Goal: Task Accomplishment & Management: Use online tool/utility

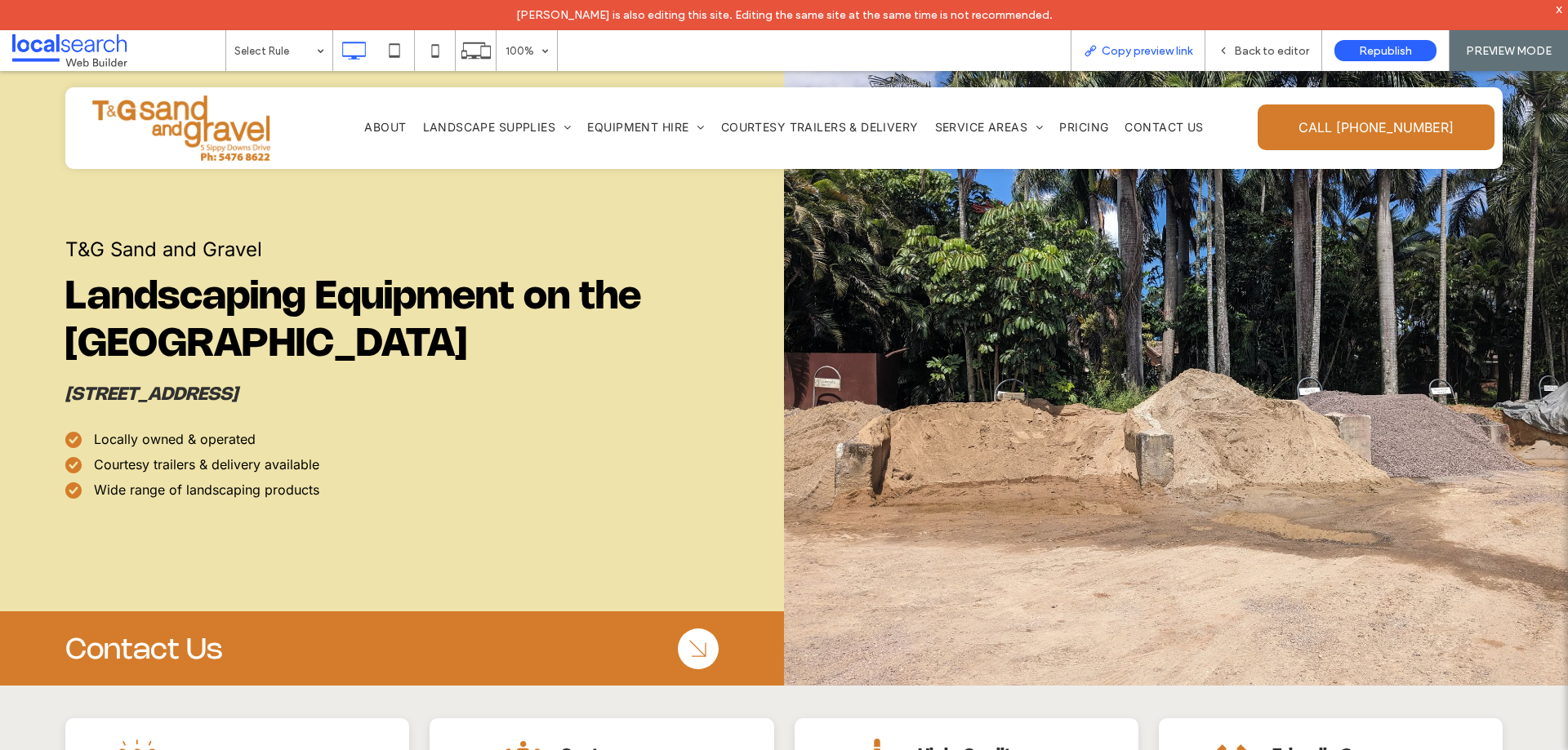
click at [1155, 52] on span "Copy preview link" at bounding box center [1147, 51] width 91 height 14
click at [1273, 53] on span "Back to editor" at bounding box center [1271, 51] width 75 height 14
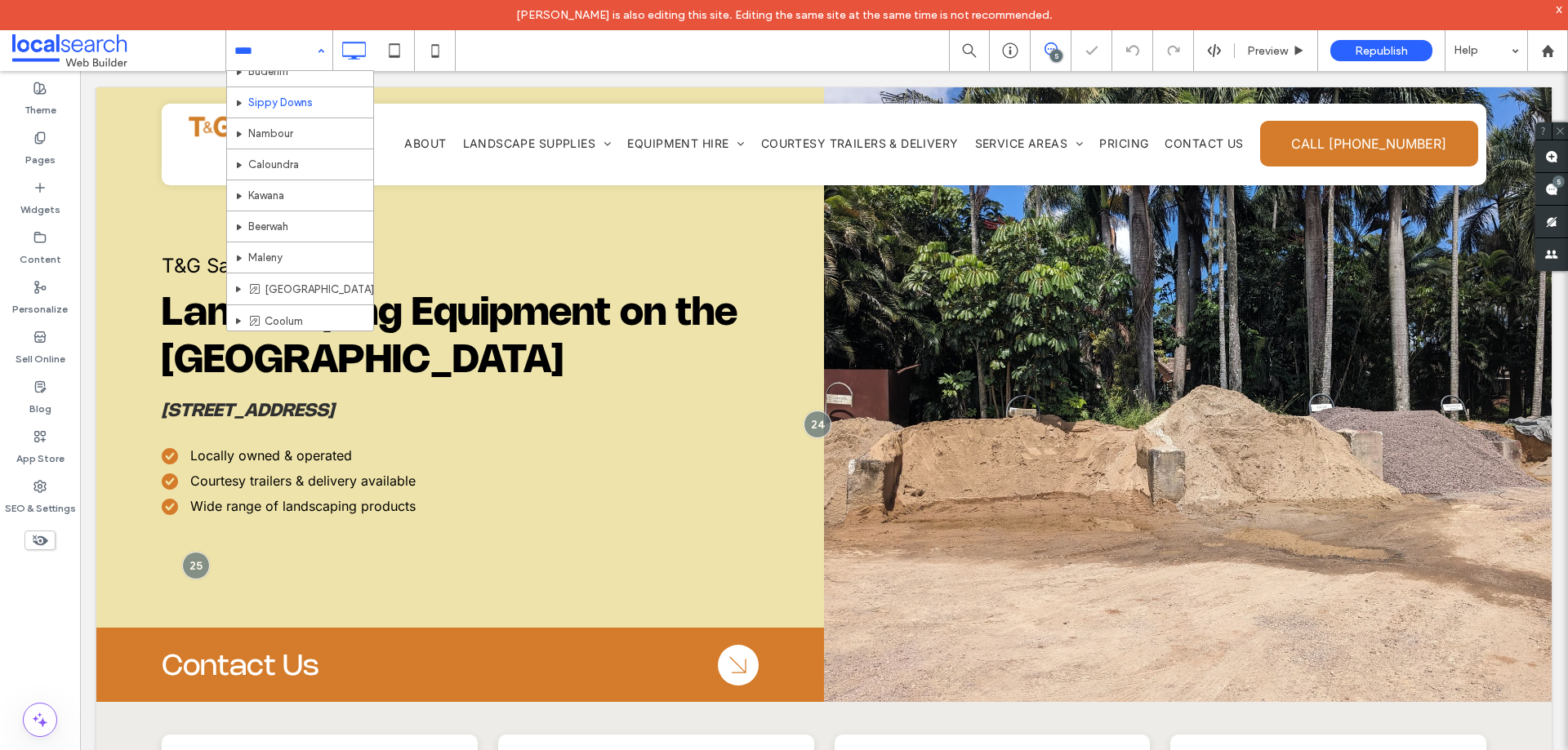
scroll to position [547, 0]
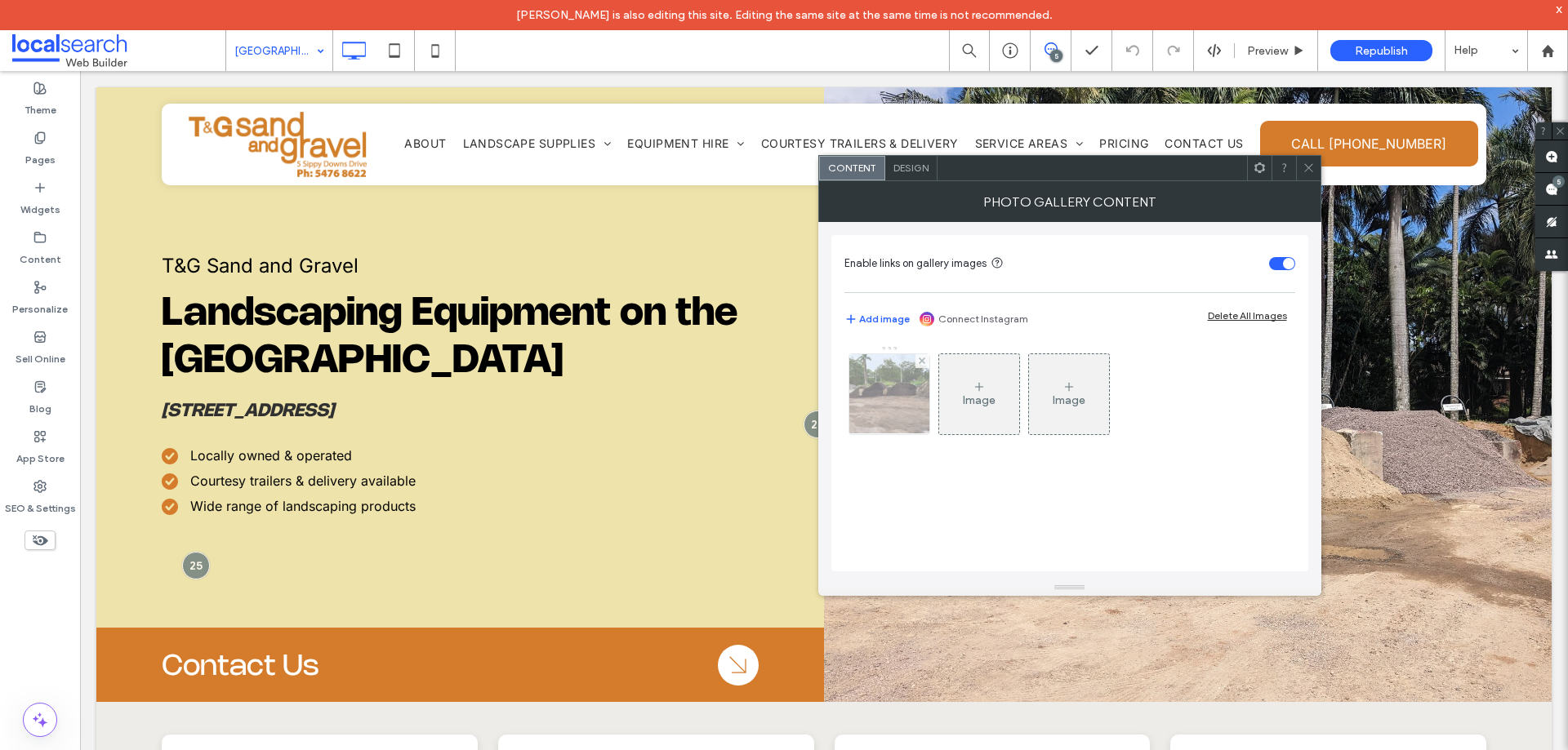
drag, startPoint x: 867, startPoint y: 392, endPoint x: 906, endPoint y: 392, distance: 39.0
click at [869, 392] on img at bounding box center [889, 394] width 107 height 80
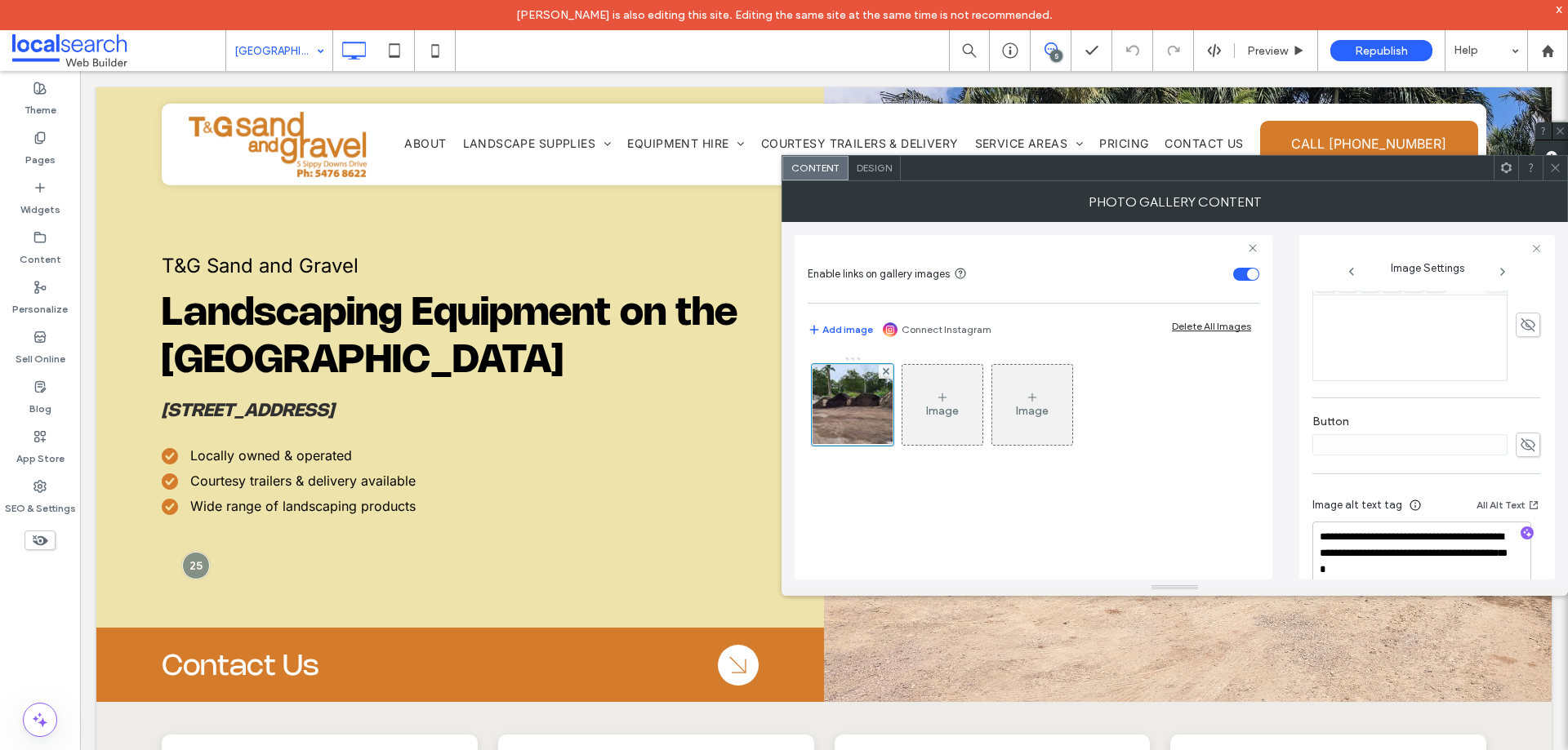
scroll to position [494, 0]
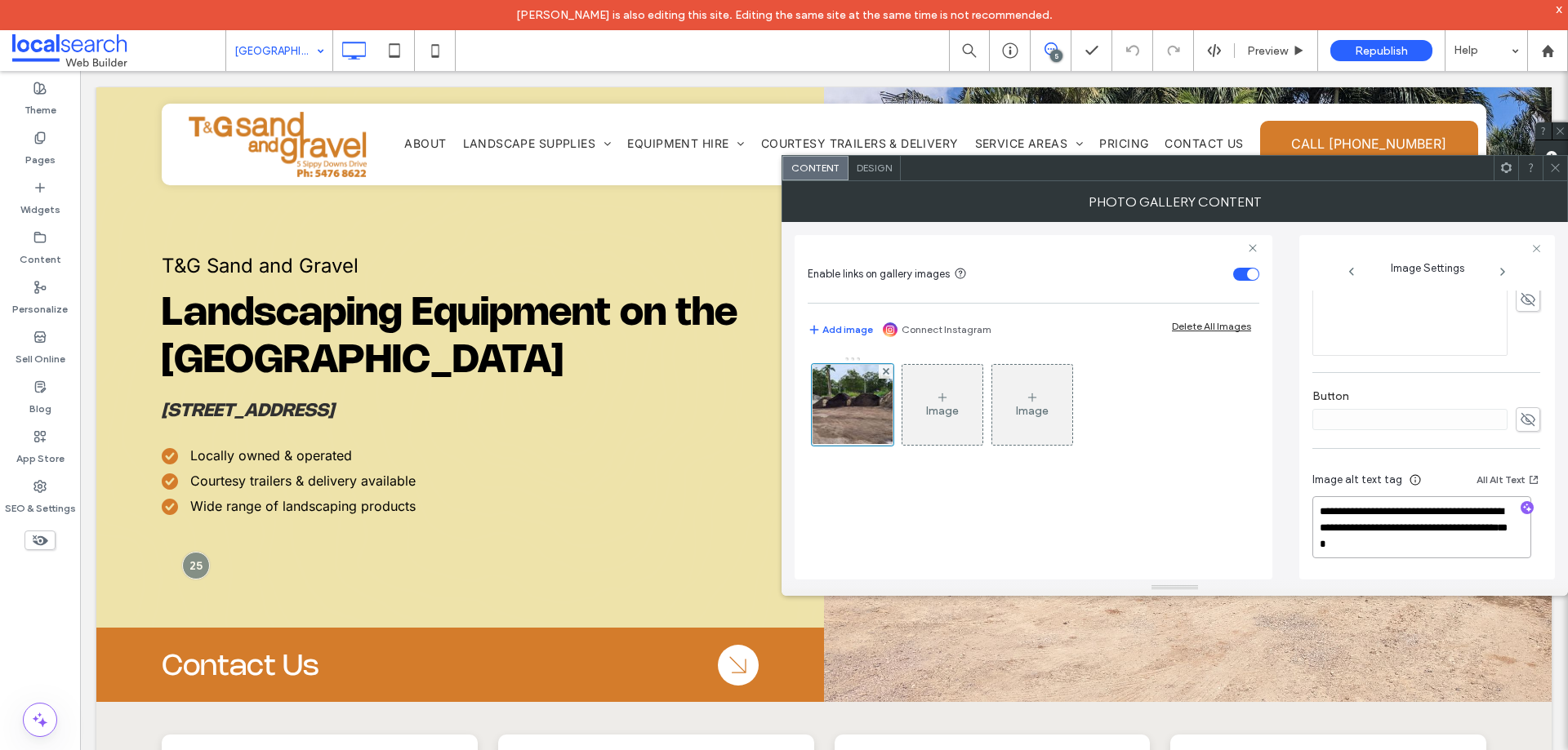
click at [1423, 546] on textarea "**********" at bounding box center [1421, 526] width 219 height 62
type textarea "**********"
click at [1557, 171] on icon at bounding box center [1555, 168] width 12 height 12
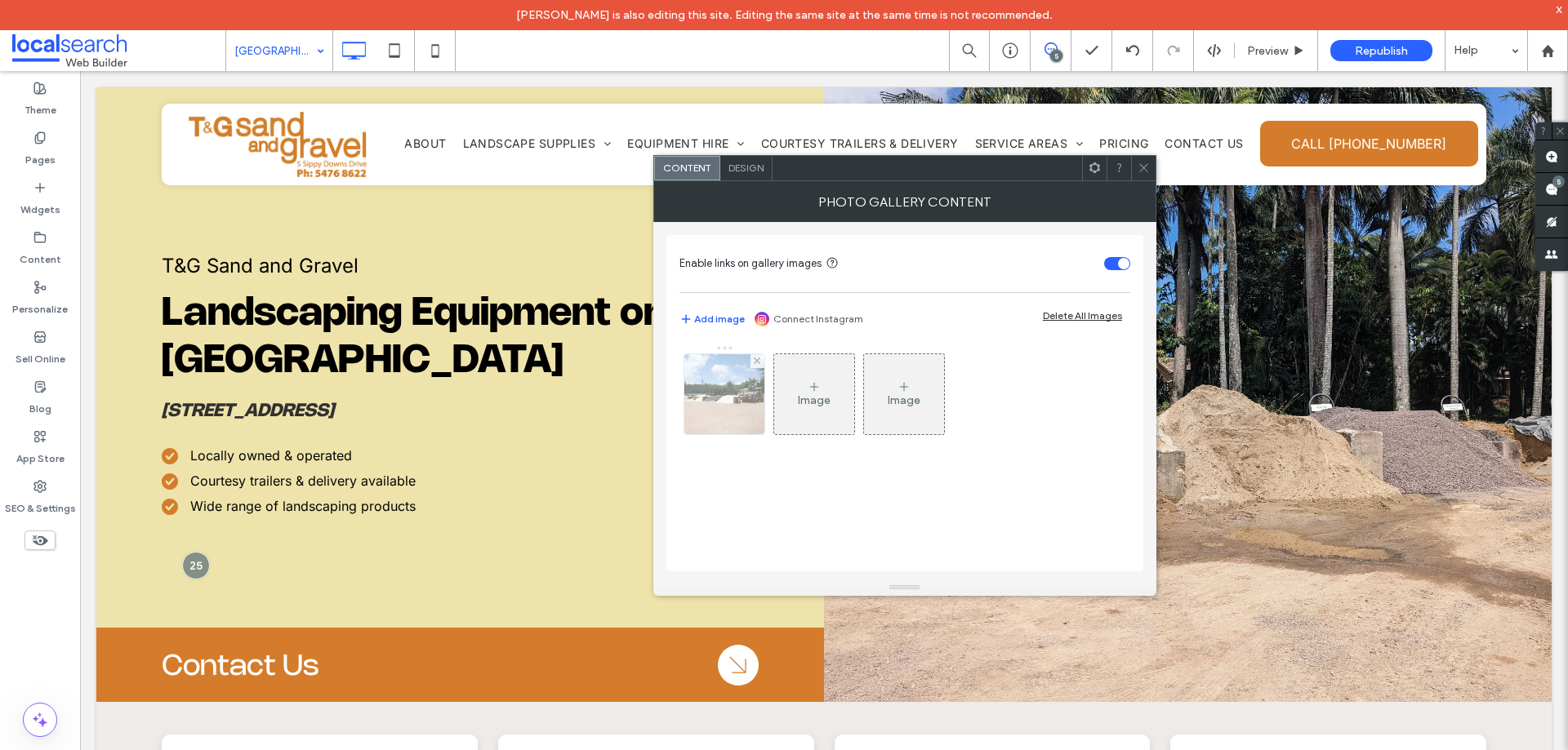
click at [752, 405] on img at bounding box center [724, 394] width 80 height 80
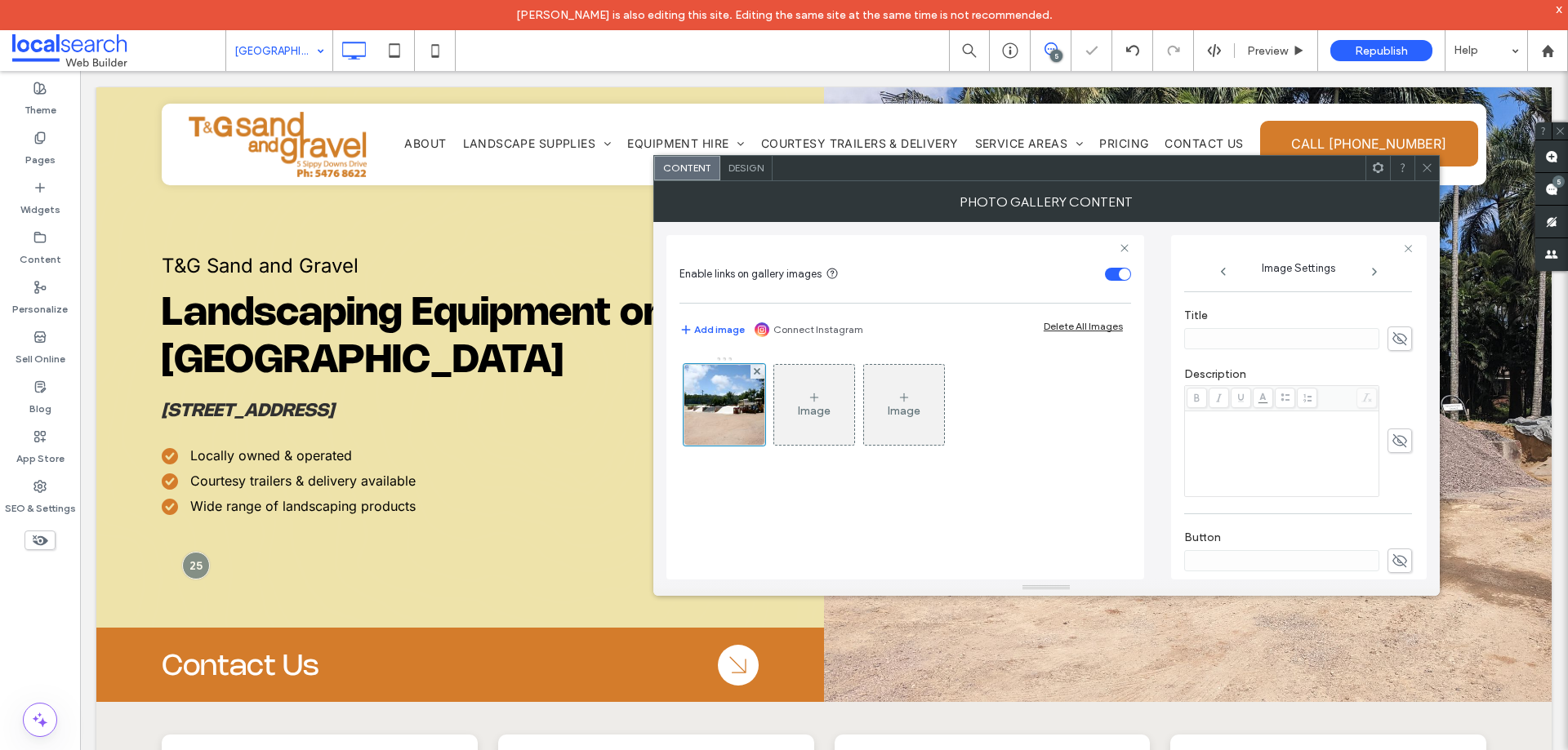
scroll to position [535, 0]
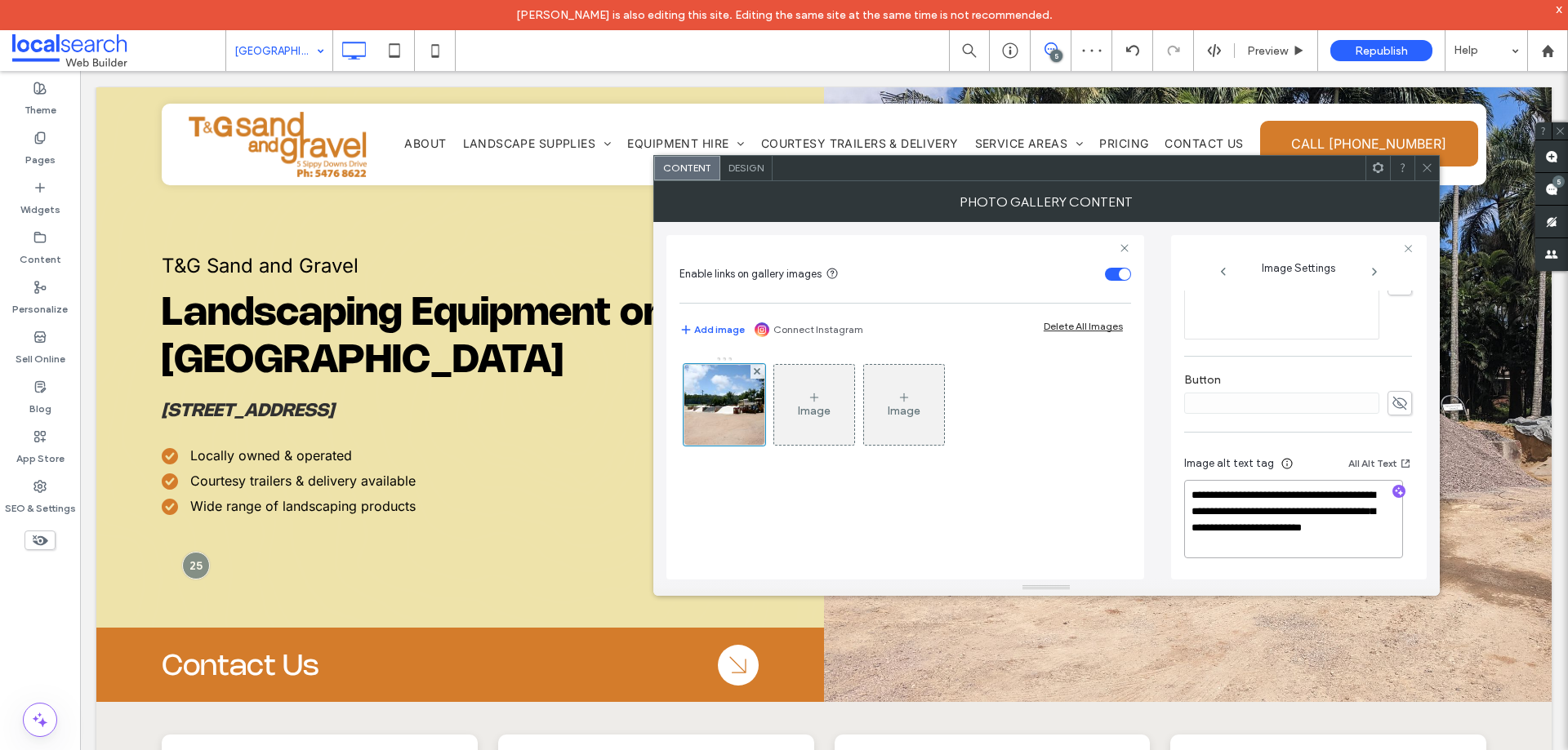
click at [1235, 546] on textarea "**********" at bounding box center [1293, 519] width 219 height 78
type textarea "**********"
click at [1112, 531] on div "Image Image" at bounding box center [905, 459] width 452 height 224
click at [1430, 164] on use at bounding box center [1426, 168] width 8 height 8
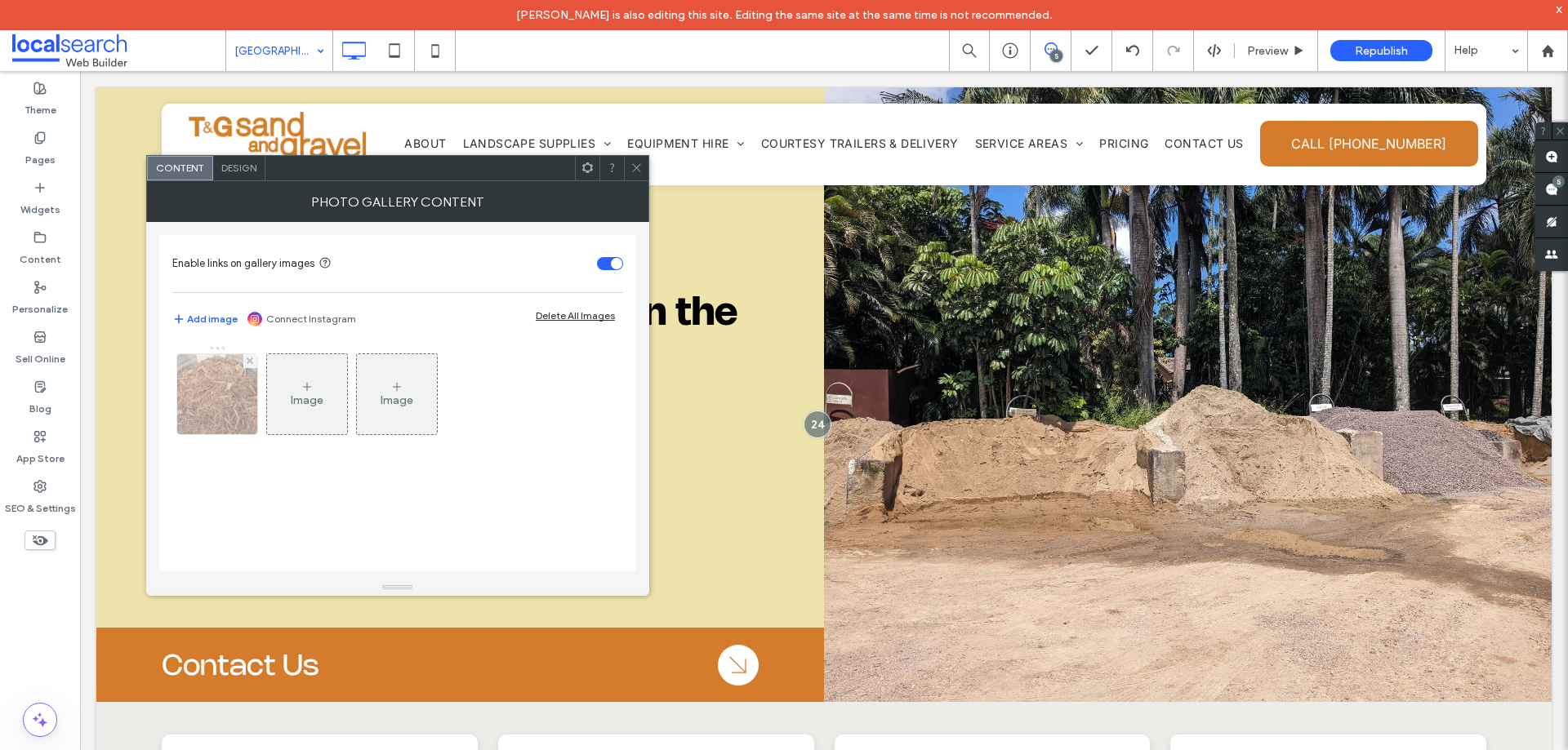
click at [232, 402] on img at bounding box center [217, 394] width 100 height 80
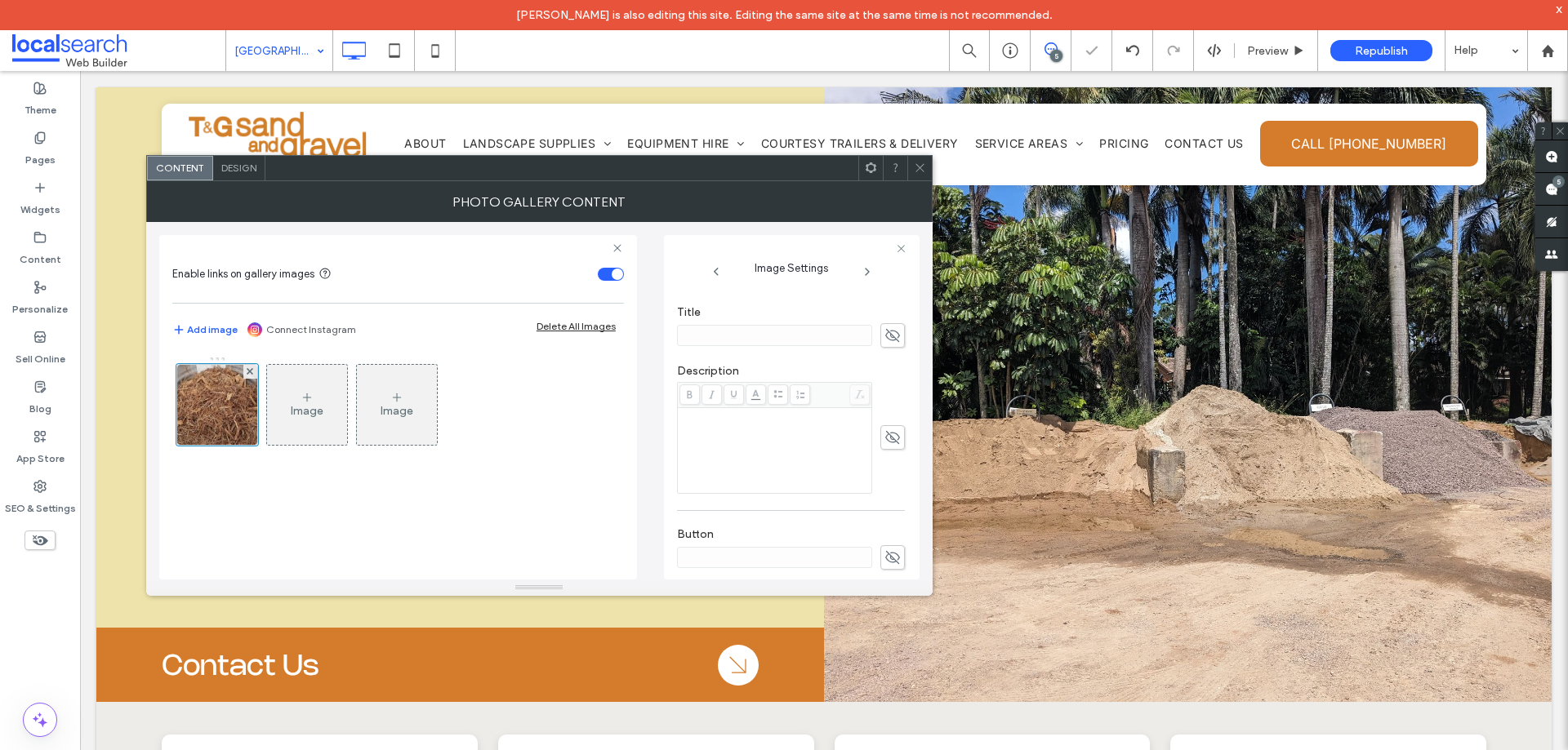
scroll to position [519, 0]
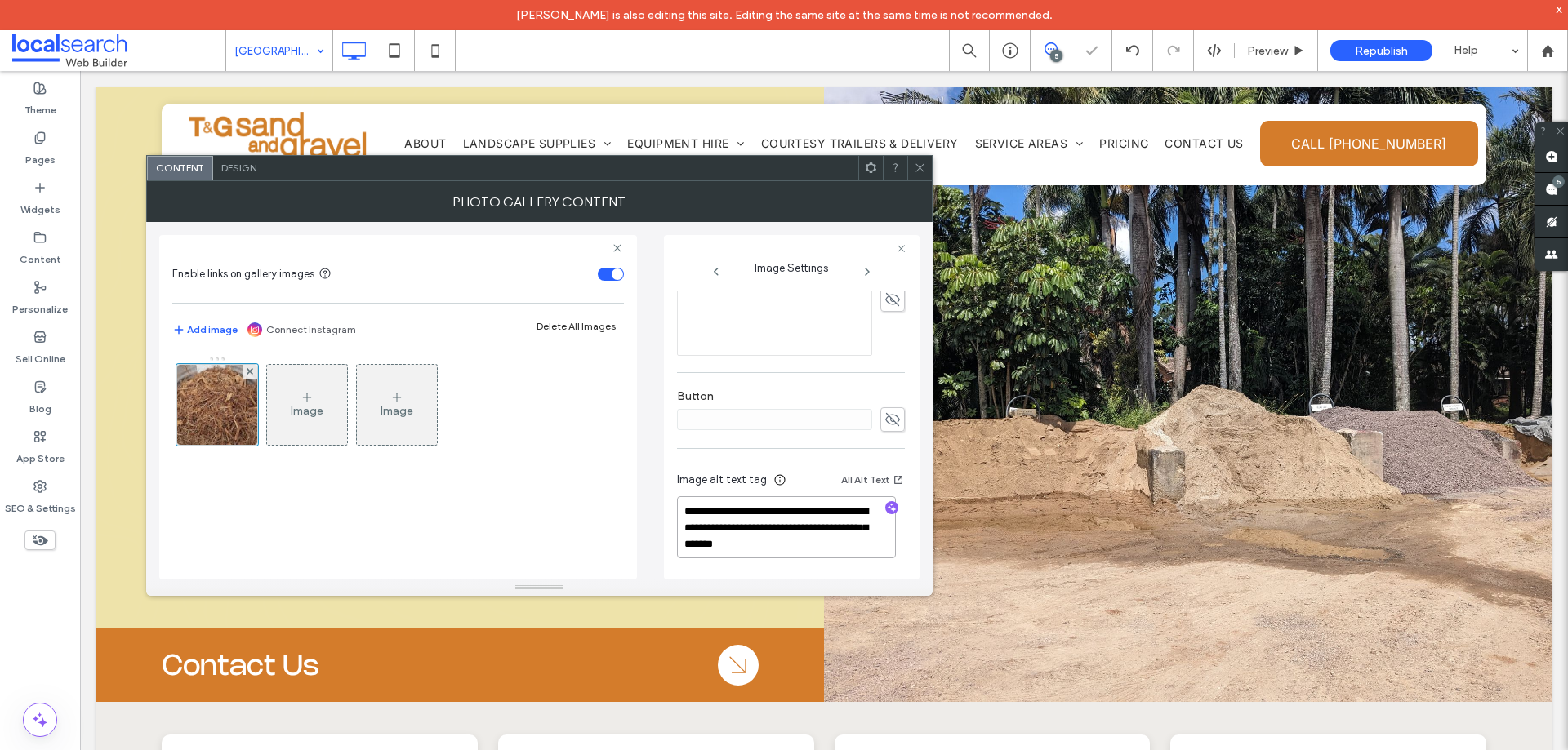
click at [786, 546] on textarea "**********" at bounding box center [786, 526] width 219 height 62
type textarea "**********"
click at [619, 499] on div "Image Image" at bounding box center [398, 459] width 452 height 224
click at [921, 164] on icon at bounding box center [920, 168] width 12 height 12
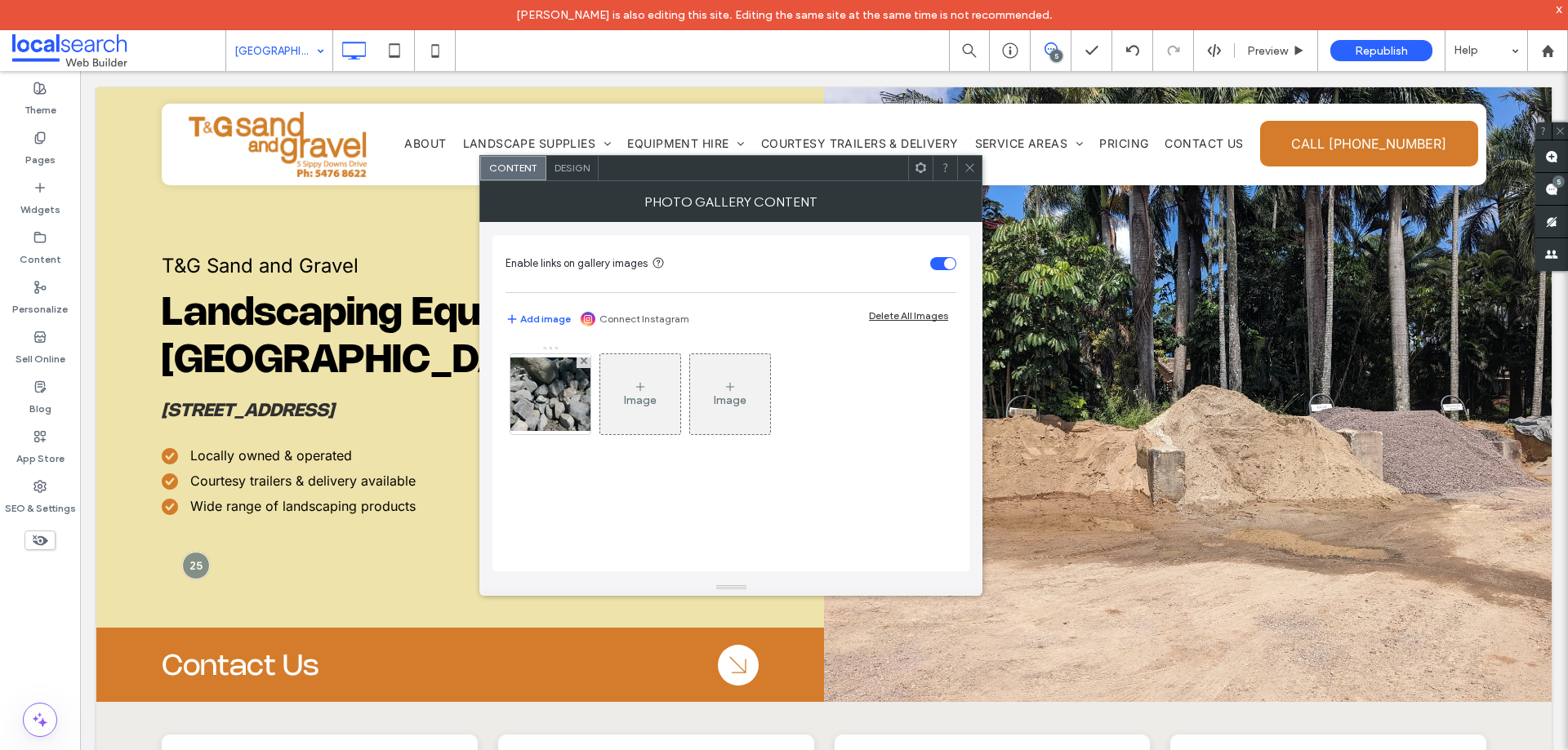
drag, startPoint x: 568, startPoint y: 401, endPoint x: 602, endPoint y: 410, distance: 35.2
click at [567, 401] on div at bounding box center [550, 394] width 80 height 80
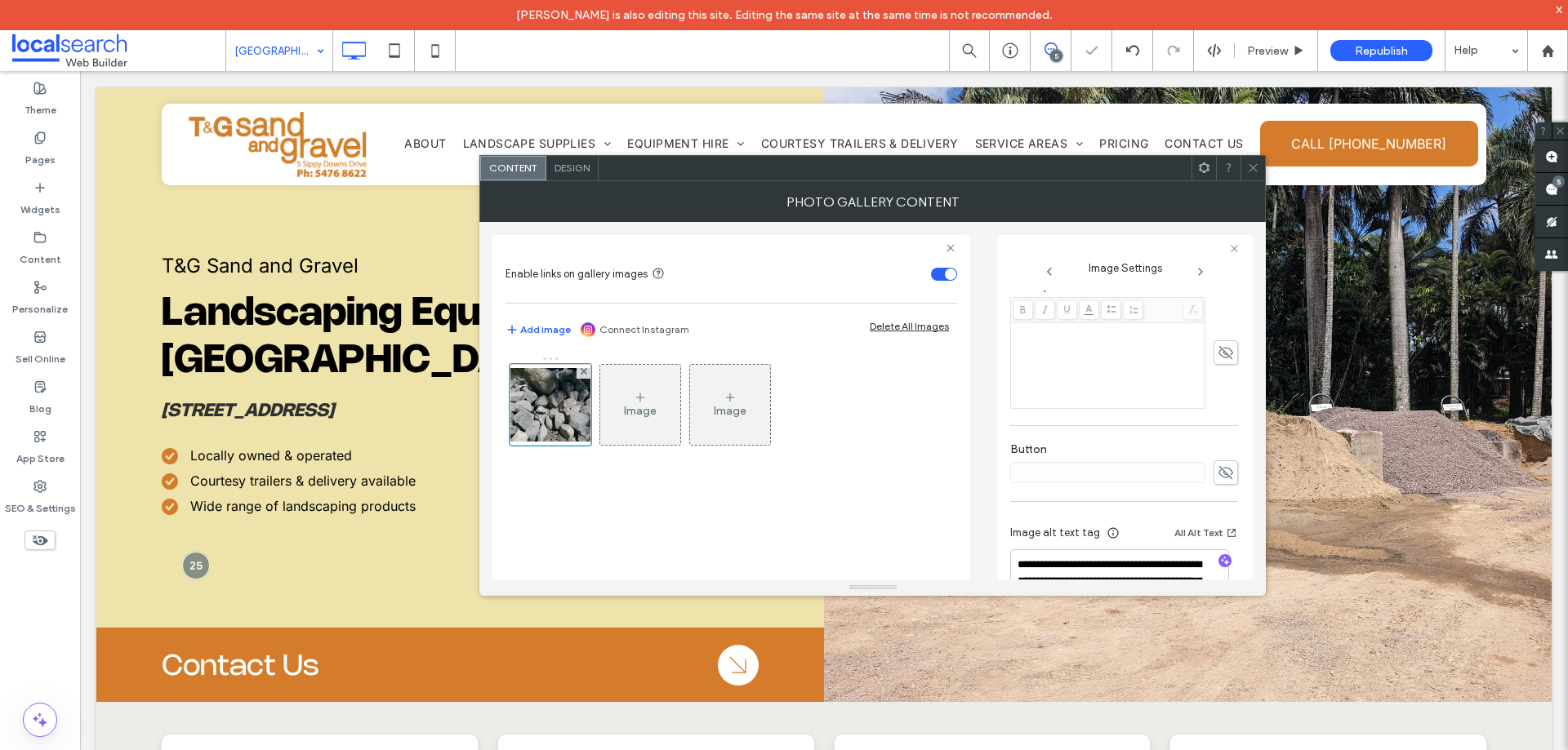
scroll to position [523, 0]
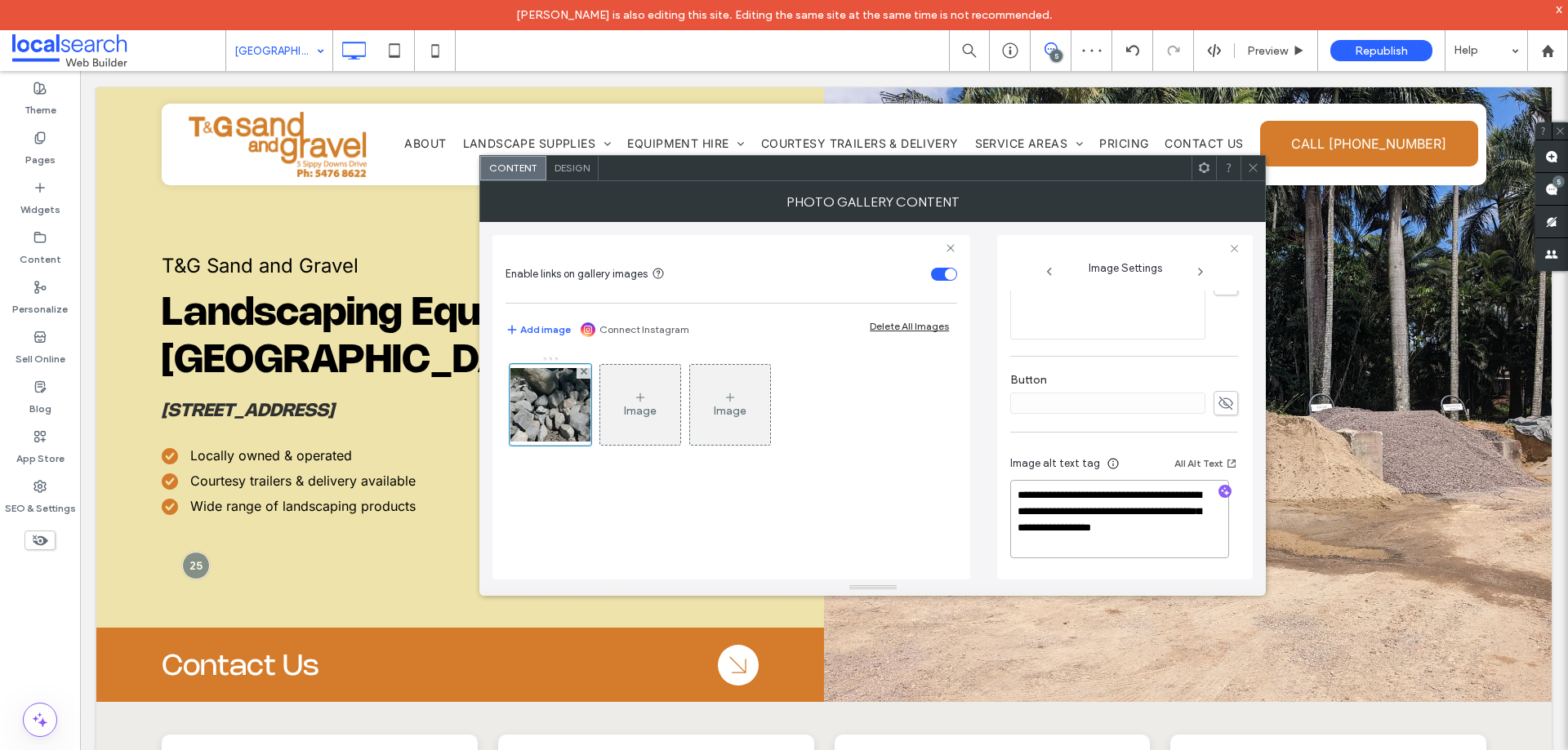
click at [1063, 545] on textarea "**********" at bounding box center [1119, 519] width 219 height 78
type textarea "**********"
click at [940, 531] on div "Image Image" at bounding box center [731, 459] width 452 height 224
drag, startPoint x: 1255, startPoint y: 163, endPoint x: 655, endPoint y: 353, distance: 629.4
click at [1254, 164] on icon at bounding box center [1253, 168] width 12 height 12
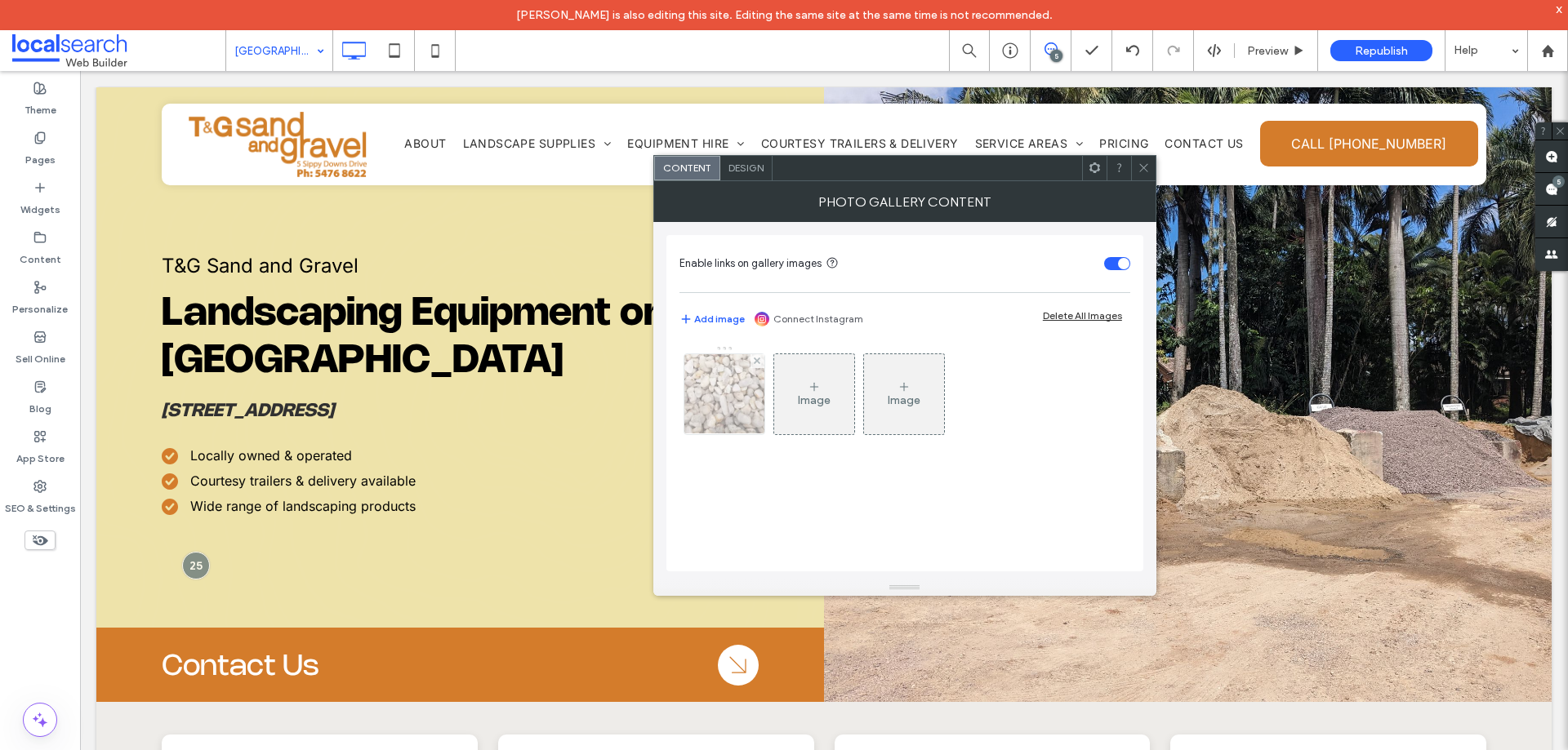
click at [711, 413] on div at bounding box center [724, 394] width 80 height 80
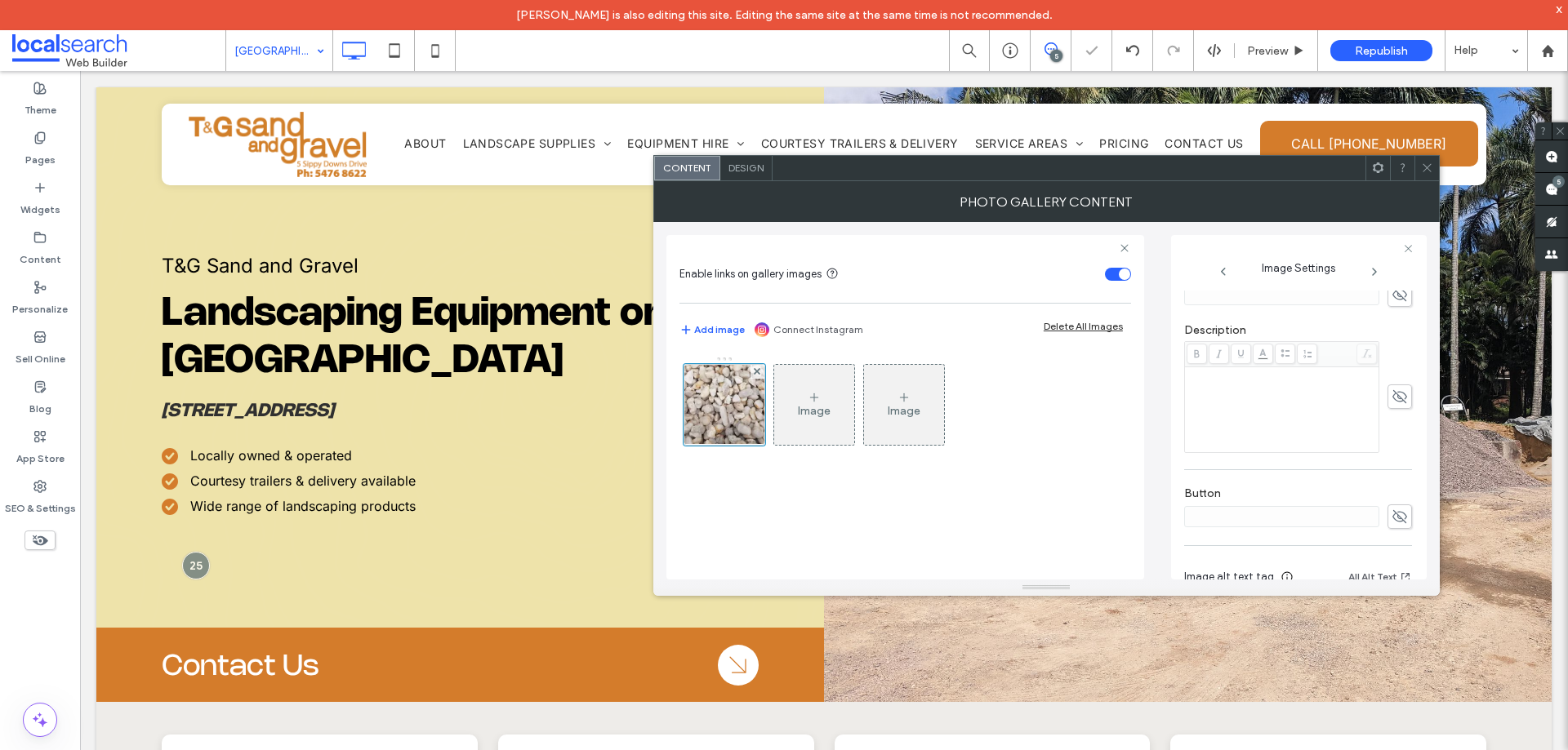
scroll to position [506, 0]
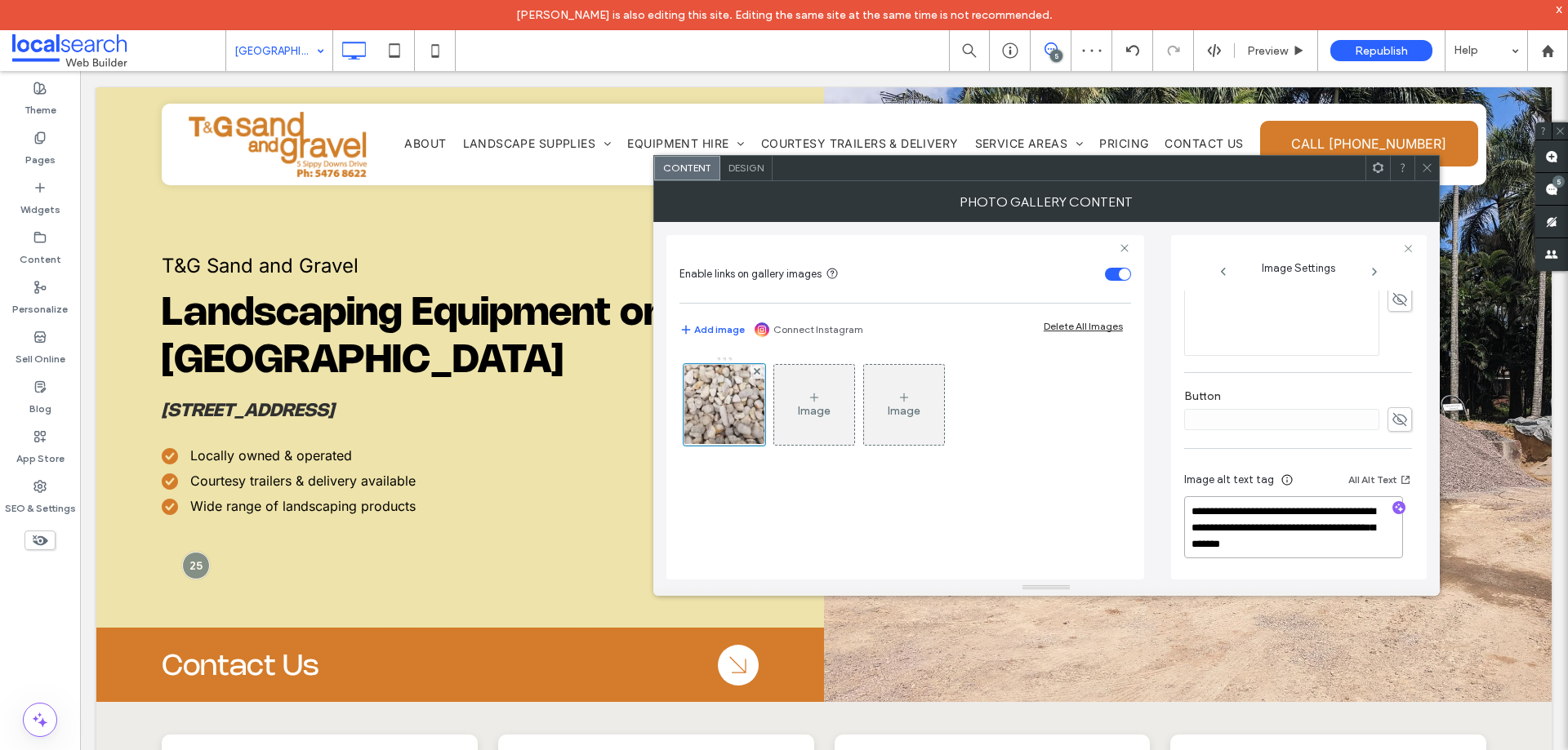
drag, startPoint x: 1305, startPoint y: 545, endPoint x: 1137, endPoint y: 545, distance: 168.0
click at [1304, 544] on textarea "**********" at bounding box center [1293, 526] width 219 height 62
type textarea "**********"
click at [1049, 522] on div "Image Image" at bounding box center [905, 459] width 452 height 224
click at [1428, 168] on use at bounding box center [1426, 168] width 8 height 8
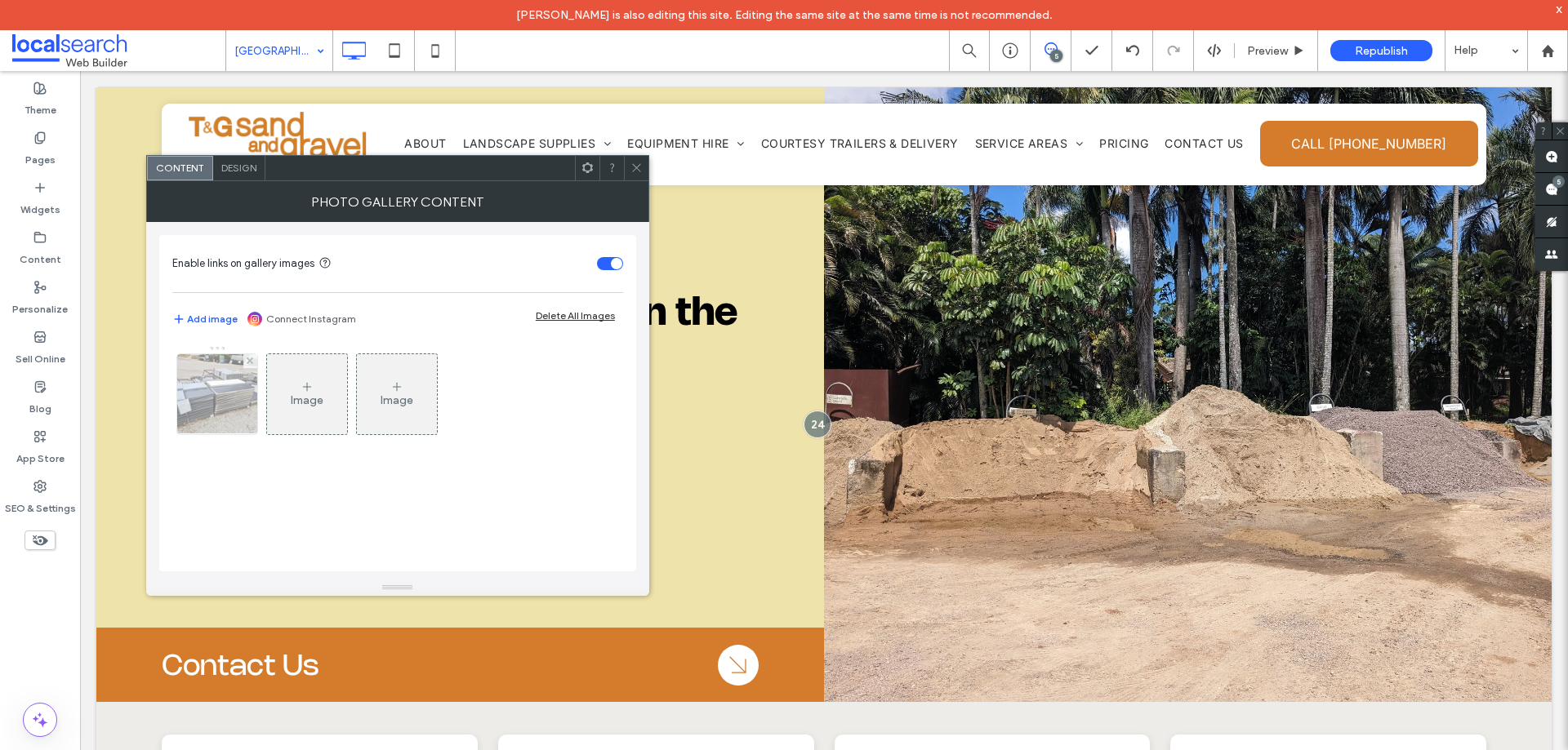
click at [251, 404] on img at bounding box center [217, 394] width 107 height 80
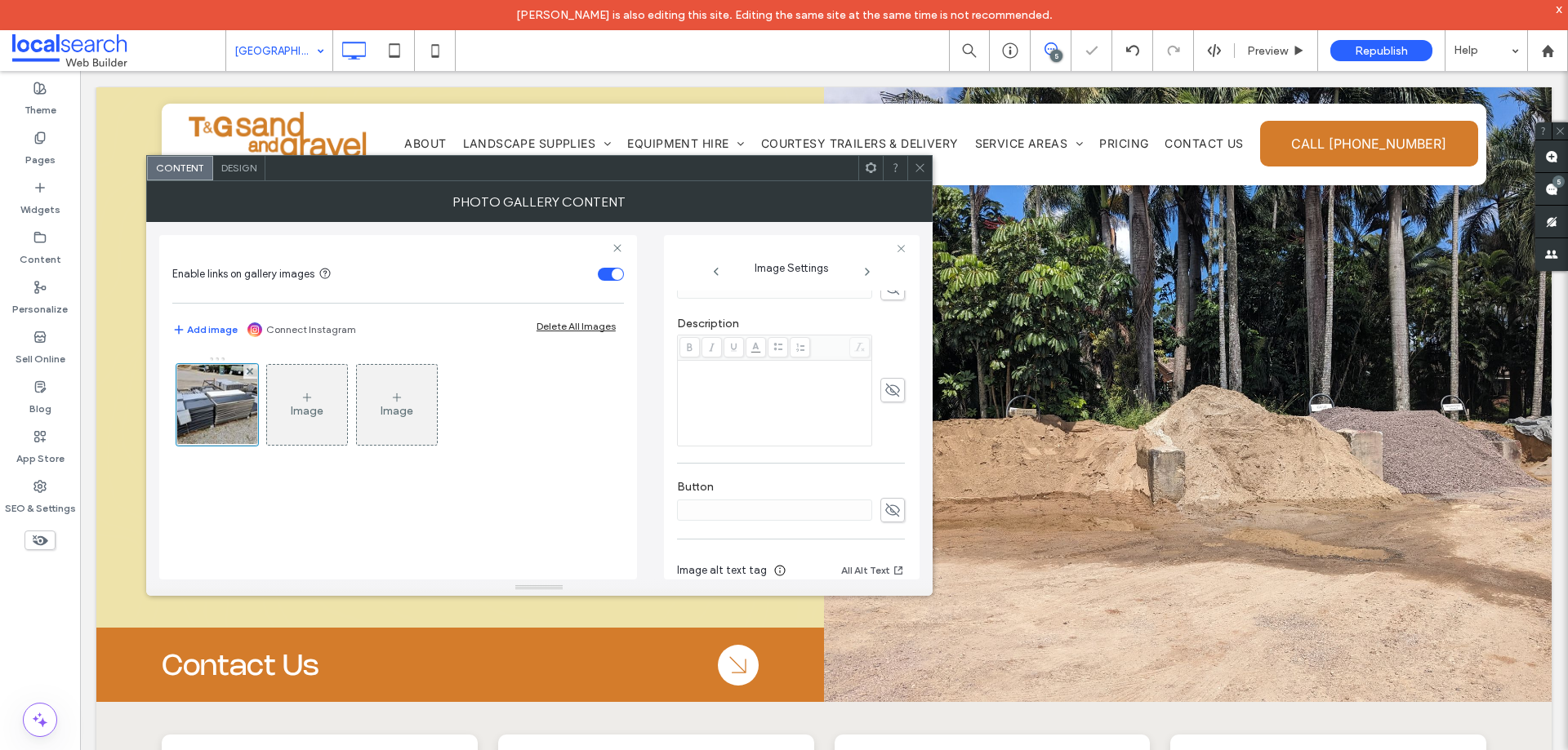
scroll to position [511, 0]
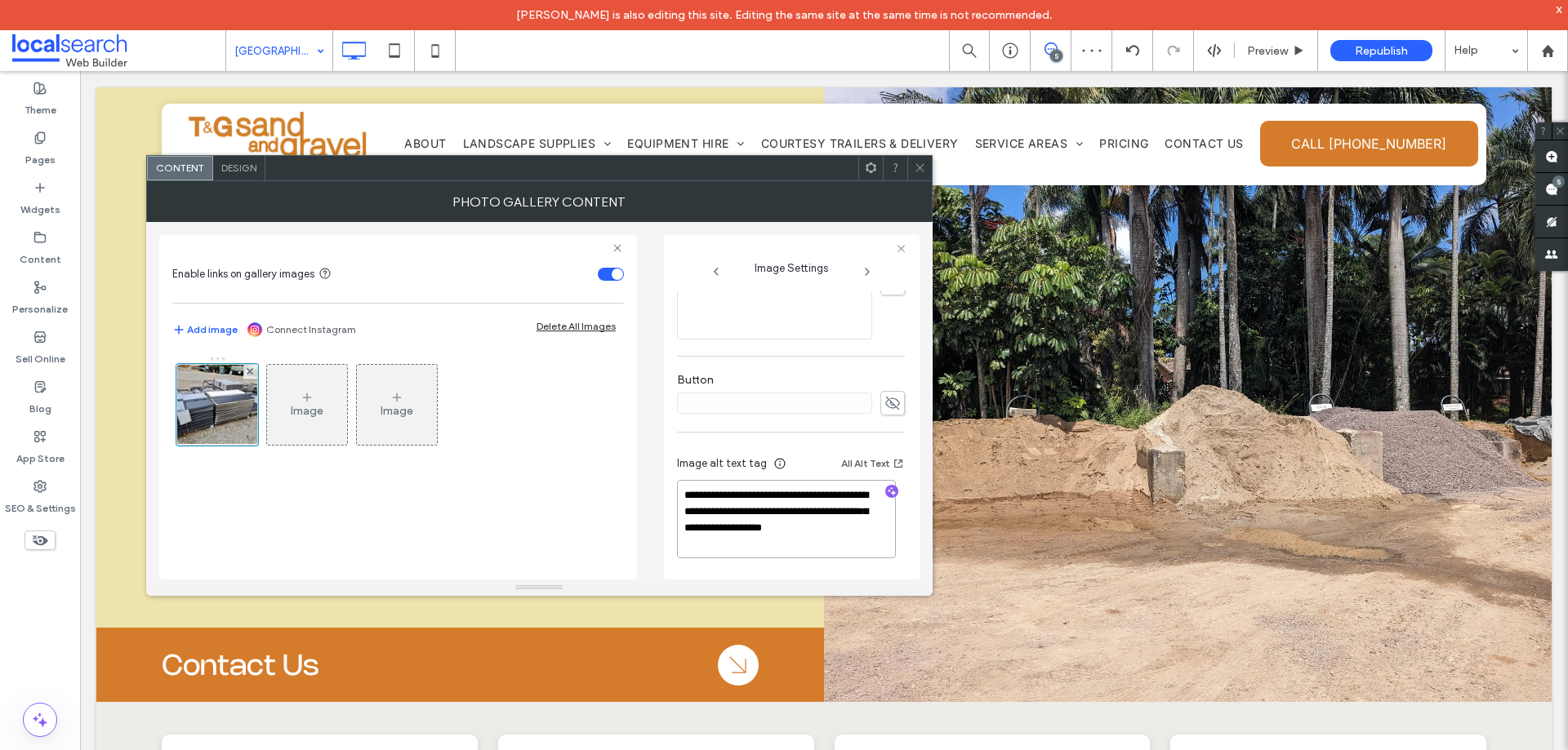
click at [851, 527] on textarea "**********" at bounding box center [786, 519] width 219 height 78
type textarea "**********"
click at [575, 496] on div "Image Image" at bounding box center [398, 459] width 452 height 224
click at [920, 168] on use at bounding box center [919, 168] width 8 height 8
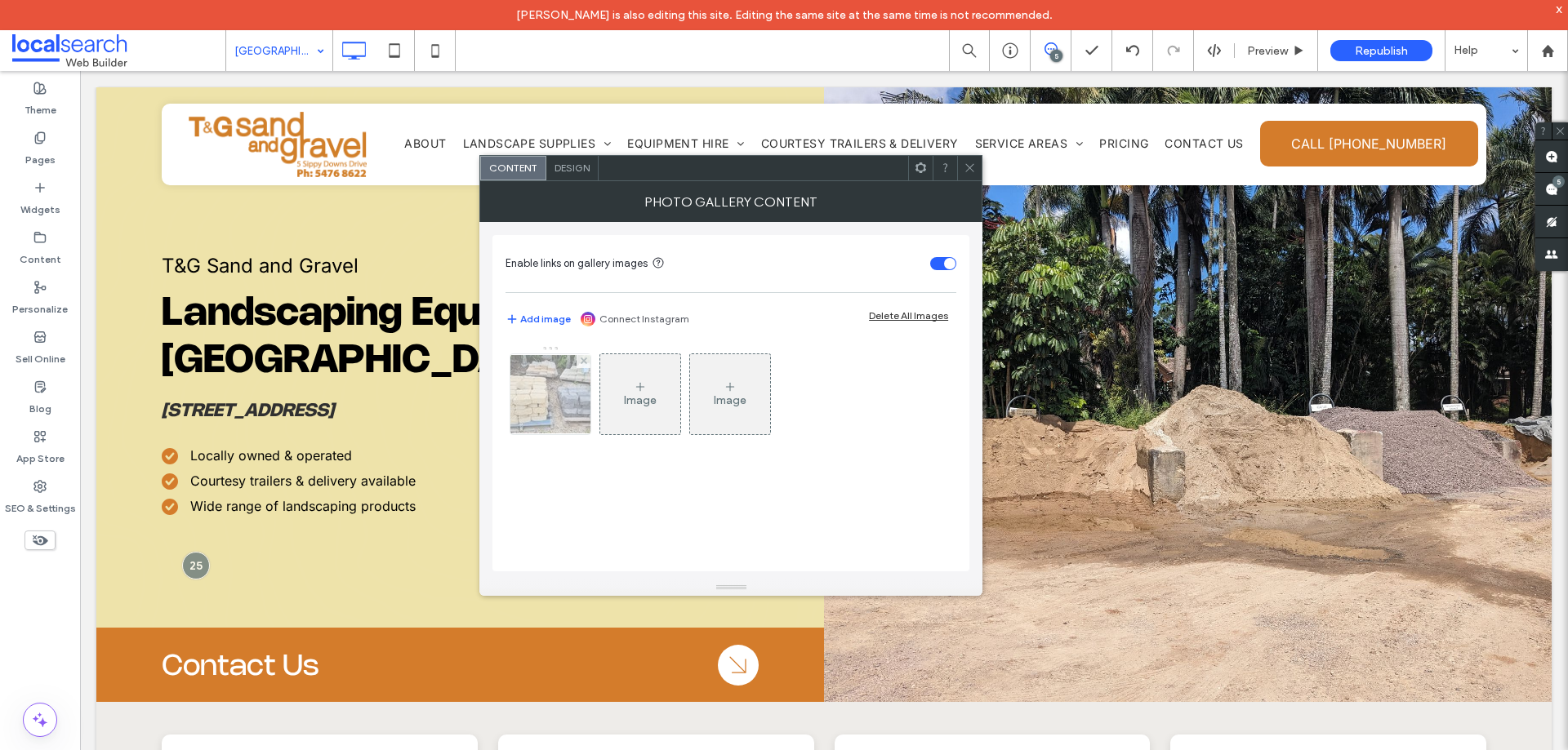
click at [576, 398] on div at bounding box center [550, 394] width 80 height 80
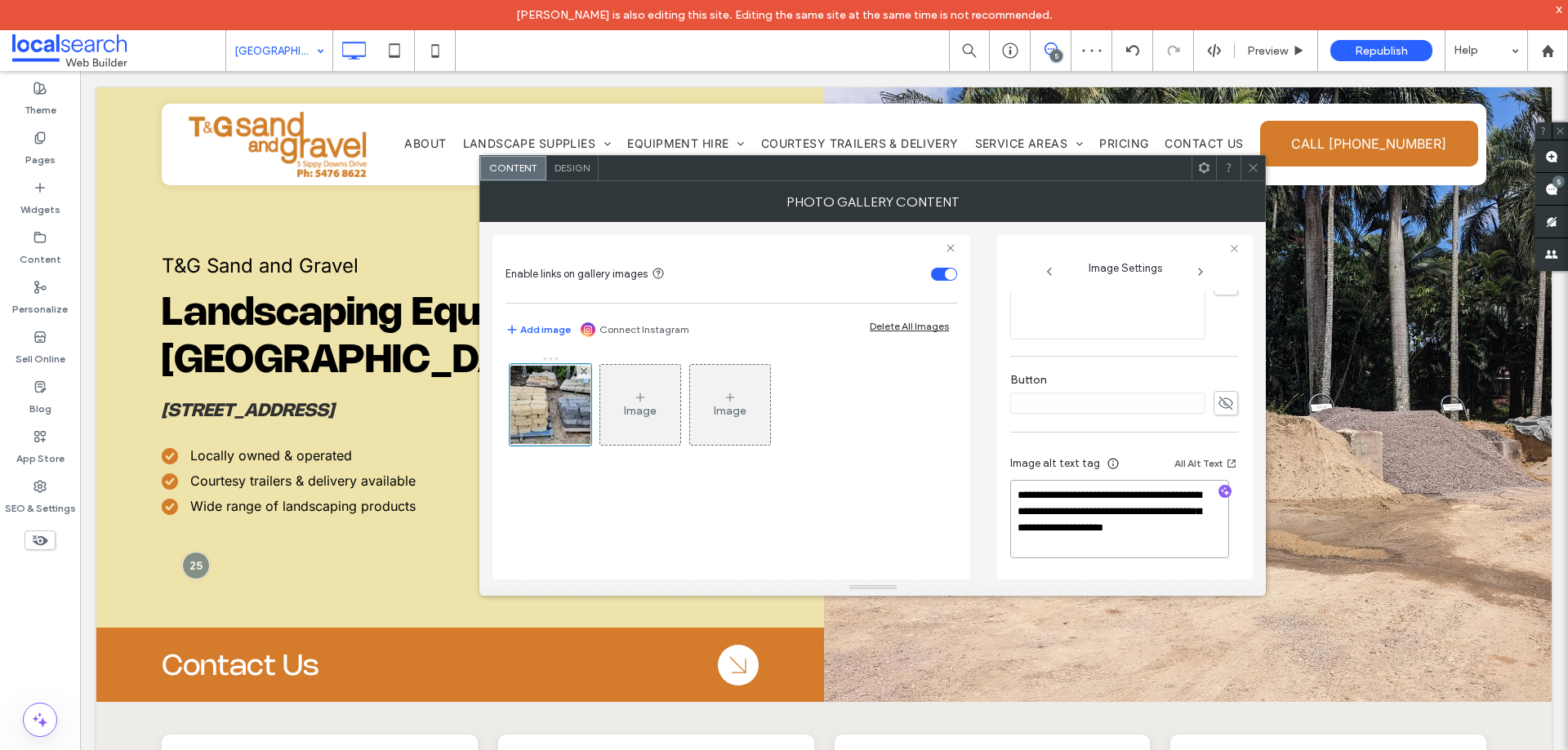
click at [1062, 547] on textarea "**********" at bounding box center [1119, 519] width 219 height 78
type textarea "**********"
drag, startPoint x: 922, startPoint y: 518, endPoint x: 936, endPoint y: 521, distance: 14.3
click at [922, 519] on div "Image Image" at bounding box center [731, 459] width 452 height 224
click at [1255, 168] on icon at bounding box center [1253, 168] width 12 height 12
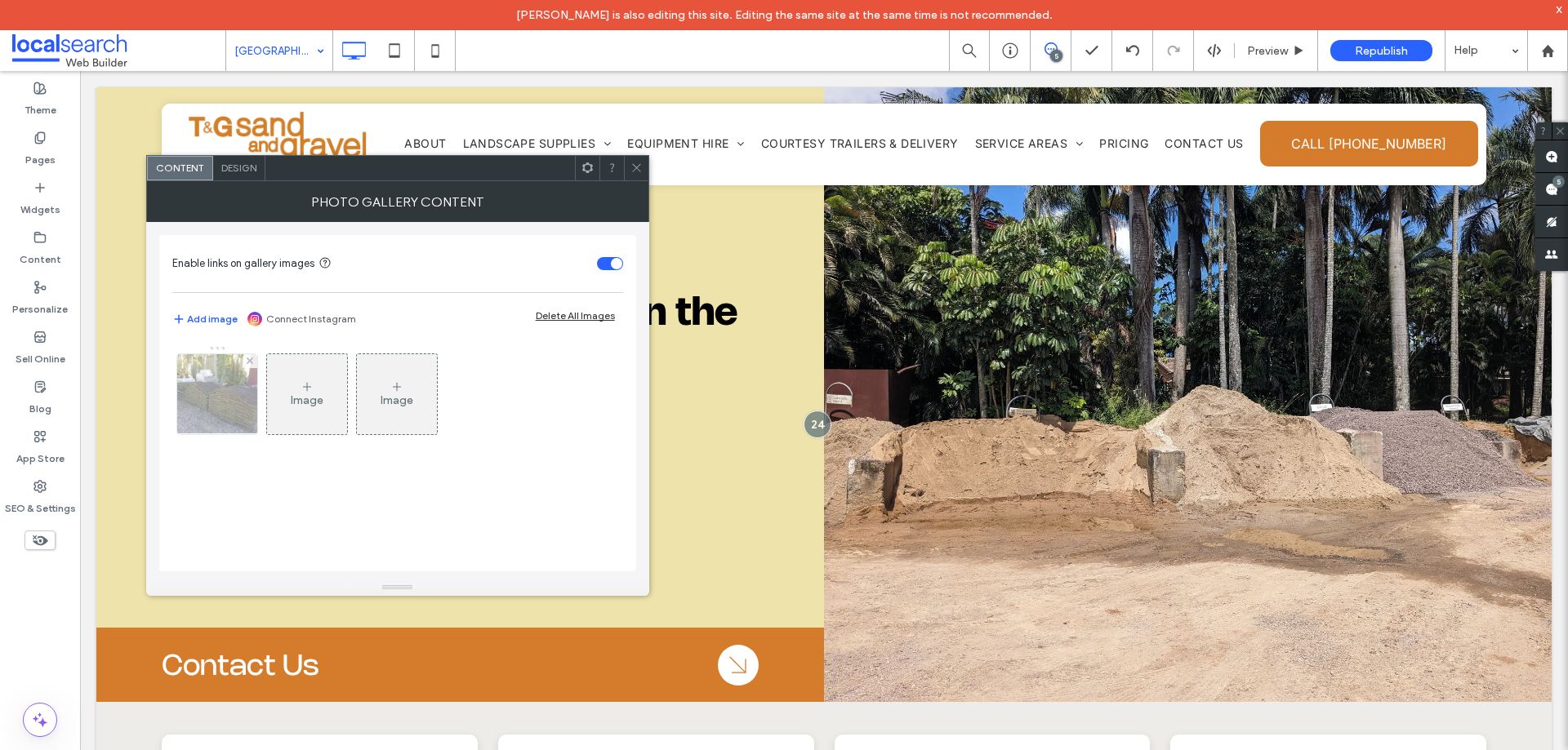
click at [216, 396] on div at bounding box center [218, 394] width 80 height 80
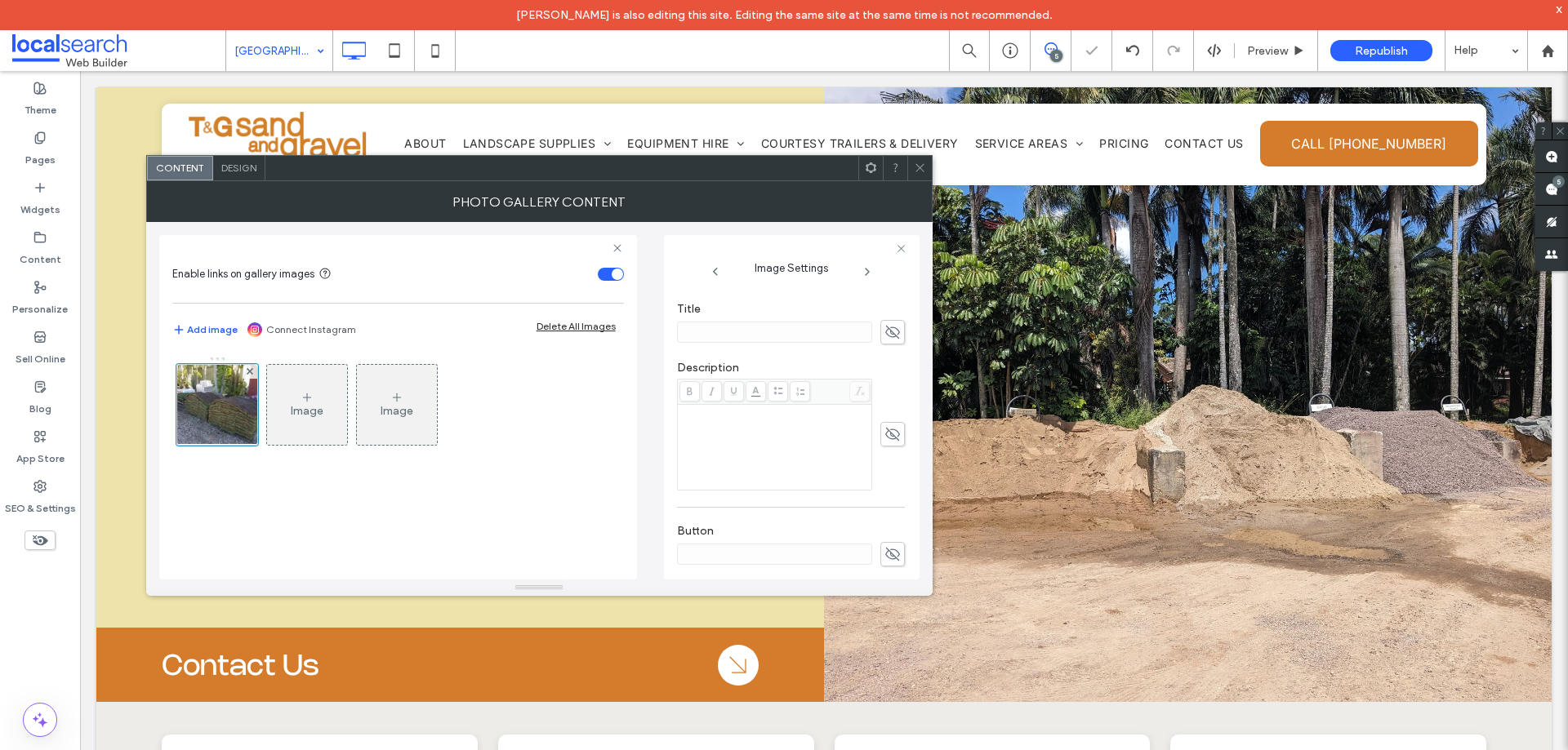
scroll to position [506, 0]
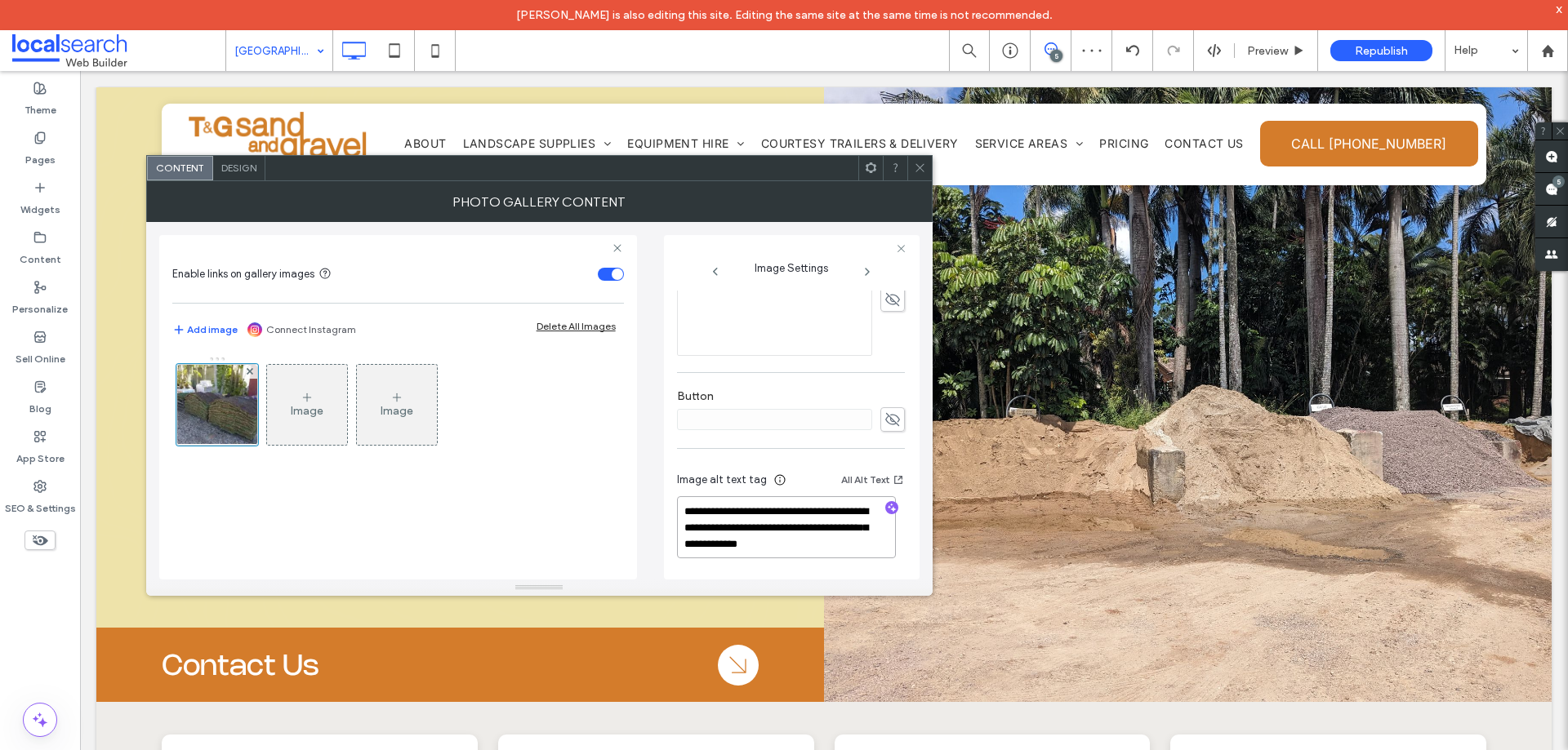
click at [832, 546] on textarea "**********" at bounding box center [786, 526] width 219 height 62
type textarea "**********"
click at [917, 171] on icon at bounding box center [920, 168] width 12 height 12
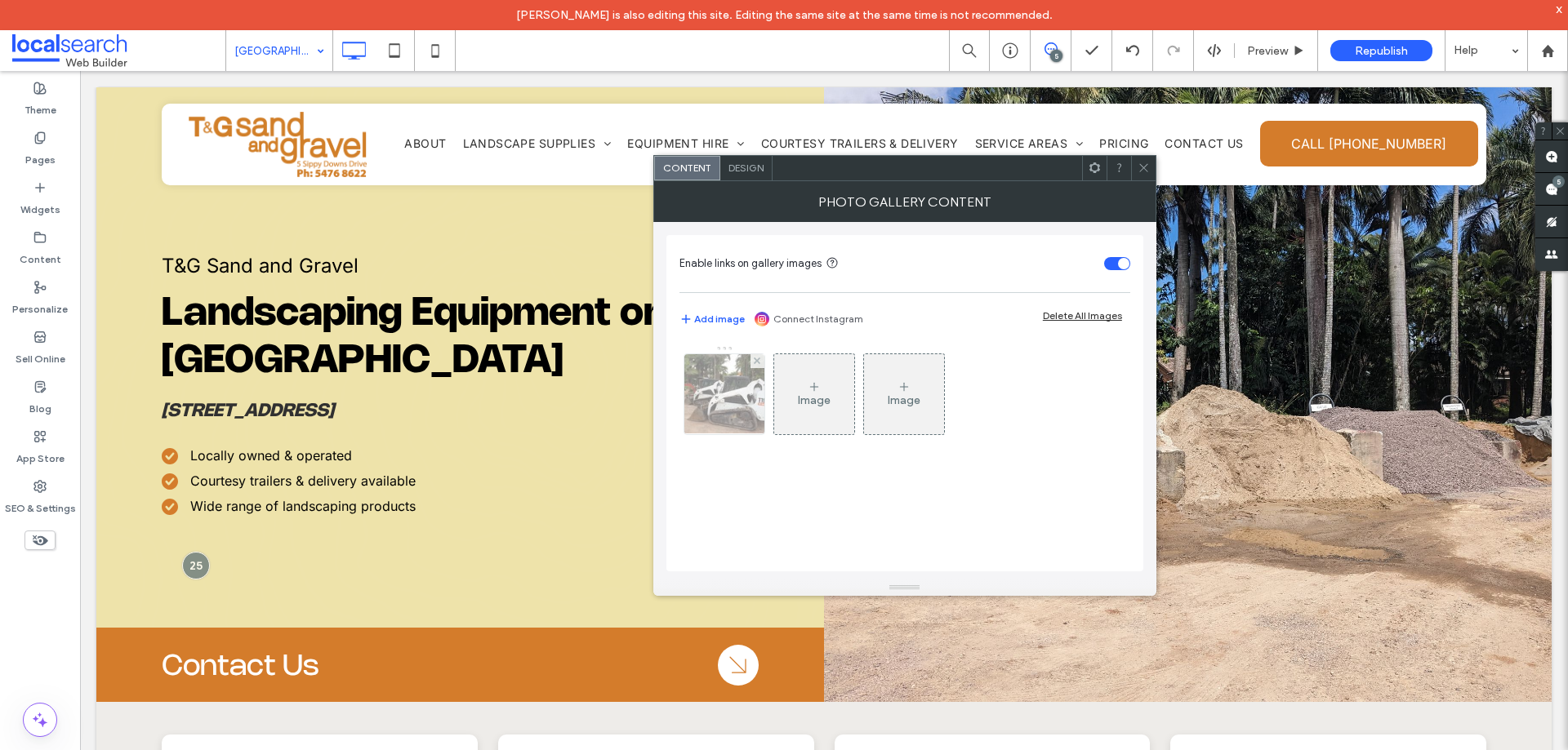
click at [683, 386] on img at bounding box center [723, 394] width 107 height 80
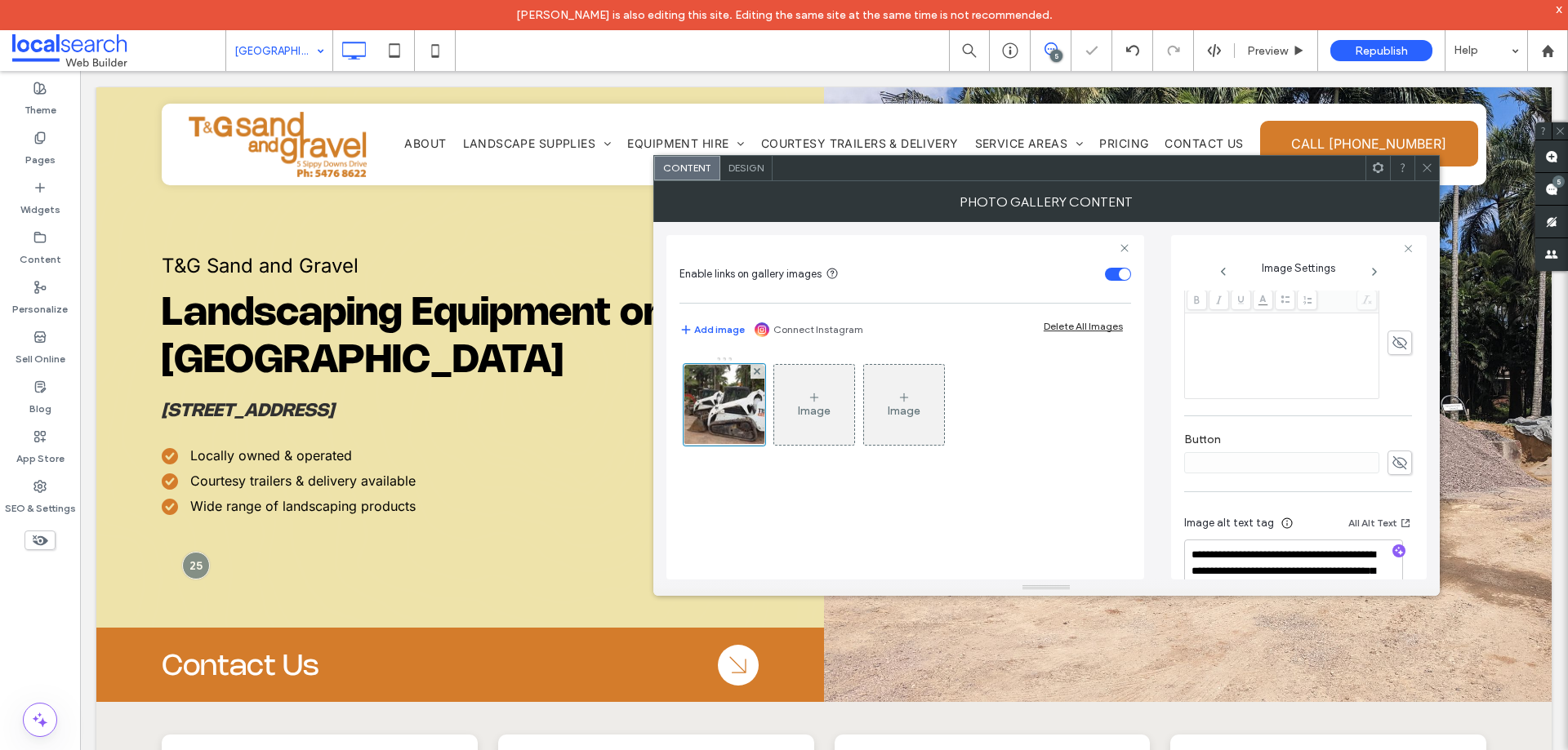
scroll to position [545, 0]
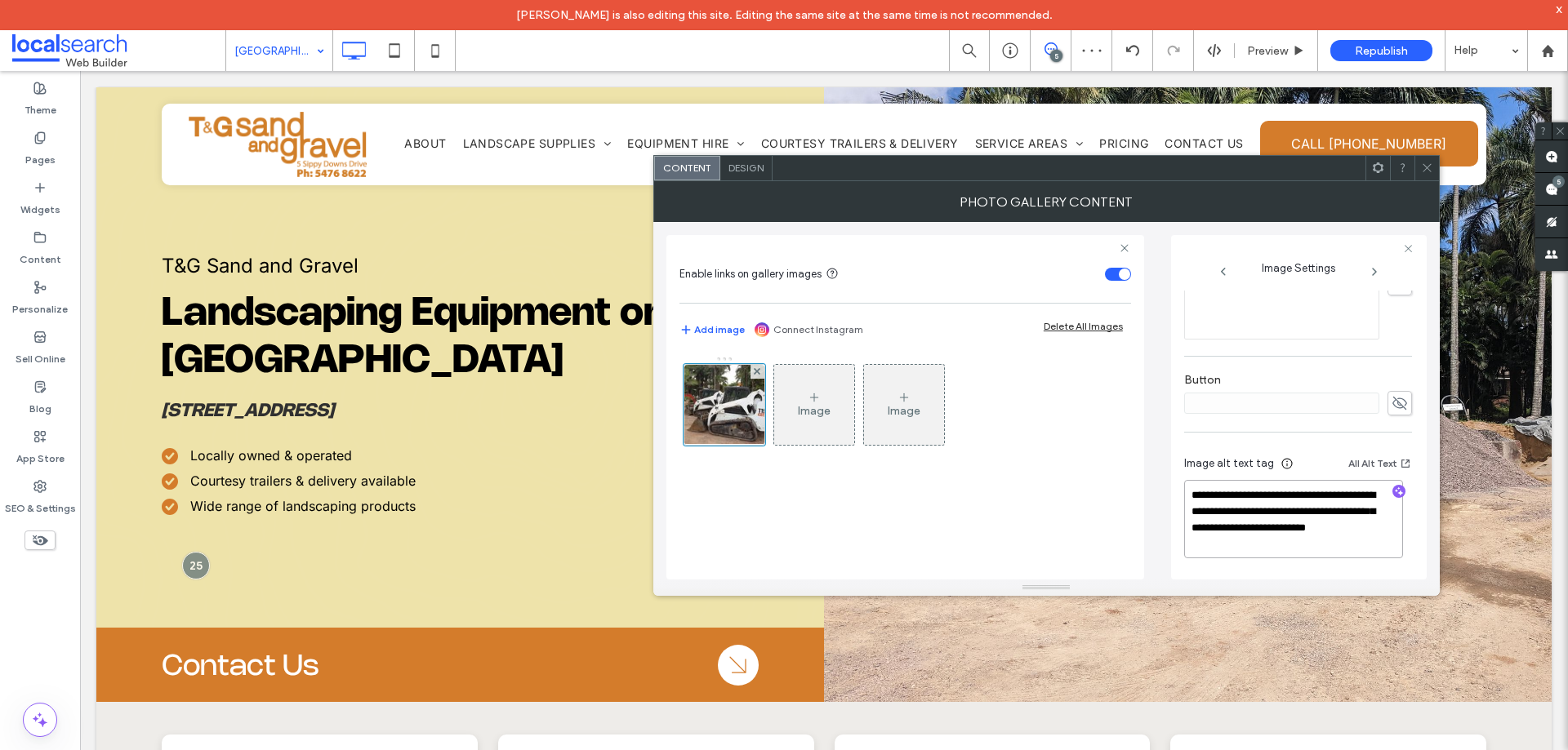
click at [1237, 539] on textarea "**********" at bounding box center [1293, 519] width 219 height 78
type textarea "**********"
click at [1060, 523] on div "Image Image" at bounding box center [905, 459] width 452 height 224
click at [1425, 172] on icon at bounding box center [1427, 168] width 12 height 12
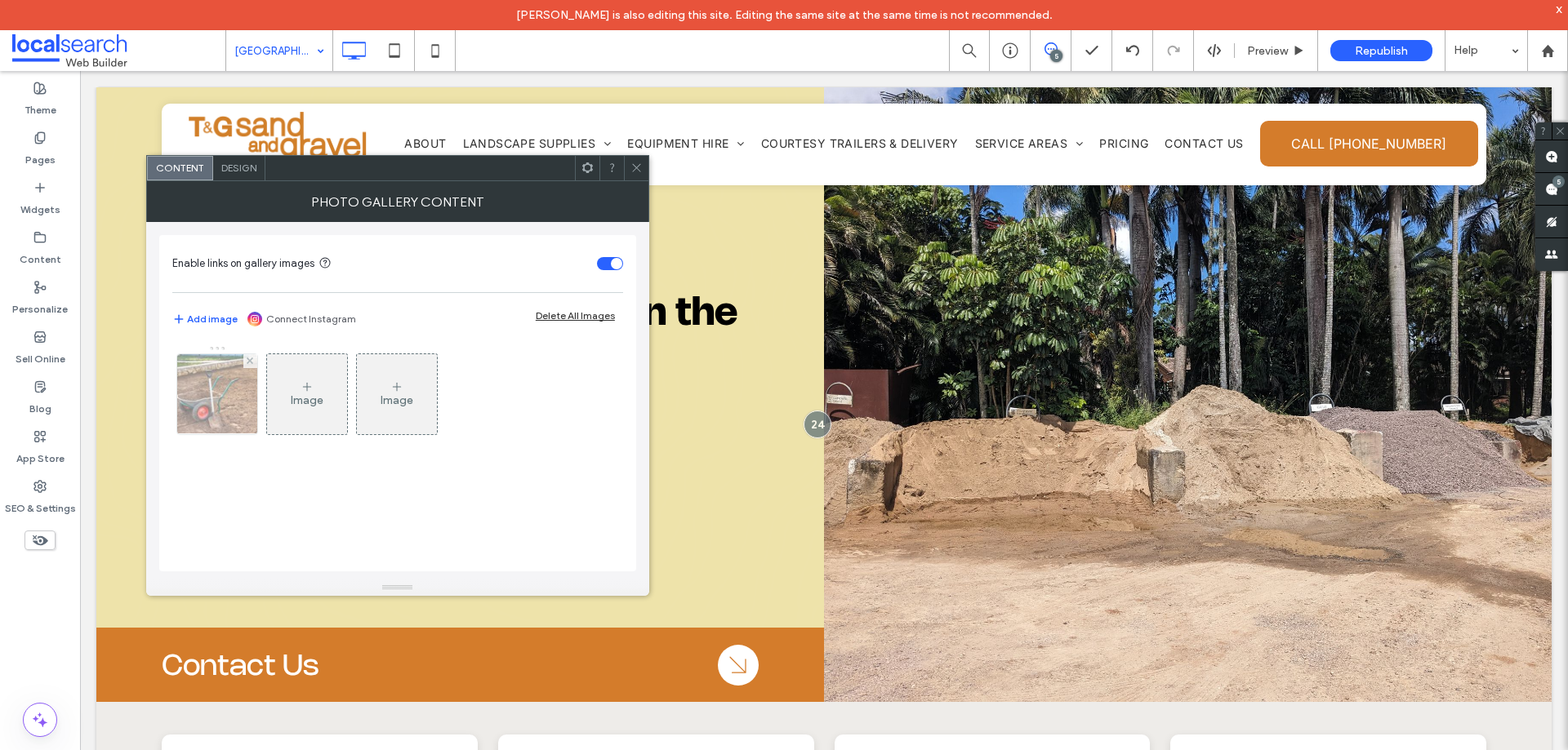
click at [205, 411] on div at bounding box center [218, 394] width 80 height 80
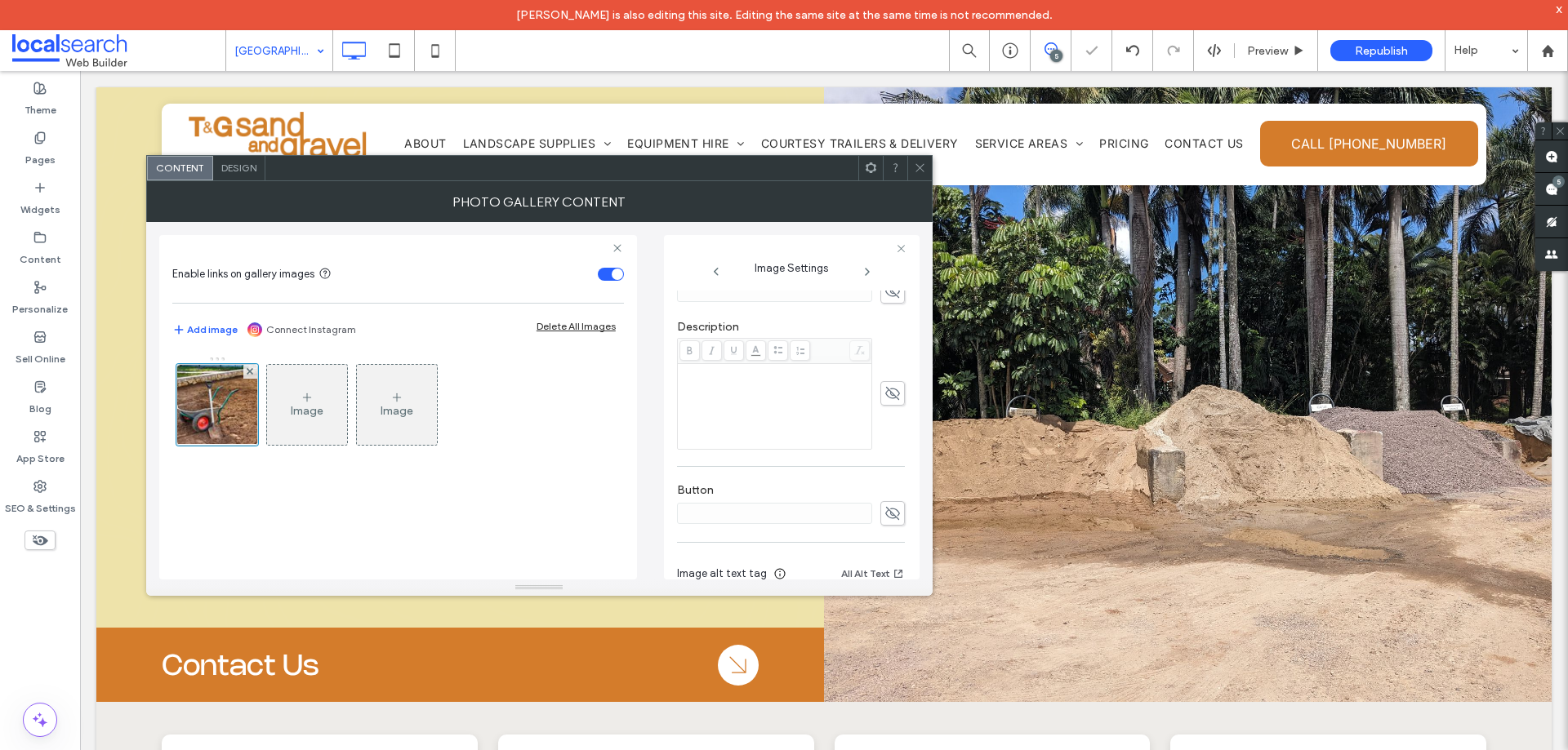
scroll to position [532, 0]
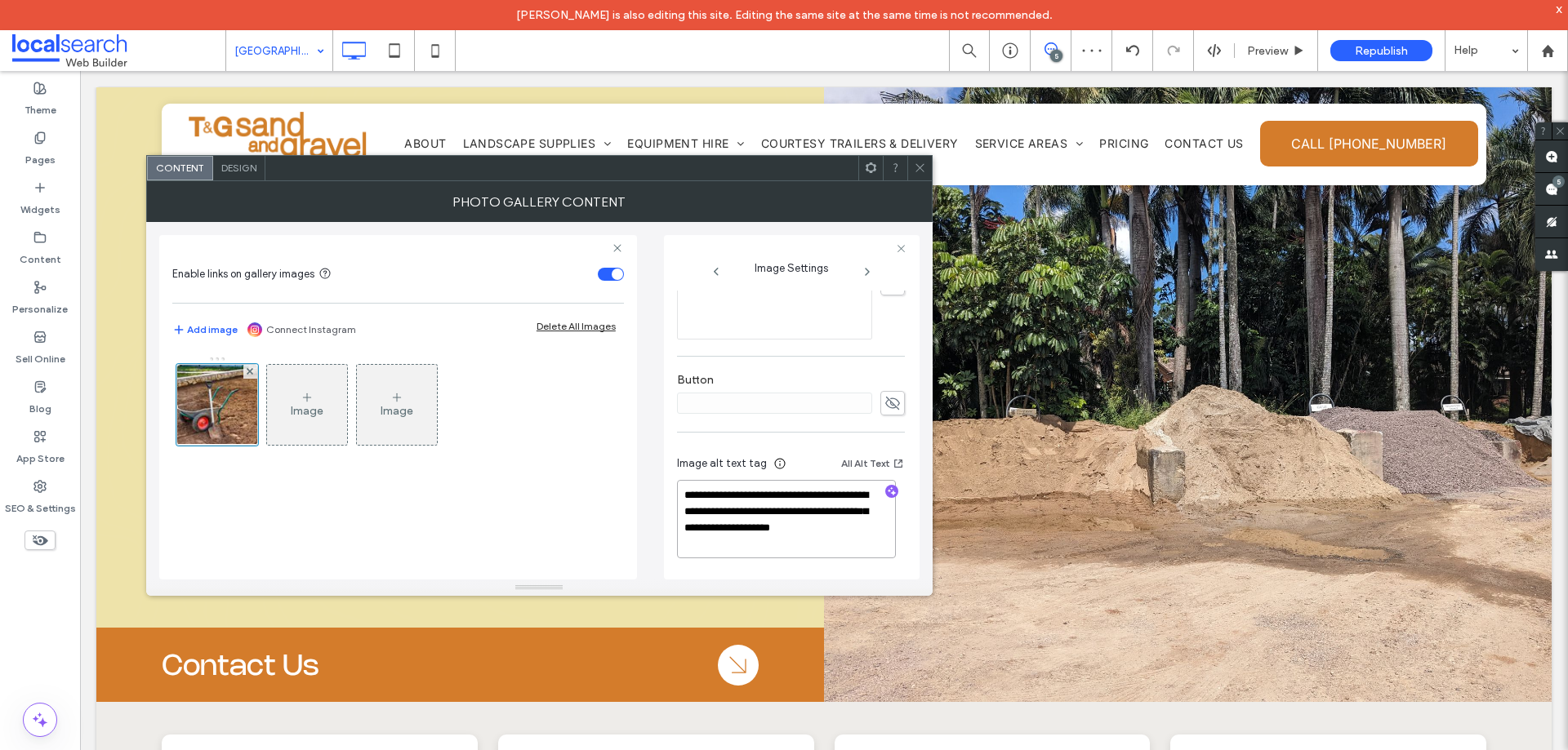
click at [852, 520] on textarea "**********" at bounding box center [786, 519] width 219 height 78
type textarea "**********"
click at [567, 524] on div "Image Image" at bounding box center [398, 459] width 452 height 224
click at [926, 165] on div at bounding box center [919, 168] width 24 height 24
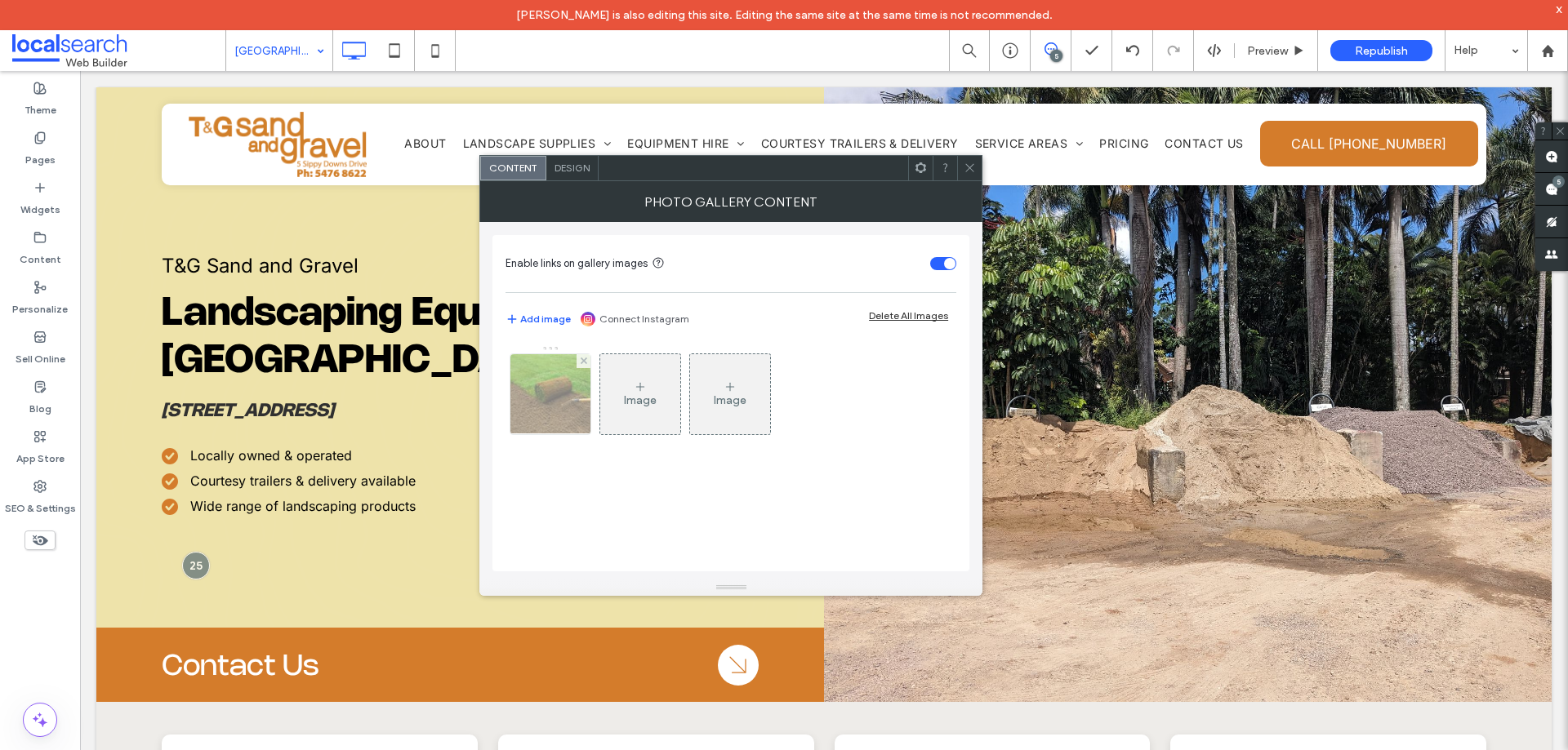
click at [531, 396] on div at bounding box center [550, 394] width 80 height 80
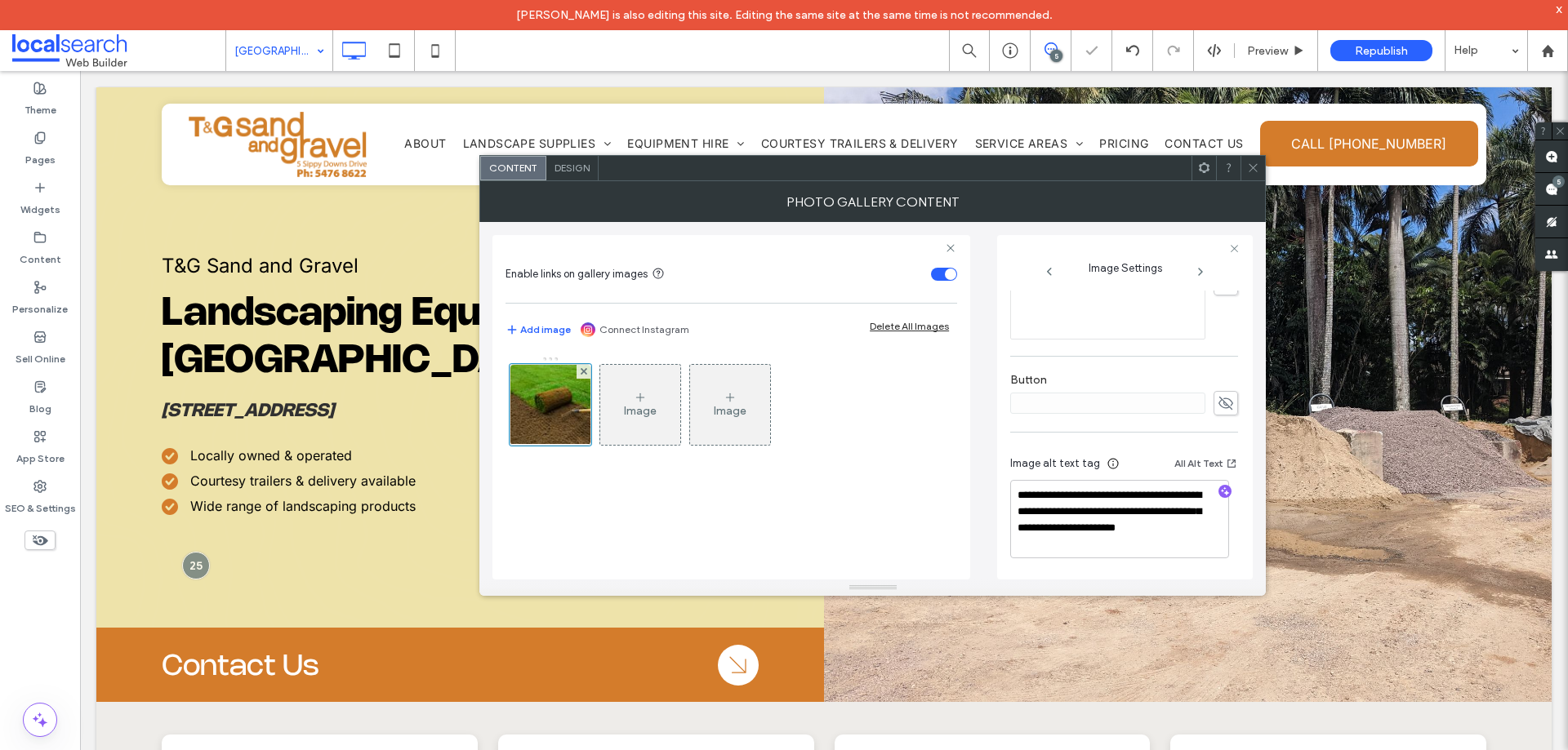
scroll to position [532, 0]
click at [1061, 536] on textarea "**********" at bounding box center [1119, 519] width 219 height 78
type textarea "**********"
click at [908, 521] on div "Image Image" at bounding box center [731, 459] width 452 height 224
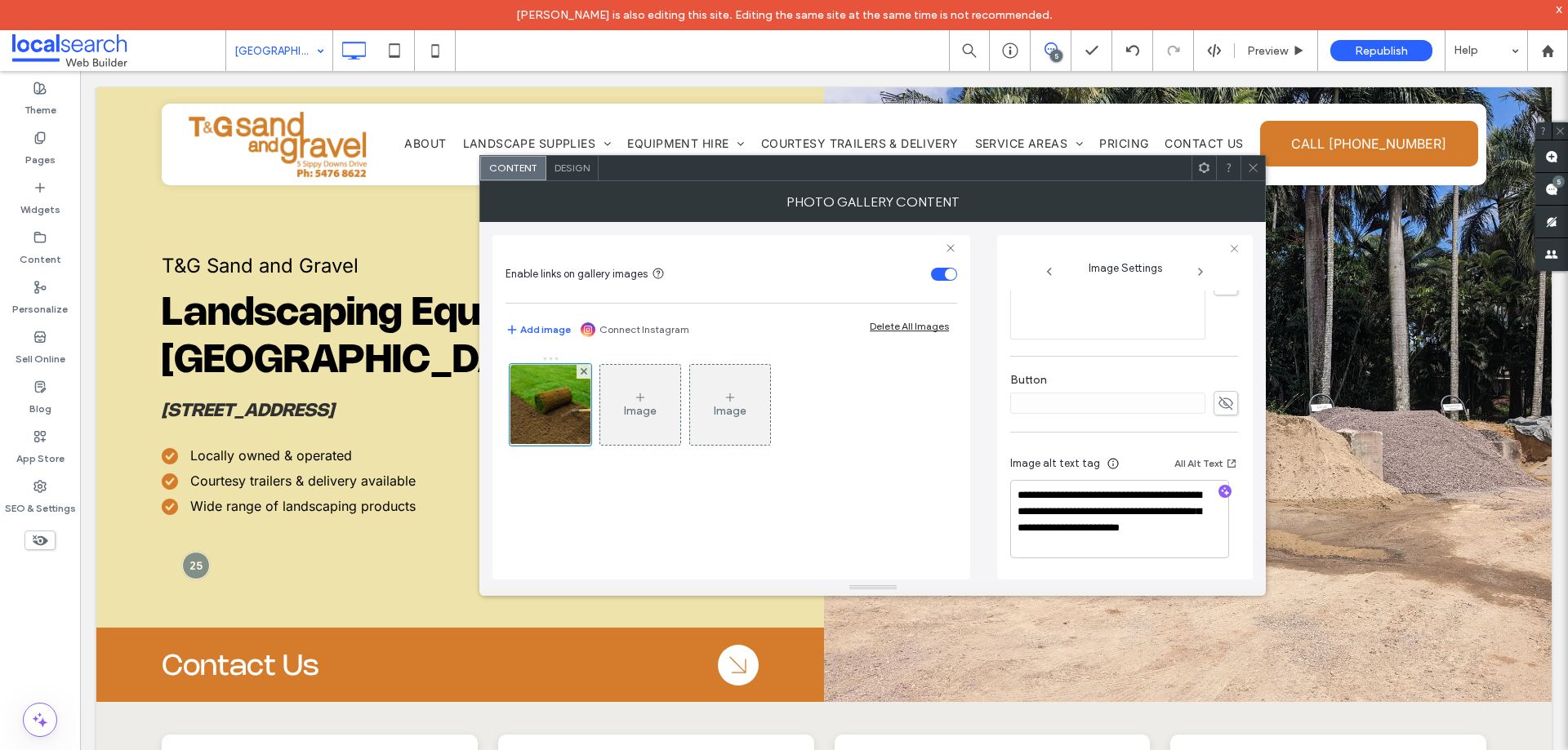
click at [1255, 164] on icon at bounding box center [1253, 168] width 12 height 12
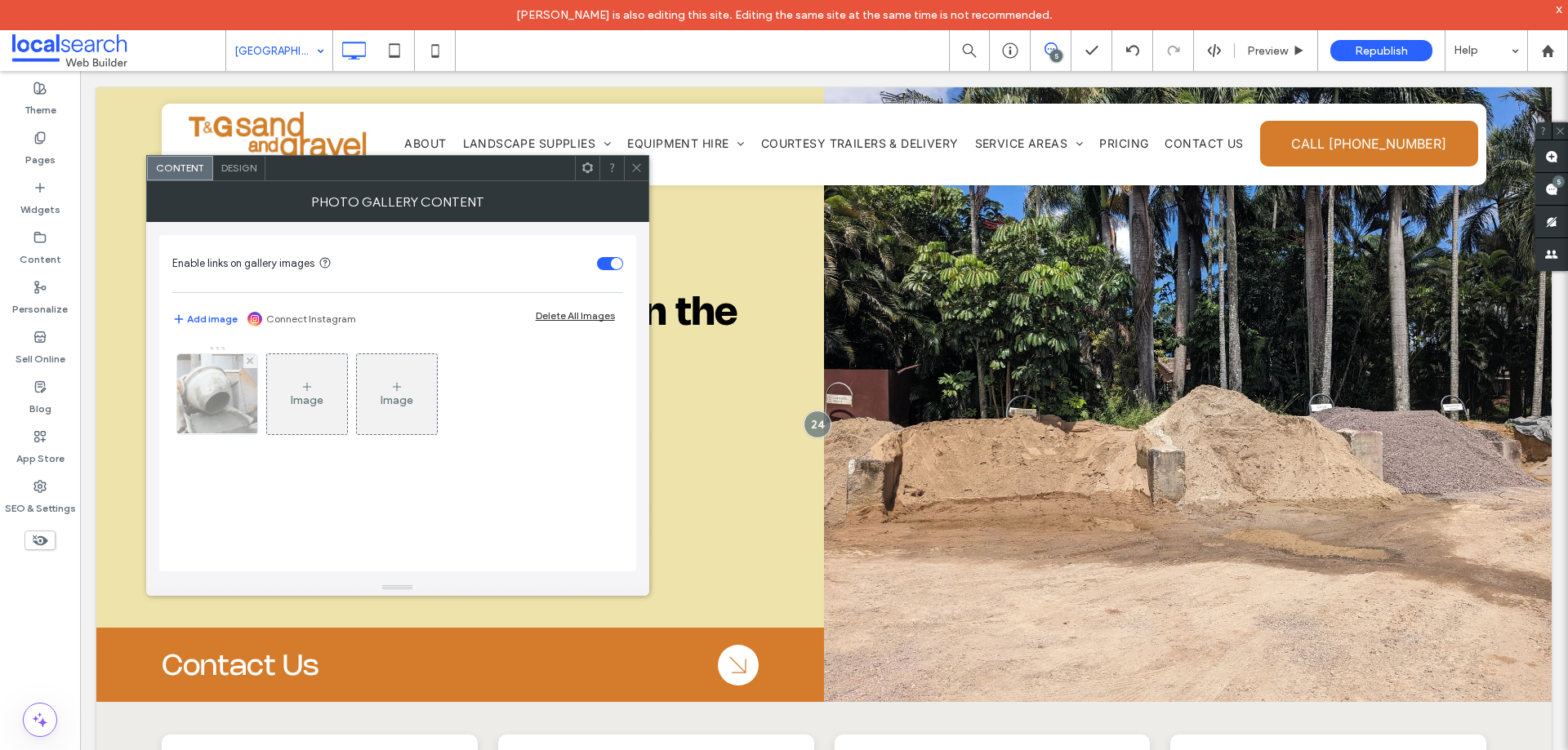
click at [246, 419] on img at bounding box center [217, 394] width 121 height 80
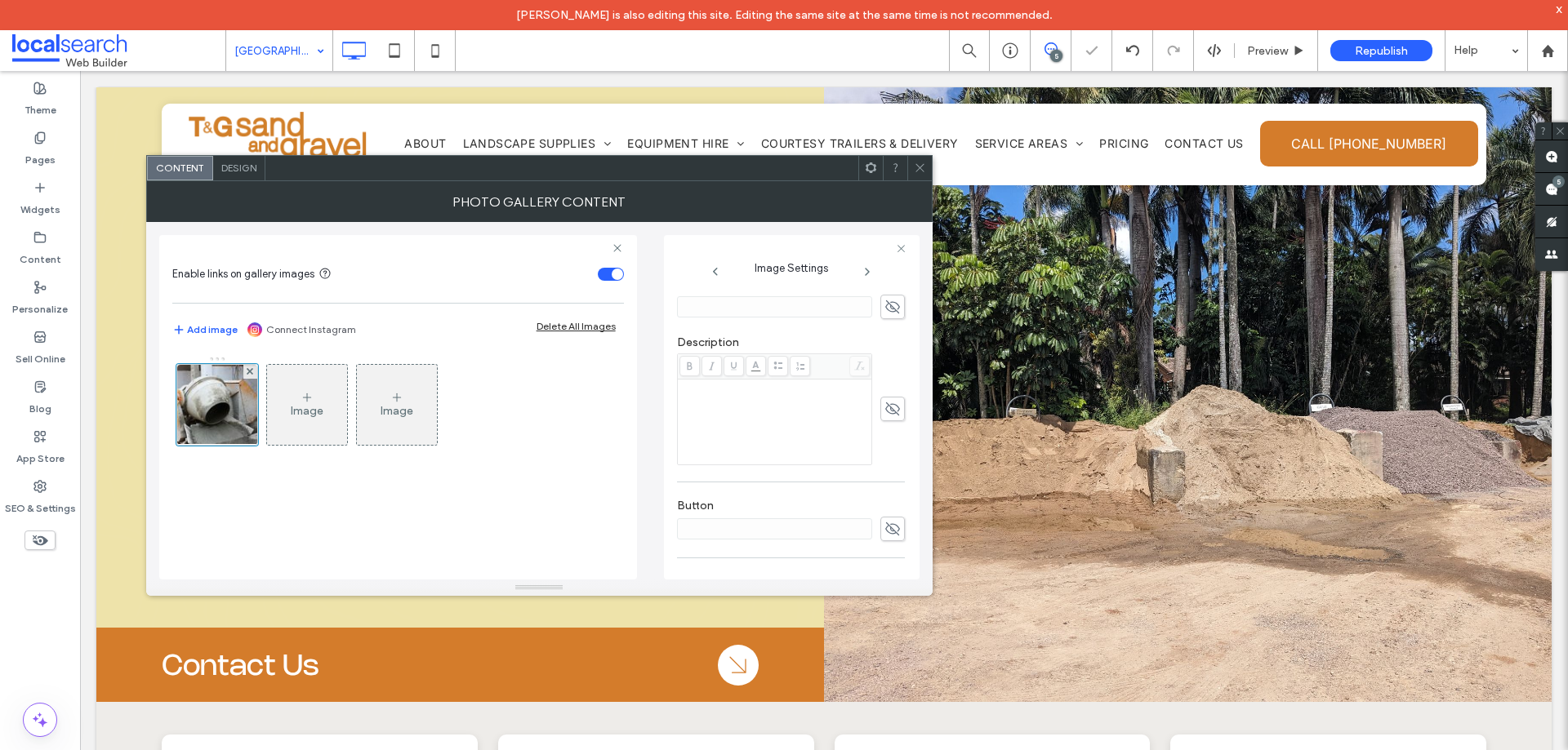
scroll to position [516, 0]
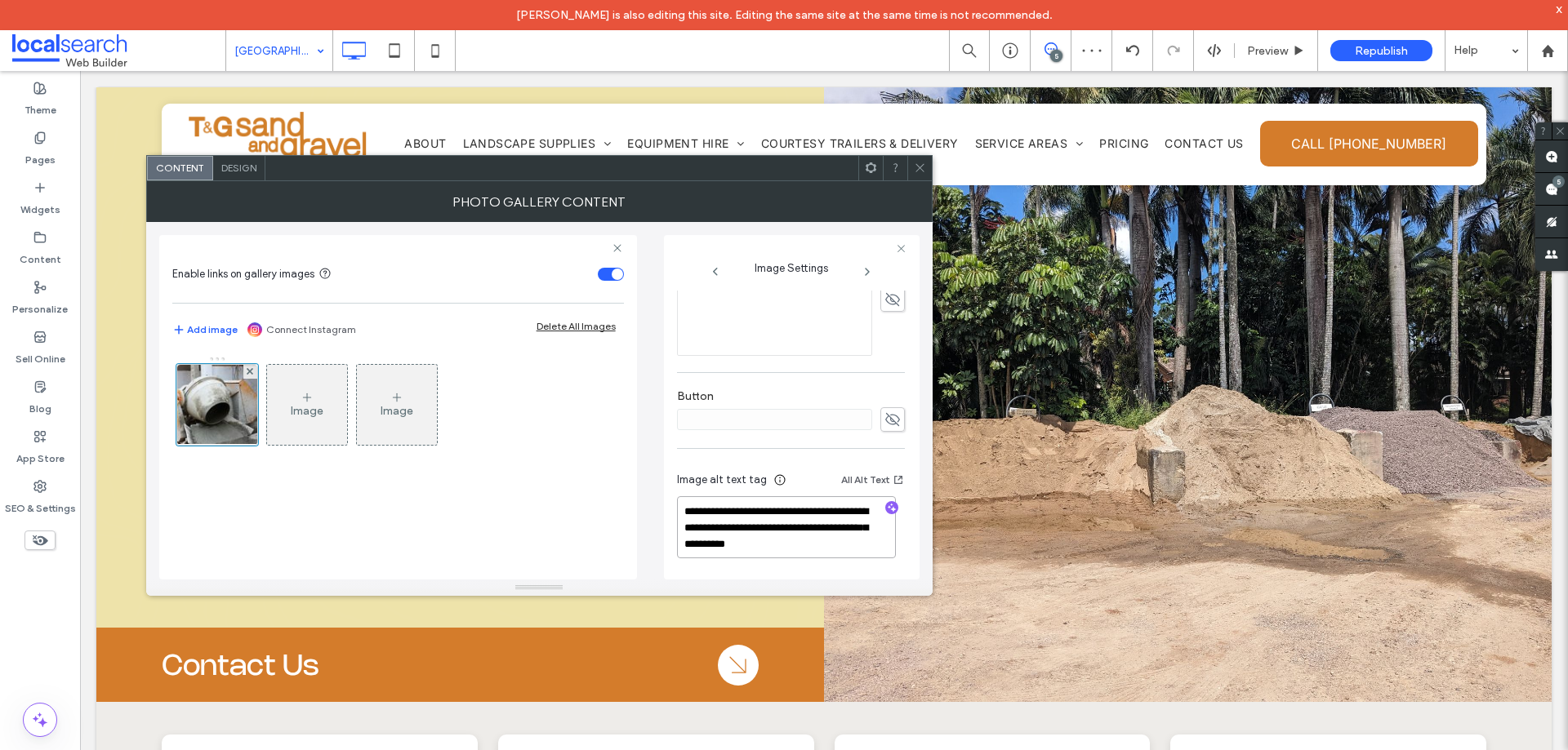
click at [831, 539] on textarea "**********" at bounding box center [786, 526] width 219 height 62
type textarea "**********"
click at [555, 512] on div "Image Image" at bounding box center [398, 459] width 452 height 224
click at [920, 181] on div "Photo Gallery Content" at bounding box center [539, 201] width 786 height 41
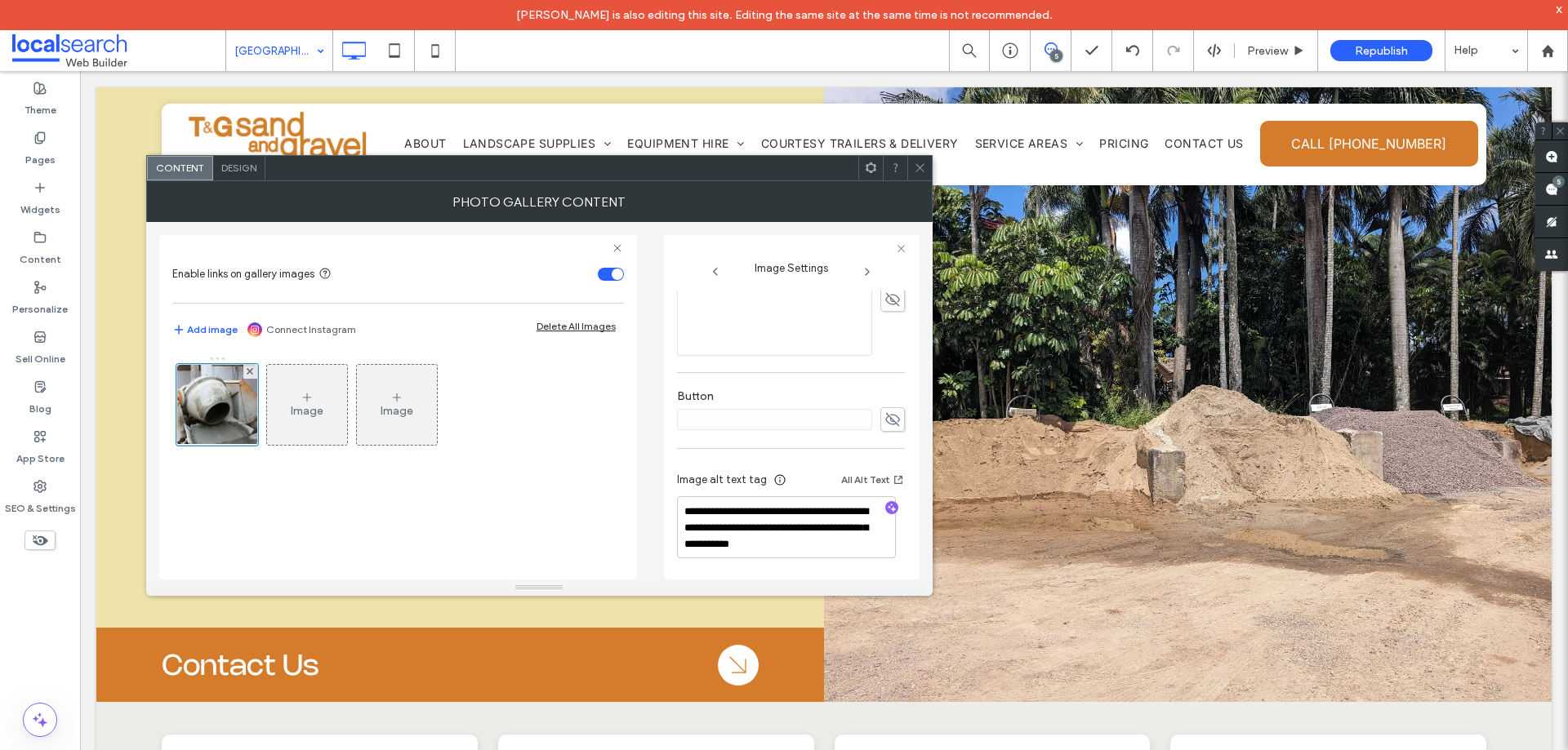
click at [921, 175] on span at bounding box center [920, 168] width 12 height 24
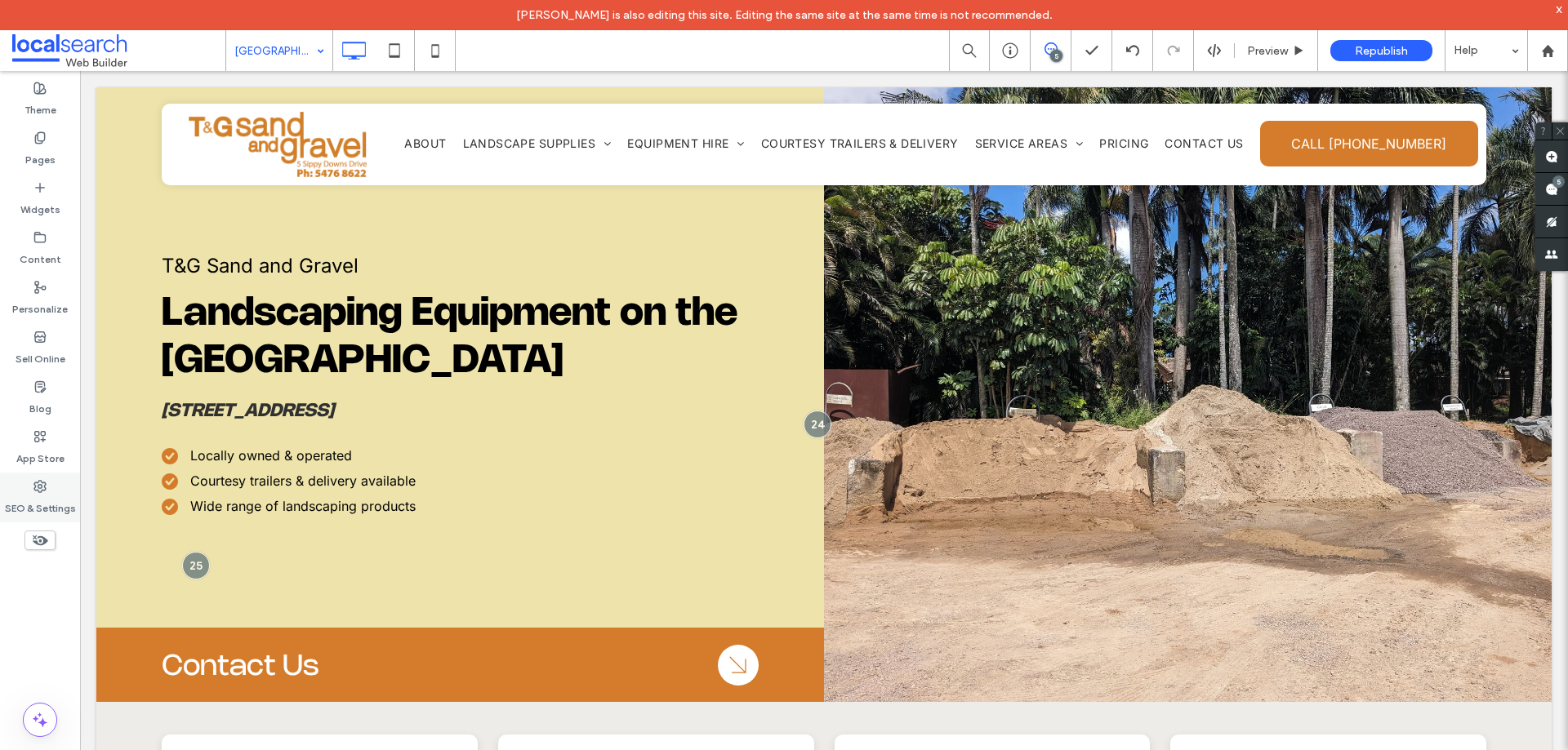
click at [57, 495] on label "SEO & Settings" at bounding box center [41, 505] width 71 height 23
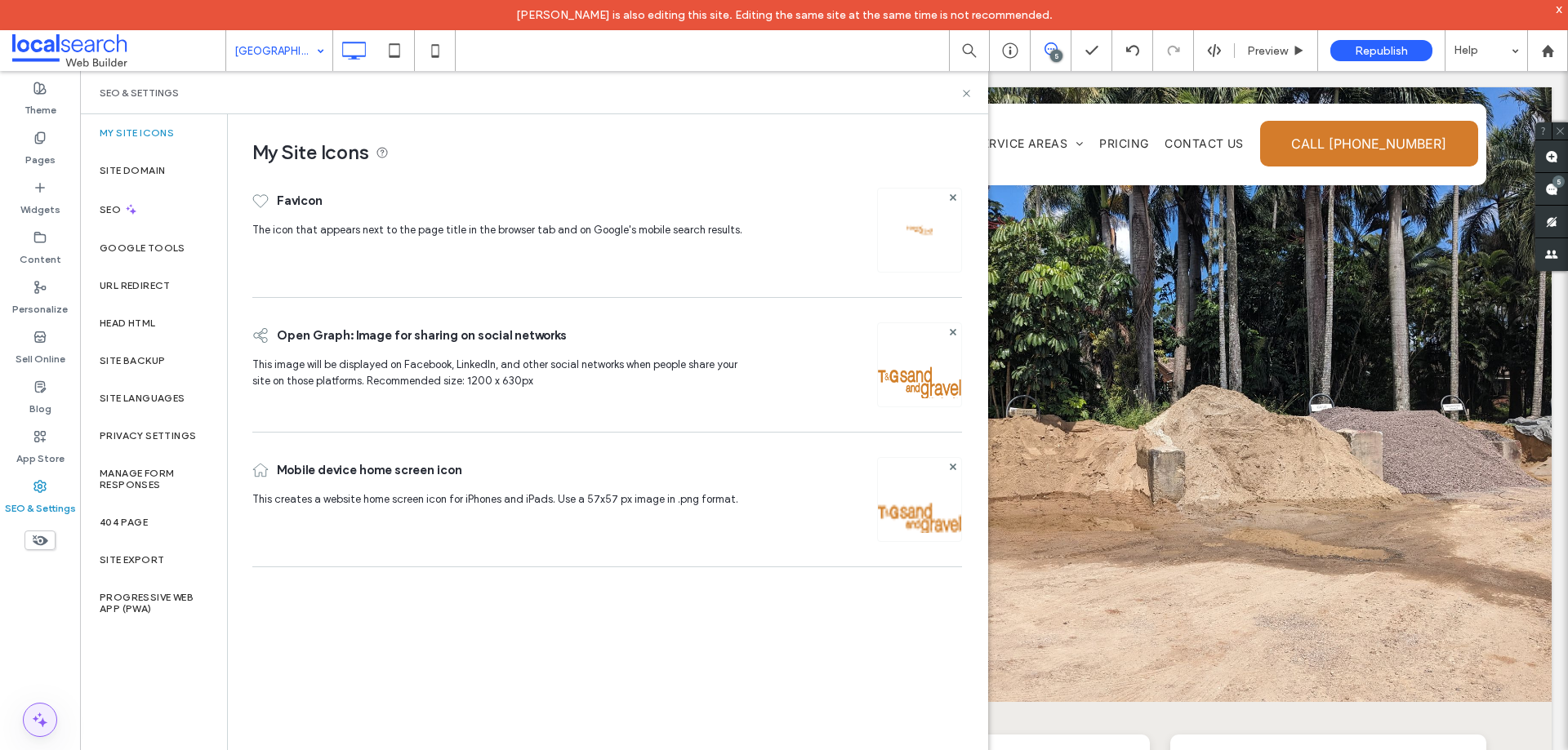
click at [47, 711] on icon at bounding box center [40, 720] width 20 height 20
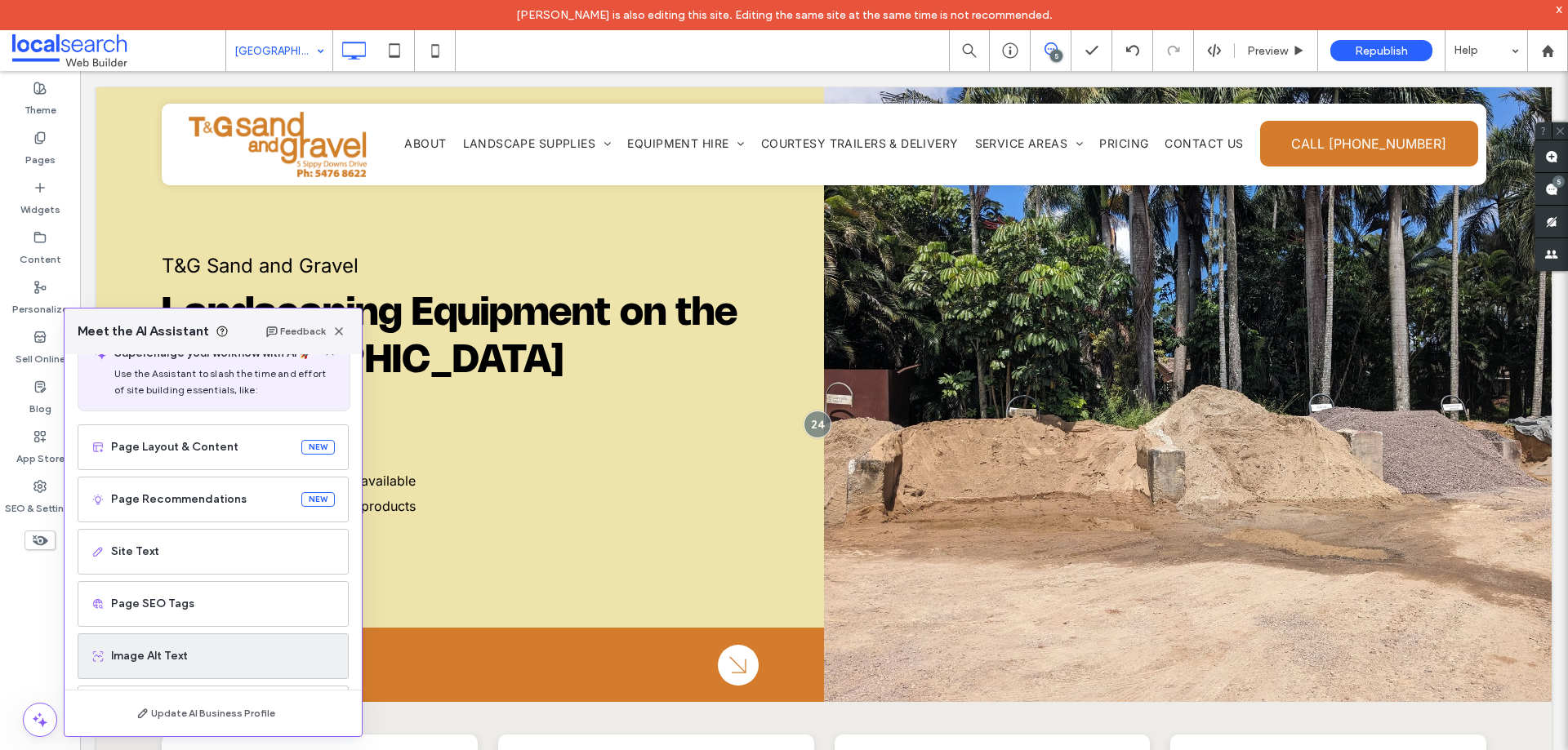
scroll to position [82, 0]
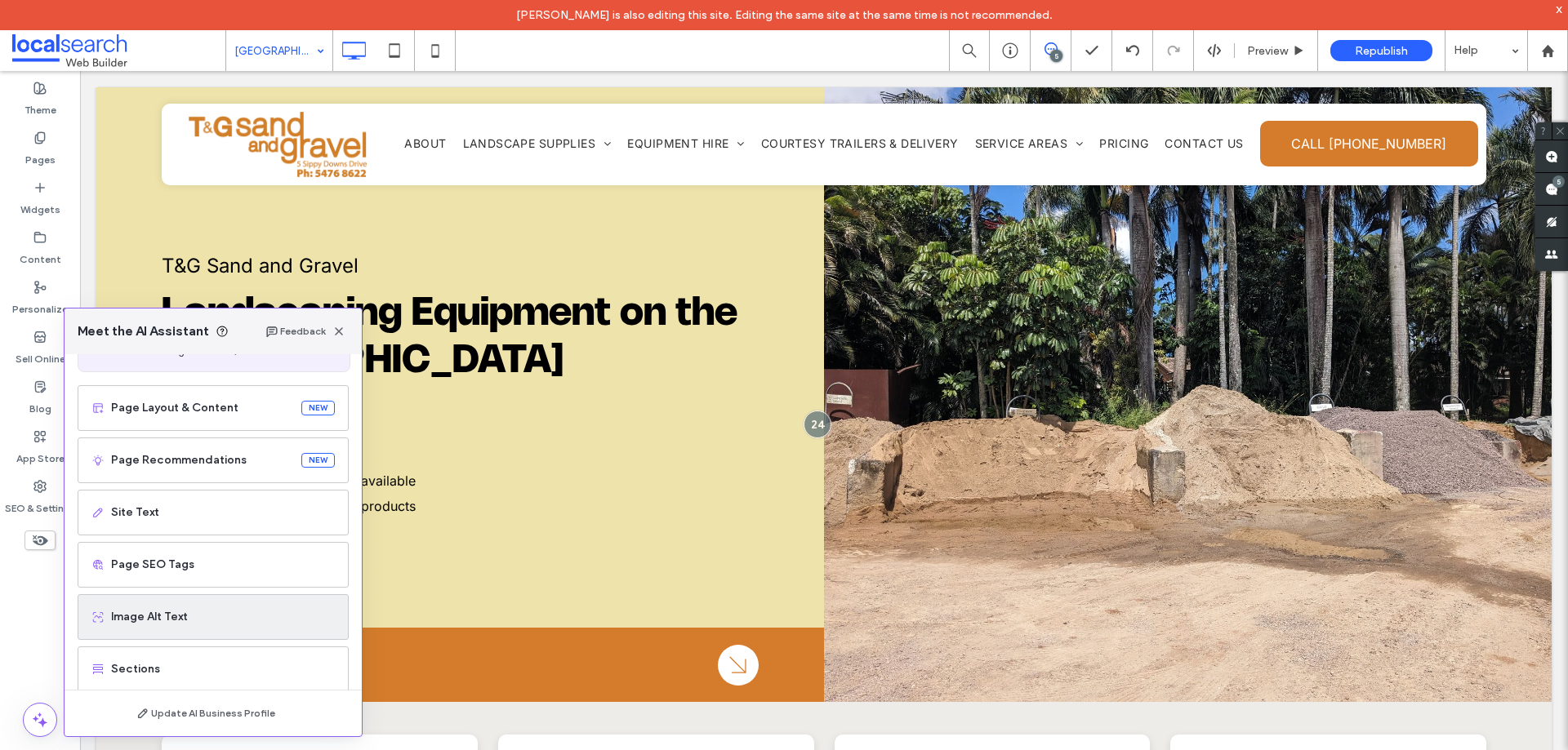
click at [205, 615] on span "Image Alt Text" at bounding box center [223, 617] width 224 height 17
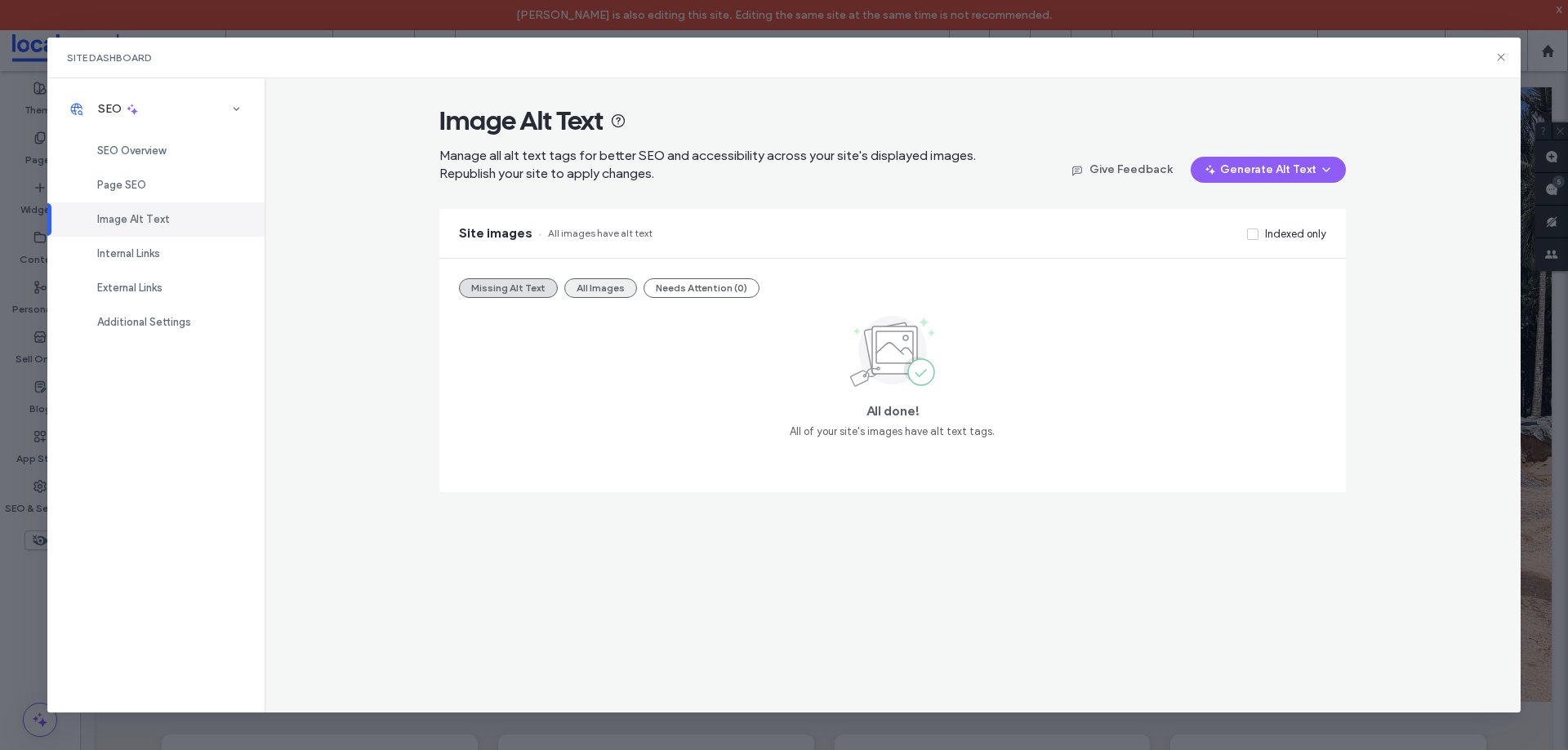
click at [603, 289] on button "All Images" at bounding box center [600, 288] width 72 height 20
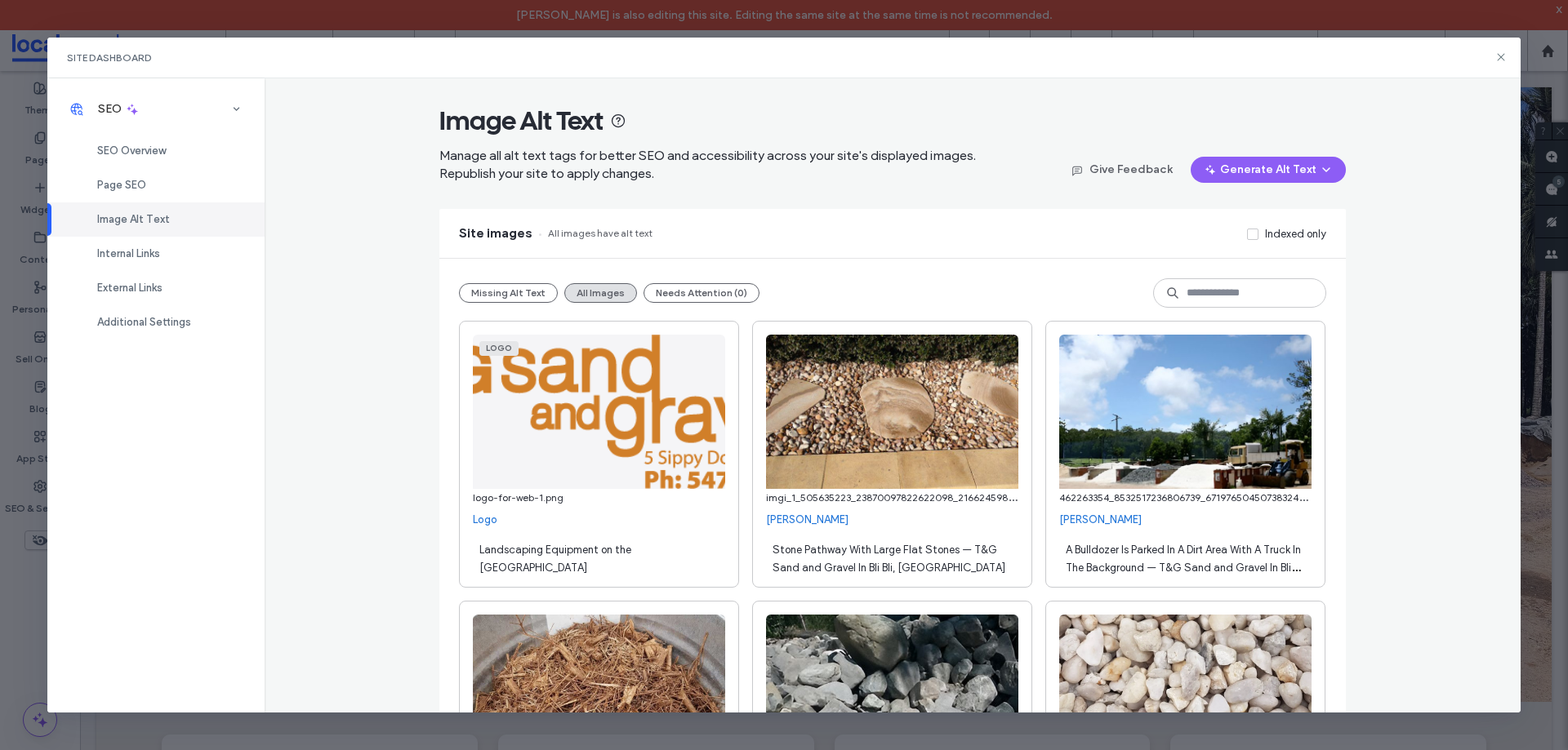
click at [1020, 244] on div "Site images All images have alt text Indexed only" at bounding box center [892, 233] width 906 height 49
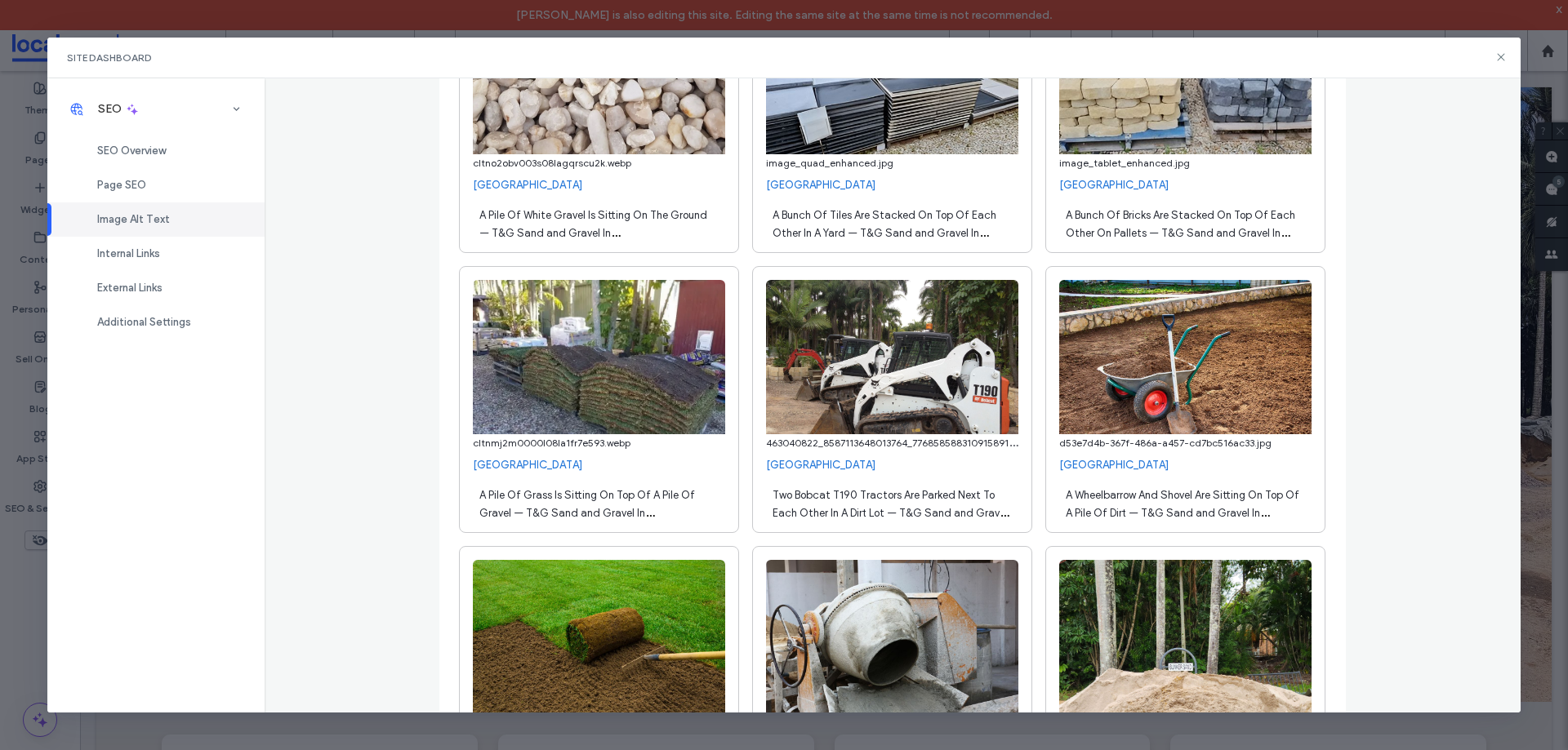
scroll to position [12720, 0]
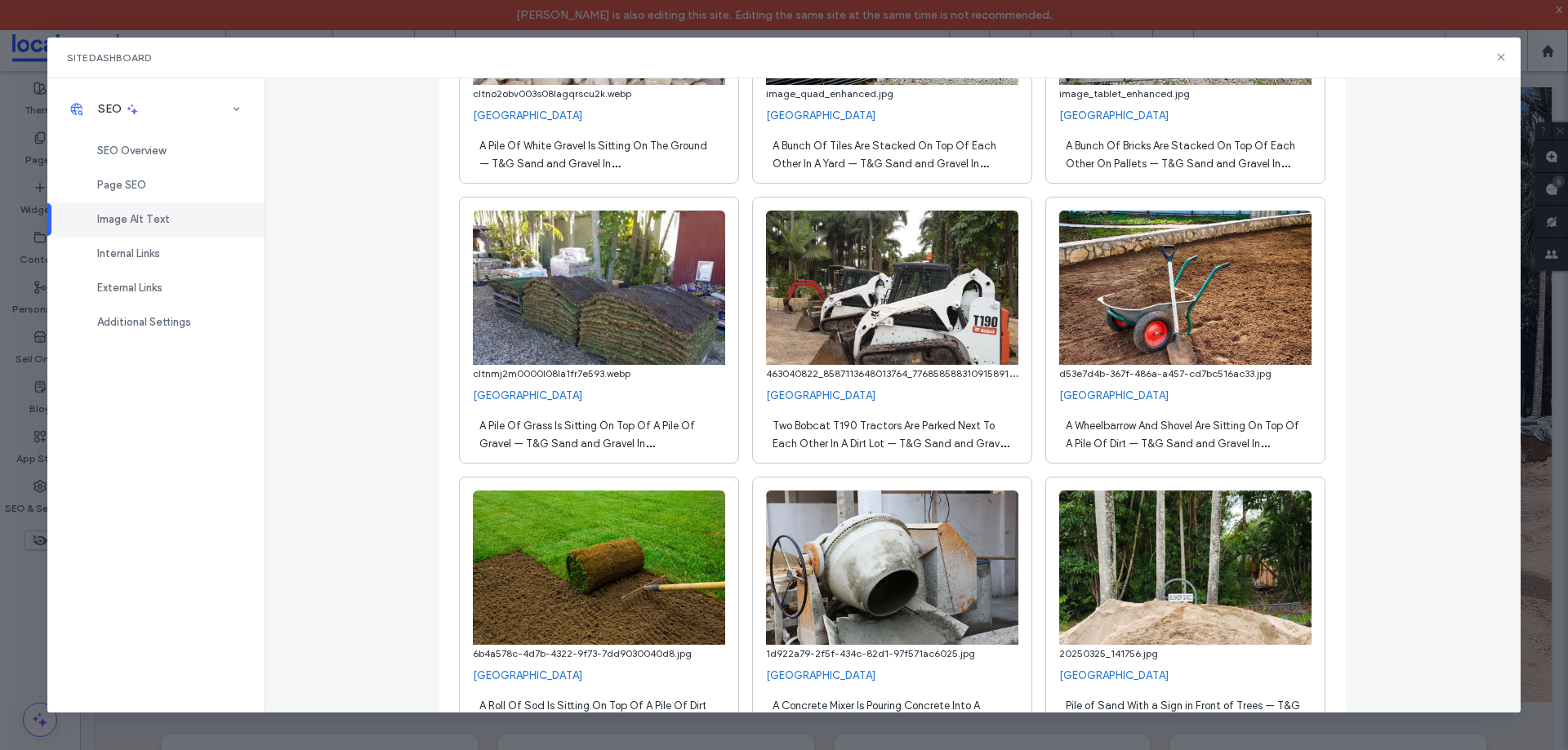
click at [866, 444] on span "Two Bobcat T190 Tractors Are Parked Next To Each Other In A Dirt Lot — T&G Sand…" at bounding box center [890, 443] width 236 height 48
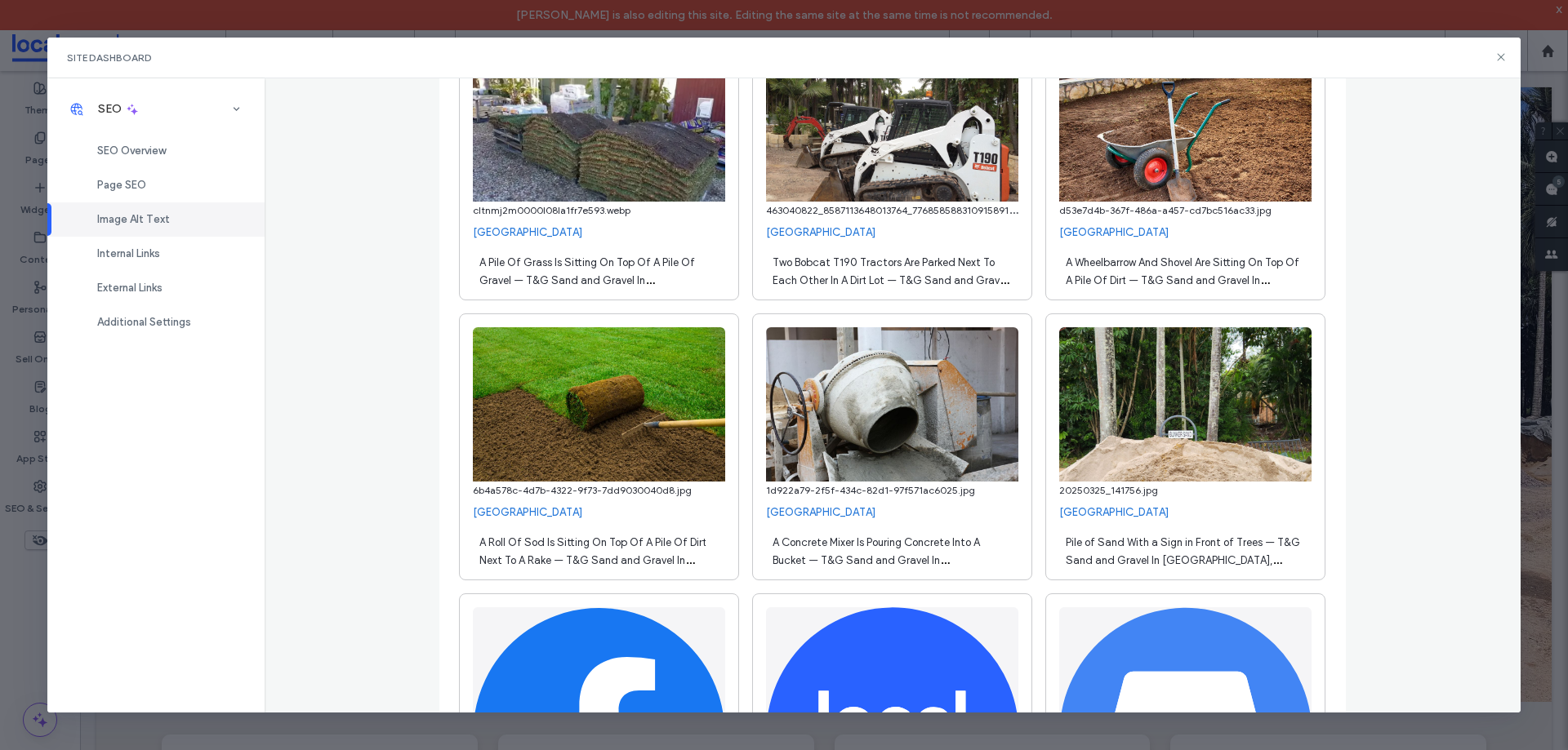
scroll to position [13209, 0]
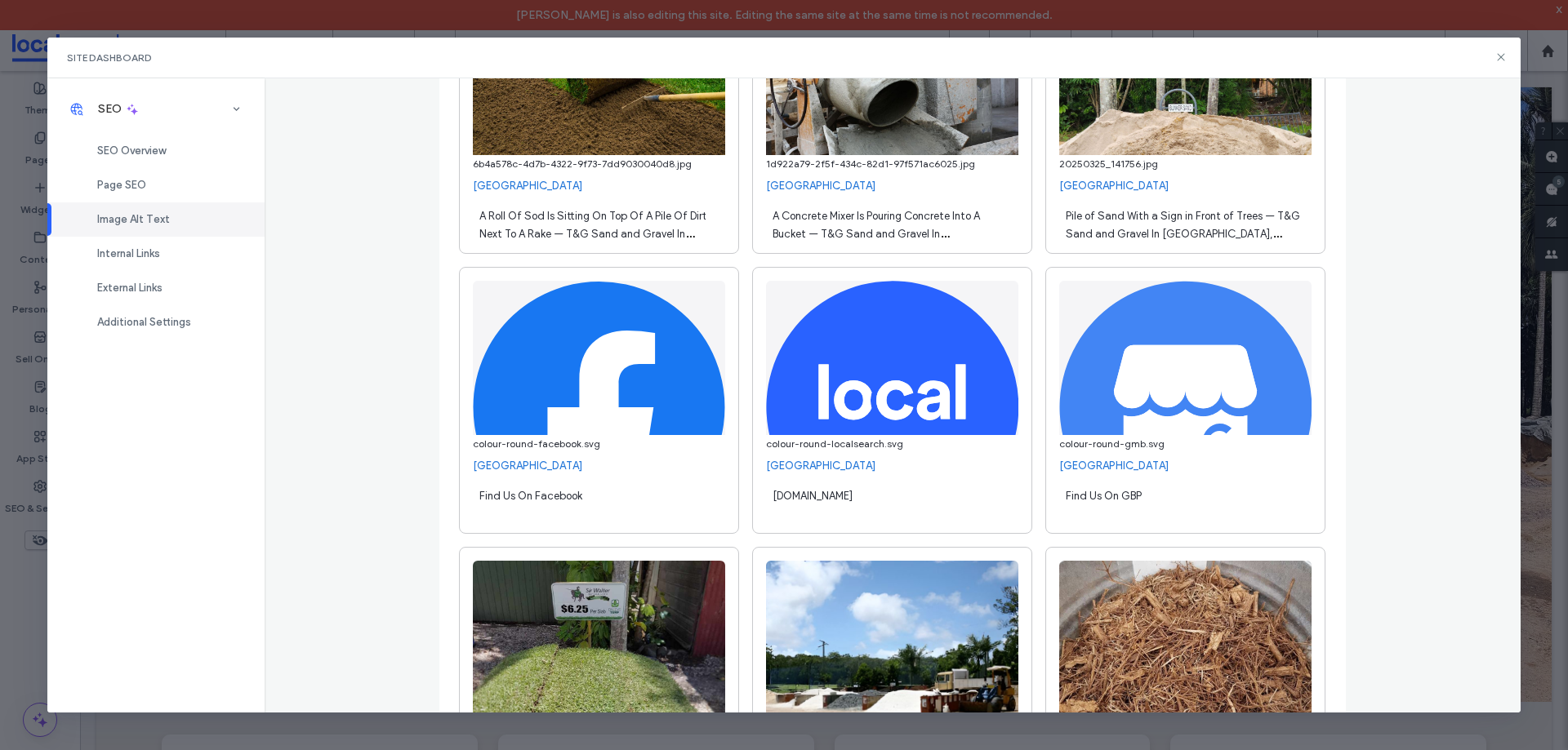
click at [1245, 230] on span "Pile of Sand With a Sign in Front of Trees — T&G Sand and Gravel In Glasshouse …" at bounding box center [1182, 233] width 234 height 48
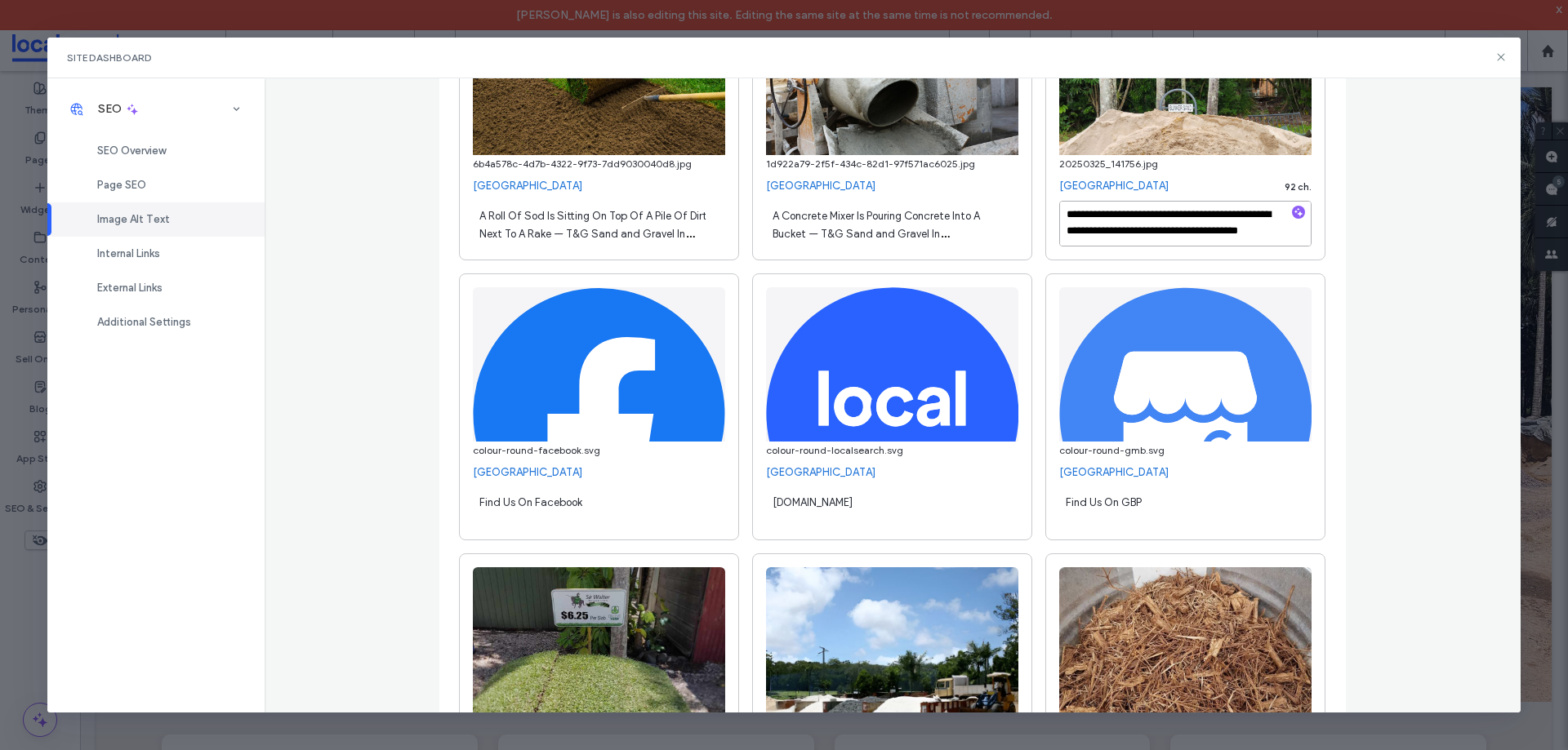
scroll to position [18, 0]
drag, startPoint x: 1103, startPoint y: 231, endPoint x: 1114, endPoint y: 235, distance: 11.7
click at [1104, 233] on textarea "**********" at bounding box center [1186, 224] width 252 height 46
type textarea "**********"
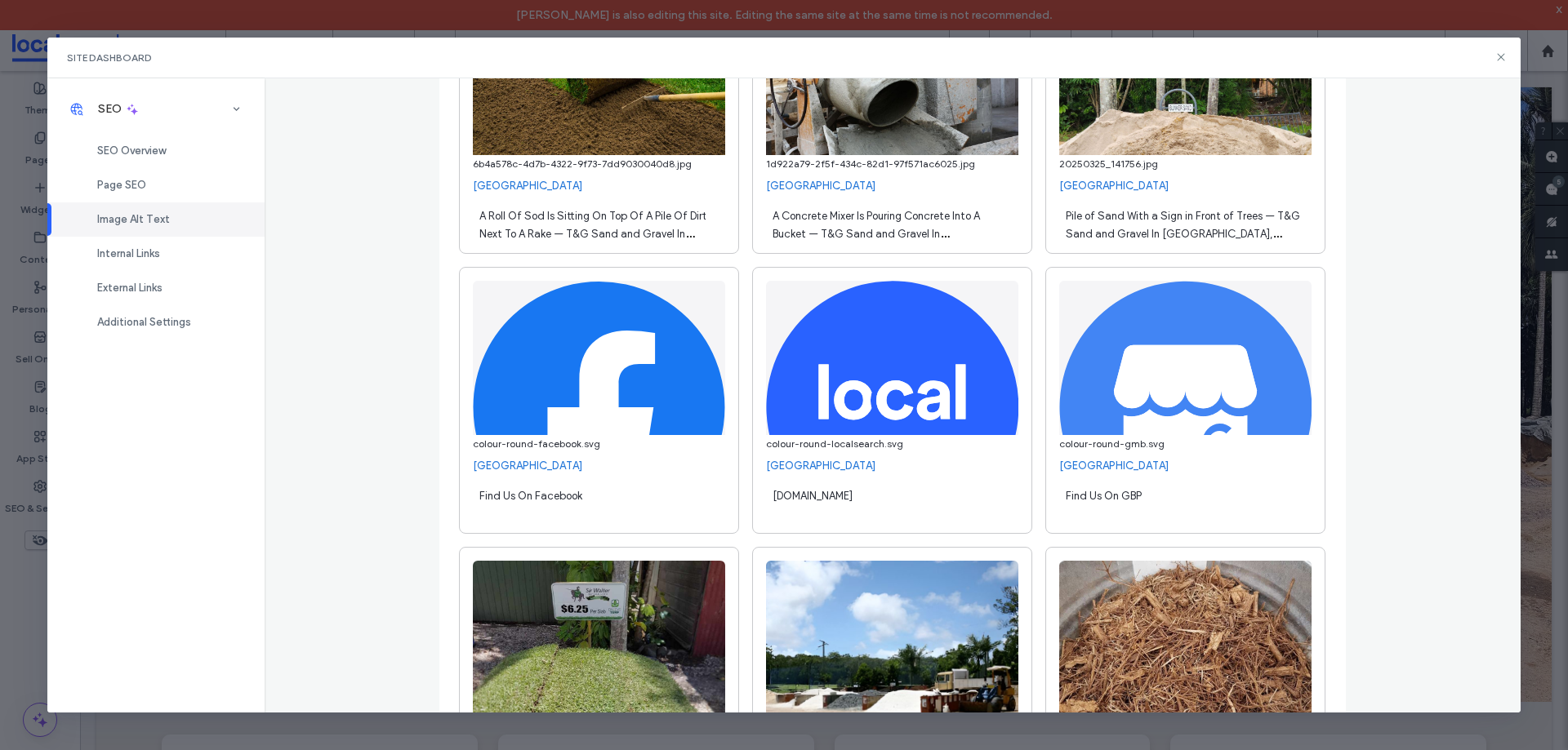
click at [914, 222] on div "A Concrete Mixer Is Pouring Concrete Into A Bucket — T&G Sand and Gravel In Gla…" at bounding box center [892, 224] width 252 height 46
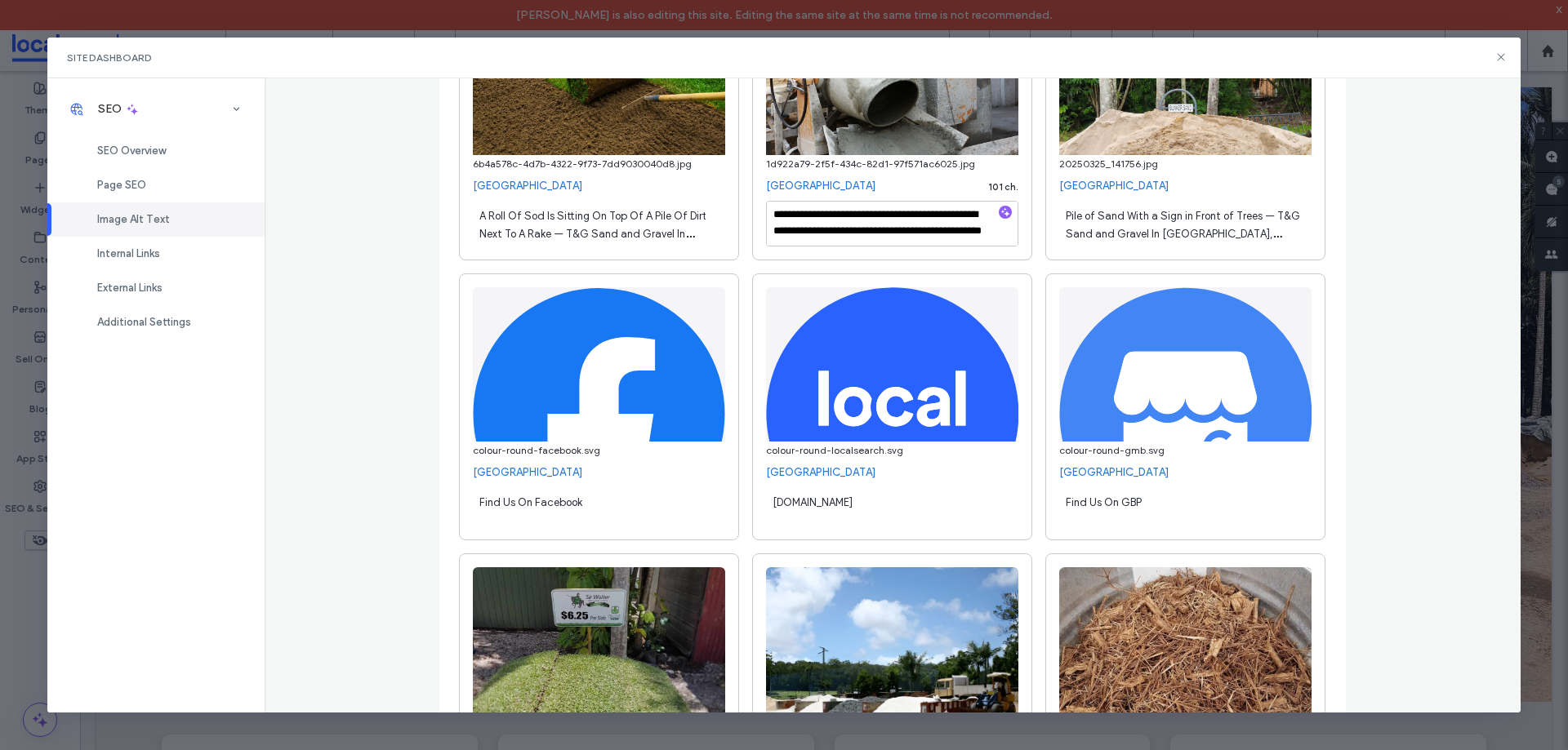
click at [559, 224] on div "A Roll Of Sod Is Sitting On Top Of A Pile Of Dirt Next To A Rake — T&G Sand and…" at bounding box center [599, 224] width 252 height 46
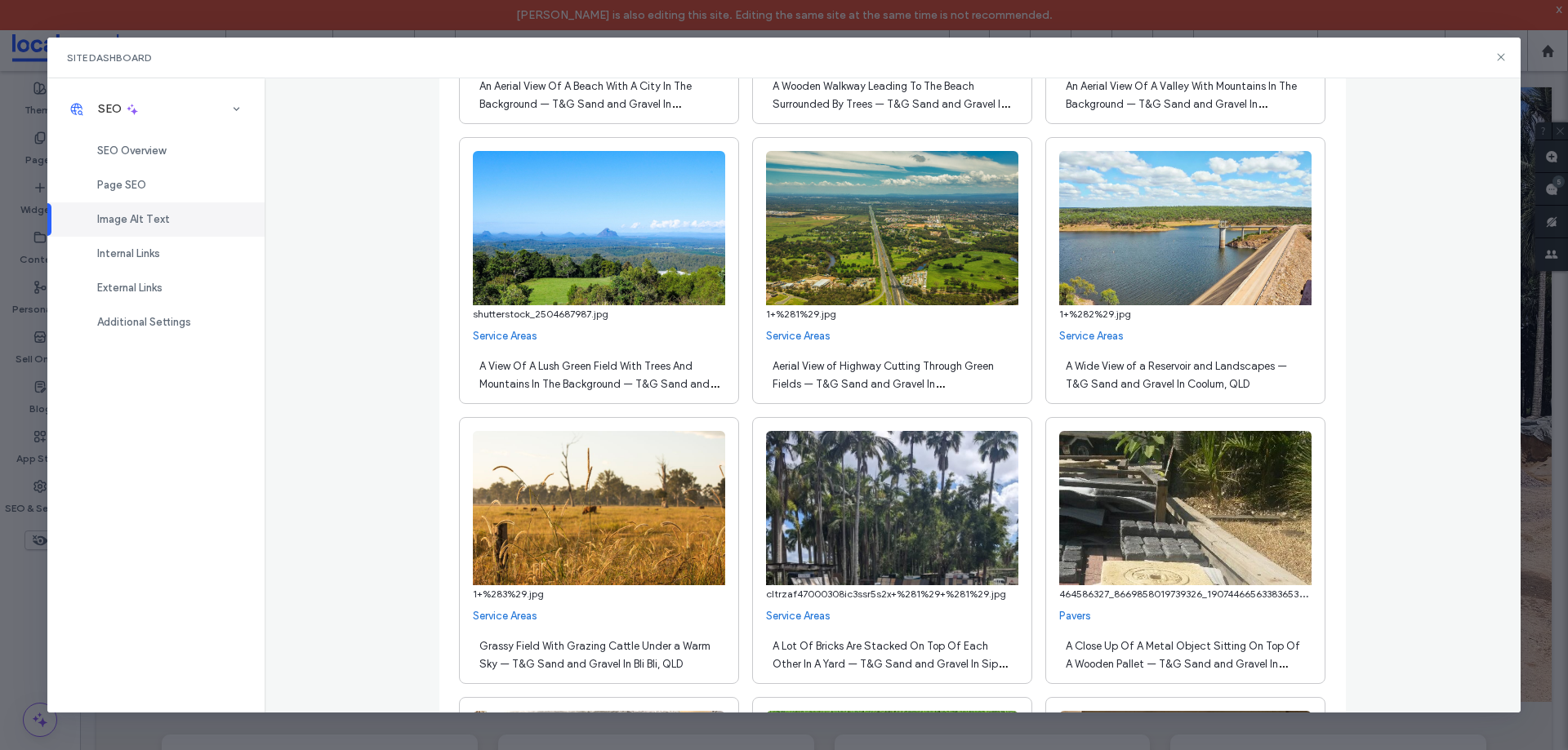
scroll to position [22378, 0]
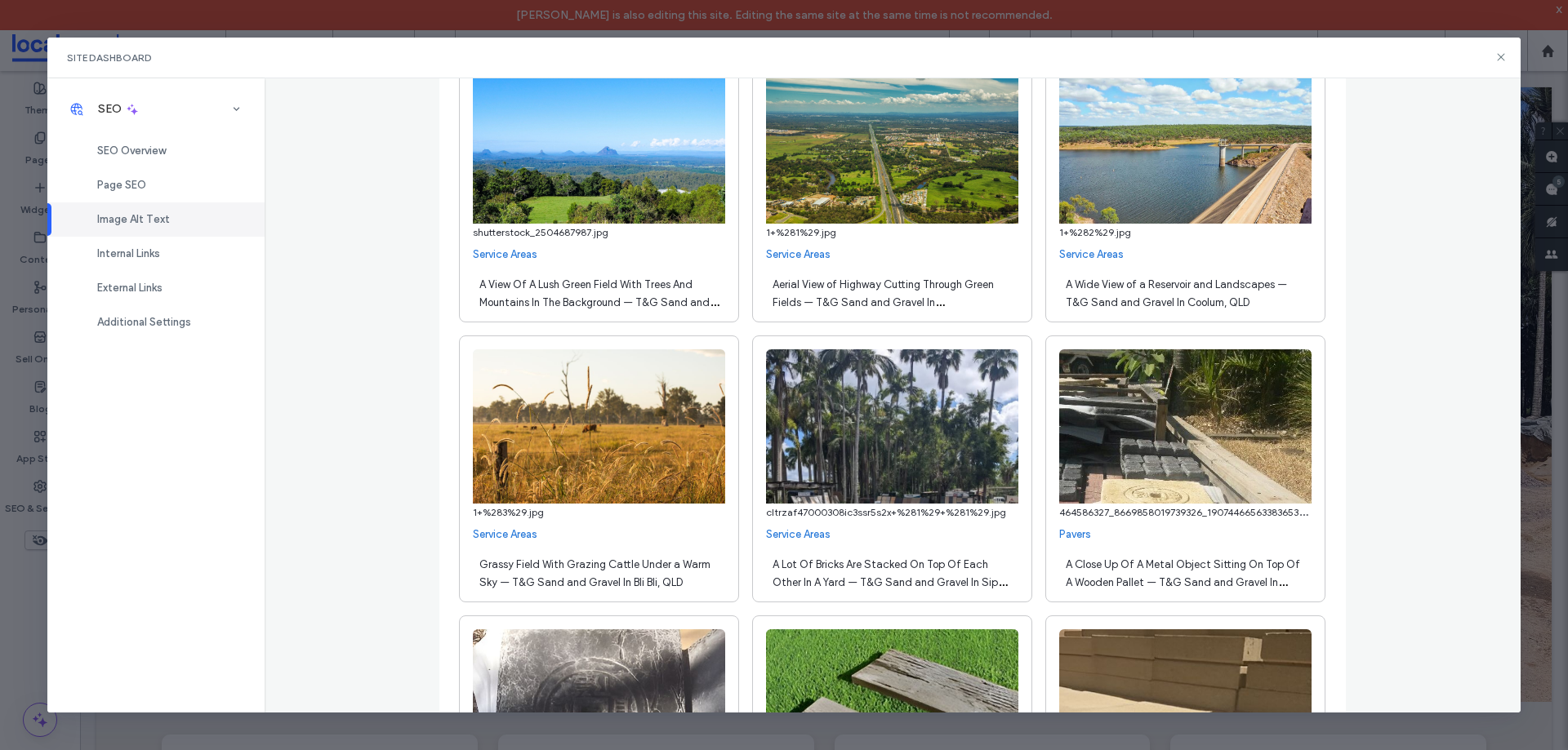
click at [801, 306] on span "Aerial View of Highway Cutting Through Green Fields — T&G Sand and Gravel In Gl…" at bounding box center [883, 302] width 221 height 48
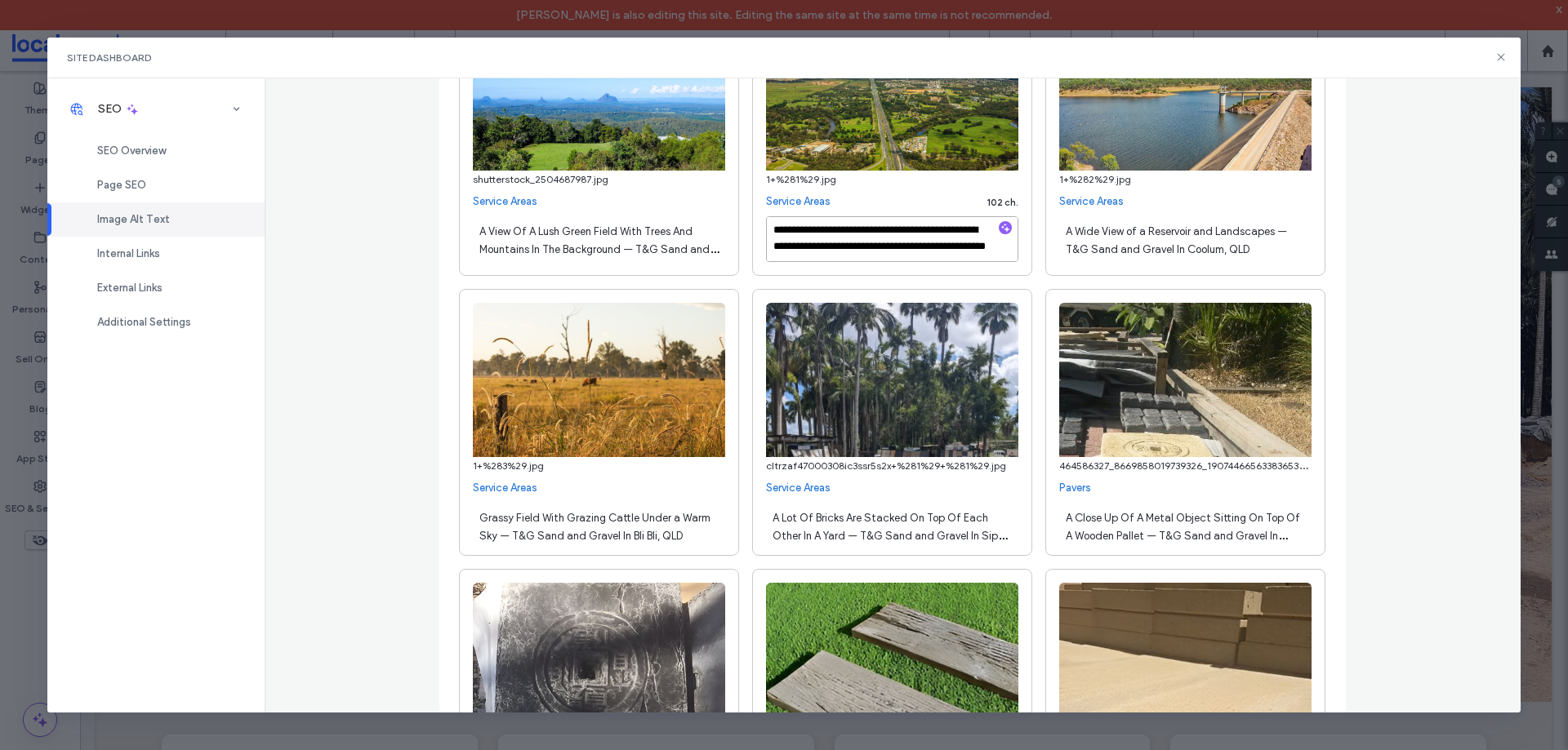
scroll to position [22460, 0]
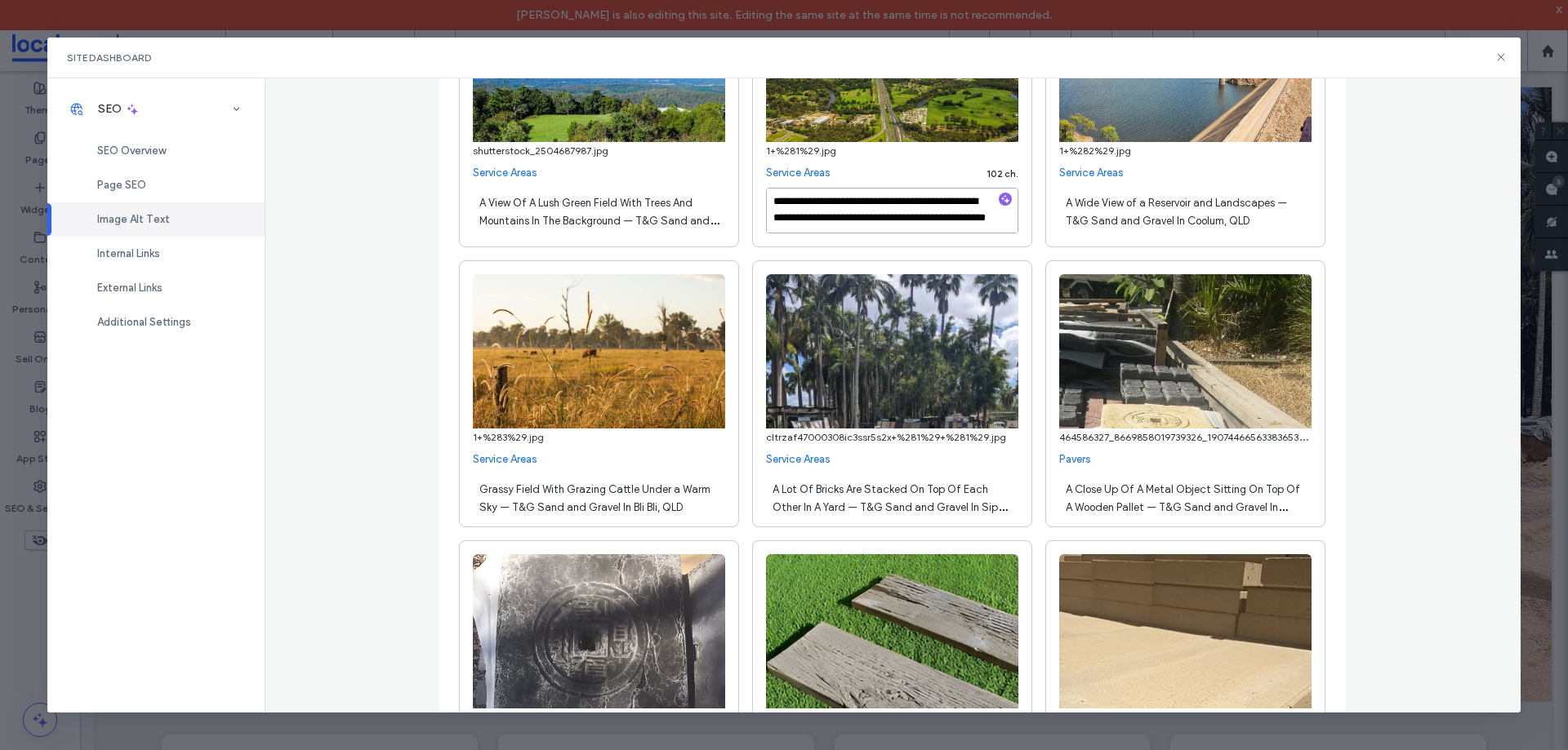
click at [871, 215] on textarea "**********" at bounding box center [892, 211] width 252 height 46
type textarea "**********"
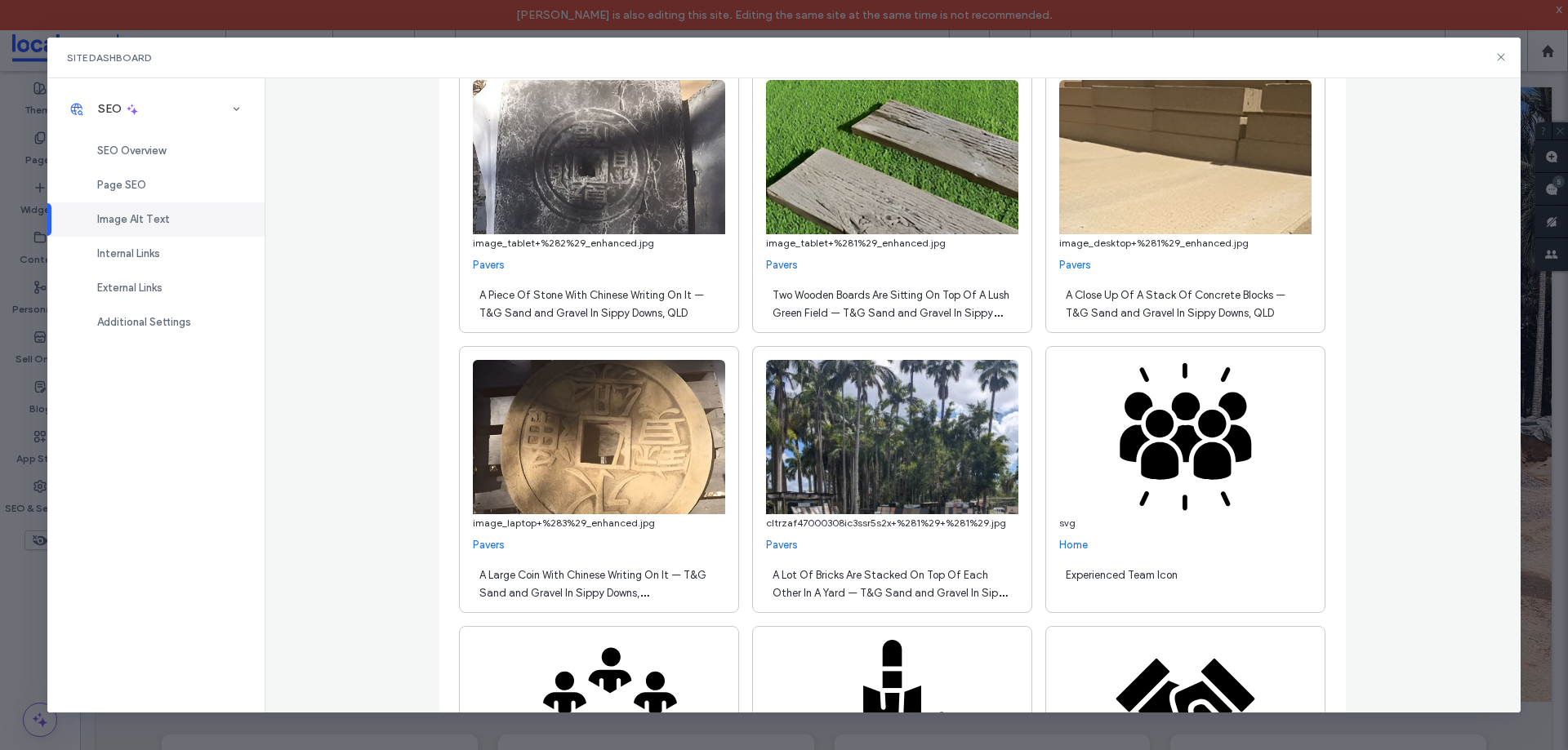
scroll to position [22950, 0]
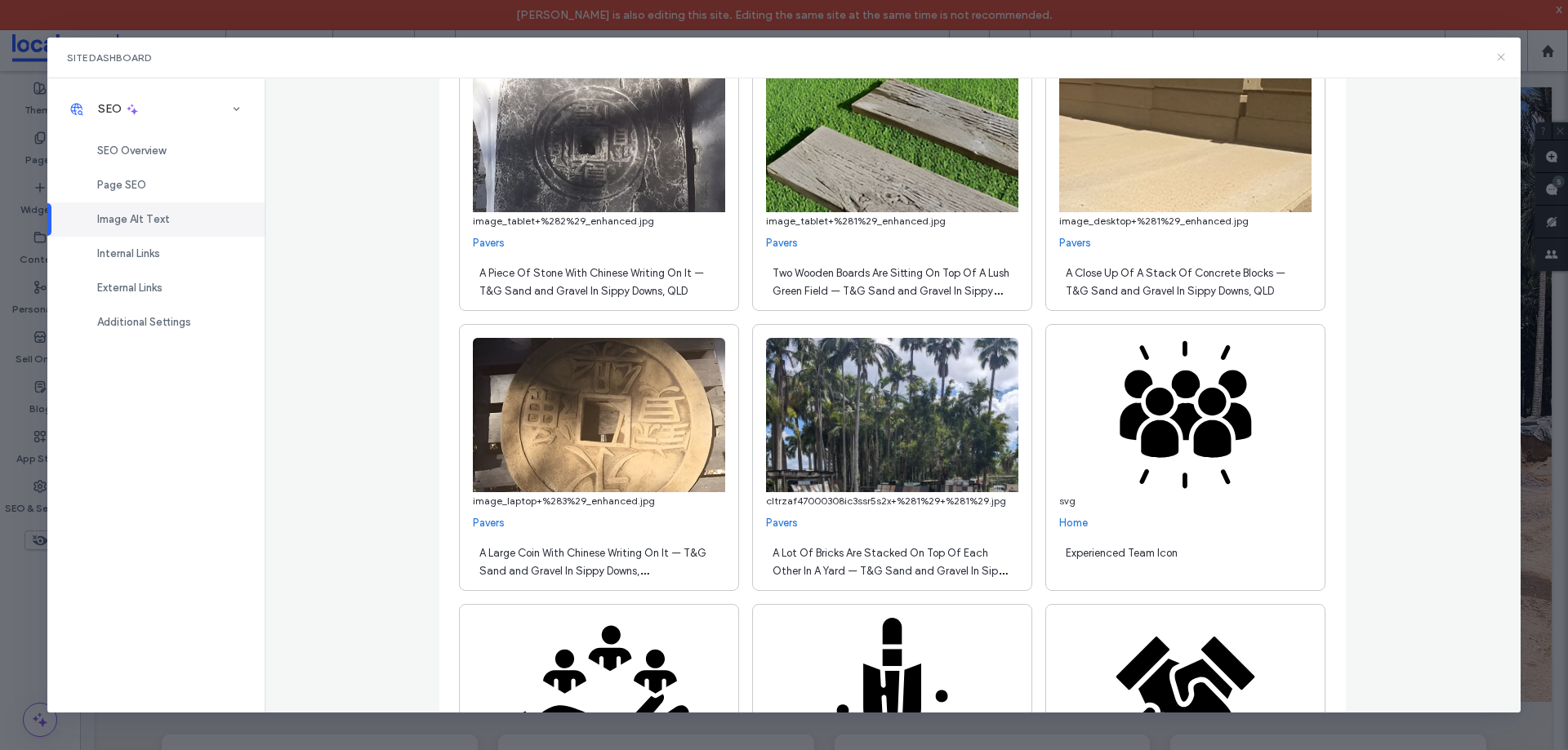
click at [1504, 55] on use at bounding box center [1501, 57] width 7 height 7
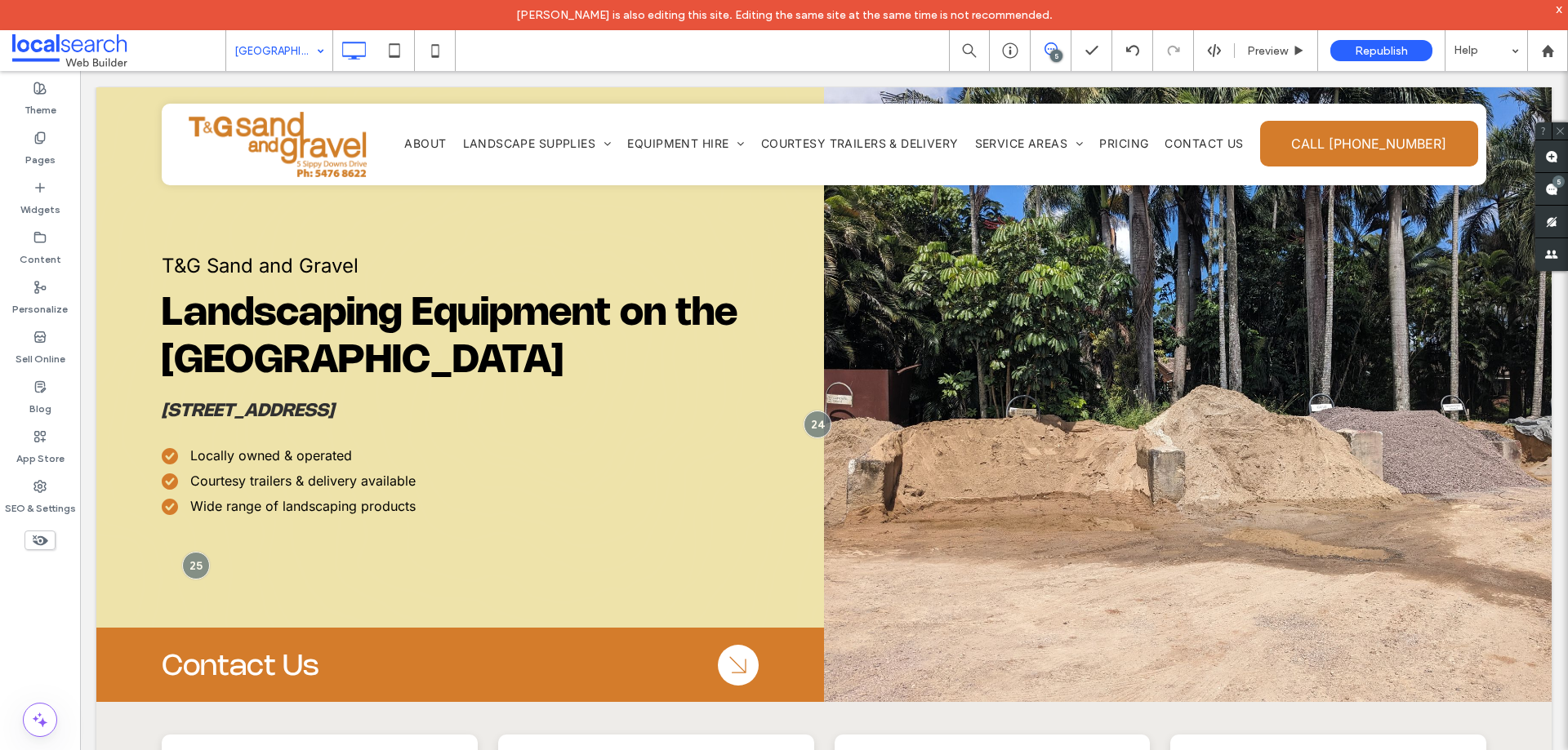
click at [17, 719] on div at bounding box center [40, 720] width 80 height 34
click at [27, 711] on span at bounding box center [40, 720] width 33 height 33
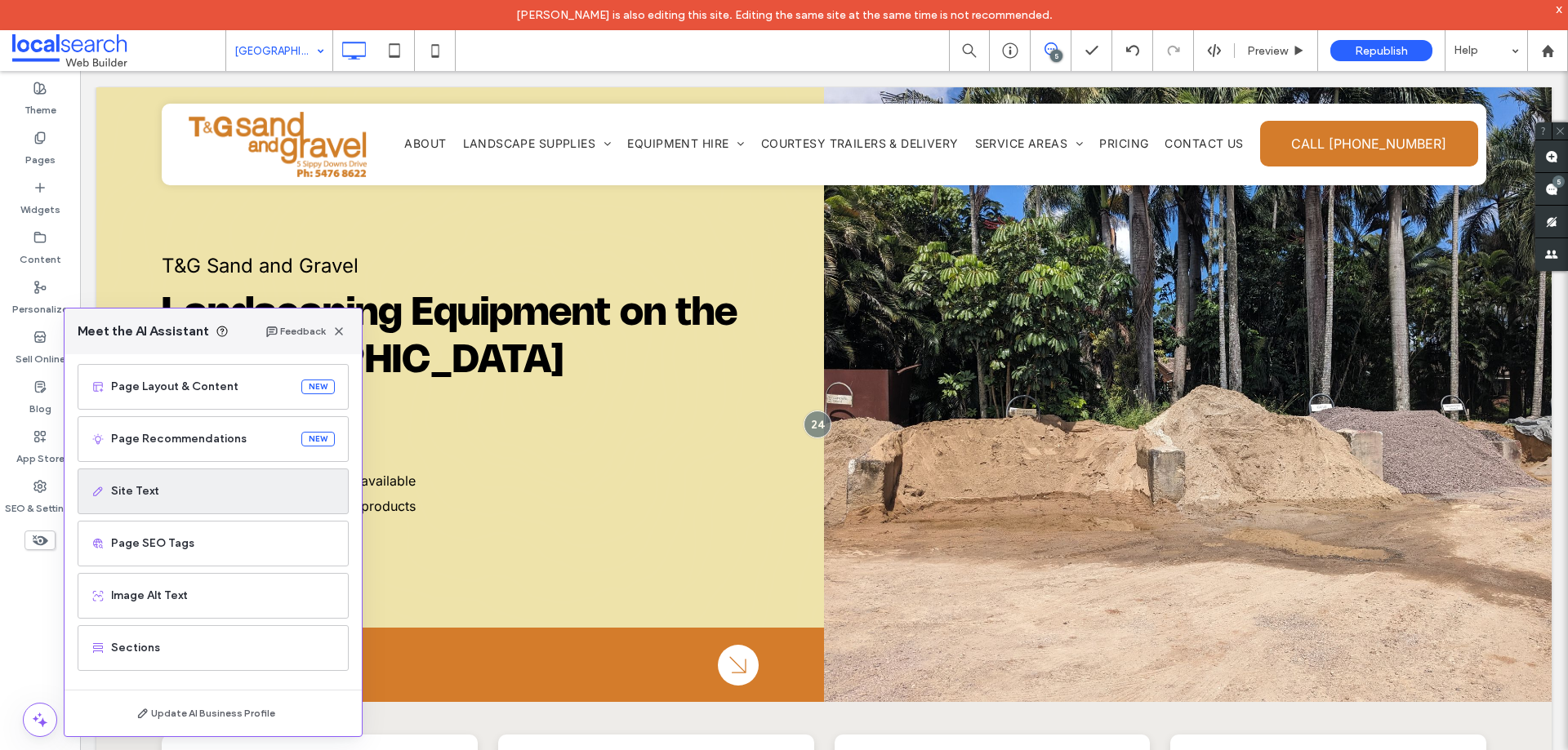
scroll to position [104, 0]
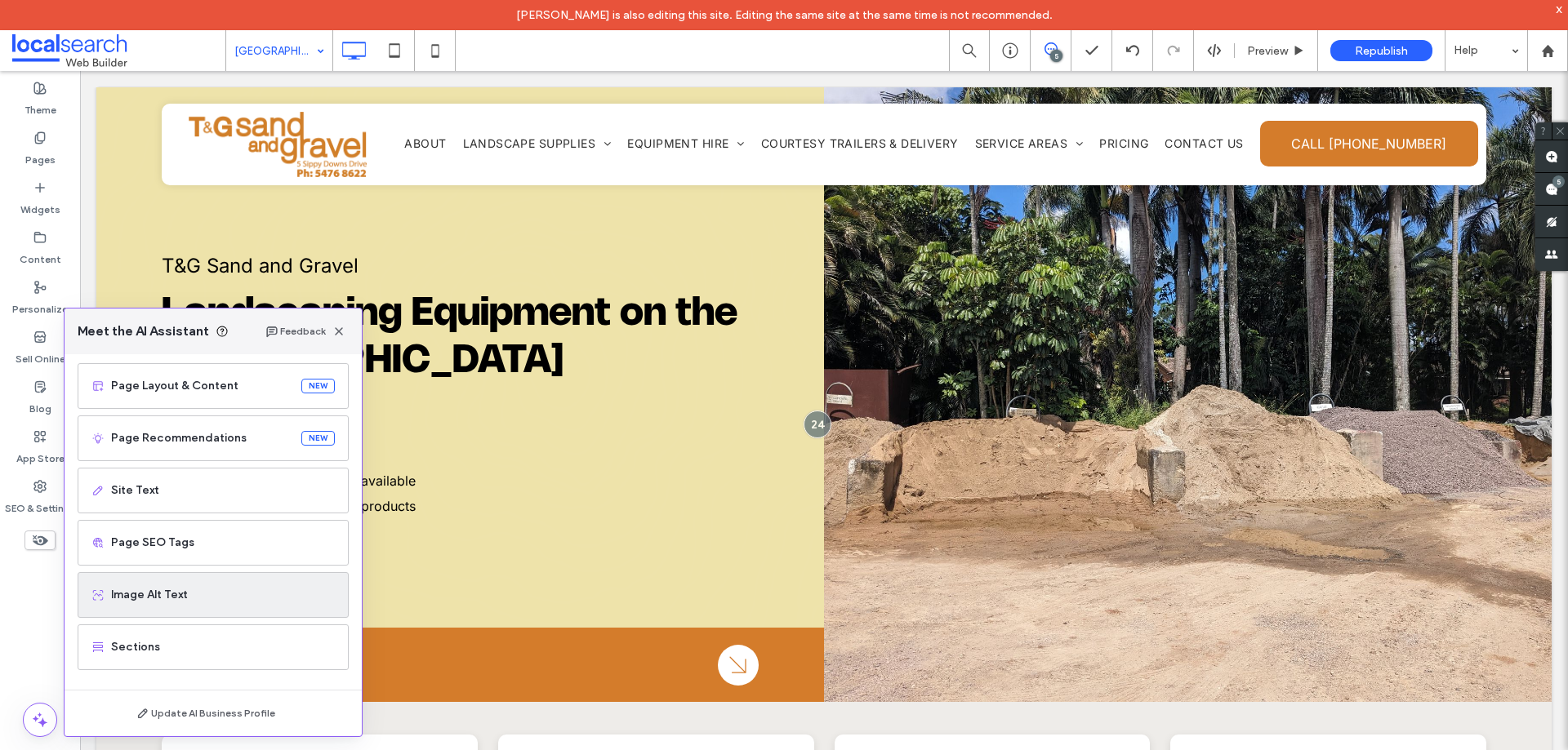
click at [206, 583] on div "Image Alt Text" at bounding box center [212, 594] width 271 height 46
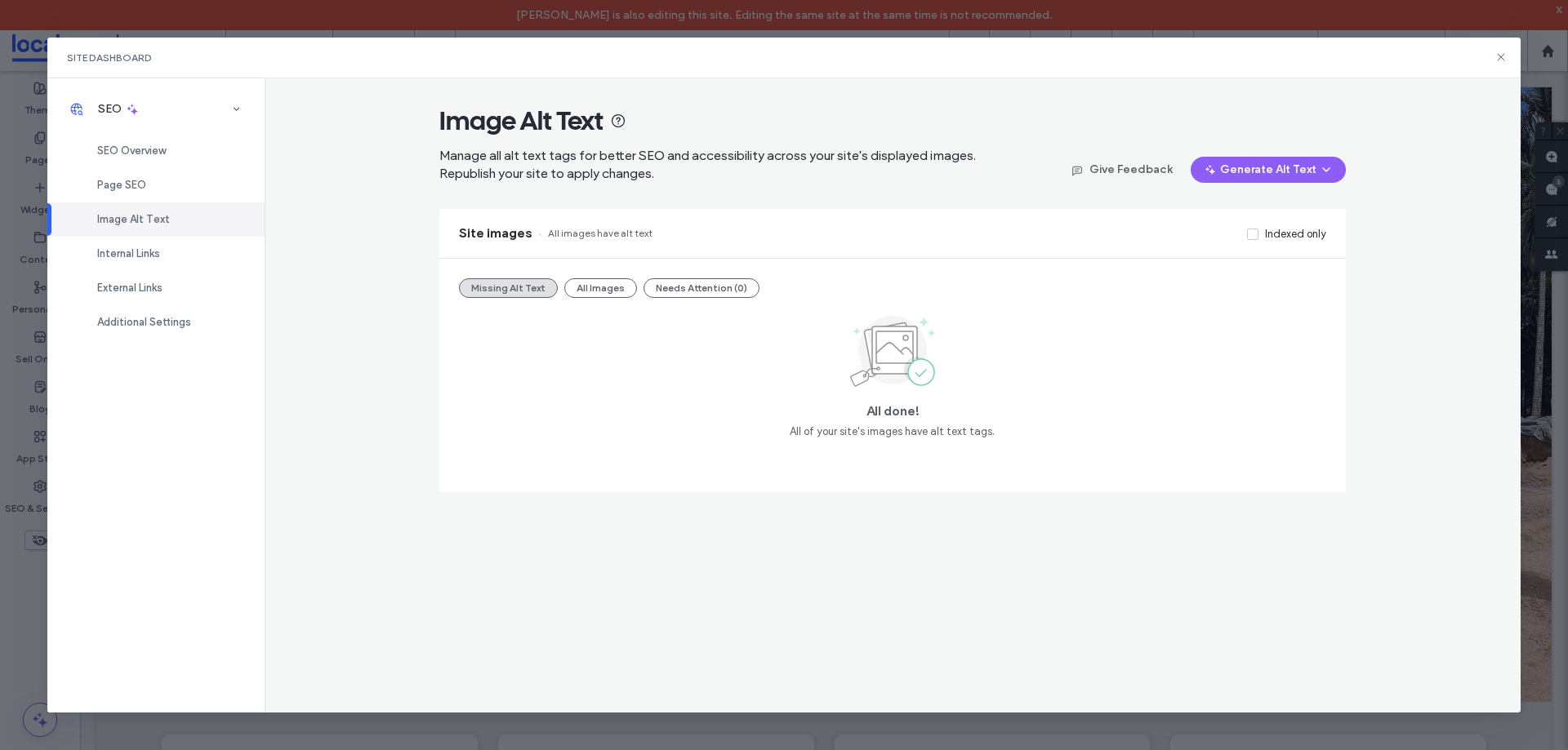
scroll to position [0, 0]
click at [615, 291] on button "All Images" at bounding box center [600, 288] width 72 height 20
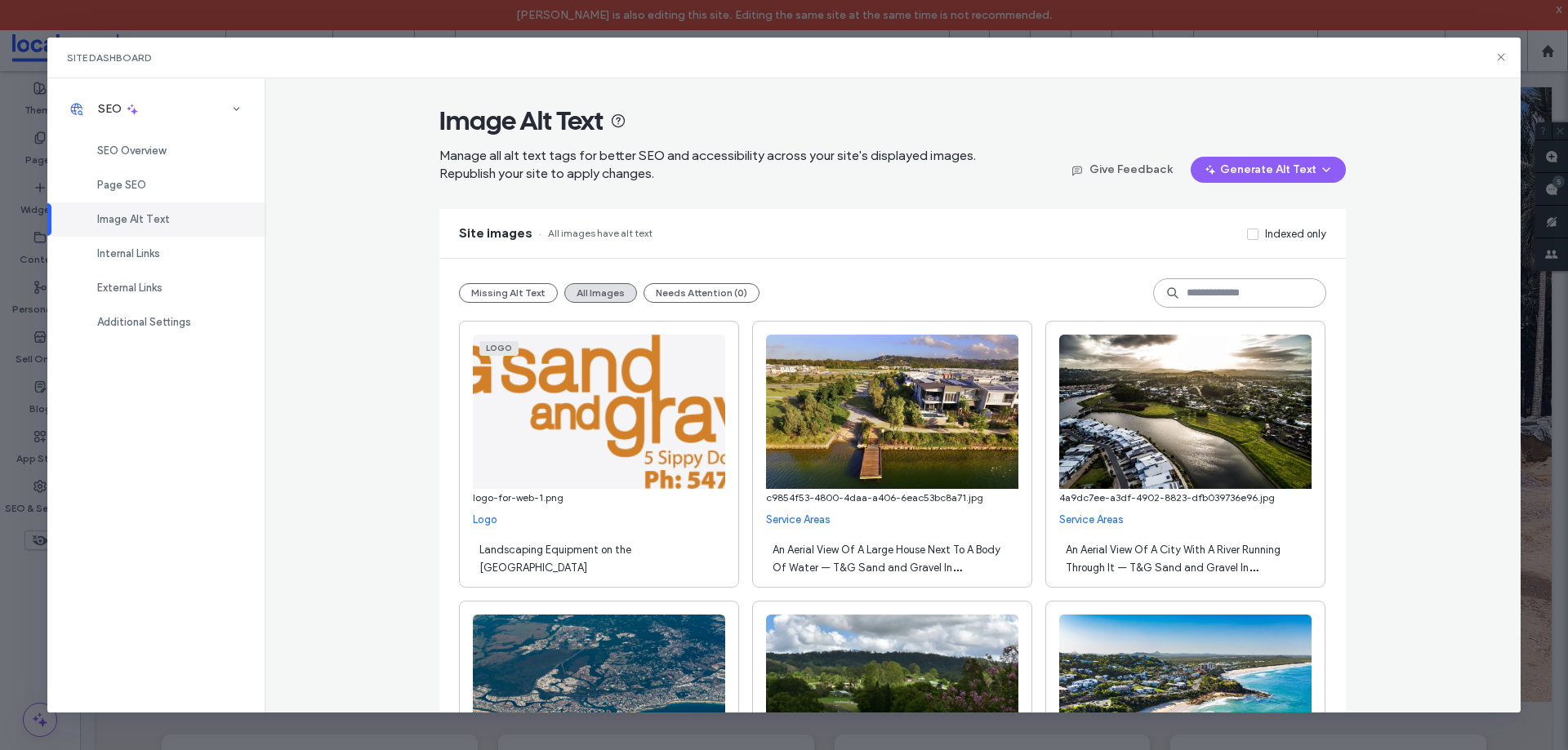
click at [1209, 279] on input at bounding box center [1239, 293] width 173 height 30
type input "*"
type input "********"
click at [329, 193] on div "**********" at bounding box center [892, 395] width 1256 height 634
click at [1506, 61] on icon at bounding box center [1500, 57] width 13 height 13
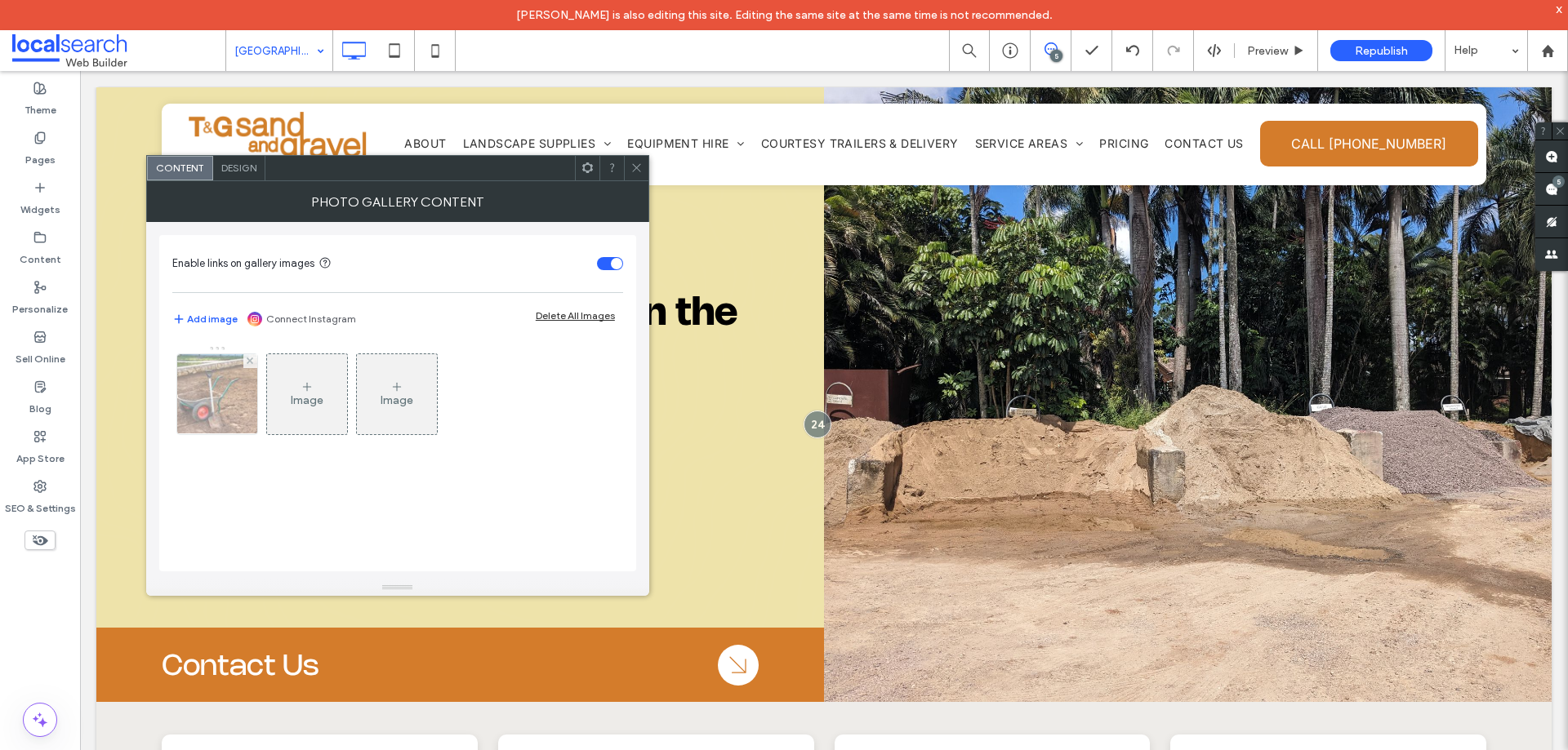
click at [250, 407] on img at bounding box center [217, 394] width 121 height 80
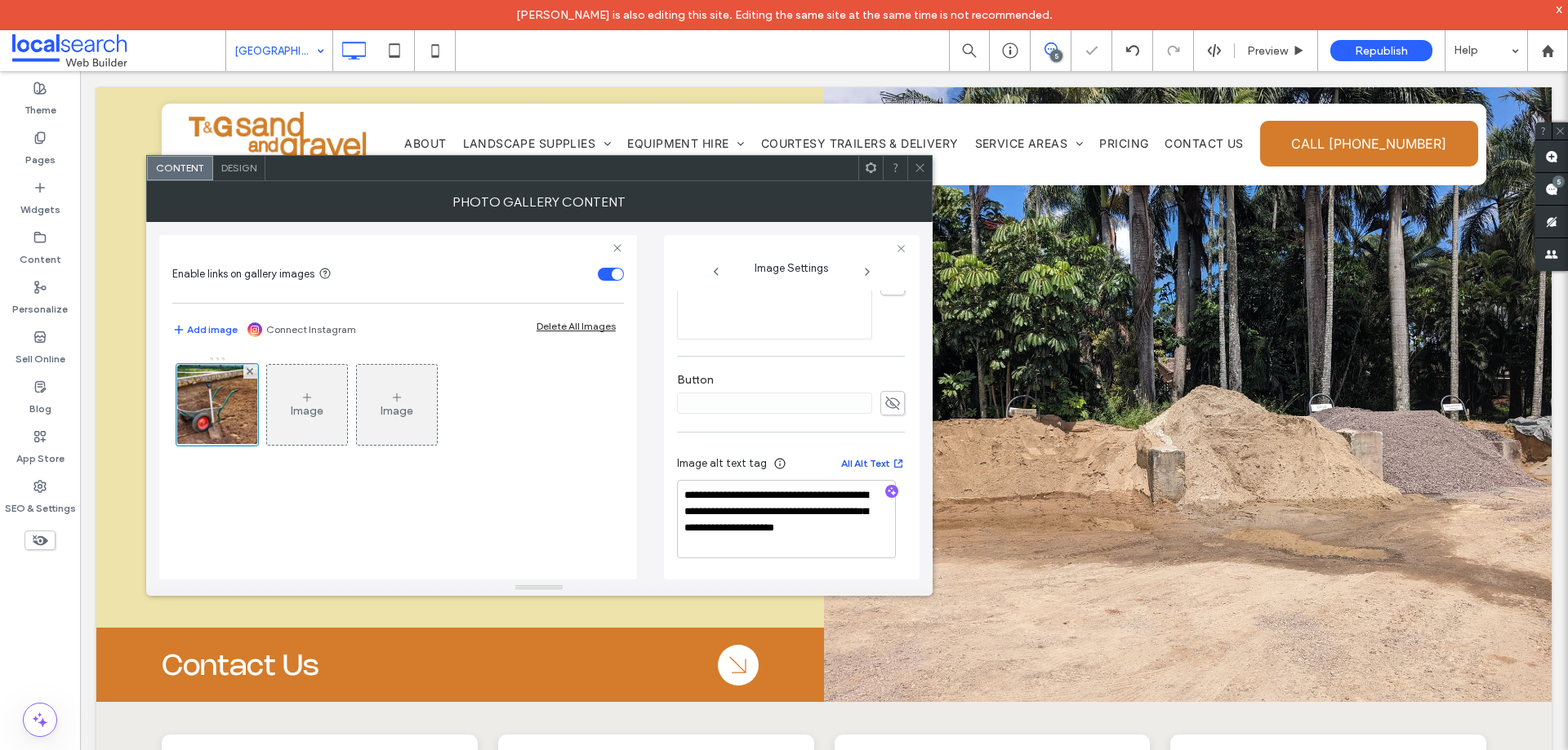
scroll to position [532, 0]
drag, startPoint x: 921, startPoint y: 172, endPoint x: 929, endPoint y: 178, distance: 10.0
click at [922, 172] on icon at bounding box center [920, 168] width 12 height 12
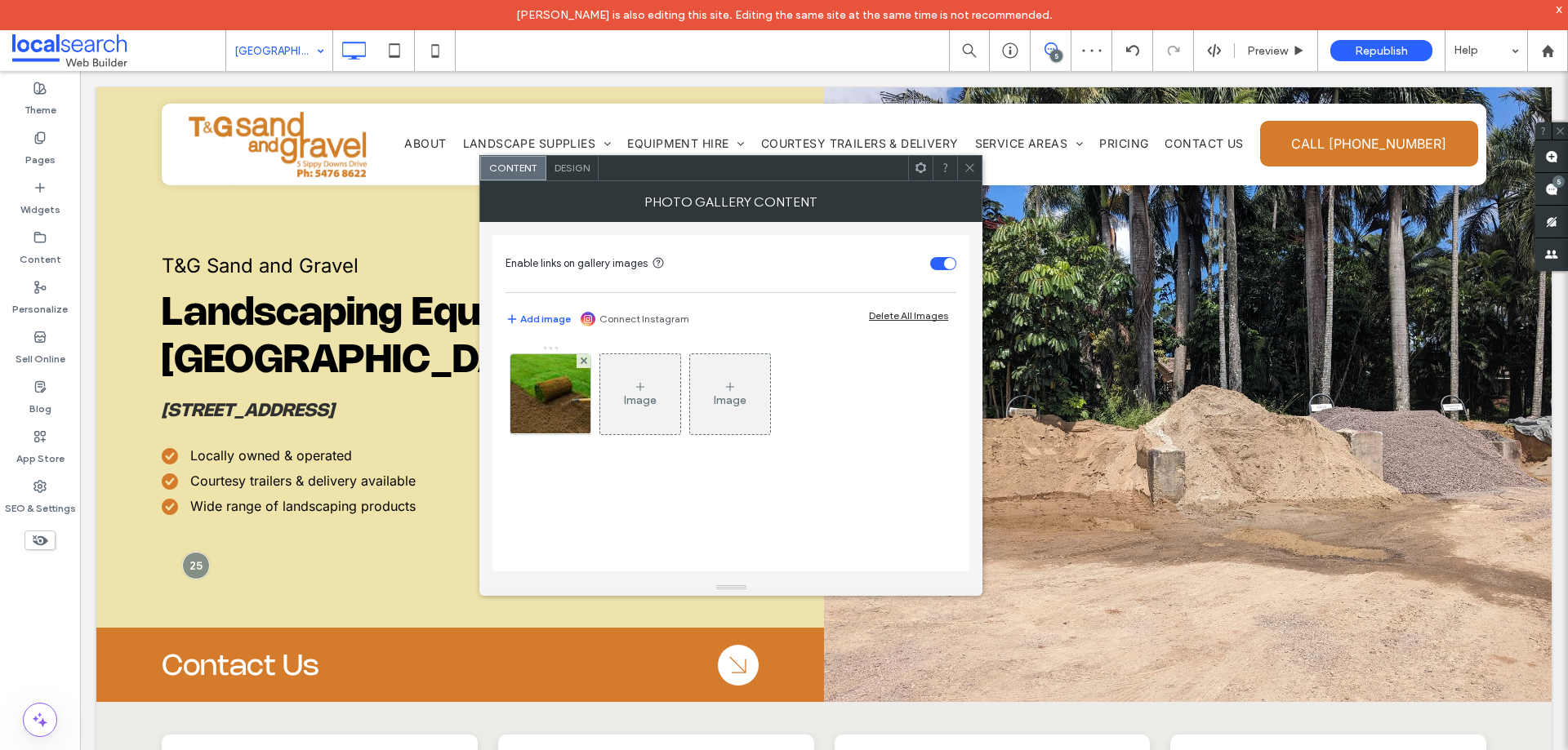
click at [538, 404] on img at bounding box center [550, 394] width 121 height 80
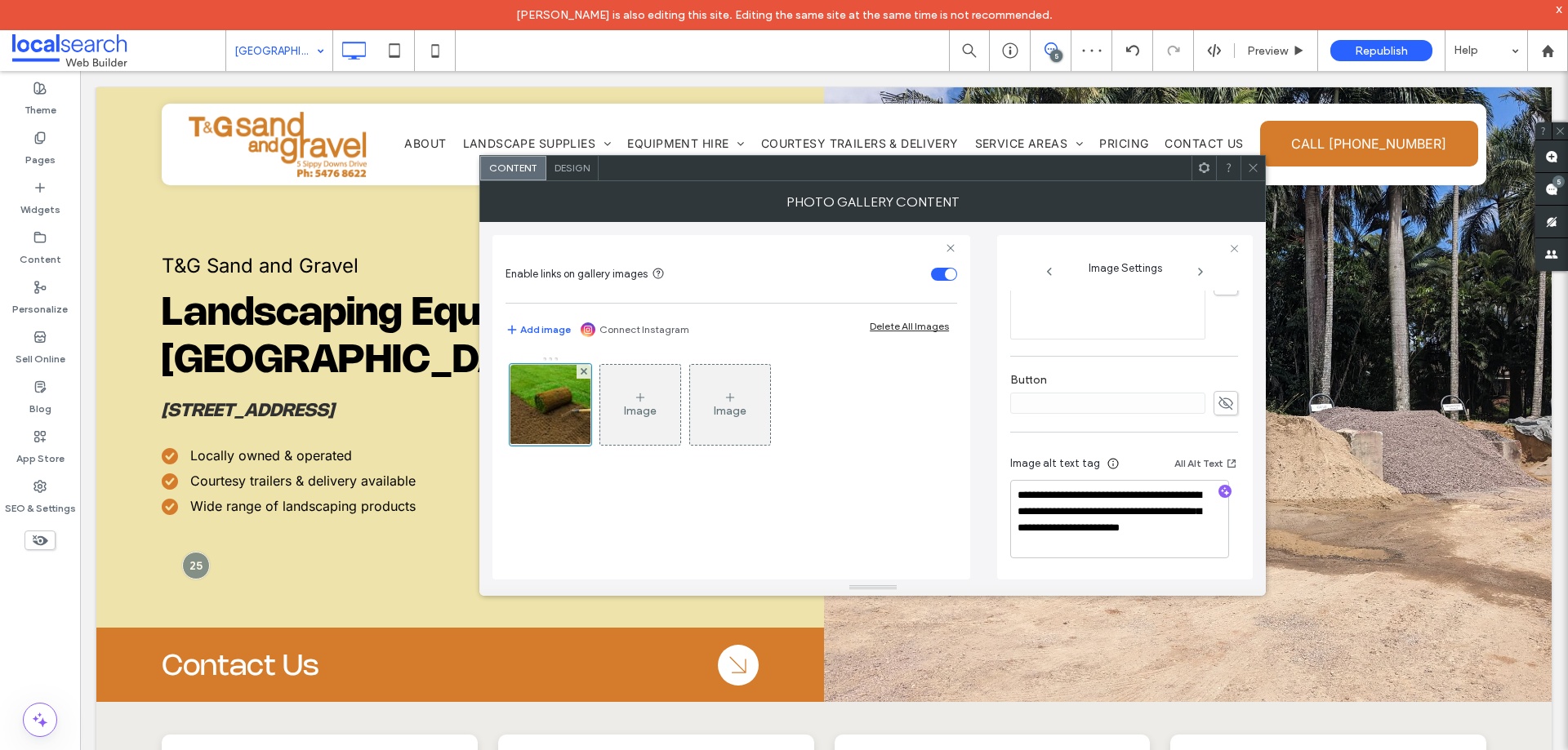
click at [1245, 177] on div at bounding box center [1253, 168] width 24 height 24
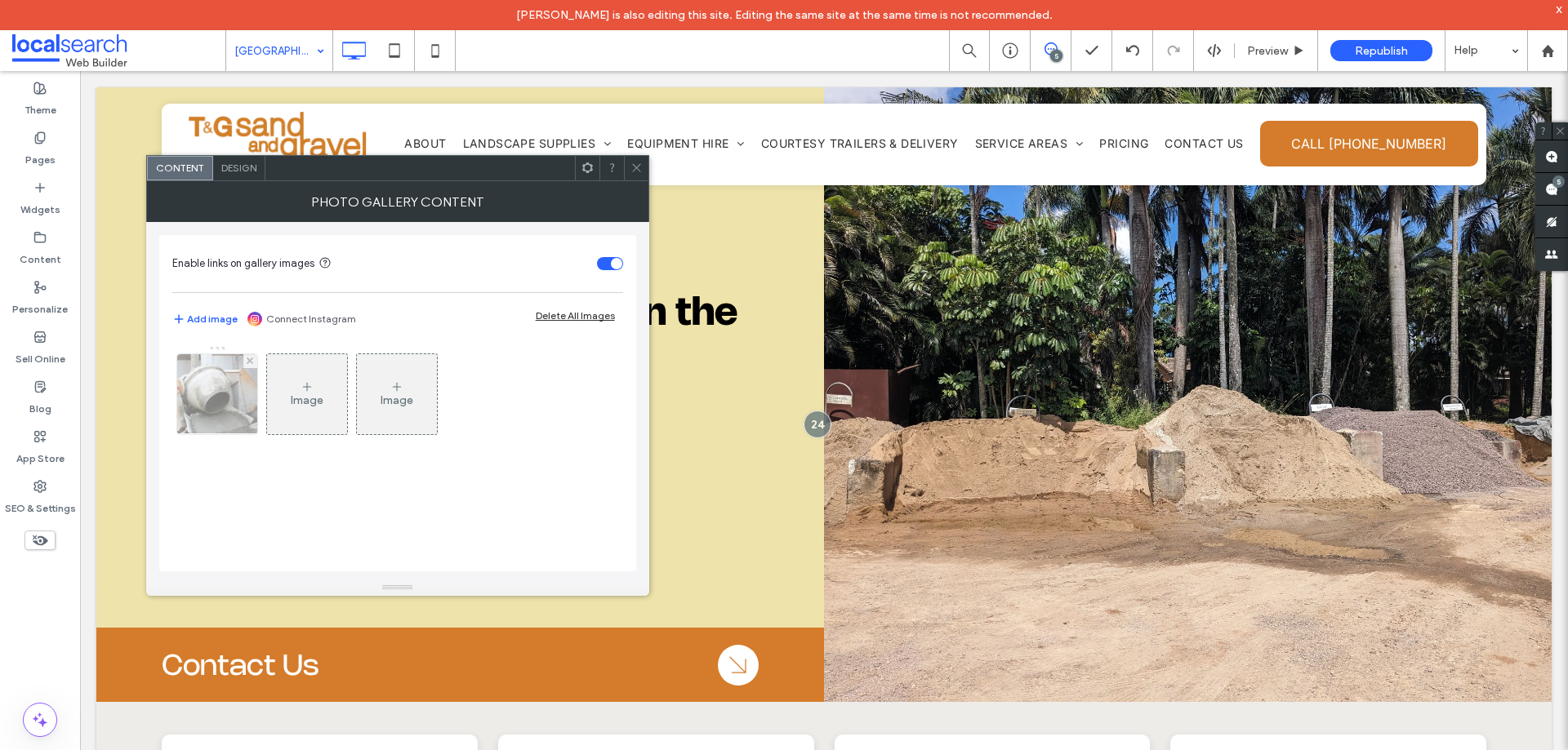
click at [209, 413] on img at bounding box center [217, 394] width 121 height 80
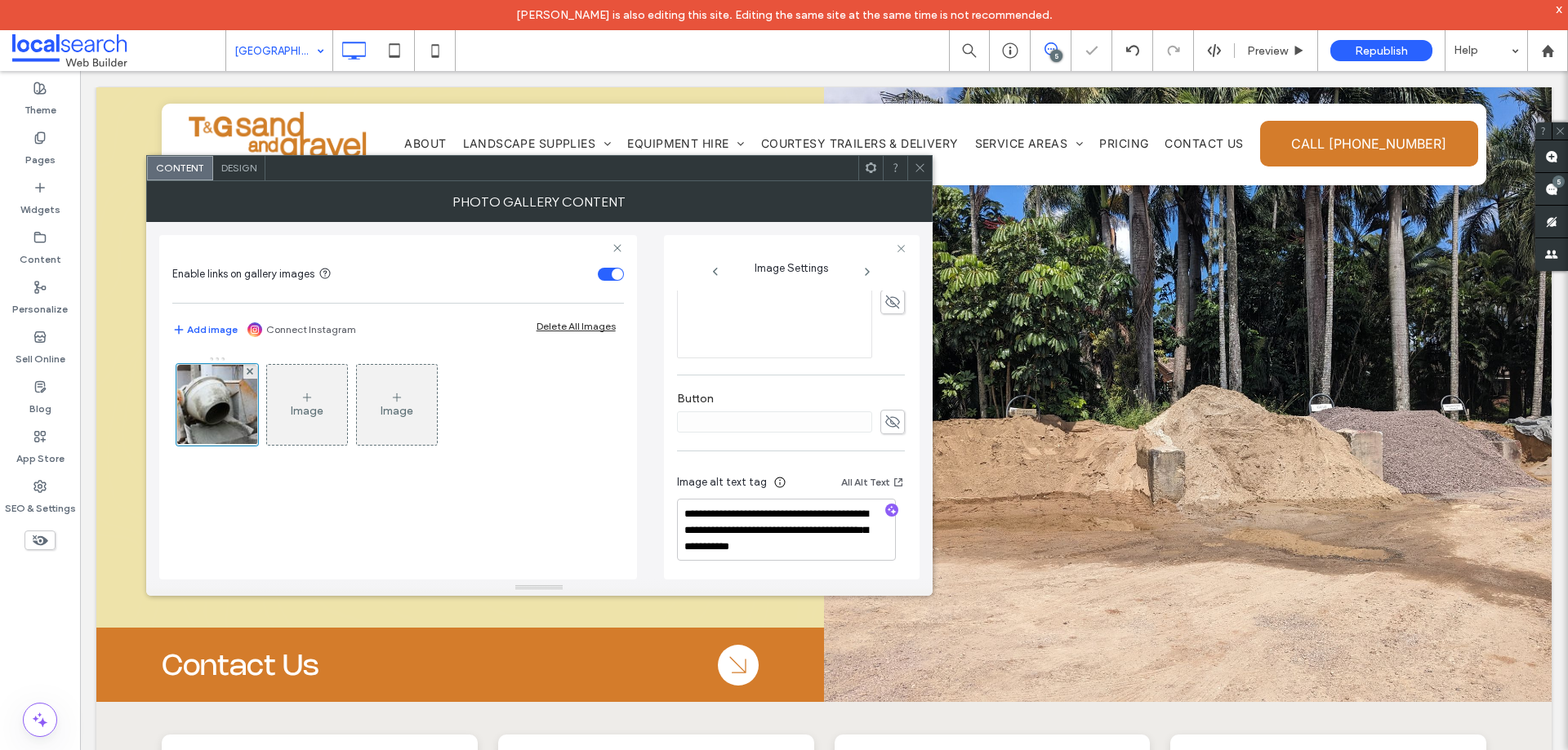
scroll to position [506, 0]
click at [915, 177] on span at bounding box center [920, 168] width 12 height 24
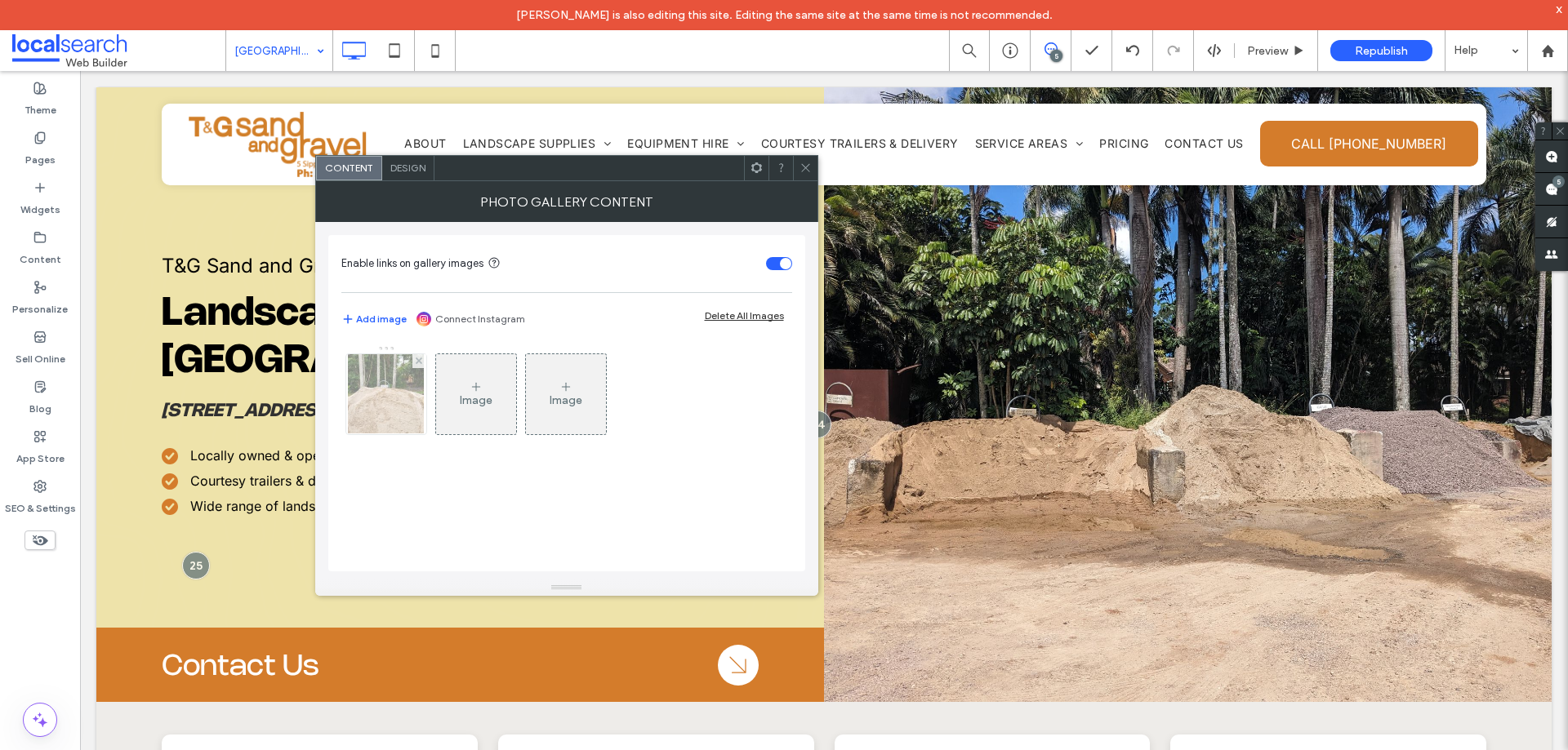
click at [413, 409] on img at bounding box center [386, 394] width 76 height 80
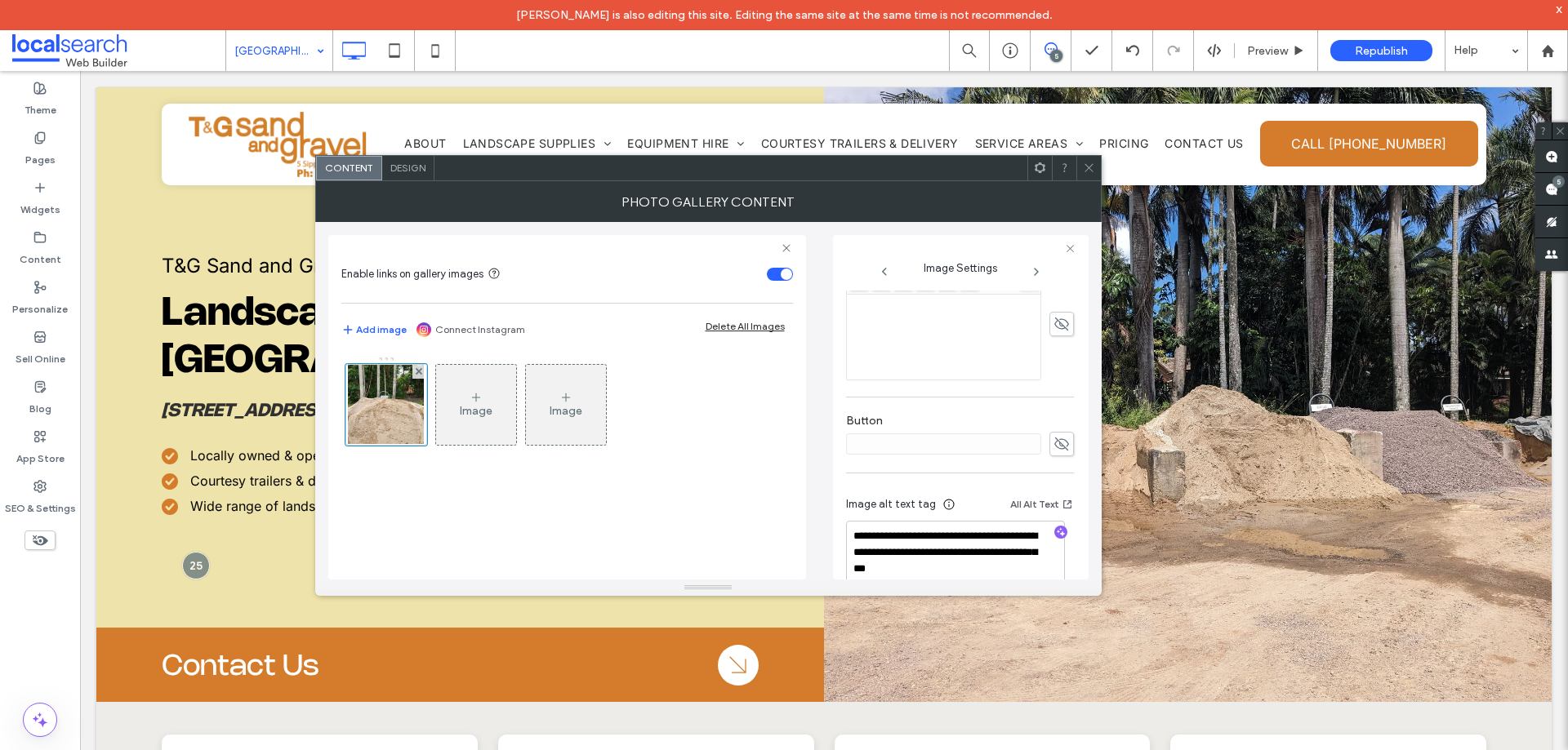
scroll to position [482, 0]
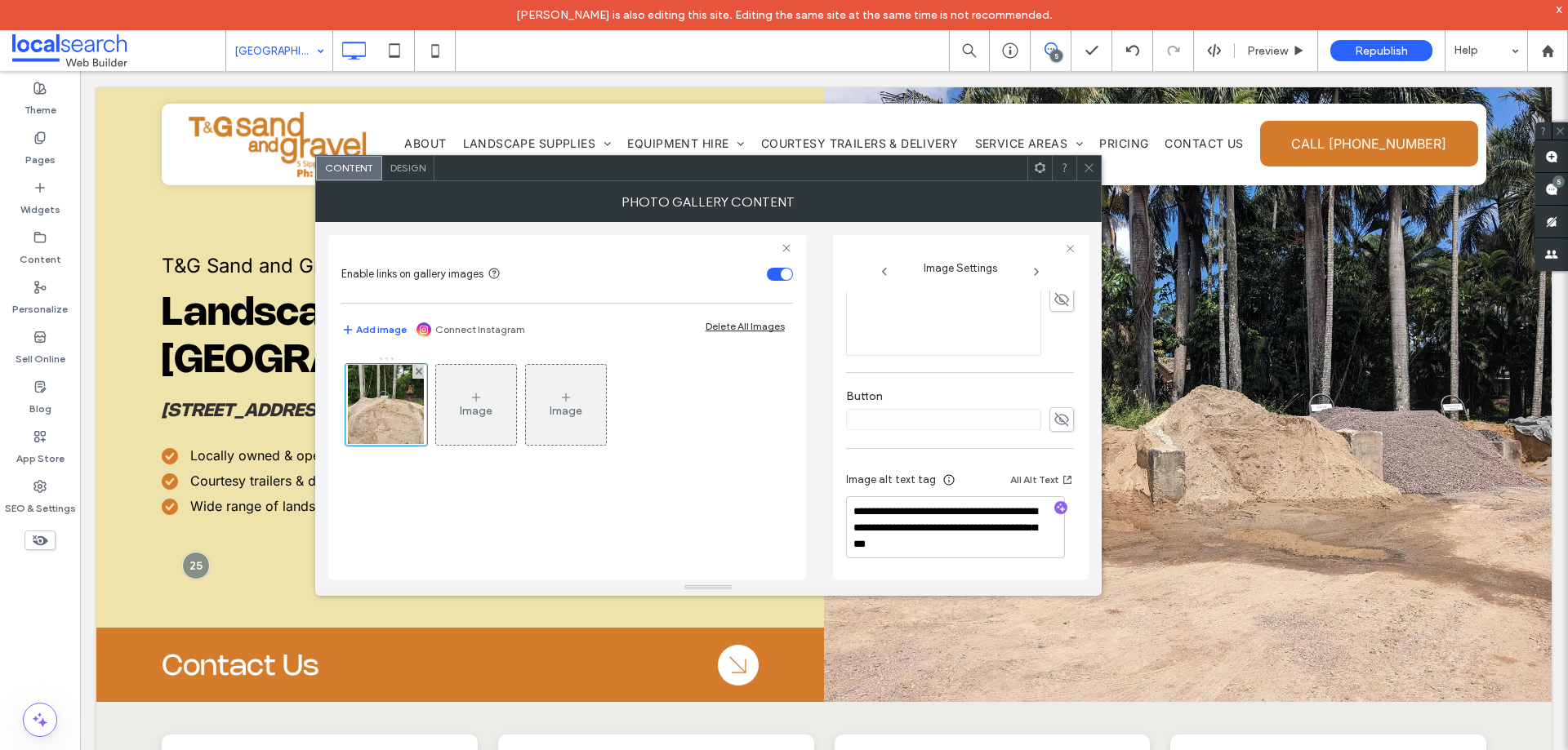
drag, startPoint x: 1079, startPoint y: 164, endPoint x: 1071, endPoint y: 180, distance: 17.9
click at [1080, 164] on div at bounding box center [1088, 168] width 24 height 24
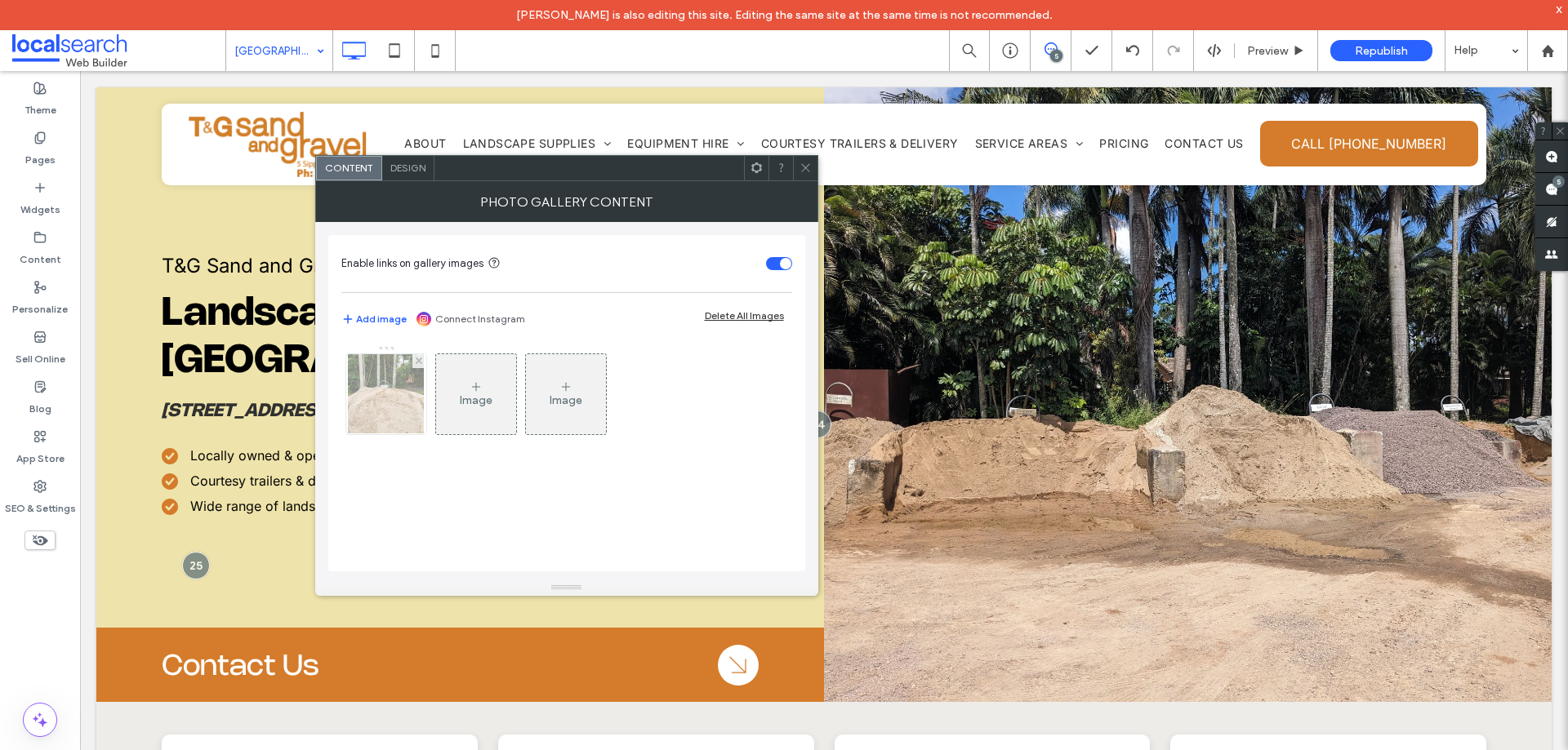
click at [411, 402] on img at bounding box center [386, 394] width 76 height 80
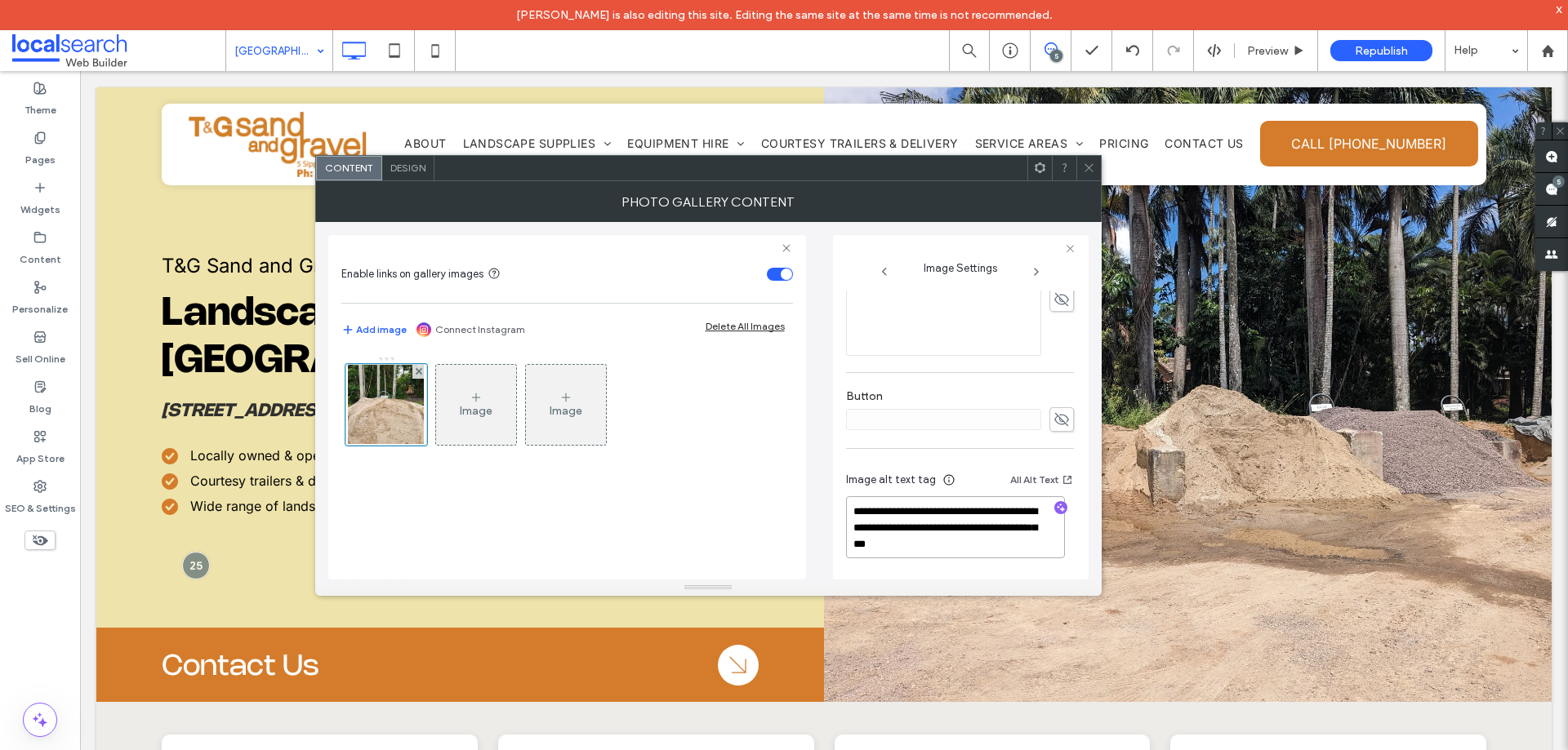
drag, startPoint x: 853, startPoint y: 545, endPoint x: 962, endPoint y: 542, distance: 109.0
click at [962, 542] on textarea "**********" at bounding box center [955, 526] width 219 height 62
click at [1093, 175] on span at bounding box center [1089, 168] width 12 height 24
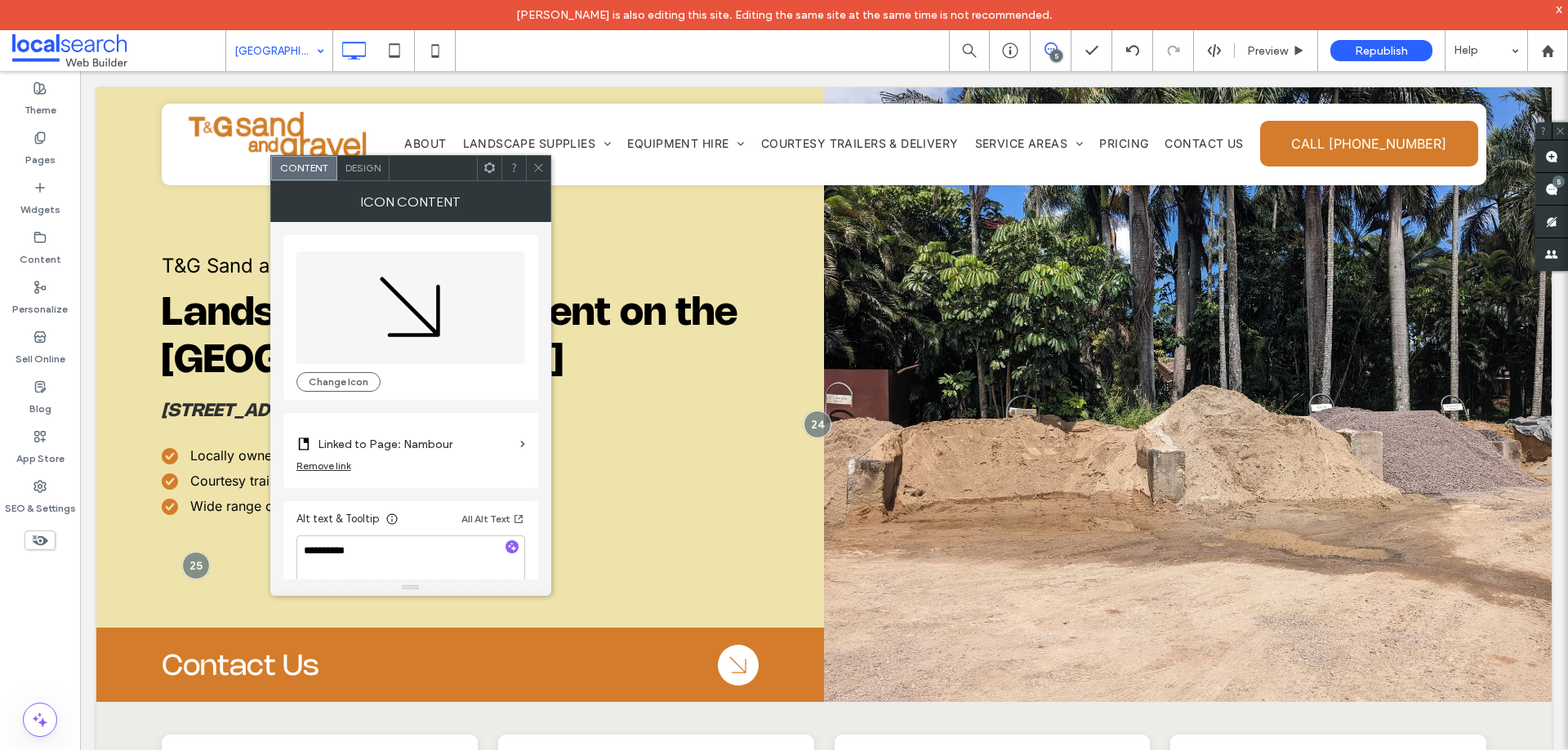
click at [476, 445] on label "Linked to Page: Nambour" at bounding box center [415, 444] width 196 height 30
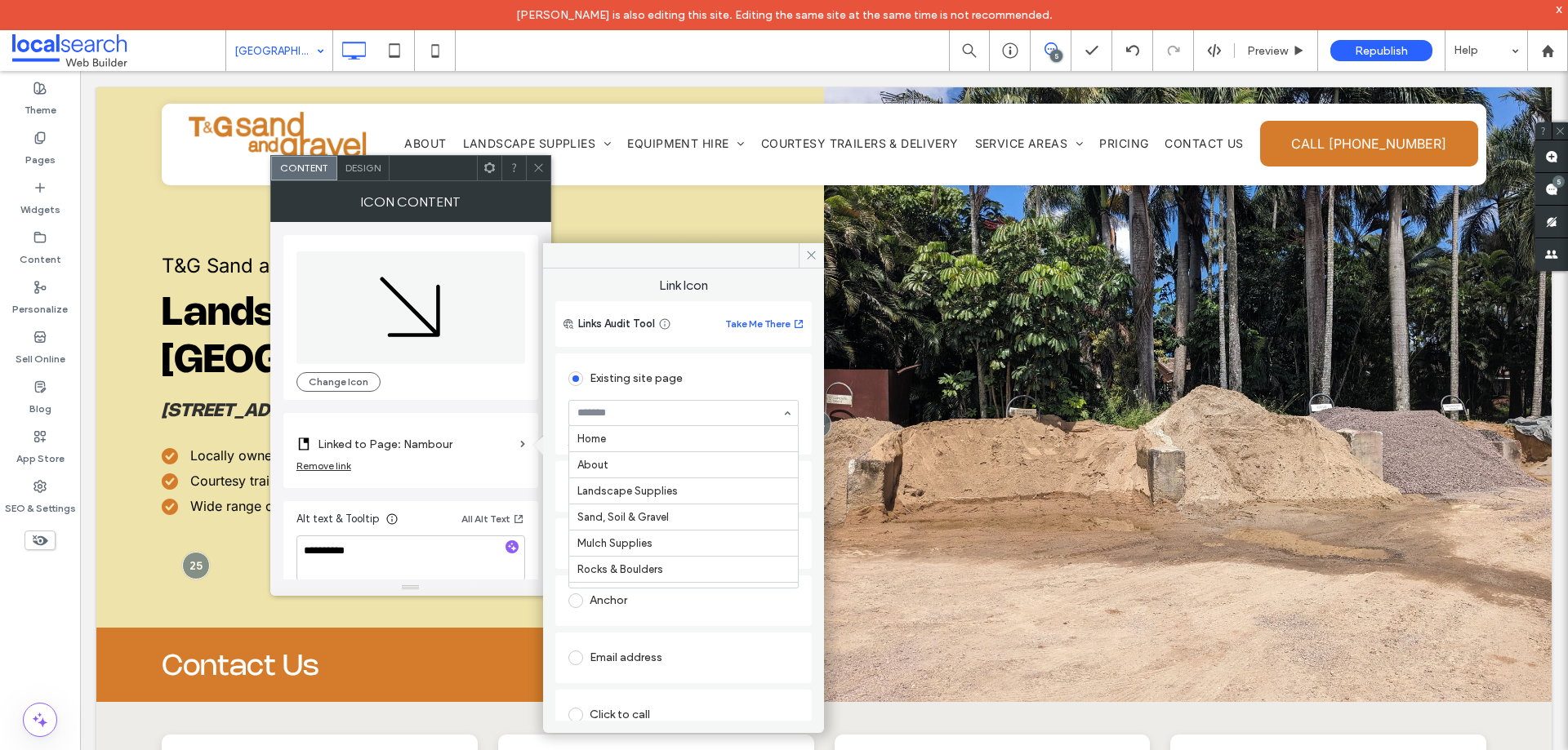
scroll to position [418, 0]
click at [542, 175] on span at bounding box center [539, 168] width 12 height 24
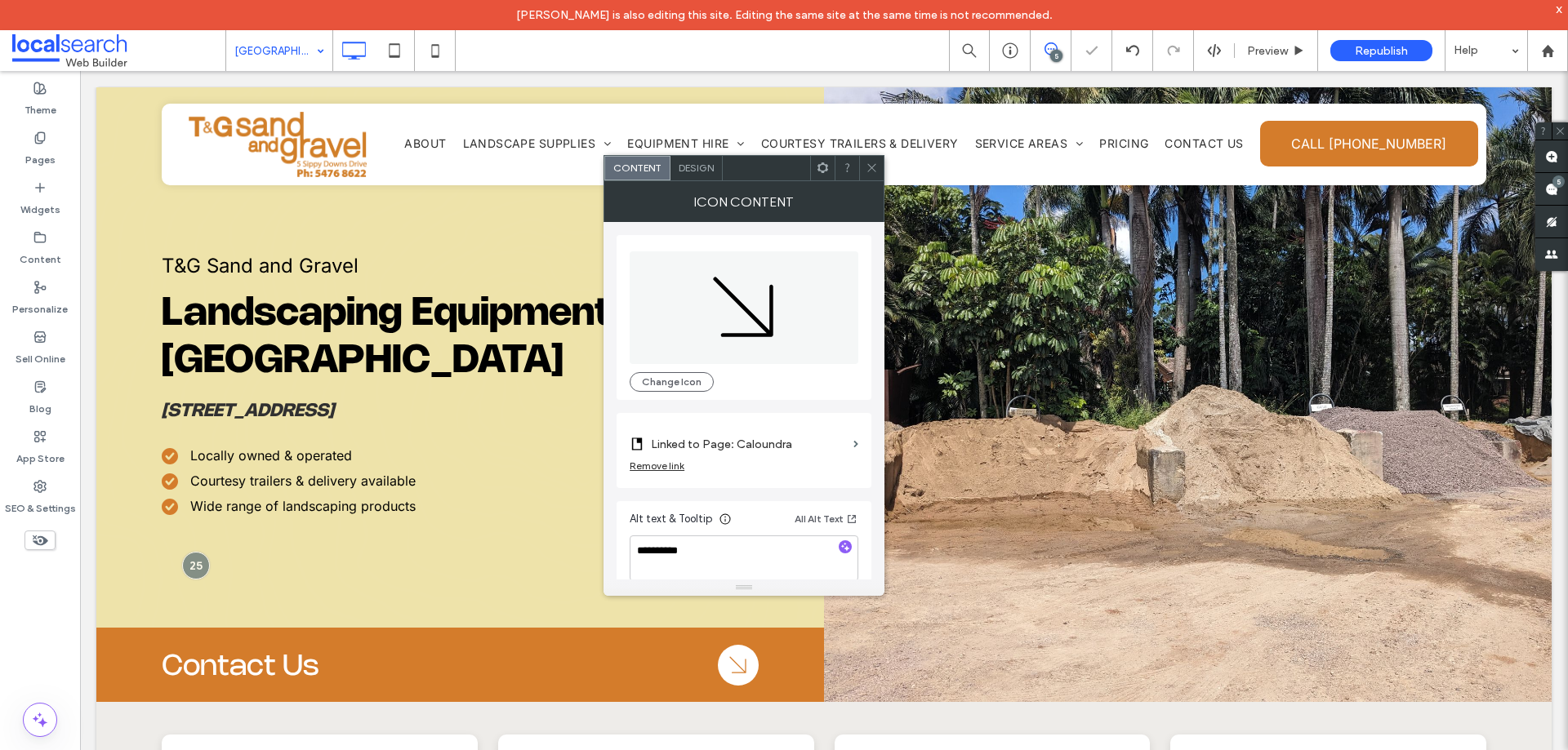
click at [779, 441] on label "Linked to Page: Caloundra" at bounding box center [749, 444] width 196 height 30
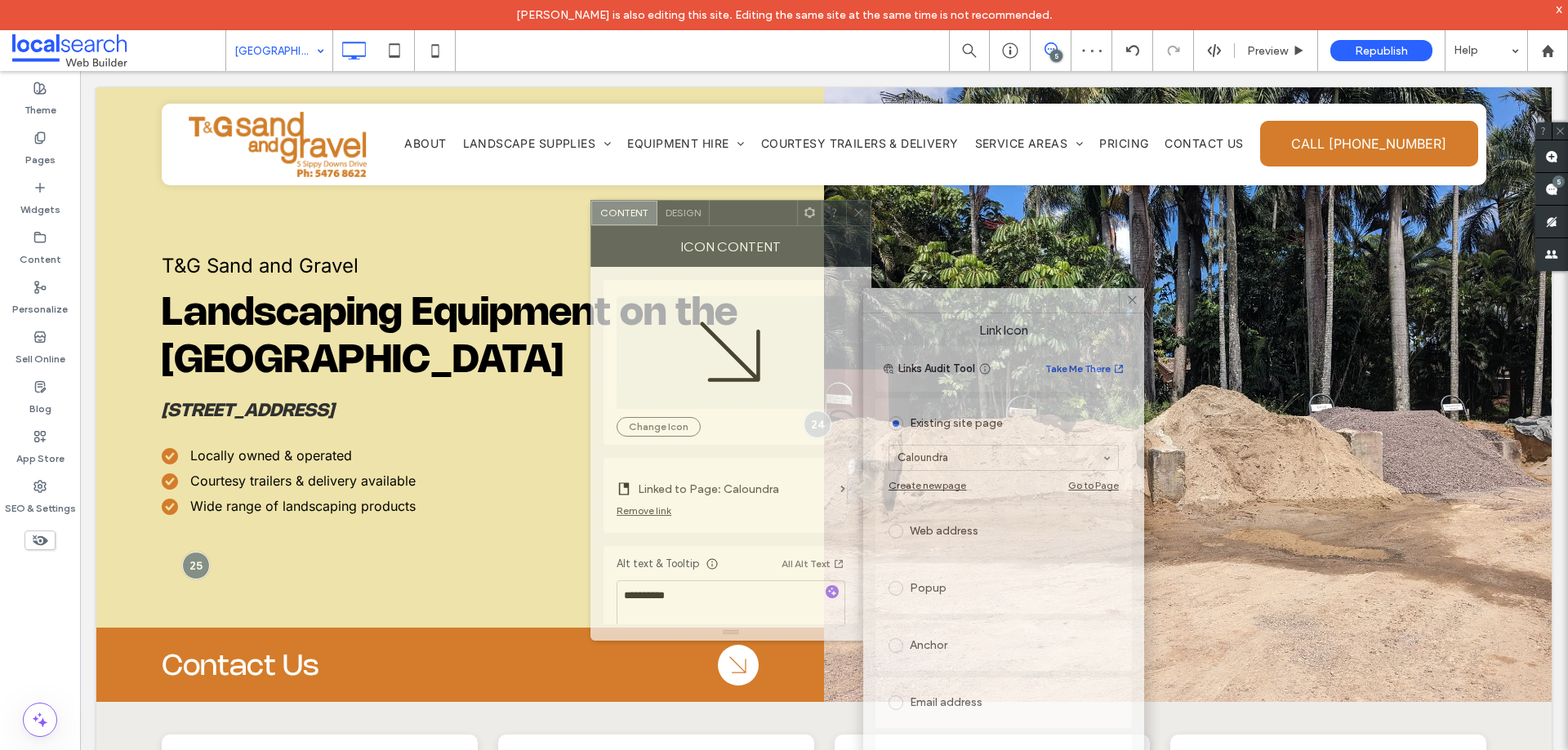
drag, startPoint x: 793, startPoint y: 180, endPoint x: 764, endPoint y: 224, distance: 52.7
click at [764, 226] on div "Icon Content" at bounding box center [730, 246] width 281 height 41
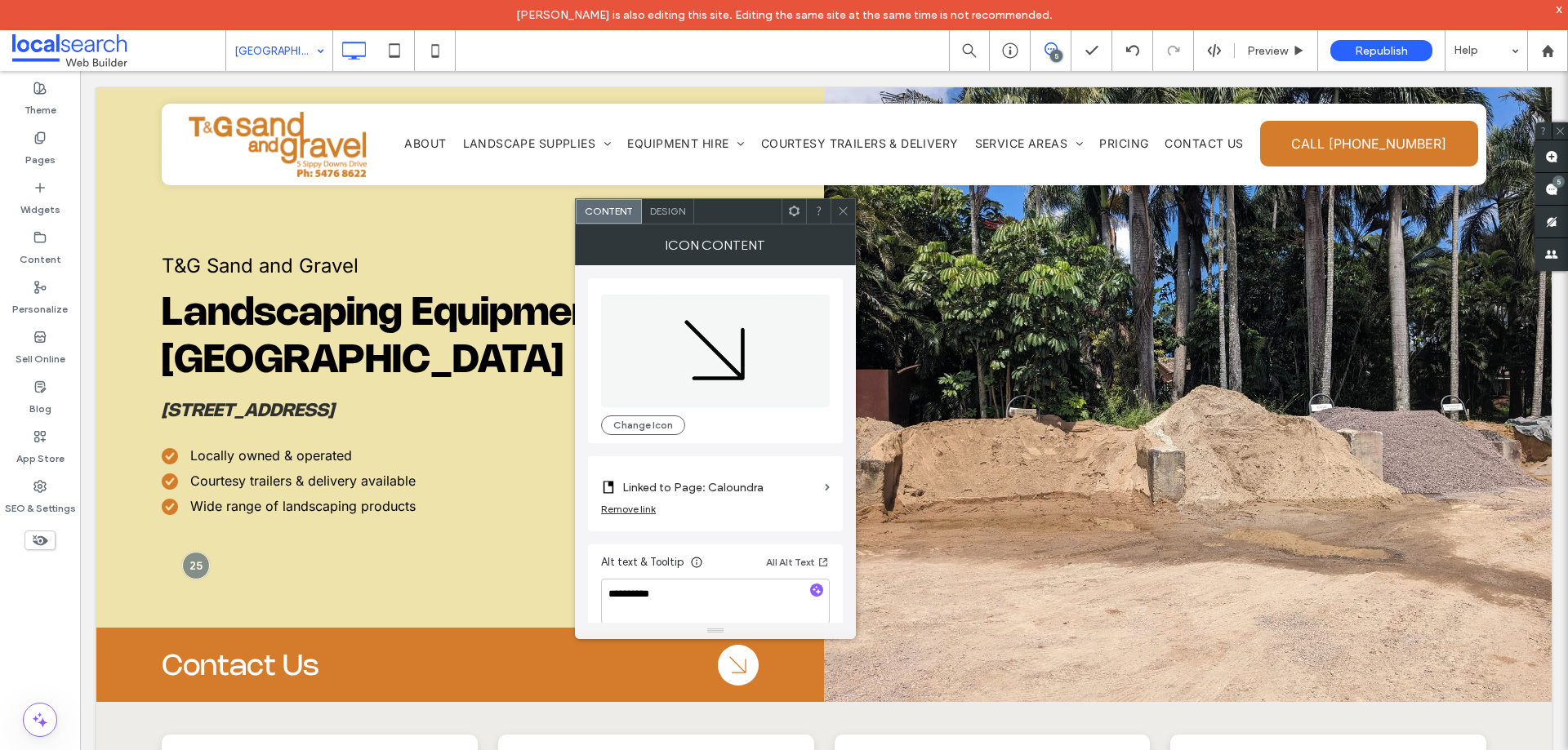
click at [769, 501] on label "Linked to Page: Caloundra" at bounding box center [720, 487] width 196 height 30
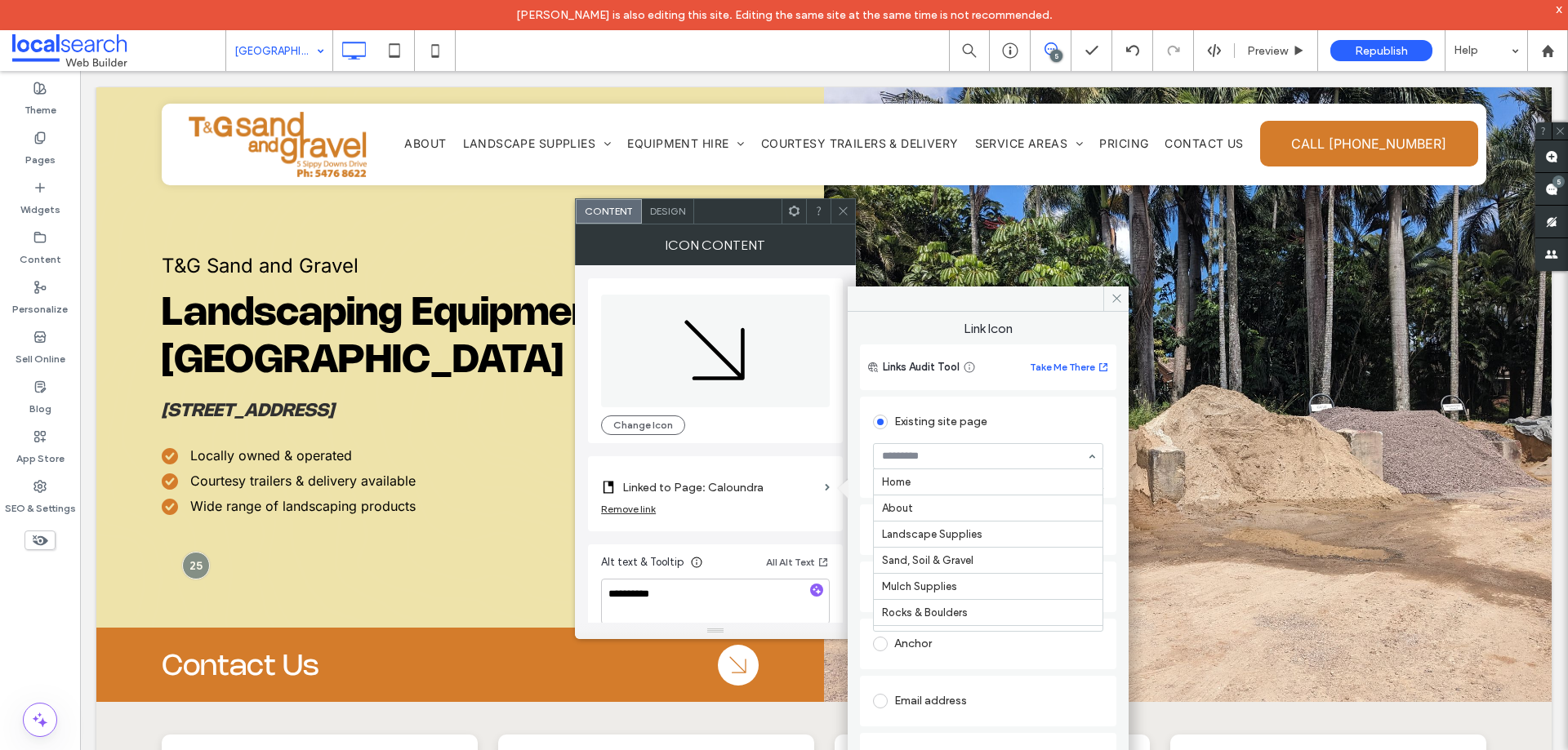
scroll to position [444, 0]
click at [849, 218] on span at bounding box center [843, 211] width 12 height 24
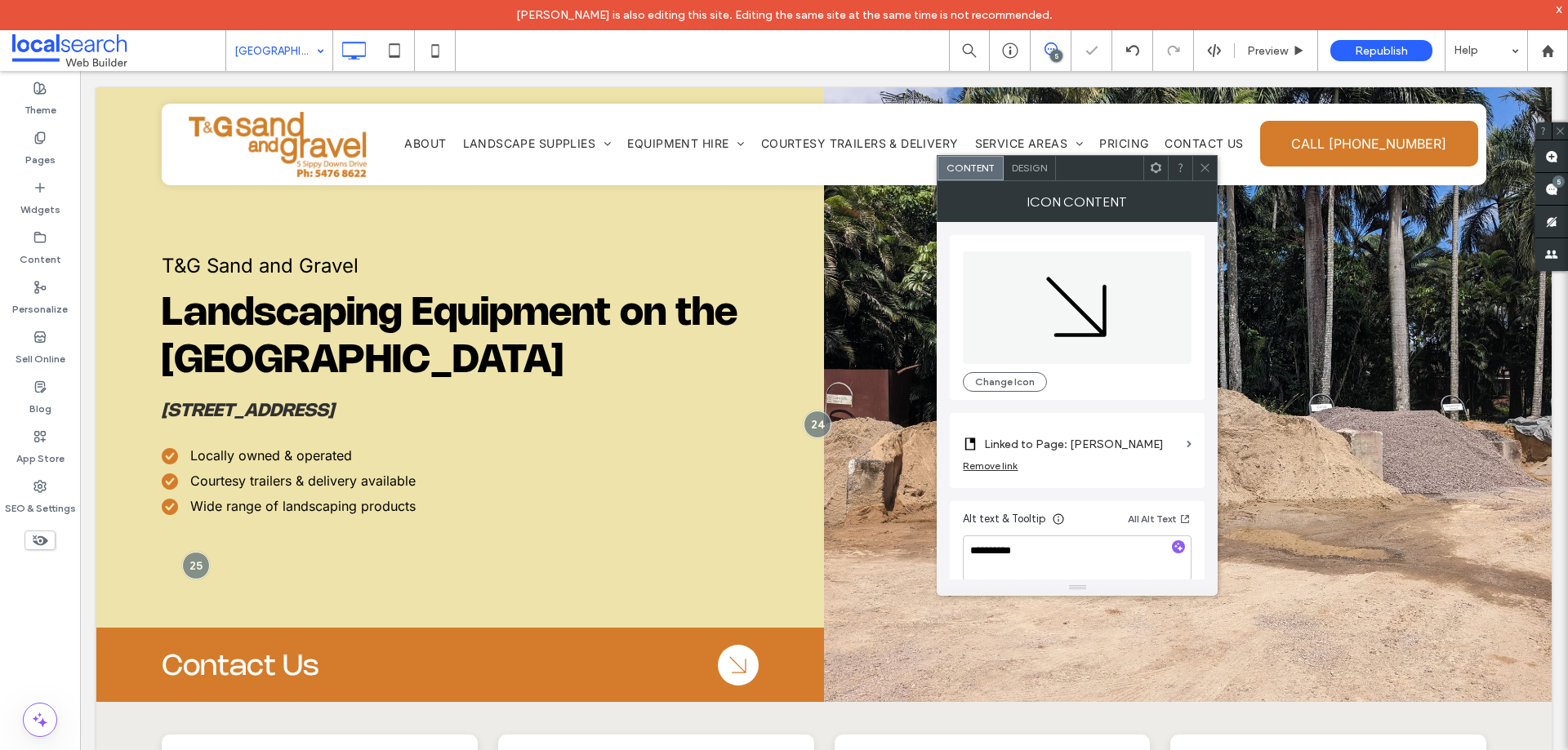
click at [1056, 445] on label "Linked to Page: Kawana" at bounding box center [1081, 444] width 196 height 30
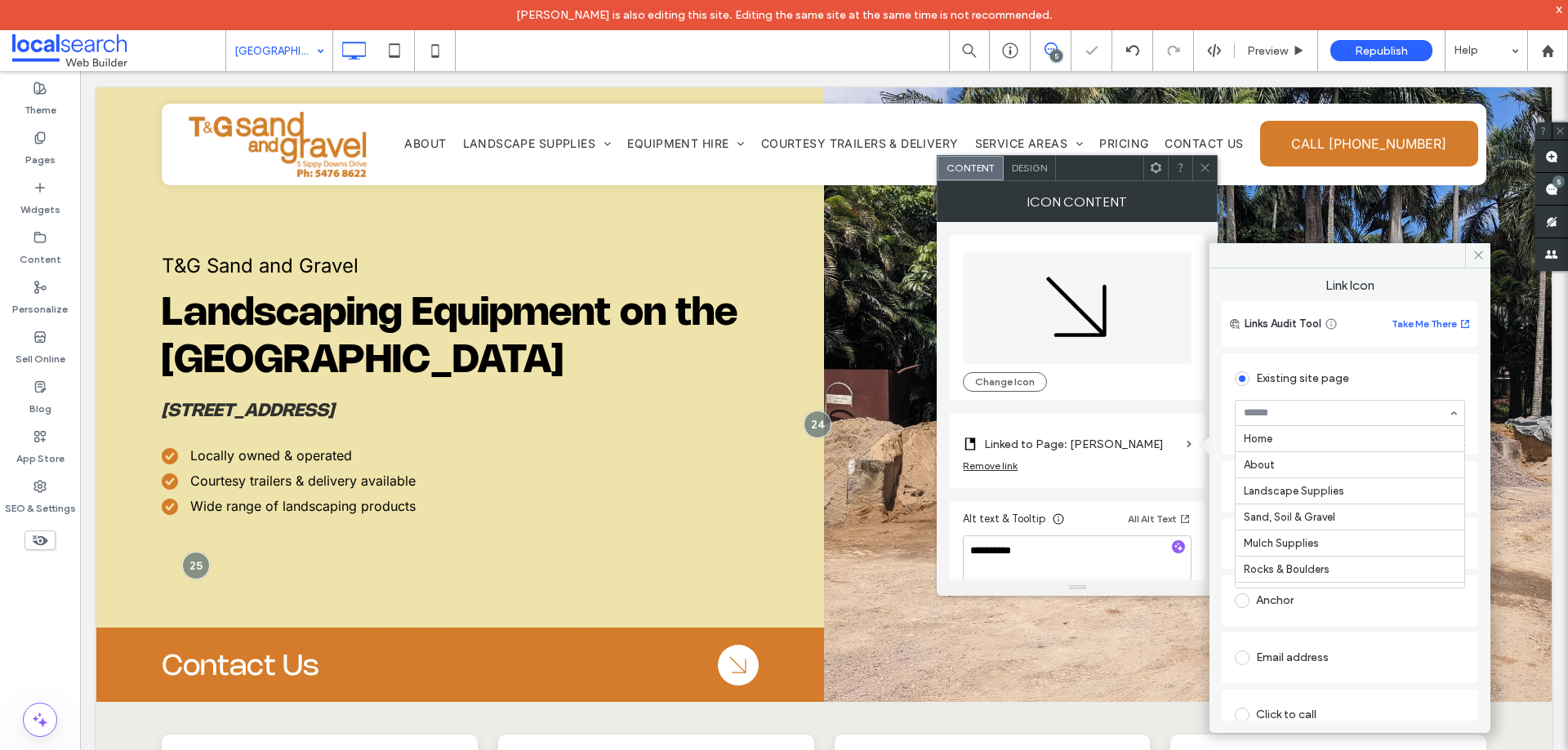
scroll to position [470, 0]
click at [1214, 170] on div at bounding box center [1204, 168] width 24 height 24
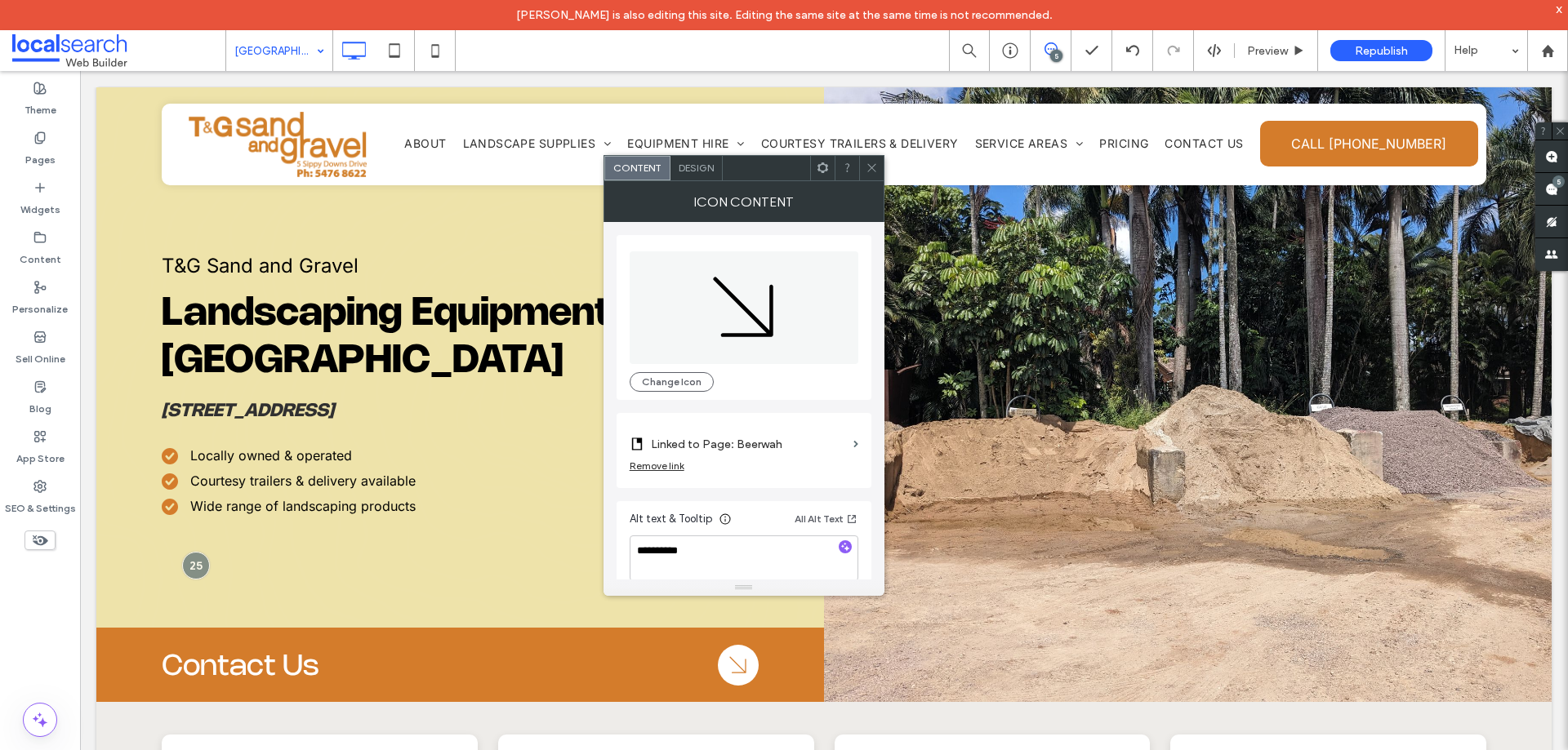
click at [769, 461] on div "Remove link" at bounding box center [744, 469] width 229 height 20
click at [804, 445] on label "Linked to Page: Beerwah" at bounding box center [749, 444] width 196 height 30
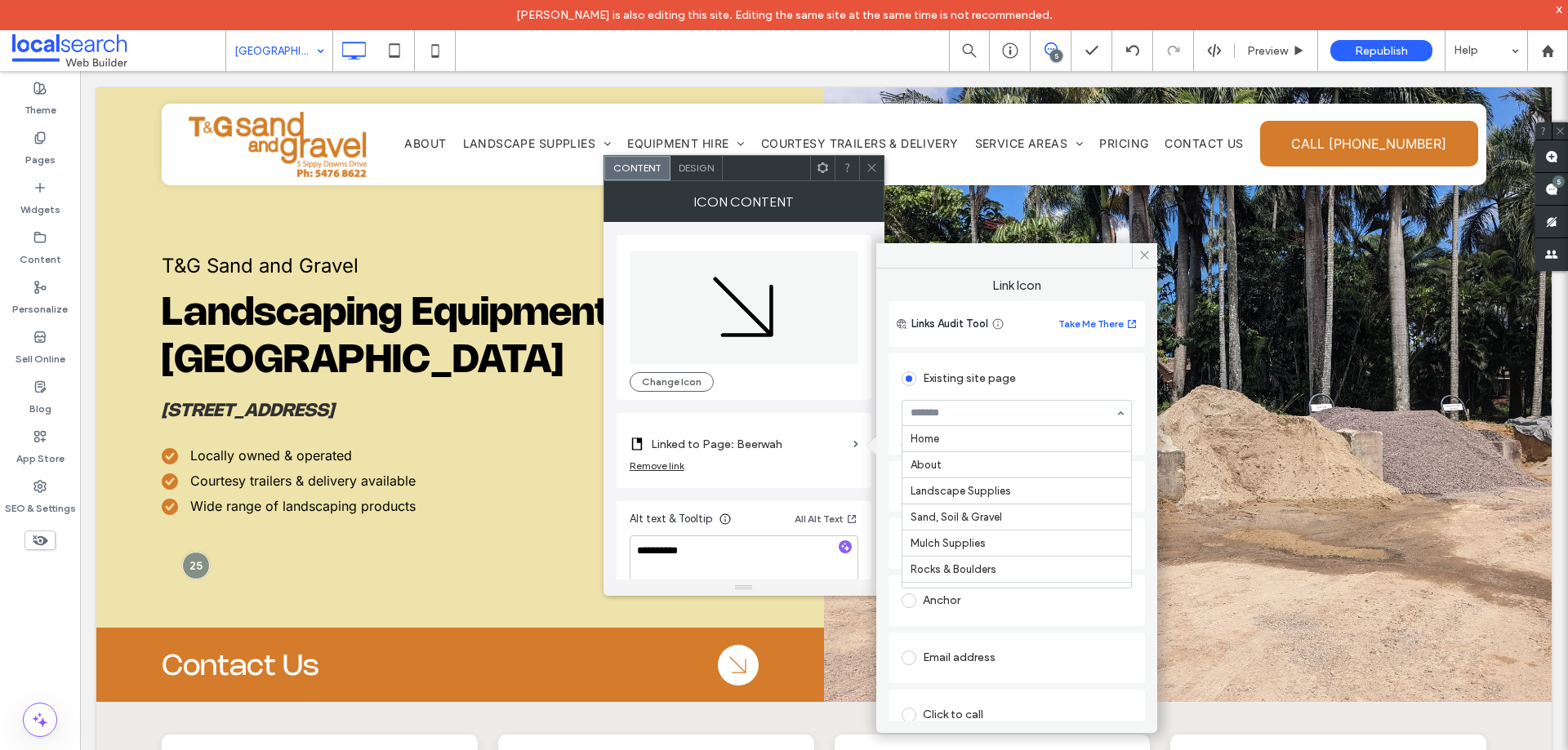
scroll to position [496, 0]
click at [821, 389] on div "Change Icon" at bounding box center [744, 382] width 229 height 20
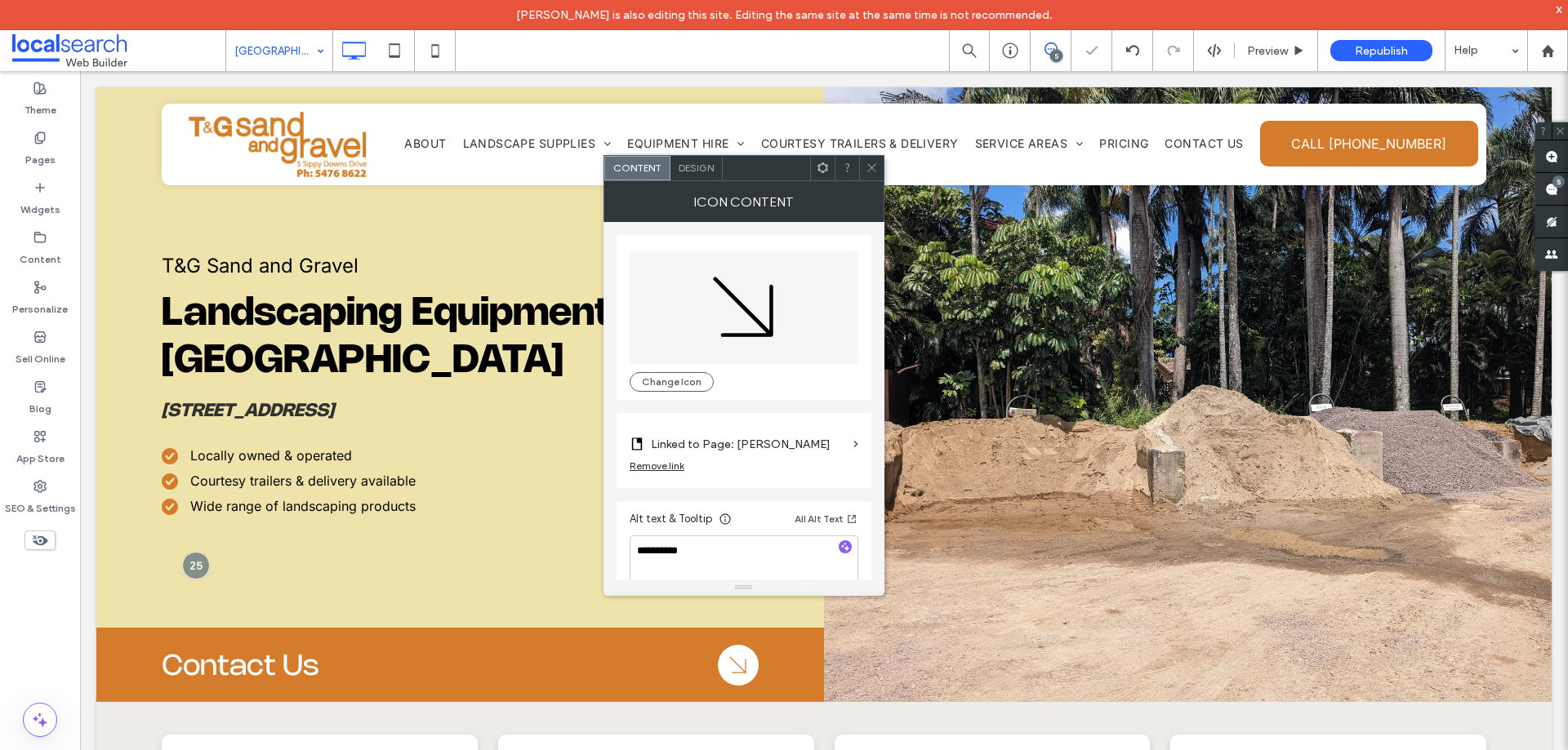
click at [876, 171] on icon at bounding box center [871, 168] width 12 height 12
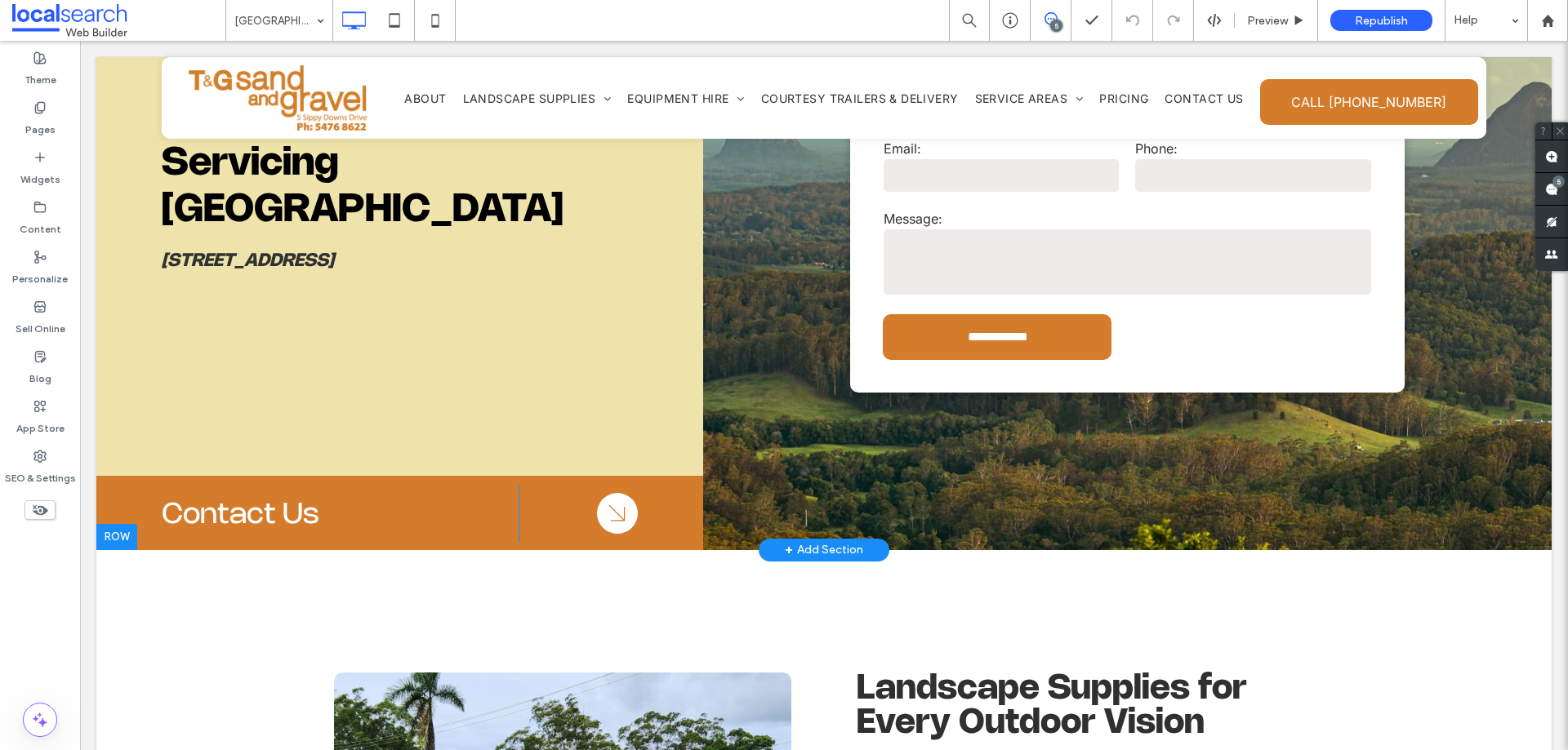
scroll to position [326, 0]
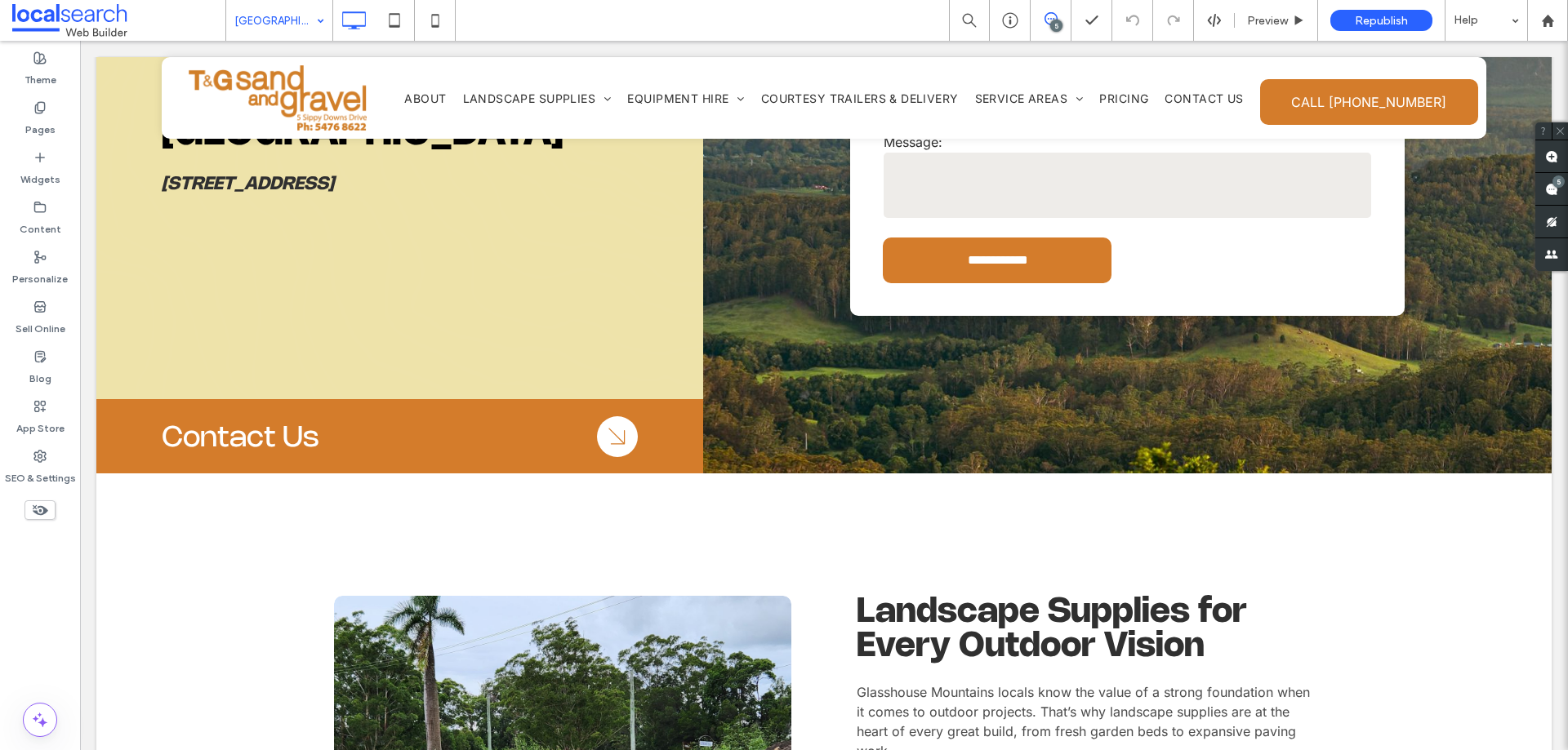
drag, startPoint x: 320, startPoint y: 15, endPoint x: 302, endPoint y: 33, distance: 25.5
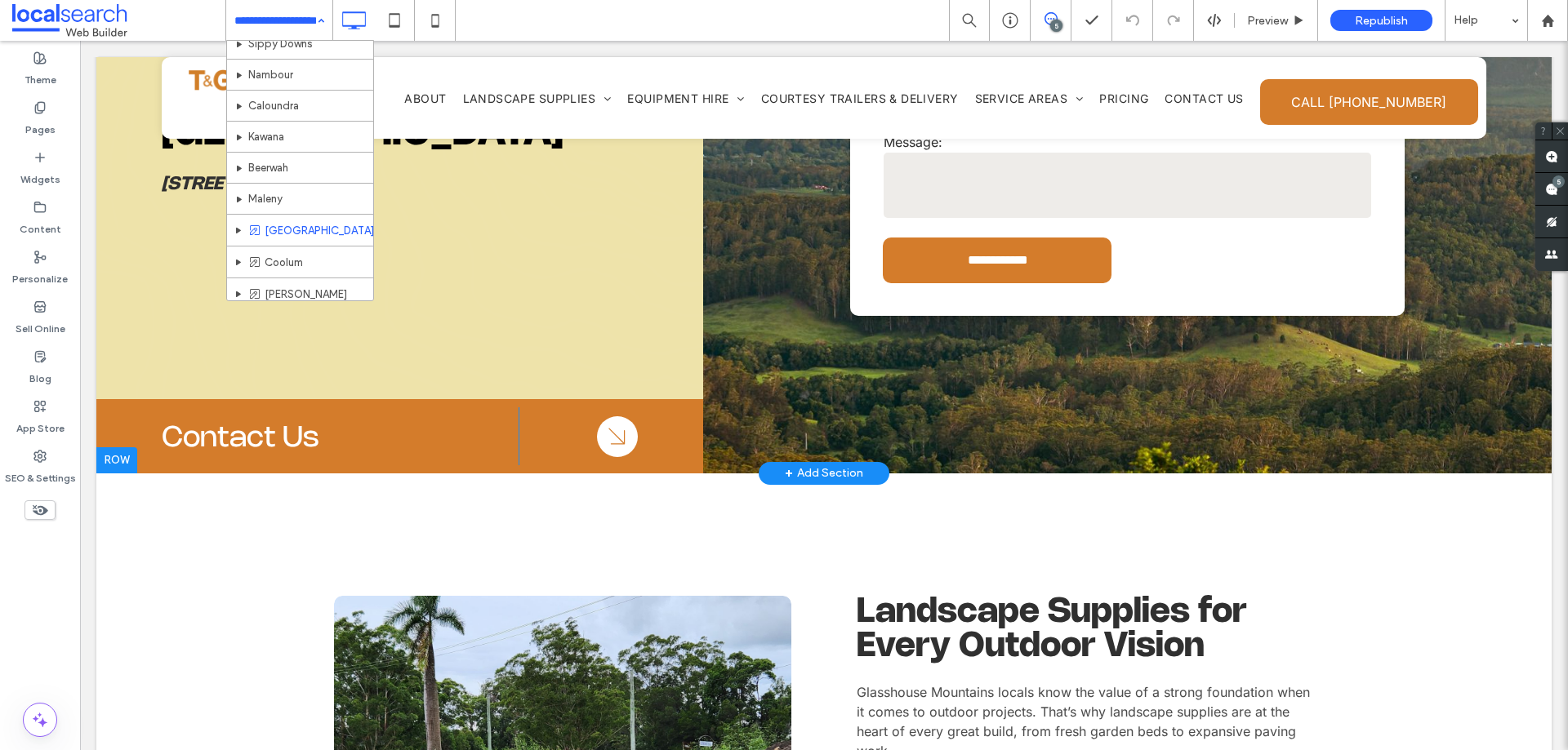
scroll to position [547, 0]
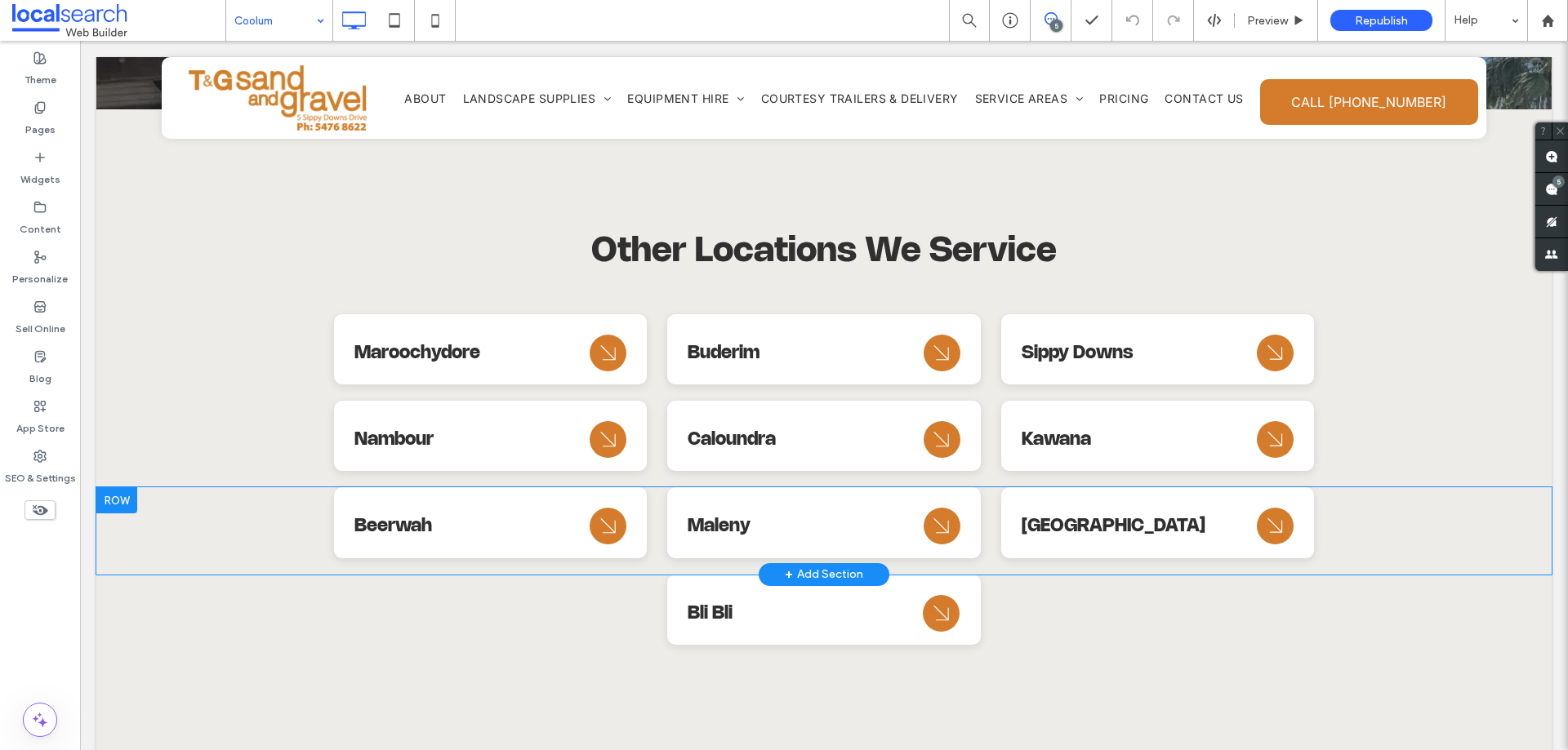
scroll to position [6988, 0]
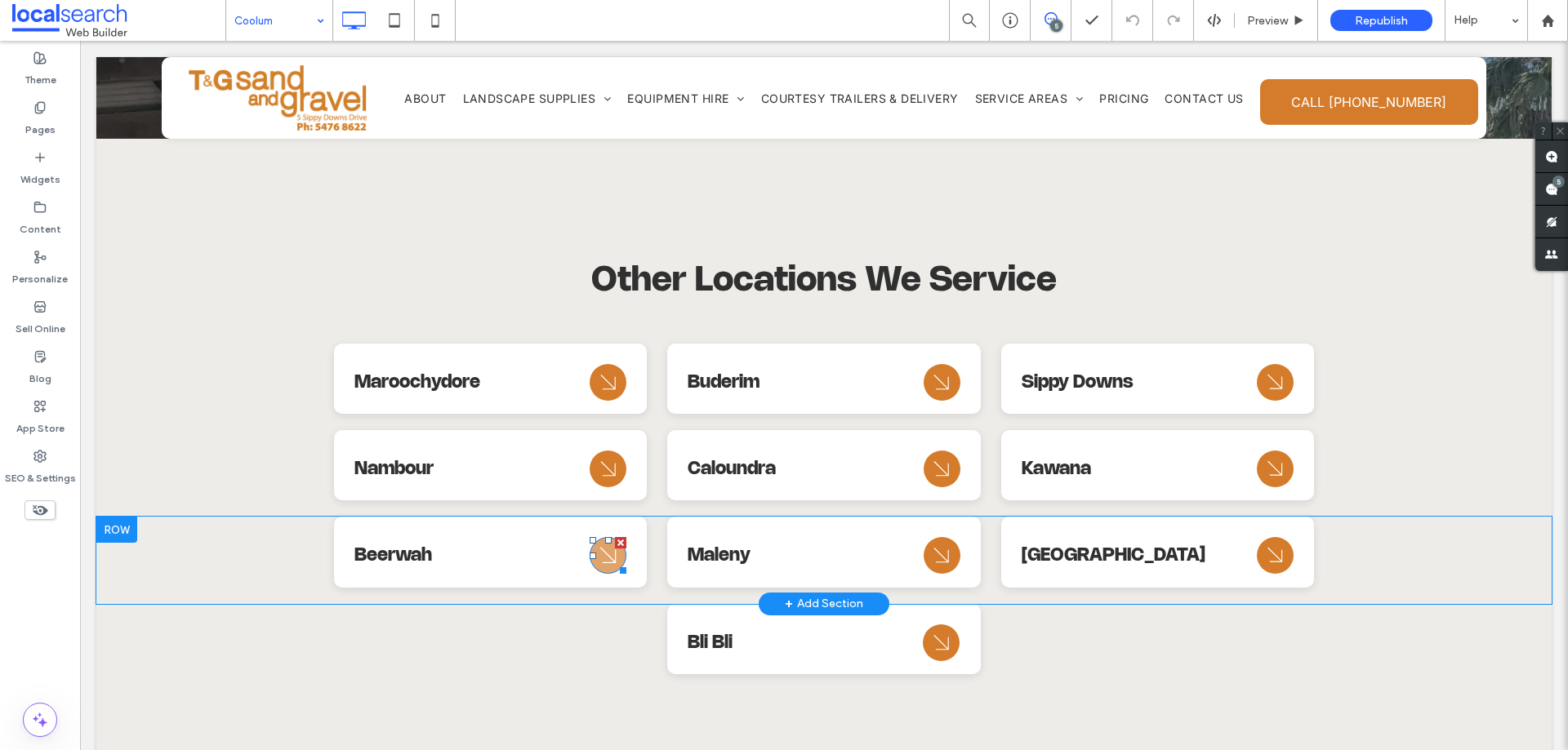
click at [605, 536] on icon "Arrow Icon" at bounding box center [609, 555] width 30 height 39
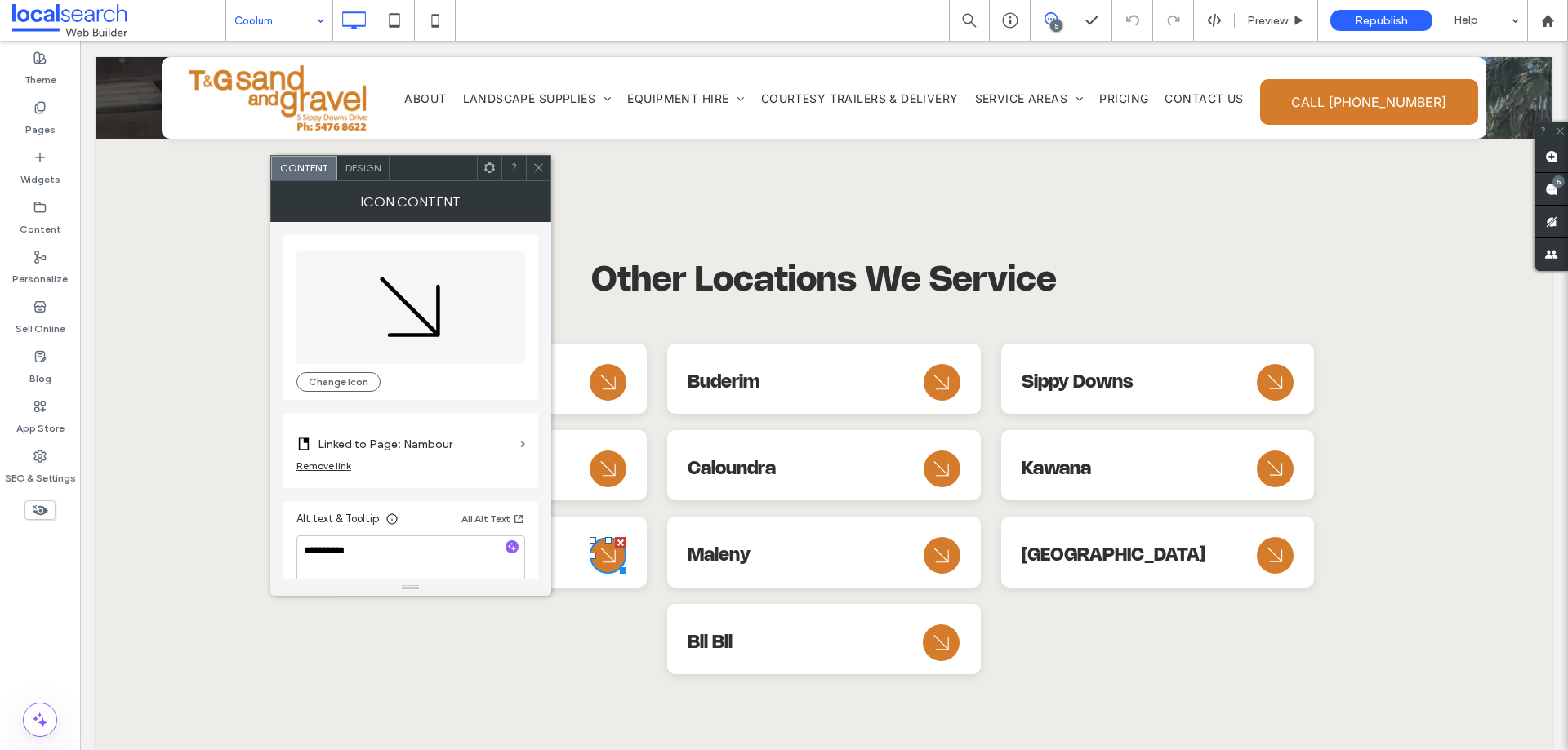
click at [457, 449] on label "Linked to Page: Nambour" at bounding box center [415, 444] width 196 height 30
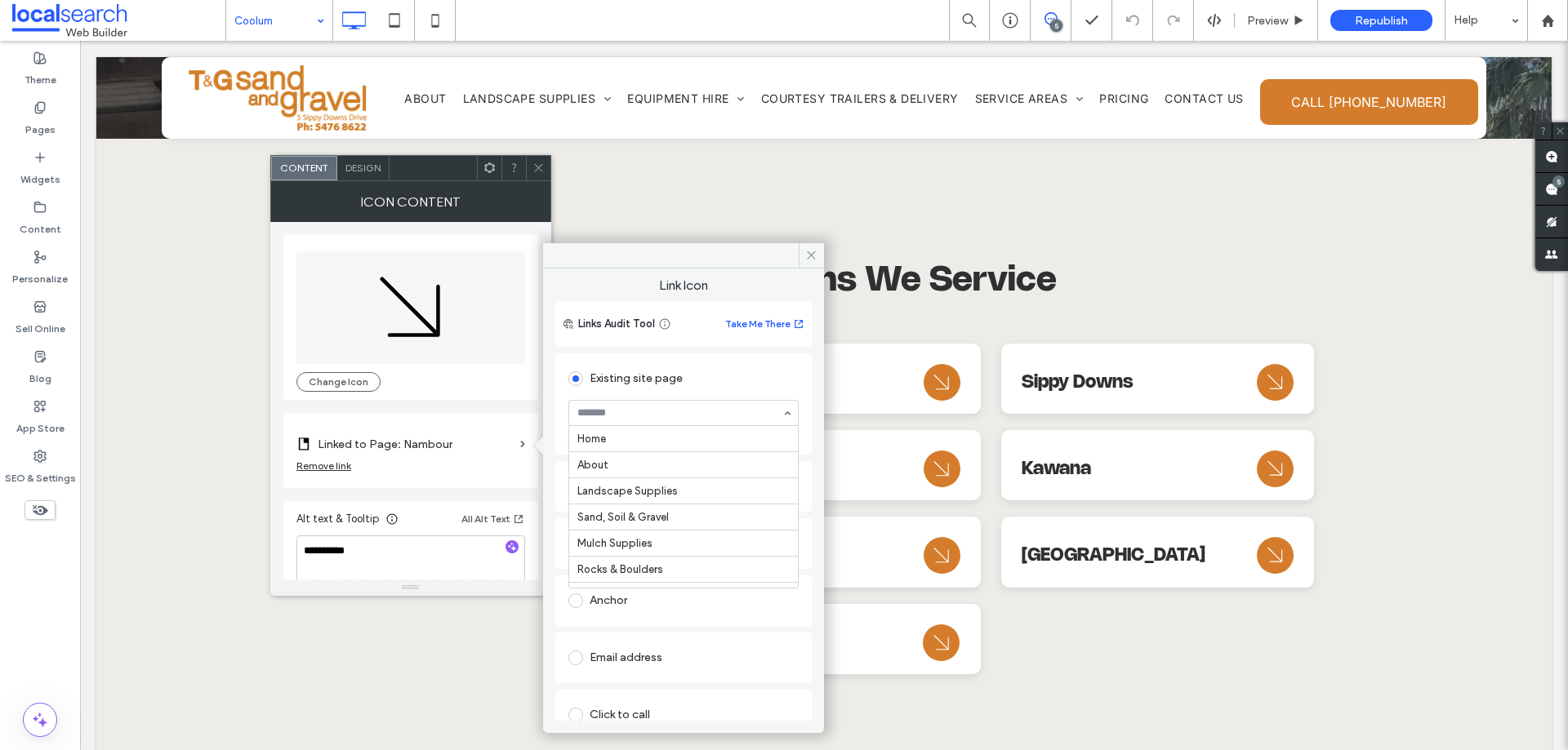
scroll to position [418, 0]
click at [535, 167] on icon at bounding box center [539, 168] width 12 height 12
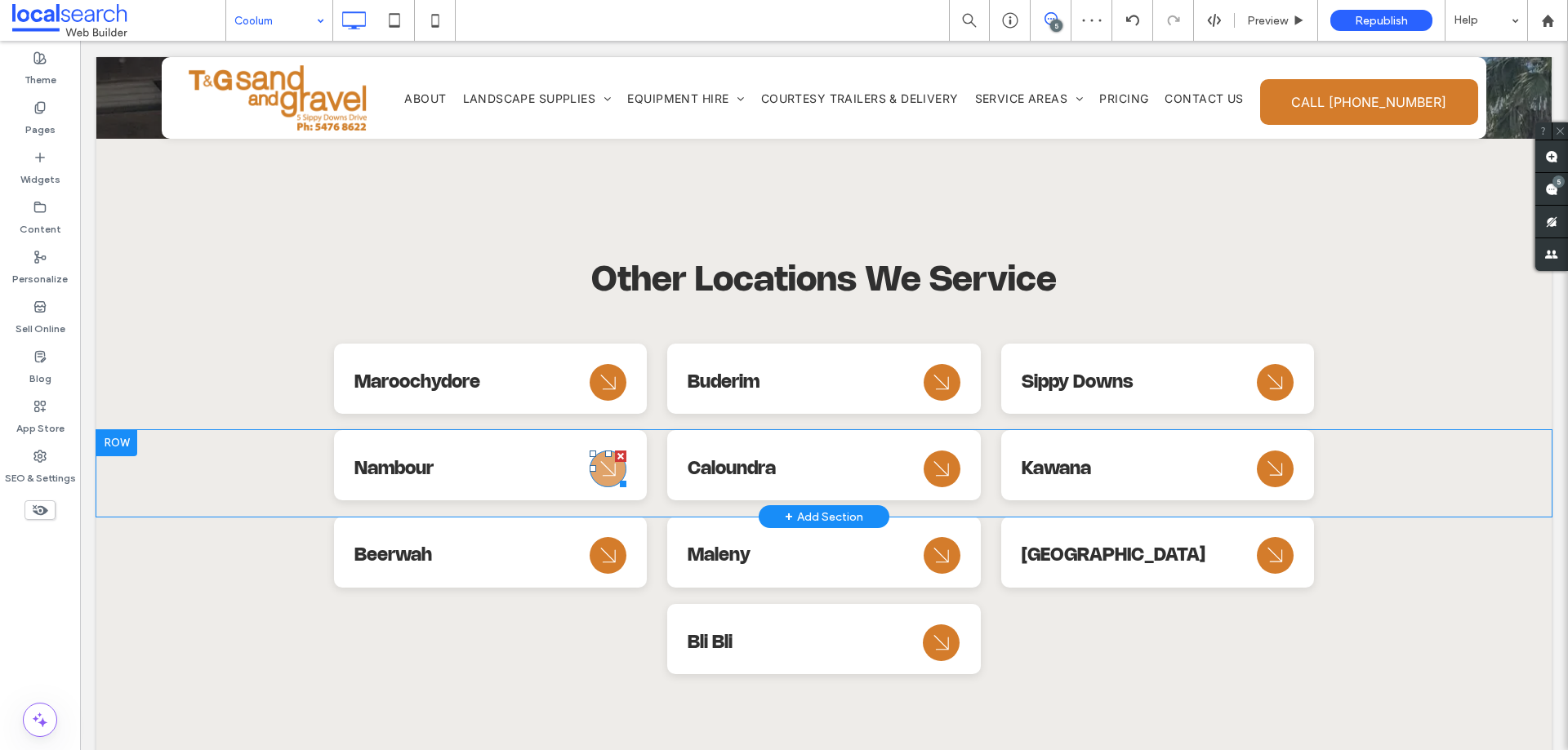
click at [589, 465] on div at bounding box center [593, 469] width 7 height 7
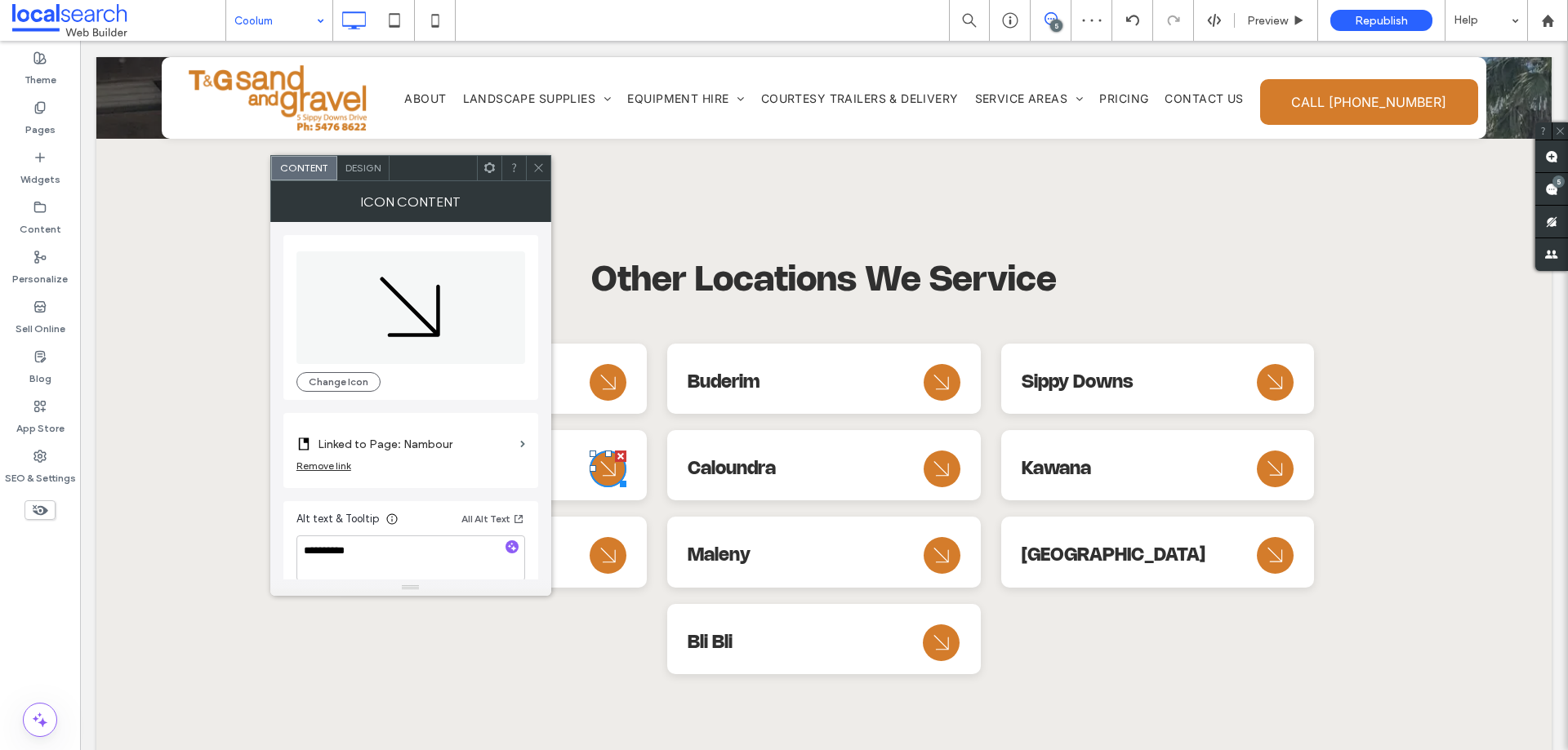
click at [538, 164] on icon at bounding box center [539, 168] width 12 height 12
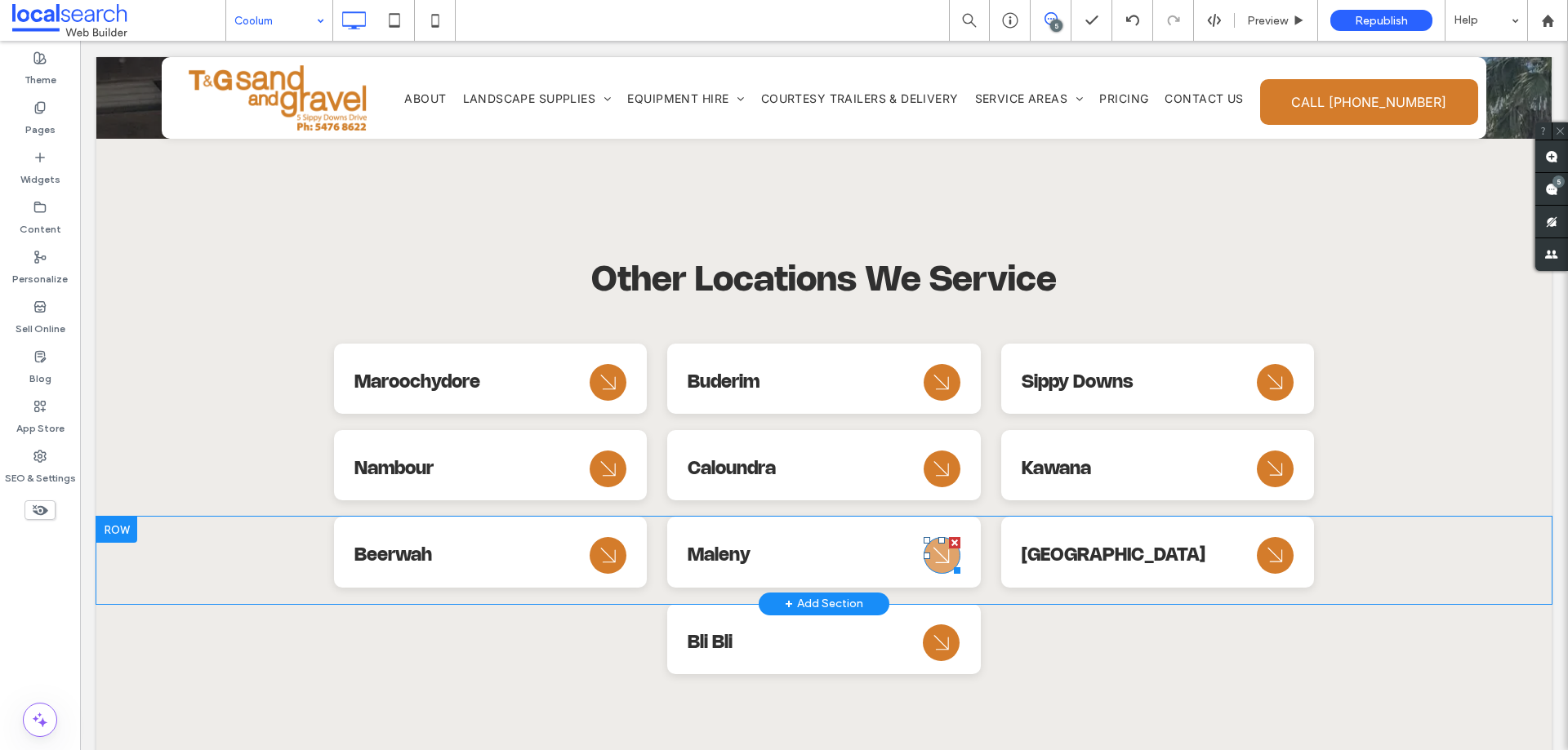
click at [932, 536] on icon "Arrow Icon" at bounding box center [942, 555] width 30 height 39
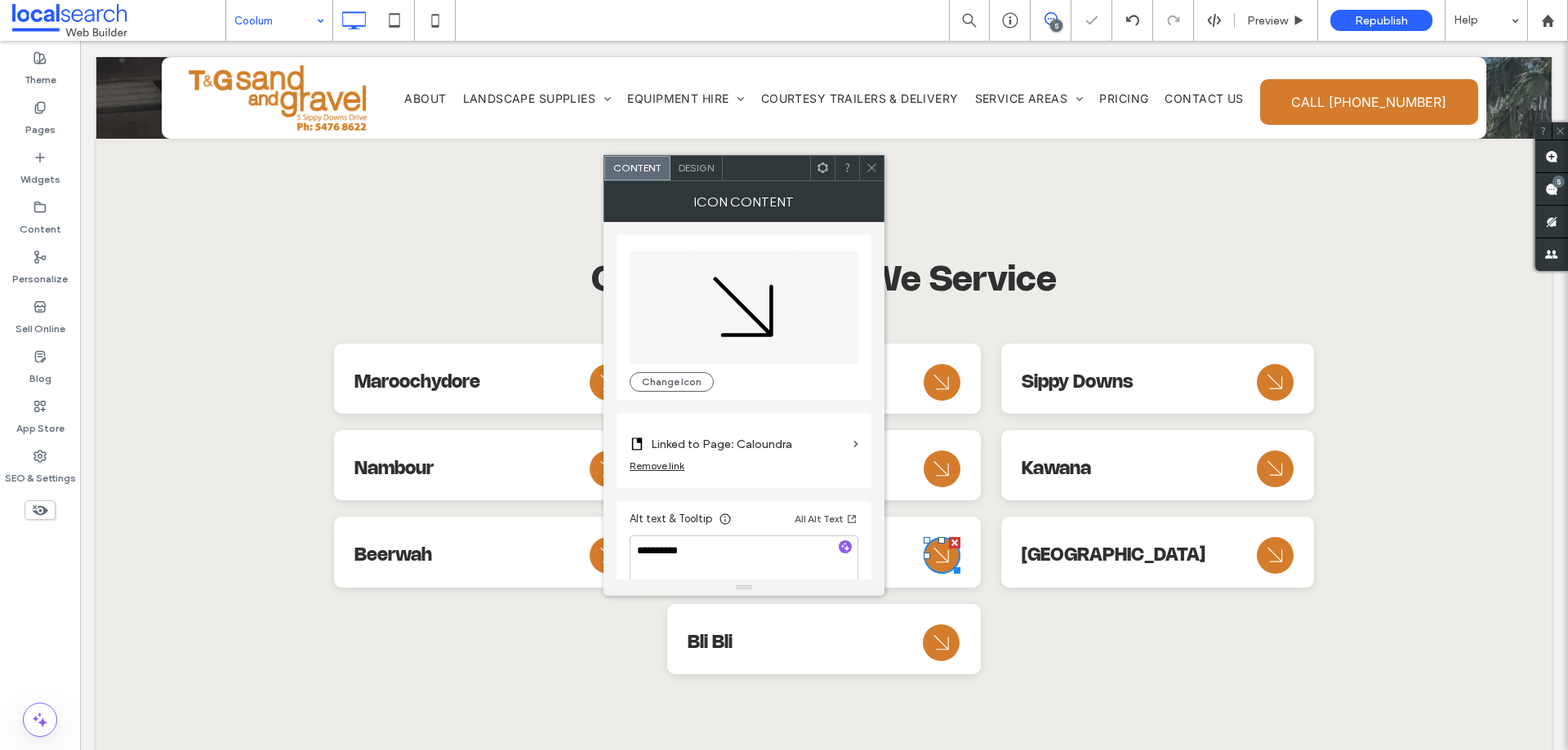
click at [771, 443] on label "Linked to Page: Caloundra" at bounding box center [749, 444] width 196 height 30
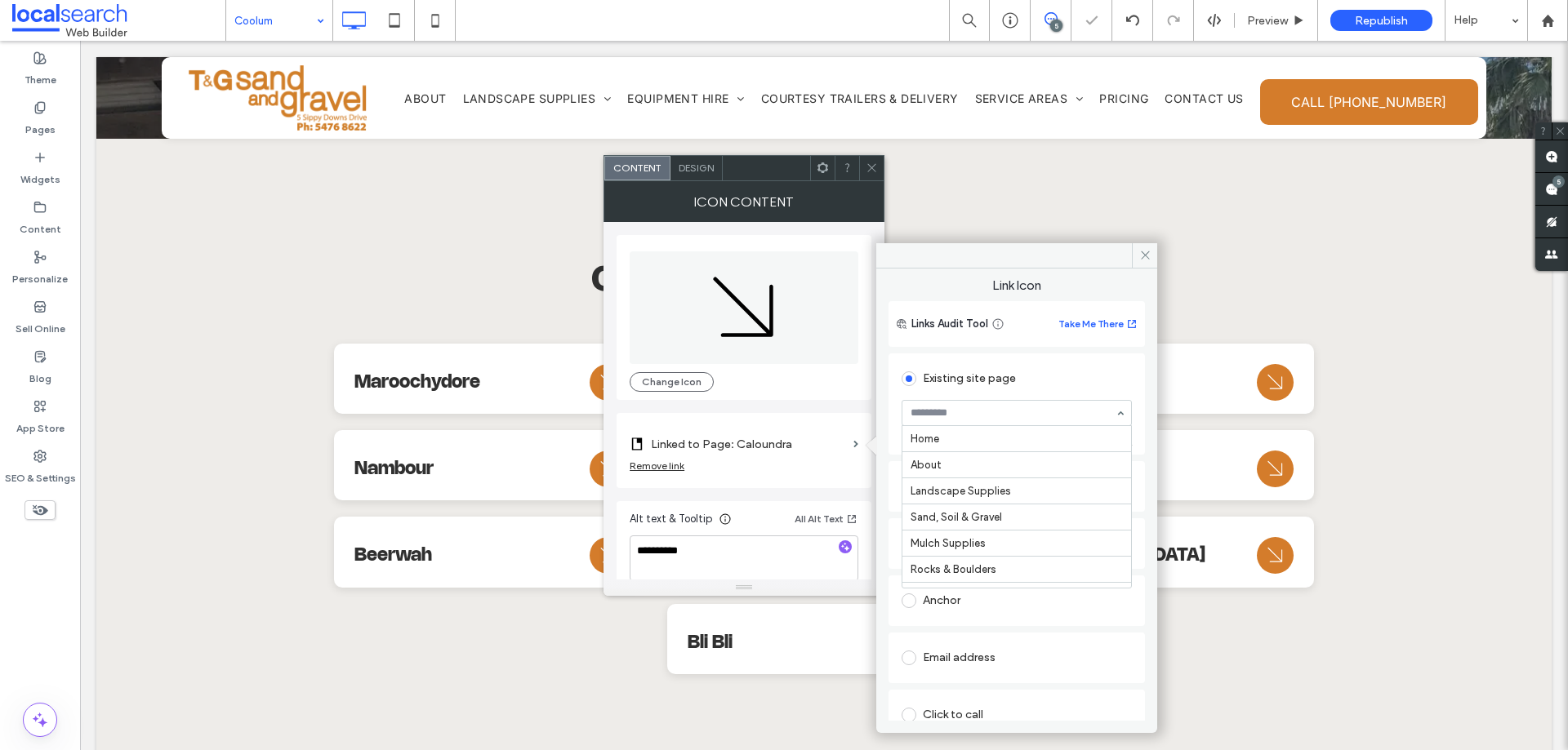
scroll to position [444, 0]
click at [872, 175] on span at bounding box center [871, 168] width 12 height 24
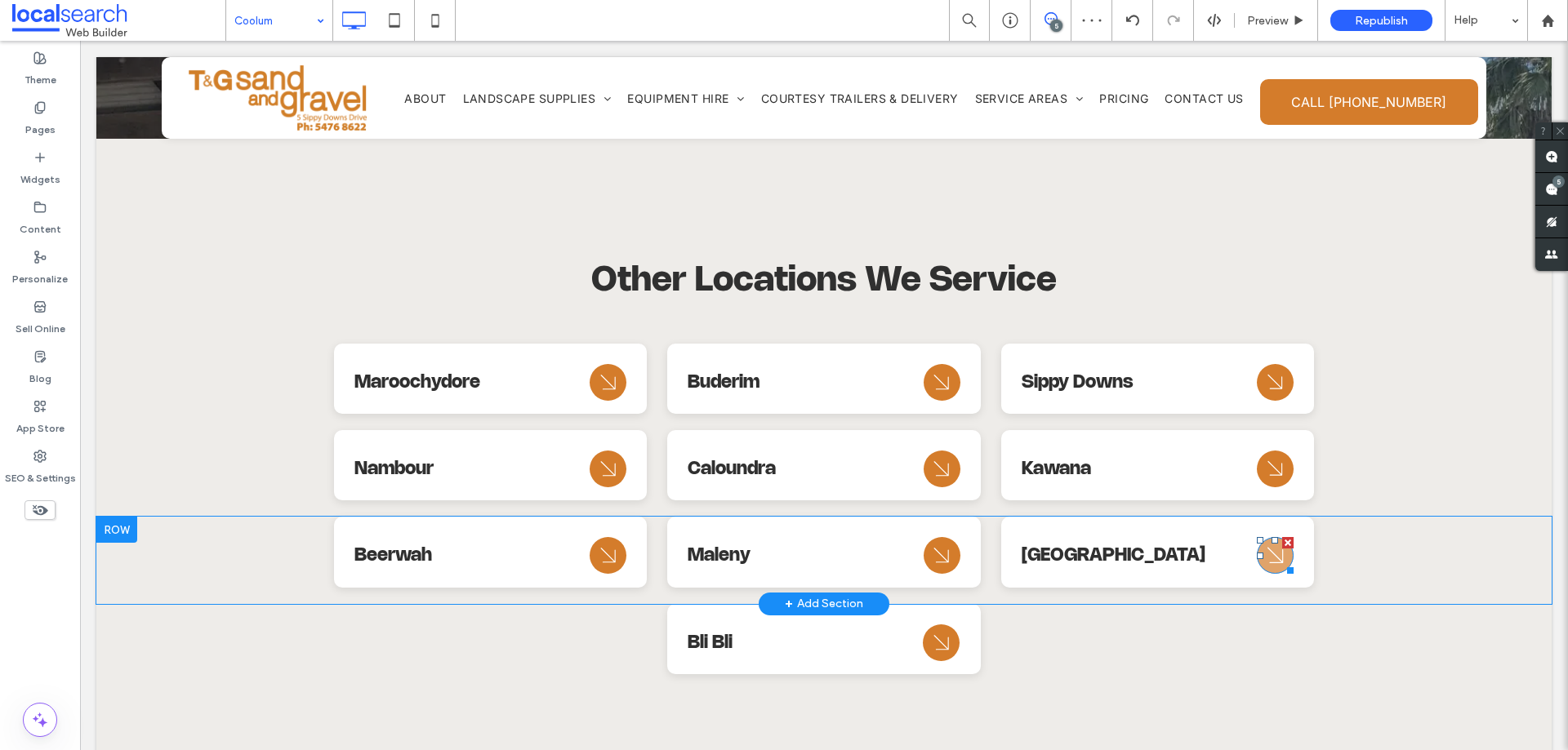
click at [1262, 536] on icon "Arrow Icon" at bounding box center [1275, 555] width 30 height 39
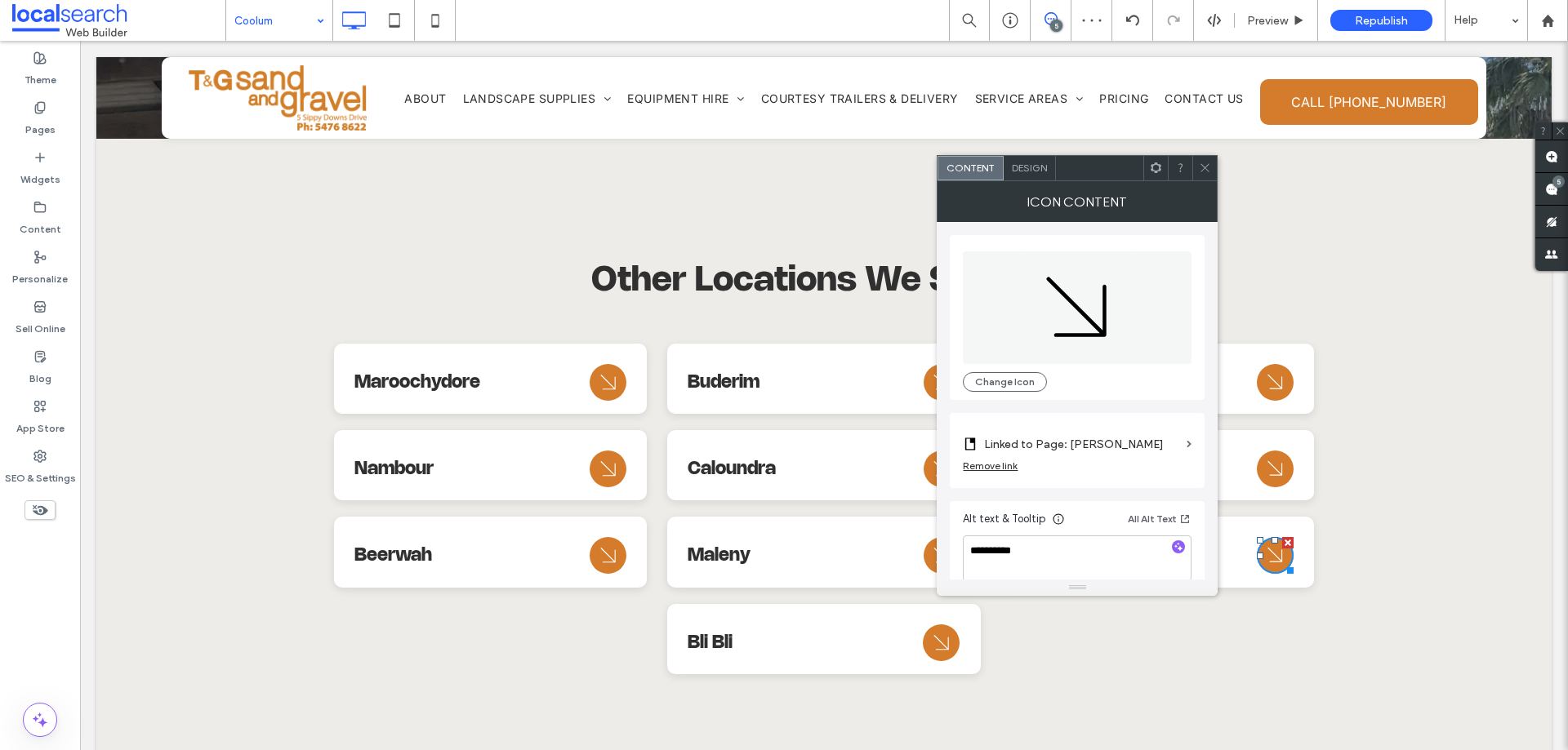
click at [1113, 448] on label "Linked to Page: Kawana" at bounding box center [1081, 444] width 196 height 30
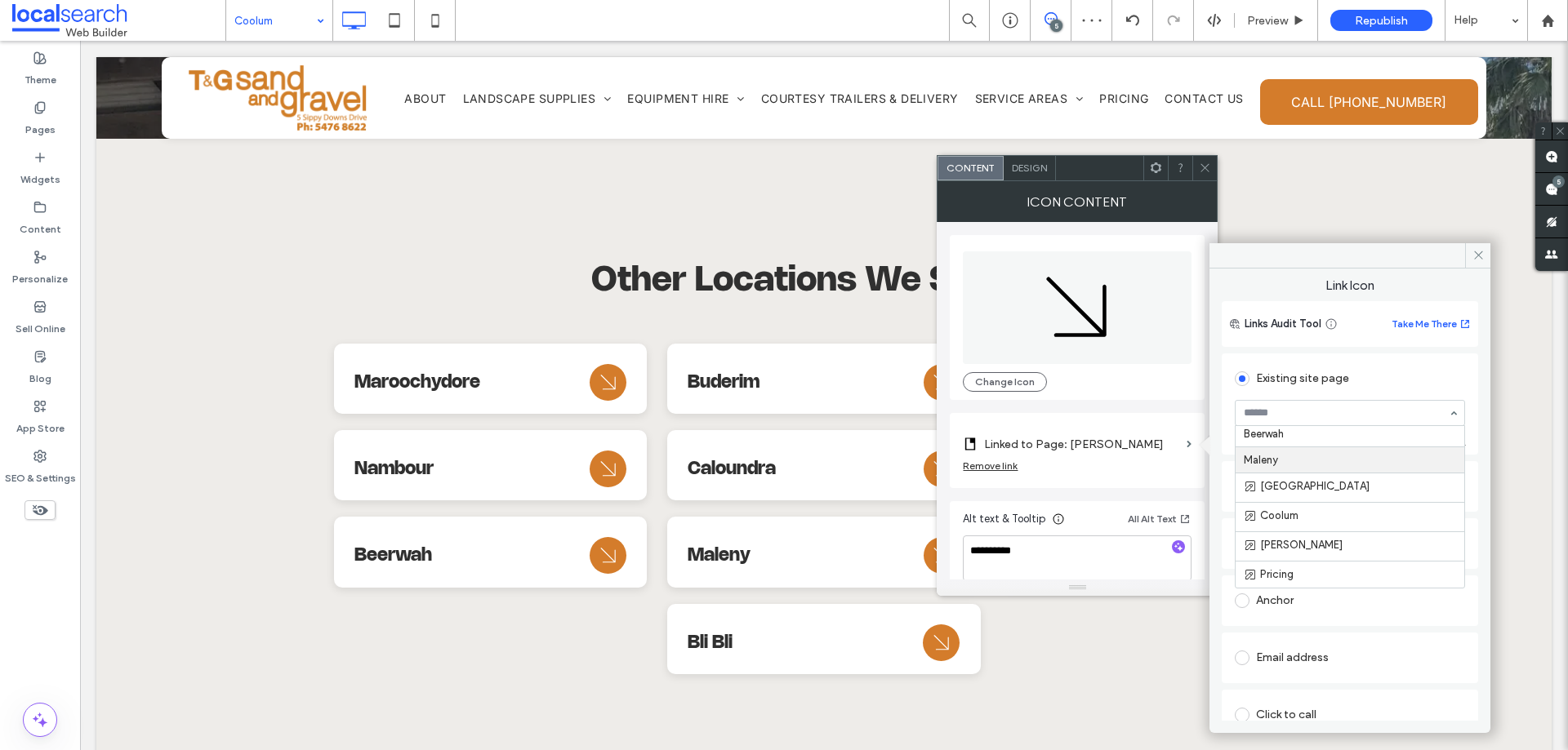
scroll to position [530, 0]
drag, startPoint x: 1201, startPoint y: 164, endPoint x: 1087, endPoint y: 261, distance: 149.7
click at [1201, 164] on icon at bounding box center [1205, 168] width 12 height 12
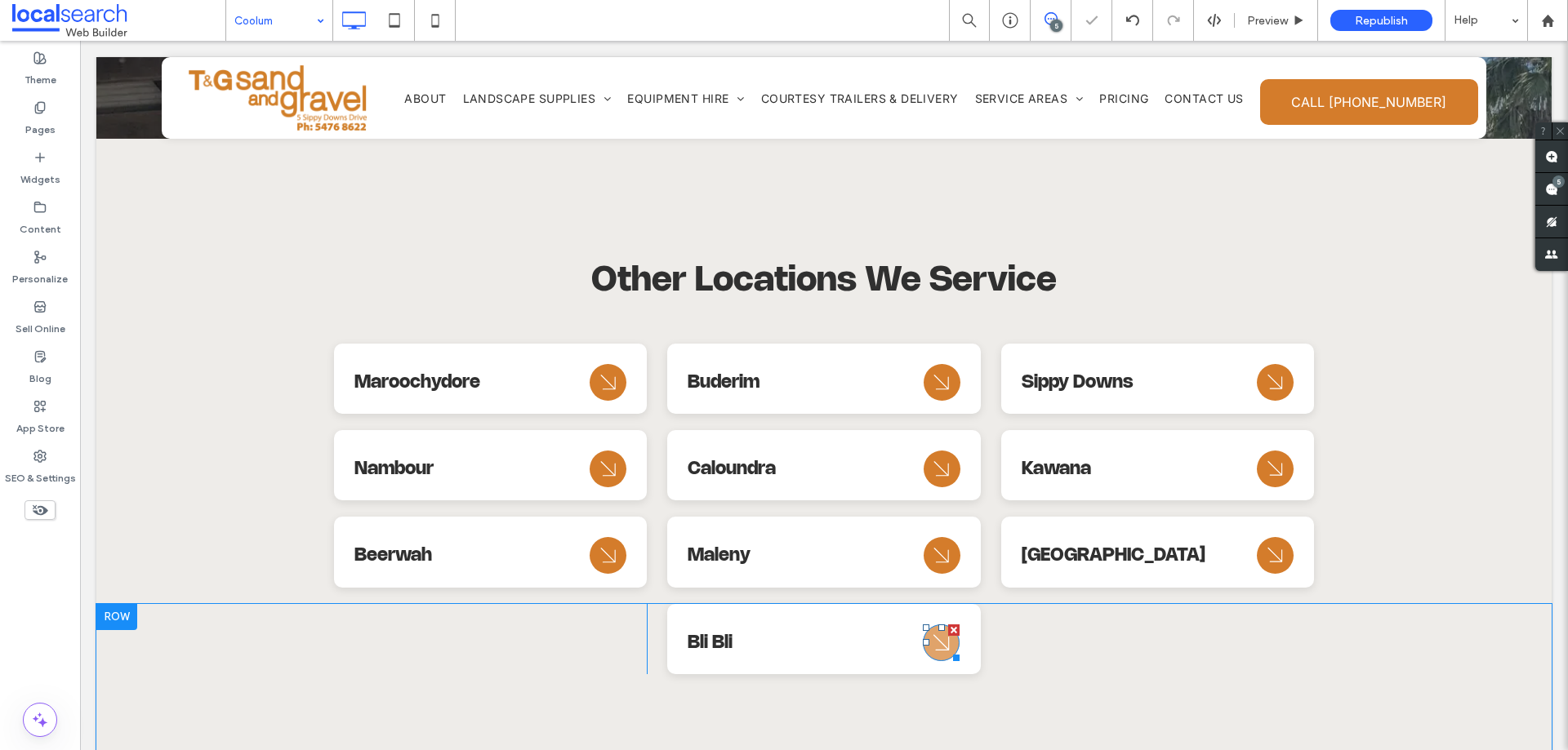
click at [931, 623] on icon "Arrow Icon" at bounding box center [942, 642] width 30 height 39
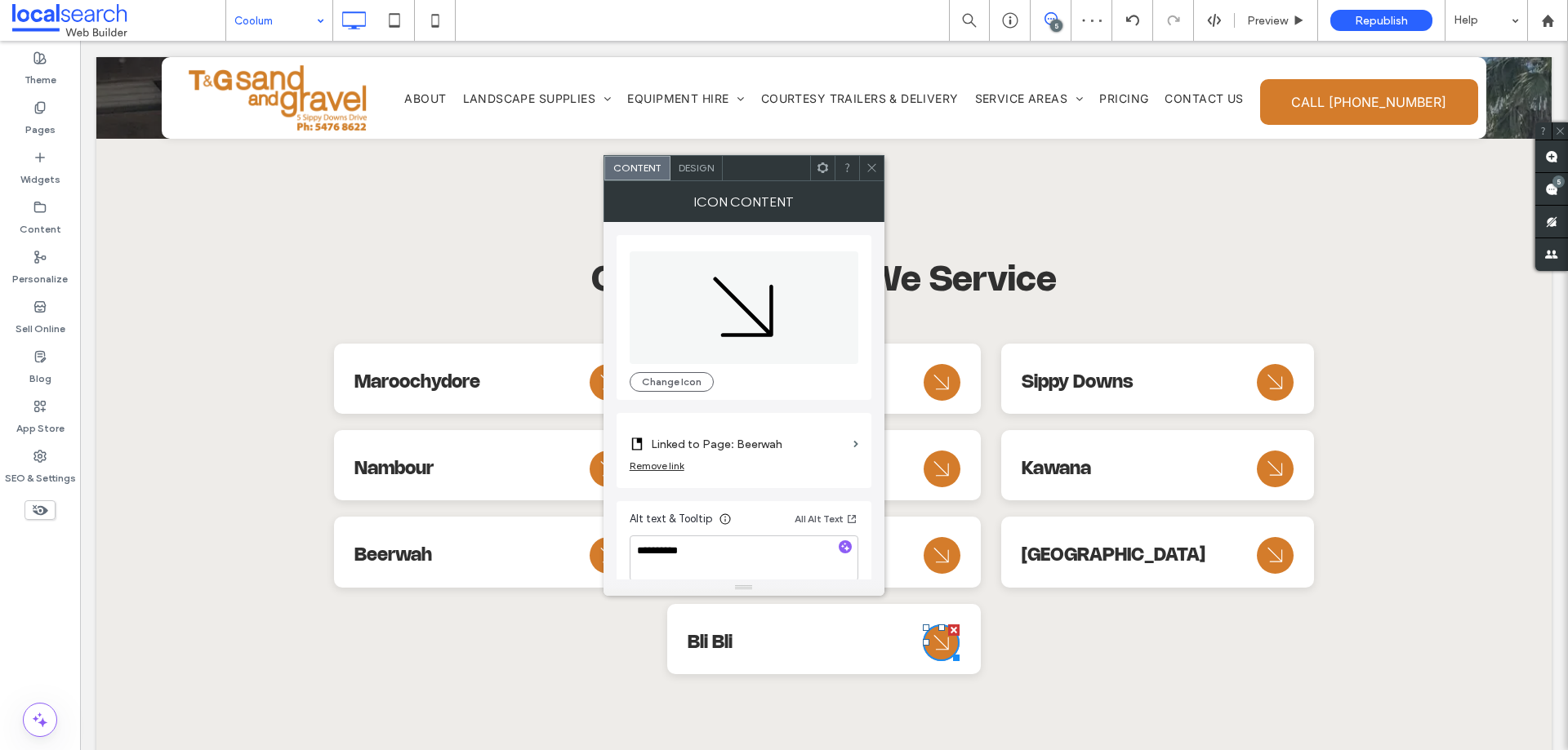
click at [802, 439] on label "Linked to Page: Beerwah" at bounding box center [749, 444] width 196 height 30
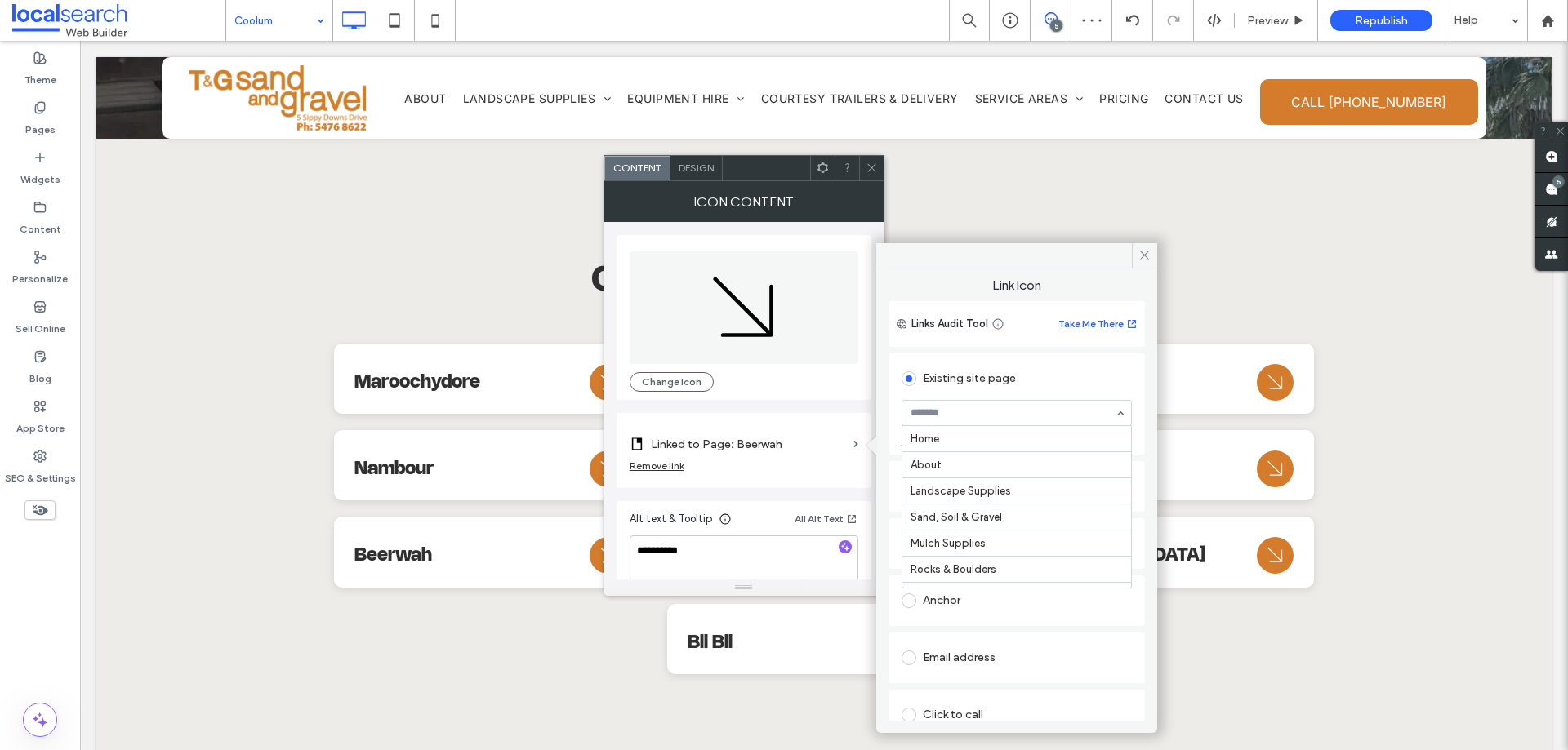
scroll to position [496, 0]
click at [871, 166] on icon at bounding box center [871, 168] width 12 height 12
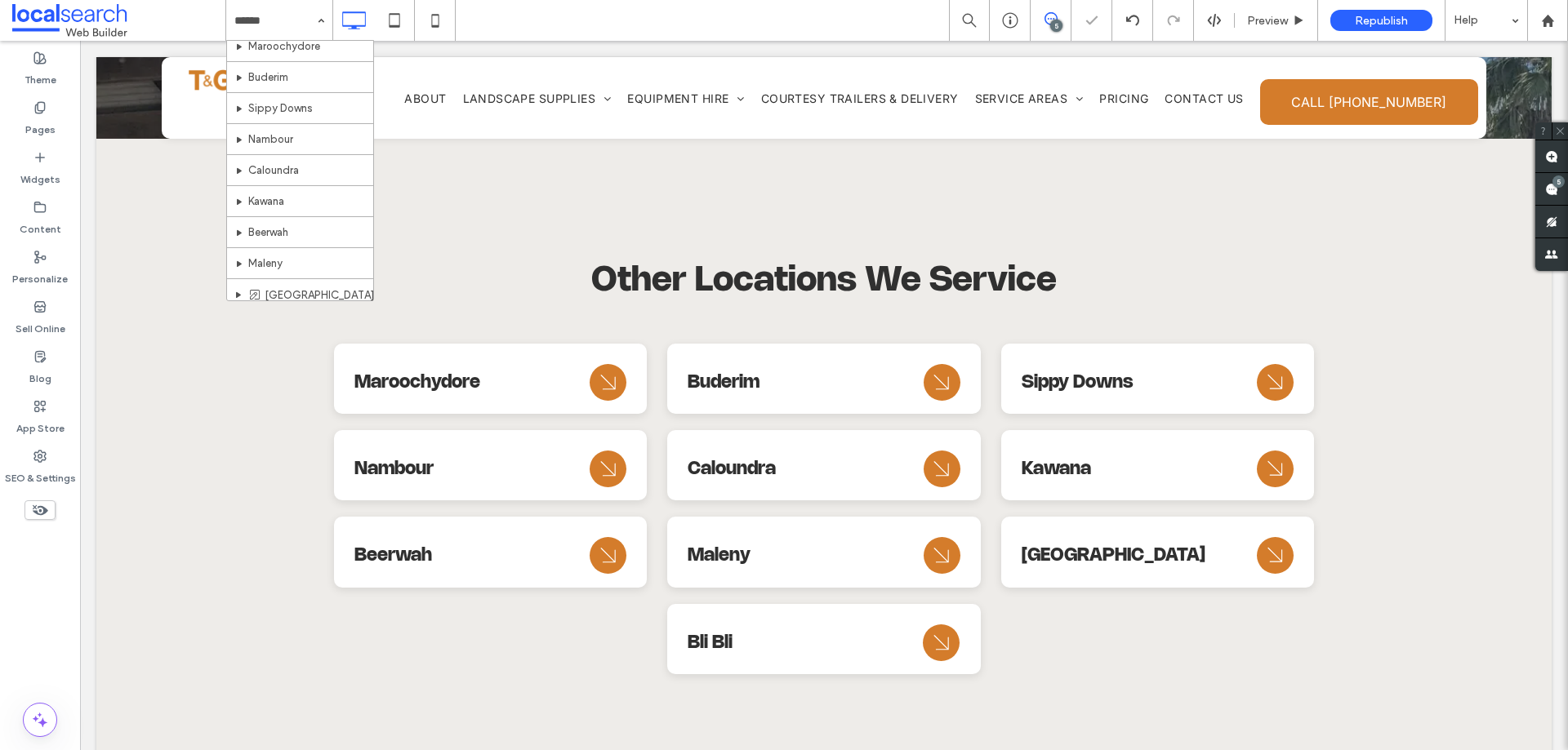
scroll to position [547, 0]
drag, startPoint x: 317, startPoint y: 229, endPoint x: 468, endPoint y: 303, distance: 168.2
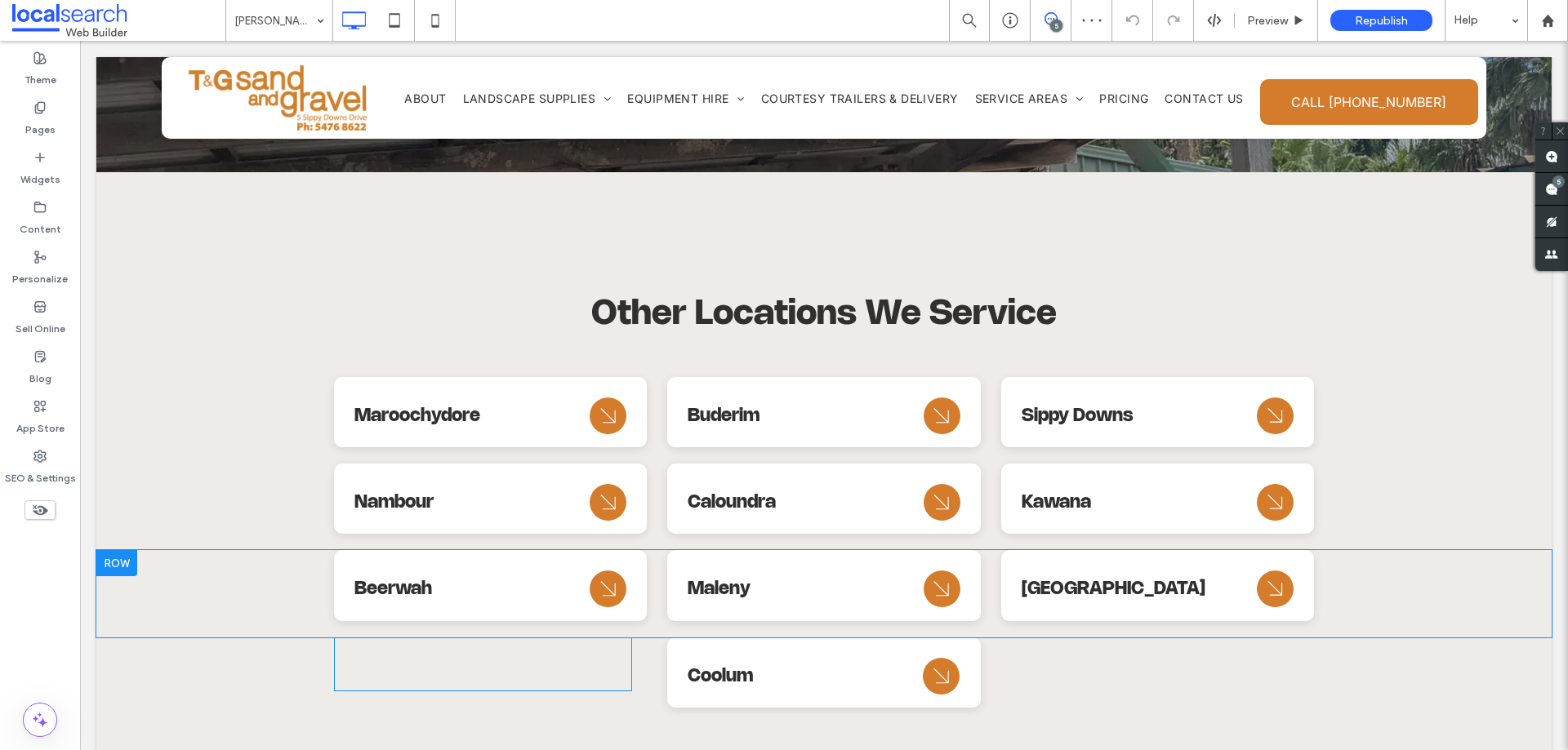
scroll to position [6972, 0]
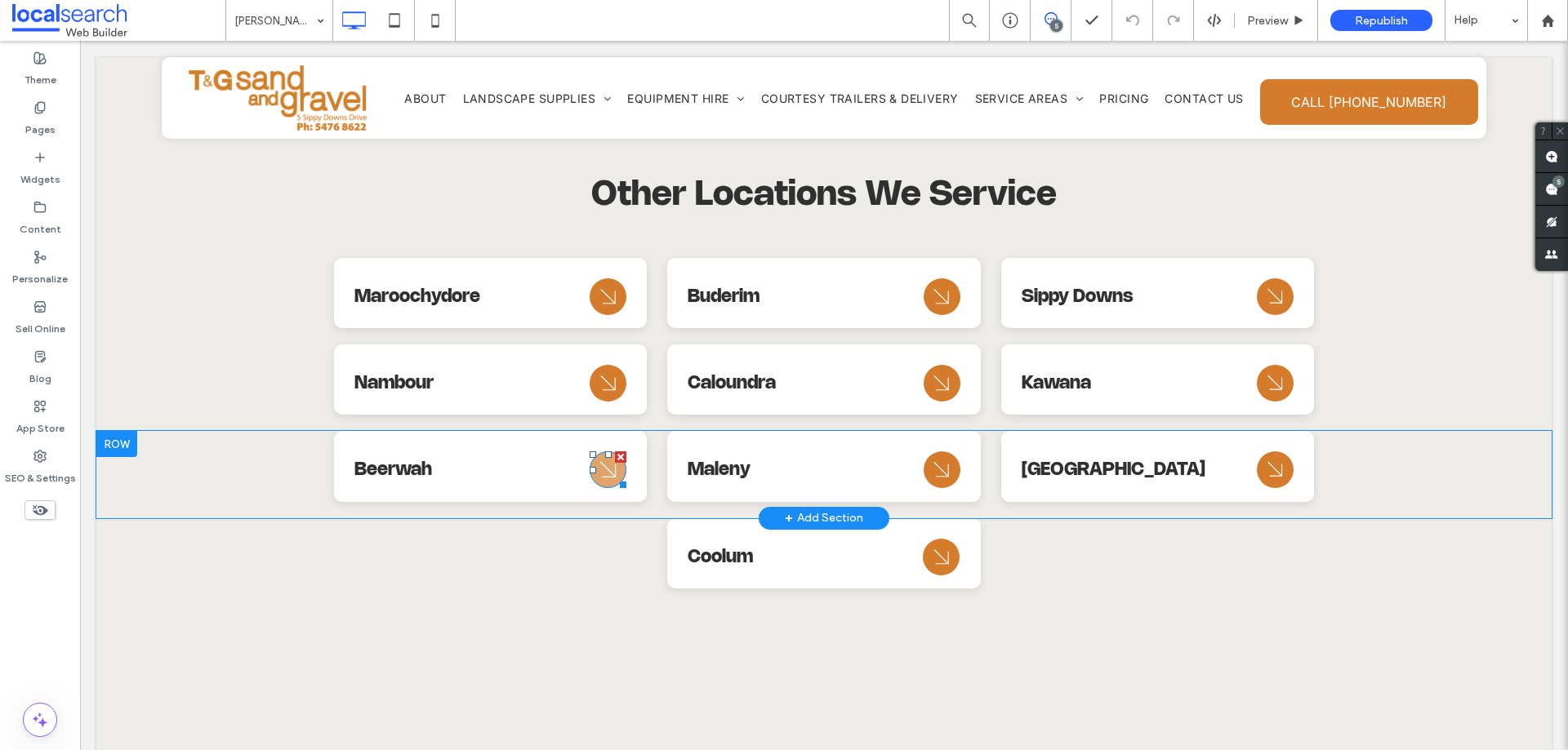
click at [608, 451] on icon "Arrow Icon" at bounding box center [609, 470] width 30 height 39
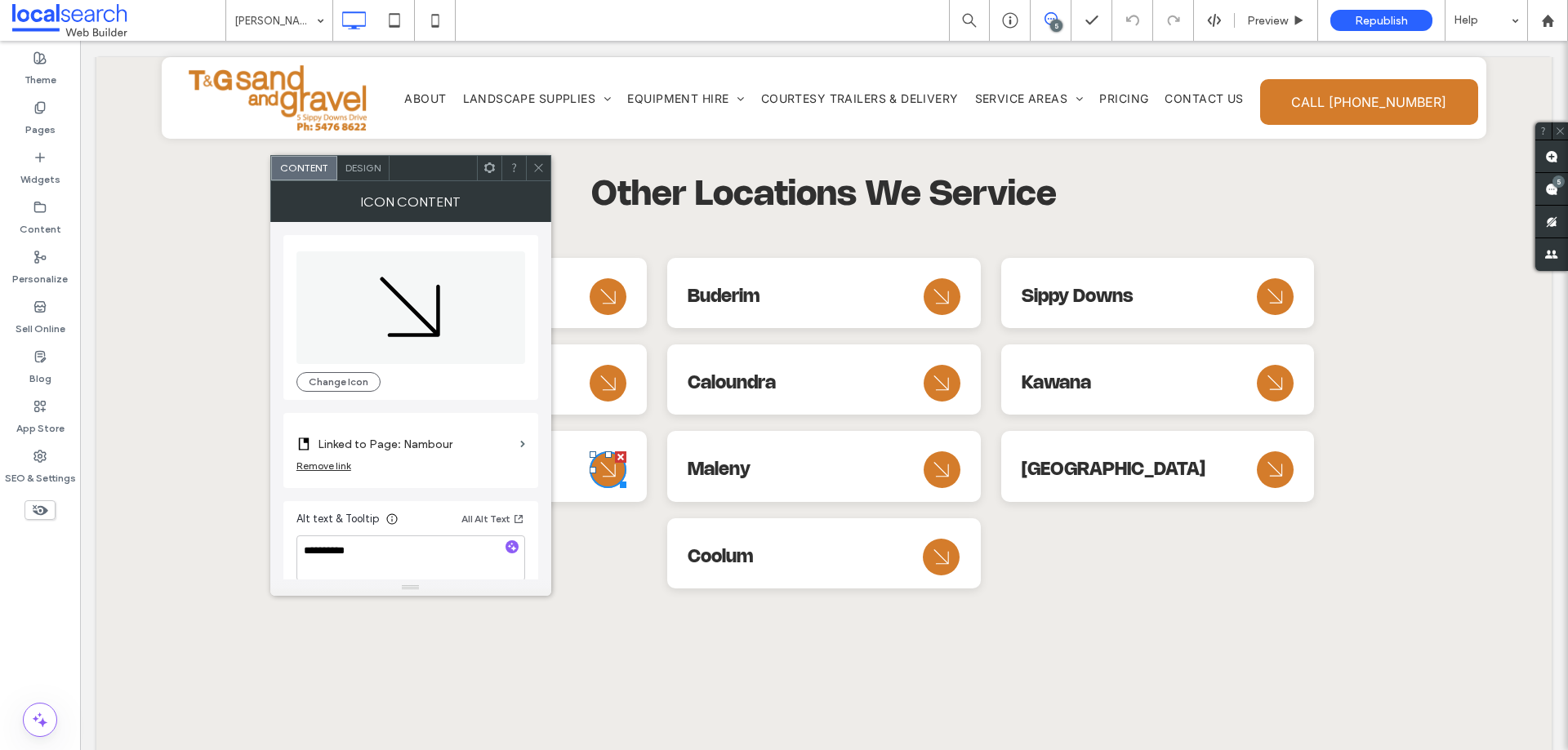
click at [441, 442] on label "Linked to Page: Nambour" at bounding box center [415, 444] width 196 height 30
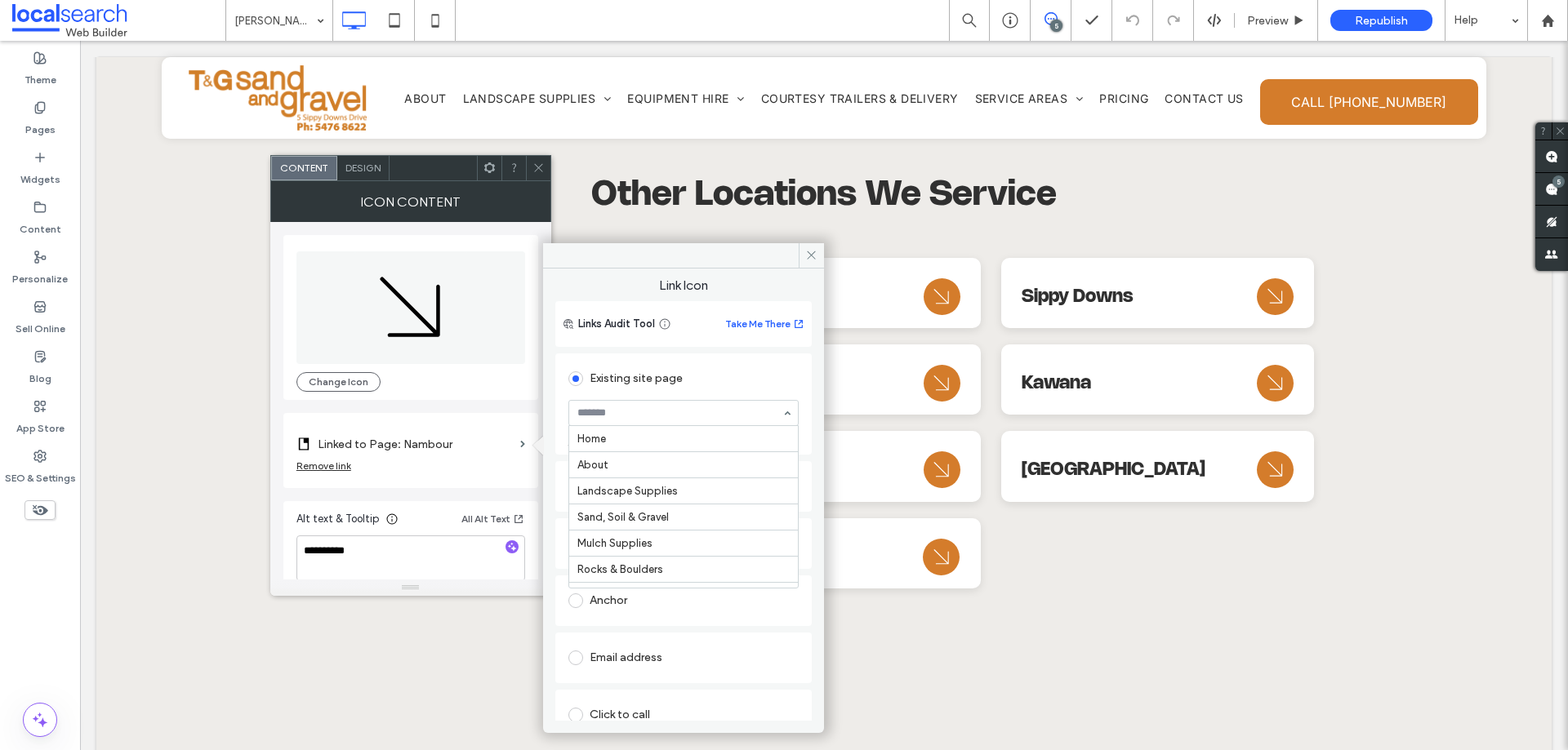
scroll to position [418, 0]
click at [540, 175] on span at bounding box center [539, 168] width 12 height 24
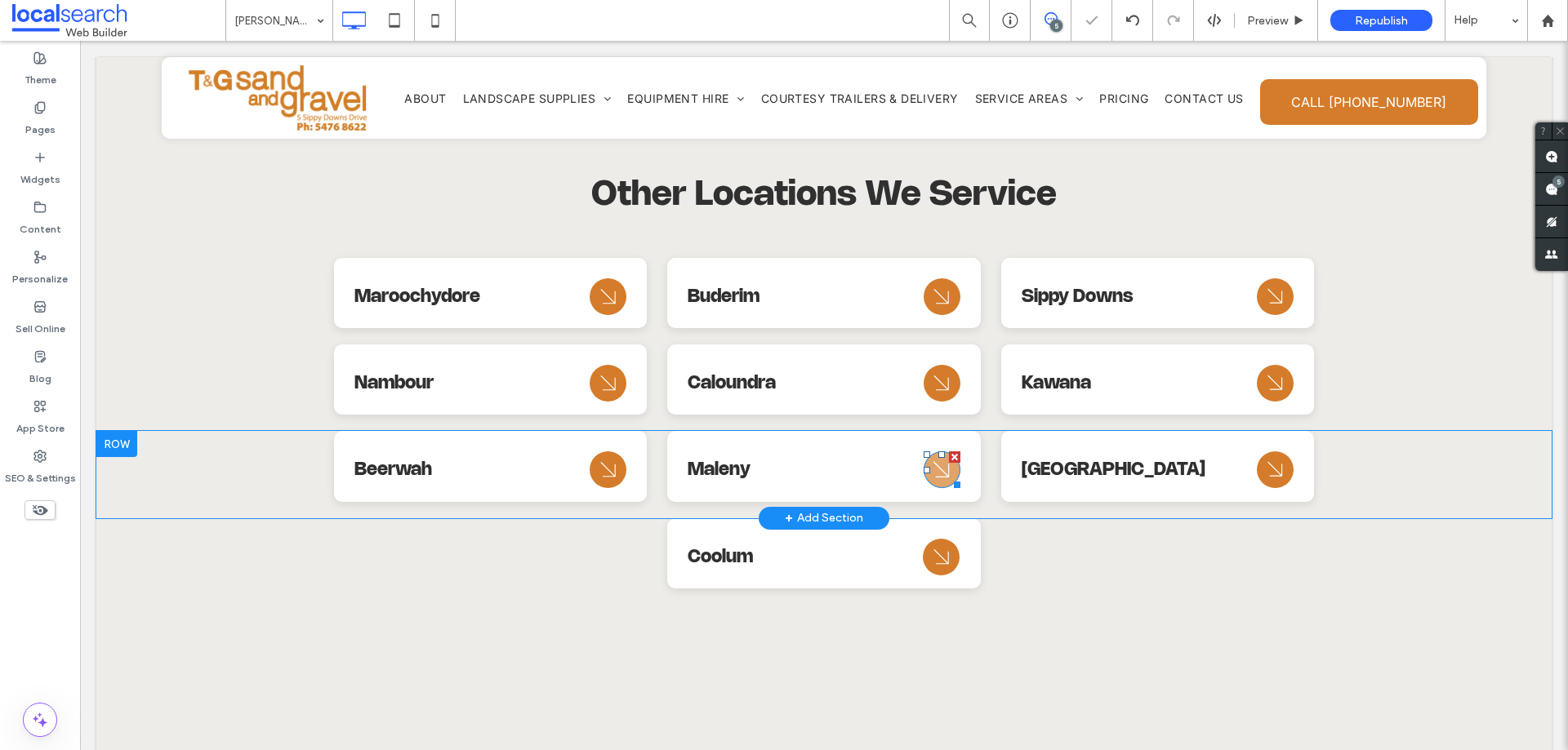
click at [948, 451] on icon "Arrow Icon" at bounding box center [942, 470] width 30 height 39
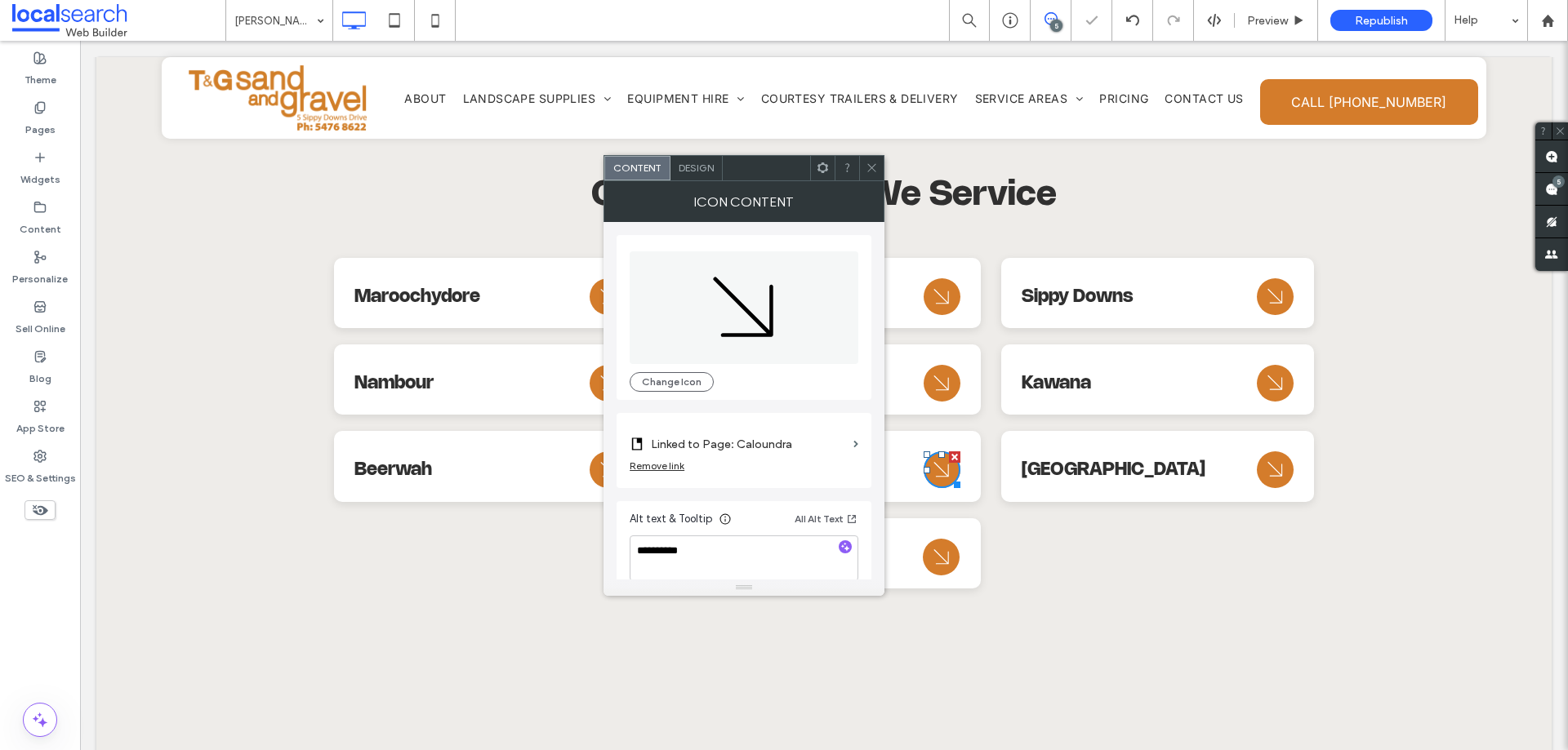
drag, startPoint x: 778, startPoint y: 436, endPoint x: 790, endPoint y: 439, distance: 12.4
click at [778, 436] on label "Linked to Page: Caloundra" at bounding box center [749, 444] width 196 height 30
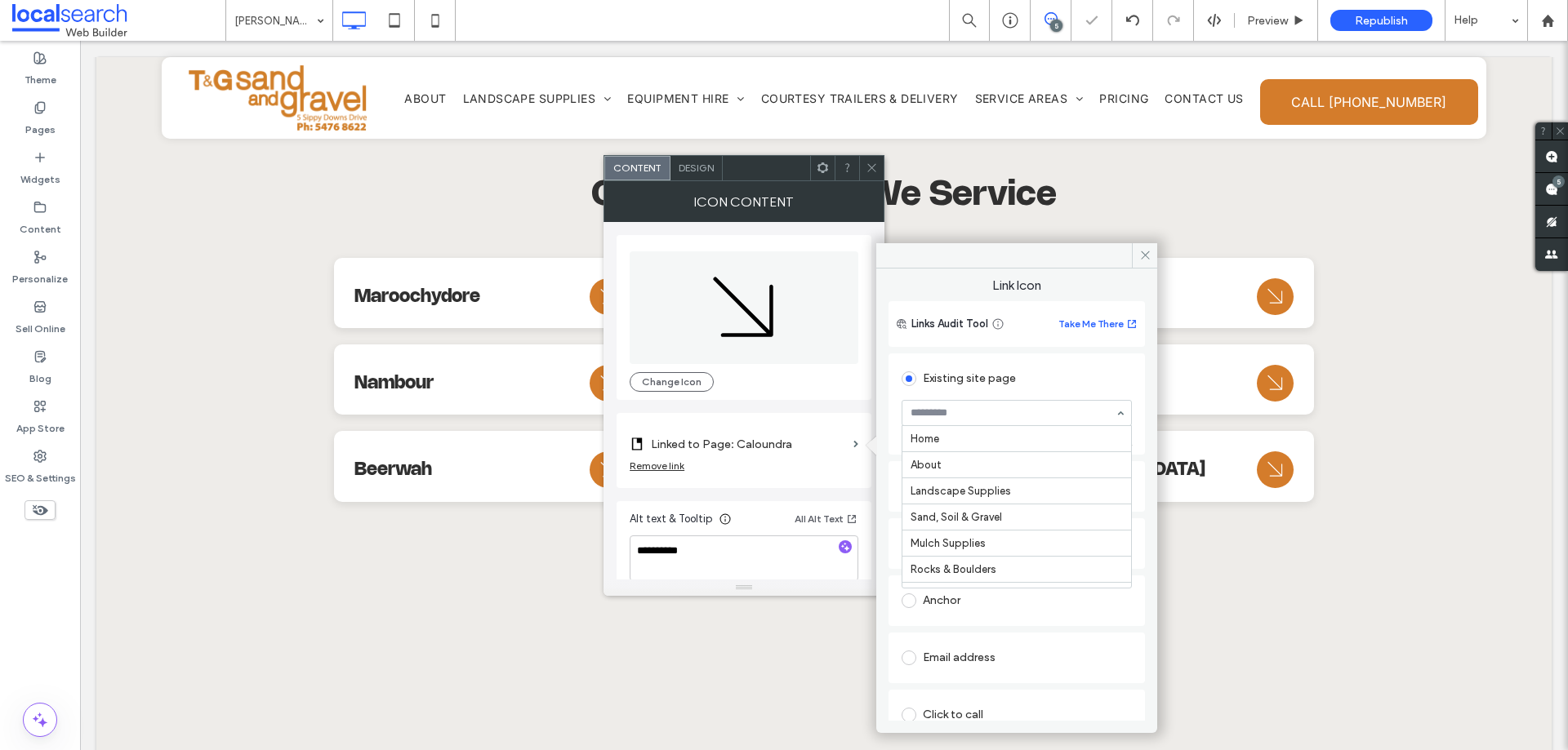
scroll to position [444, 0]
click at [865, 166] on div at bounding box center [871, 168] width 24 height 24
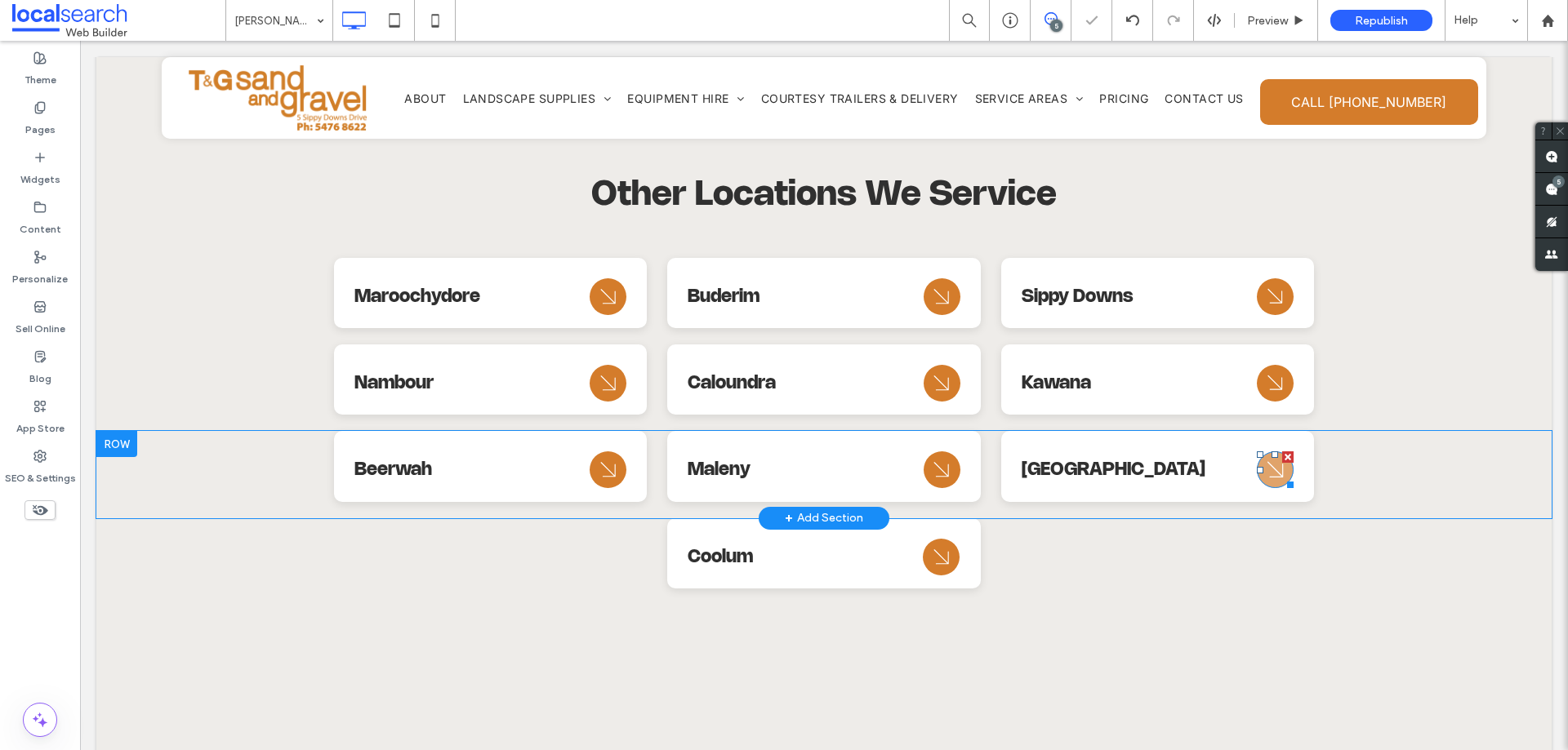
click at [1271, 451] on icon "Arrow Icon" at bounding box center [1275, 470] width 30 height 39
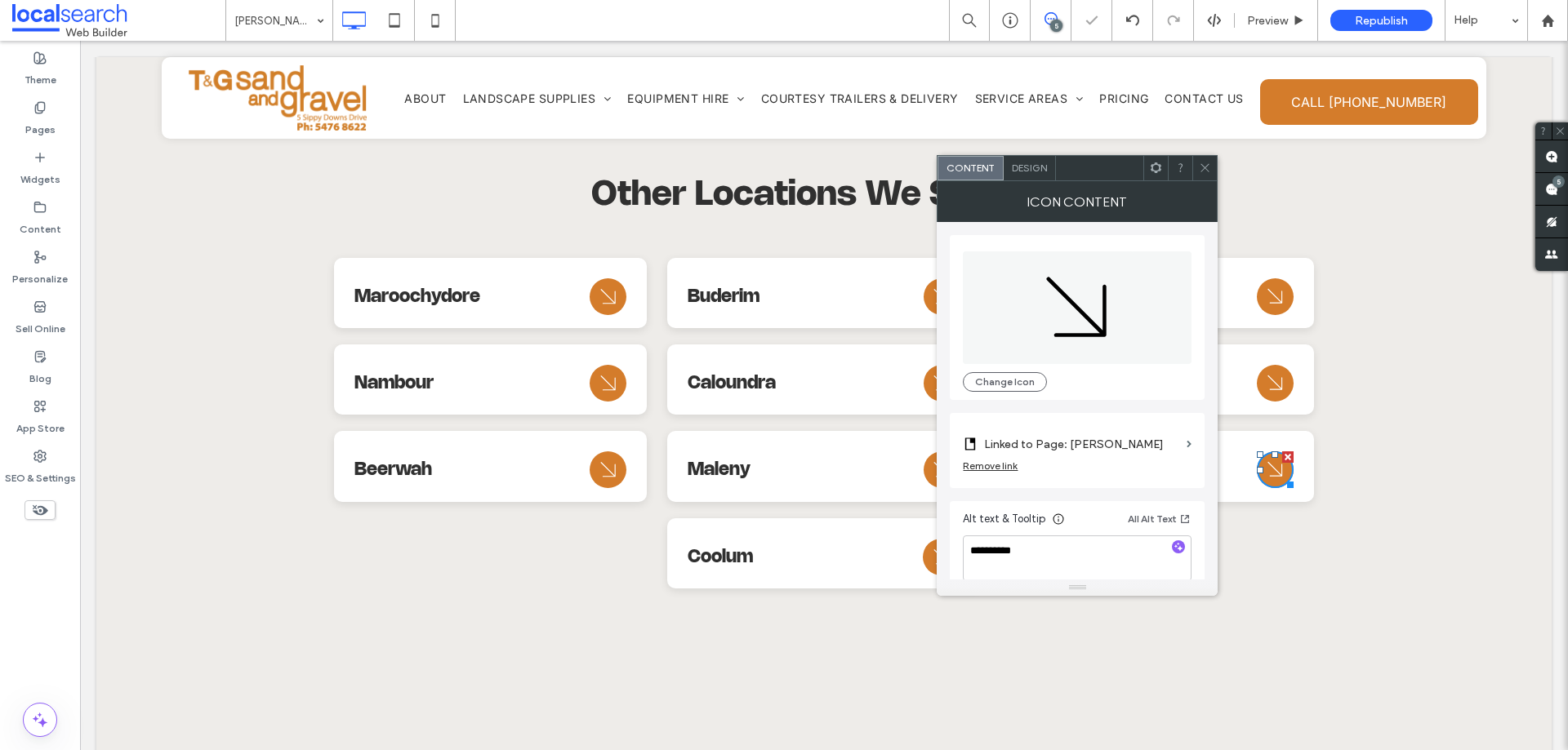
click at [1089, 435] on label "Linked to Page: [PERSON_NAME]" at bounding box center [1081, 444] width 196 height 30
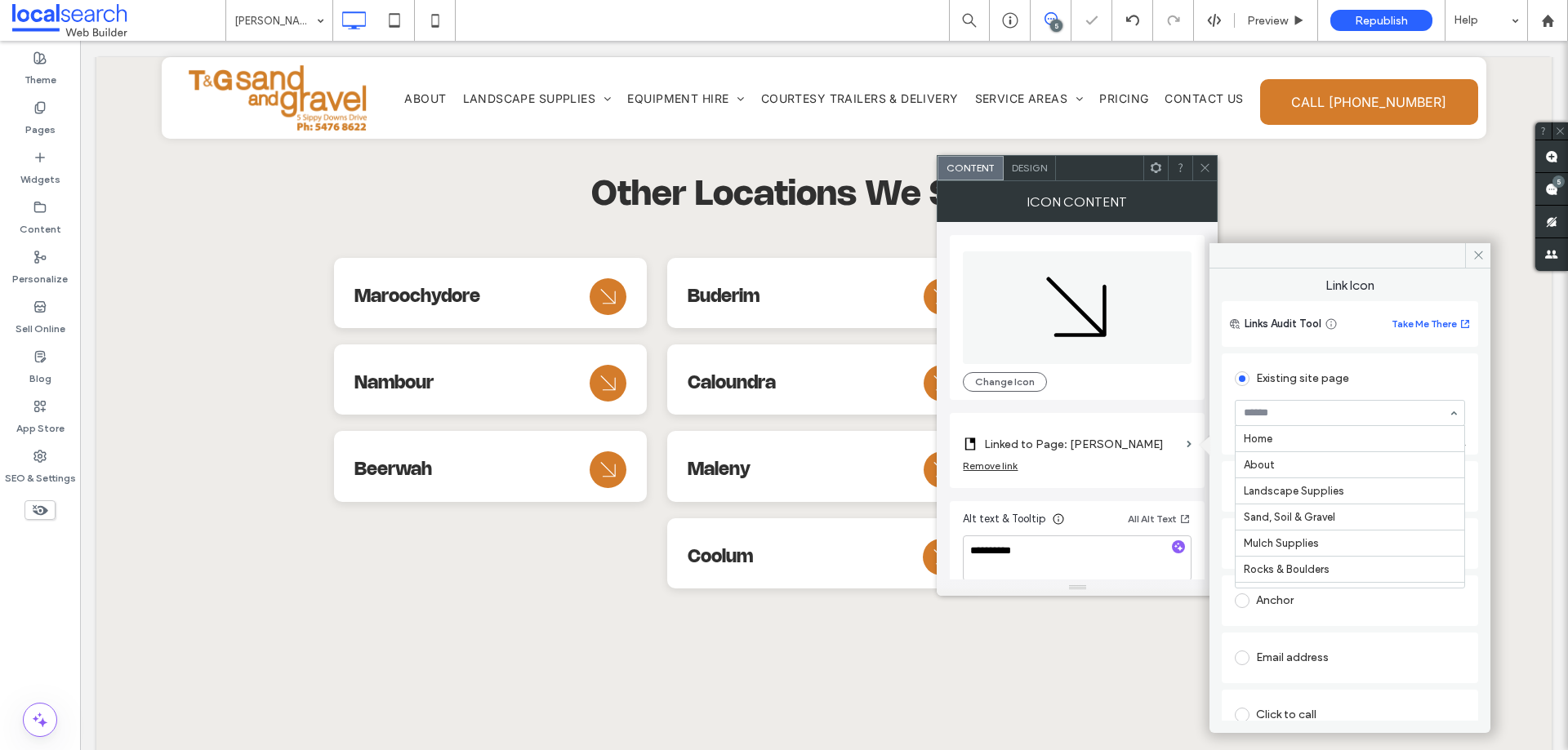
scroll to position [470, 0]
click at [1203, 165] on use at bounding box center [1205, 168] width 8 height 8
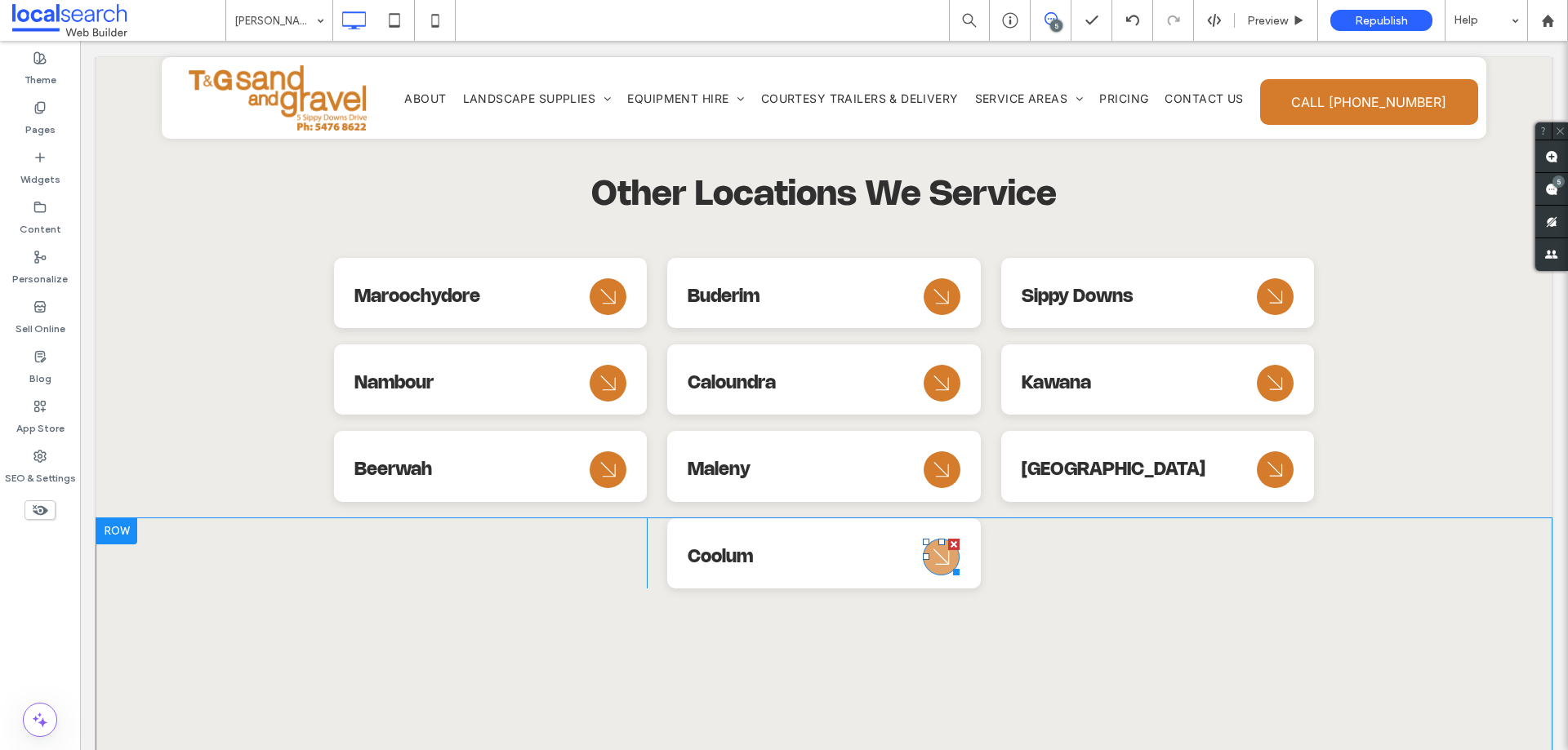
click at [939, 537] on icon "Arrow Icon" at bounding box center [942, 556] width 30 height 39
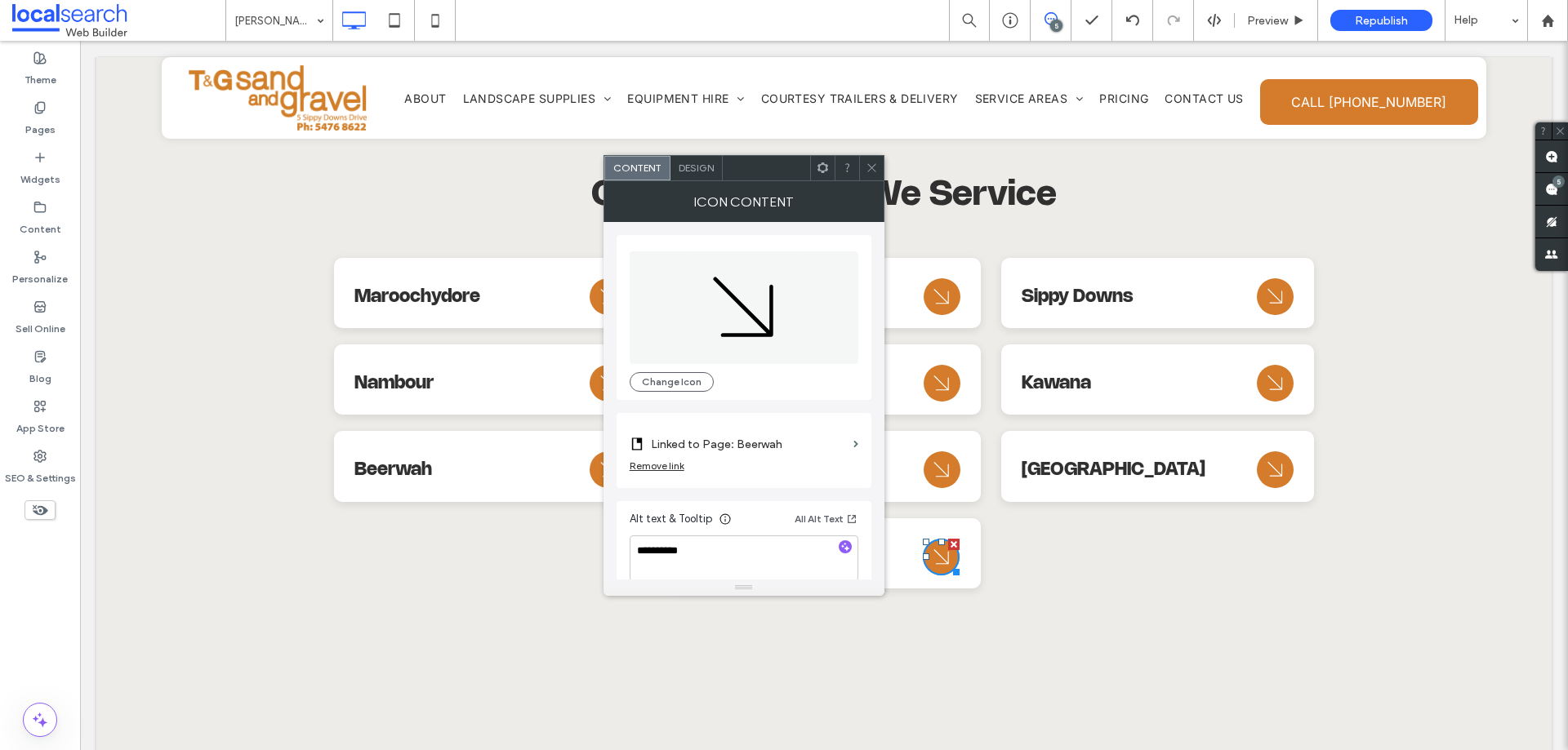
click at [796, 440] on label "Linked to Page: Beerwah" at bounding box center [749, 444] width 196 height 30
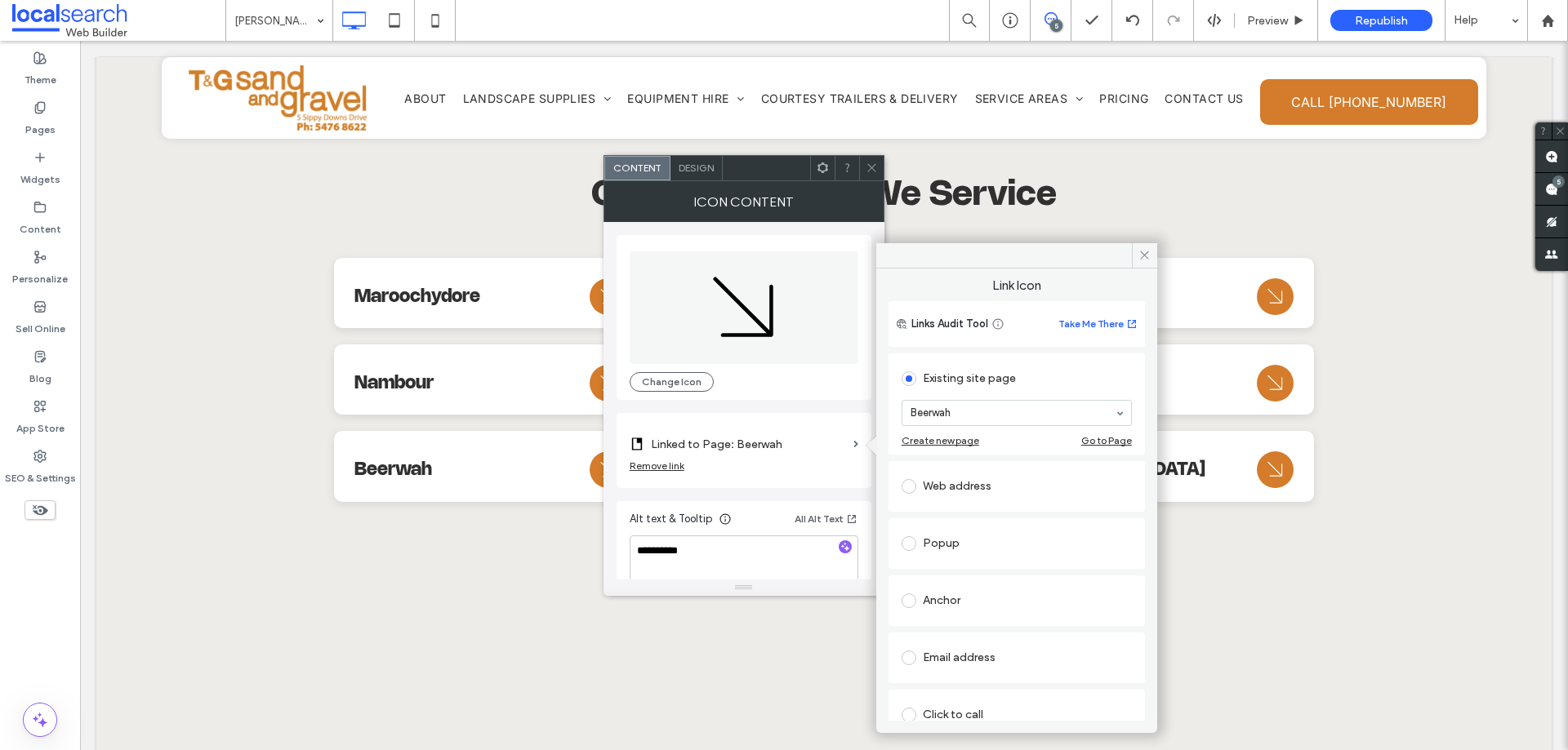
click at [1038, 425] on div "Beerwah" at bounding box center [1016, 413] width 230 height 26
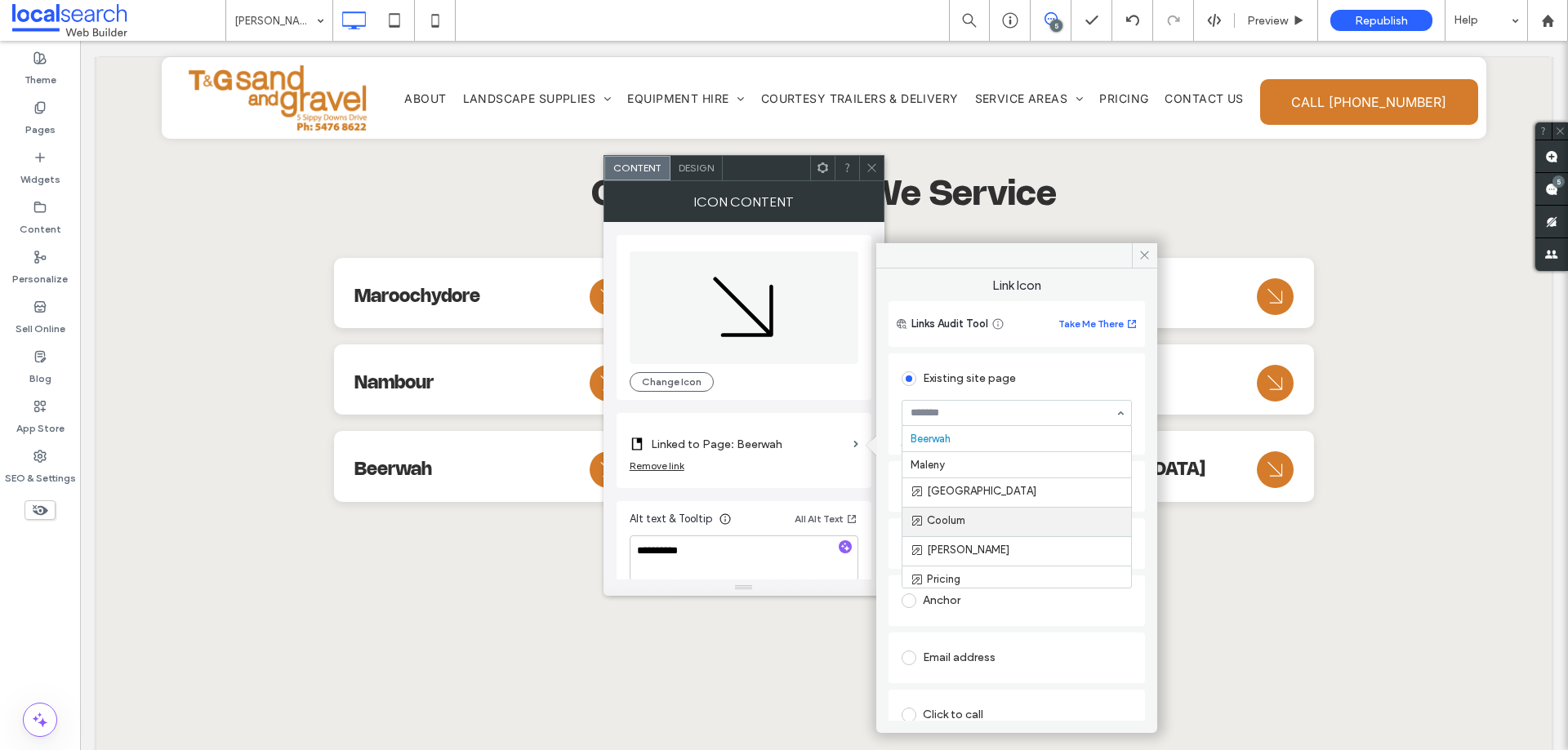
scroll to position [530, 0]
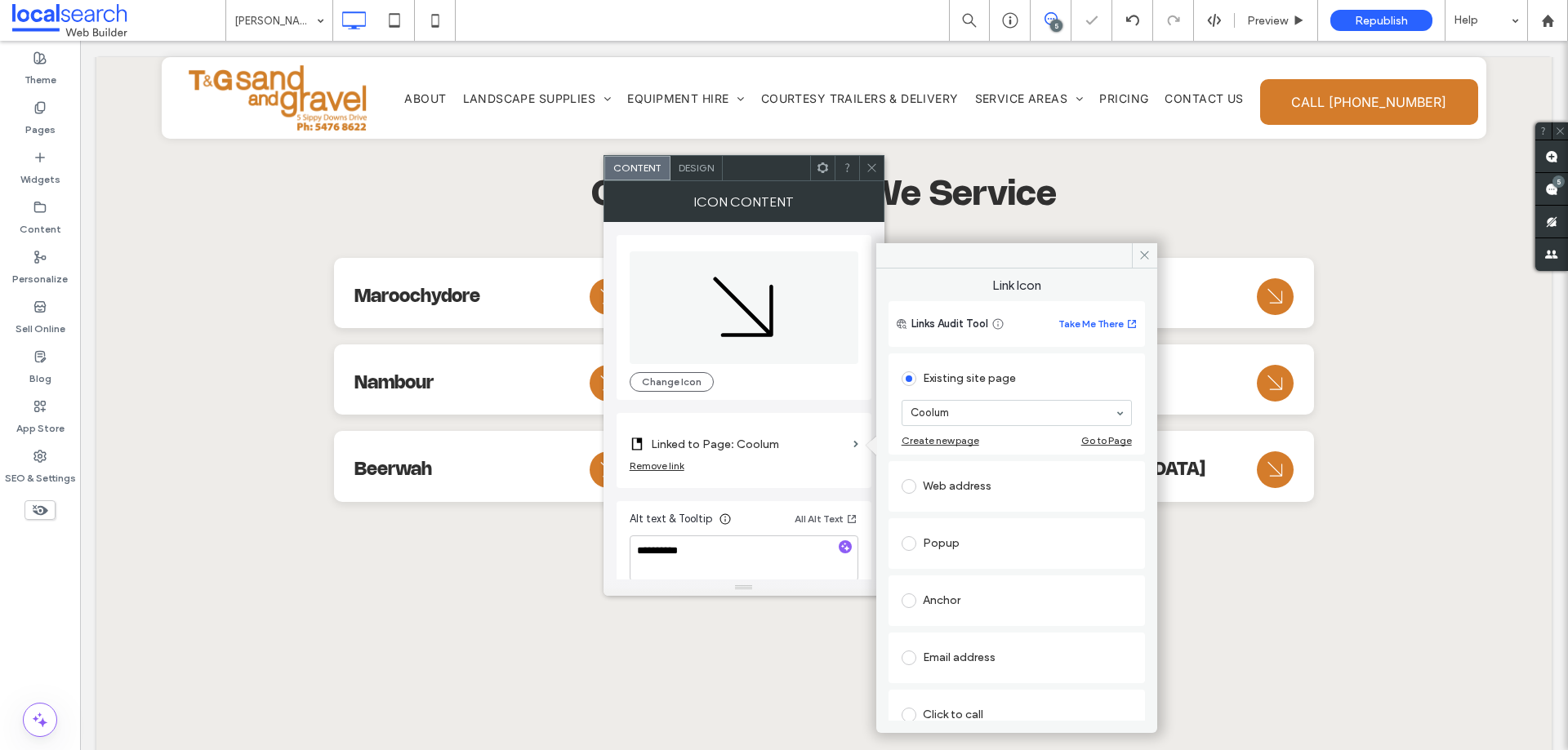
click at [868, 164] on icon at bounding box center [871, 168] width 12 height 12
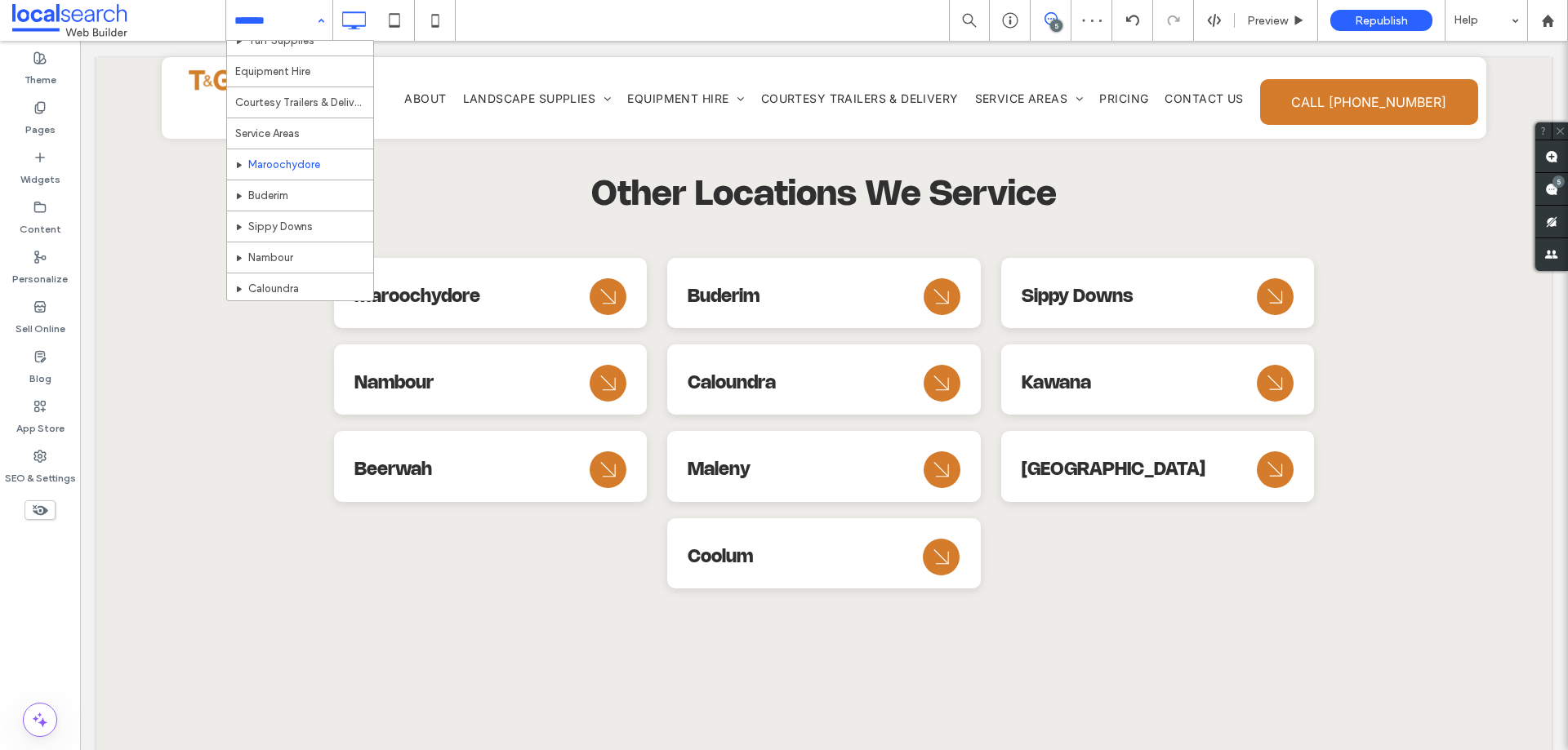
scroll to position [490, 0]
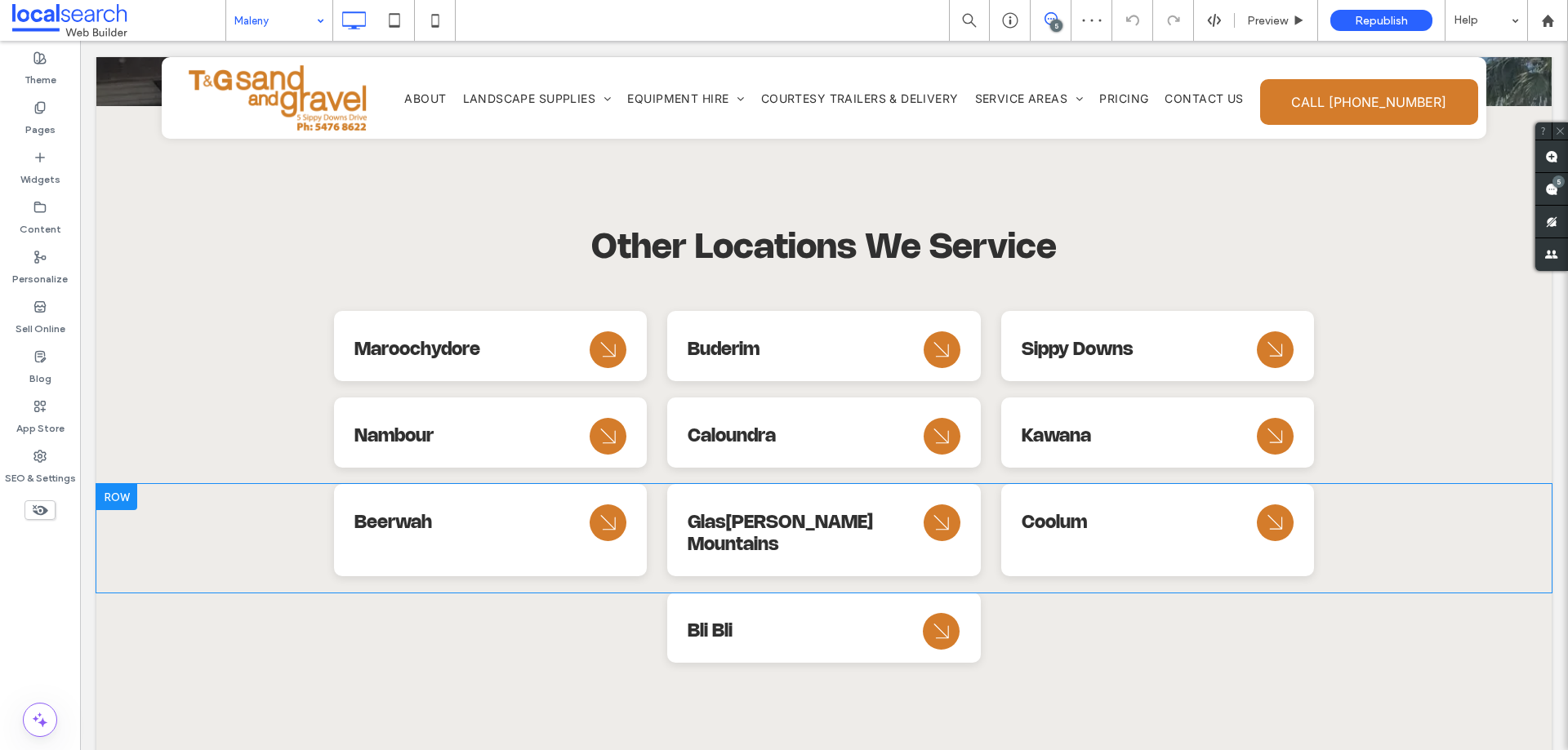
scroll to position [6988, 0]
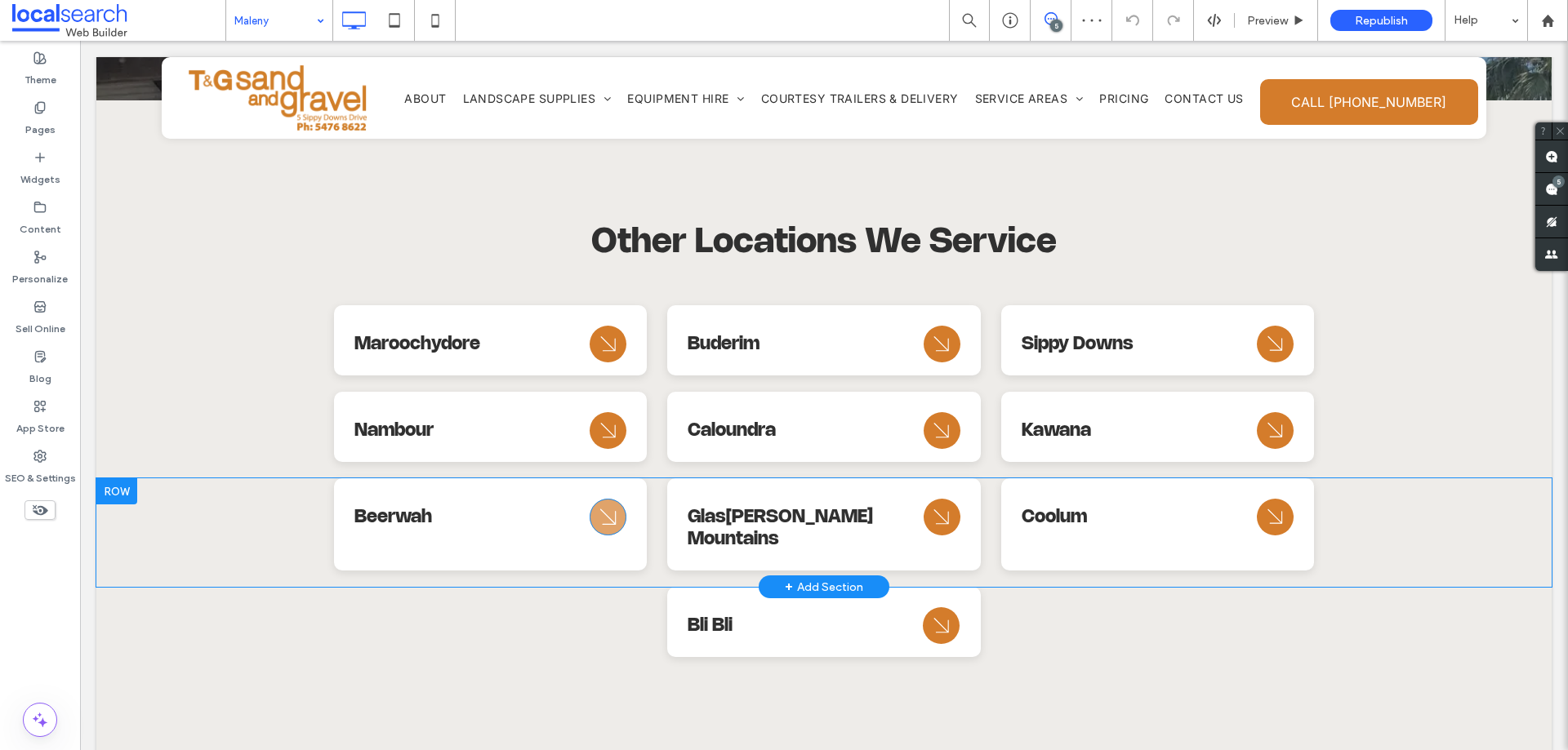
click at [602, 498] on icon "Arrow Icon" at bounding box center [609, 517] width 30 height 39
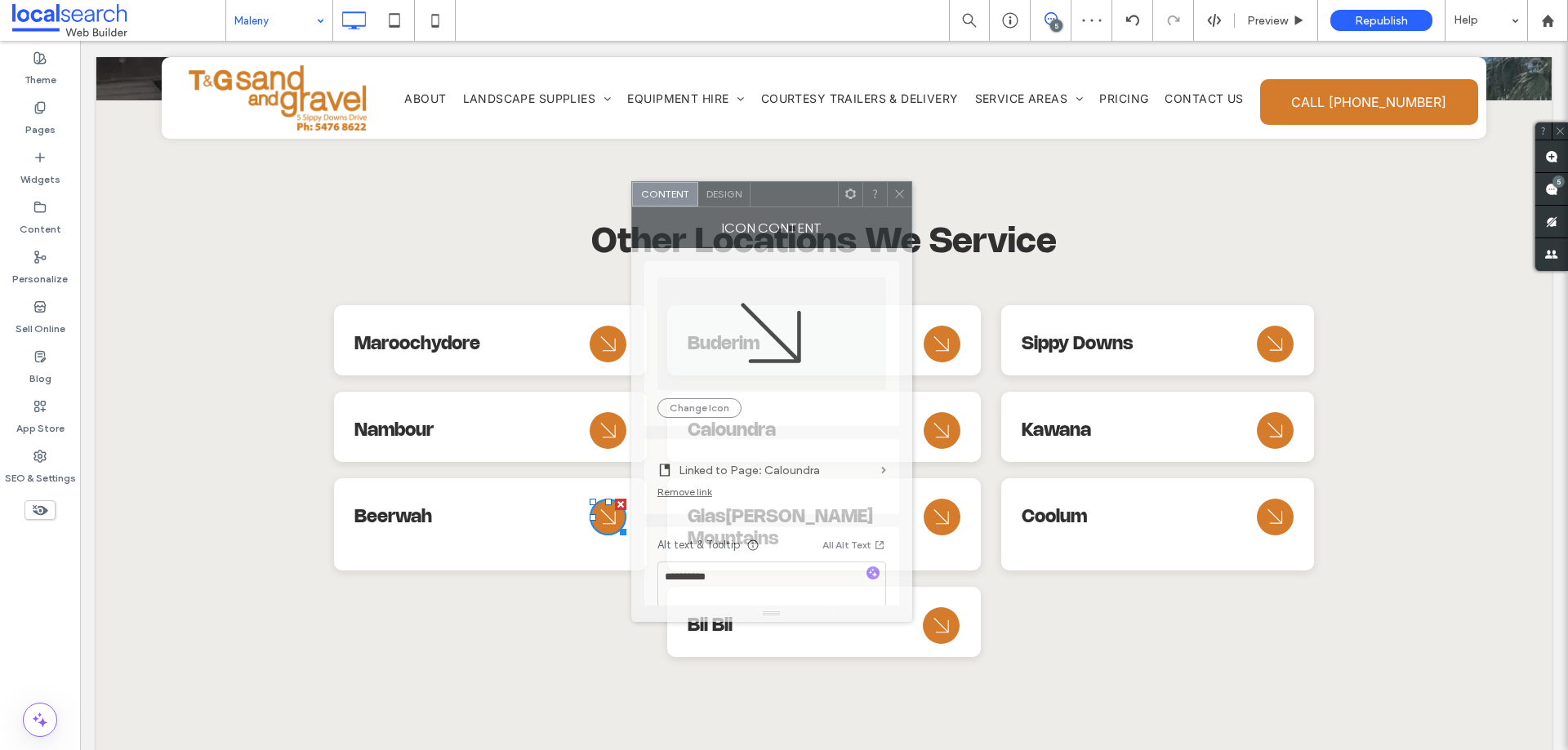
drag, startPoint x: 432, startPoint y: 166, endPoint x: 793, endPoint y: 192, distance: 361.9
click at [793, 192] on div at bounding box center [794, 194] width 87 height 24
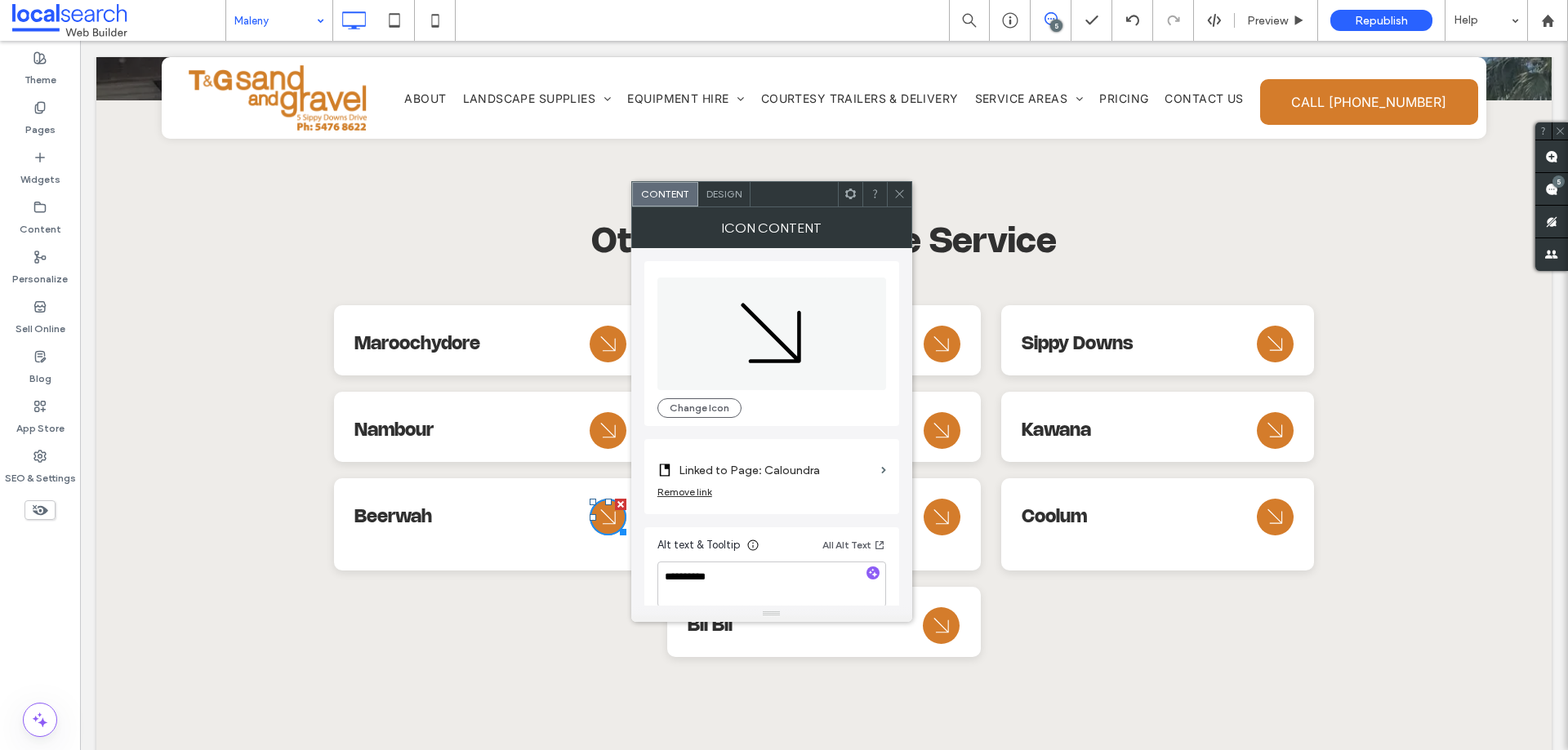
click at [828, 478] on label "Linked to Page: Caloundra" at bounding box center [776, 470] width 196 height 30
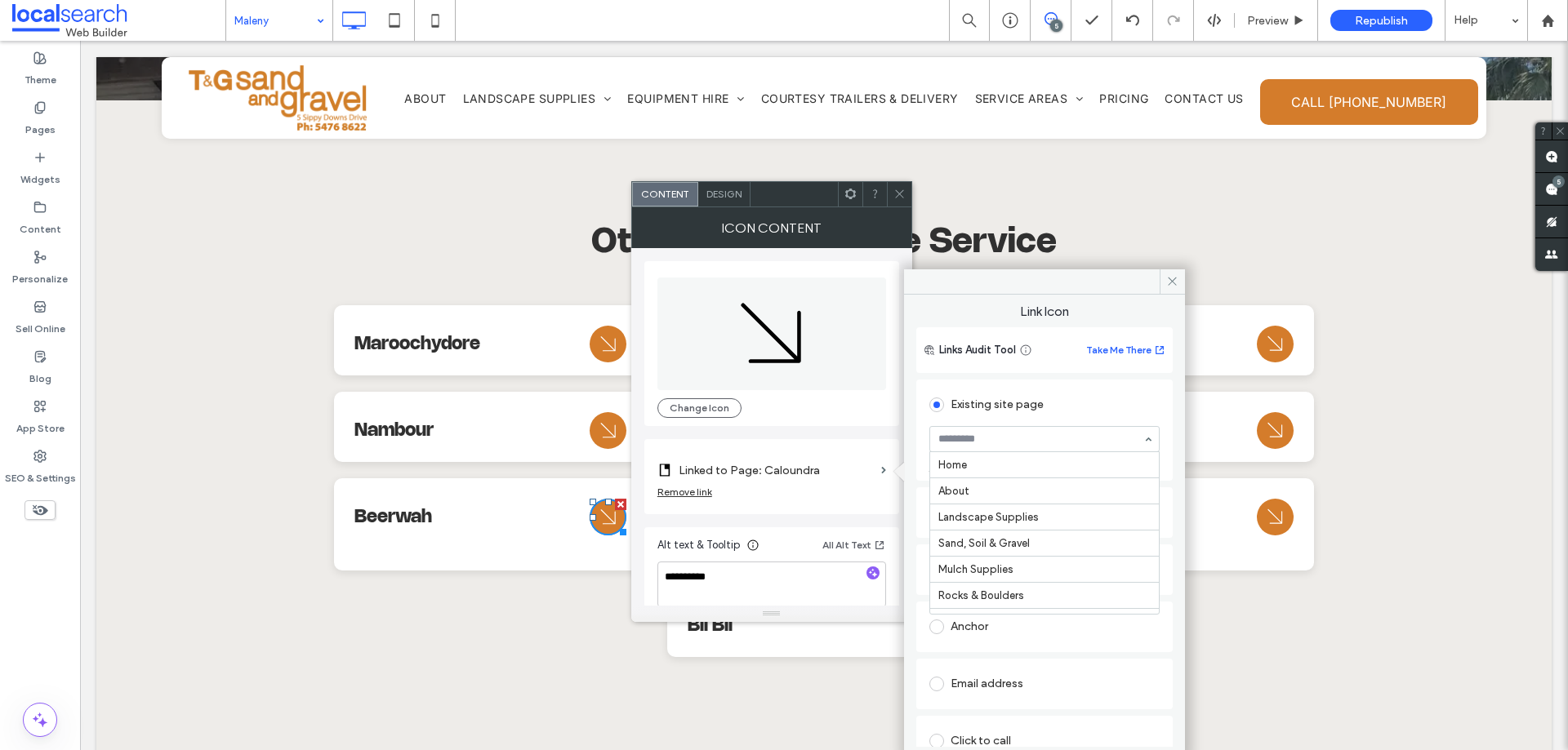
scroll to position [444, 0]
drag, startPoint x: 1018, startPoint y: 506, endPoint x: 975, endPoint y: 483, distance: 48.8
click at [903, 200] on span at bounding box center [899, 194] width 12 height 24
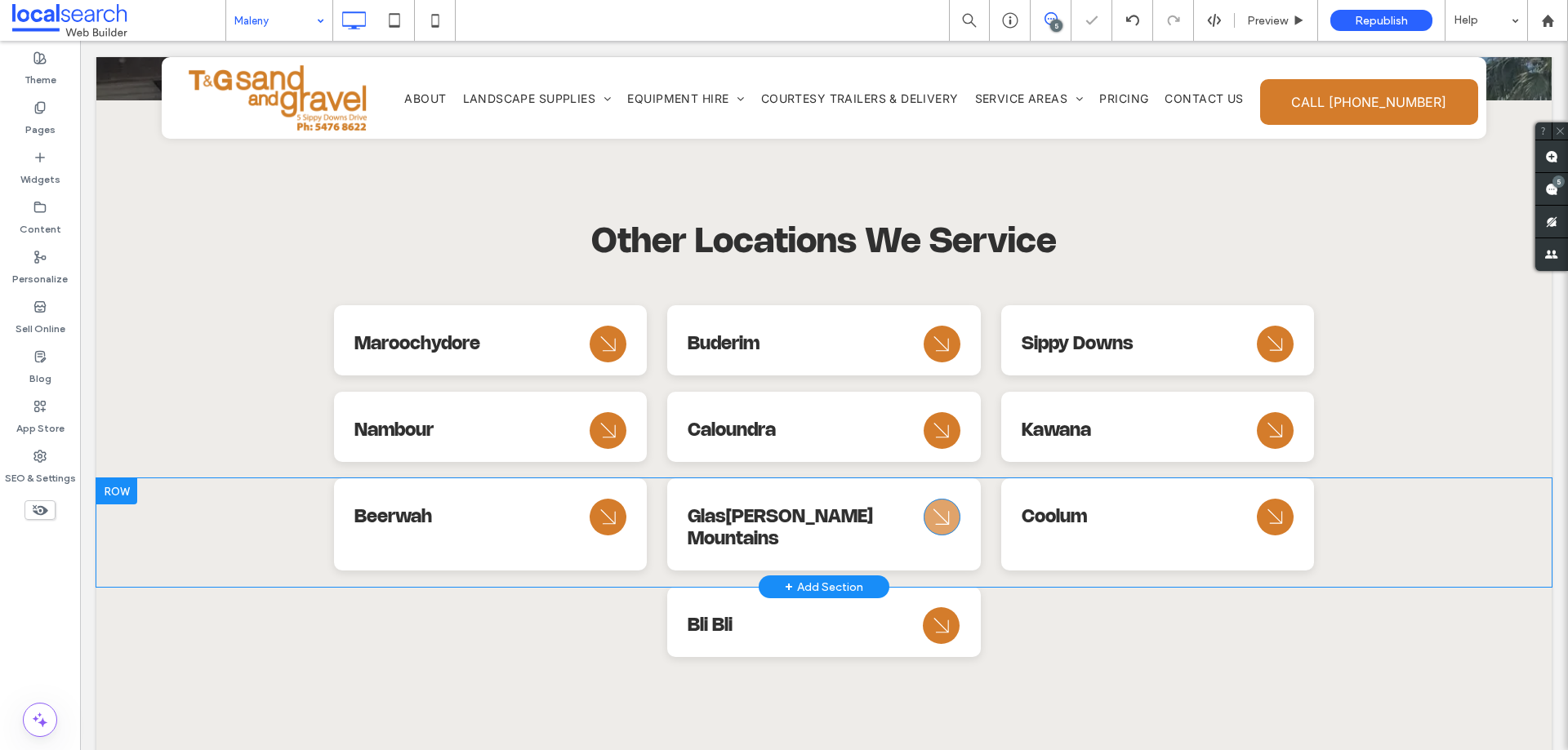
click at [936, 509] on icon at bounding box center [941, 517] width 16 height 16
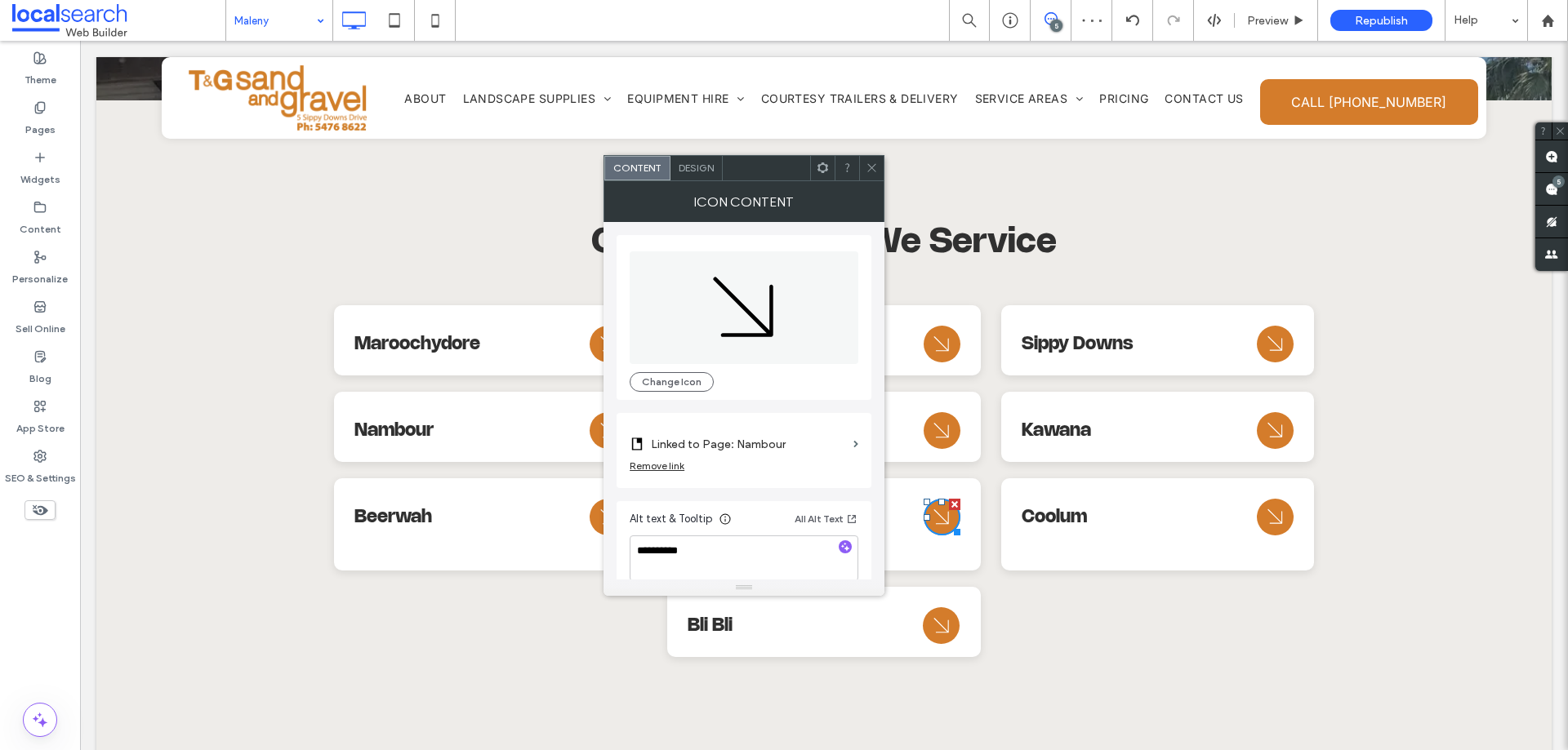
click at [809, 442] on label "Linked to Page: Nambour" at bounding box center [749, 444] width 196 height 30
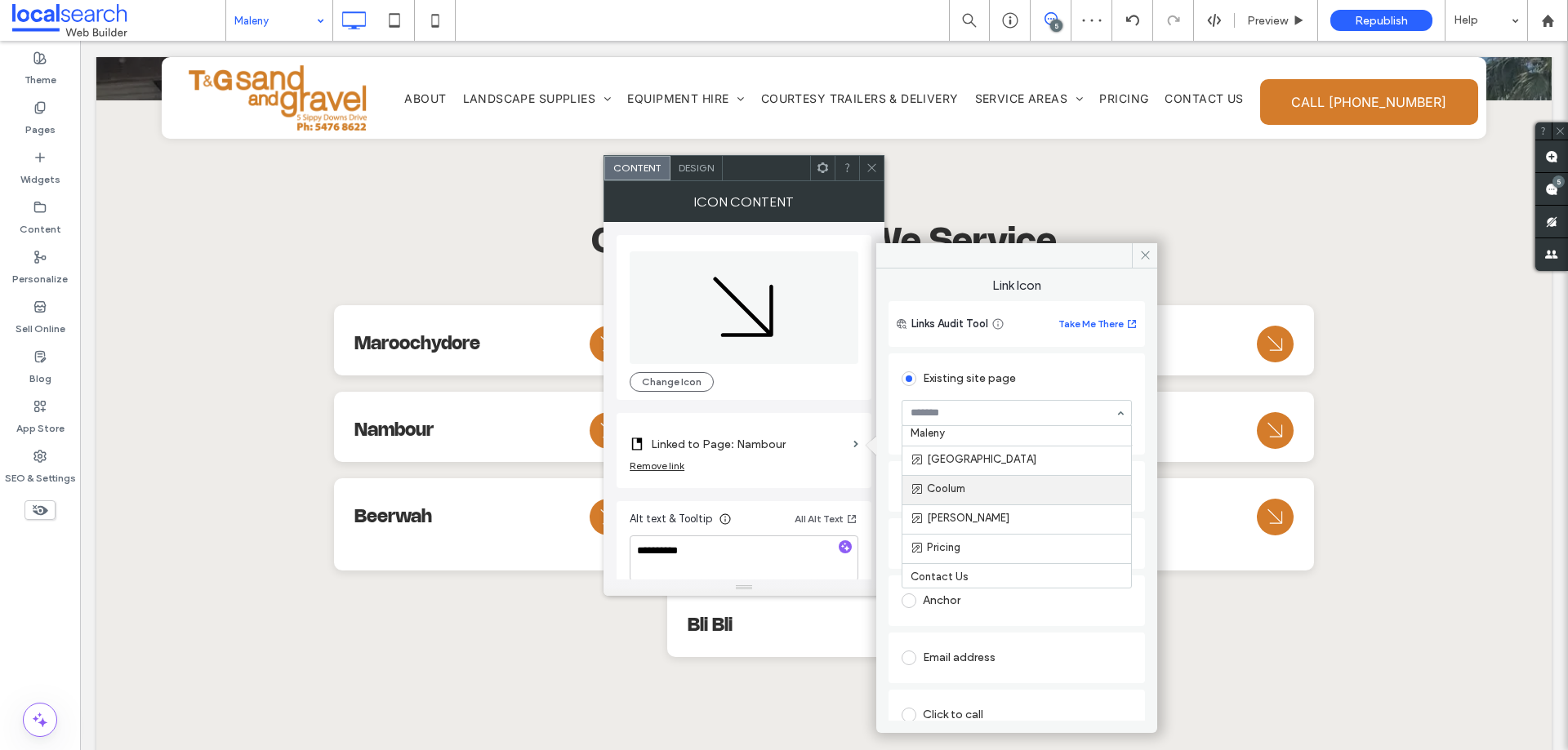
scroll to position [530, 0]
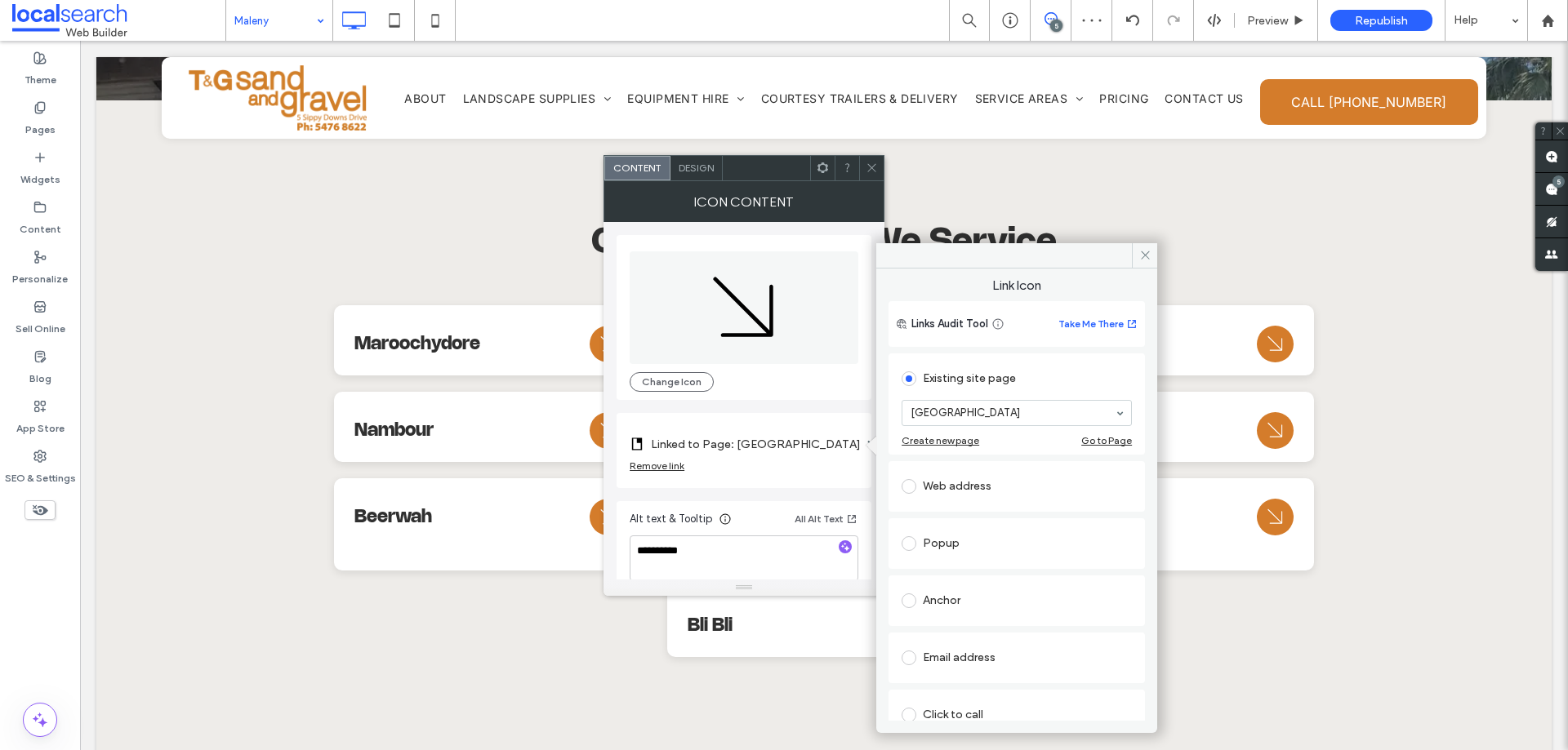
click at [871, 161] on span at bounding box center [871, 168] width 12 height 24
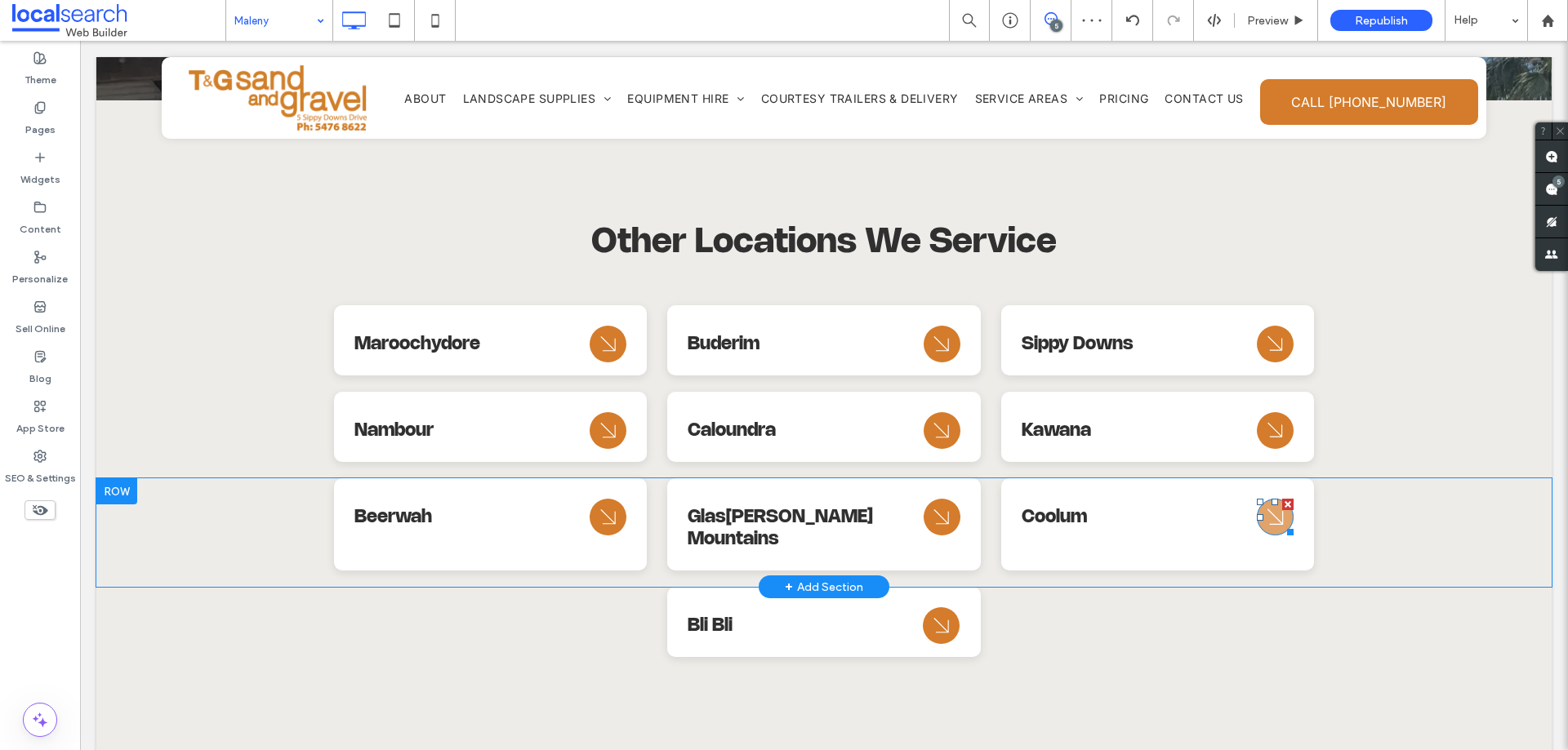
click at [1261, 498] on icon "Arrow Icon" at bounding box center [1275, 517] width 30 height 39
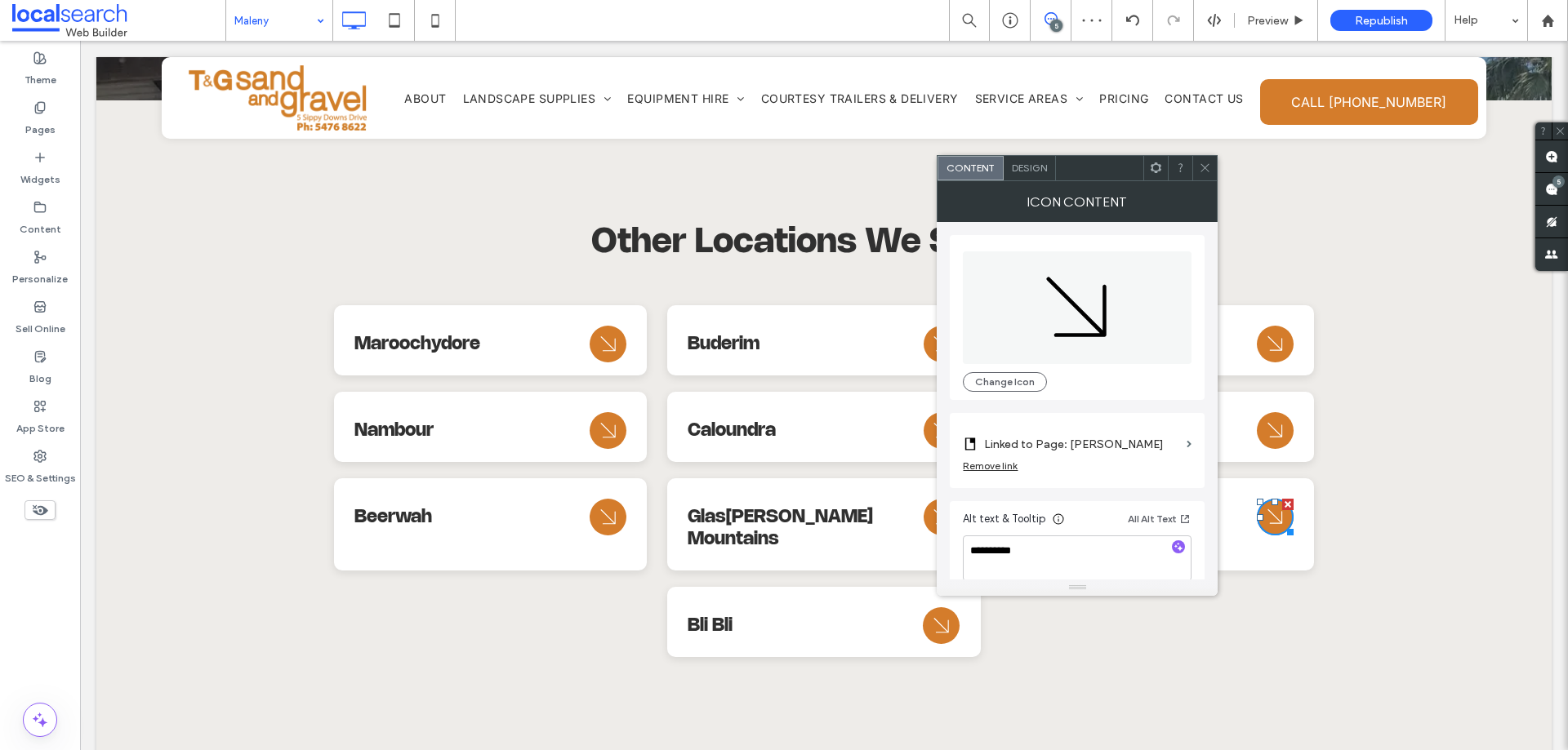
click at [1107, 447] on label "Linked to Page: [PERSON_NAME]" at bounding box center [1081, 444] width 196 height 30
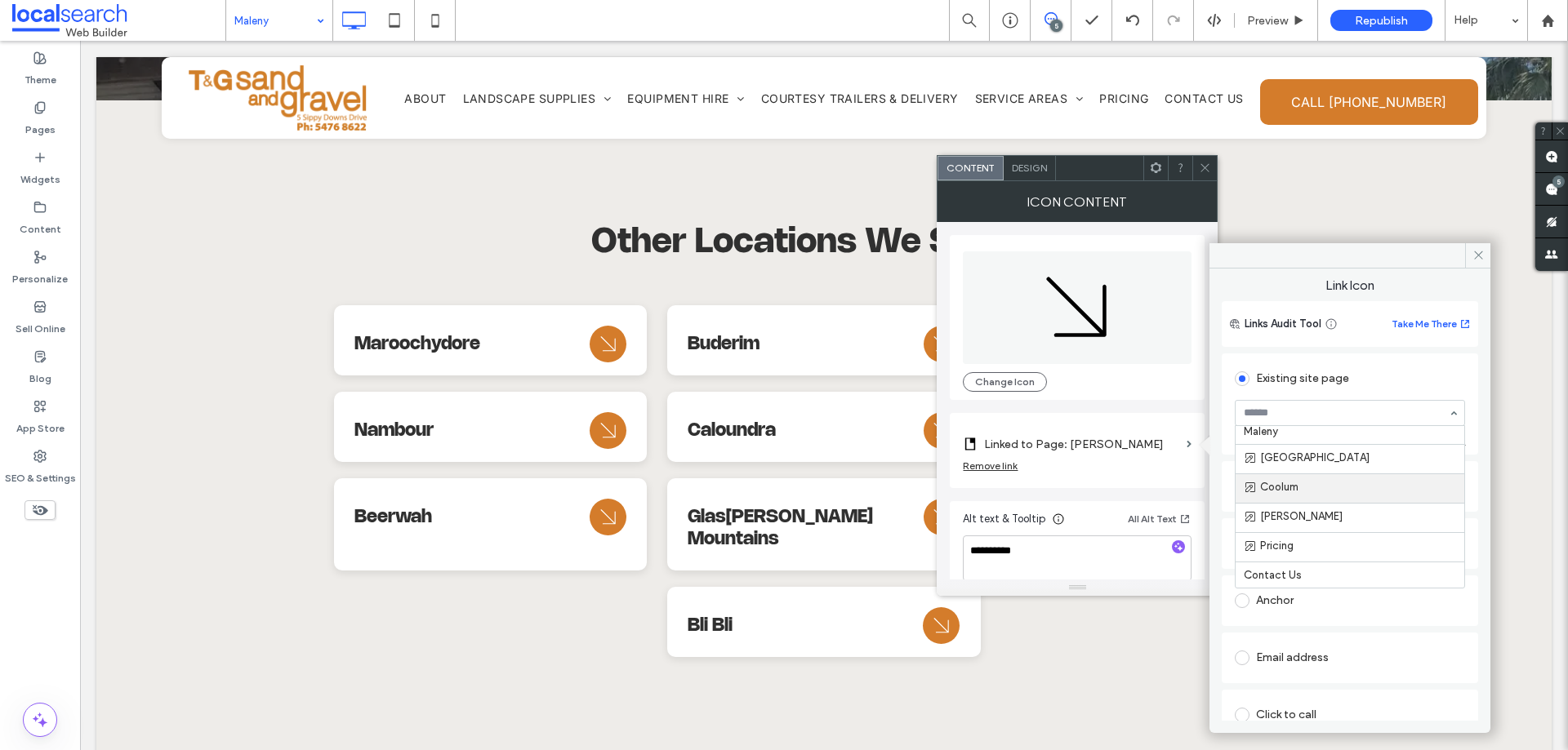
drag, startPoint x: 1297, startPoint y: 493, endPoint x: 1275, endPoint y: 492, distance: 22.0
click at [1201, 177] on span at bounding box center [1205, 168] width 12 height 24
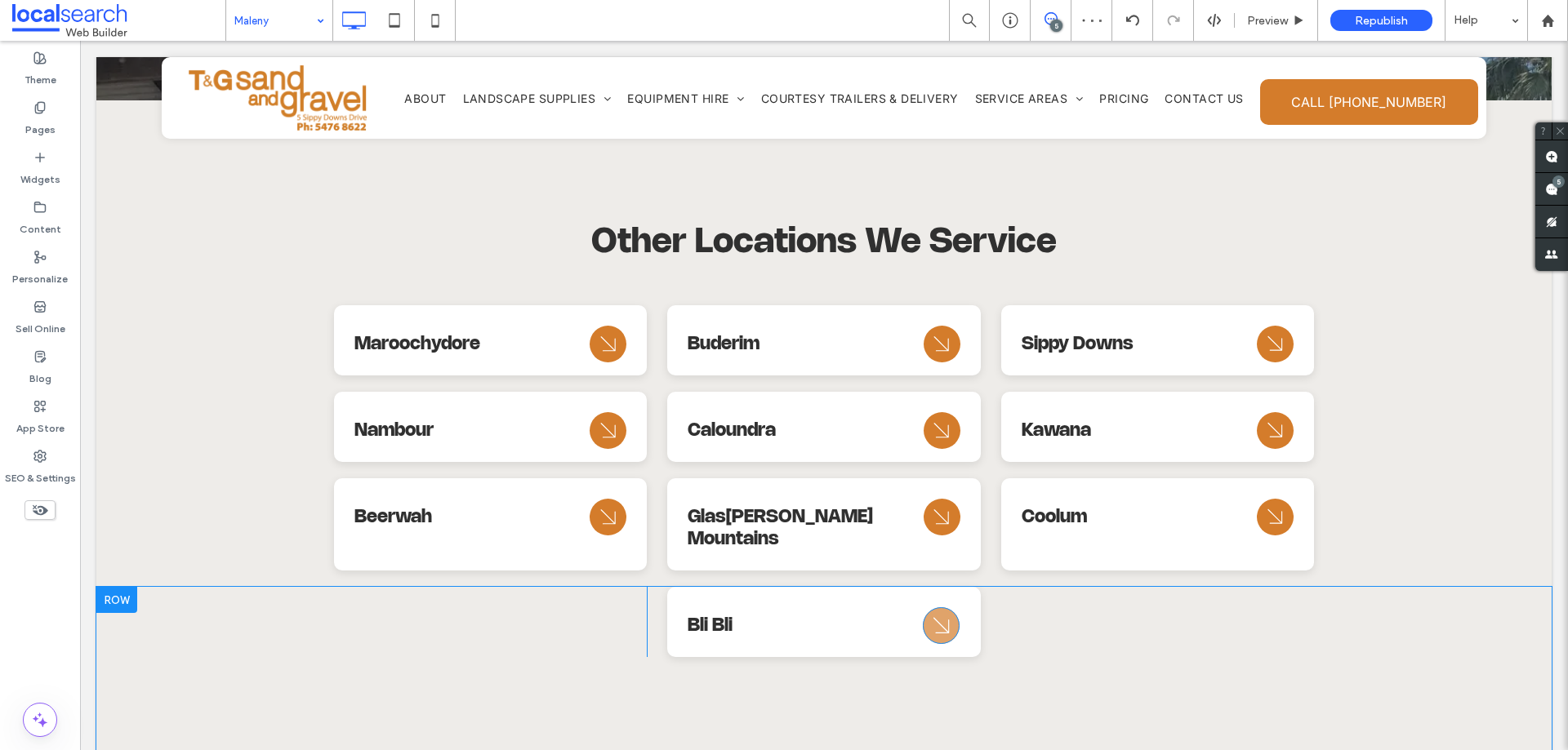
click at [948, 606] on icon "Arrow Icon" at bounding box center [942, 626] width 30 height 39
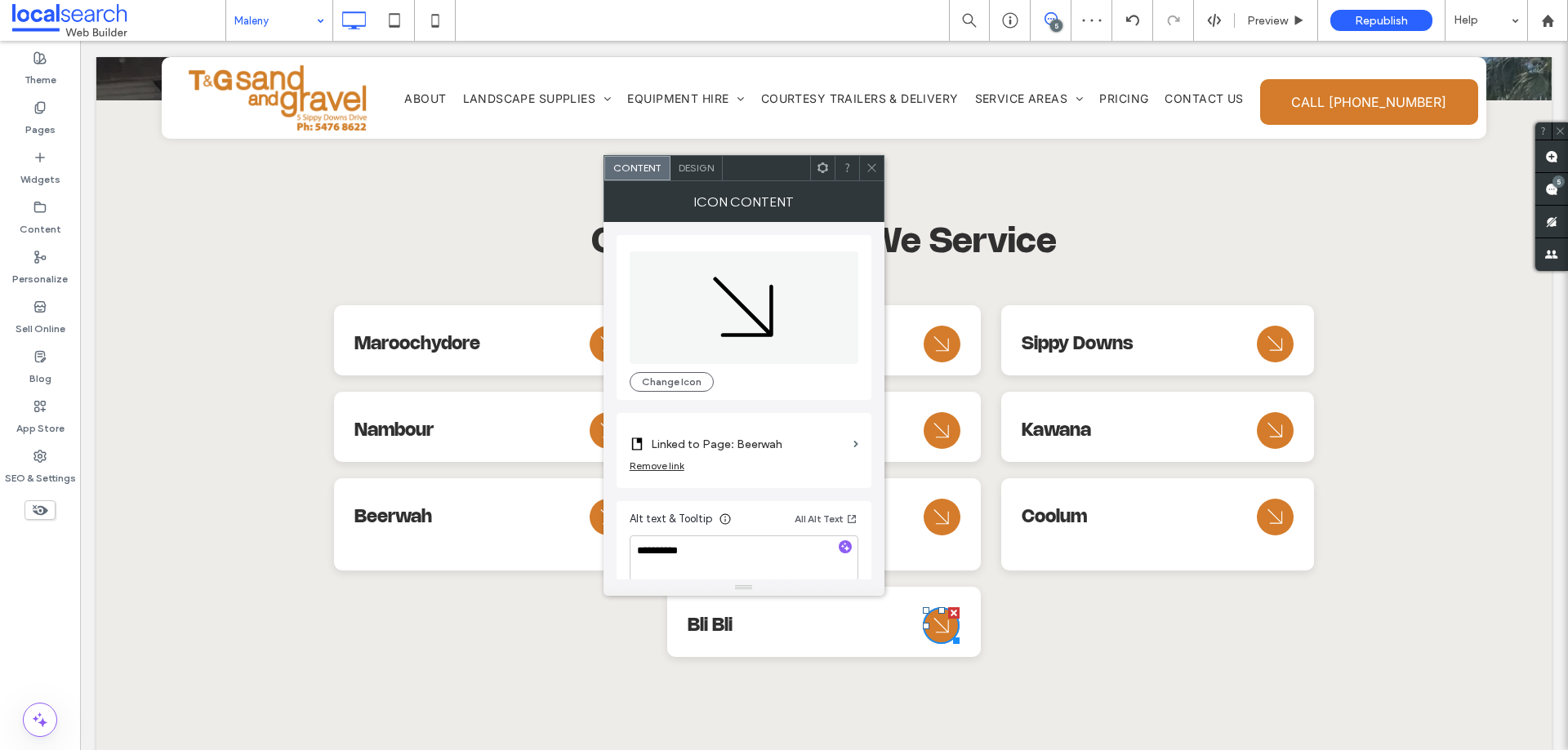
click at [772, 438] on label "Linked to Page: Beerwah" at bounding box center [749, 444] width 196 height 30
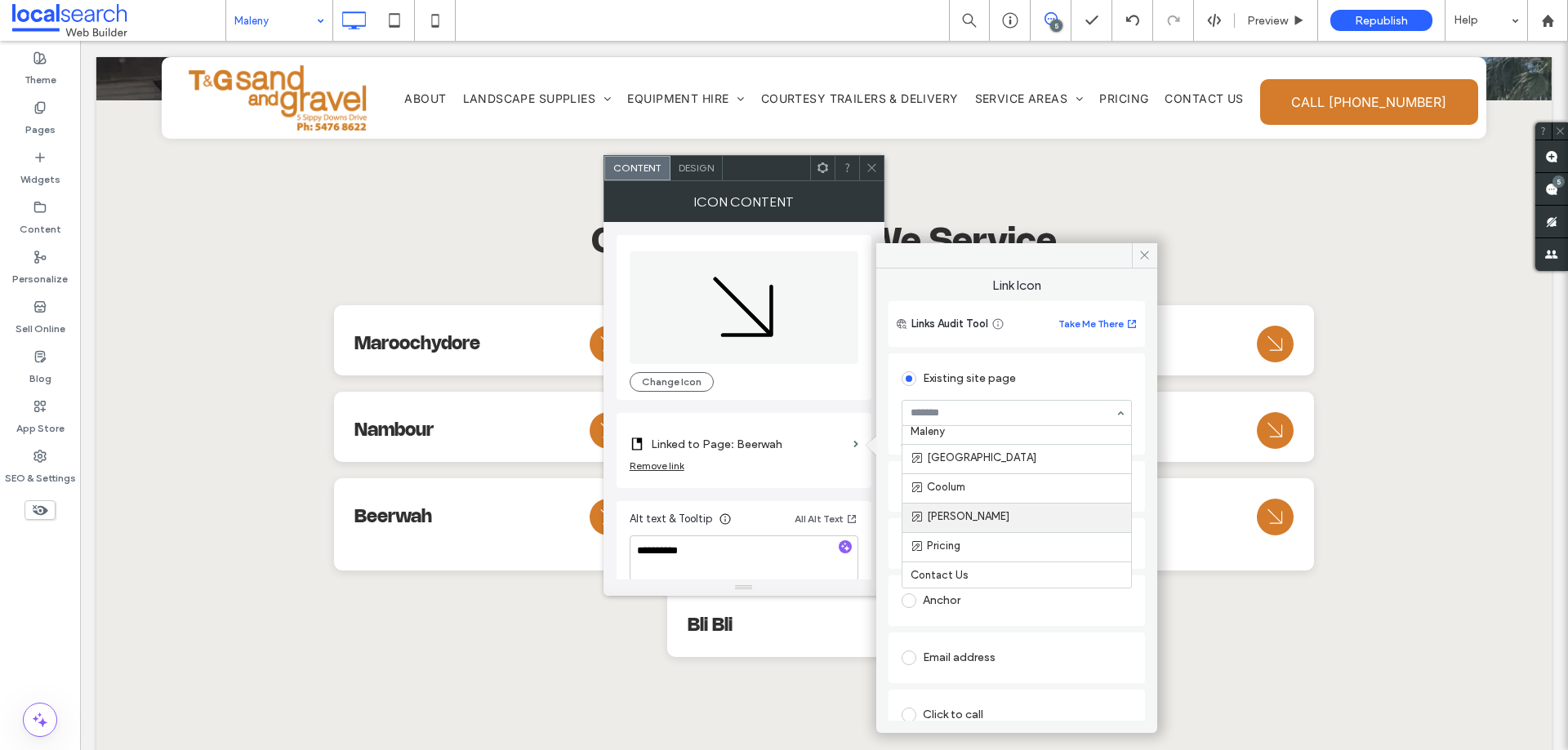
drag, startPoint x: 1014, startPoint y: 510, endPoint x: 1011, endPoint y: 493, distance: 17.3
click at [874, 172] on icon at bounding box center [871, 168] width 12 height 12
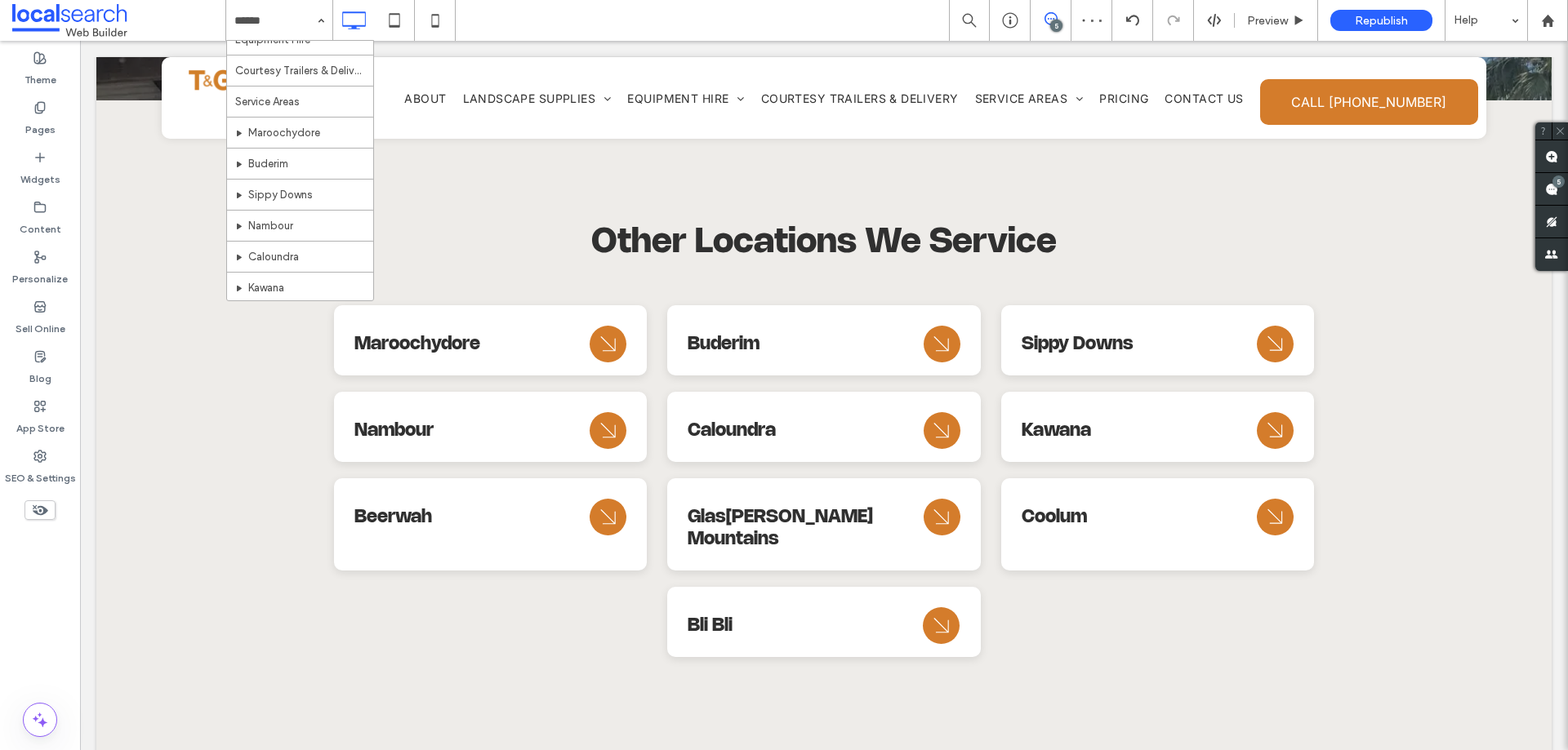
scroll to position [547, 0]
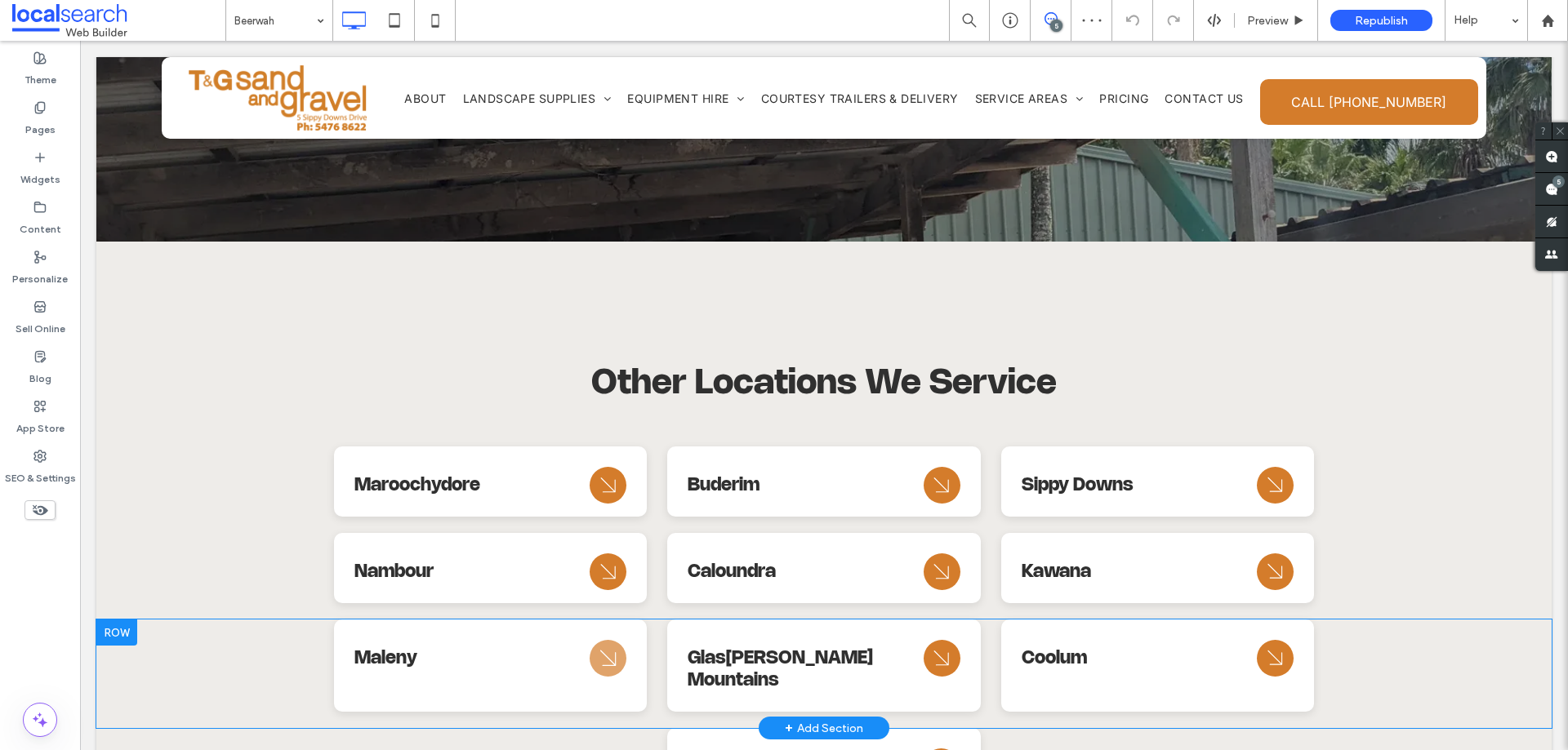
scroll to position [6957, 0]
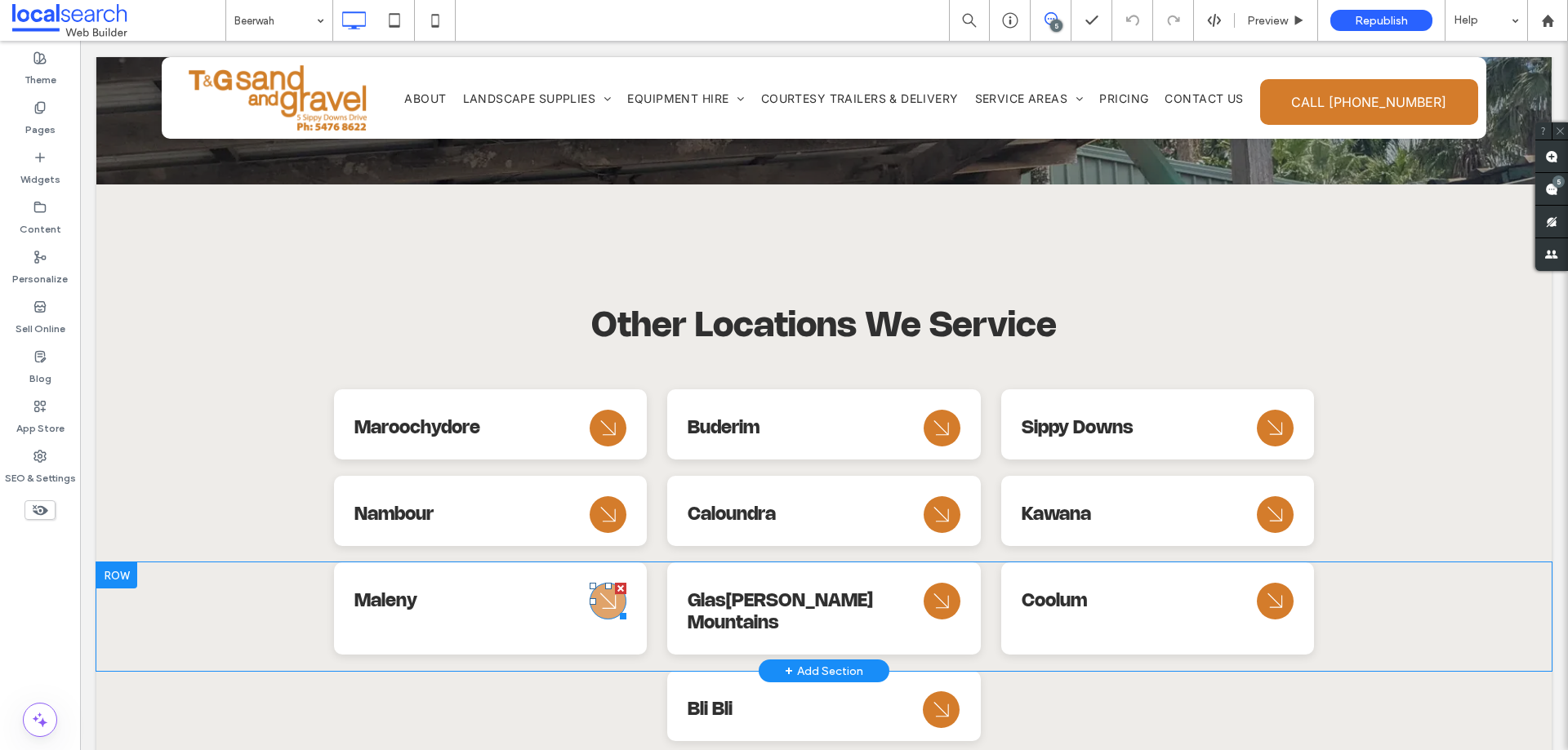
click at [604, 593] on icon at bounding box center [608, 601] width 16 height 16
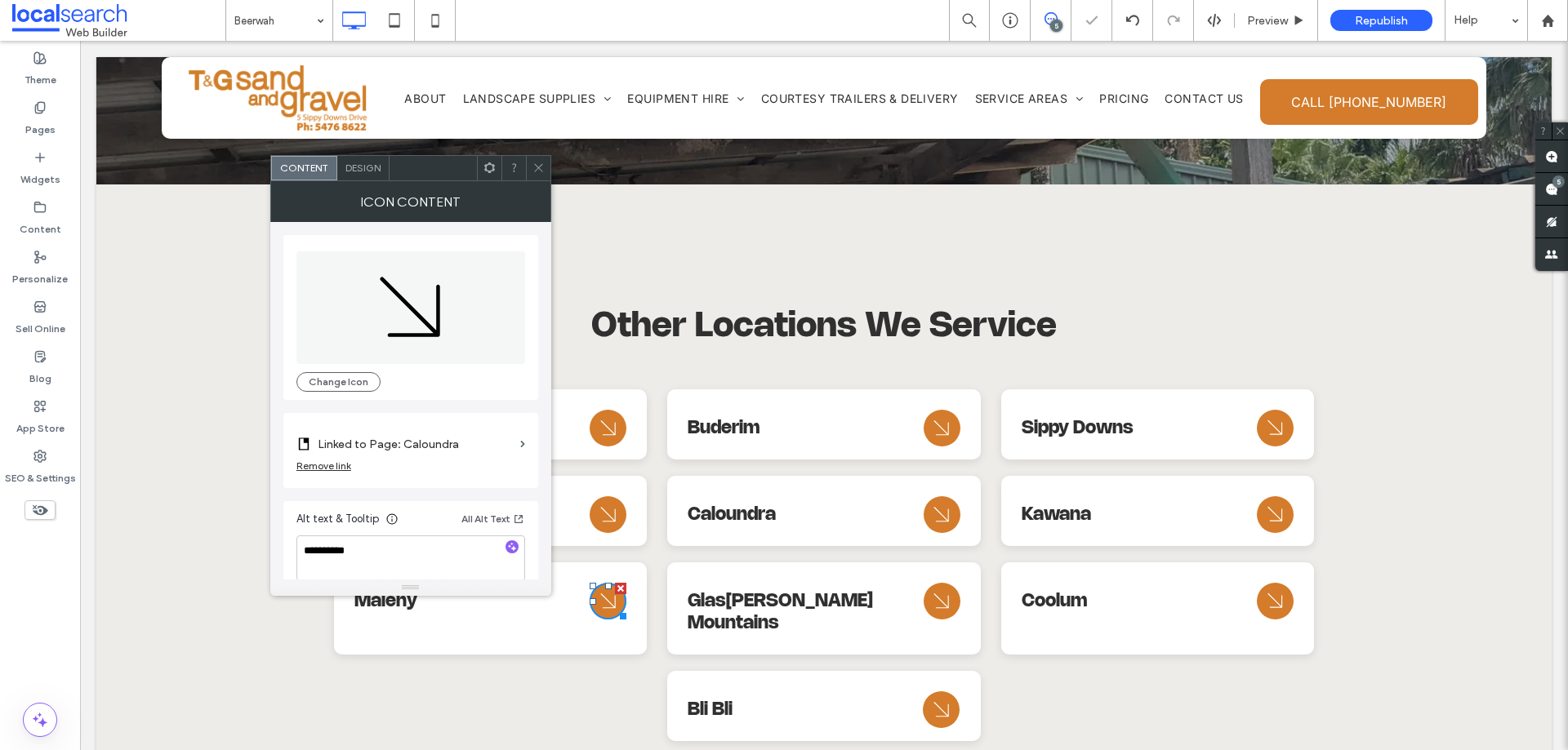
click at [445, 449] on label "Linked to Page: Caloundra" at bounding box center [415, 444] width 196 height 30
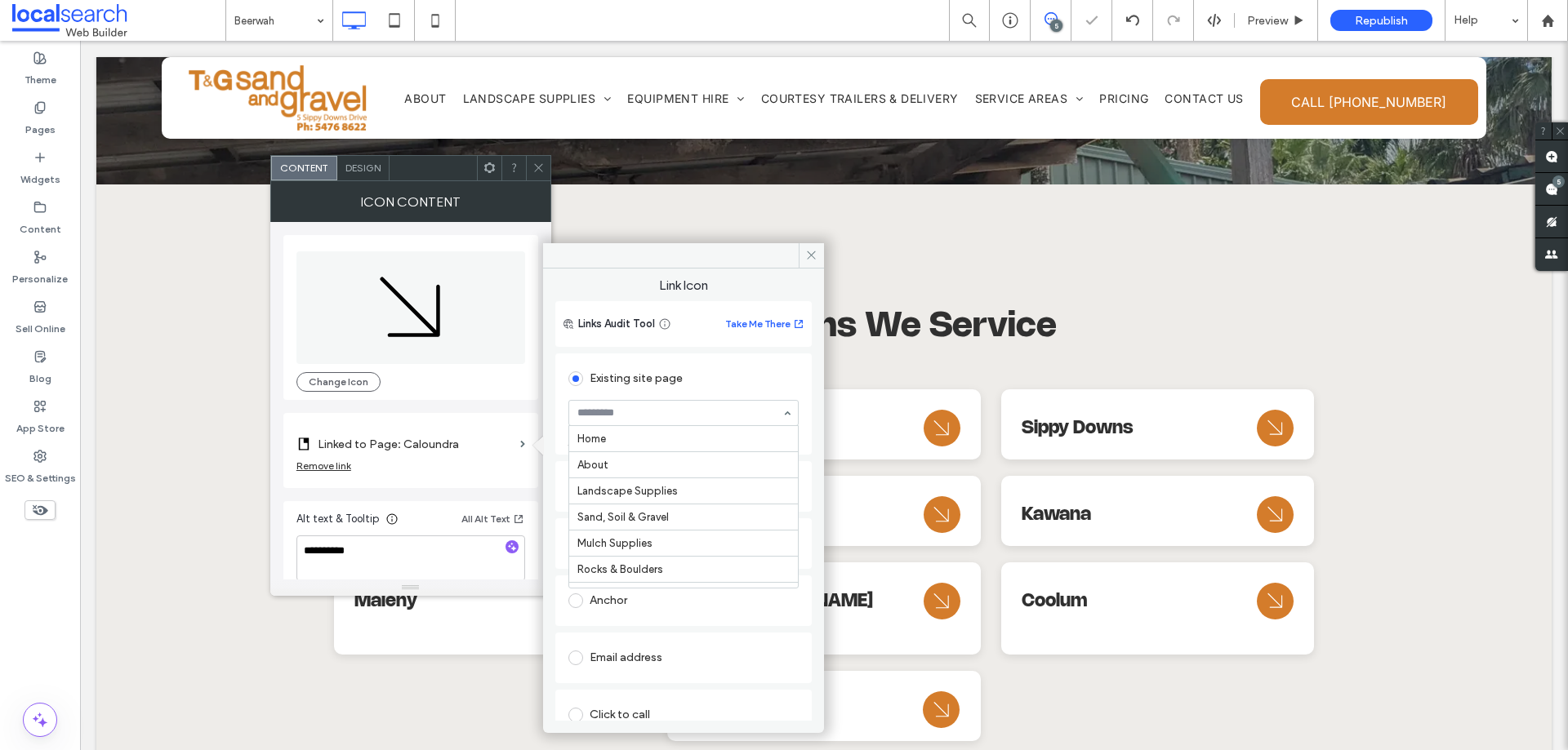
scroll to position [444, 0]
click at [534, 167] on icon at bounding box center [539, 168] width 12 height 12
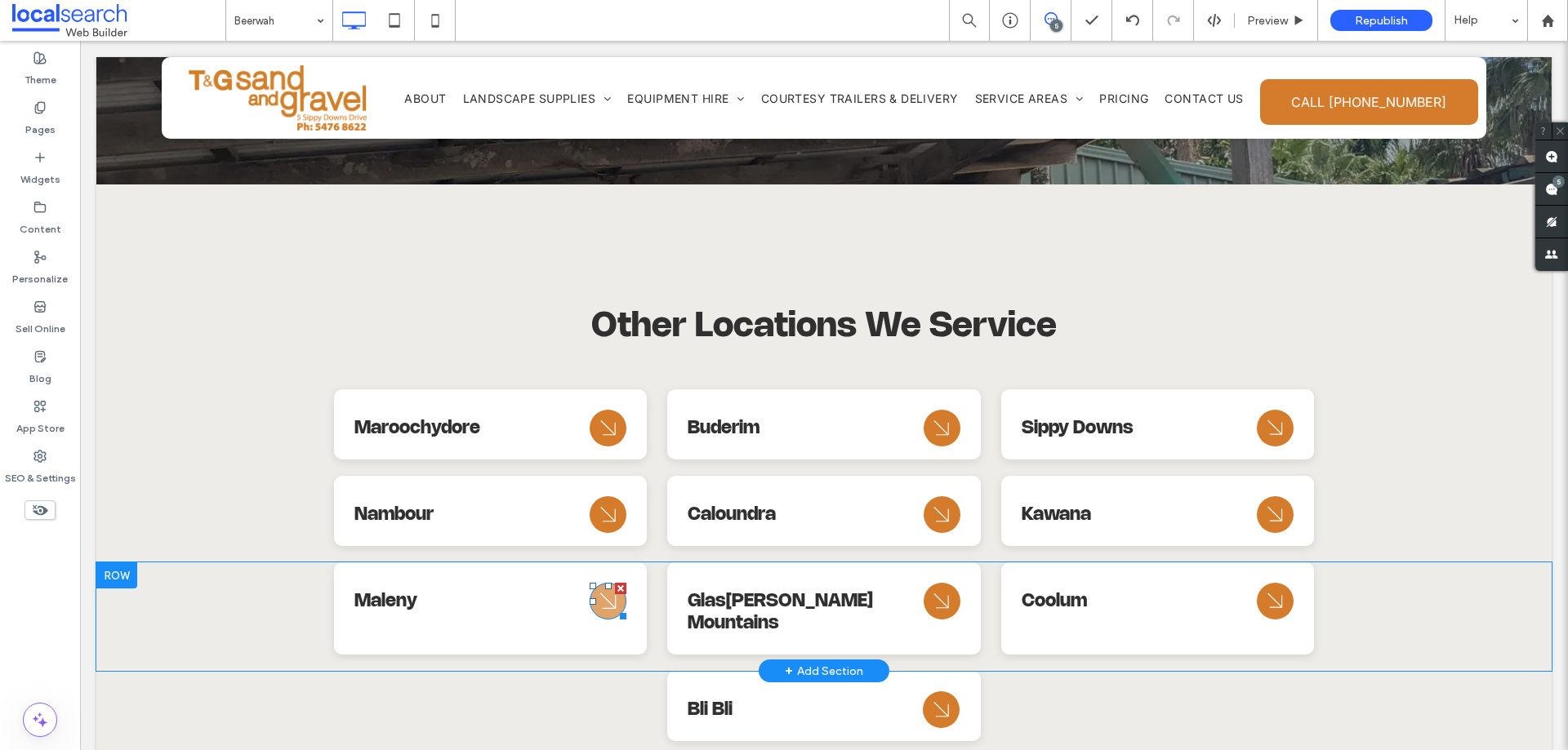
click at [594, 582] on icon "Arrow Icon" at bounding box center [609, 601] width 30 height 39
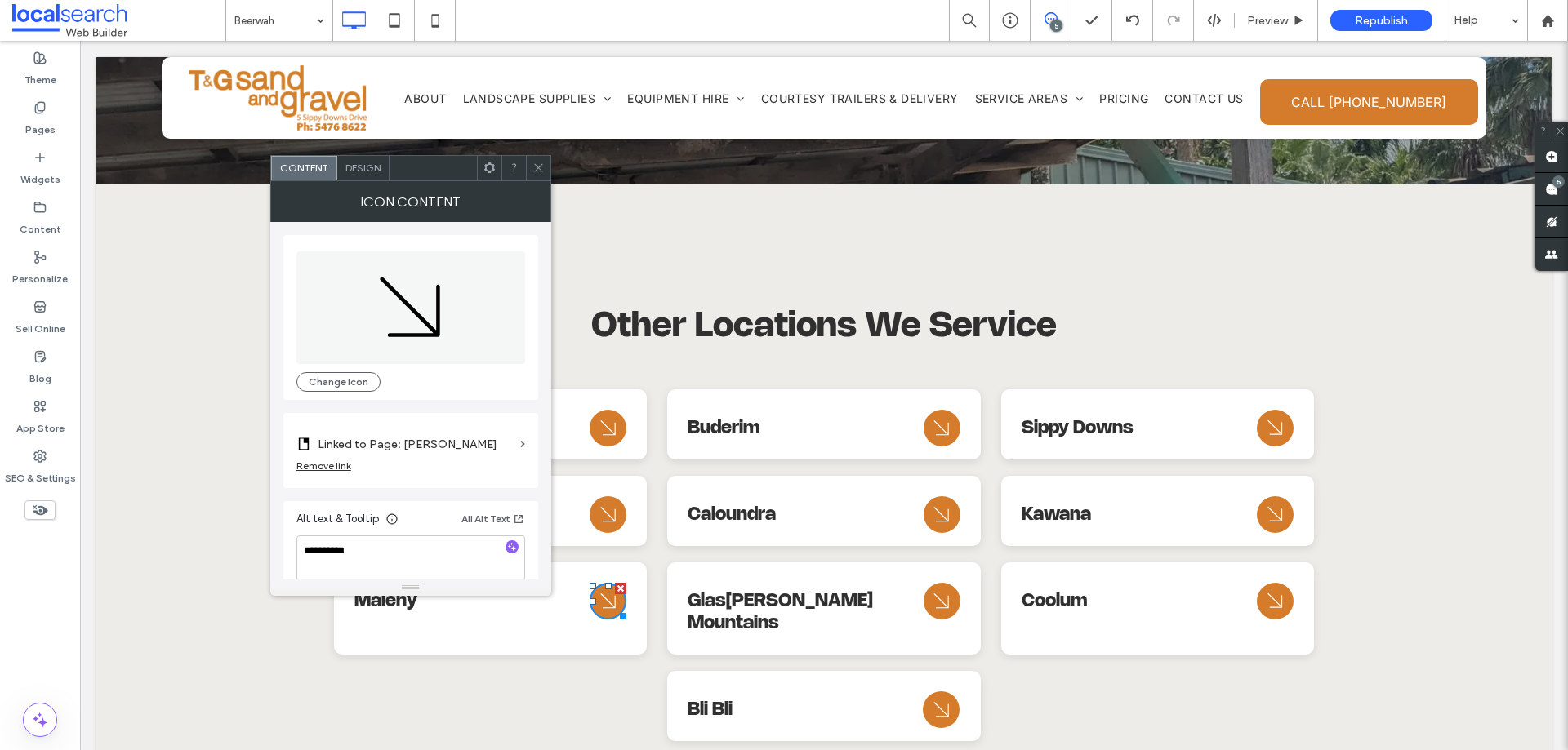
click at [536, 170] on use at bounding box center [537, 168] width 8 height 8
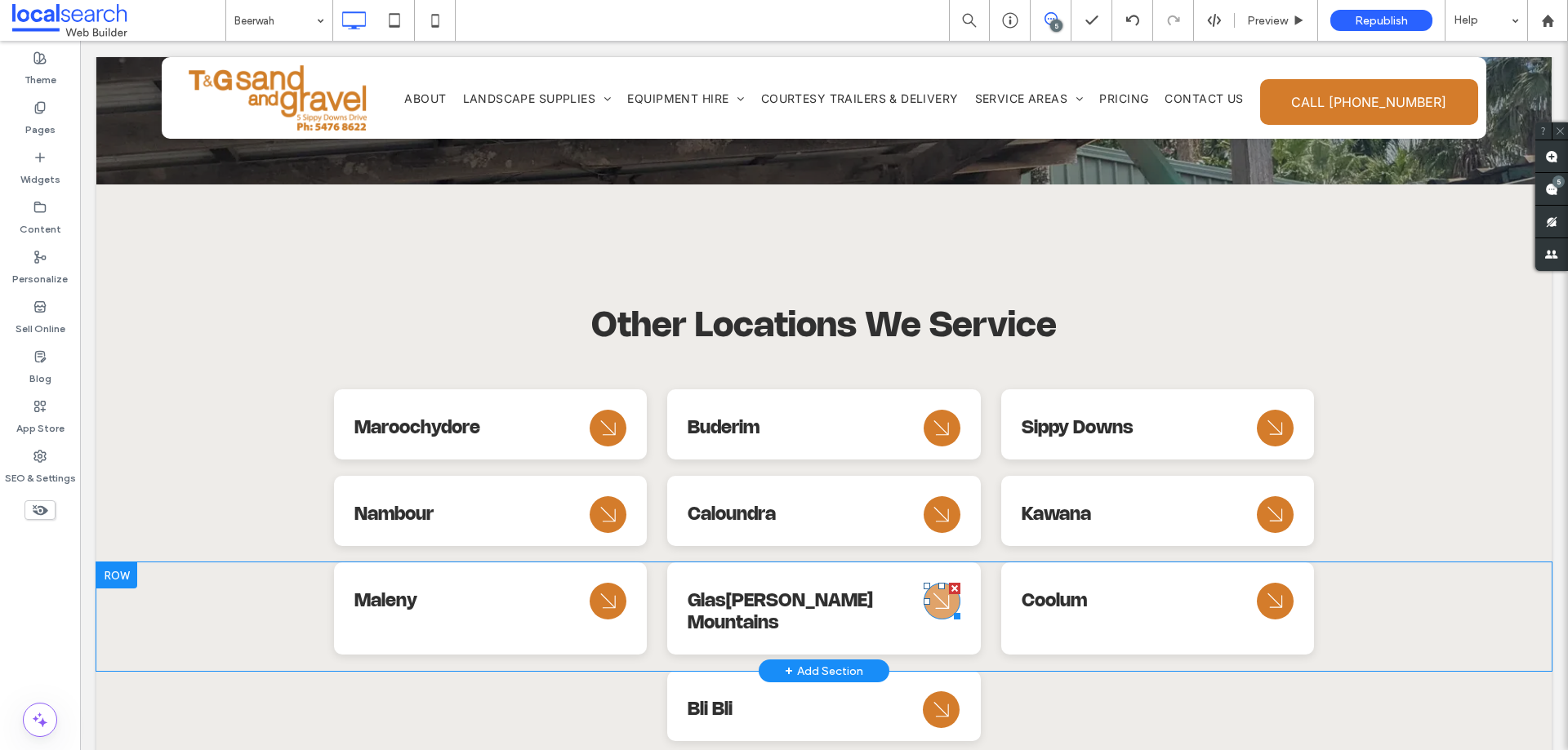
click at [930, 582] on icon "Arrow Icon" at bounding box center [942, 601] width 30 height 39
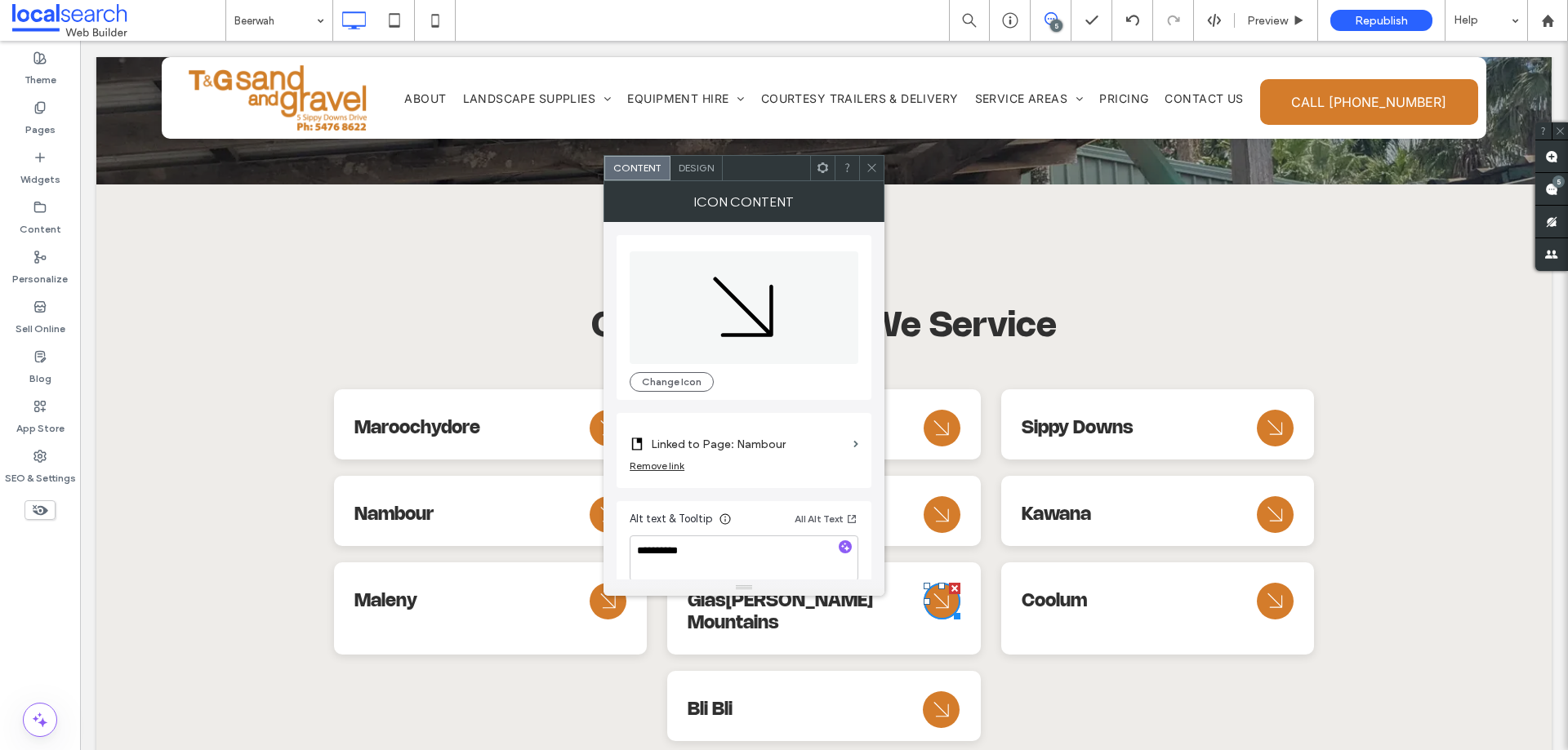
click at [791, 447] on label "Linked to Page: Nambour" at bounding box center [749, 444] width 196 height 30
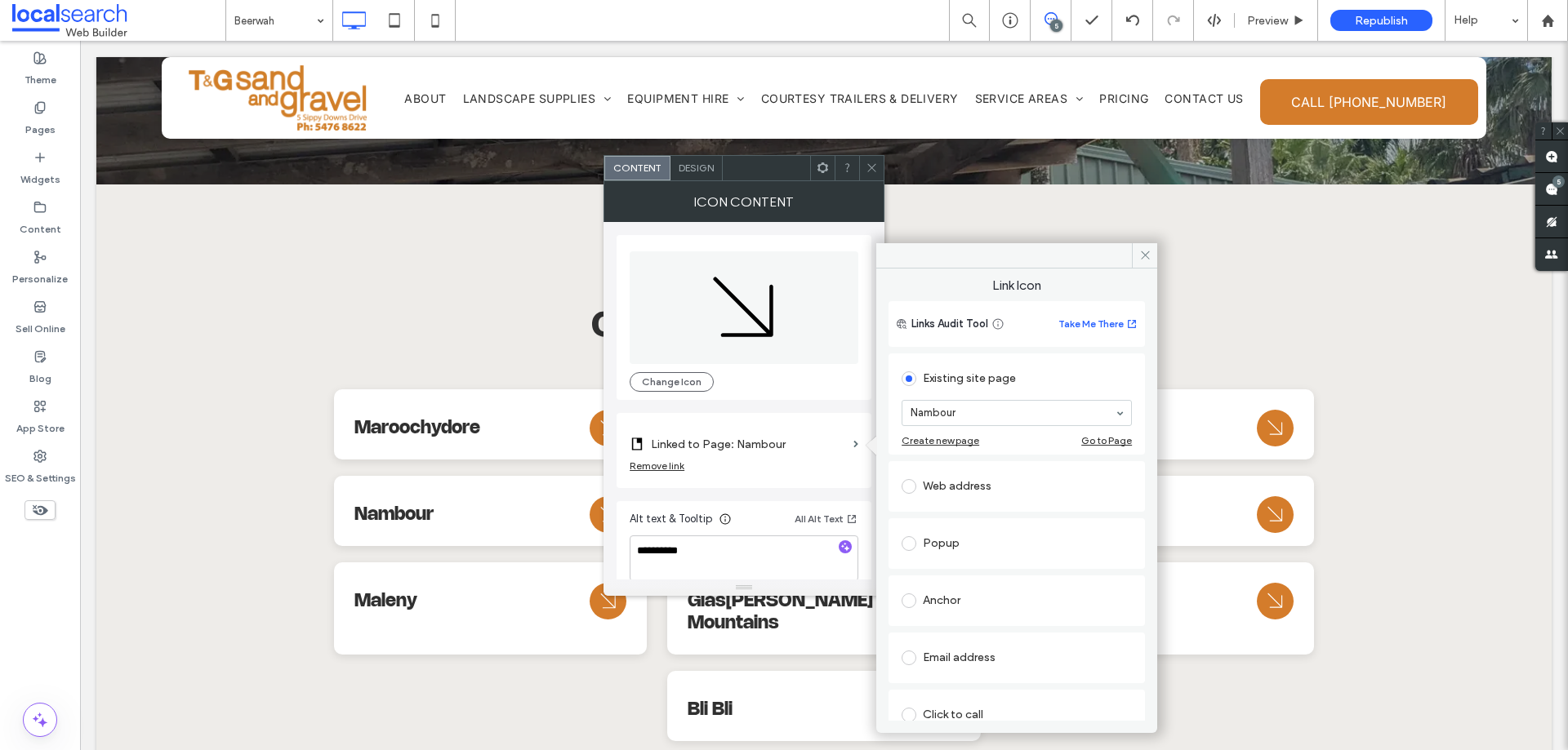
drag, startPoint x: 990, startPoint y: 401, endPoint x: 1001, endPoint y: 423, distance: 24.6
drag, startPoint x: 983, startPoint y: 566, endPoint x: 932, endPoint y: 406, distance: 167.9
click at [870, 167] on icon at bounding box center [871, 168] width 12 height 12
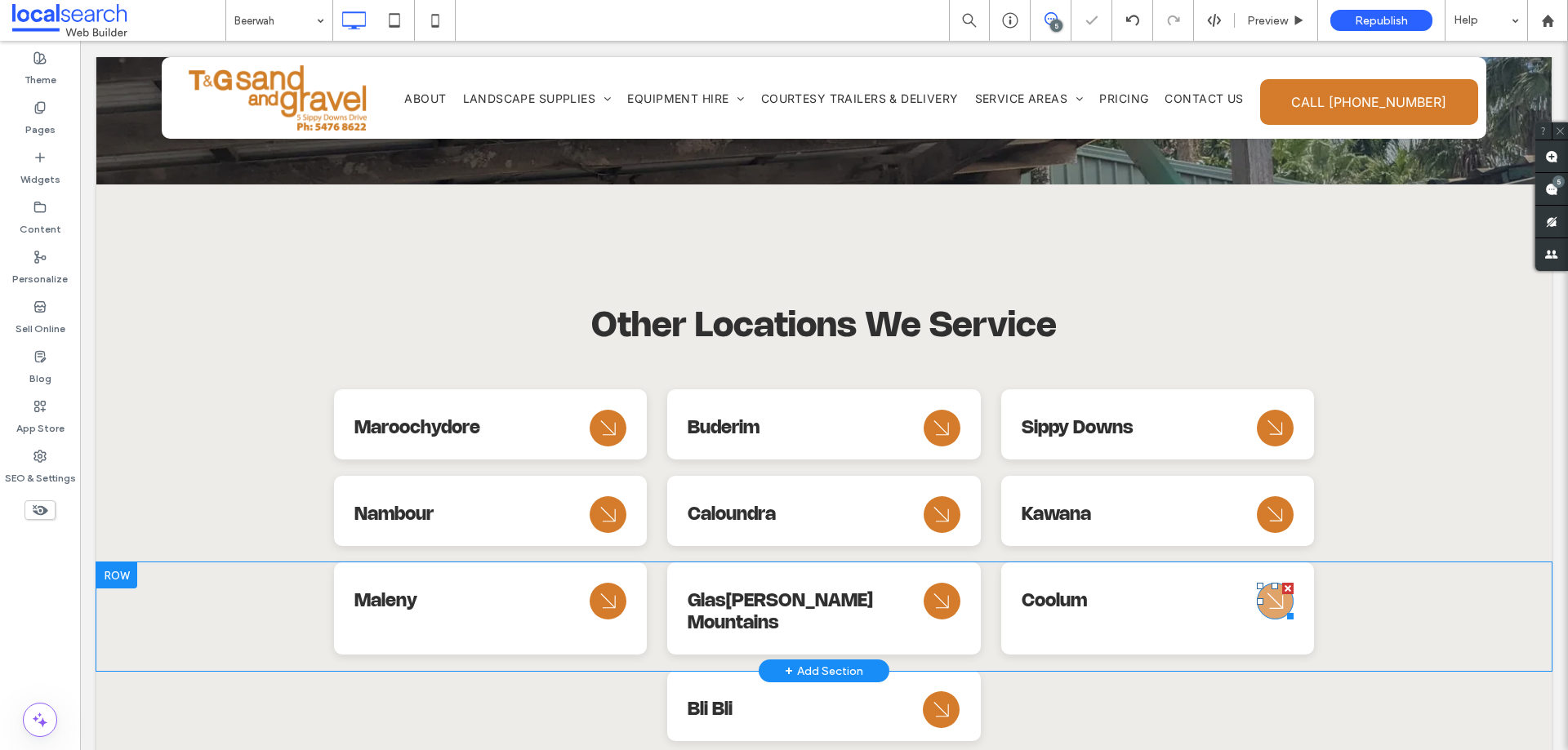
click at [1269, 582] on icon "Arrow Icon" at bounding box center [1275, 601] width 30 height 39
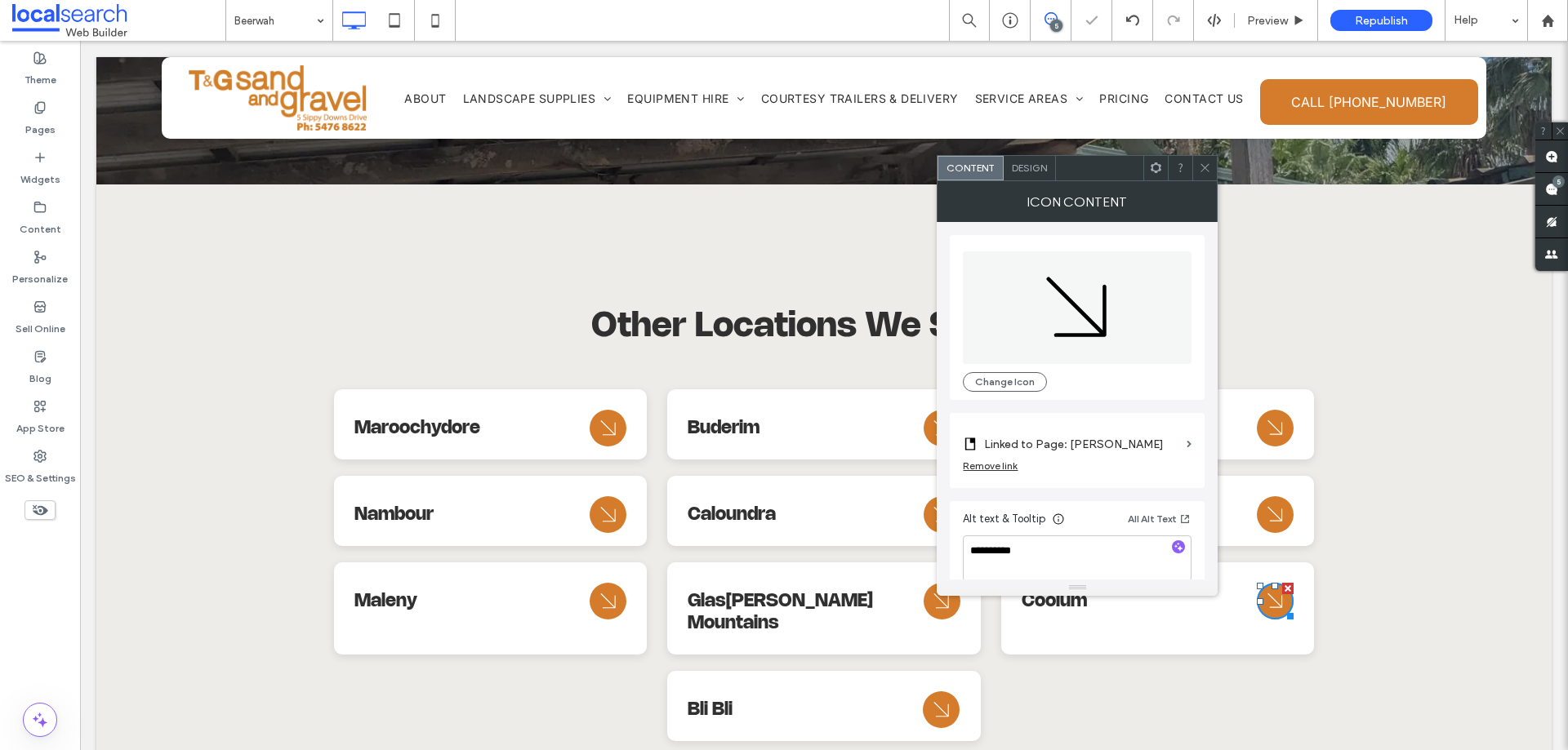
click at [1104, 448] on label "Linked to Page: [PERSON_NAME]" at bounding box center [1081, 444] width 196 height 30
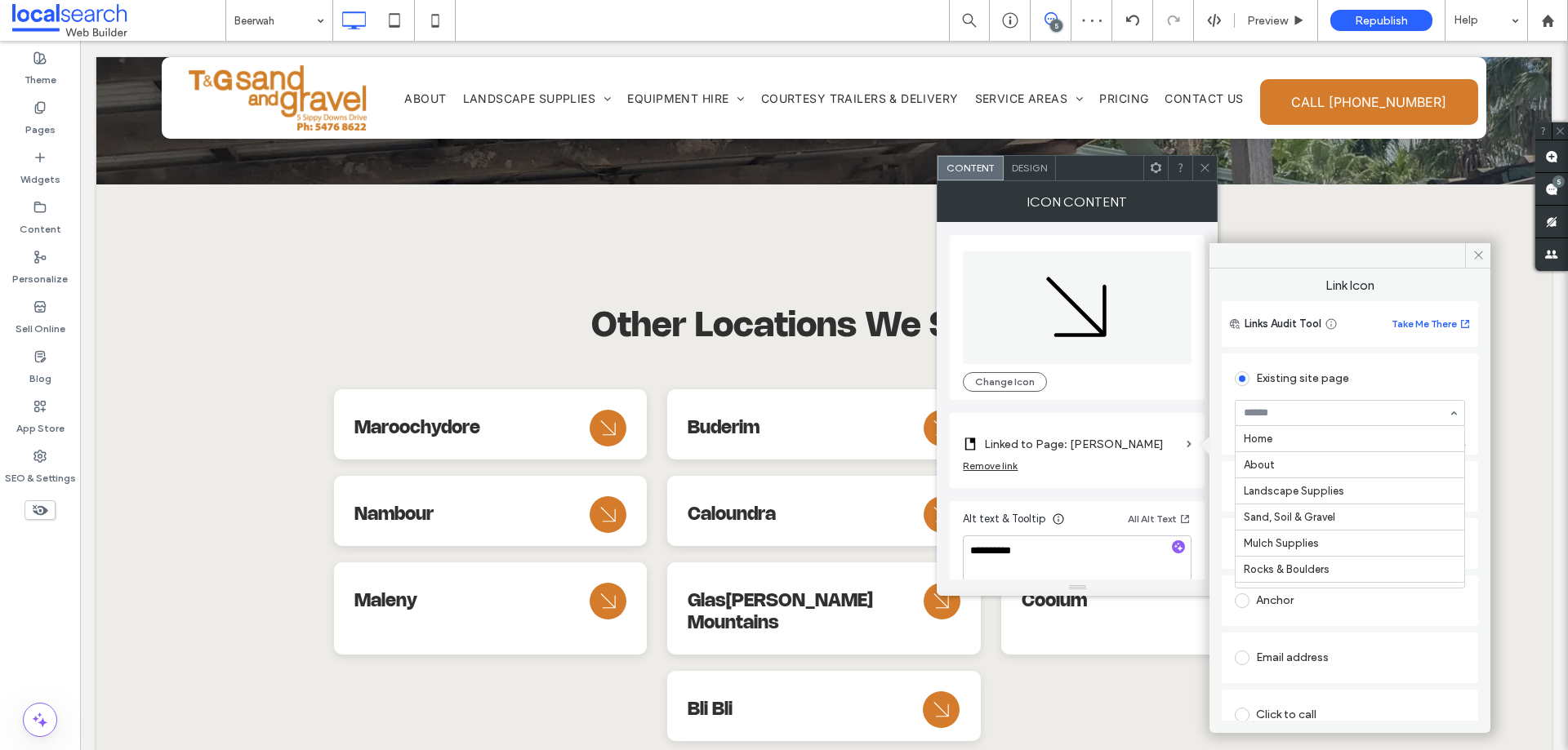
scroll to position [470, 0]
click at [1202, 169] on icon at bounding box center [1205, 168] width 12 height 12
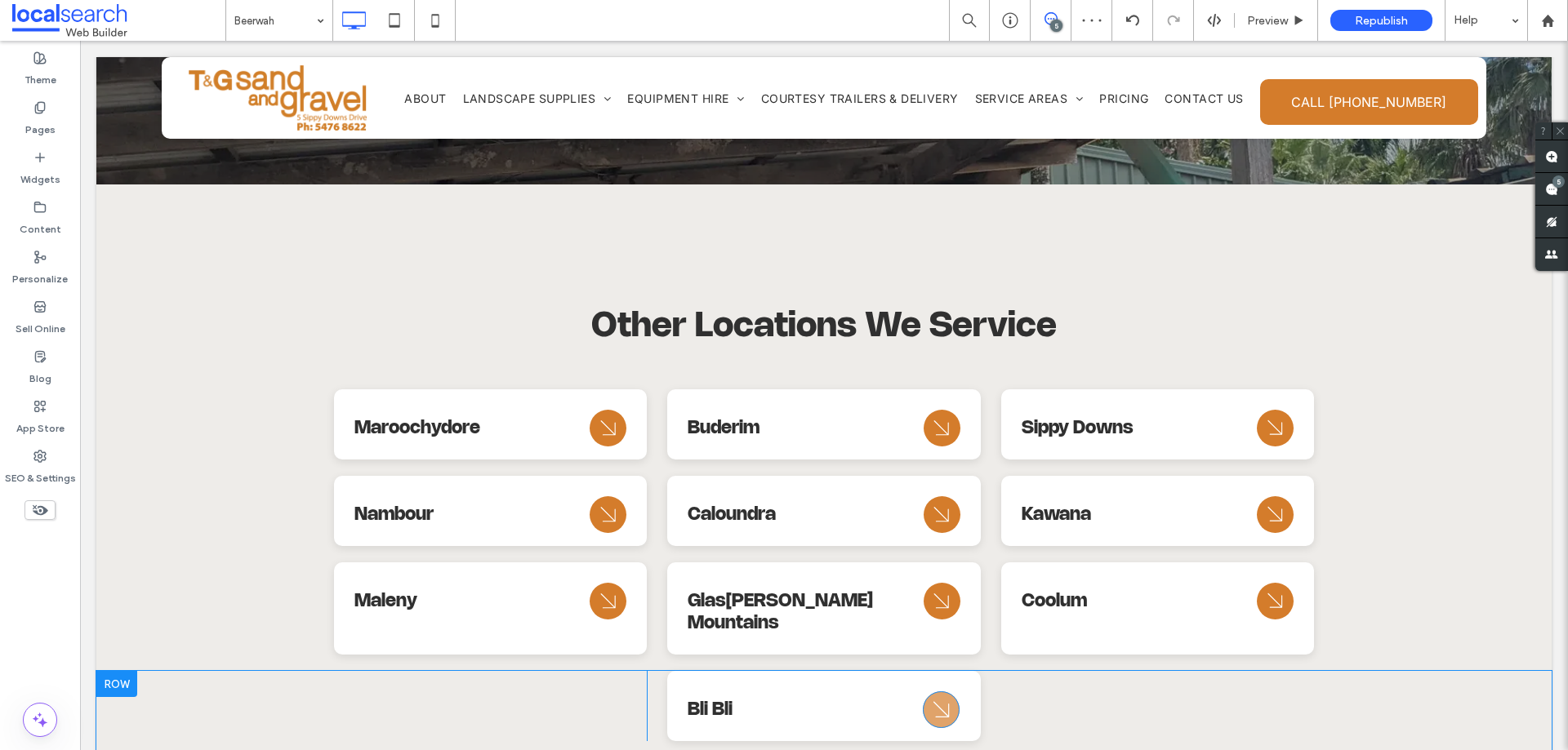
click at [941, 690] on icon "Arrow Icon" at bounding box center [942, 709] width 30 height 39
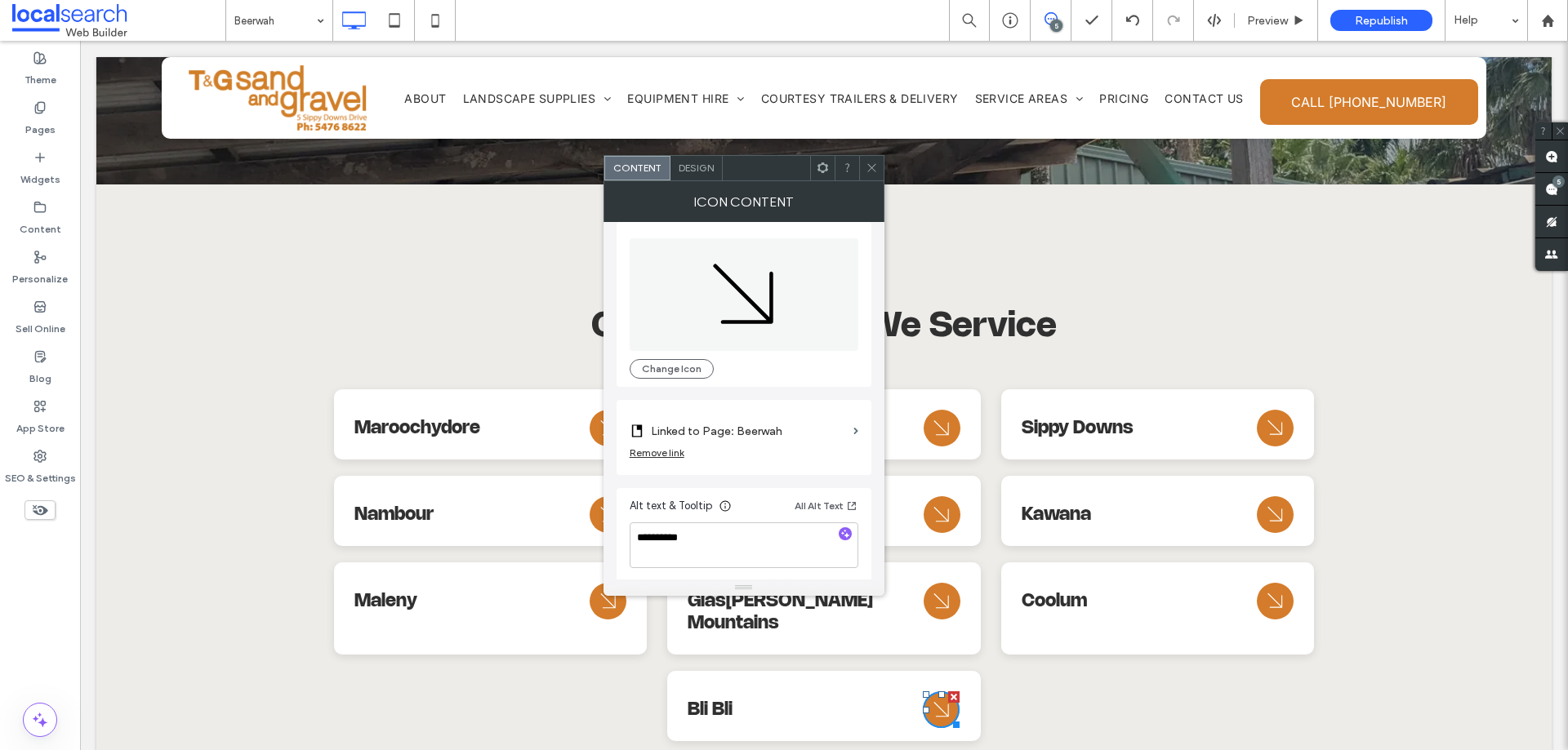
scroll to position [17, 0]
click at [816, 426] on label "Linked to Page: Beerwah" at bounding box center [749, 428] width 196 height 30
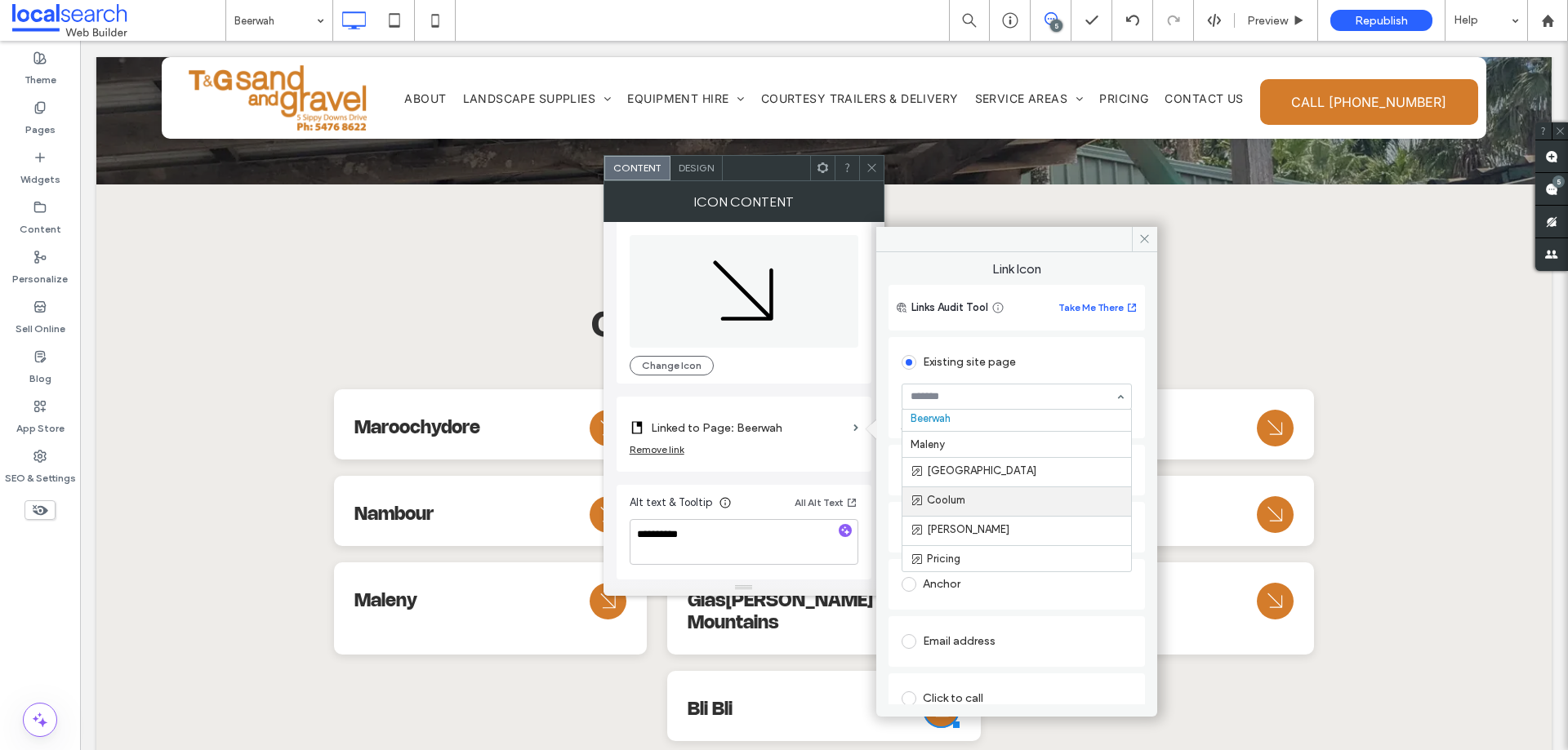
scroll to position [530, 0]
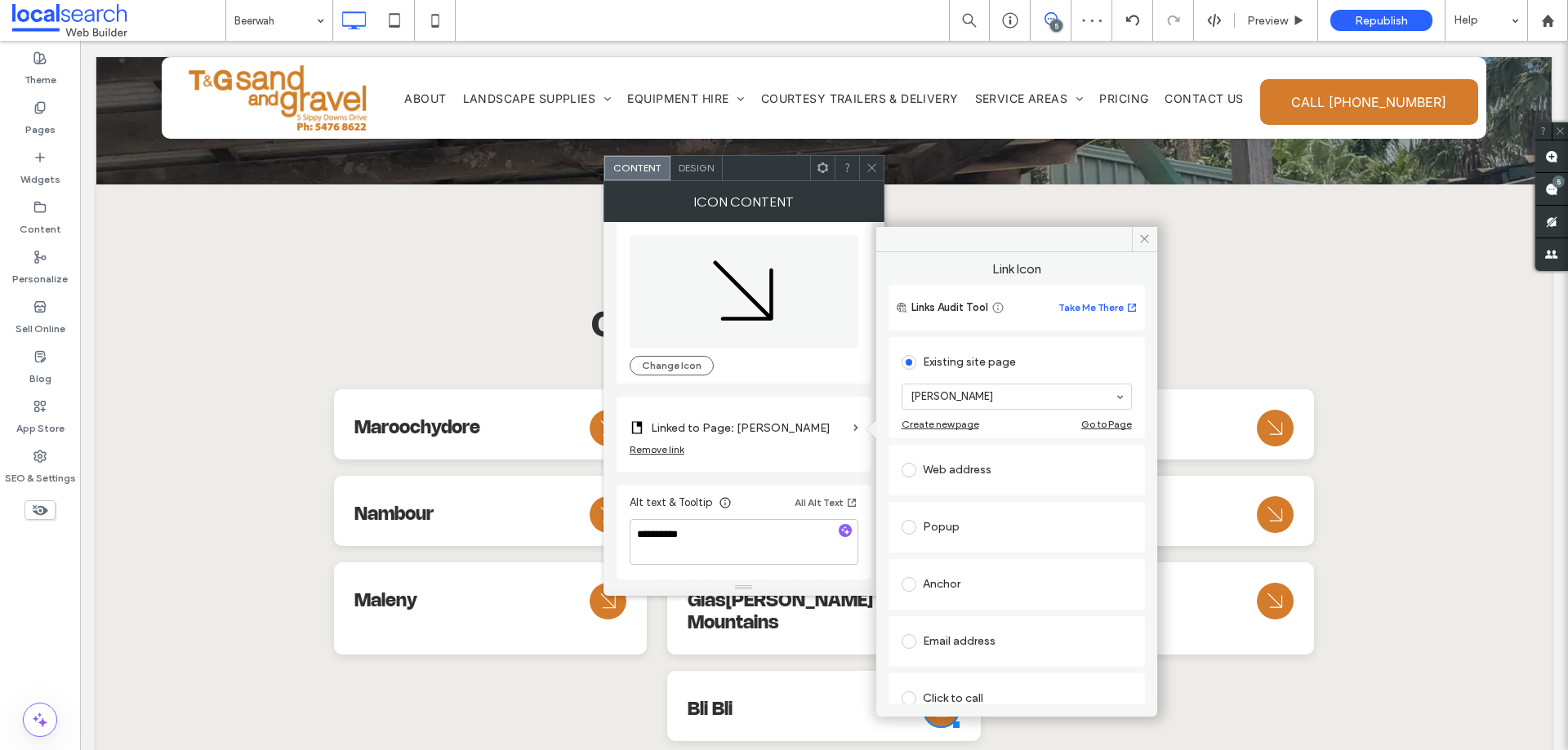
click at [875, 175] on span at bounding box center [871, 168] width 12 height 24
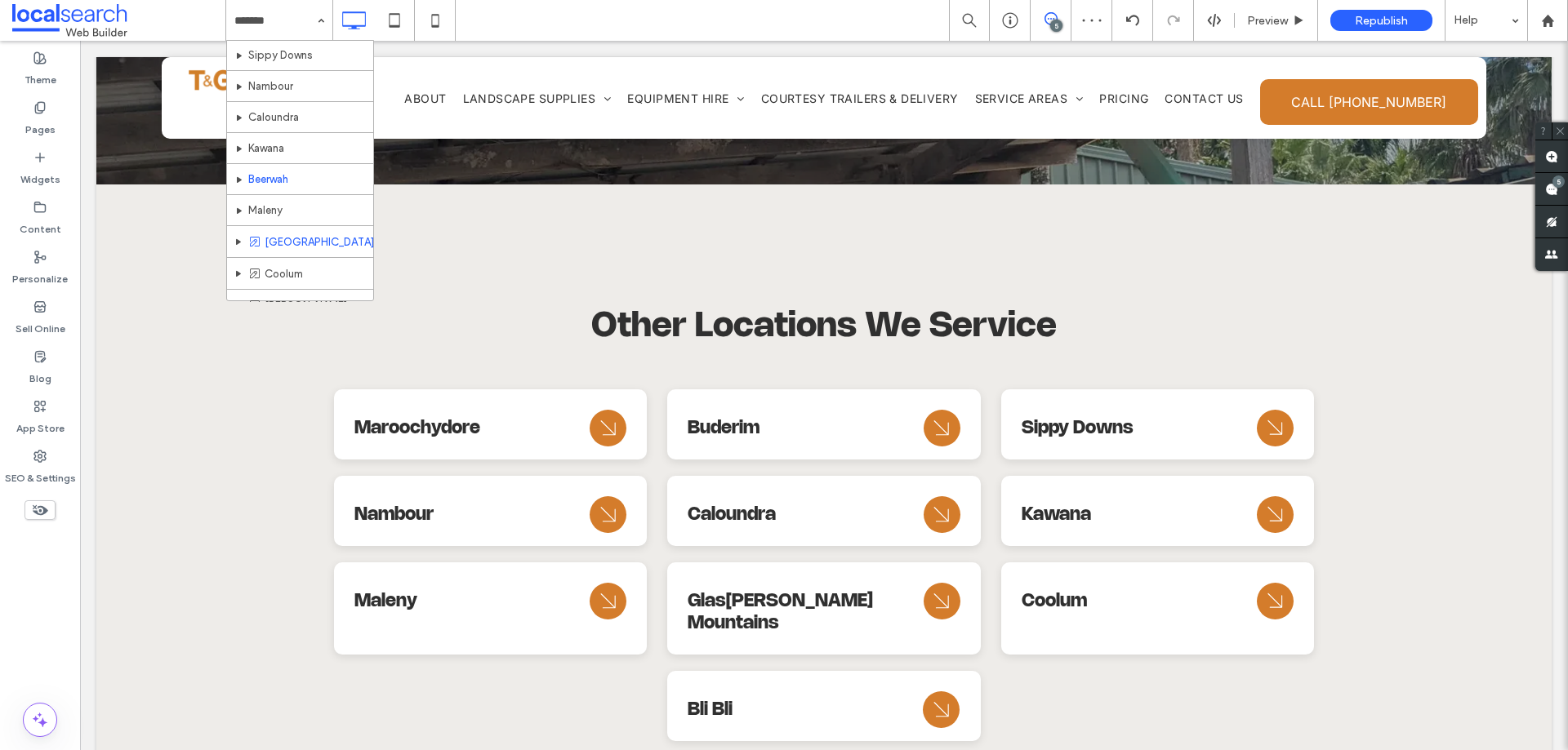
scroll to position [490, 0]
click at [320, 15] on div "Home About Landscape Supplies Sand, Soil & Gravel Mulch Supplies Rocks & Boulde…" at bounding box center [279, 20] width 106 height 41
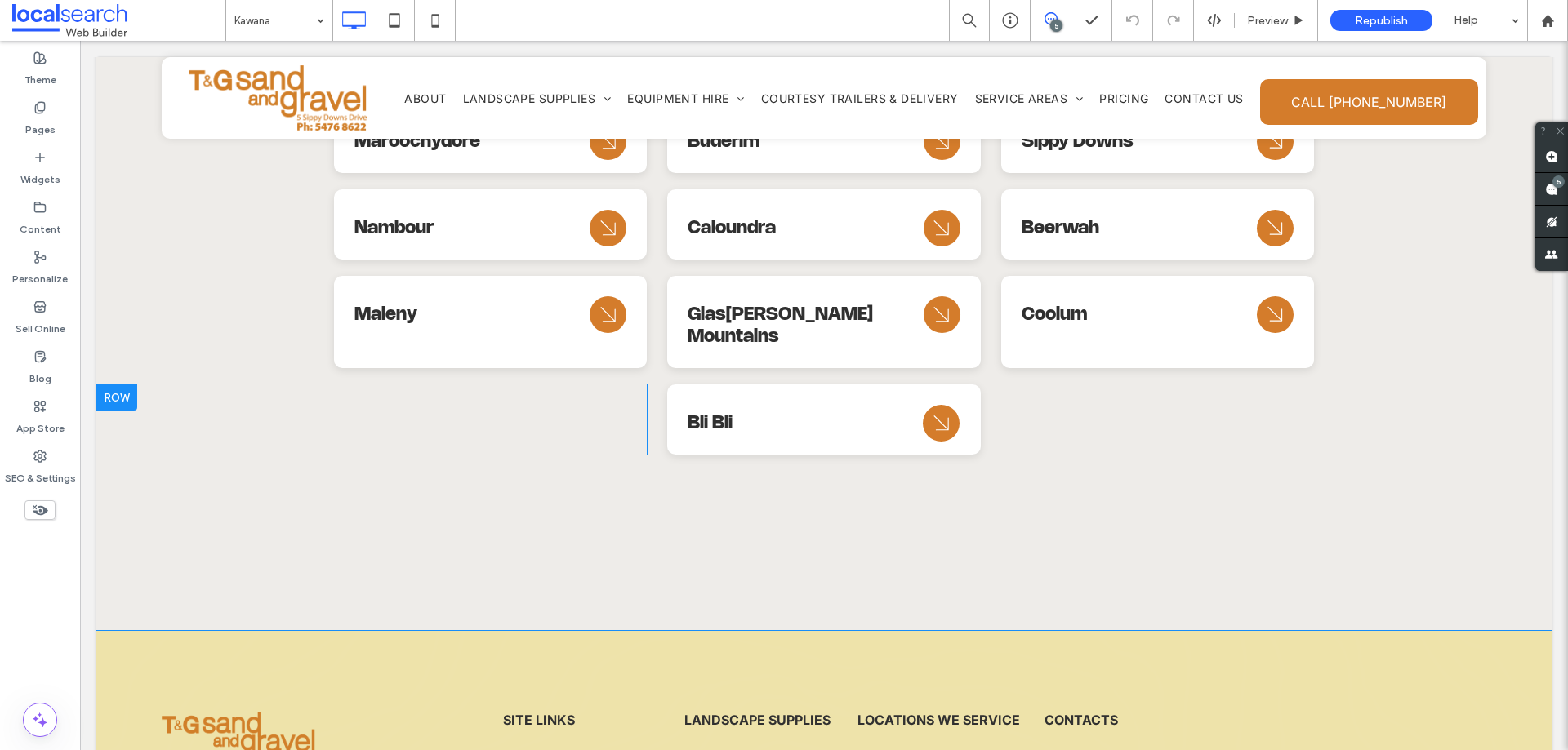
scroll to position [6998, 0]
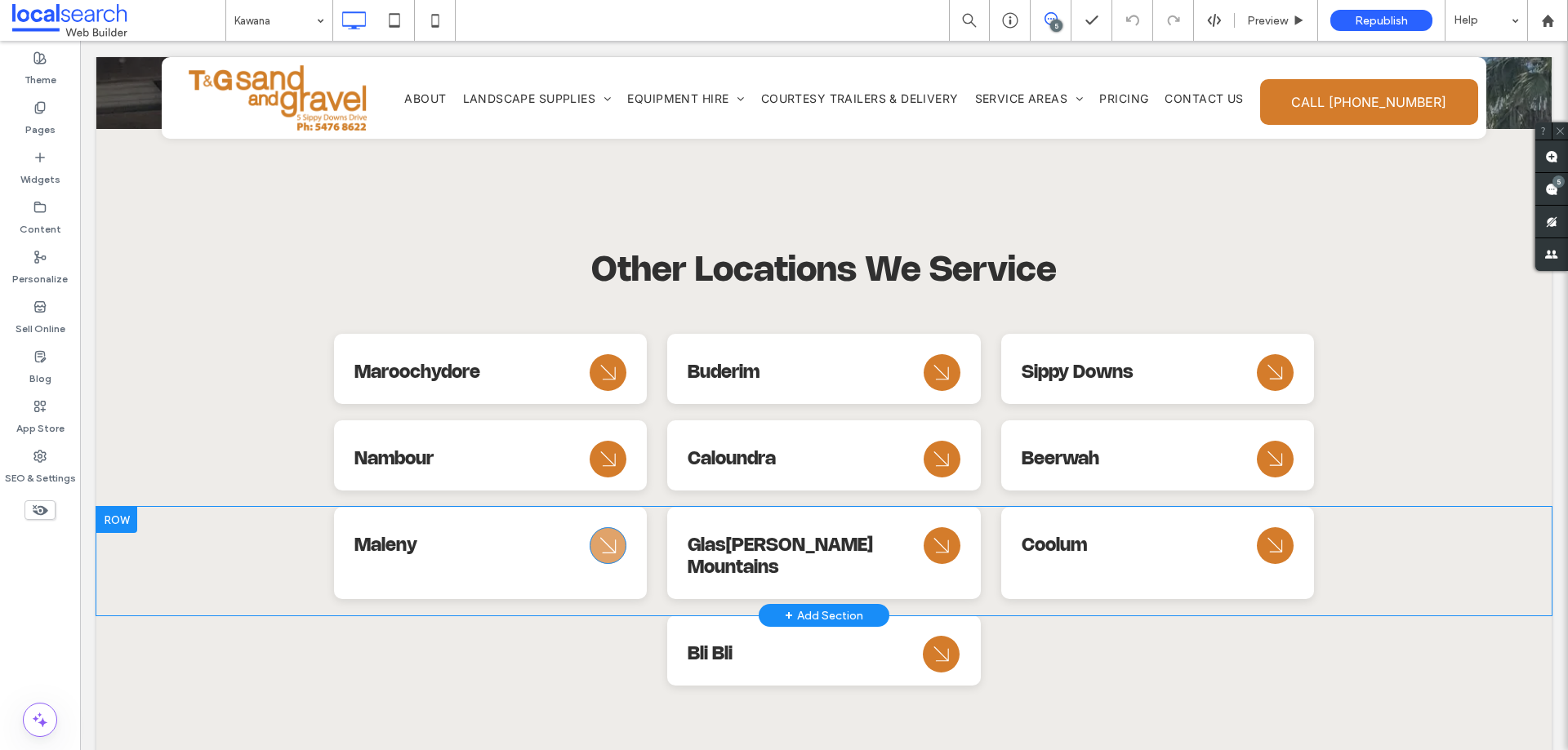
click at [594, 526] on icon "Arrow Icon" at bounding box center [609, 546] width 30 height 39
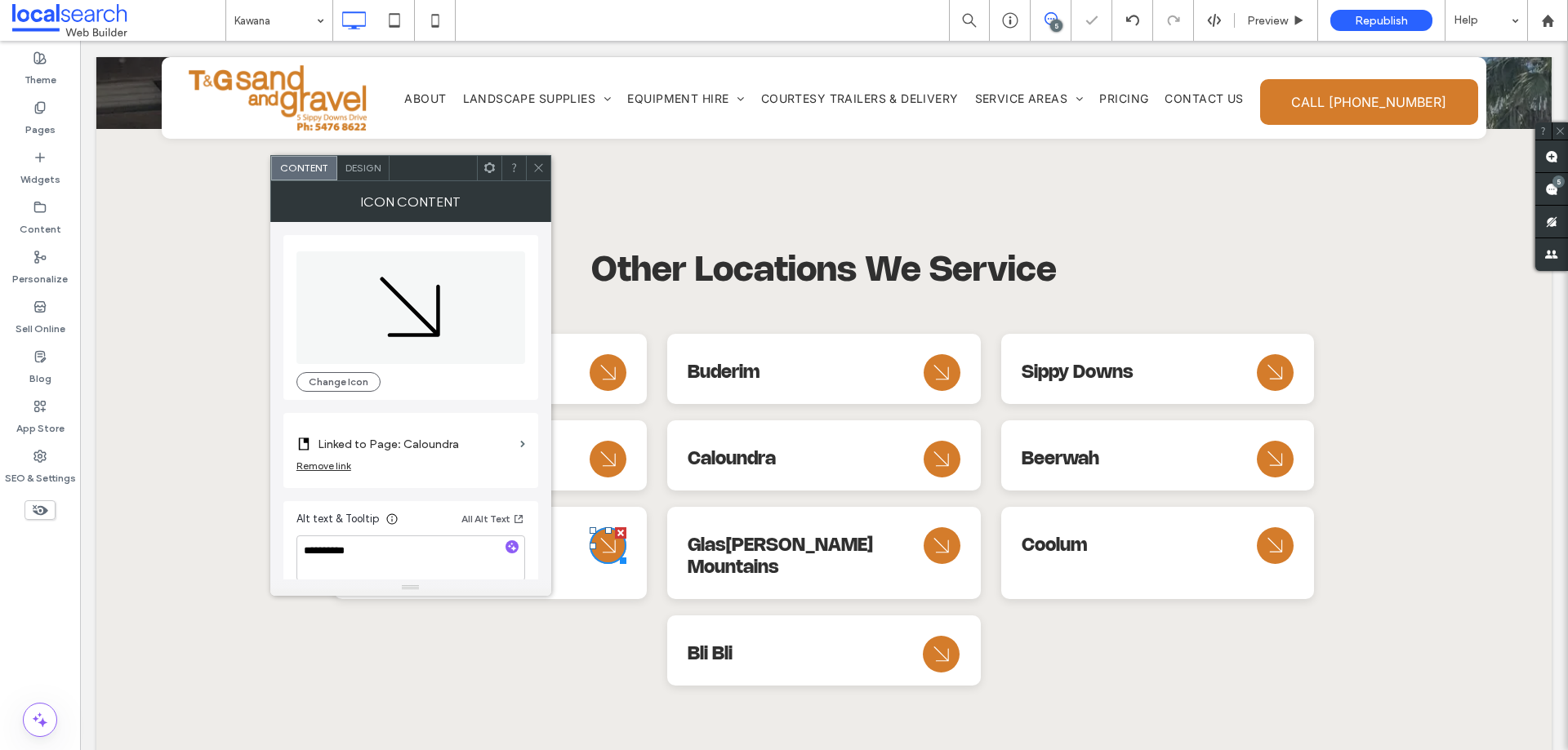
click at [486, 434] on label "Linked to Page: Caloundra" at bounding box center [415, 444] width 196 height 30
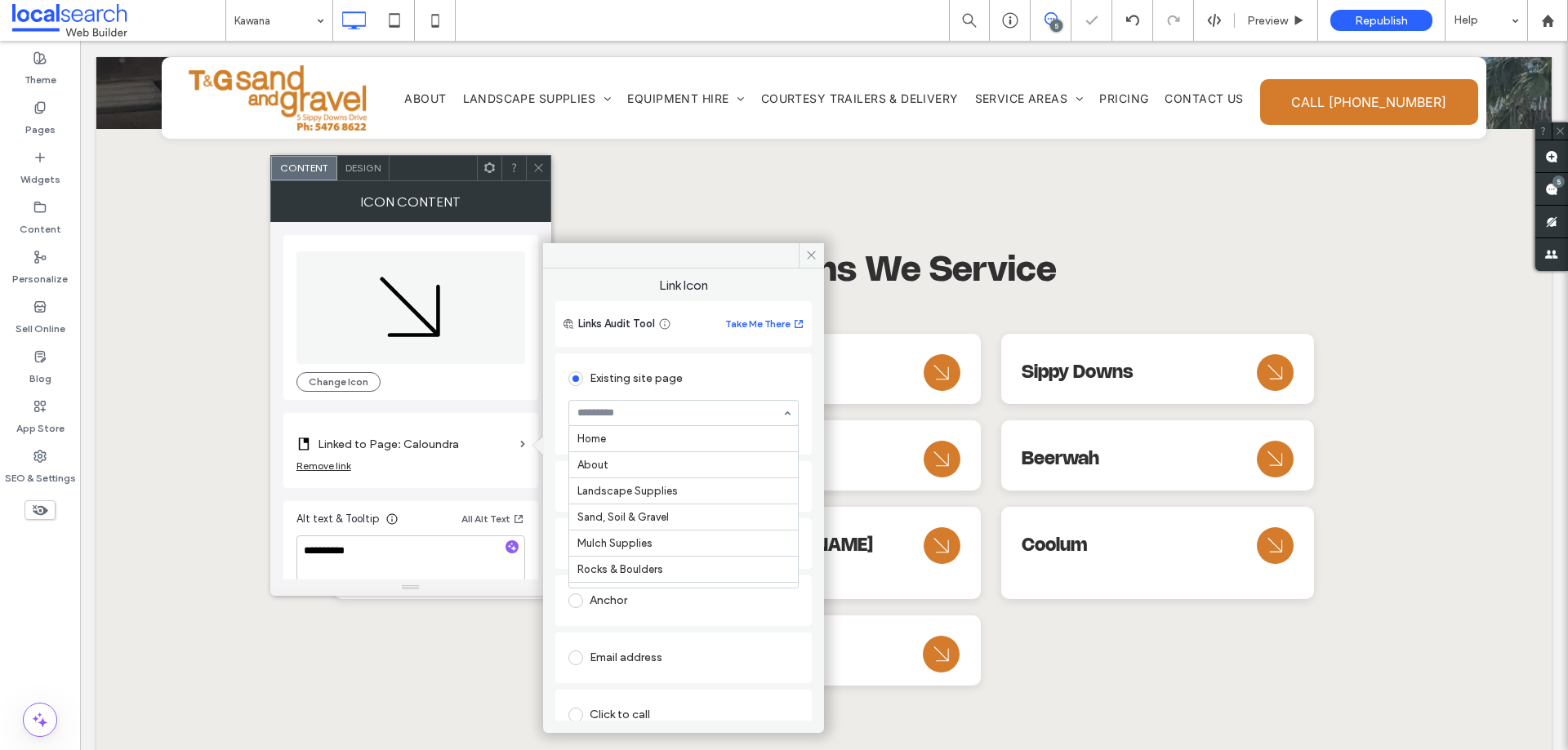
scroll to position [444, 0]
drag, startPoint x: 675, startPoint y: 512, endPoint x: 599, endPoint y: 257, distance: 266.1
click at [537, 170] on icon at bounding box center [539, 168] width 12 height 12
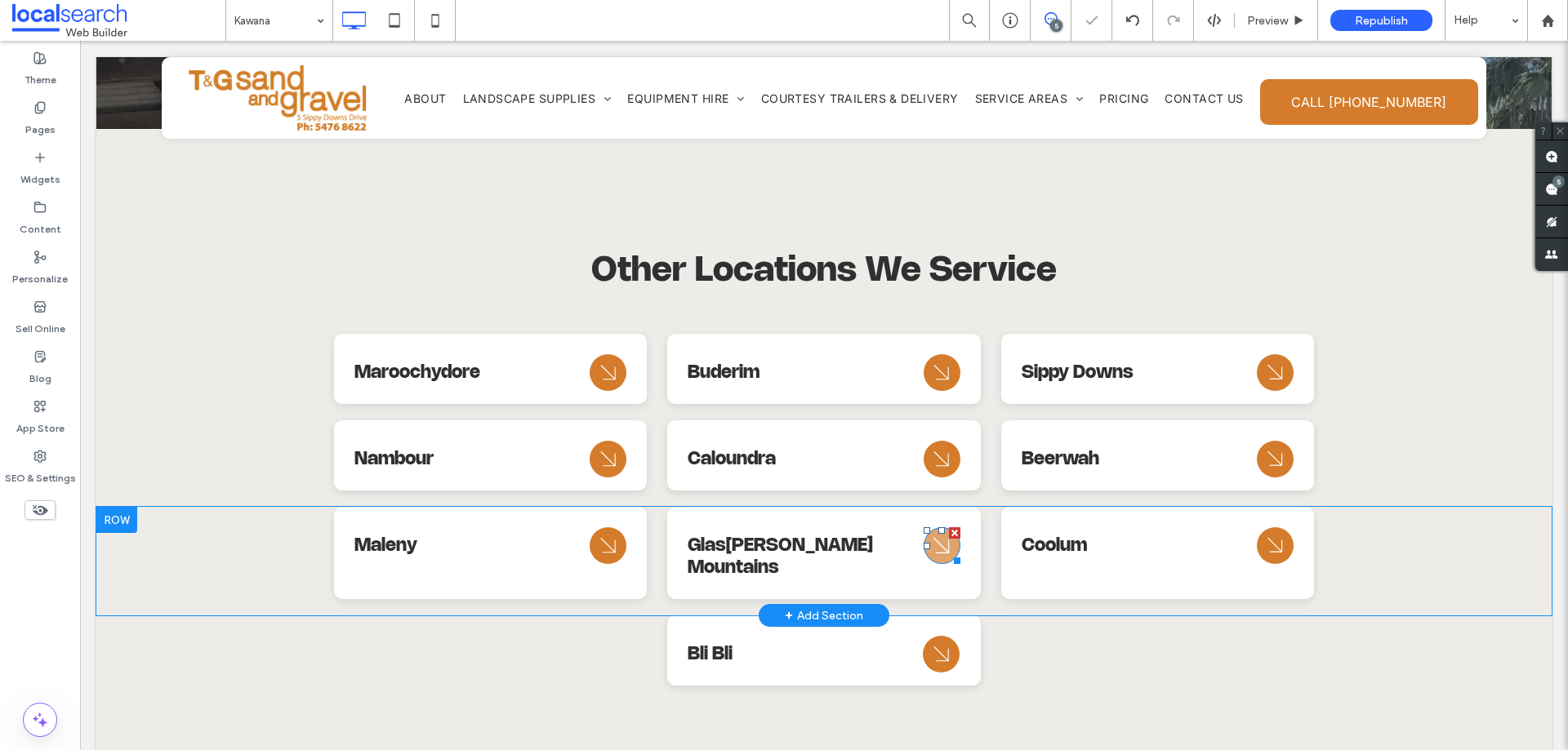
click at [929, 526] on icon "Arrow Icon" at bounding box center [942, 546] width 30 height 39
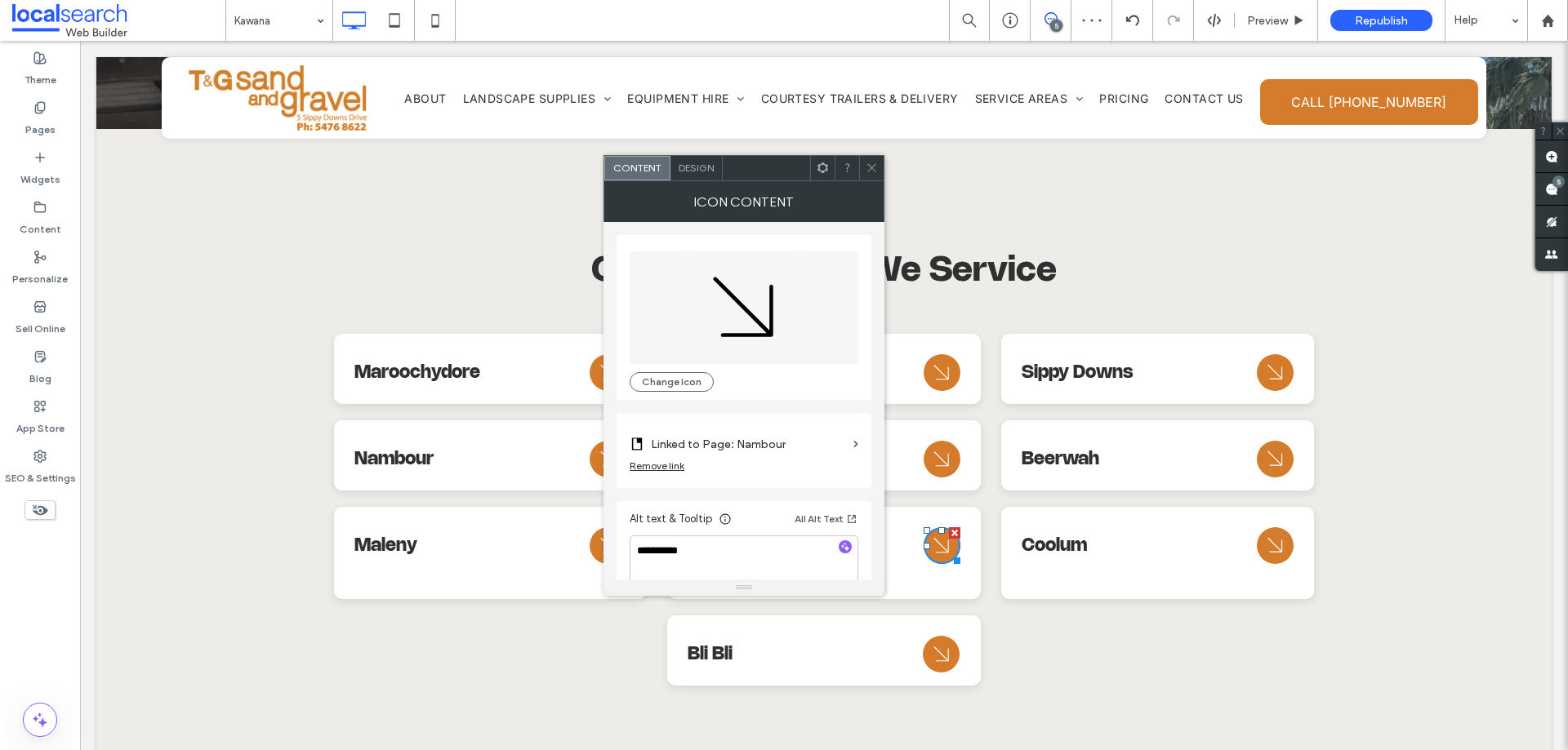
drag, startPoint x: 789, startPoint y: 443, endPoint x: 820, endPoint y: 467, distance: 39.2
click at [789, 443] on label "Linked to Page: Nambour" at bounding box center [749, 444] width 196 height 30
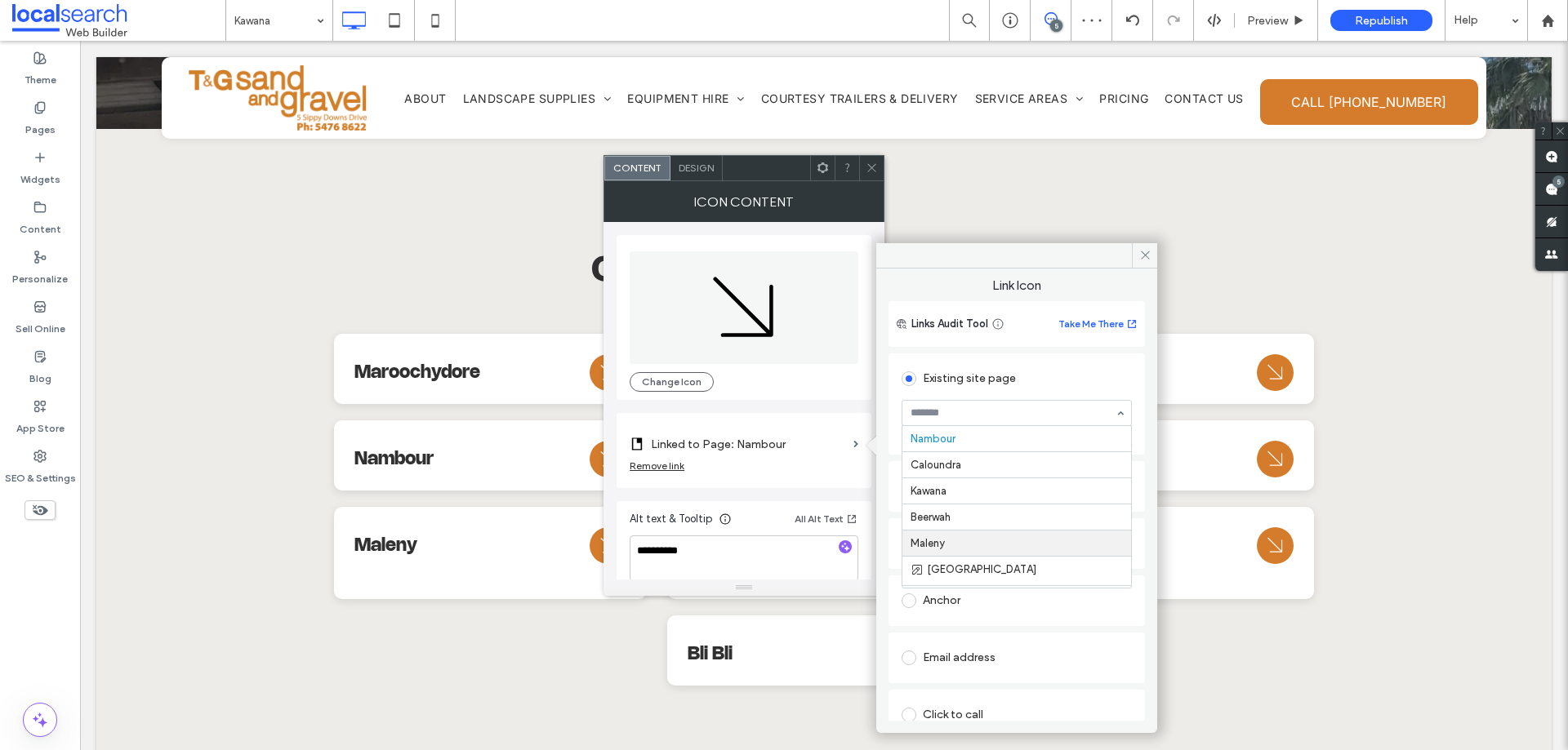
scroll to position [499, 0]
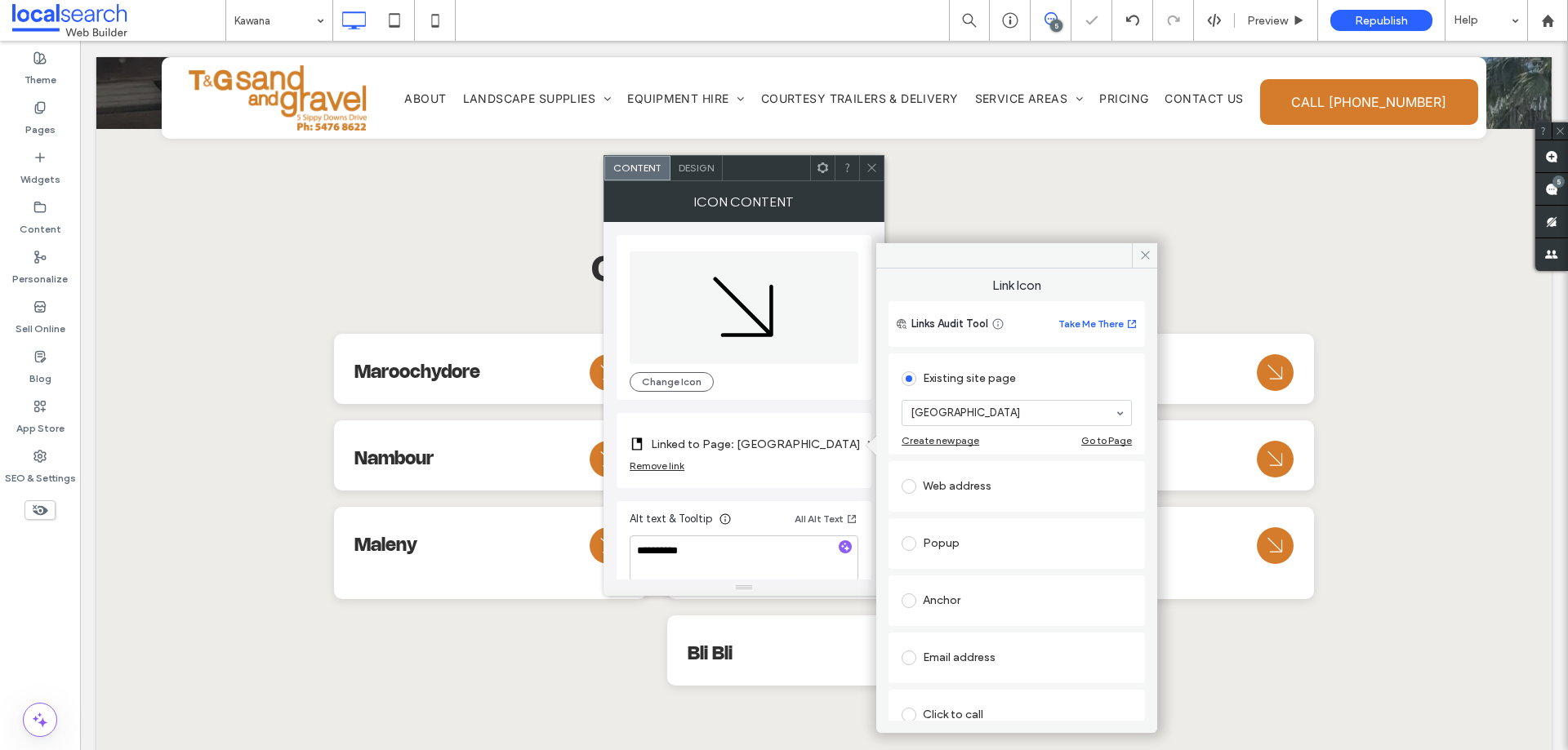
click at [867, 173] on icon at bounding box center [871, 168] width 12 height 12
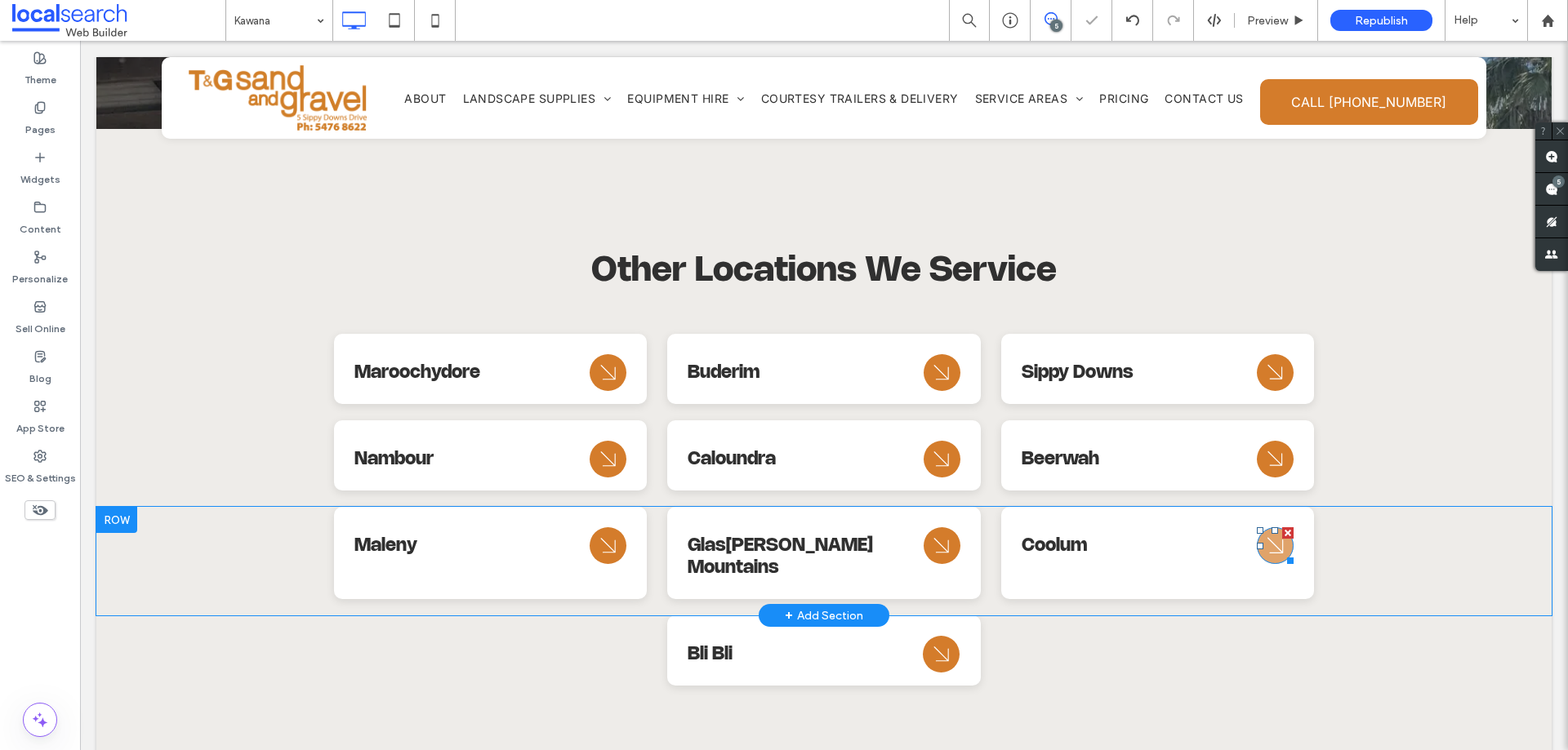
click at [1266, 526] on icon "Arrow Icon" at bounding box center [1275, 546] width 30 height 39
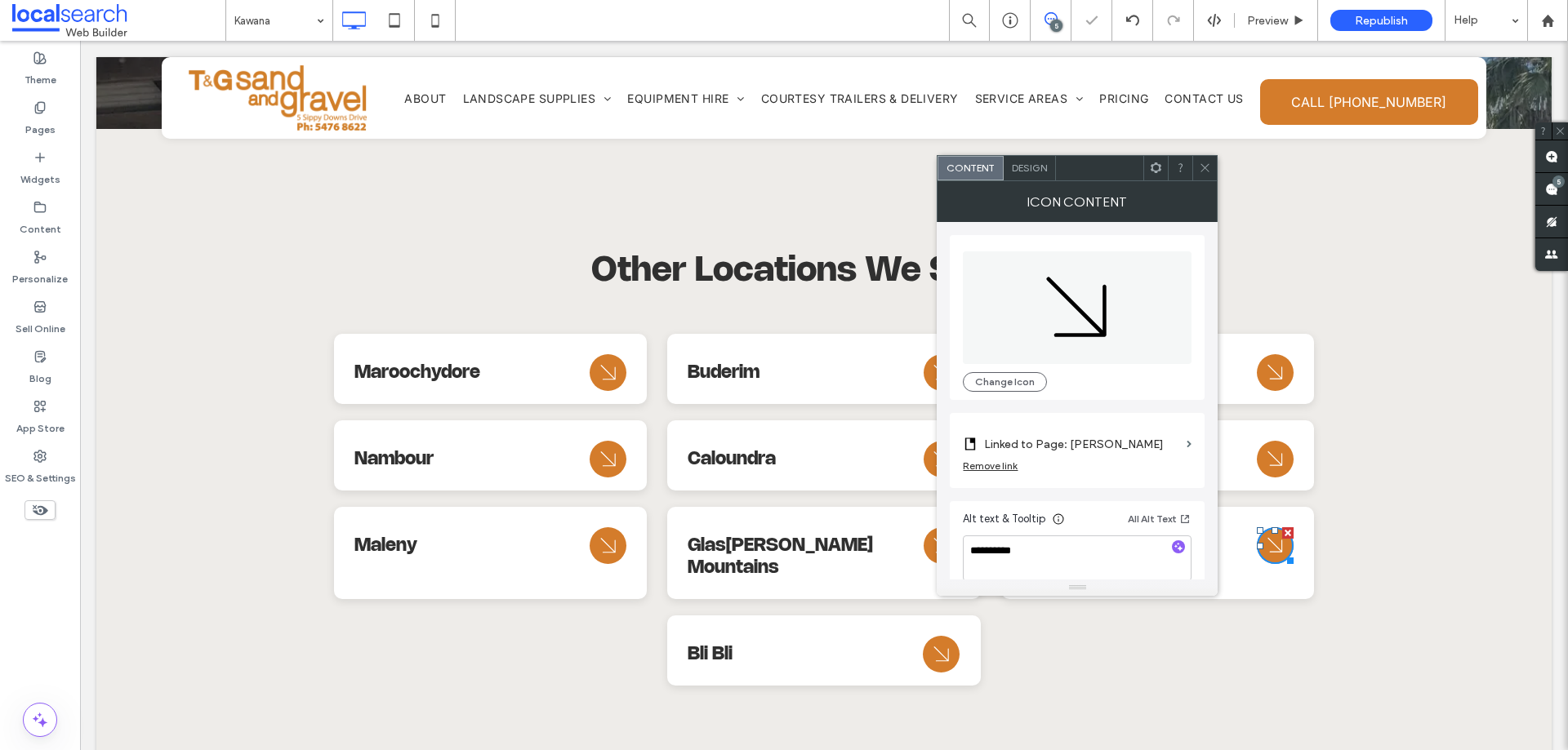
drag, startPoint x: 1076, startPoint y: 441, endPoint x: 1127, endPoint y: 451, distance: 52.0
click at [1077, 441] on label "Linked to Page: Kawana" at bounding box center [1081, 444] width 196 height 30
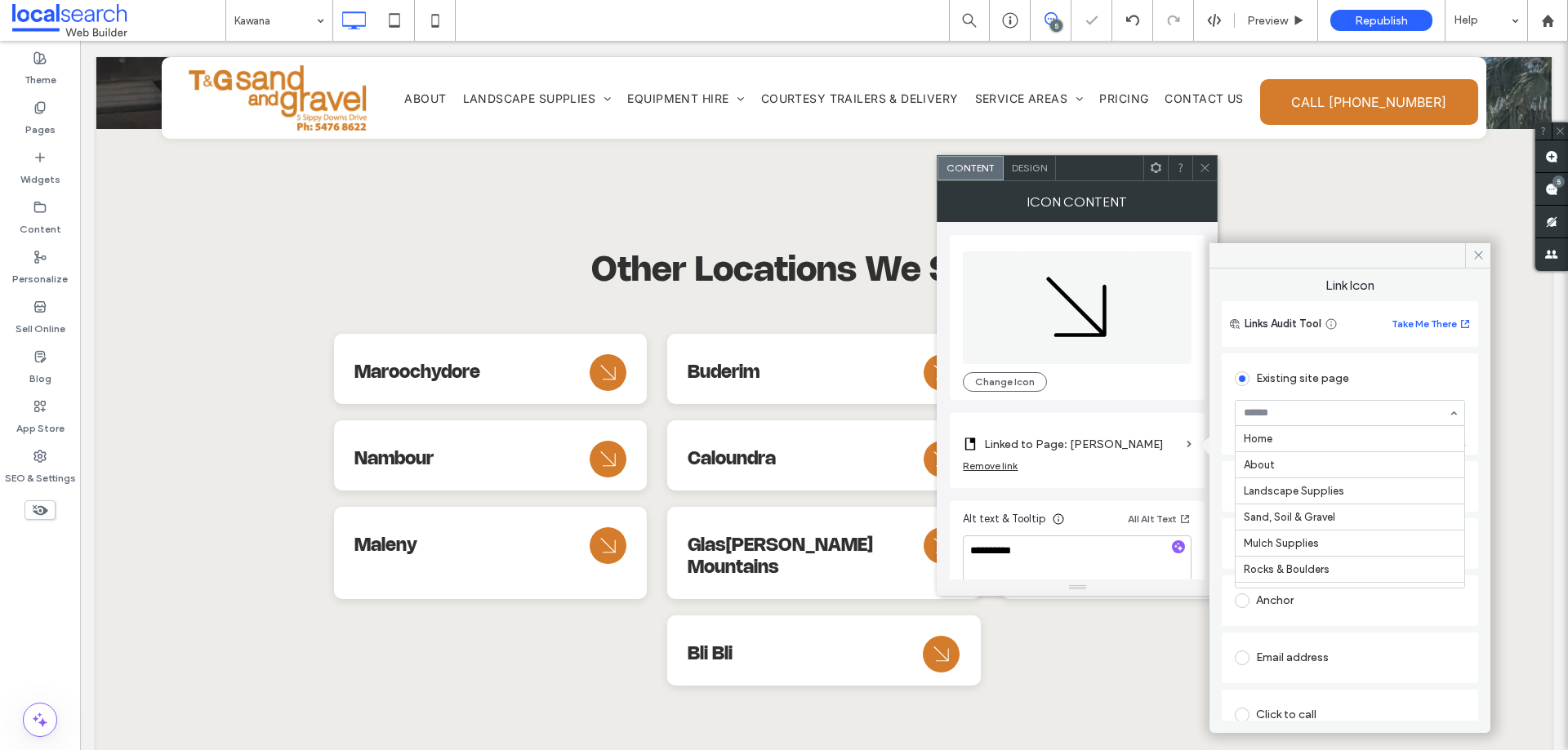
drag, startPoint x: 1296, startPoint y: 414, endPoint x: 1329, endPoint y: 472, distance: 66.7
click at [1194, 163] on div at bounding box center [1204, 168] width 24 height 24
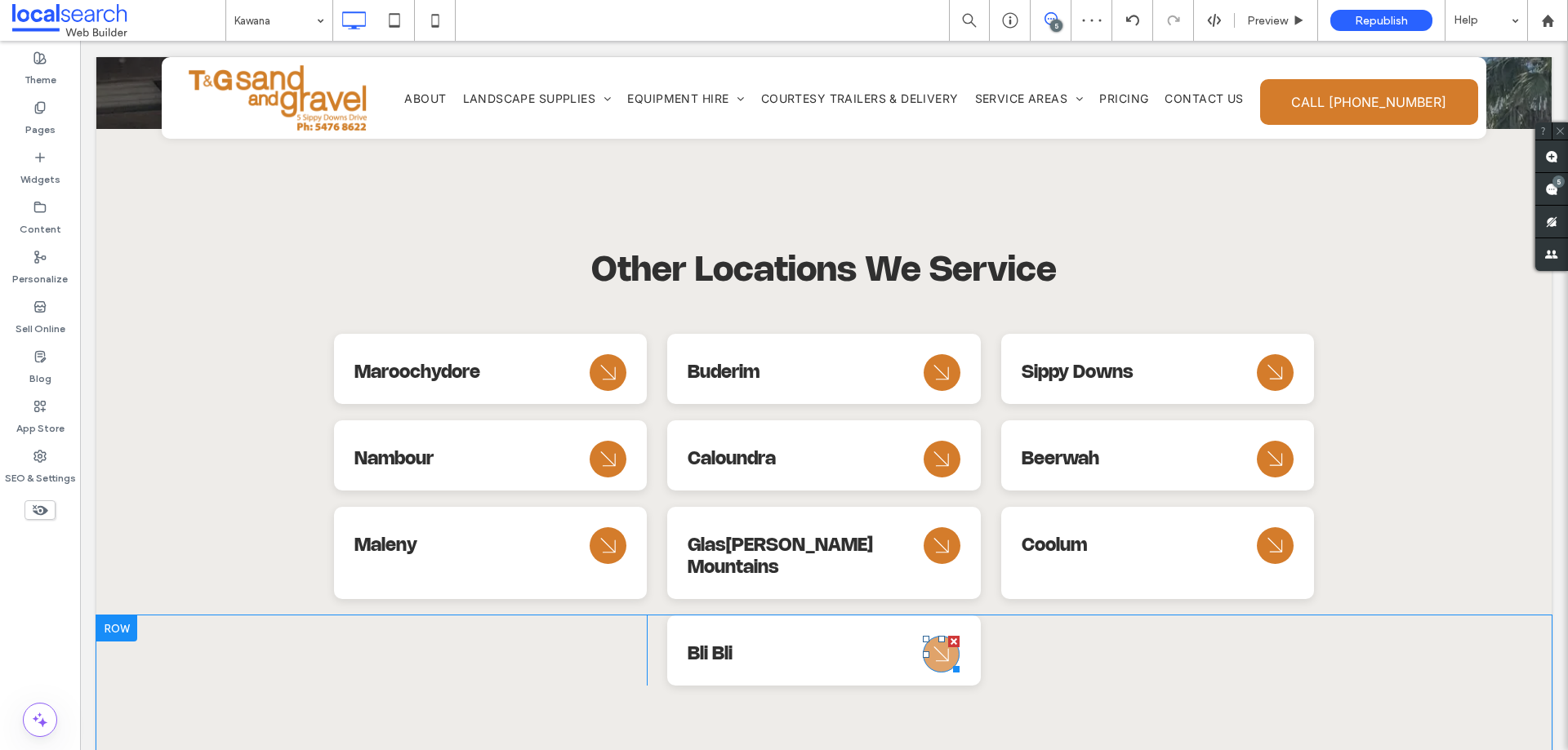
drag, startPoint x: 1026, startPoint y: 593, endPoint x: 944, endPoint y: 553, distance: 91.2
click at [948, 636] on div at bounding box center [953, 641] width 11 height 11
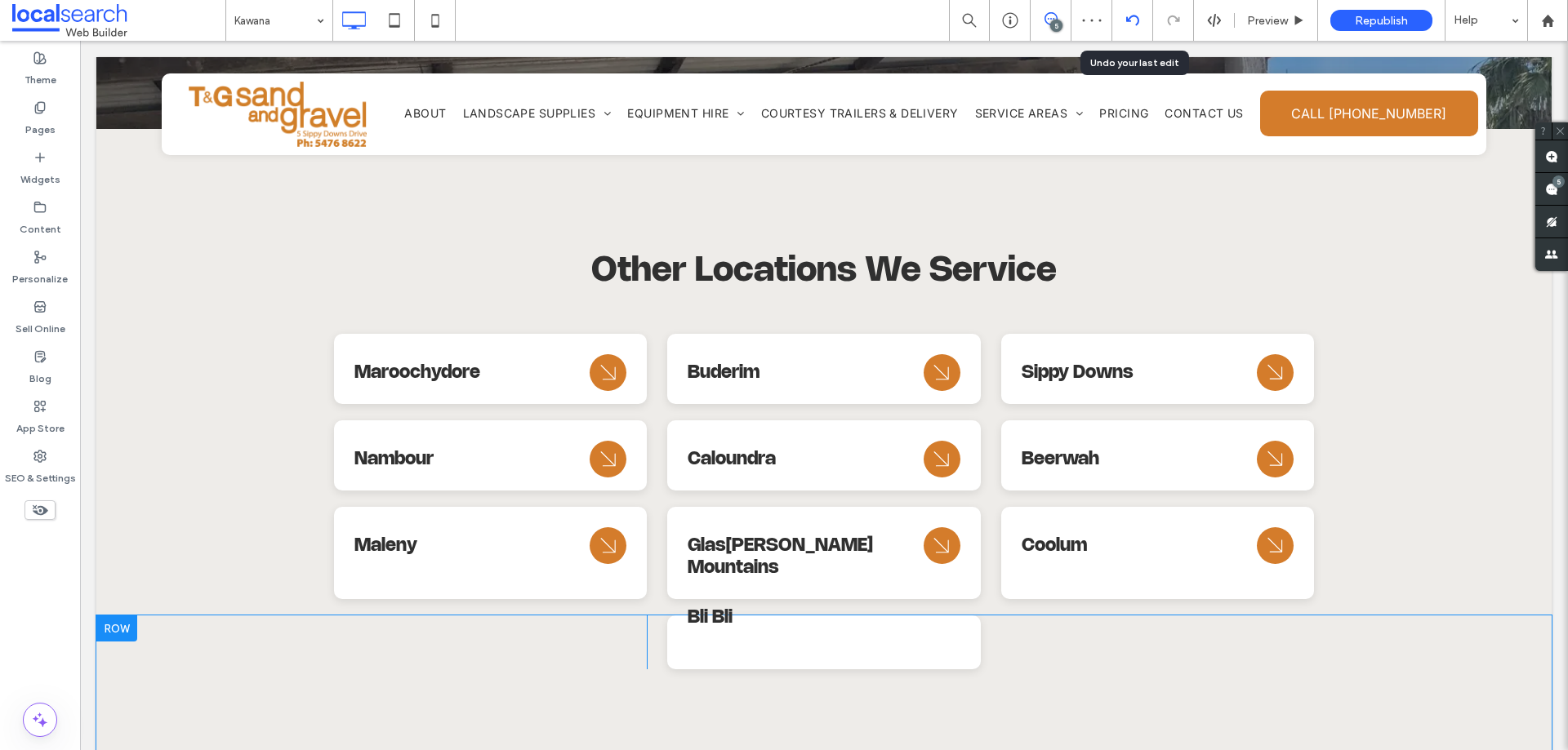
click at [1134, 20] on icon at bounding box center [1132, 20] width 13 height 13
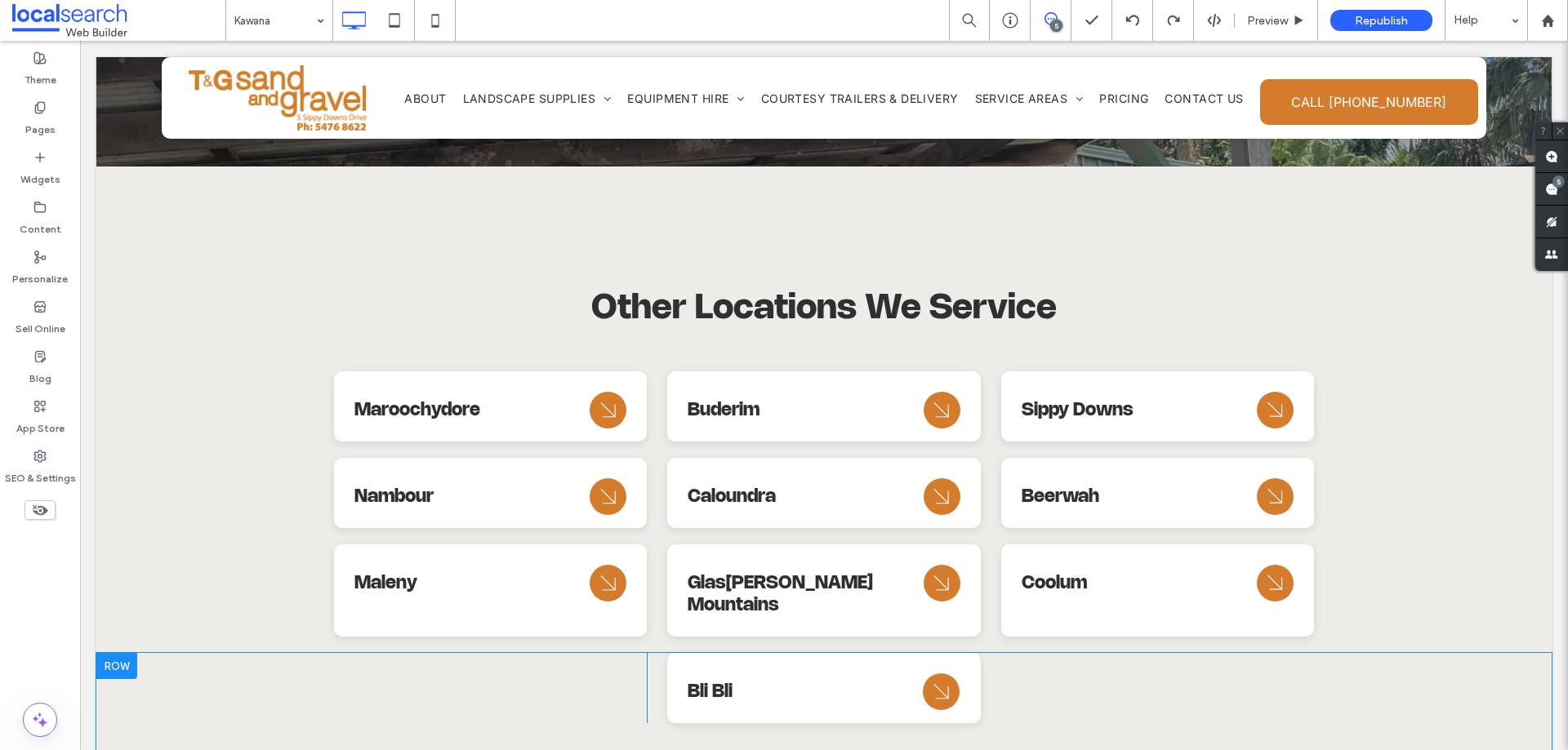
scroll to position [6988, 0]
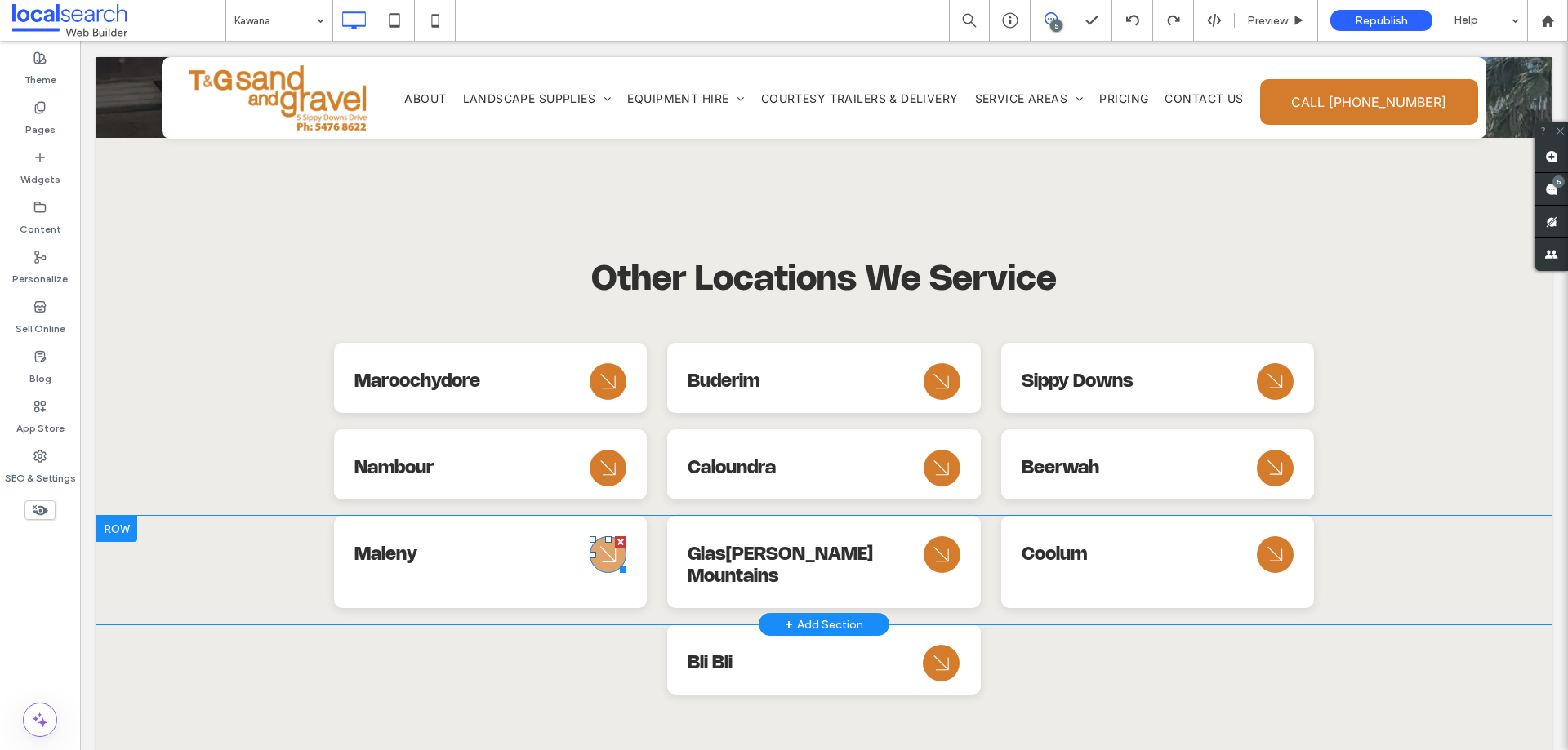
click at [606, 535] on icon "Arrow Icon" at bounding box center [609, 554] width 30 height 39
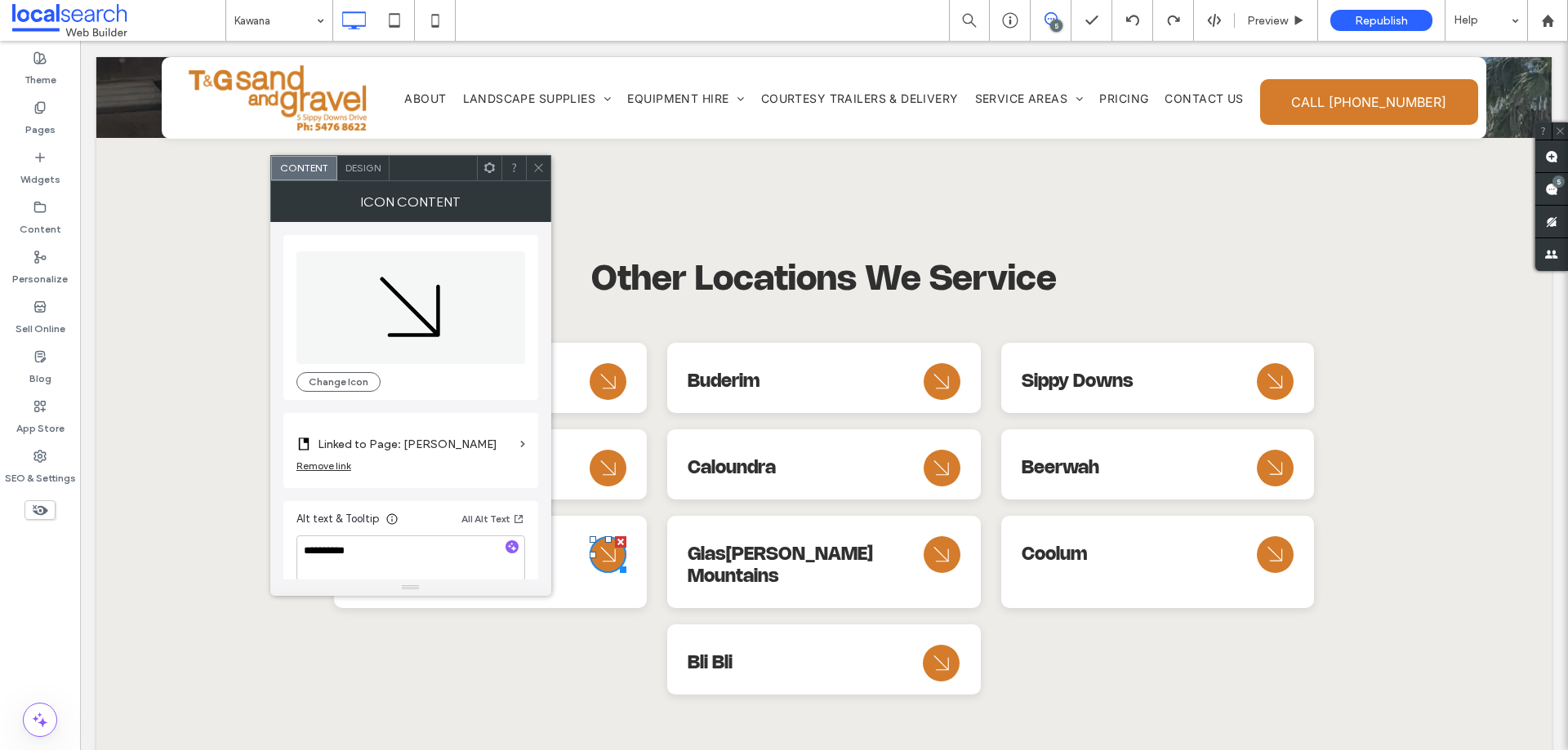
drag, startPoint x: 540, startPoint y: 166, endPoint x: 548, endPoint y: 177, distance: 13.6
click at [539, 167] on use at bounding box center [537, 168] width 8 height 8
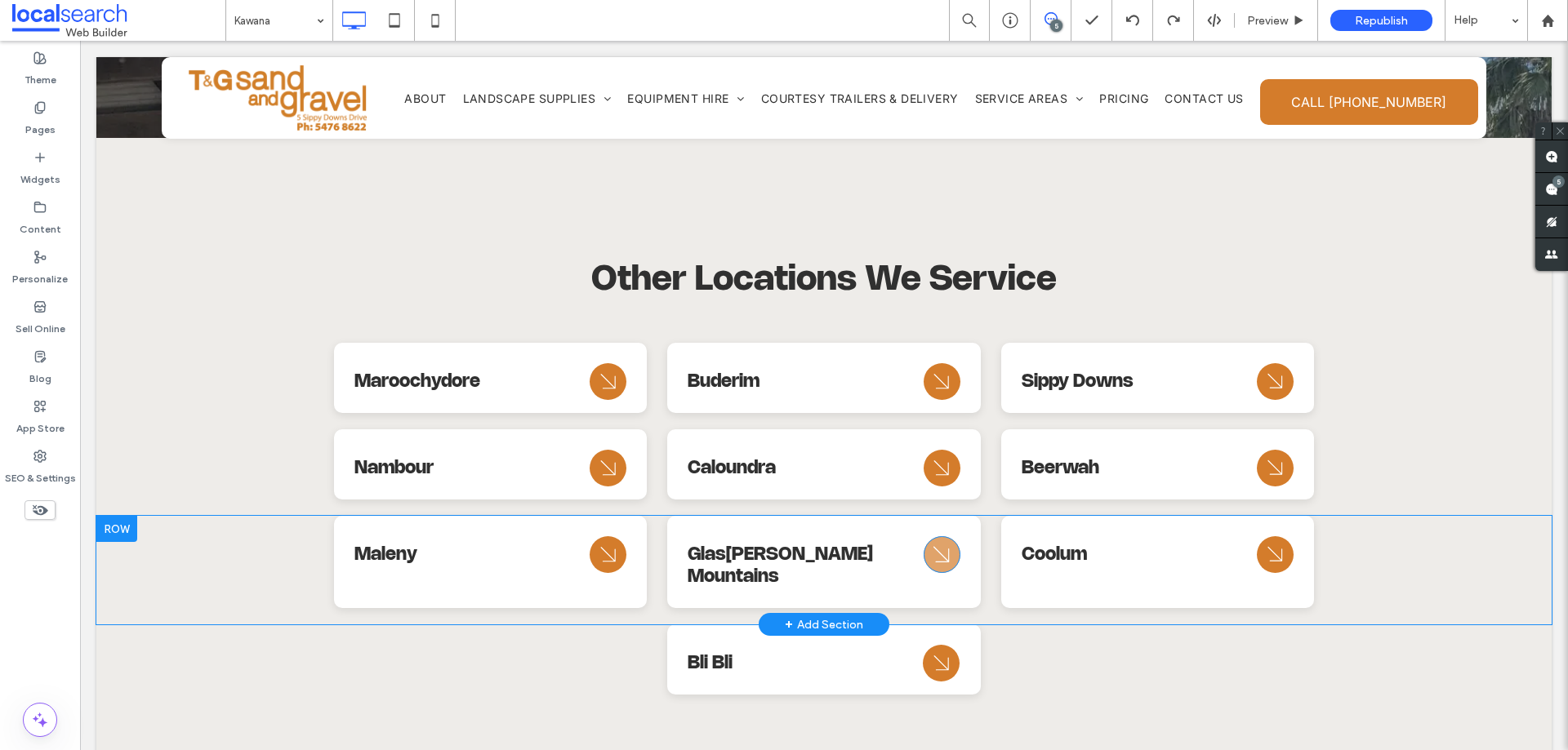
click at [940, 535] on icon "Arrow Icon" at bounding box center [942, 554] width 30 height 39
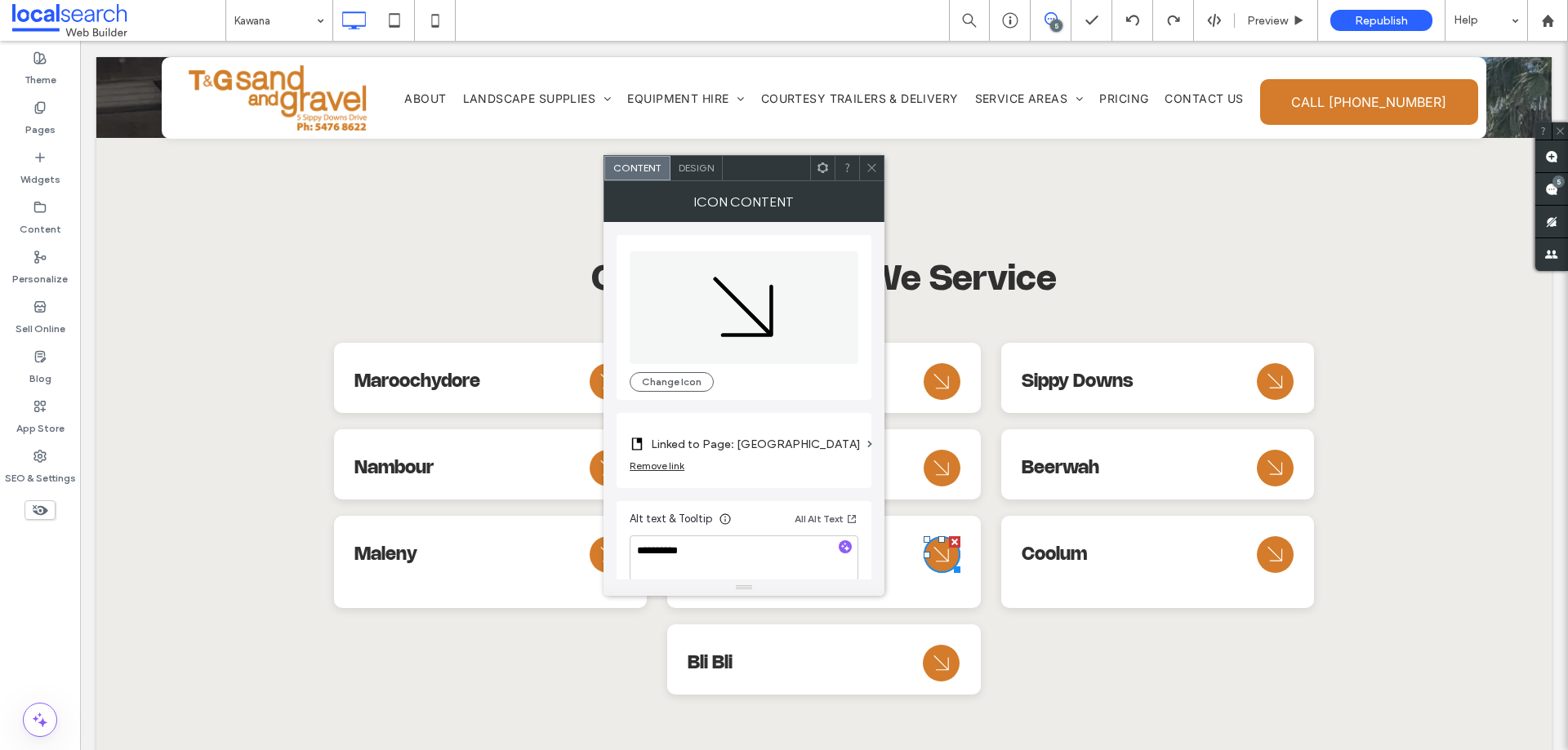
click at [872, 162] on icon at bounding box center [871, 168] width 12 height 12
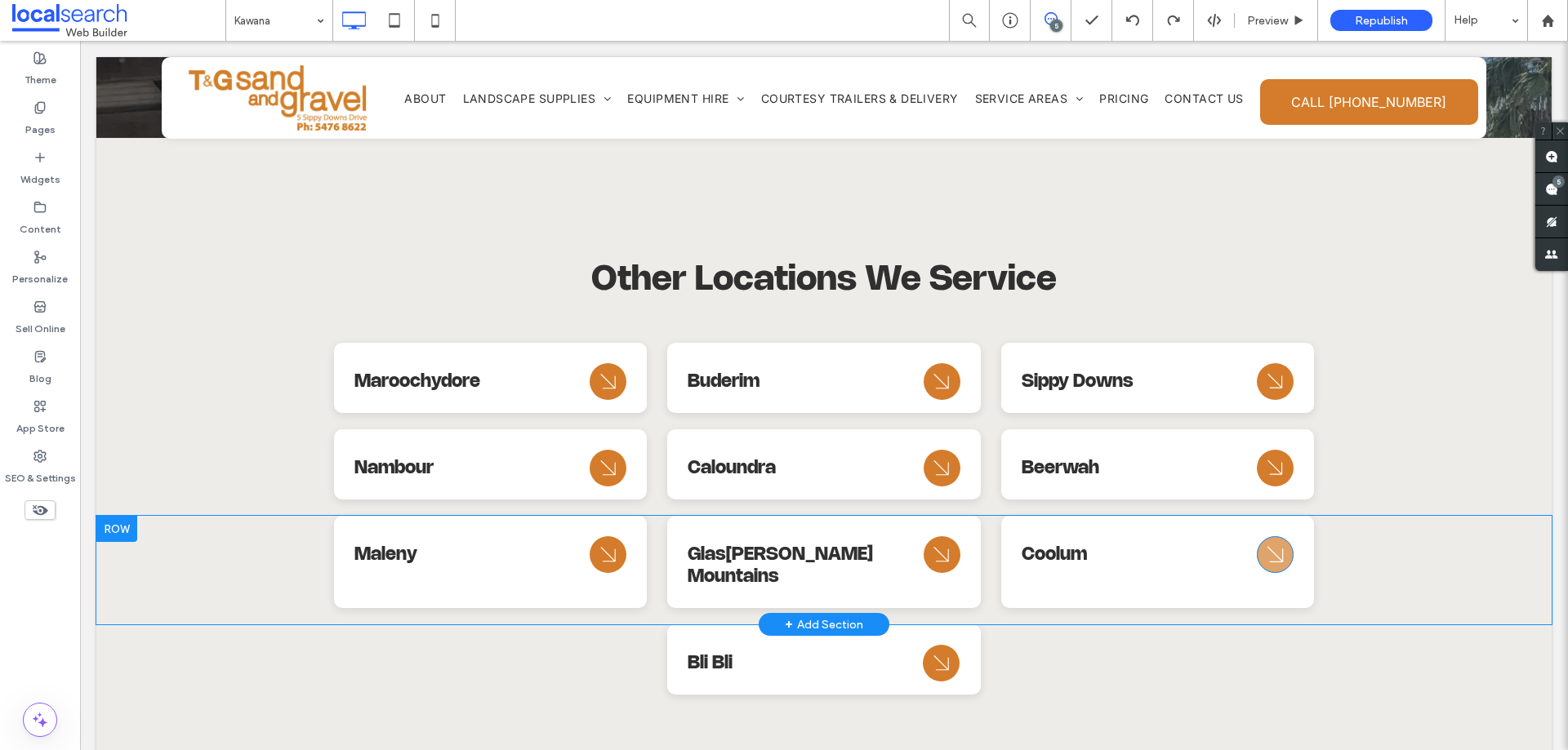
click at [1269, 546] on icon at bounding box center [1275, 554] width 16 height 16
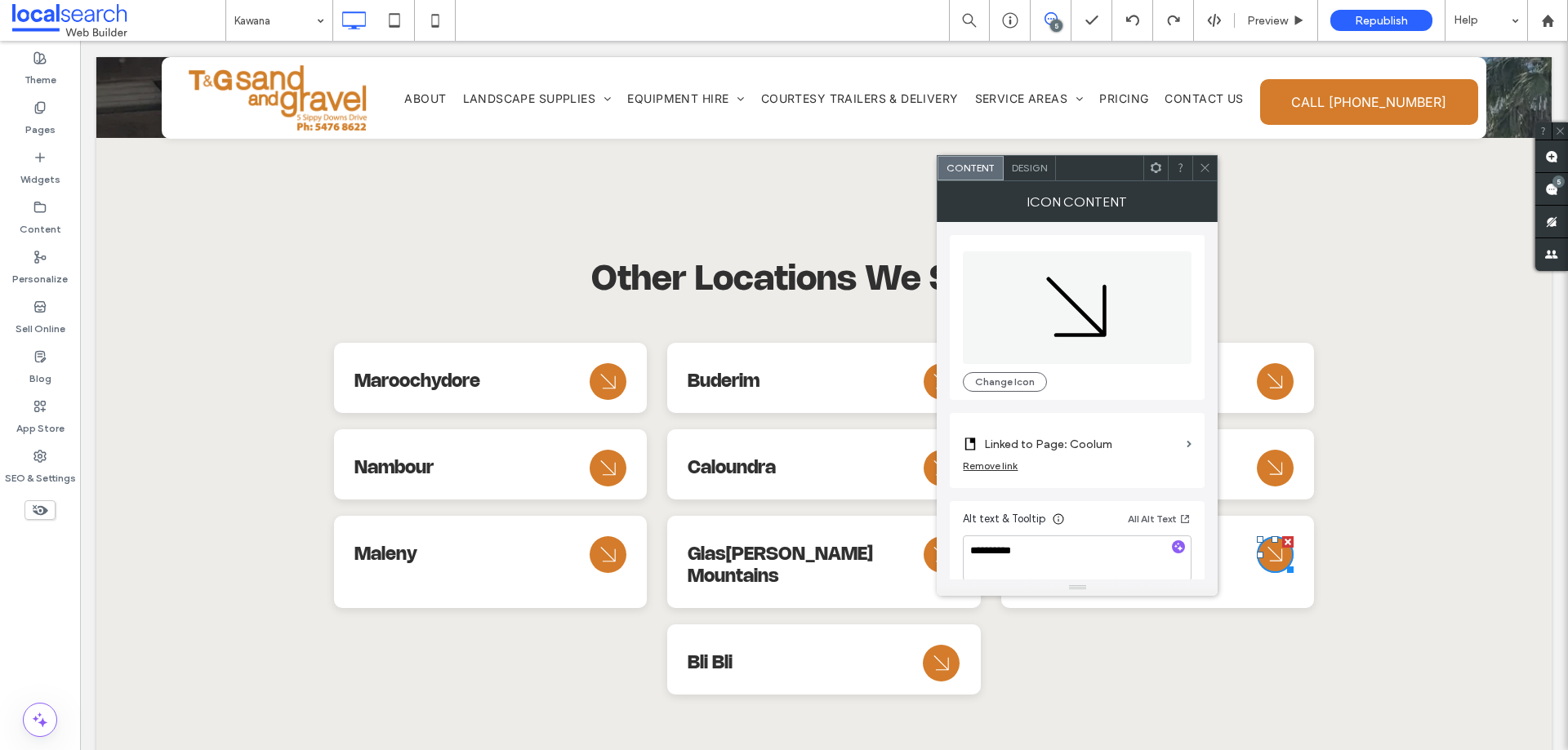
click at [1210, 177] on span at bounding box center [1205, 168] width 12 height 24
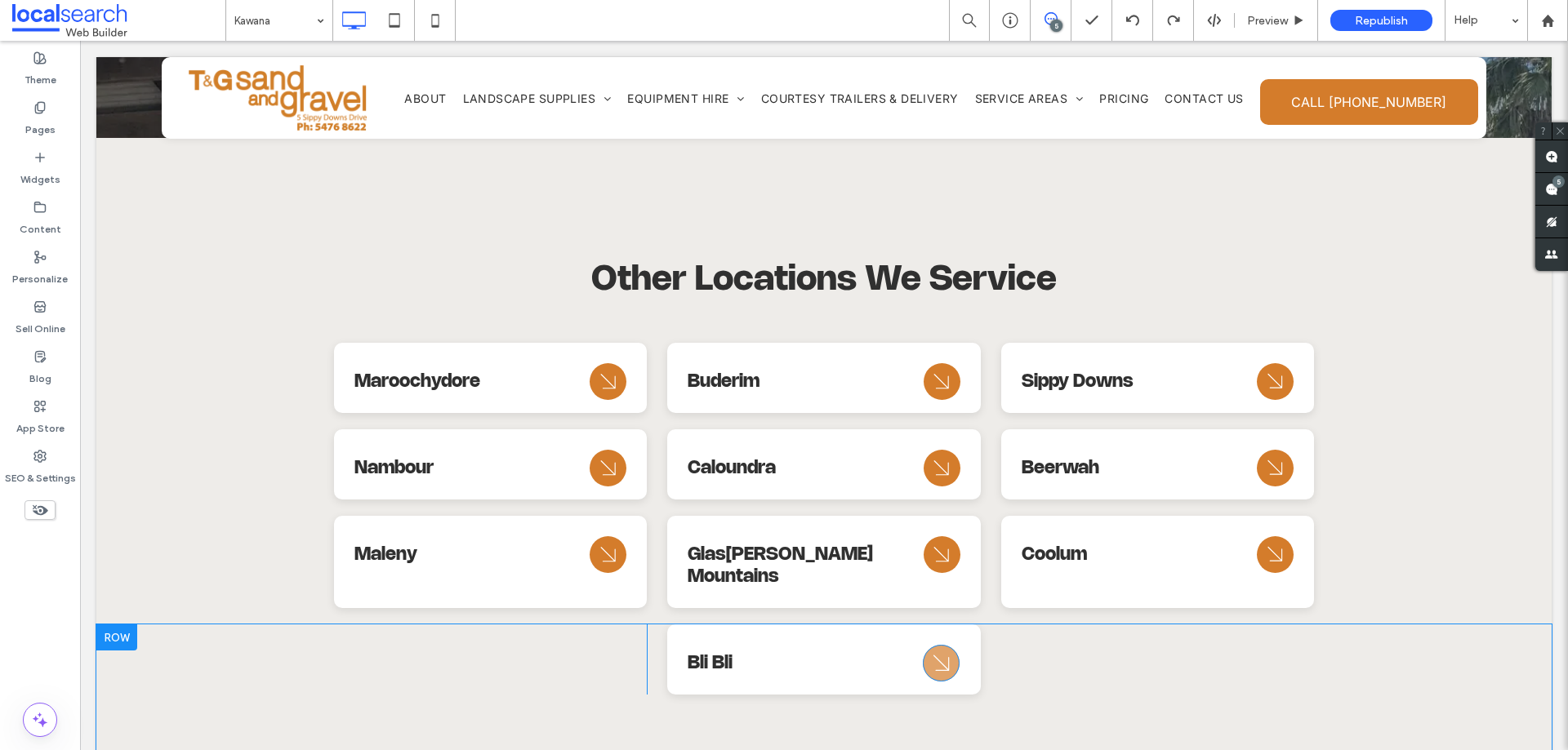
click at [941, 644] on icon "Arrow Icon" at bounding box center [942, 663] width 30 height 39
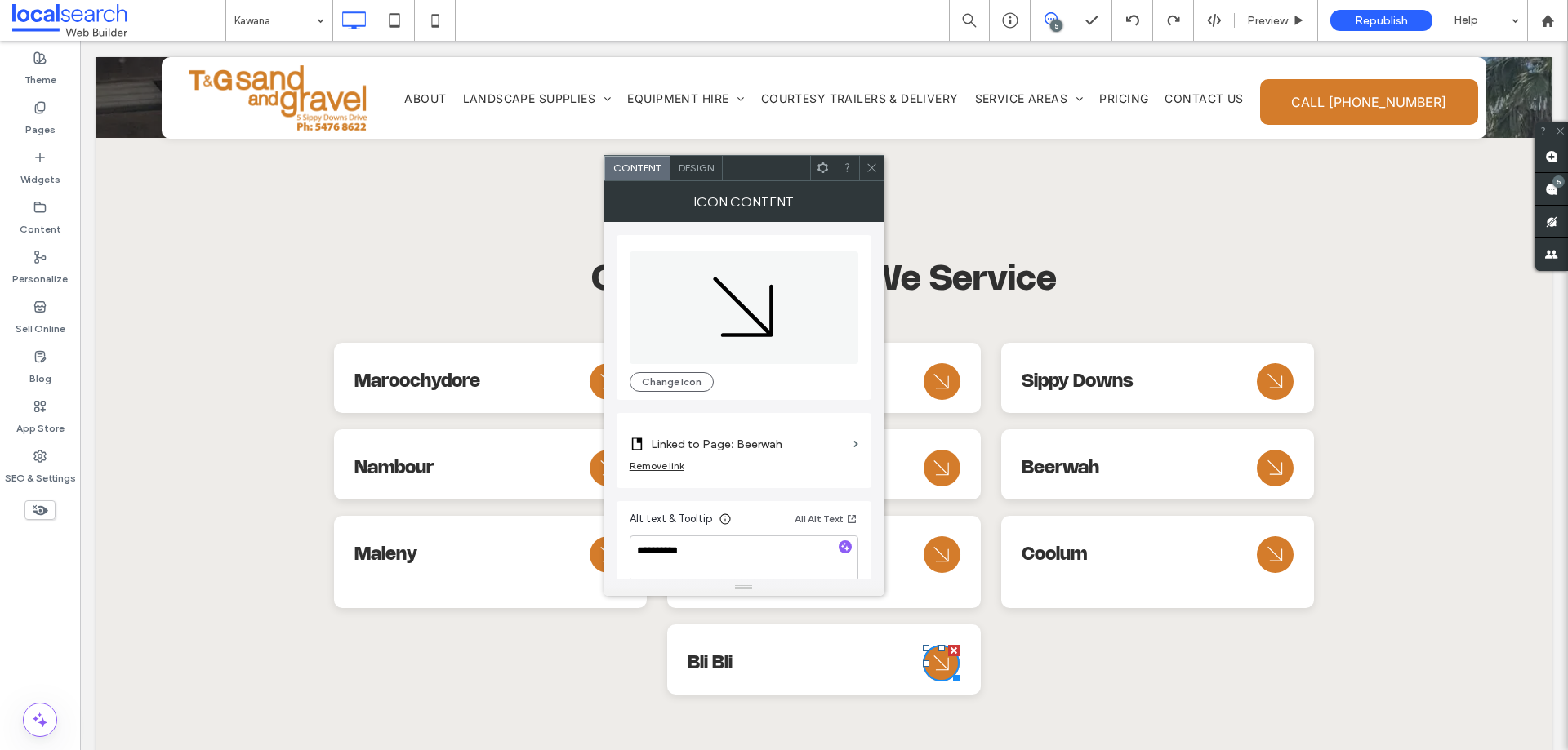
click at [777, 435] on label "Linked to Page: Beerwah" at bounding box center [749, 444] width 196 height 30
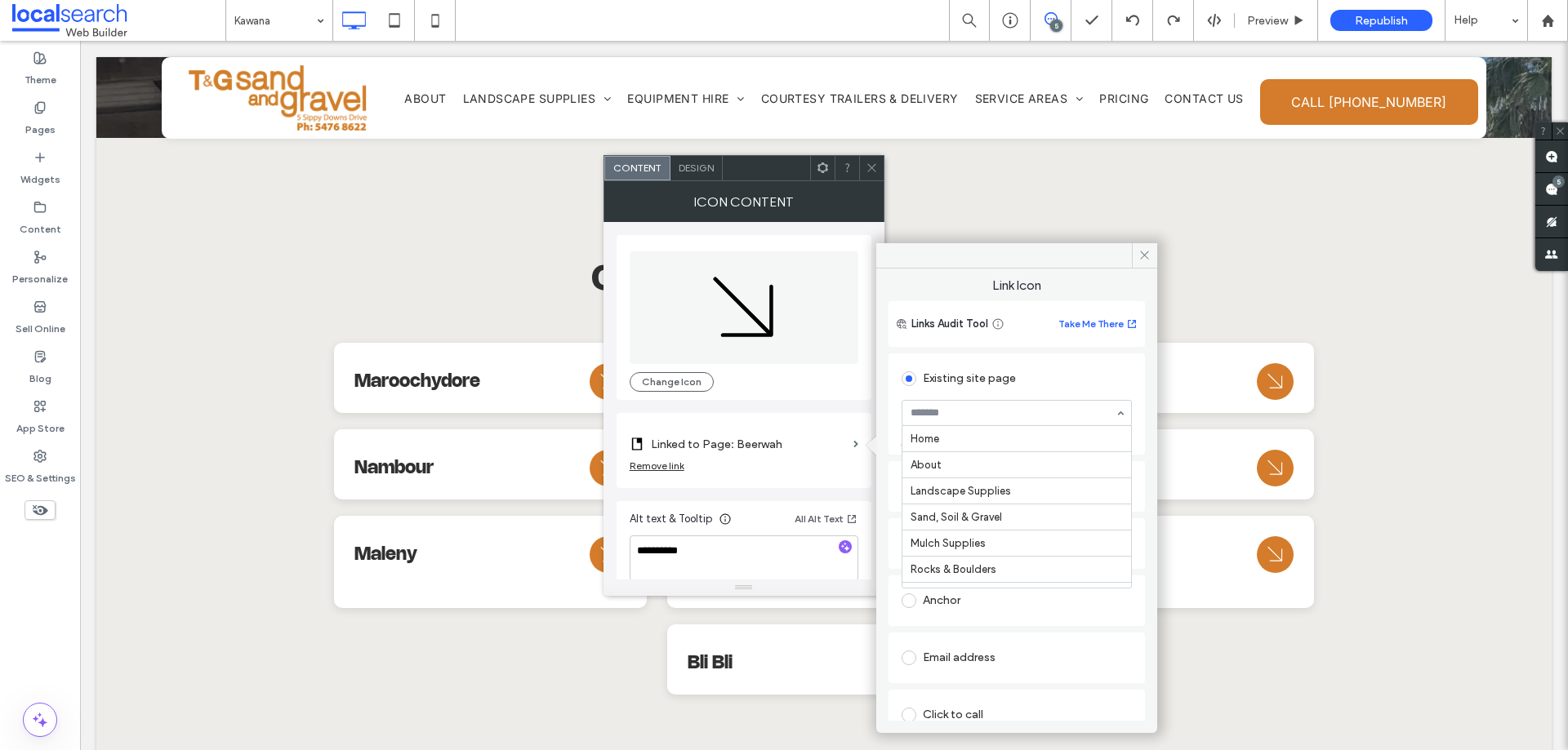
scroll to position [496, 0]
click at [873, 165] on icon at bounding box center [871, 168] width 12 height 12
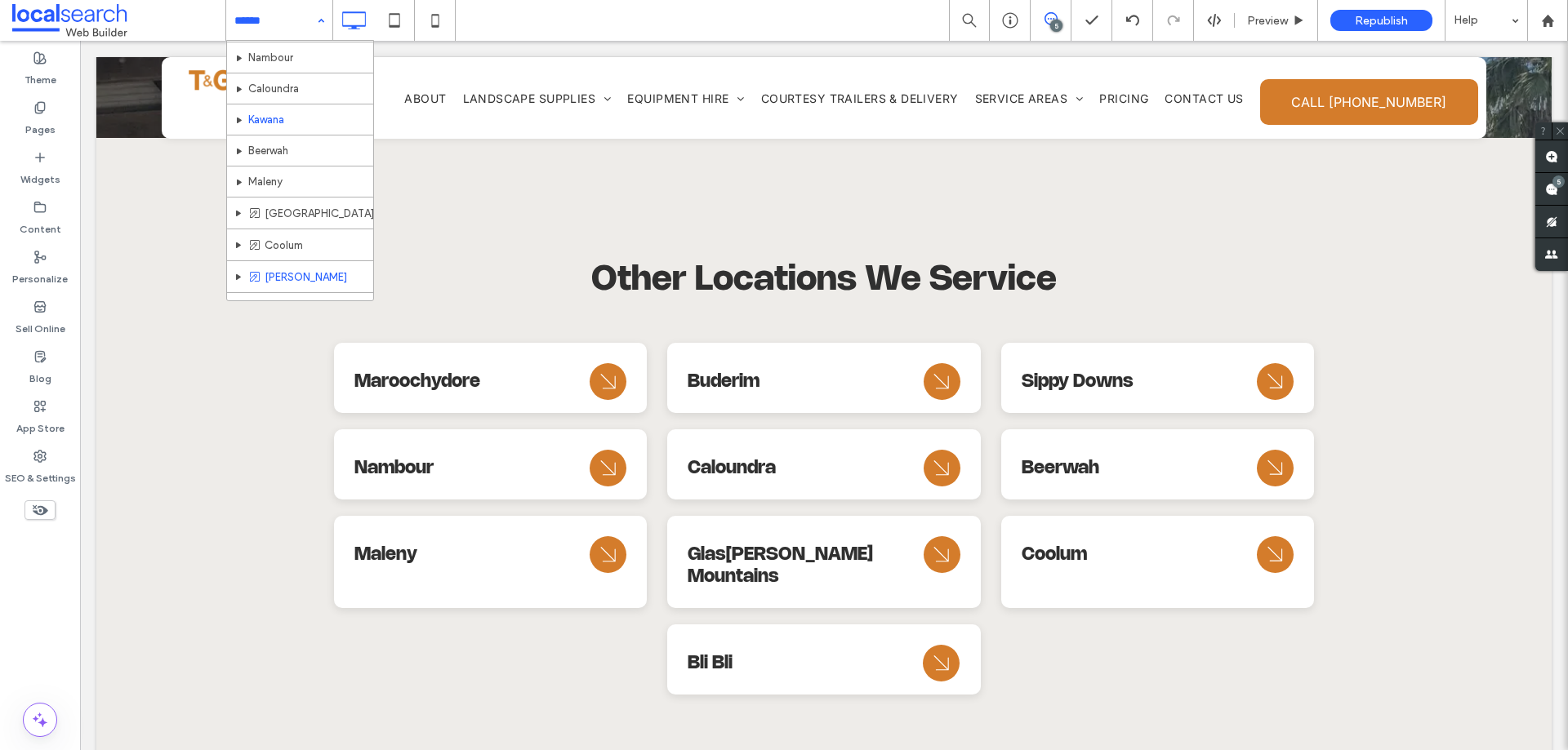
scroll to position [466, 0]
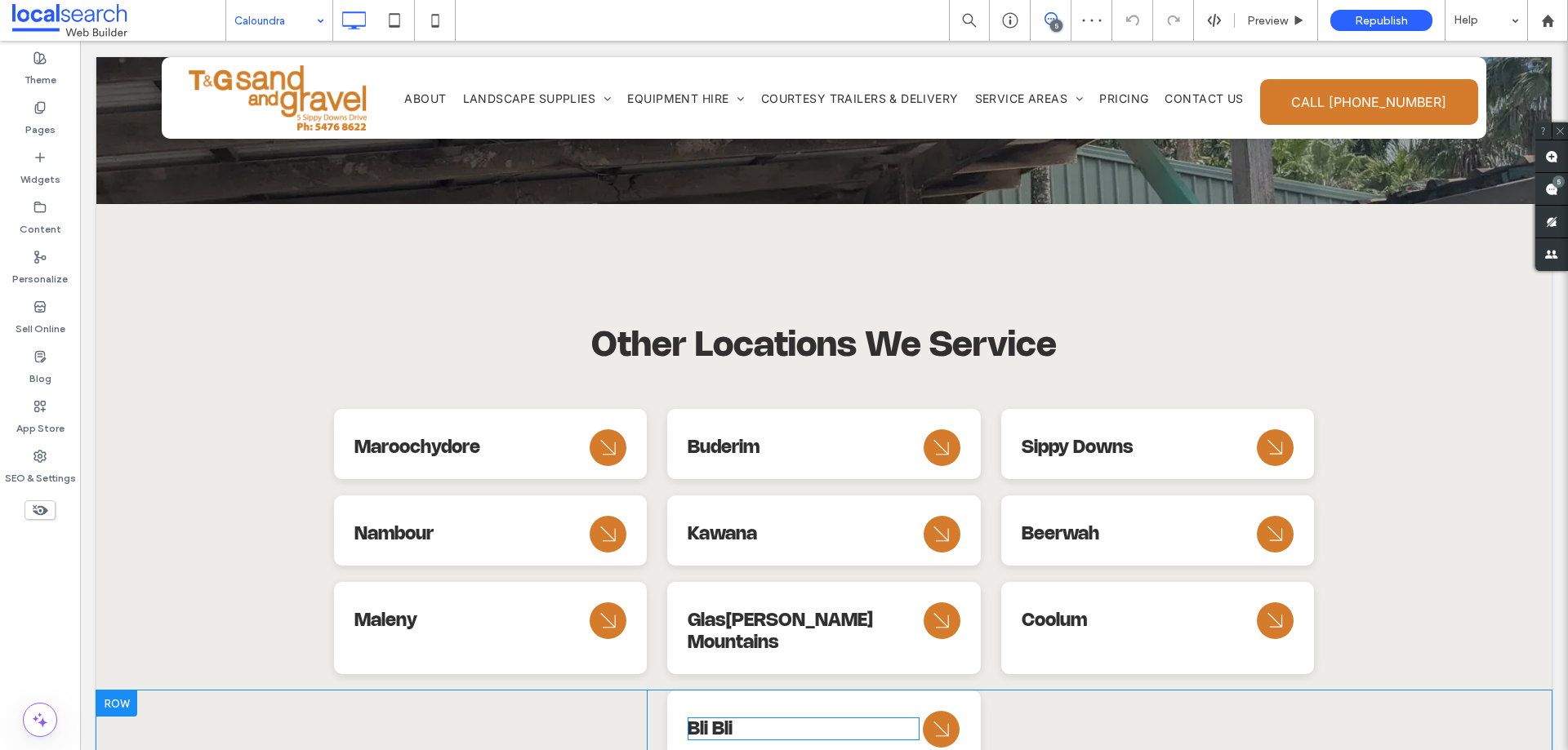
scroll to position [7070, 0]
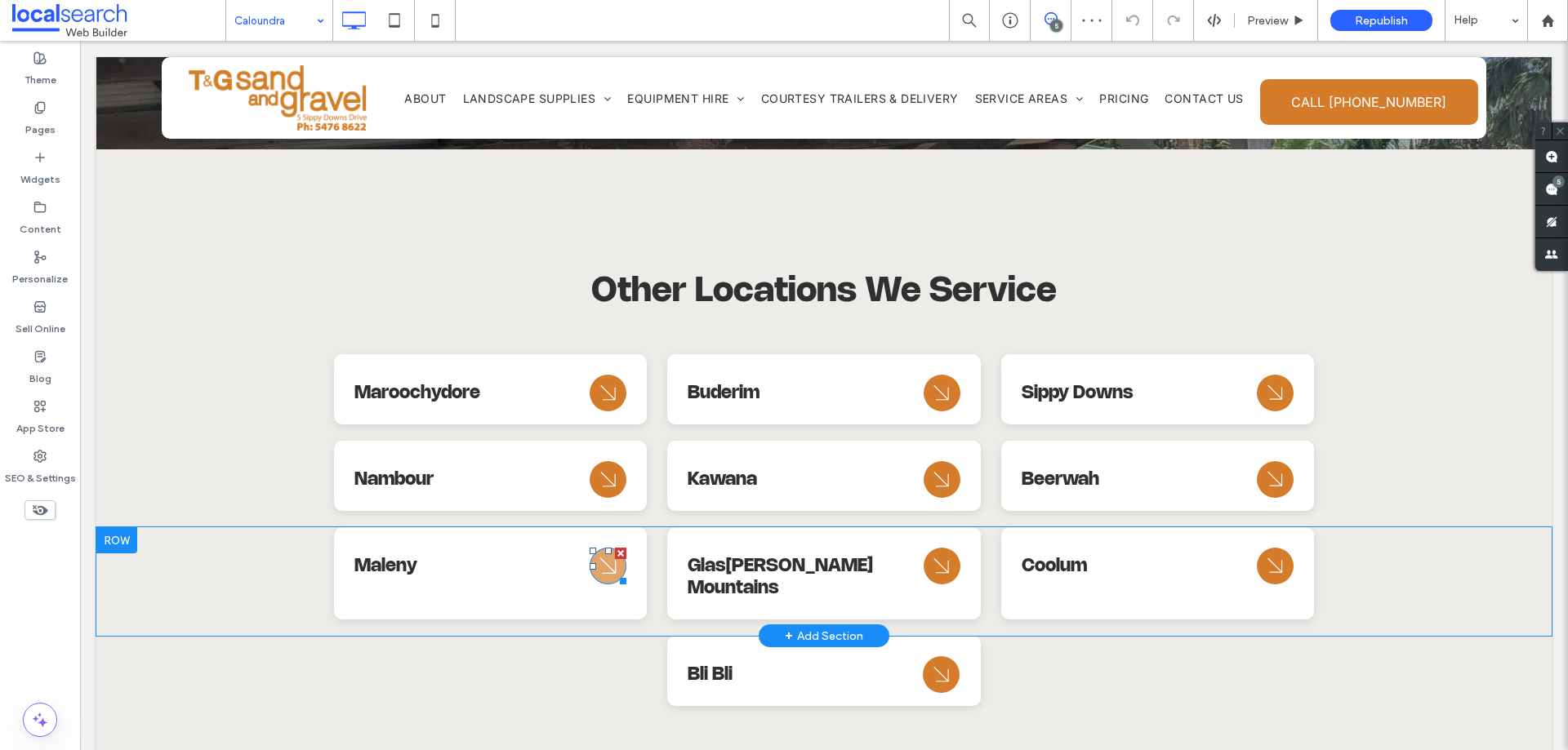
click at [601, 546] on icon "Arrow Icon" at bounding box center [609, 566] width 30 height 39
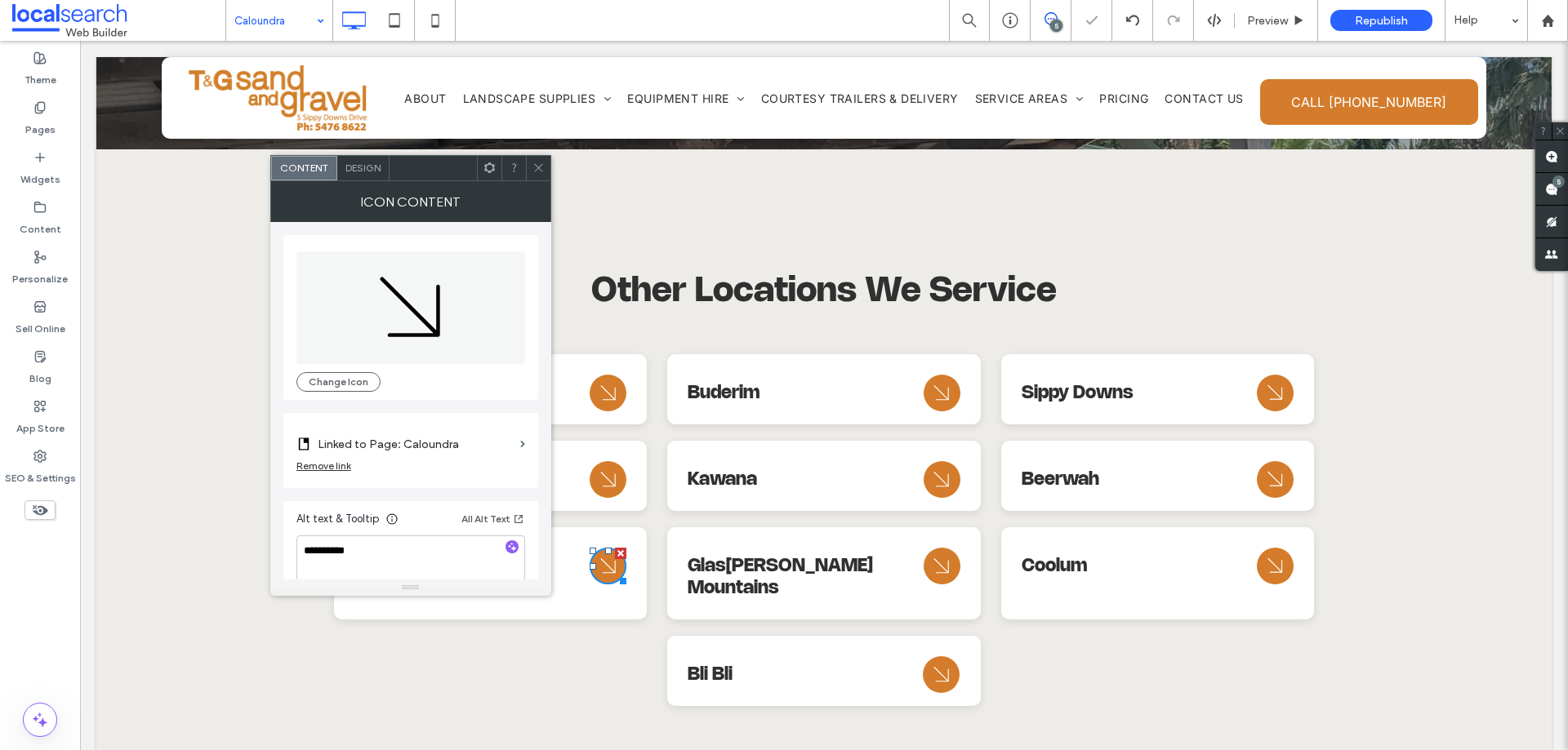
click at [454, 451] on label "Linked to Page: Caloundra" at bounding box center [415, 444] width 196 height 30
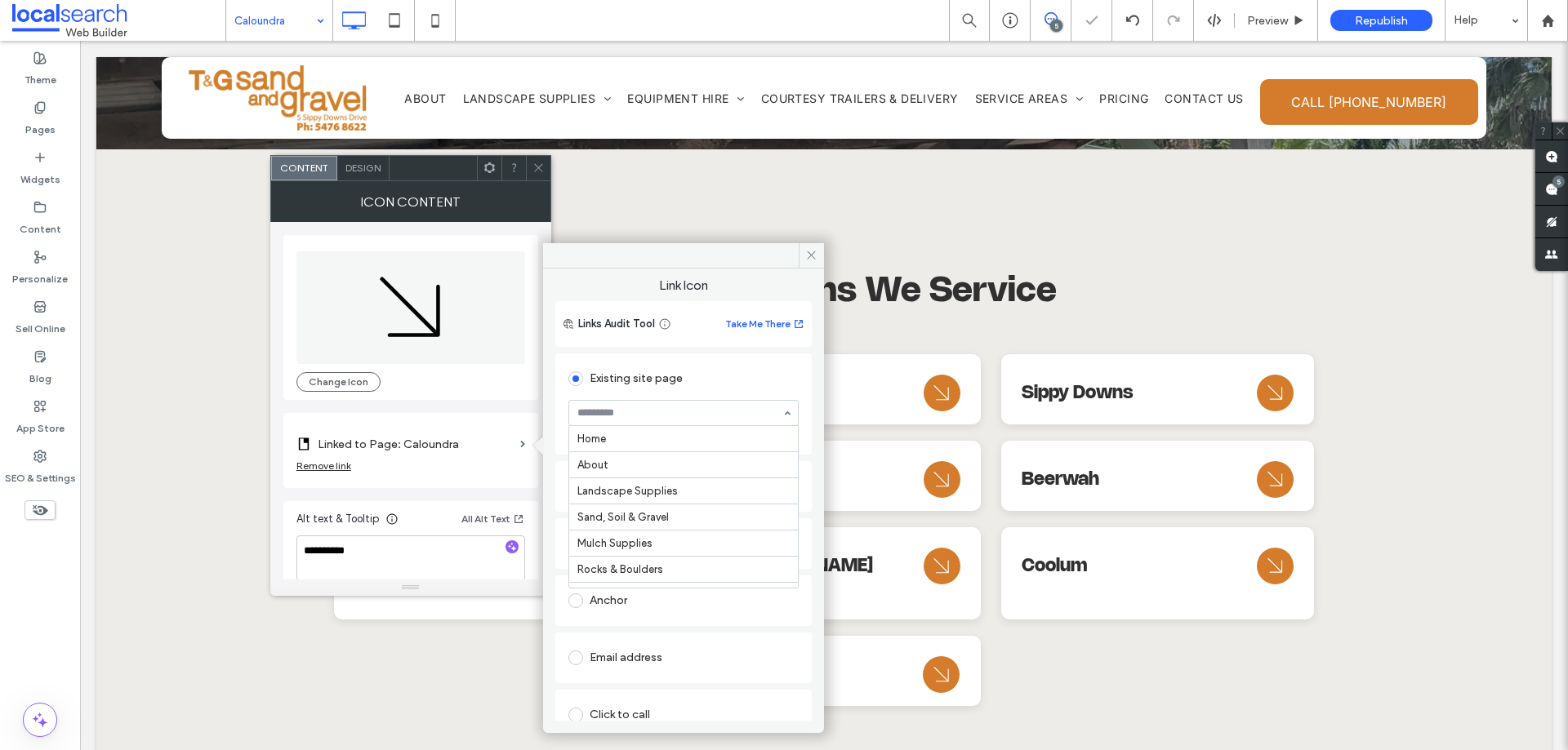
scroll to position [444, 0]
click at [540, 166] on use at bounding box center [537, 168] width 8 height 8
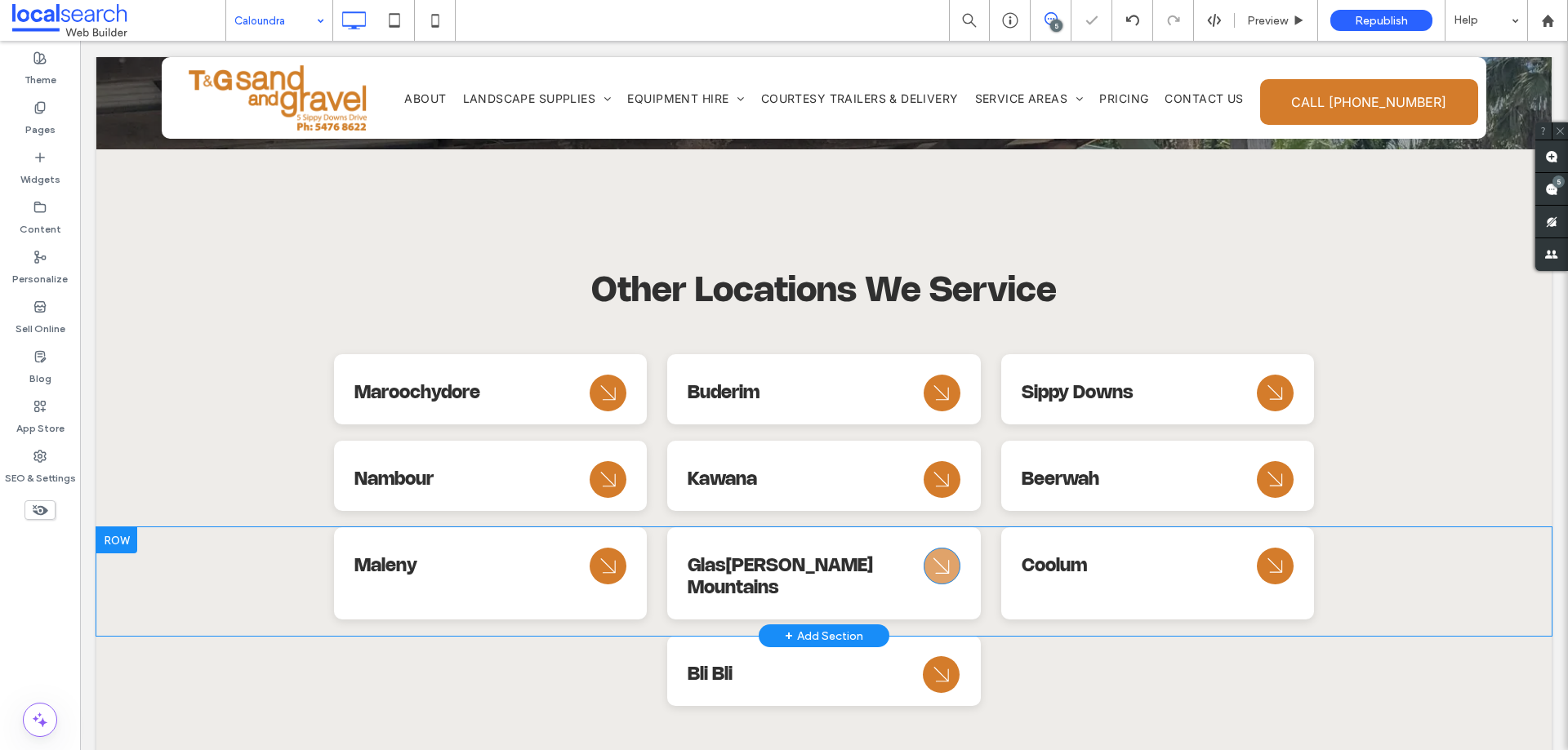
click at [925, 547] on div "Arrow Icon" at bounding box center [942, 566] width 37 height 37
click at [928, 546] on icon "Arrow Icon" at bounding box center [942, 566] width 30 height 39
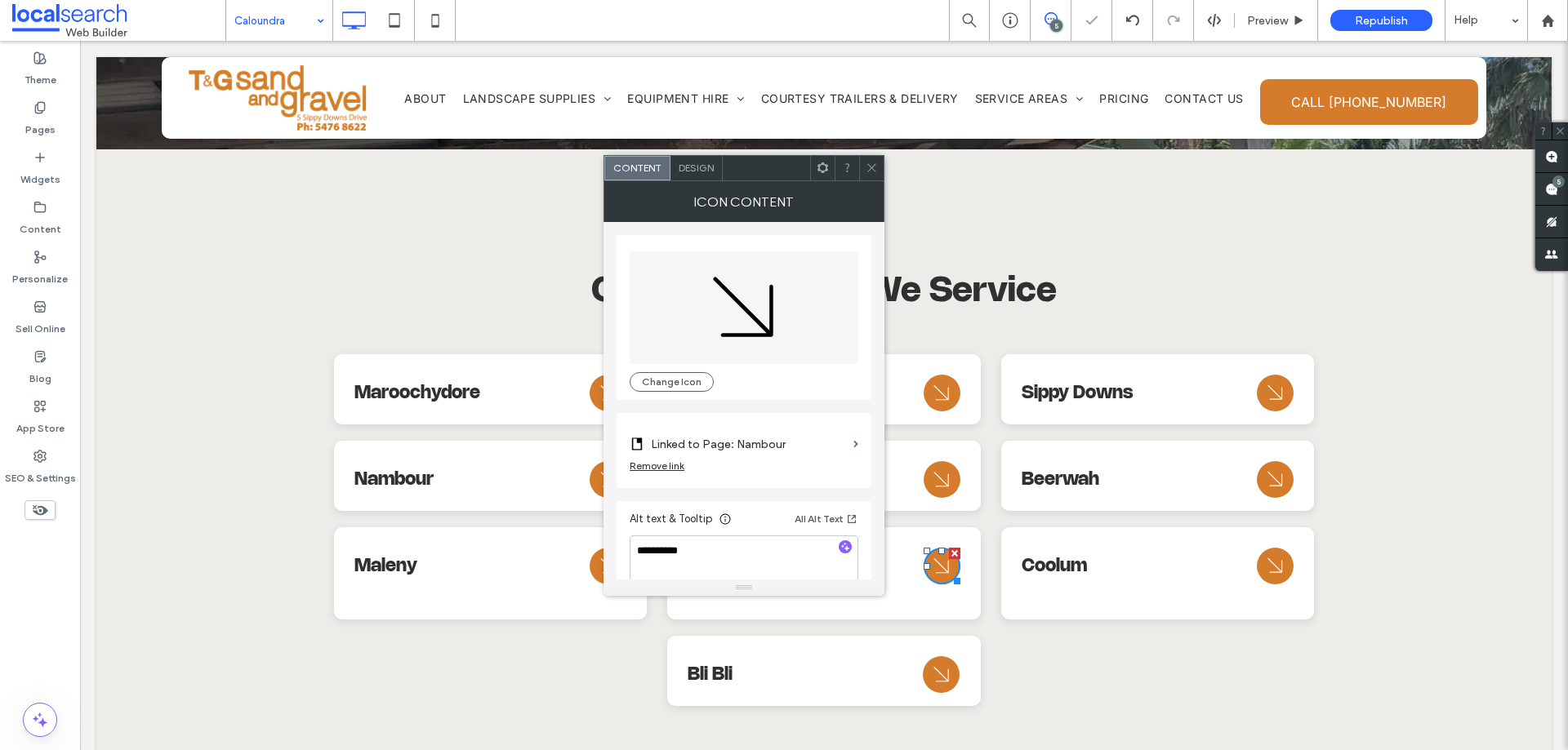
click at [797, 437] on label "Linked to Page: Nambour" at bounding box center [749, 444] width 196 height 30
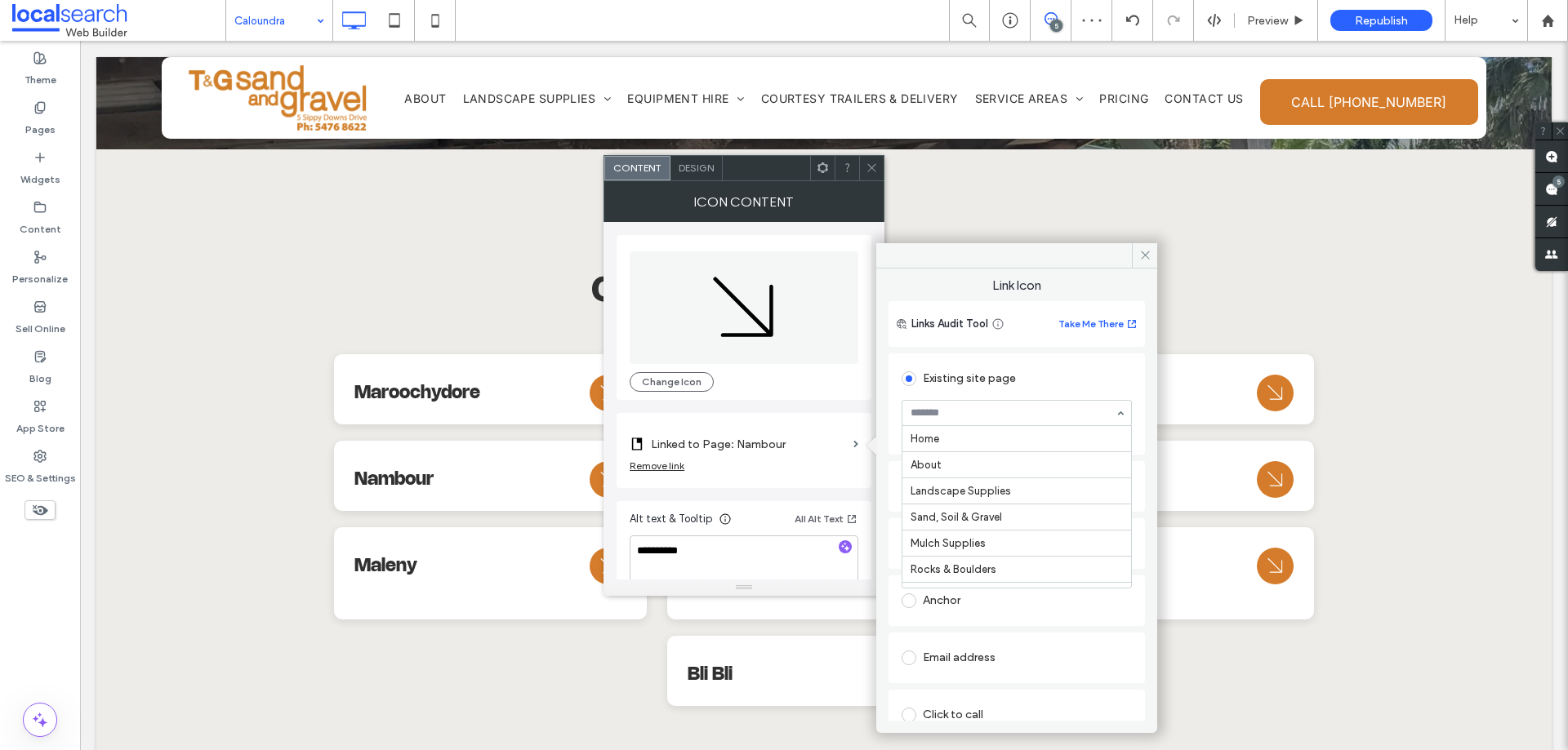
scroll to position [418, 0]
click at [871, 176] on span at bounding box center [871, 168] width 12 height 24
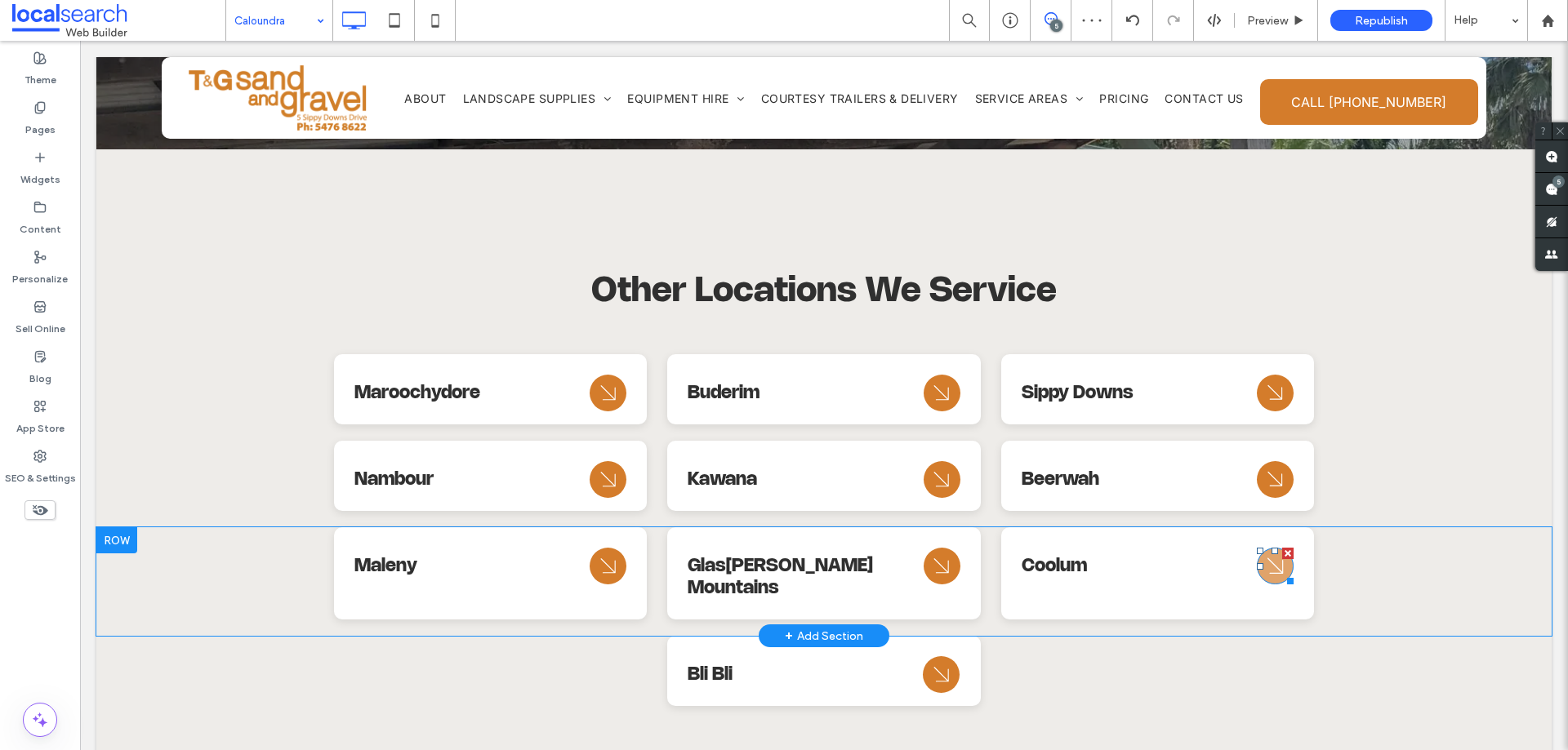
click at [1261, 546] on icon "Arrow Icon" at bounding box center [1275, 566] width 30 height 39
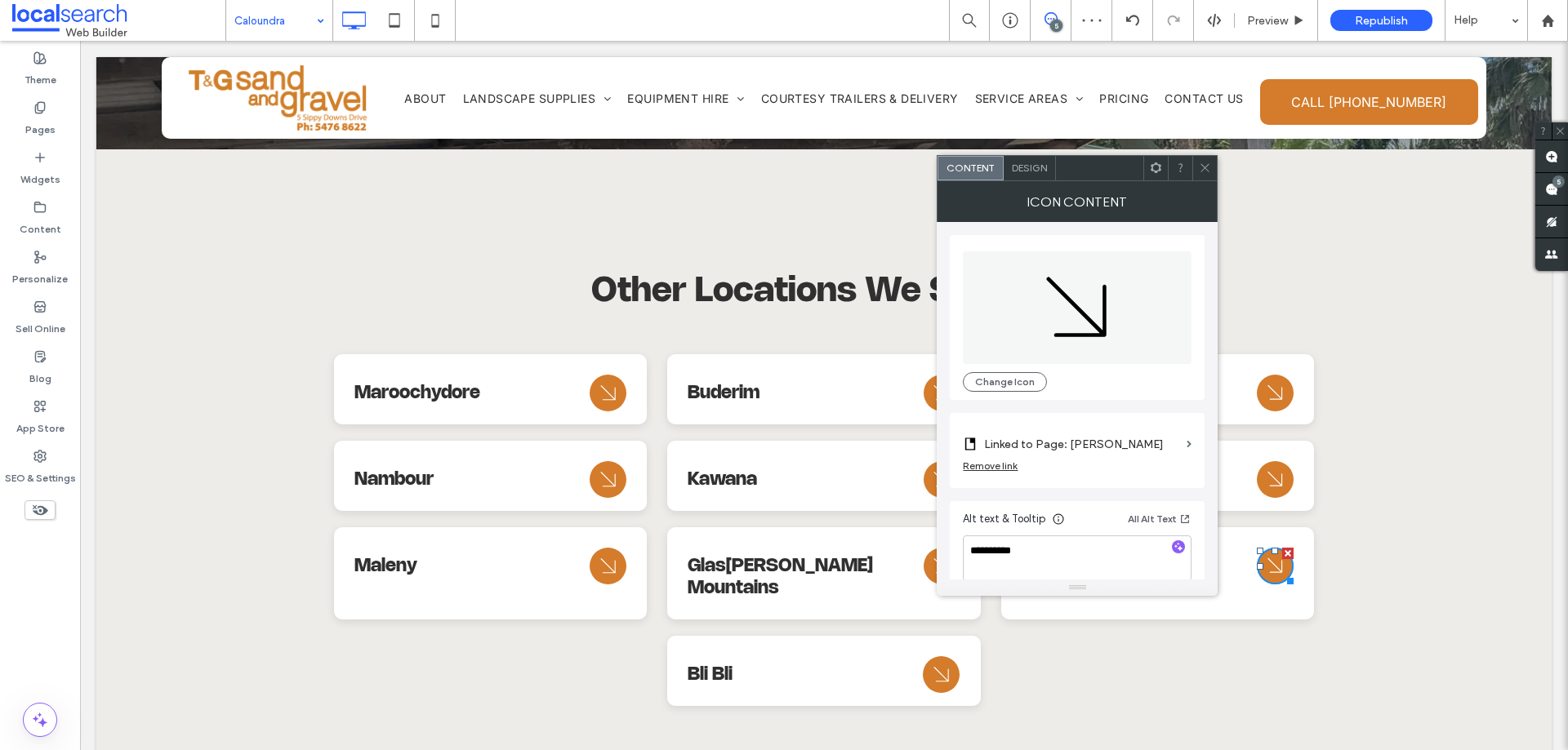
drag, startPoint x: 1120, startPoint y: 443, endPoint x: 1131, endPoint y: 460, distance: 20.2
click at [1120, 443] on label "Linked to Page: [PERSON_NAME]" at bounding box center [1081, 444] width 196 height 30
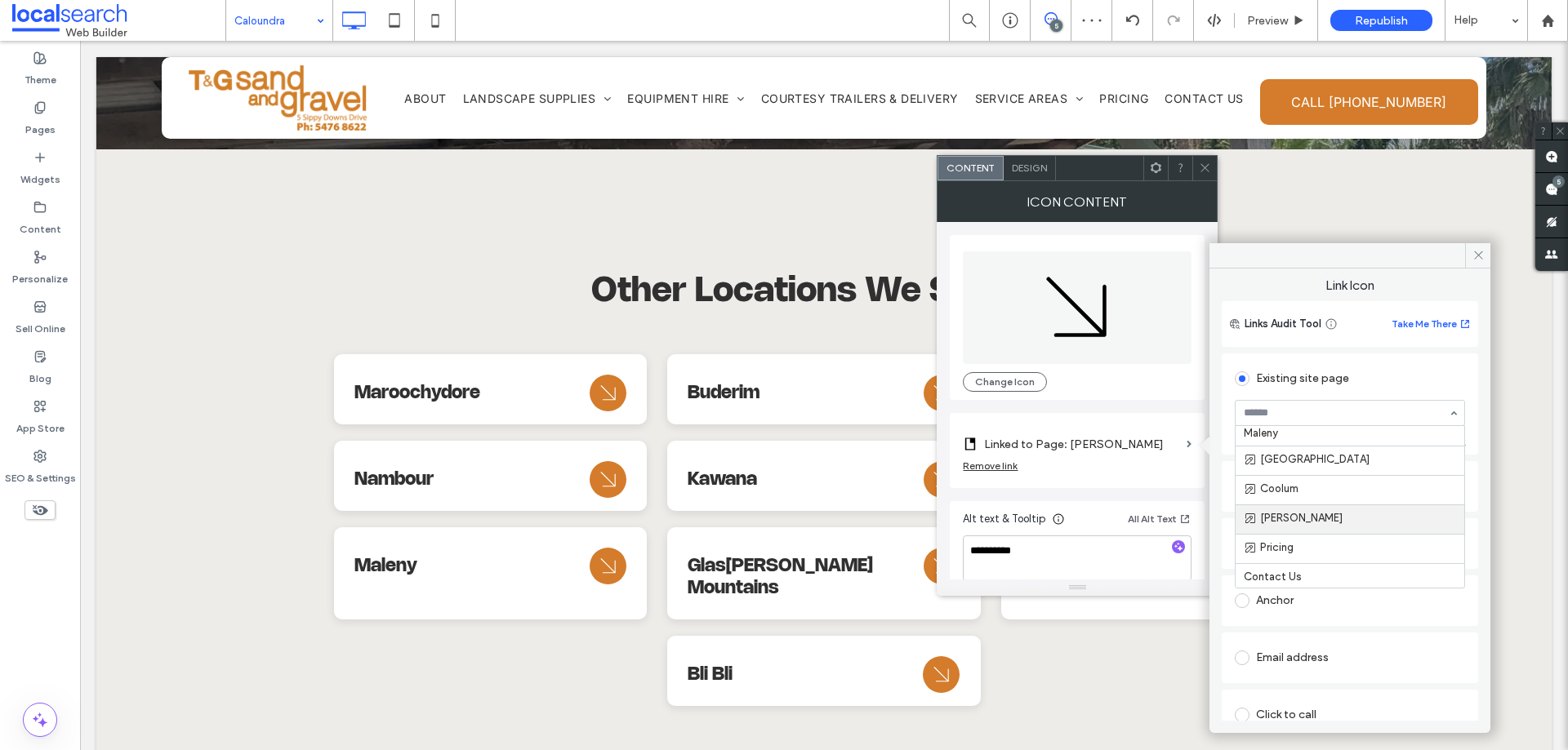
scroll to position [530, 0]
click at [1203, 174] on span at bounding box center [1205, 168] width 12 height 24
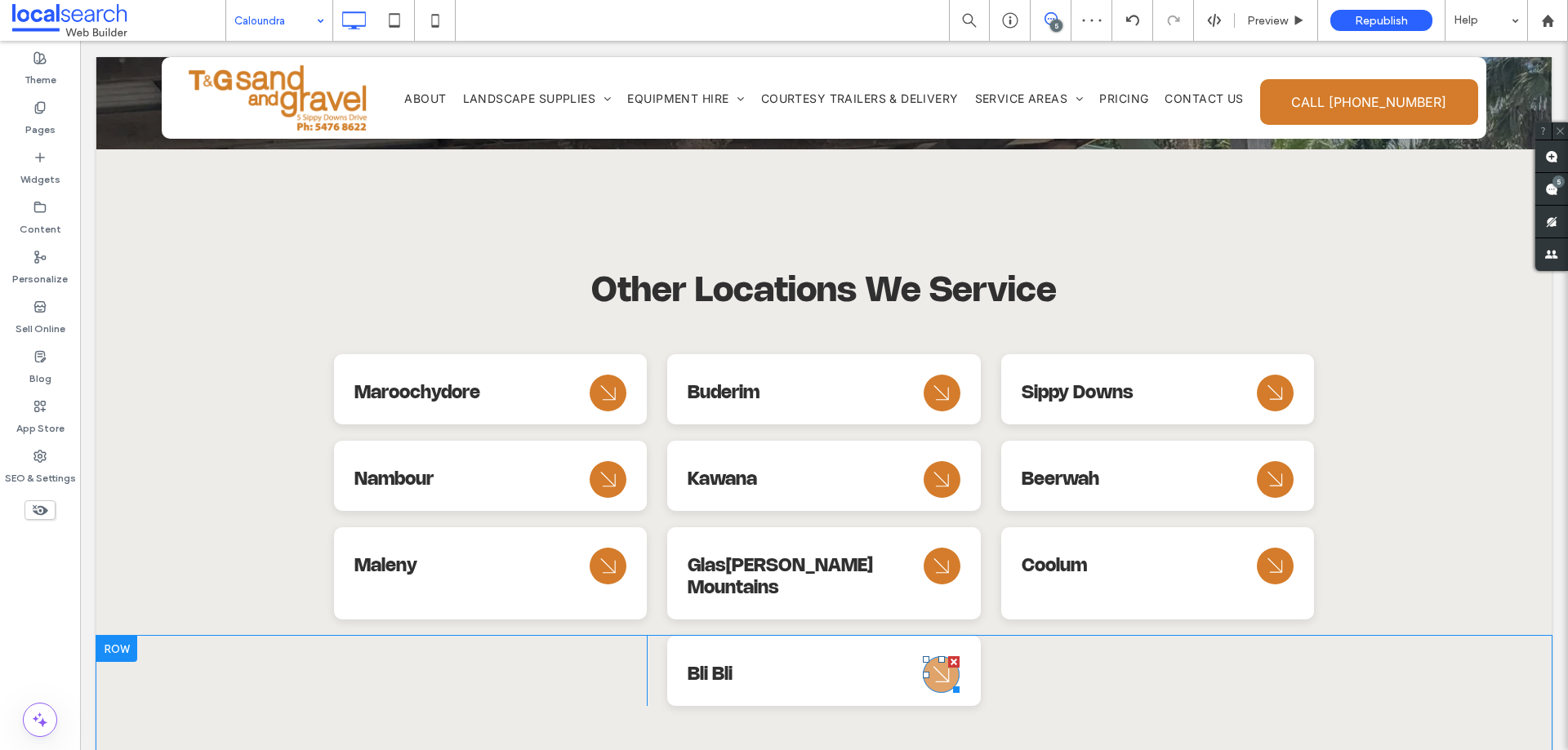
click at [941, 655] on icon "Arrow Icon" at bounding box center [942, 674] width 30 height 39
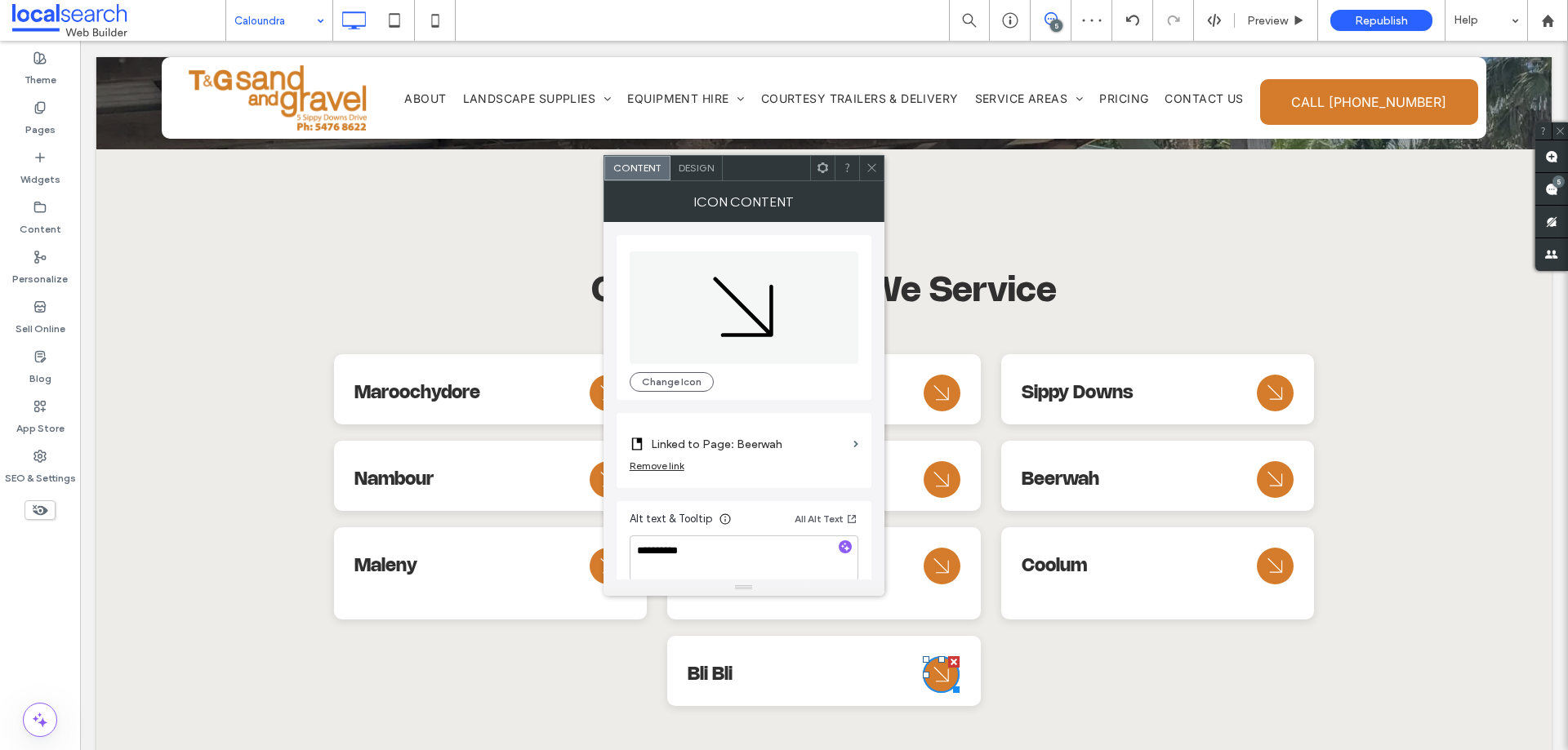
click at [797, 451] on label "Linked to Page: Beerwah" at bounding box center [749, 444] width 196 height 30
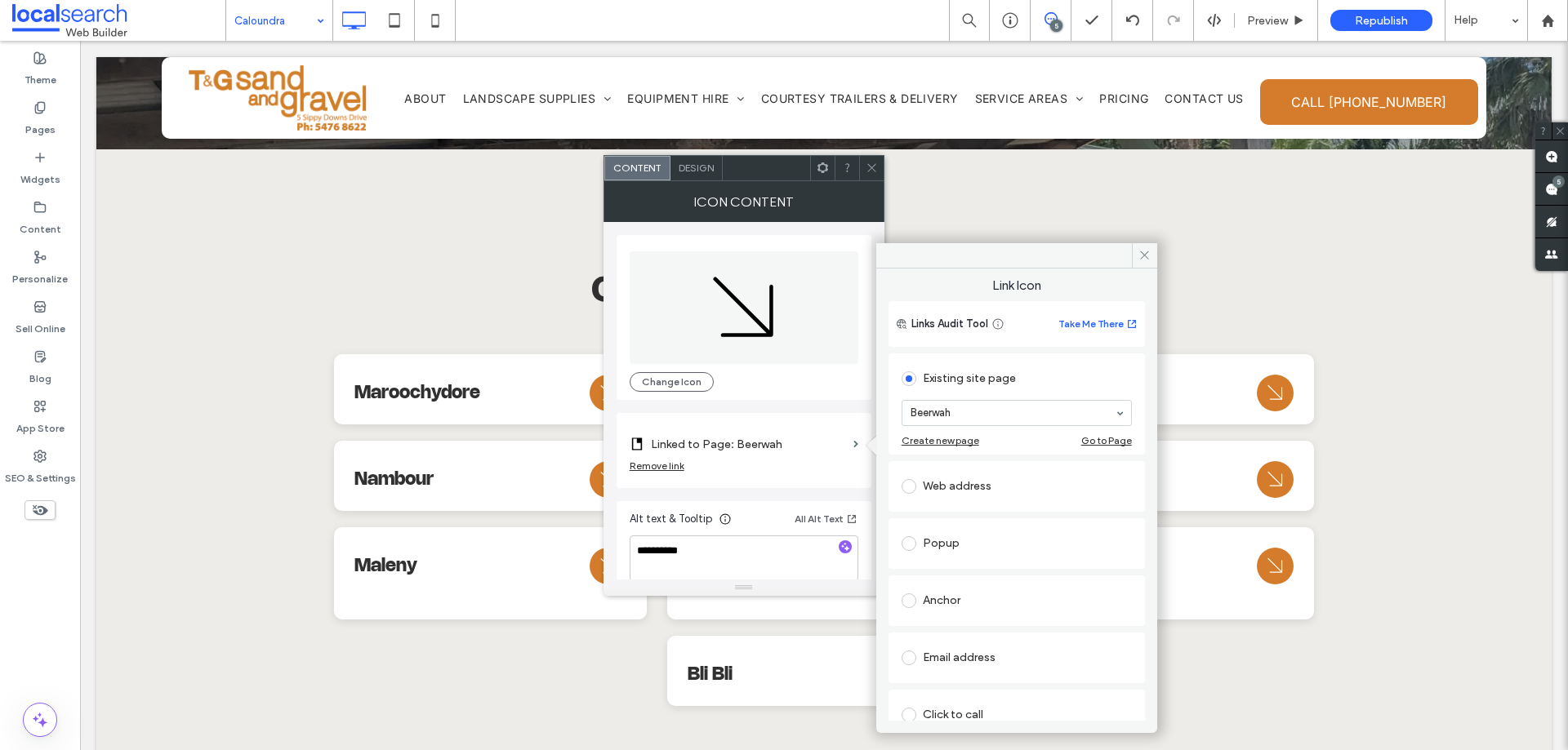
click at [961, 428] on section "Beerwah" at bounding box center [1016, 412] width 230 height 43
click at [868, 164] on use at bounding box center [871, 168] width 8 height 8
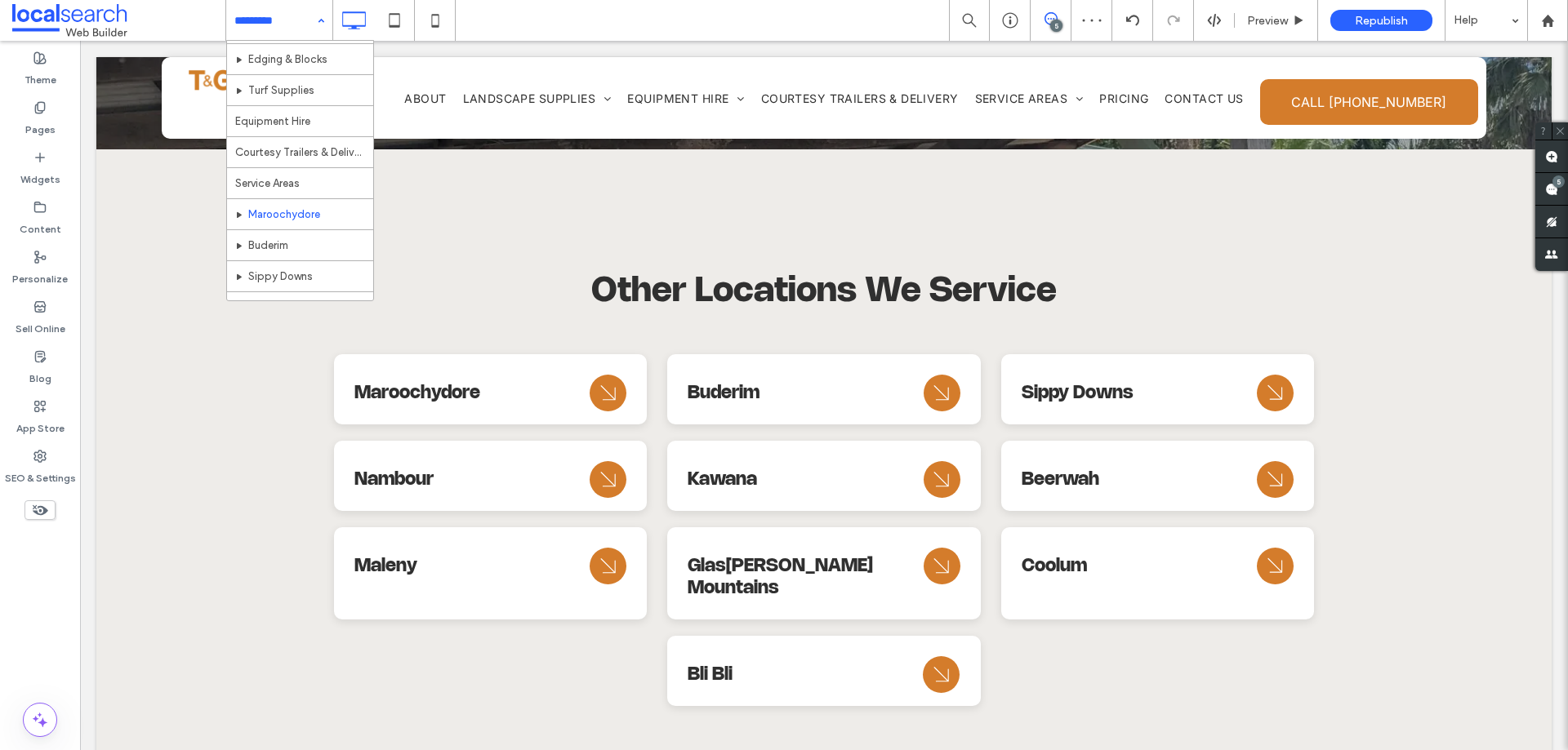
scroll to position [547, 0]
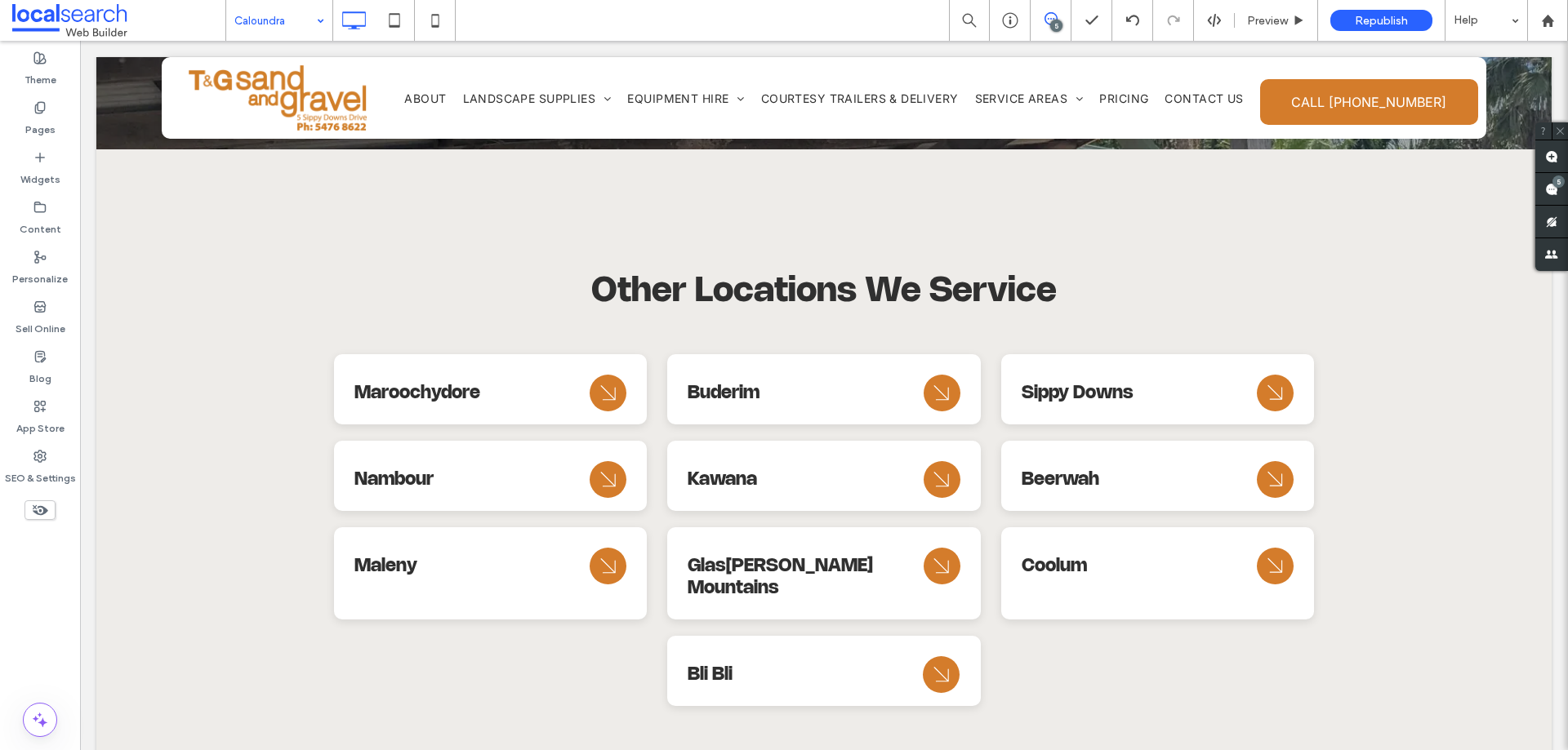
click at [320, 25] on div "Caloundra" at bounding box center [279, 20] width 106 height 41
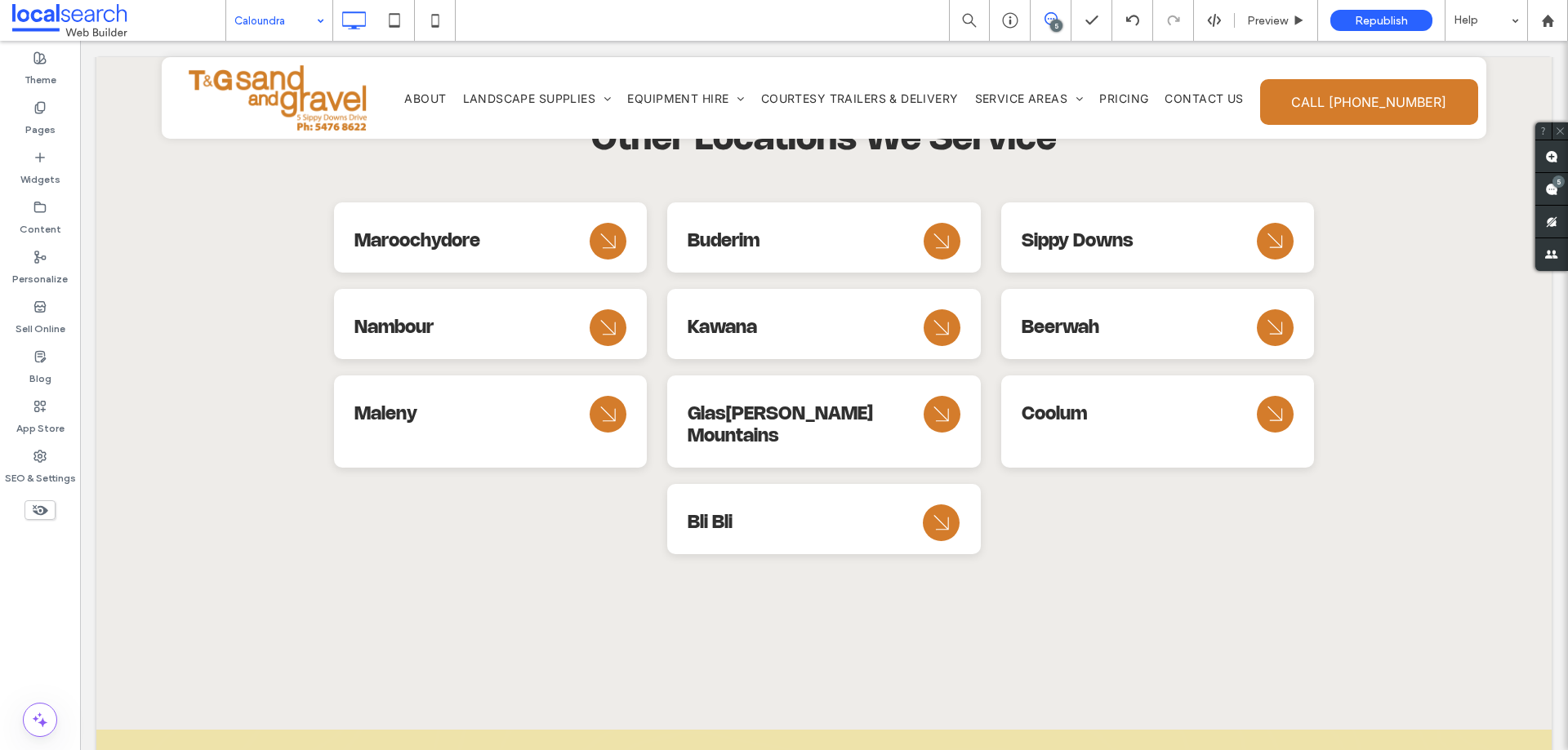
scroll to position [7234, 0]
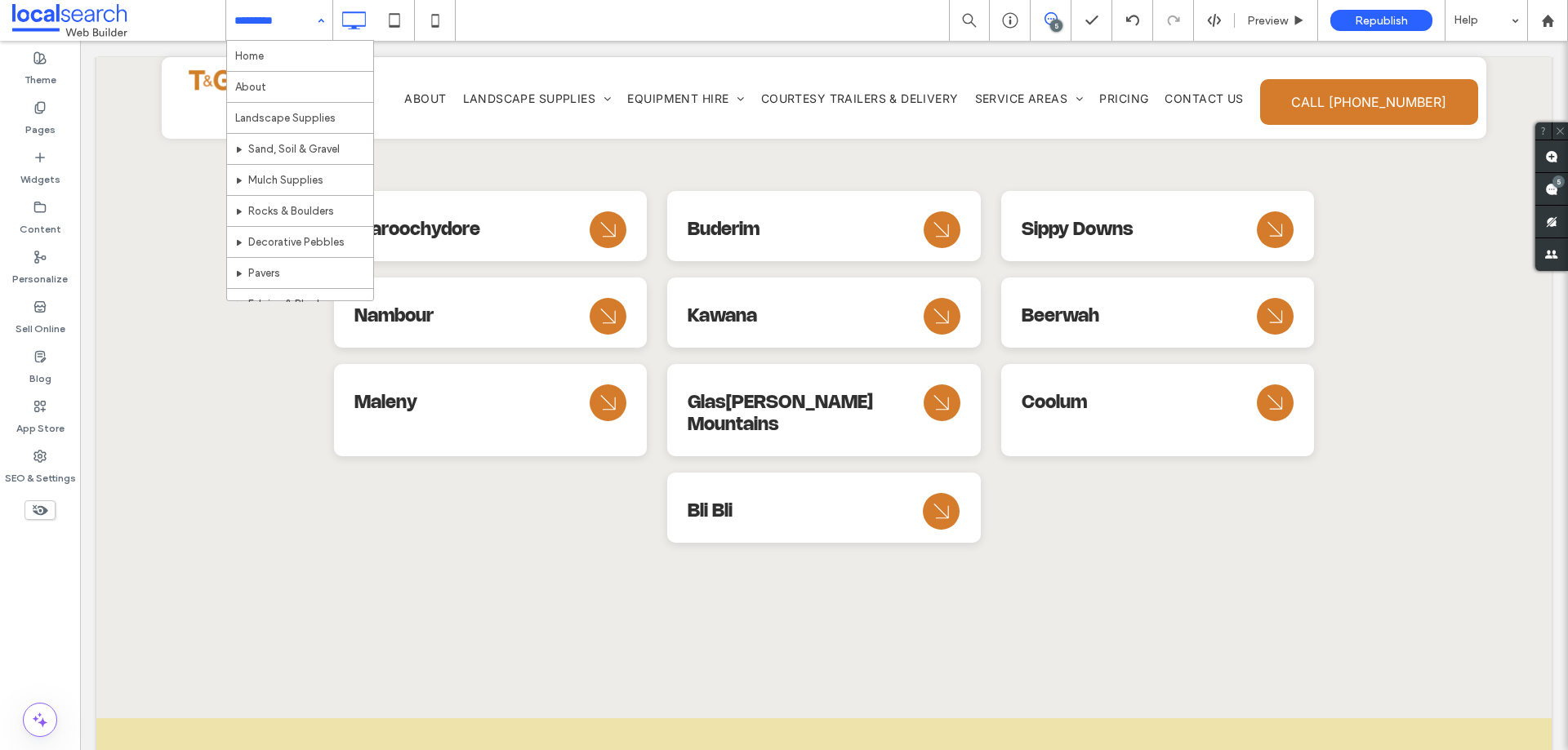
drag, startPoint x: 316, startPoint y: 9, endPoint x: 319, endPoint y: 23, distance: 14.3
click at [322, 21] on div "Home About Landscape Supplies Sand, Soil & Gravel Mulch Supplies Rocks & Boulde…" at bounding box center [279, 20] width 106 height 41
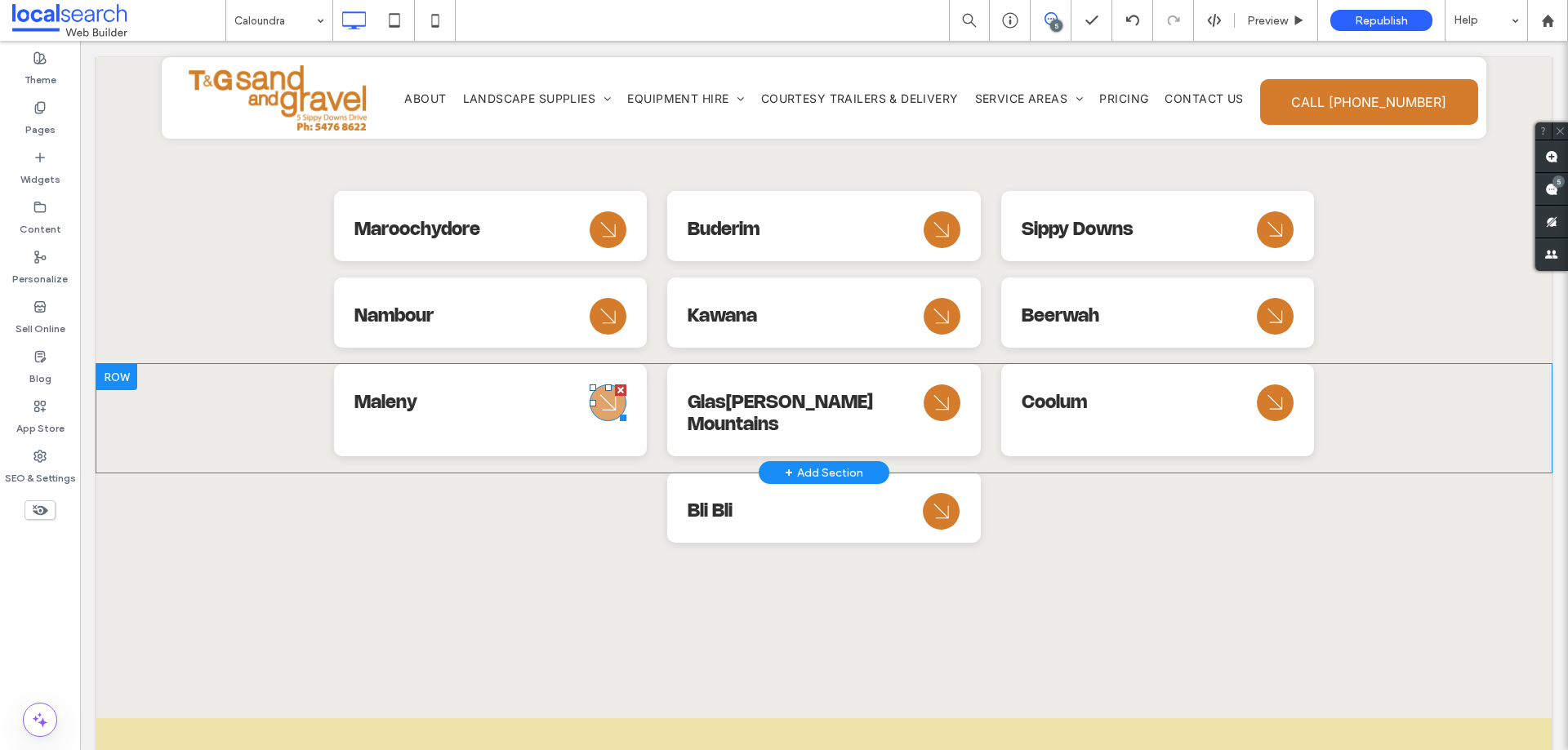
click at [602, 384] on icon "Arrow Icon" at bounding box center [609, 403] width 30 height 39
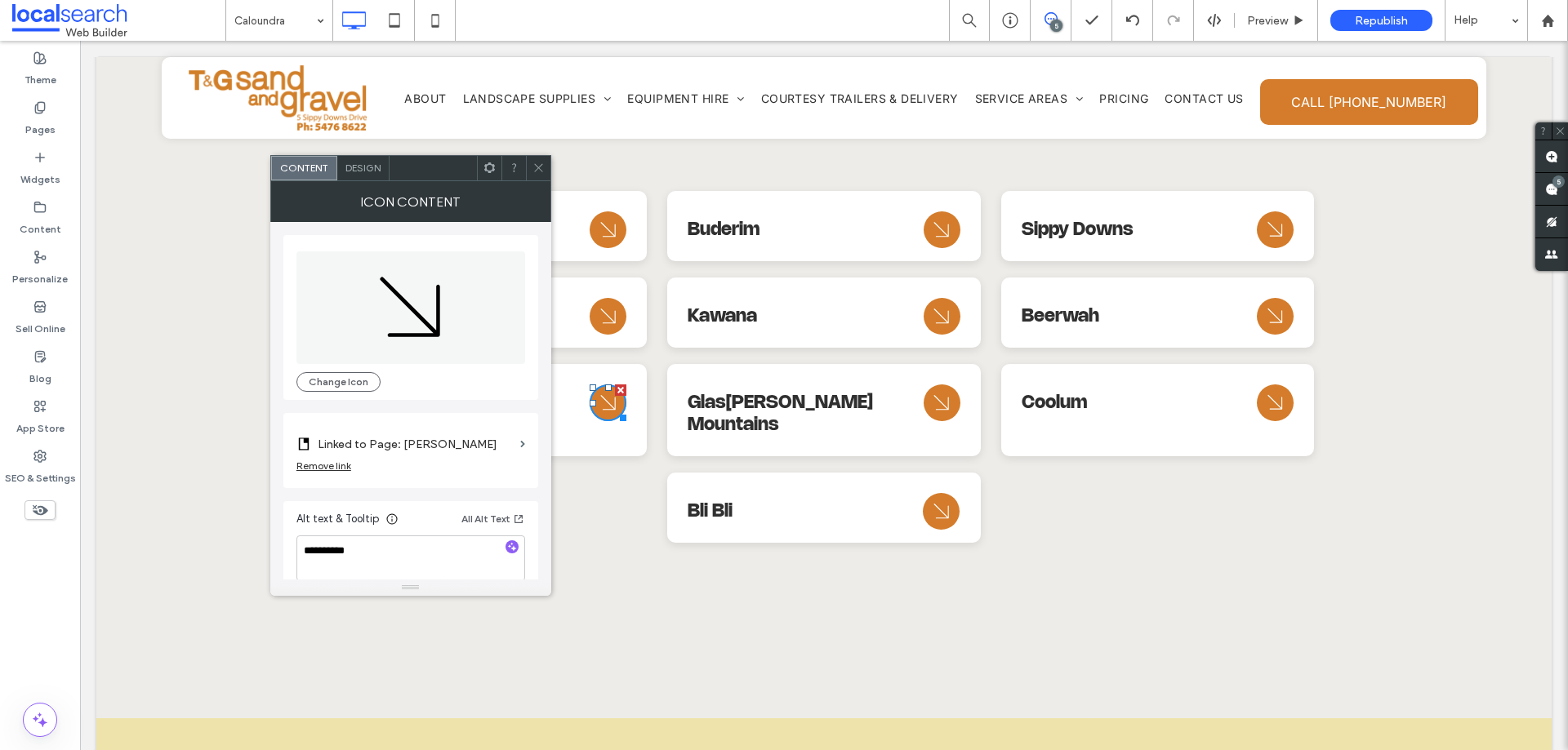
drag, startPoint x: 540, startPoint y: 164, endPoint x: 525, endPoint y: 161, distance: 15.3
click at [539, 164] on icon at bounding box center [539, 168] width 12 height 12
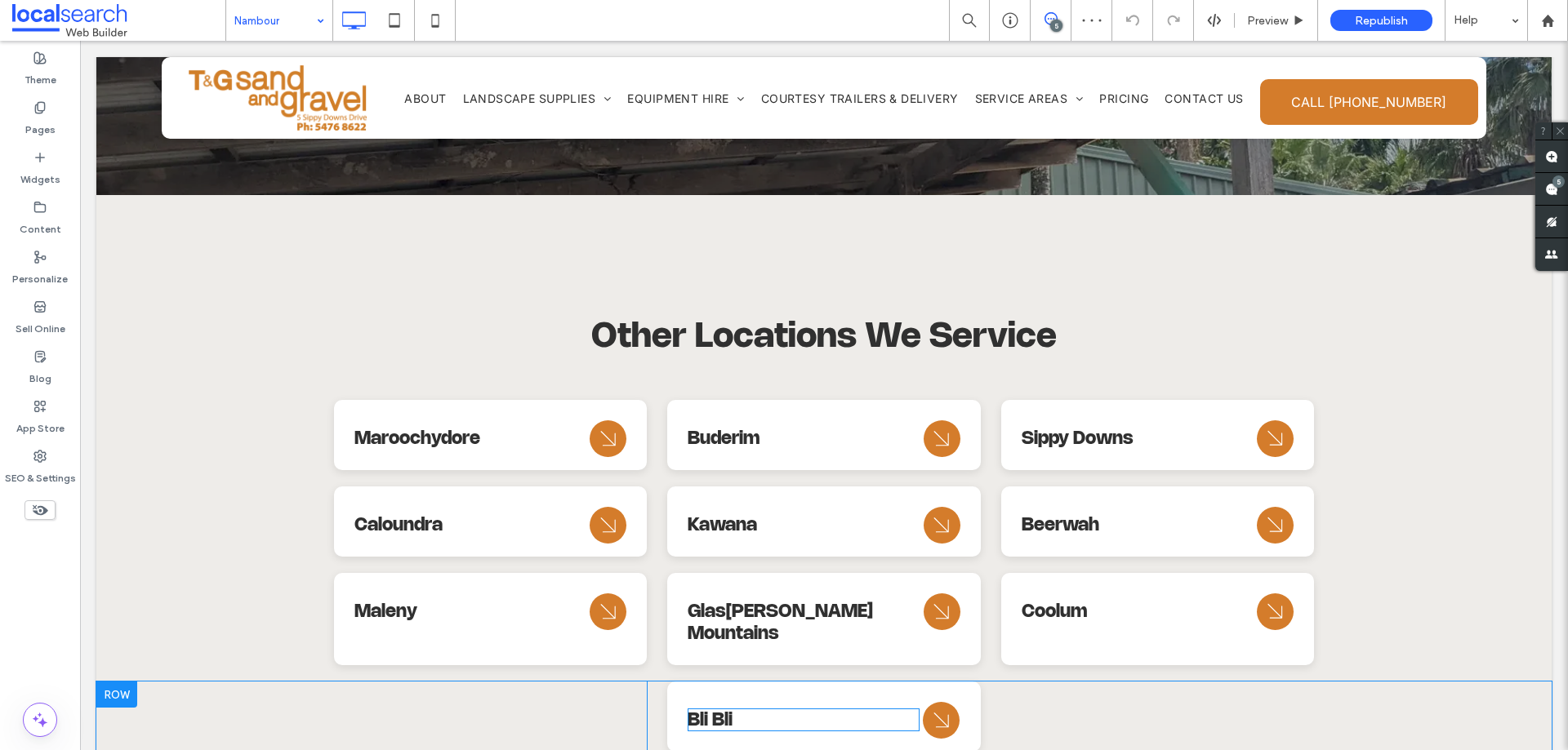
scroll to position [7152, 0]
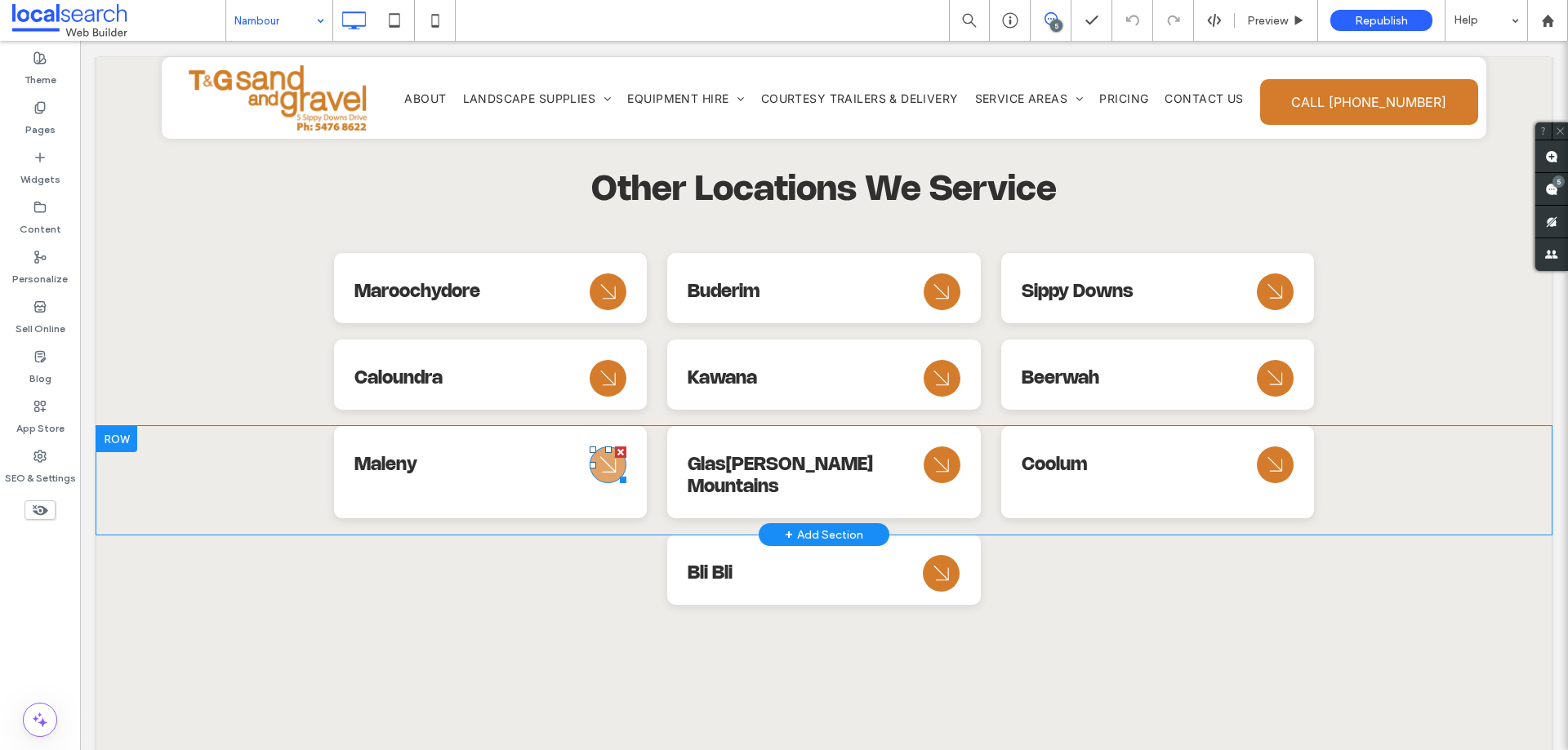
click at [599, 445] on icon "Arrow Icon" at bounding box center [609, 465] width 30 height 39
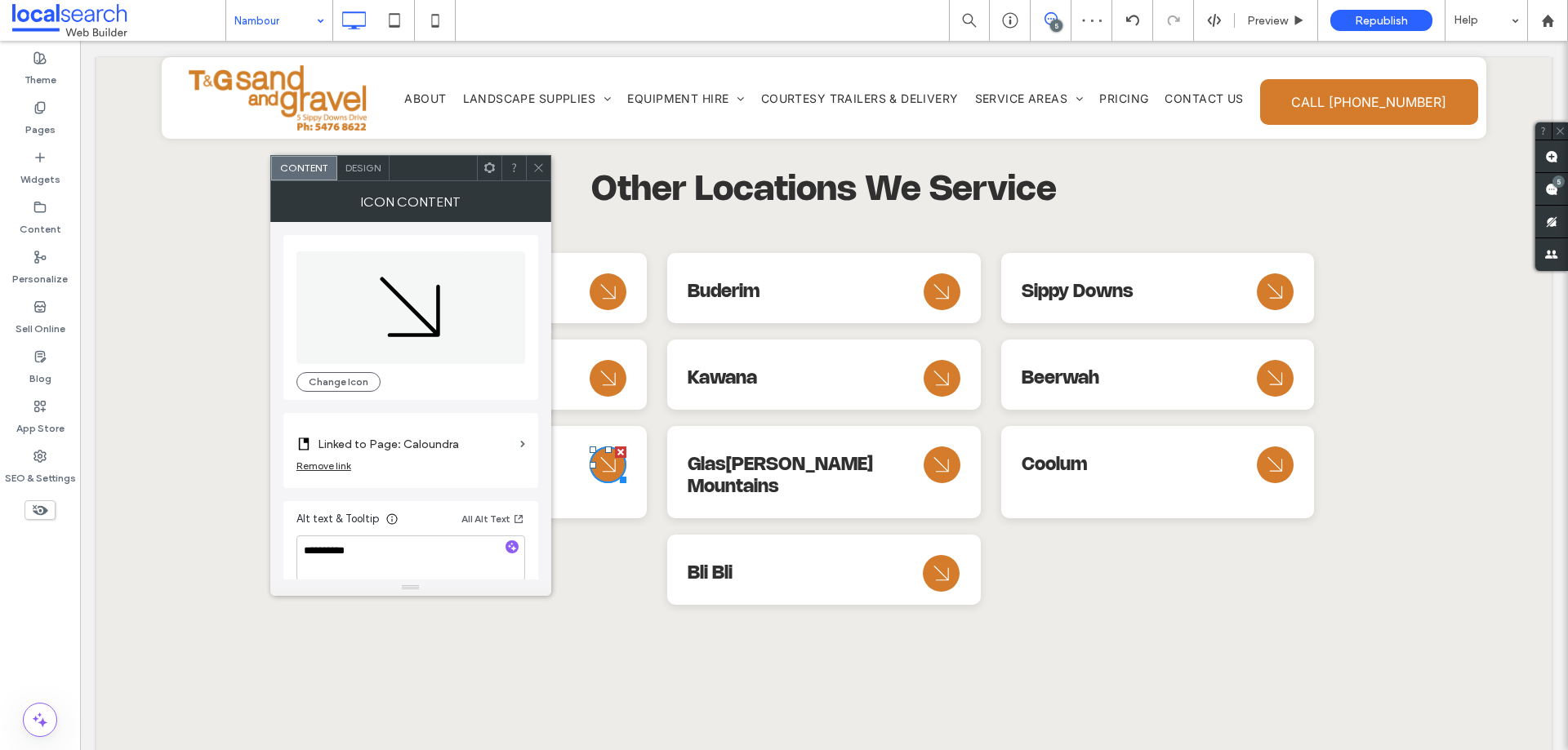
click at [456, 438] on label "Linked to Page: Caloundra" at bounding box center [415, 444] width 196 height 30
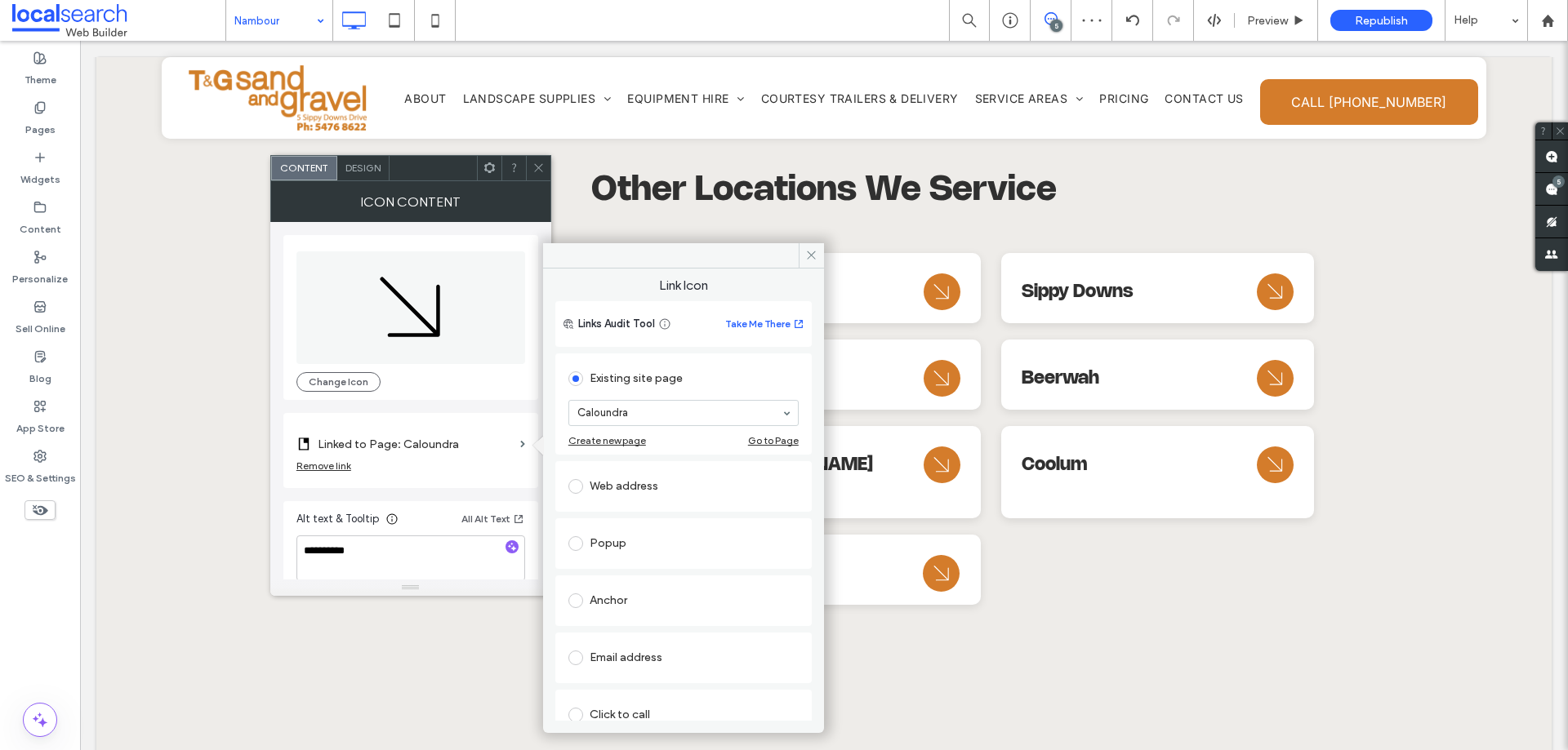
drag, startPoint x: 622, startPoint y: 392, endPoint x: 636, endPoint y: 404, distance: 18.4
click at [623, 393] on section "Caloundra" at bounding box center [683, 412] width 230 height 43
drag, startPoint x: 636, startPoint y: 405, endPoint x: 638, endPoint y: 415, distance: 10.2
drag, startPoint x: 538, startPoint y: 164, endPoint x: 692, endPoint y: 312, distance: 213.6
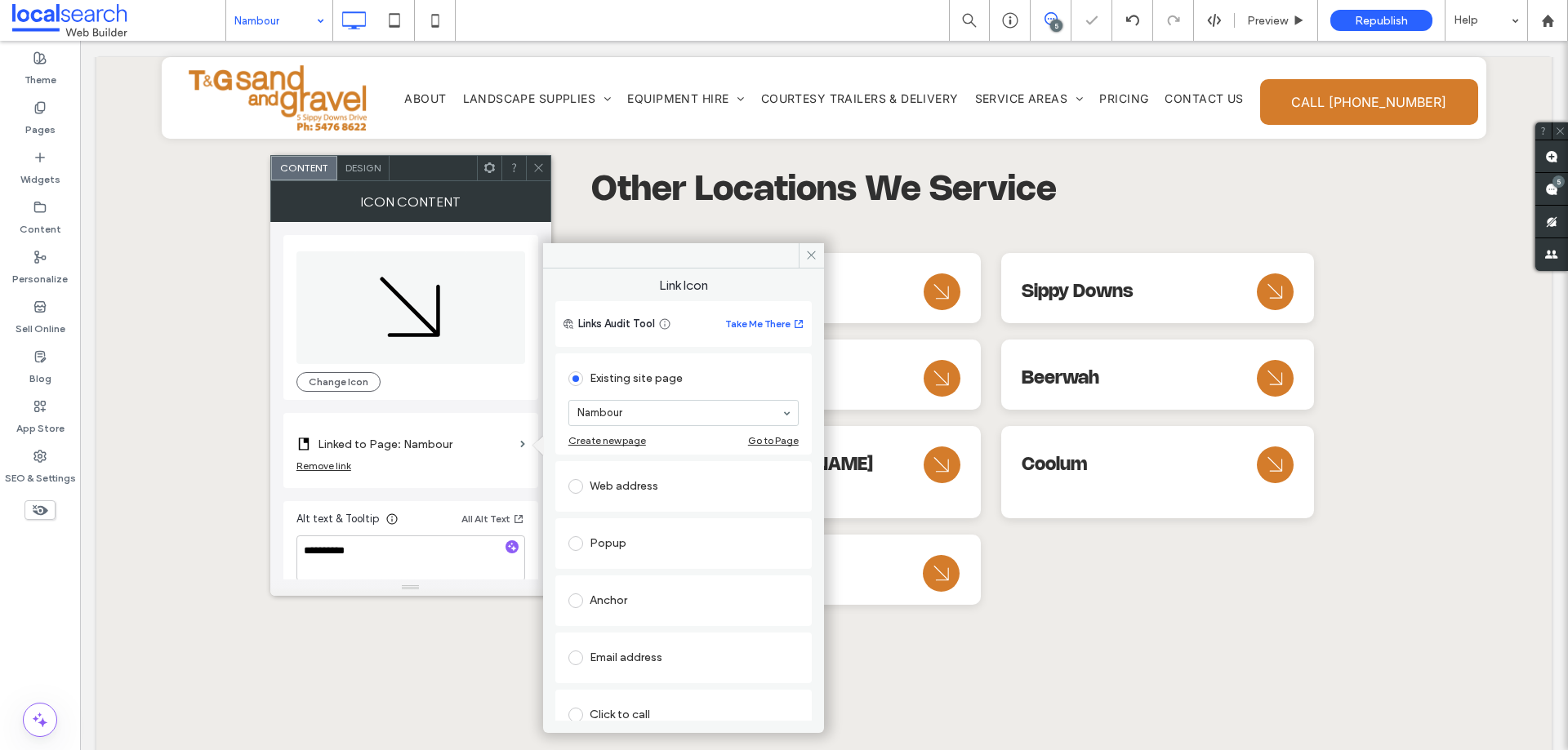
click at [538, 165] on icon at bounding box center [539, 168] width 12 height 12
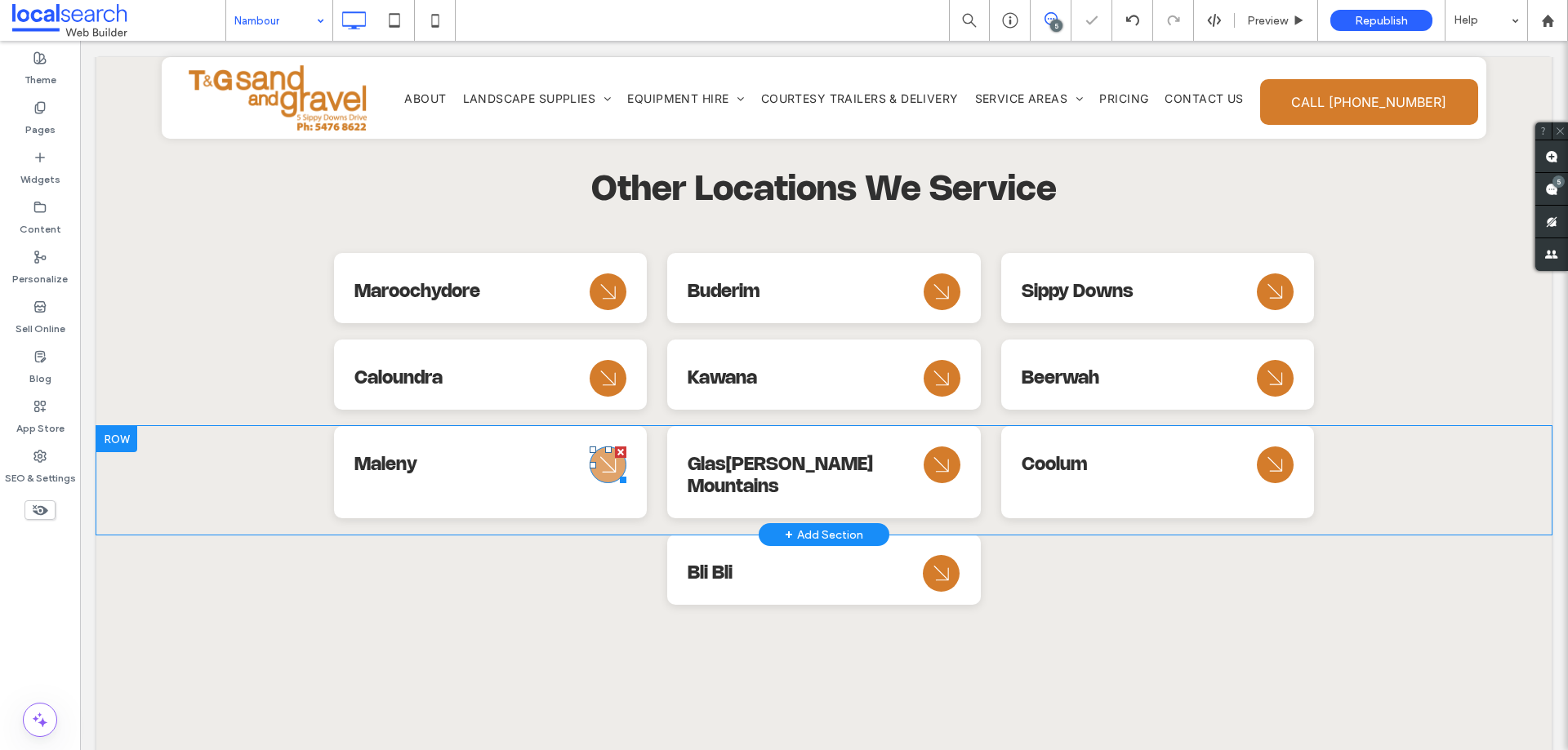
click at [601, 445] on icon "Arrow Icon" at bounding box center [609, 465] width 30 height 39
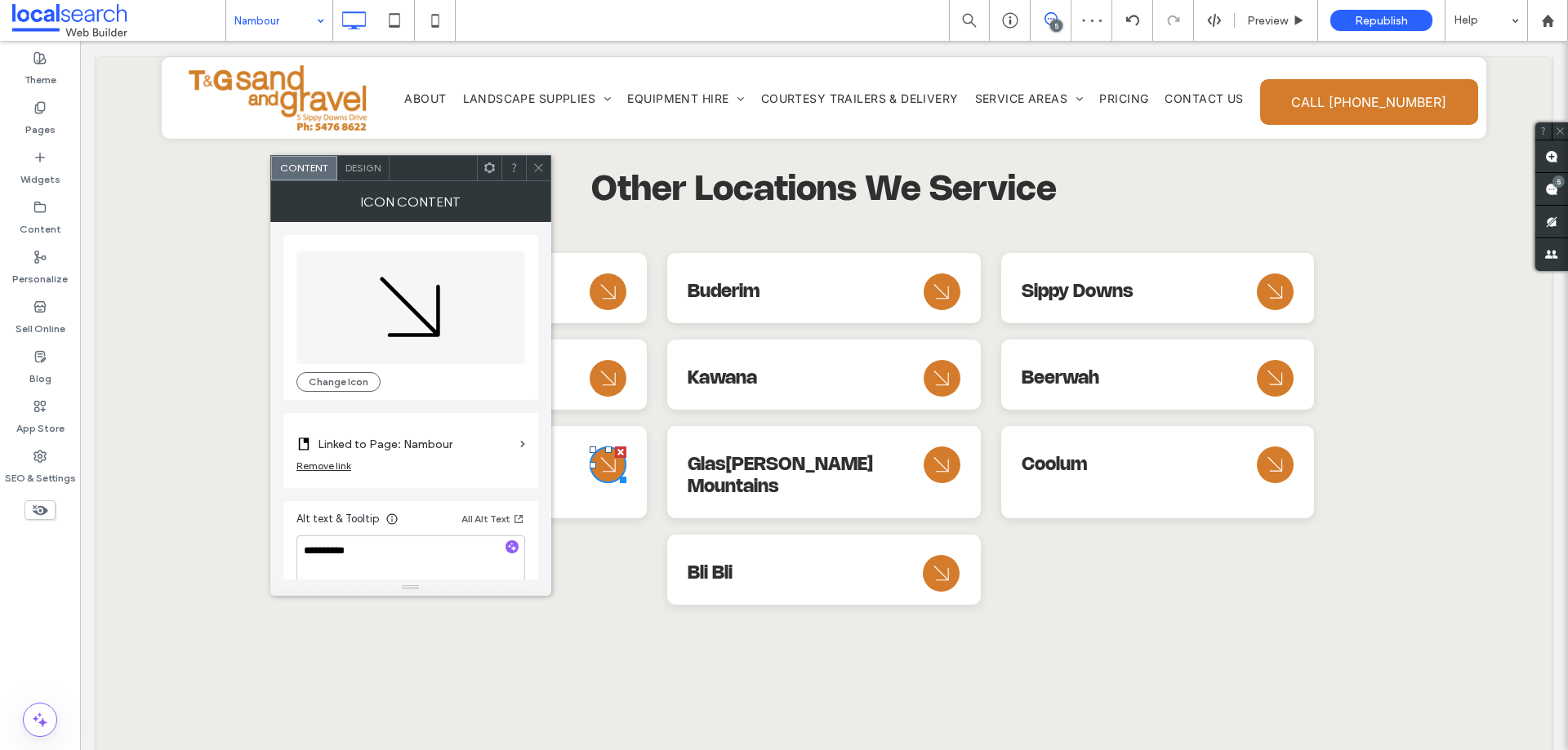
click at [470, 440] on label "Linked to Page: Nambour" at bounding box center [415, 444] width 196 height 30
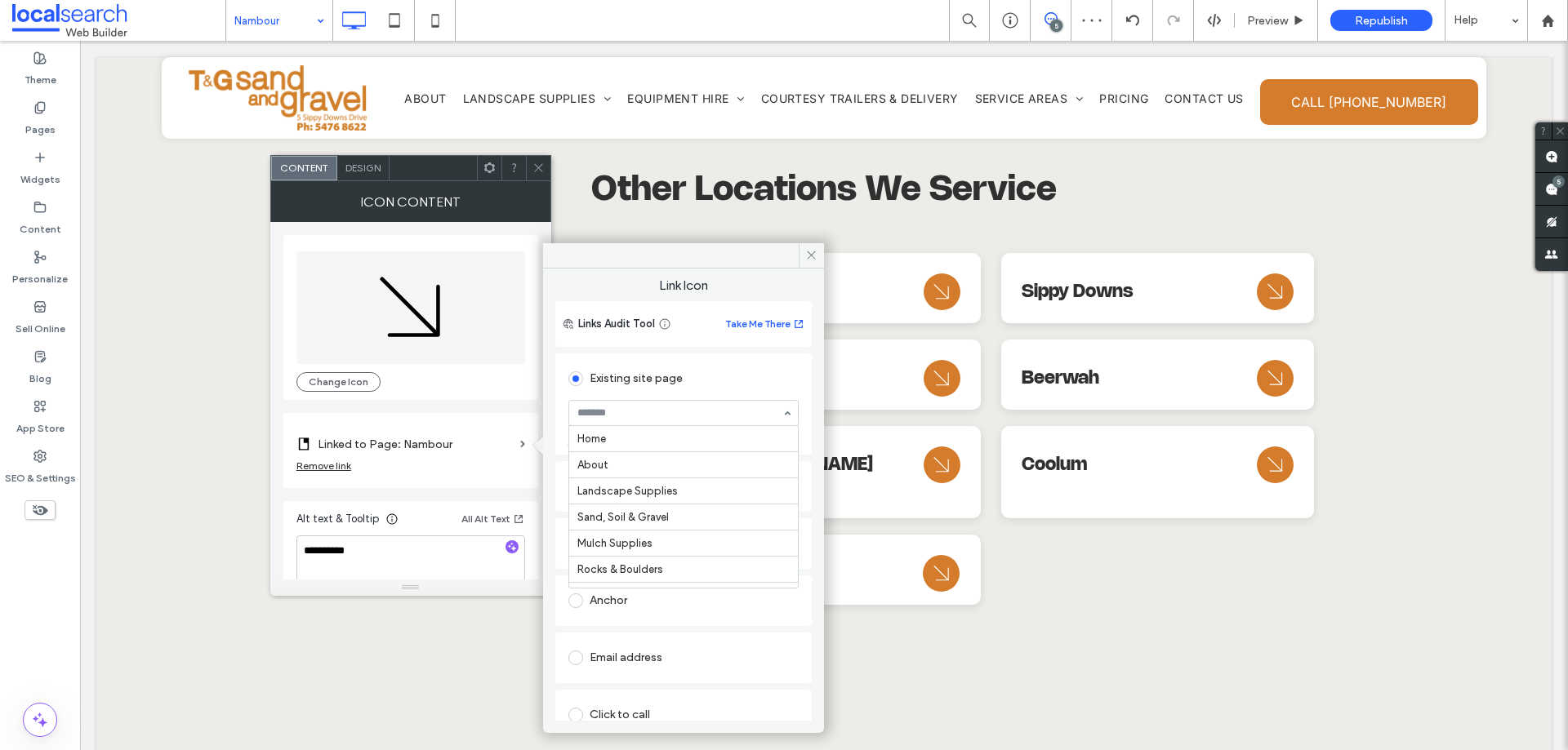
scroll to position [418, 0]
drag, startPoint x: 666, startPoint y: 536, endPoint x: 625, endPoint y: 432, distance: 111.8
click at [539, 176] on span at bounding box center [539, 168] width 12 height 24
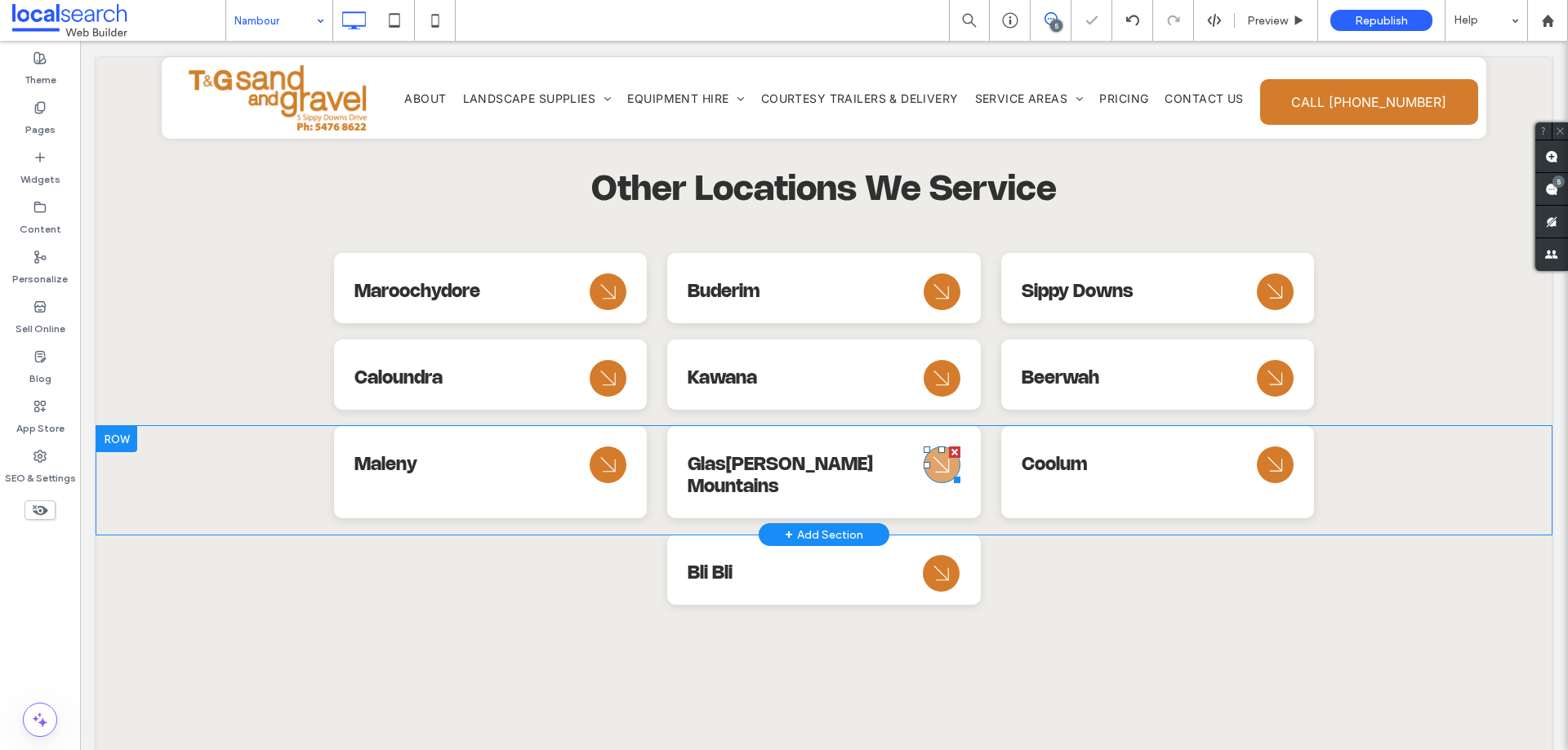
click at [935, 457] on icon at bounding box center [941, 465] width 16 height 16
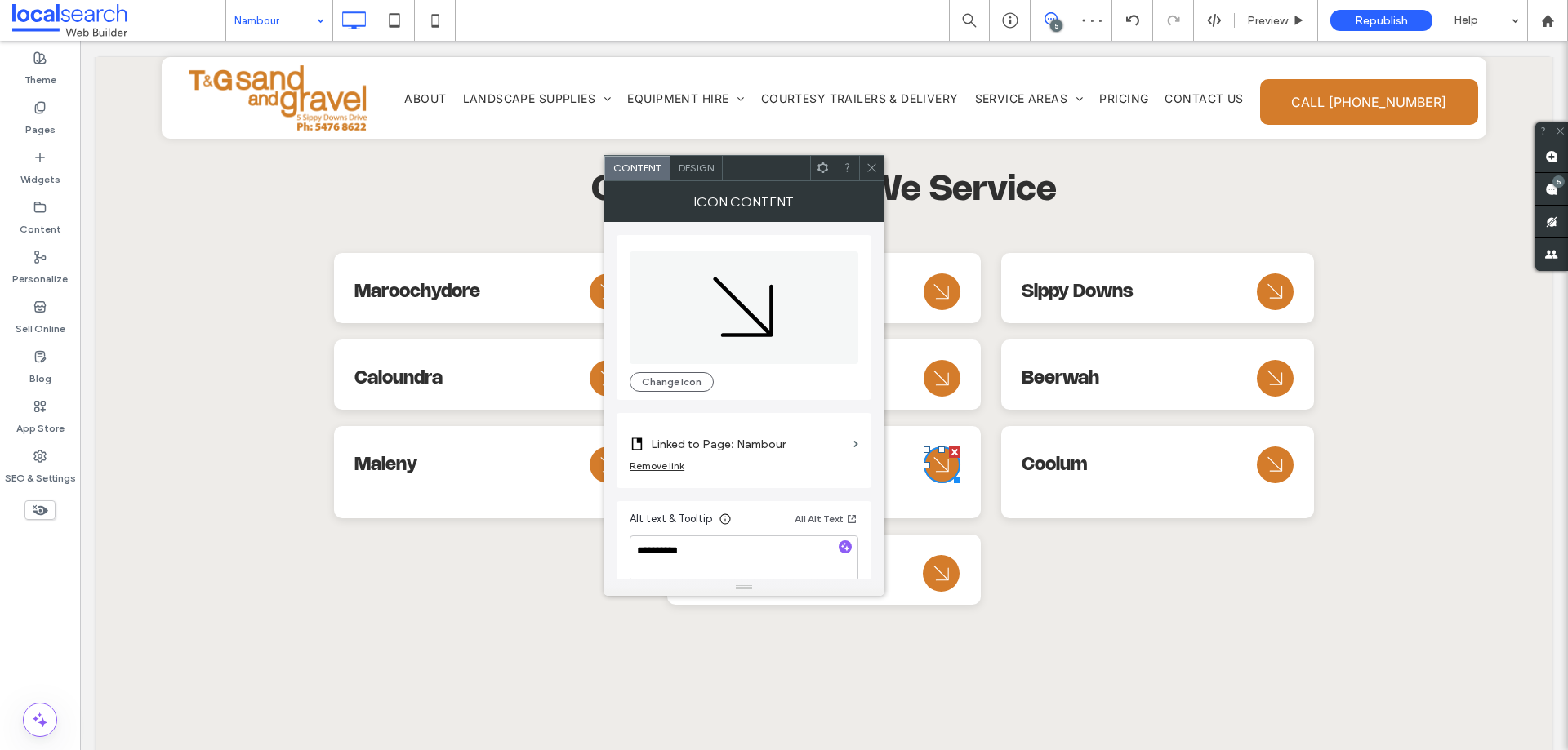
click at [782, 445] on label "Linked to Page: Nambour" at bounding box center [749, 444] width 196 height 30
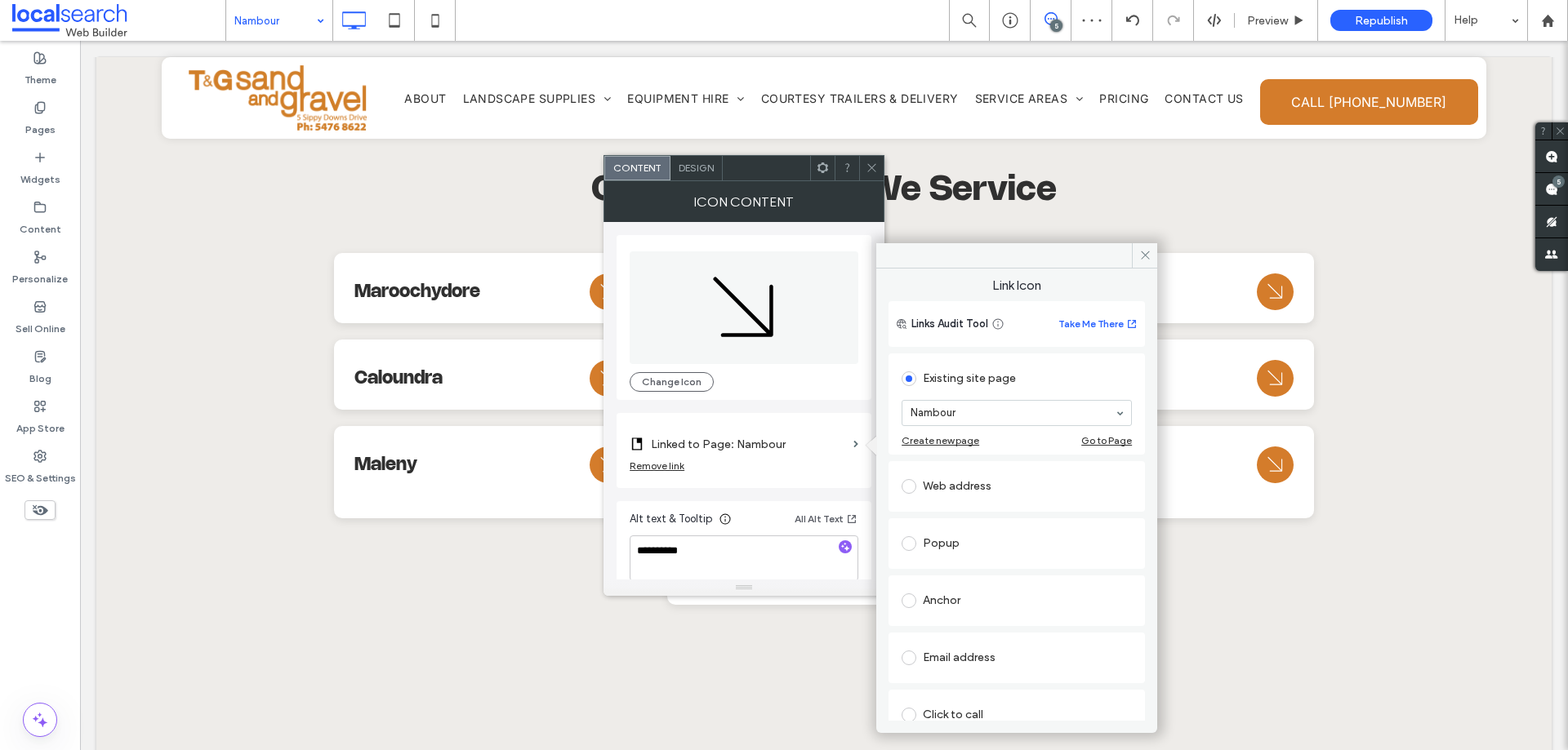
click at [986, 427] on section "Nambour" at bounding box center [1016, 412] width 230 height 43
click at [873, 168] on icon at bounding box center [871, 168] width 12 height 12
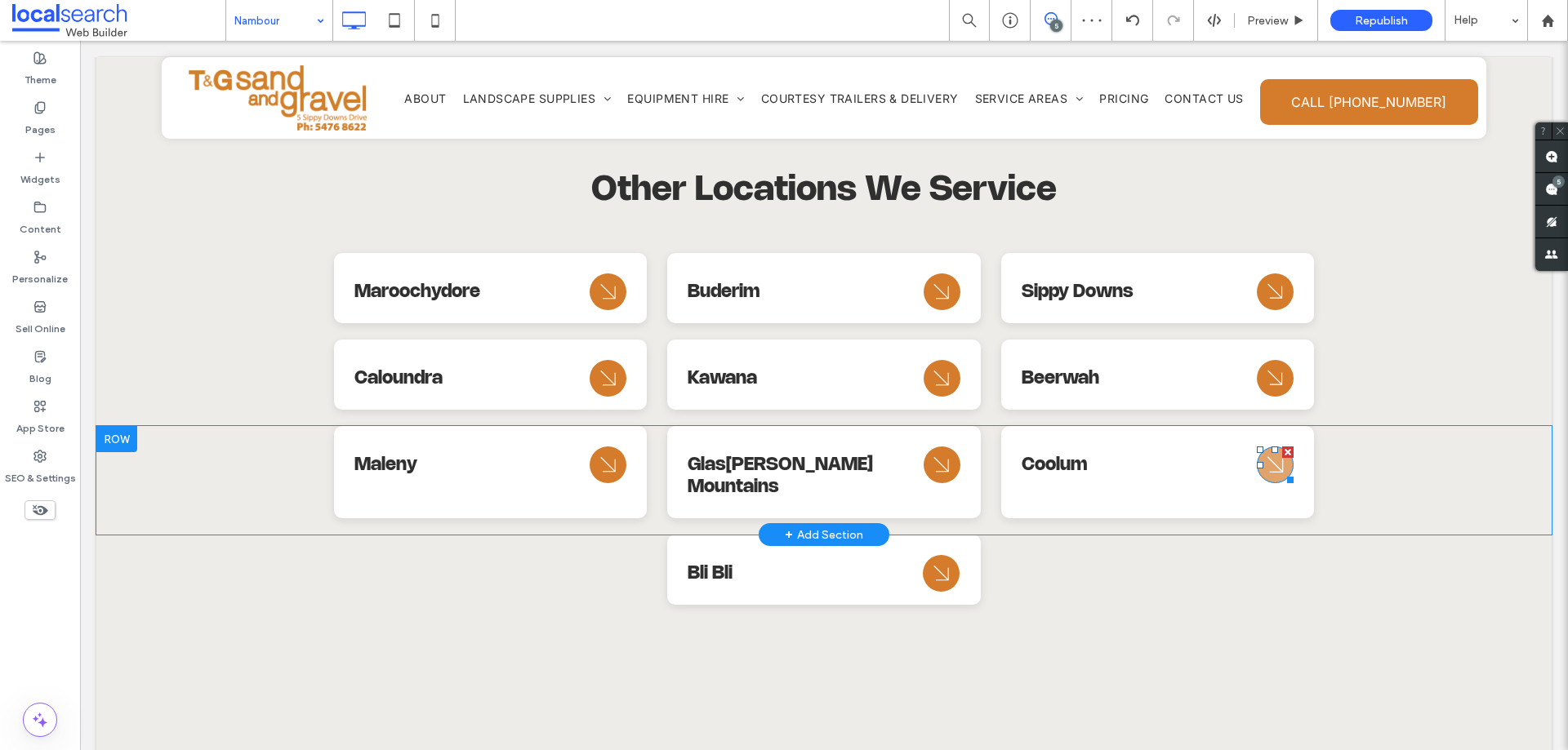
click at [1262, 445] on icon "Arrow Icon" at bounding box center [1275, 465] width 30 height 39
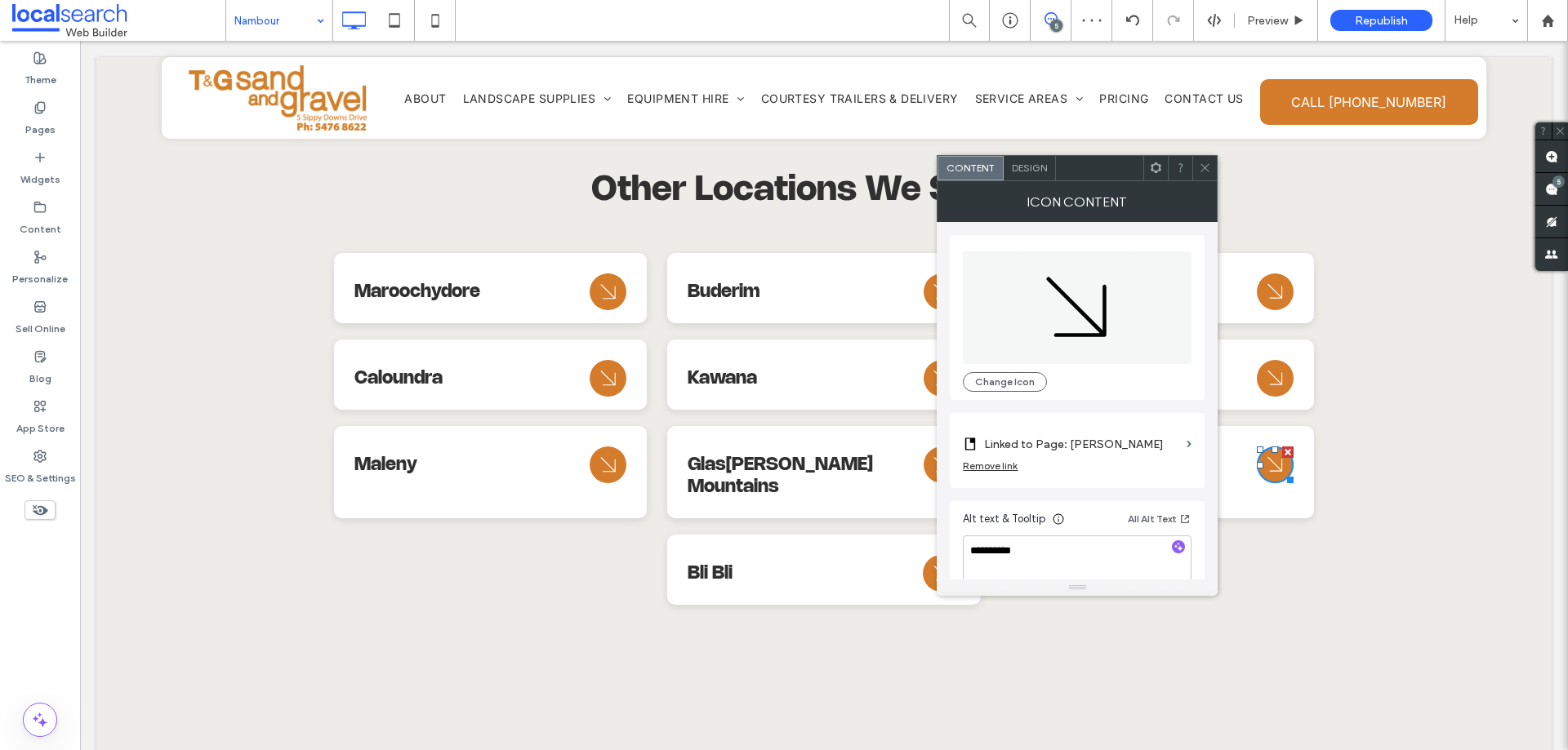
drag, startPoint x: 1108, startPoint y: 444, endPoint x: 1112, endPoint y: 467, distance: 23.3
click at [1108, 445] on label "Linked to Page: [PERSON_NAME]" at bounding box center [1081, 444] width 196 height 30
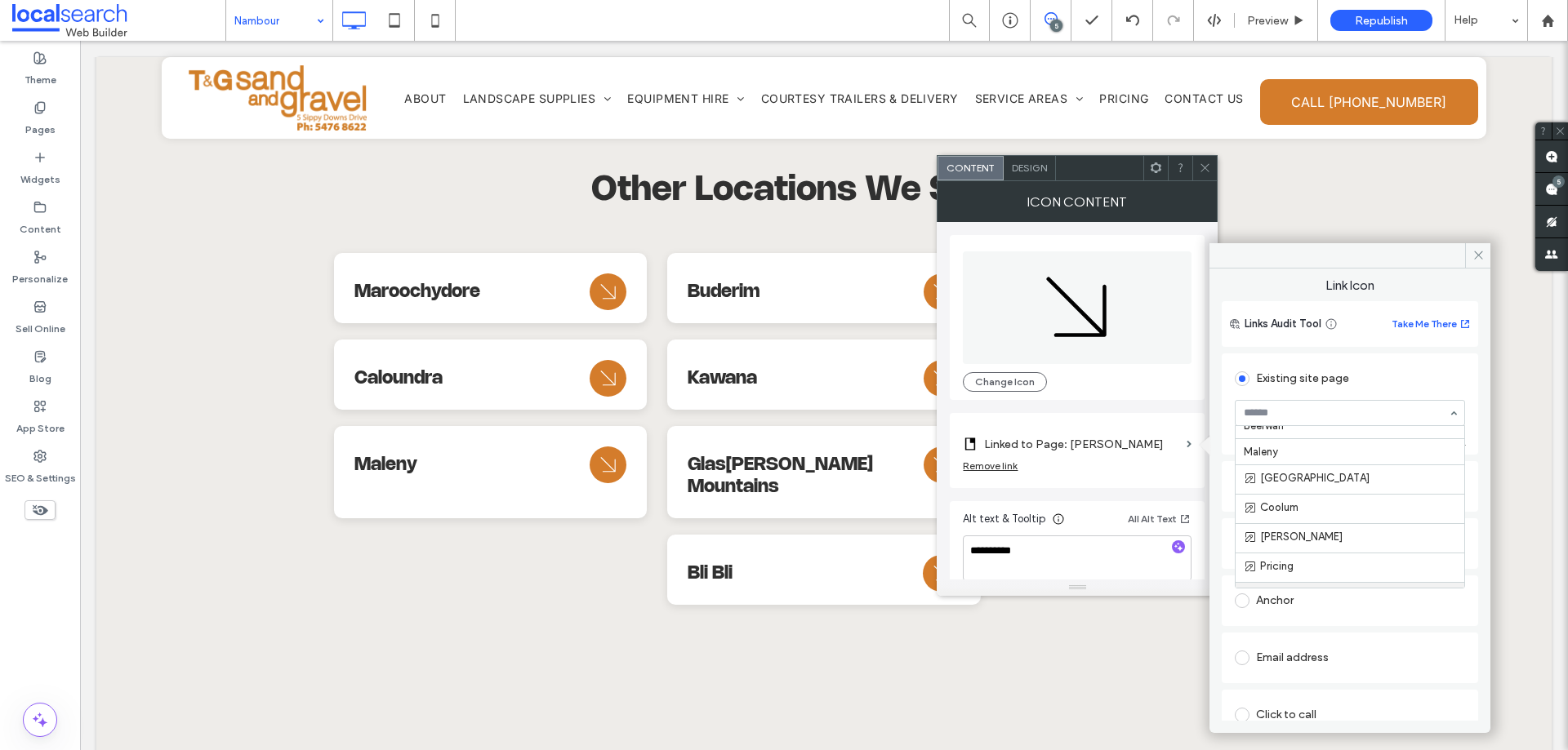
scroll to position [530, 0]
drag, startPoint x: 1322, startPoint y: 489, endPoint x: 1314, endPoint y: 481, distance: 11.3
click at [1202, 172] on icon at bounding box center [1205, 168] width 12 height 12
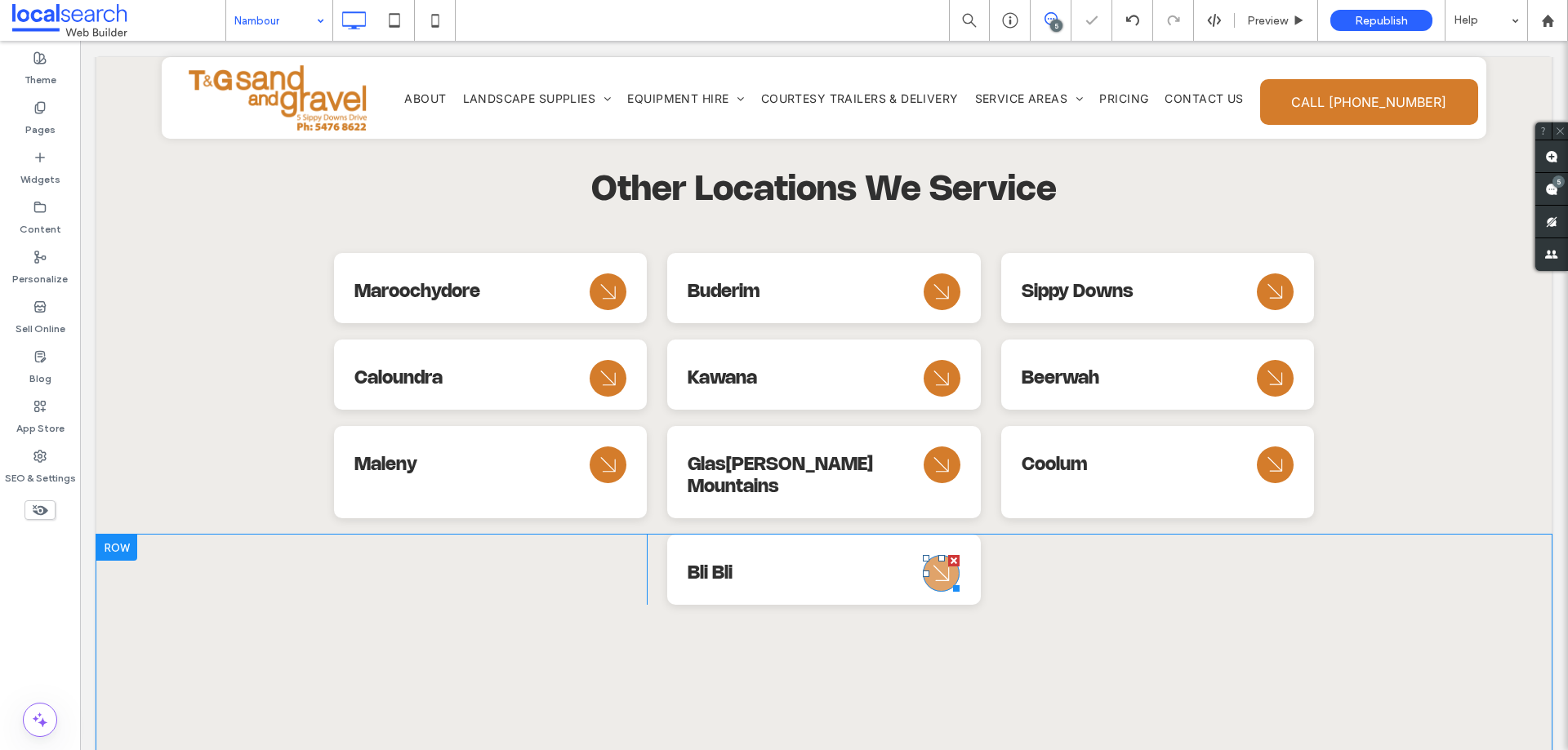
click at [927, 554] on icon "Arrow Icon" at bounding box center [942, 573] width 30 height 39
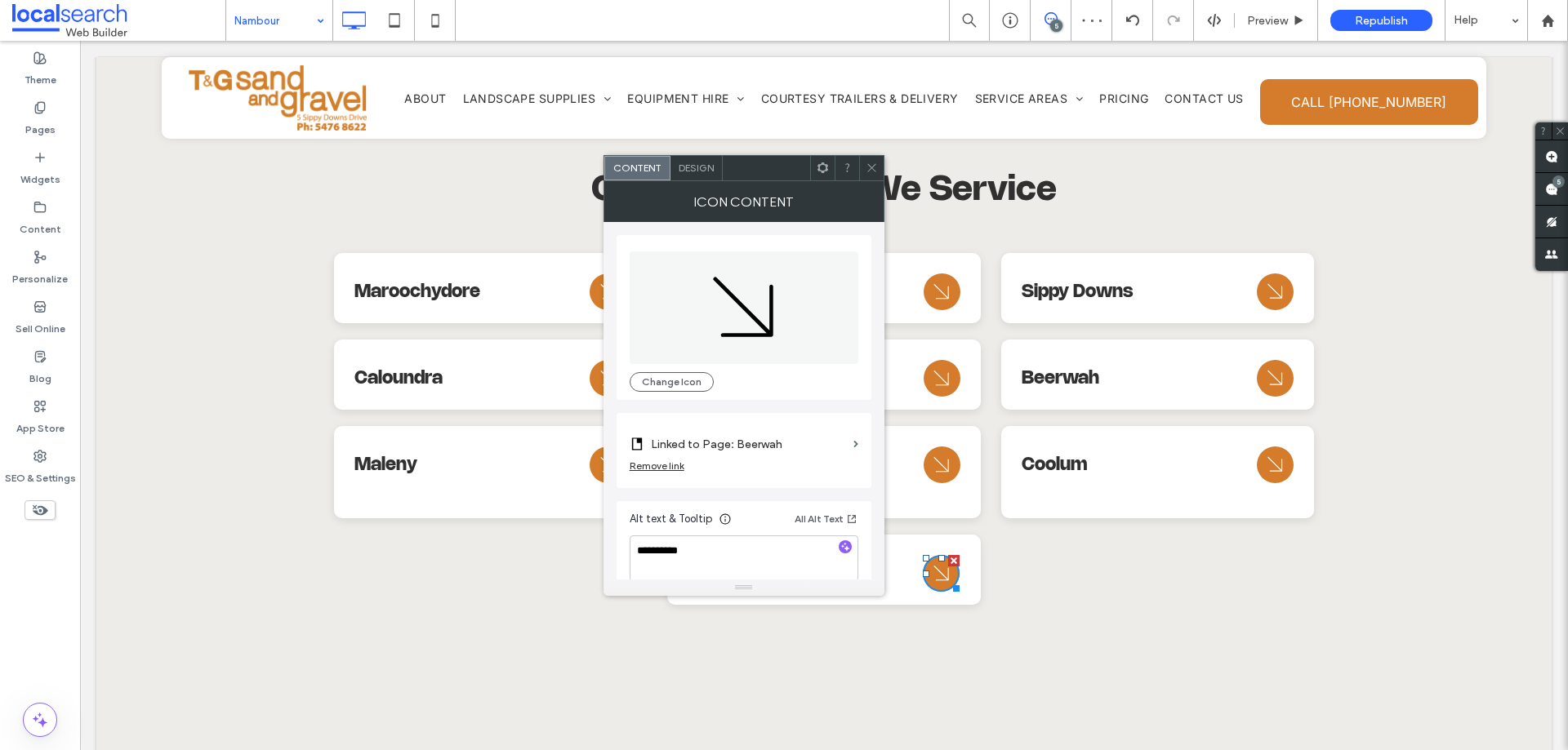
click at [793, 445] on label "Linked to Page: Beerwah" at bounding box center [749, 444] width 196 height 30
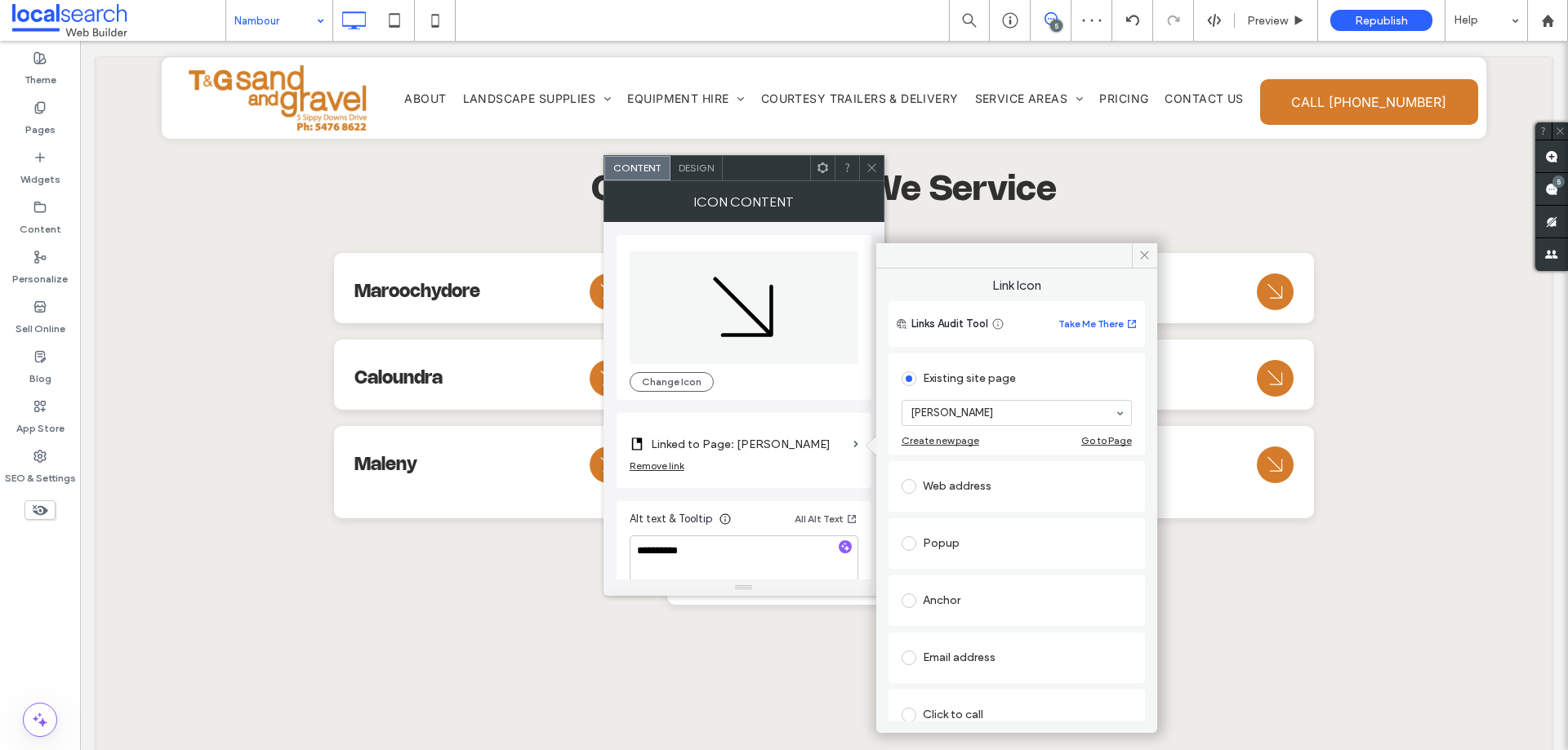
click at [875, 173] on icon at bounding box center [871, 168] width 12 height 12
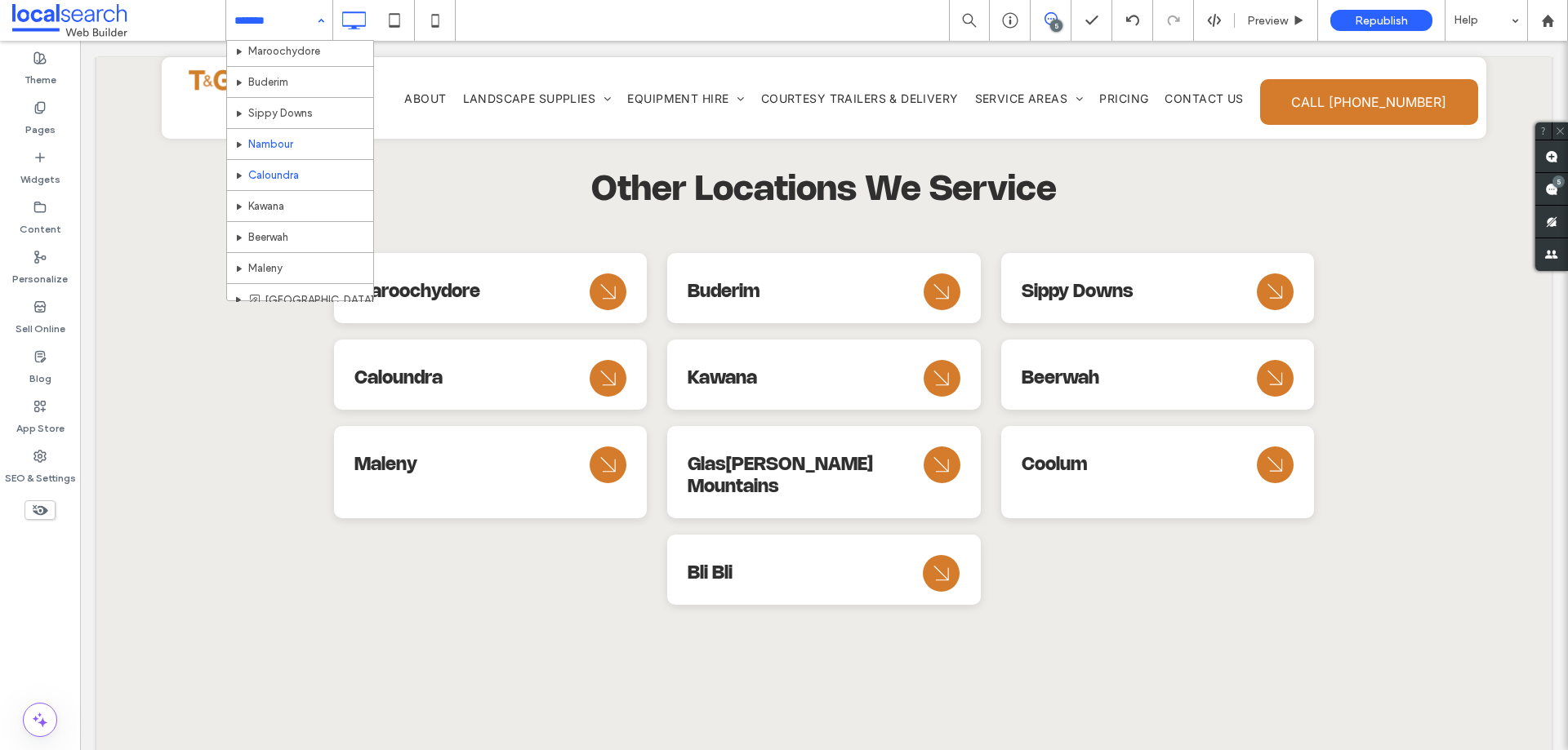
scroll to position [326, 0]
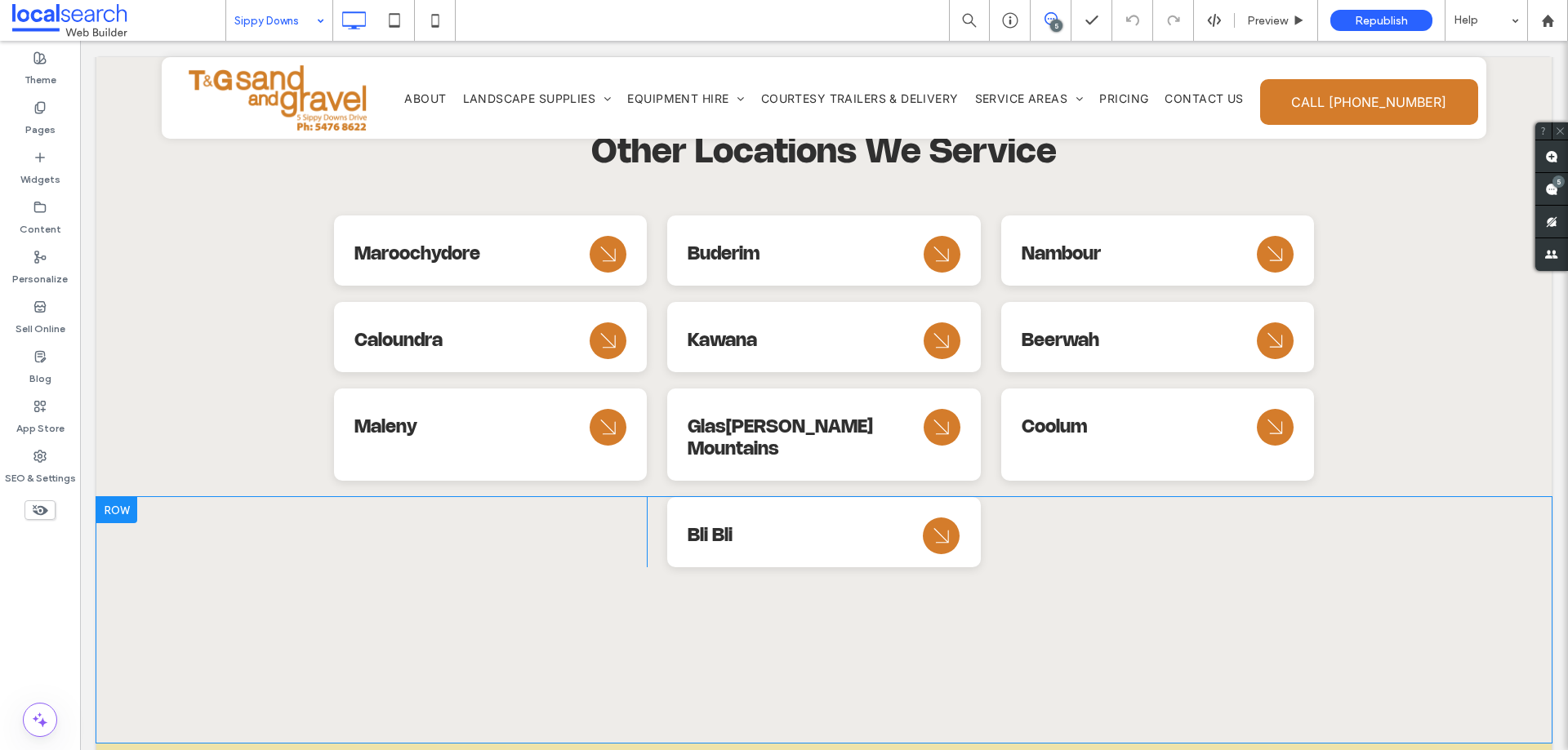
scroll to position [7103, 0]
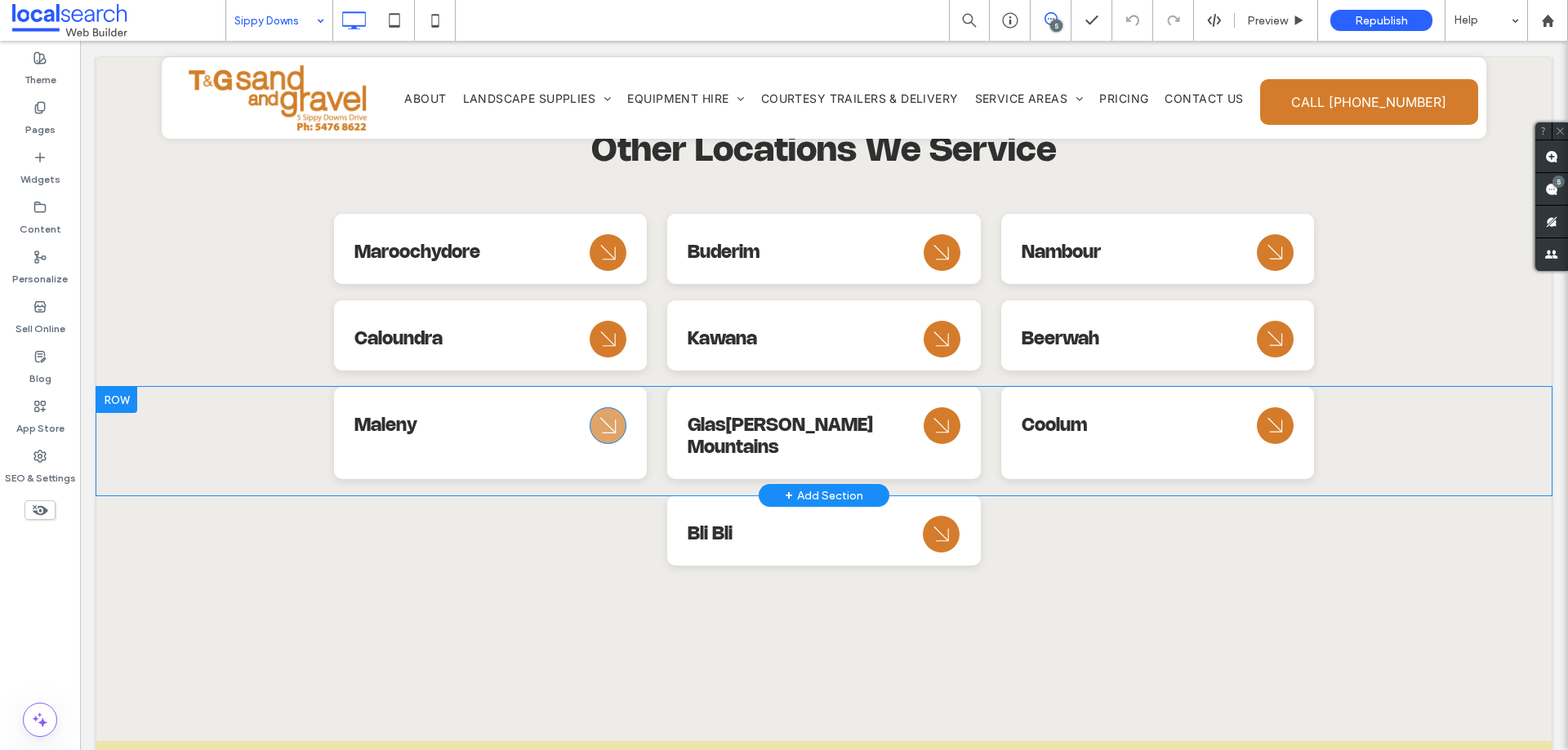
click at [601, 406] on icon "Arrow Icon" at bounding box center [609, 425] width 30 height 39
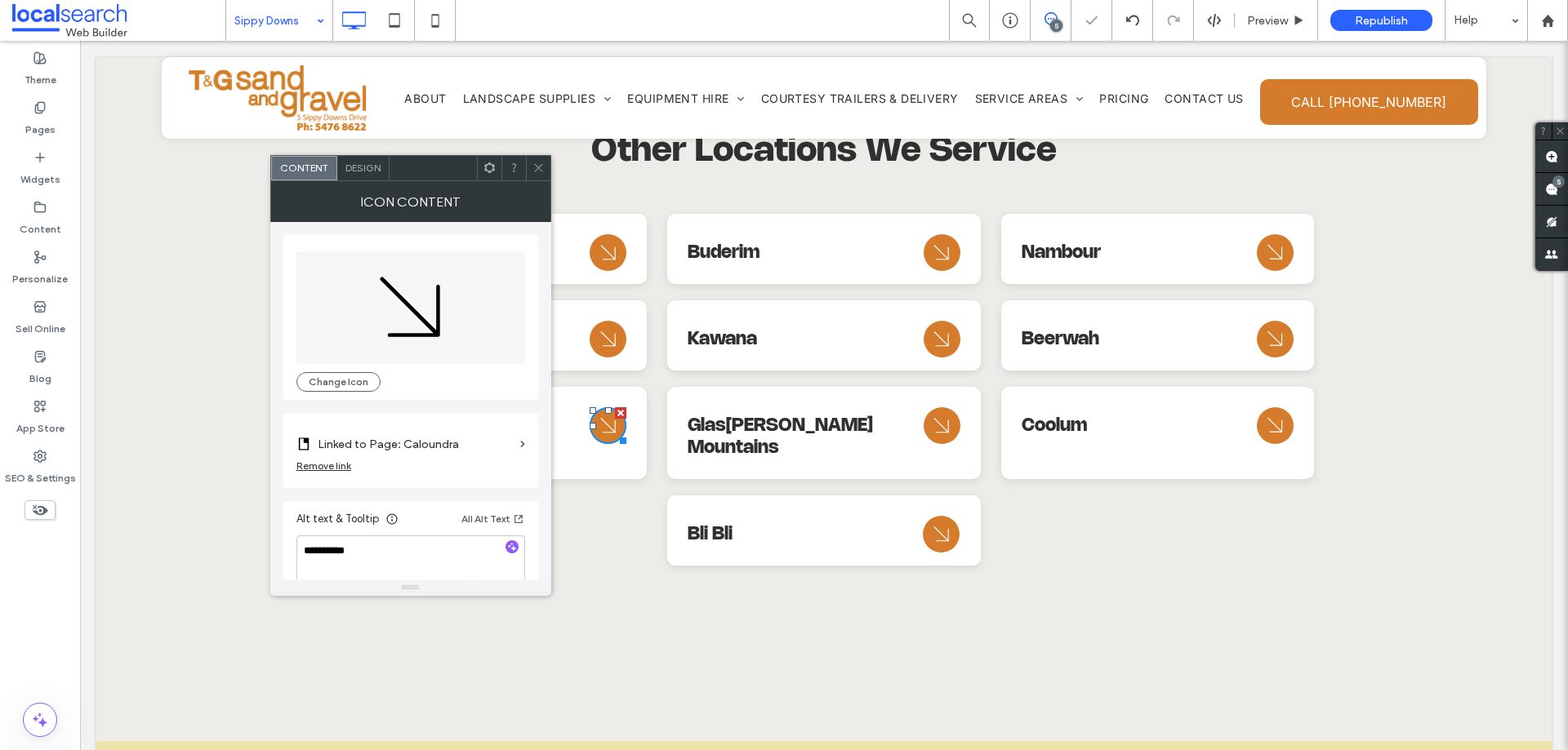
click at [449, 451] on label "Linked to Page: Caloundra" at bounding box center [415, 444] width 196 height 30
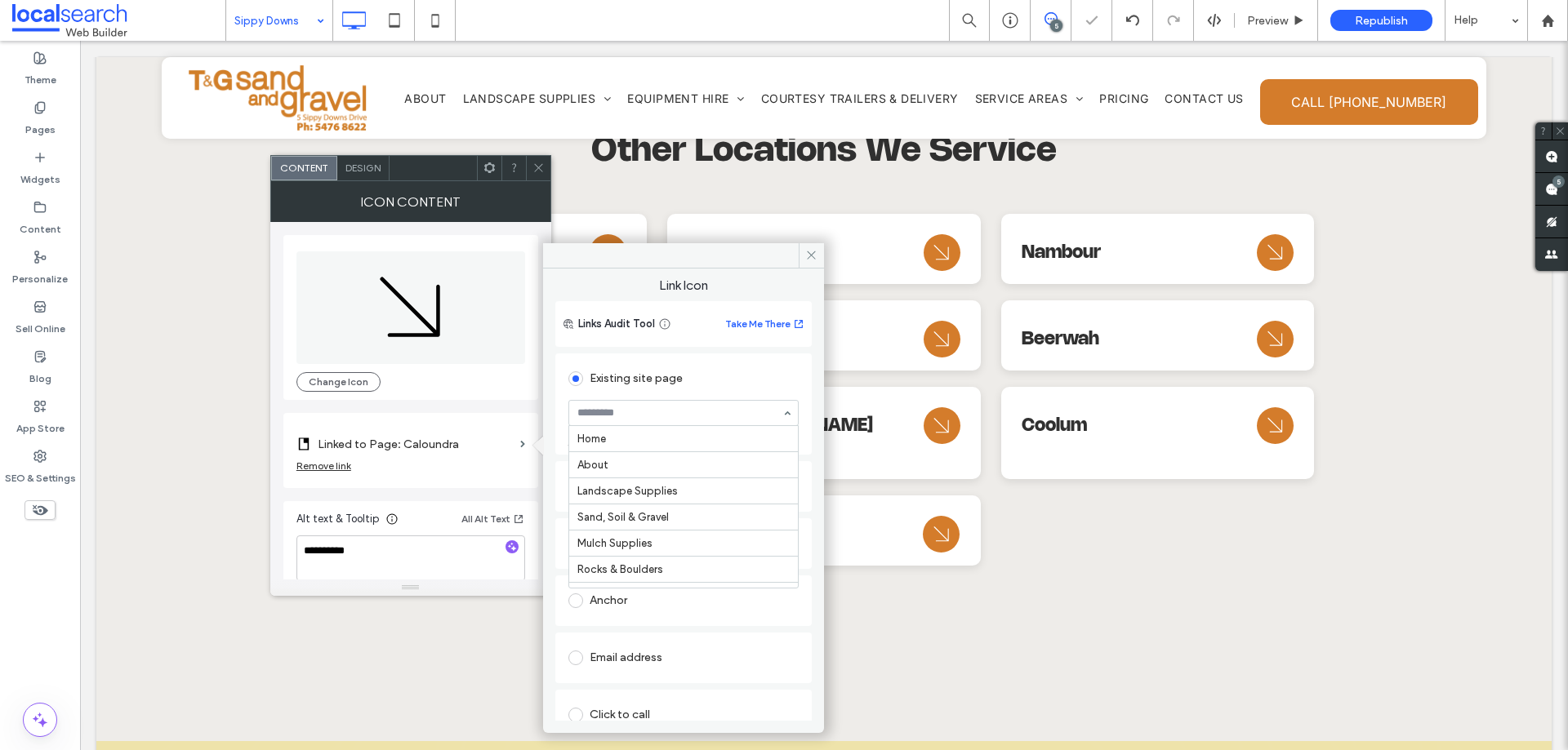
scroll to position [444, 0]
drag, startPoint x: 642, startPoint y: 518, endPoint x: 642, endPoint y: 499, distance: 19.0
click at [536, 169] on icon at bounding box center [539, 168] width 12 height 12
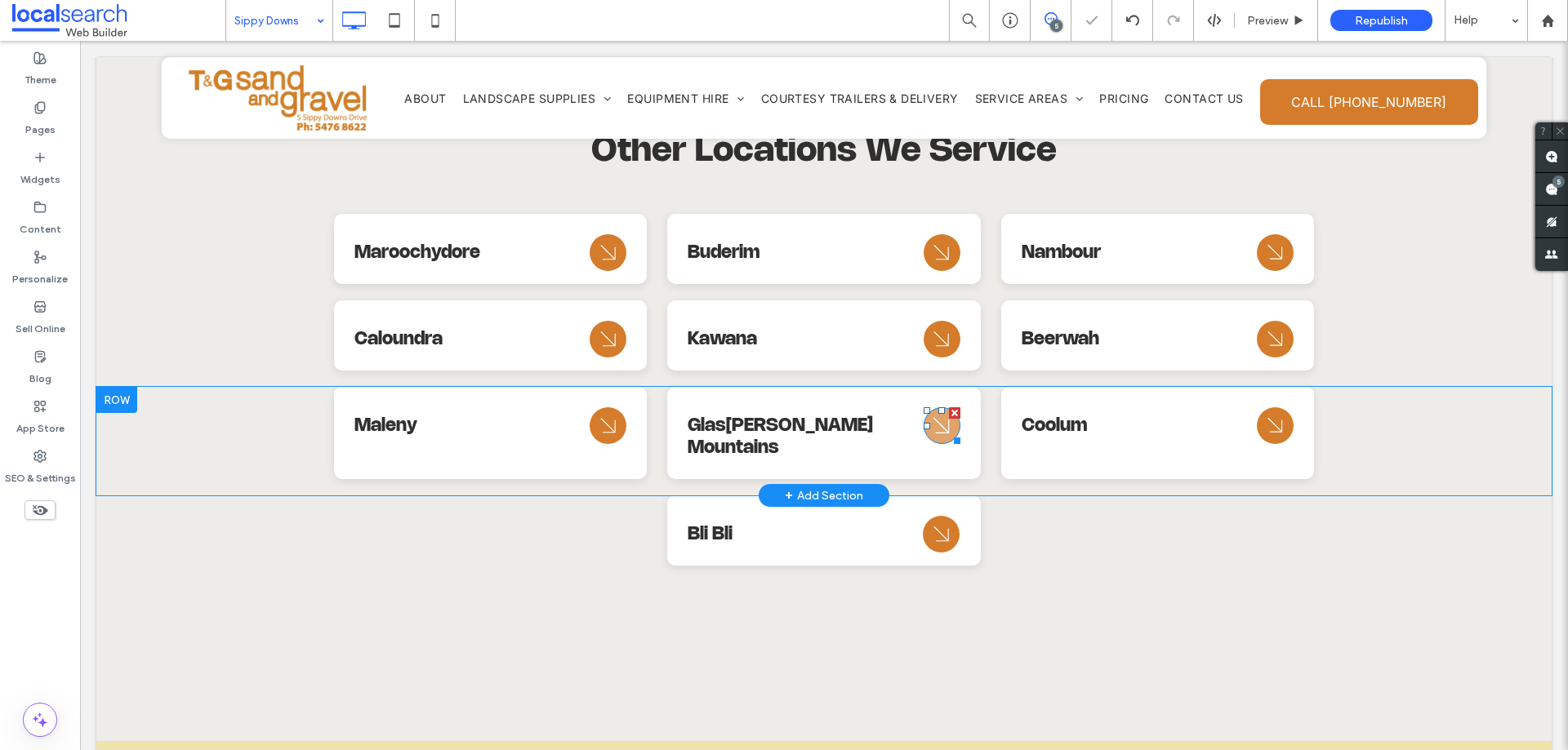
click at [927, 406] on icon "Arrow Icon" at bounding box center [942, 425] width 30 height 39
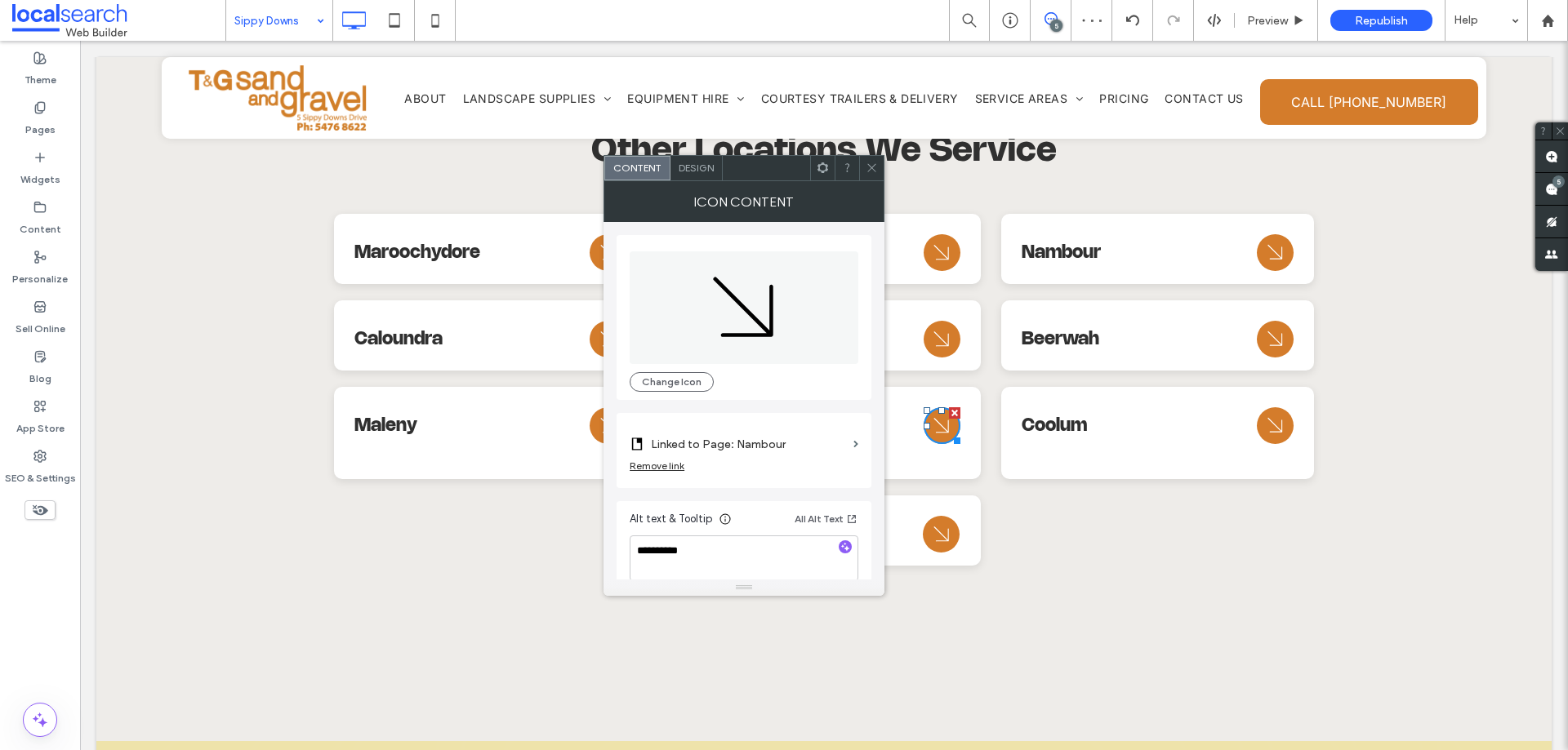
click at [804, 432] on label "Linked to Page: Nambour" at bounding box center [749, 444] width 196 height 30
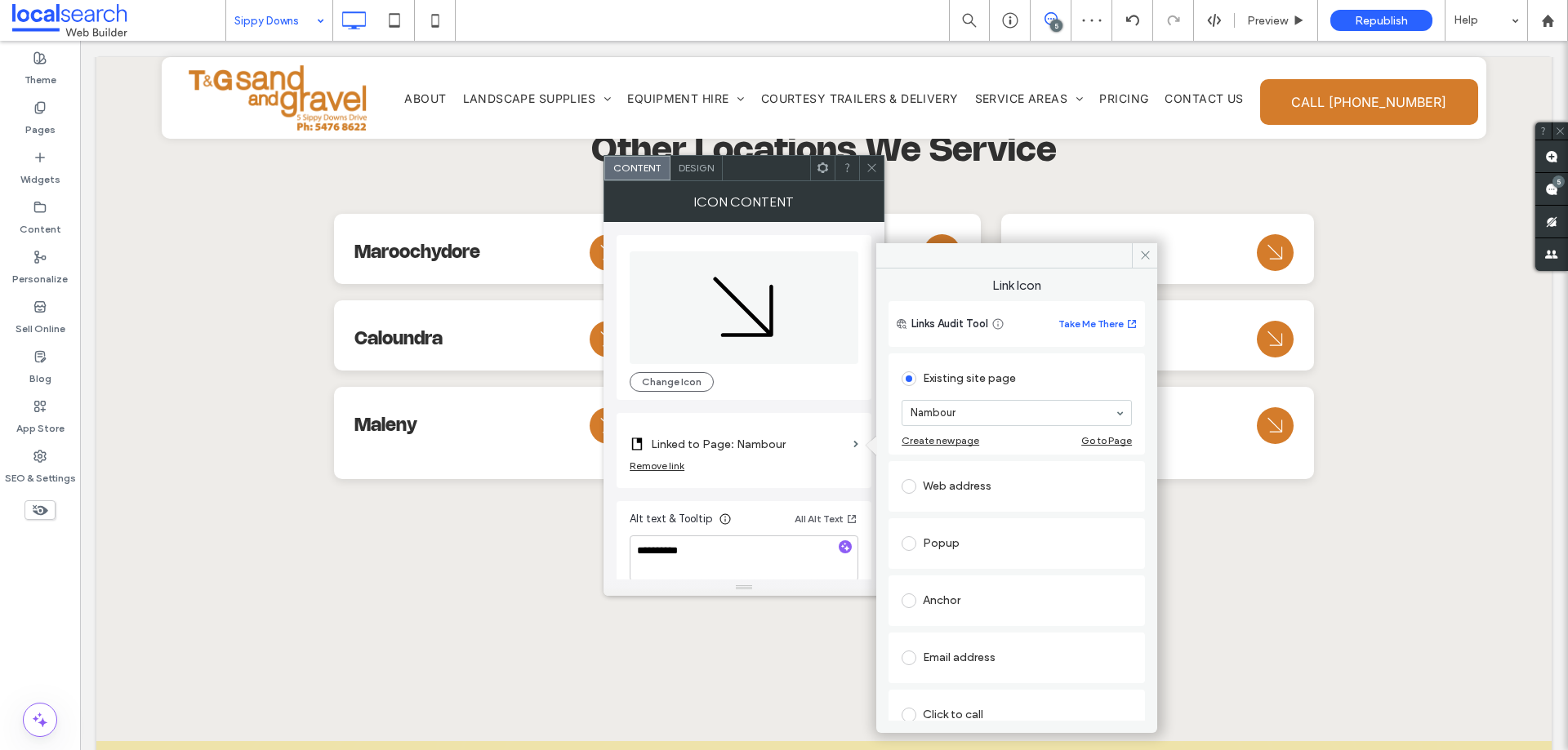
click at [990, 426] on section "Nambour" at bounding box center [1016, 412] width 230 height 43
click at [875, 169] on icon at bounding box center [871, 168] width 12 height 12
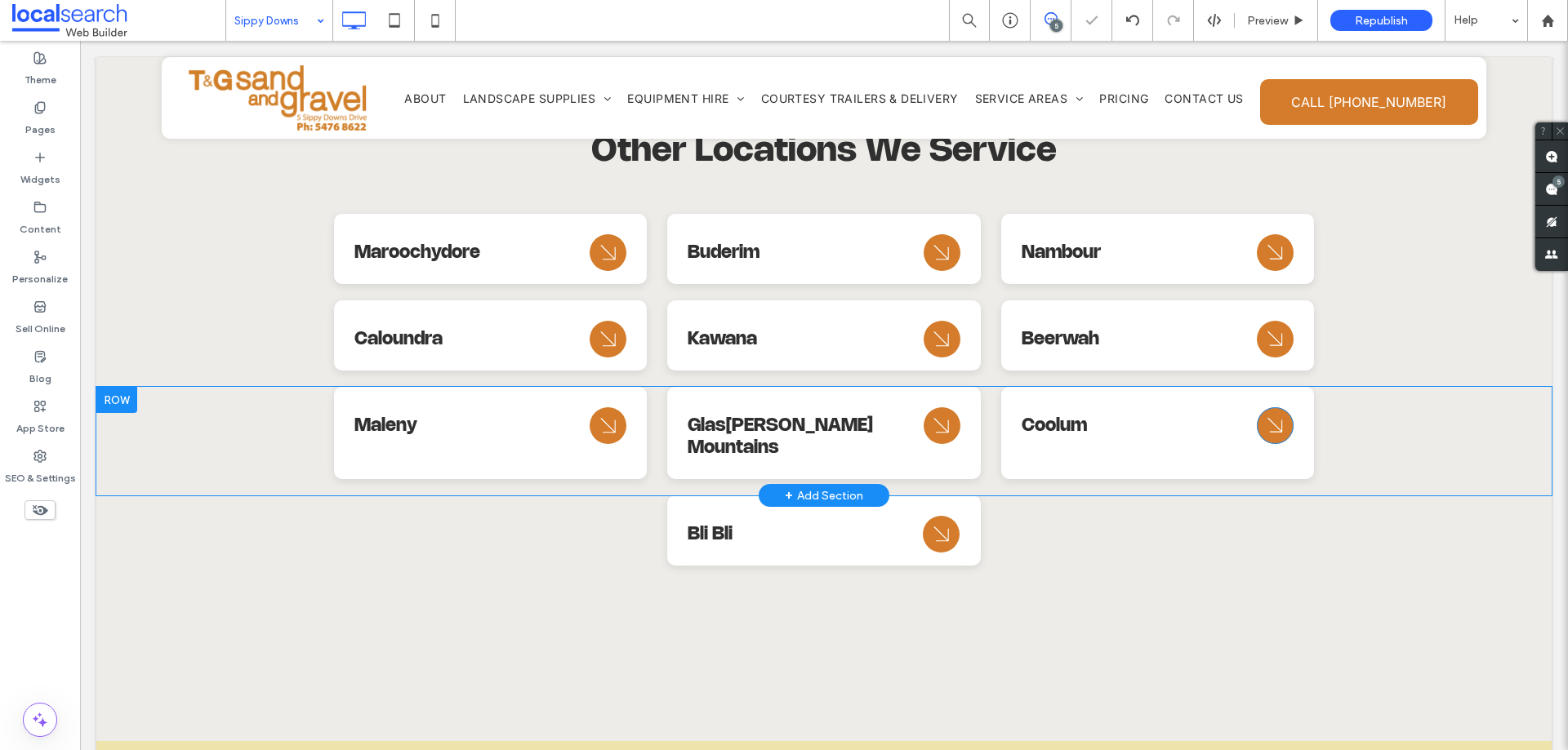
click at [1262, 407] on icon "Arrow Icon" at bounding box center [1275, 425] width 28 height 37
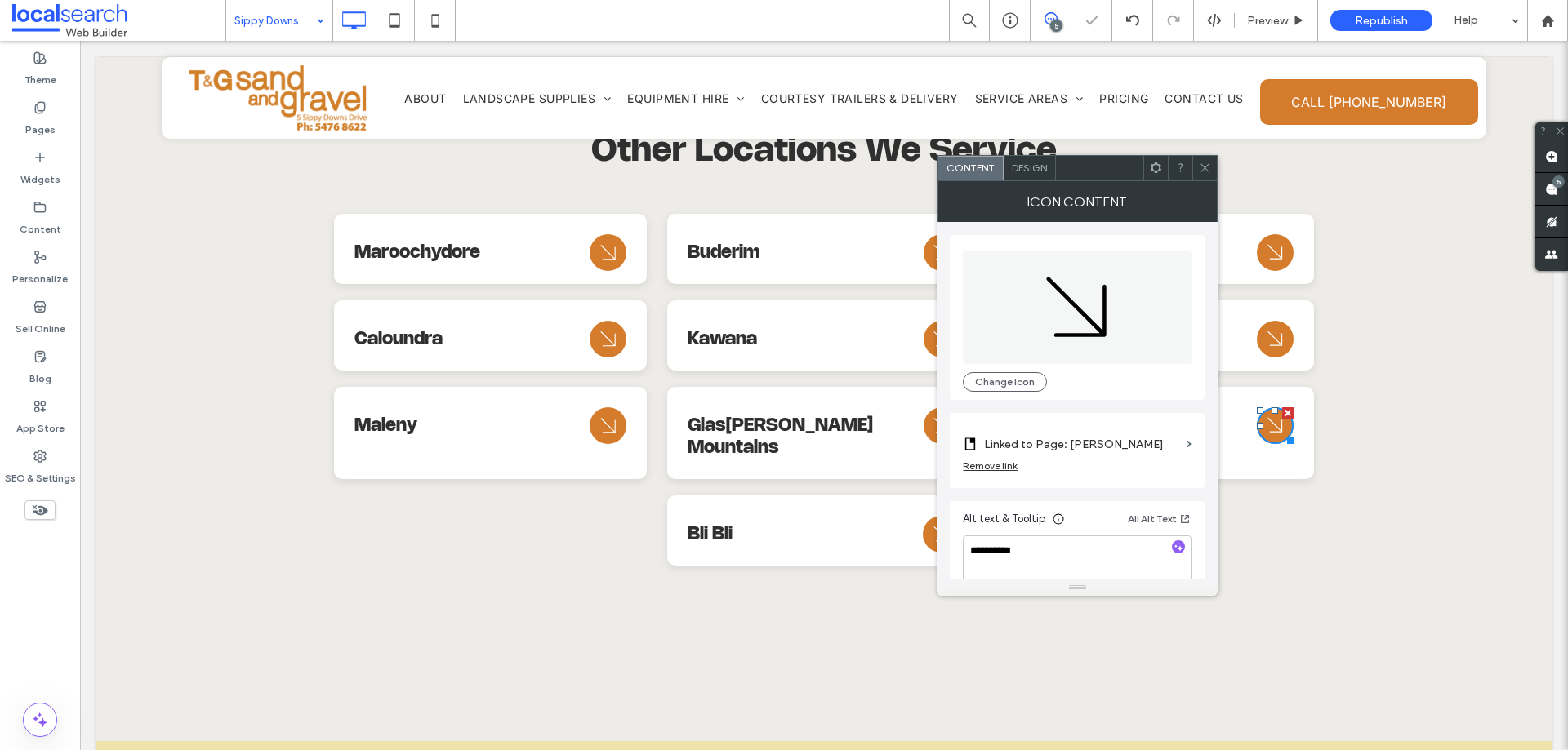
click at [1145, 432] on label "Linked to Page: [PERSON_NAME]" at bounding box center [1081, 444] width 196 height 30
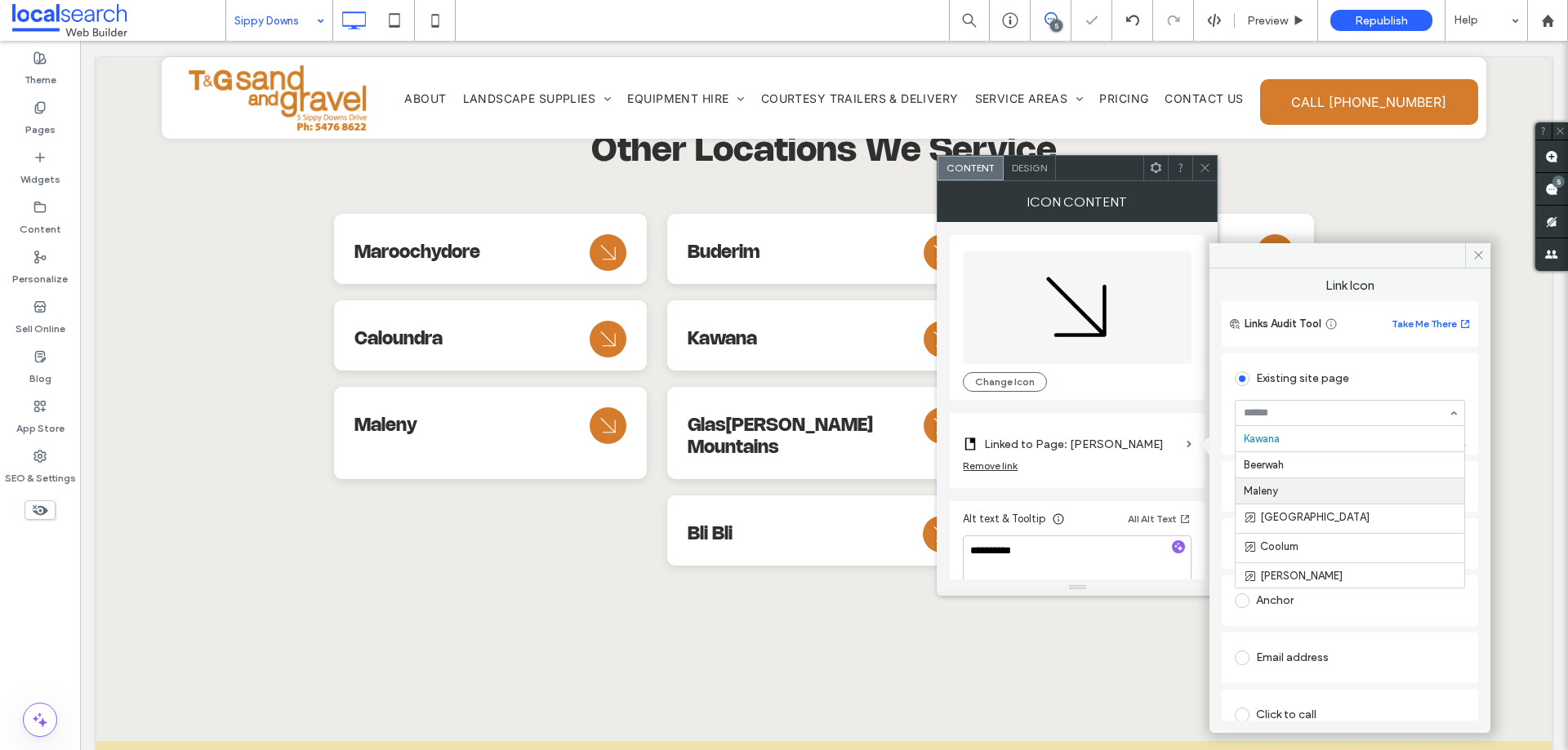
scroll to position [530, 0]
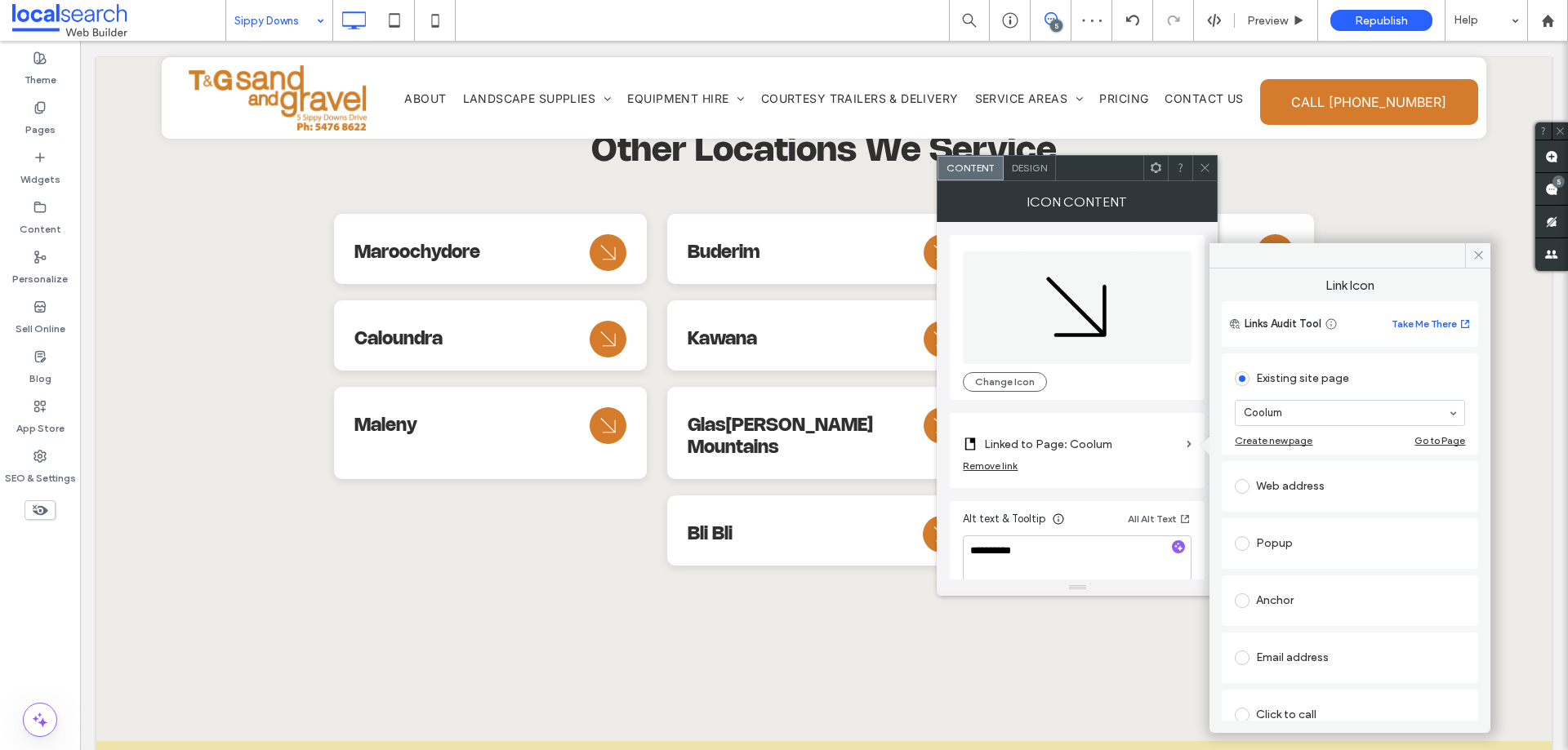
click at [1206, 176] on span at bounding box center [1205, 168] width 12 height 24
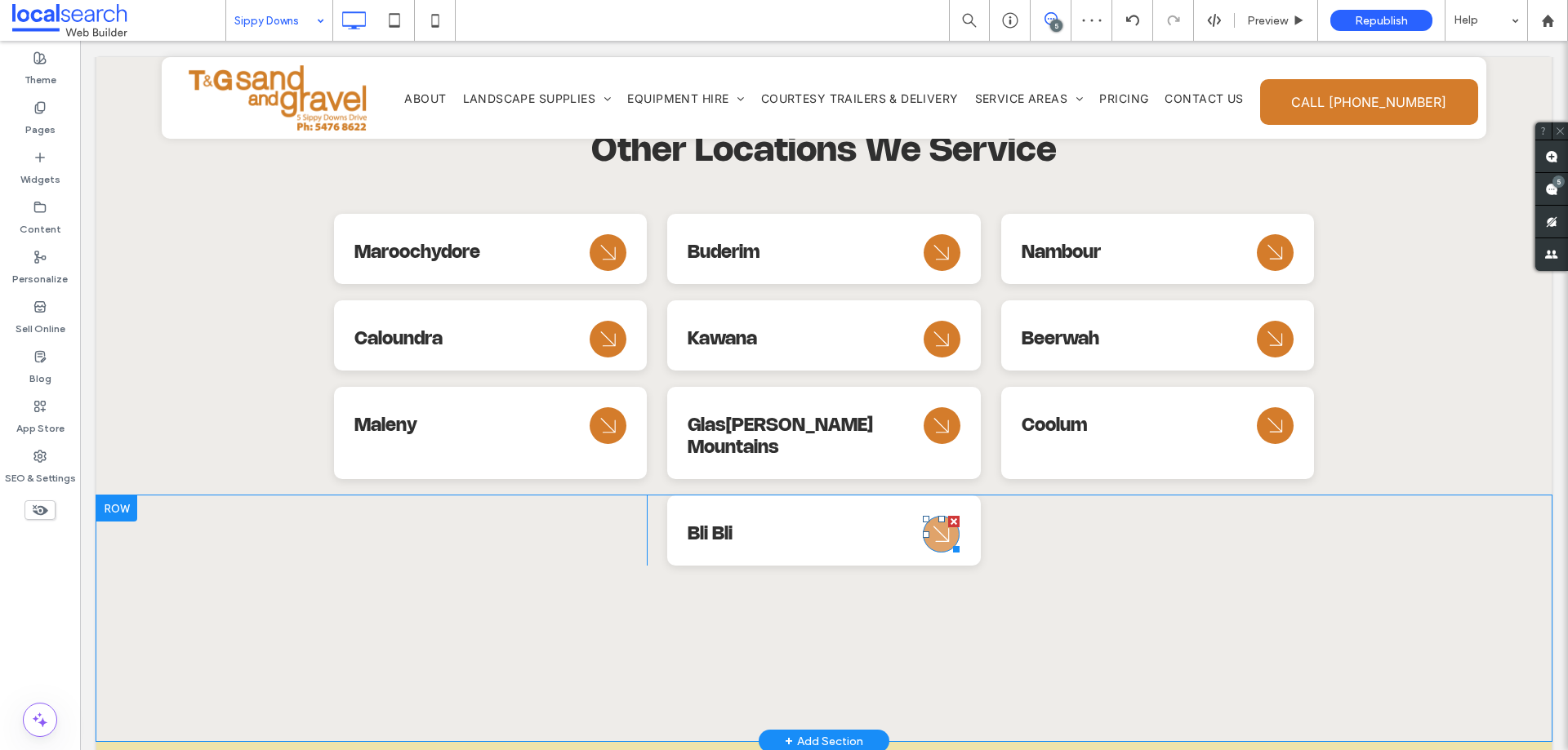
click at [941, 515] on icon "Arrow Icon" at bounding box center [942, 534] width 30 height 39
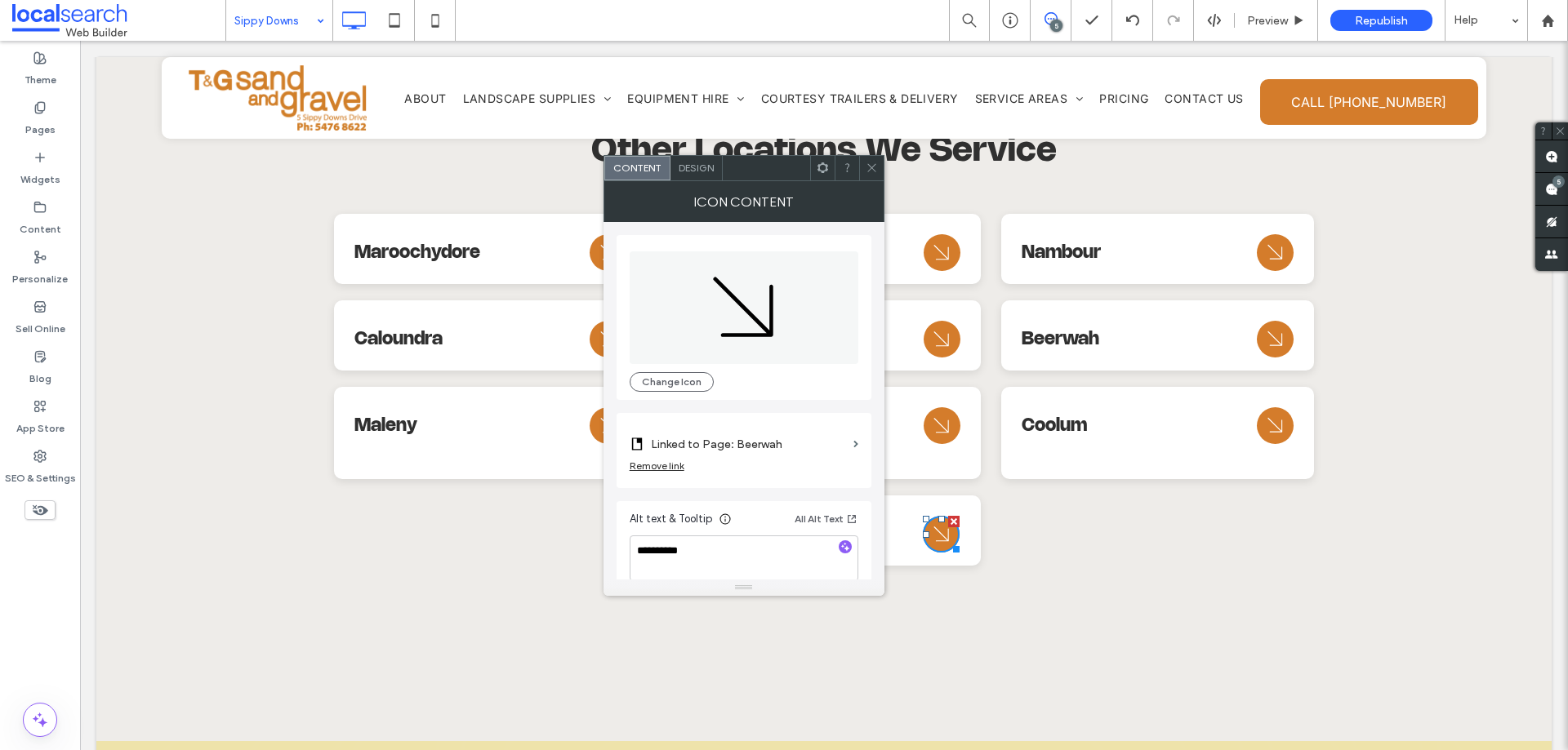
click at [829, 437] on label "Linked to Page: Beerwah" at bounding box center [749, 444] width 196 height 30
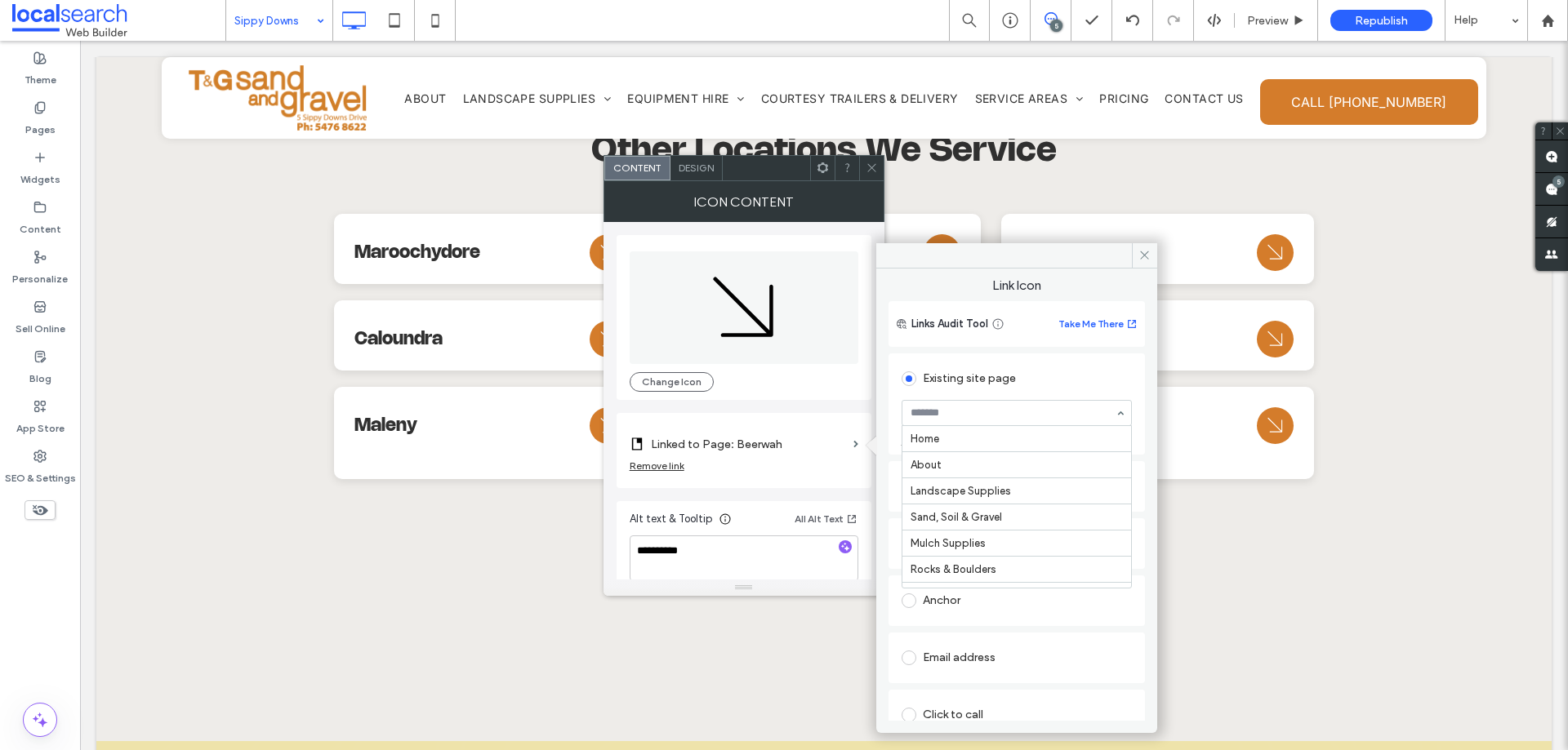
scroll to position [496, 0]
drag, startPoint x: 871, startPoint y: 166, endPoint x: 842, endPoint y: 167, distance: 29.0
click at [870, 167] on icon at bounding box center [871, 168] width 12 height 12
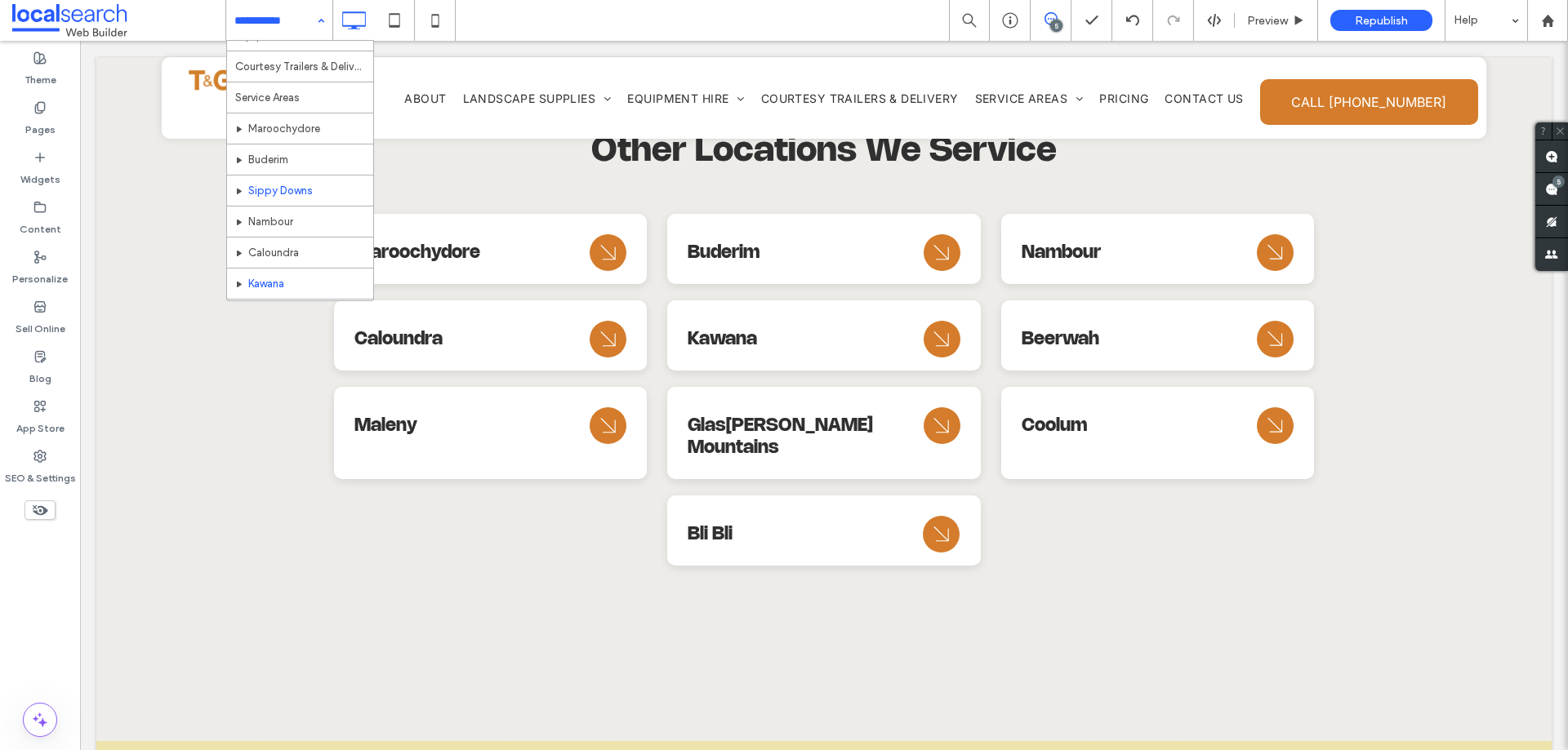
scroll to position [303, 0]
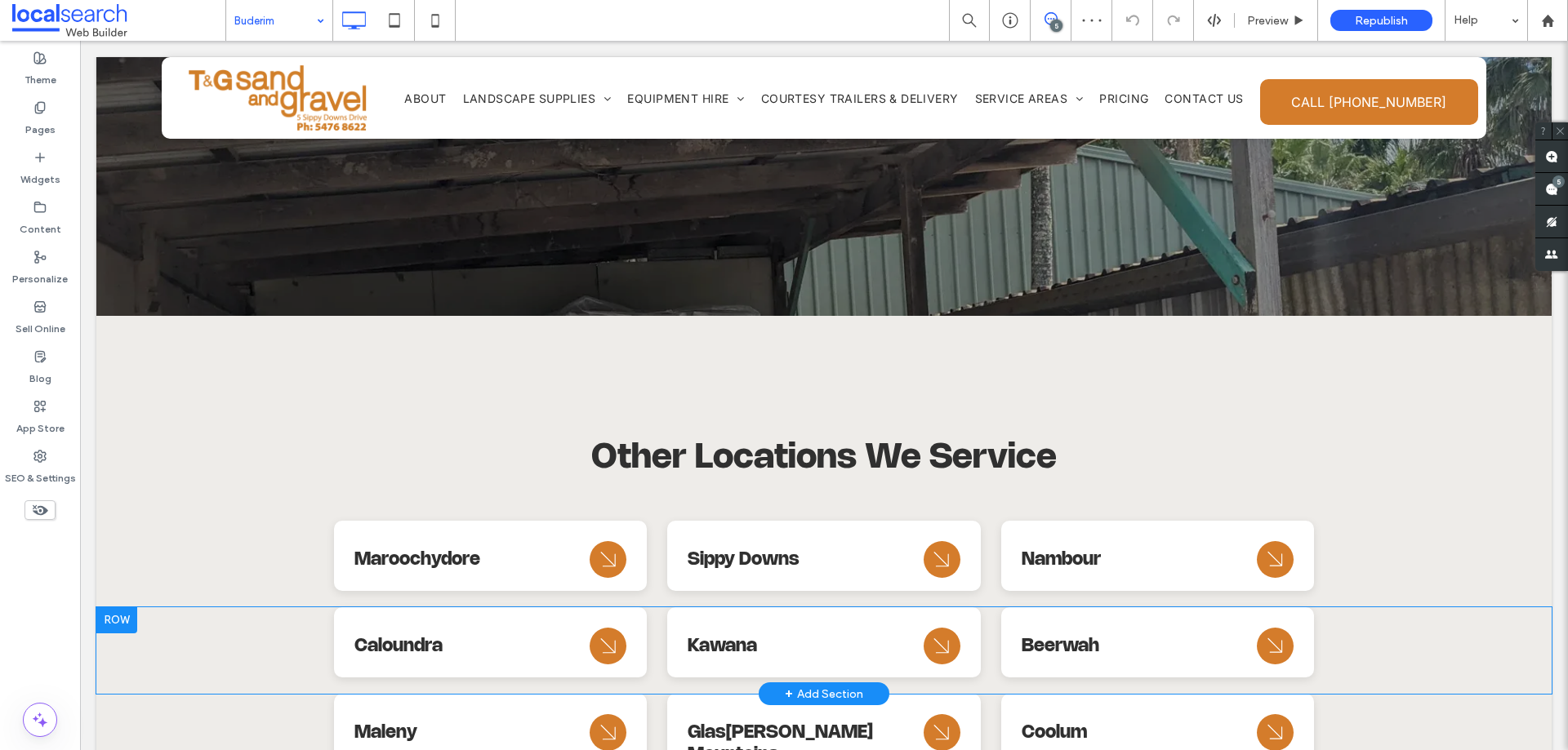
scroll to position [6988, 0]
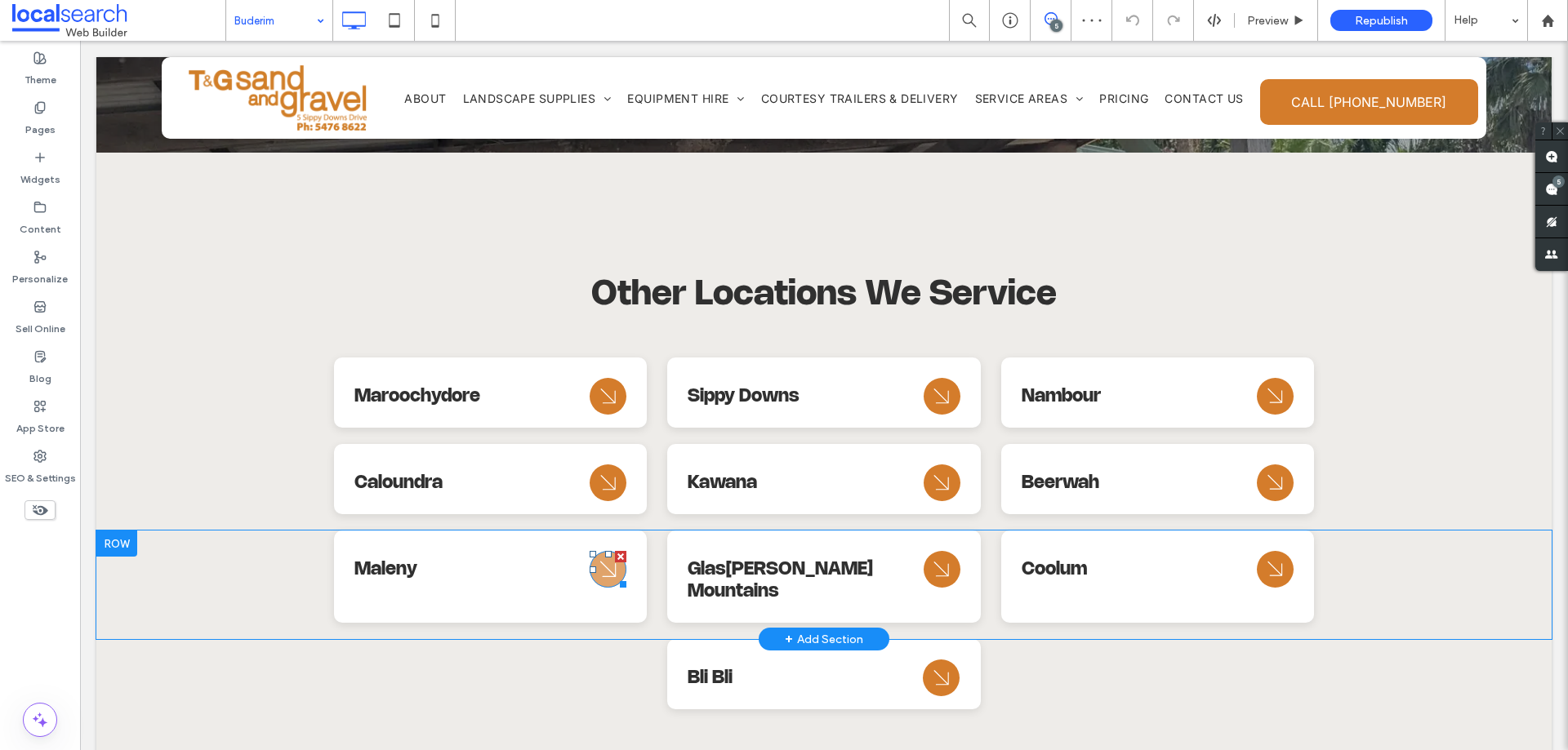
click at [605, 550] on icon "Arrow Icon" at bounding box center [609, 569] width 30 height 39
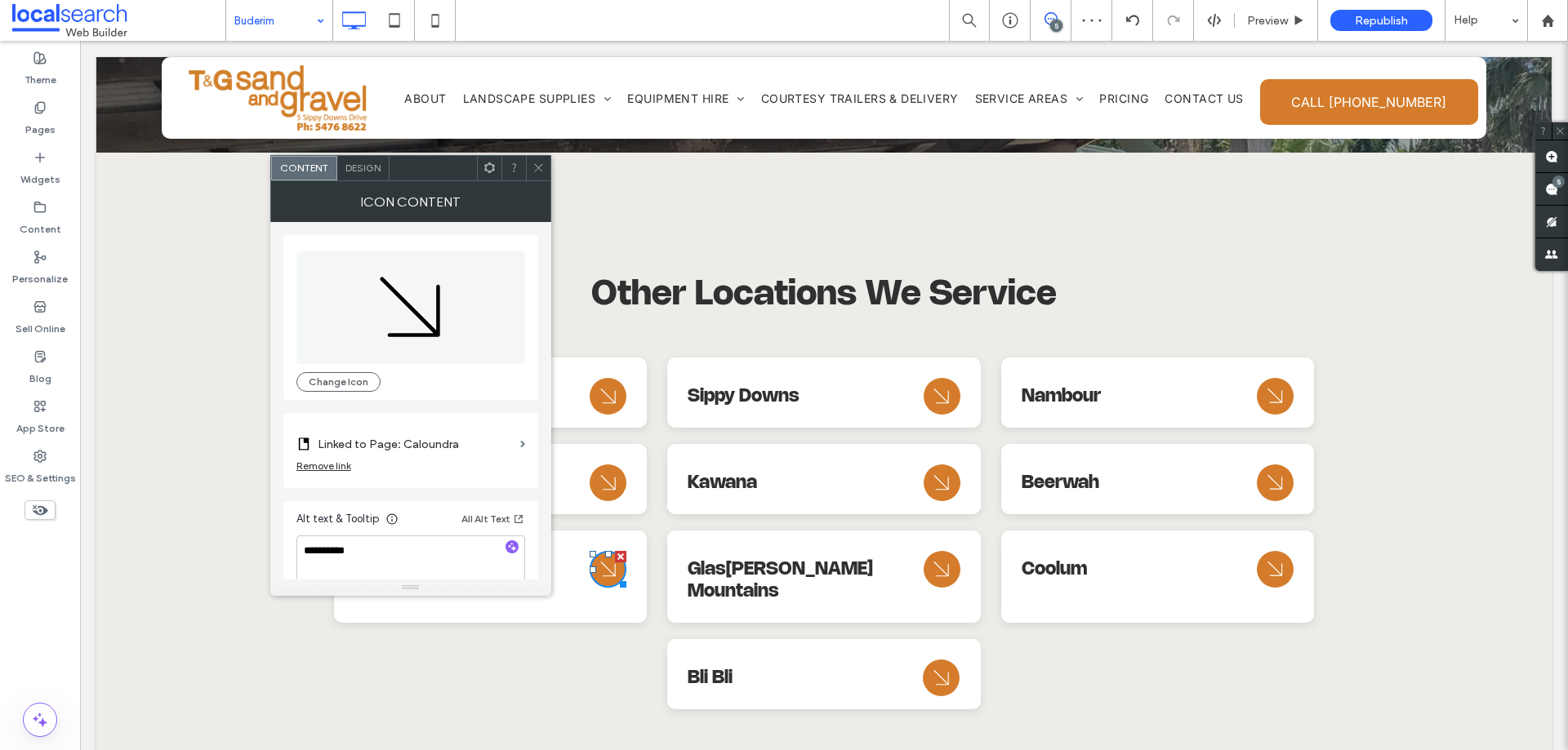
click at [482, 445] on label "Linked to Page: Caloundra" at bounding box center [415, 444] width 196 height 30
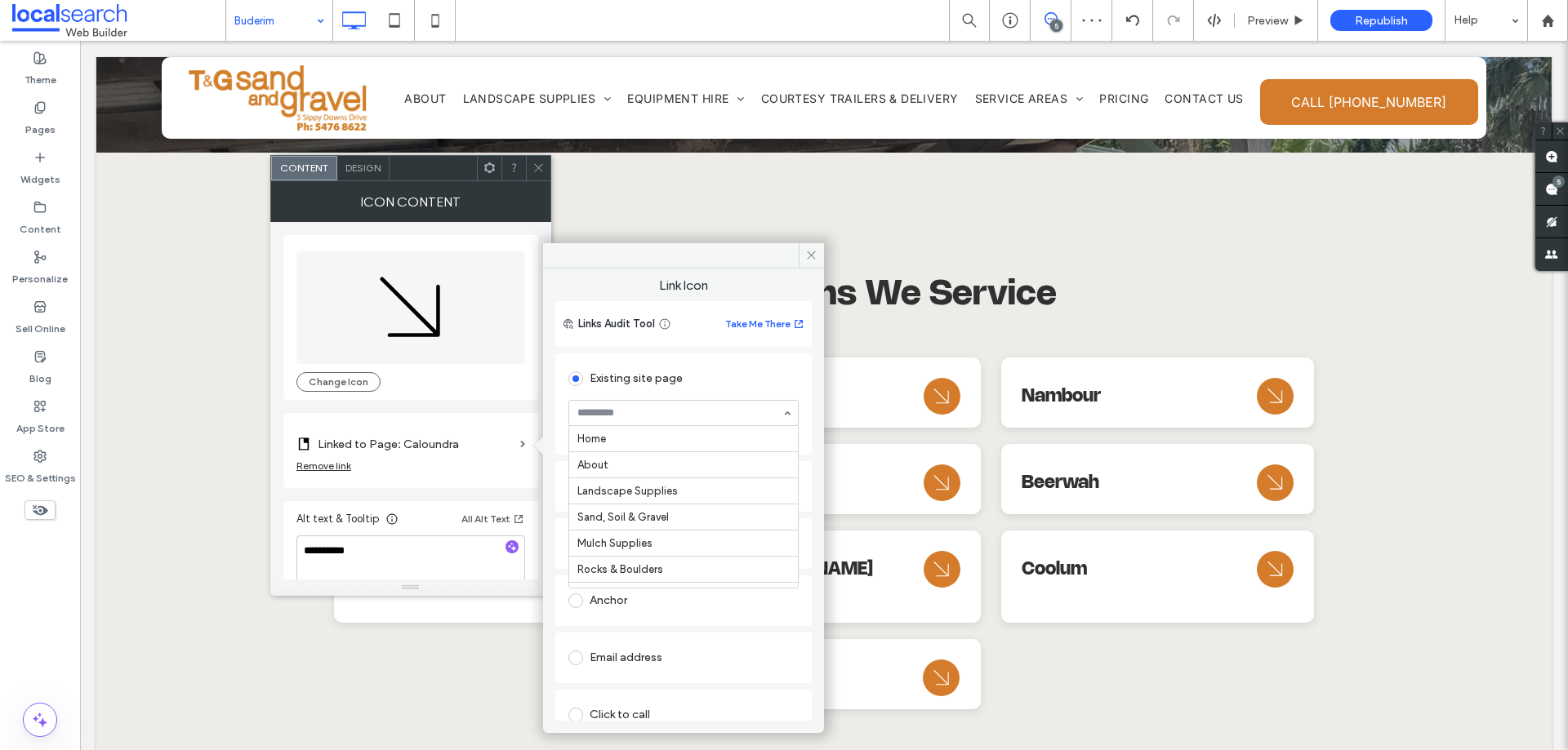
scroll to position [444, 0]
click at [539, 168] on use at bounding box center [537, 168] width 8 height 8
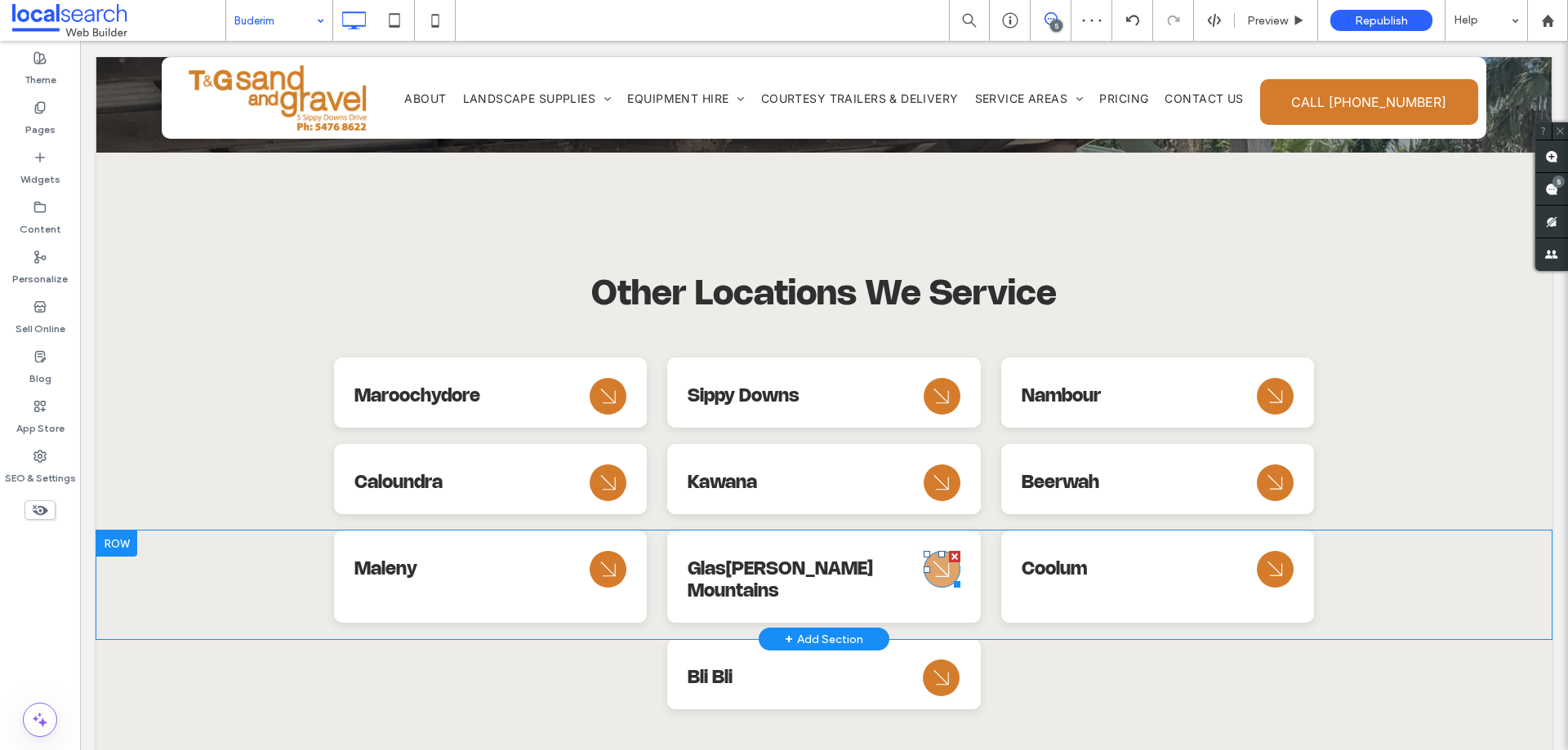
click at [940, 550] on icon "Arrow Icon" at bounding box center [942, 569] width 30 height 39
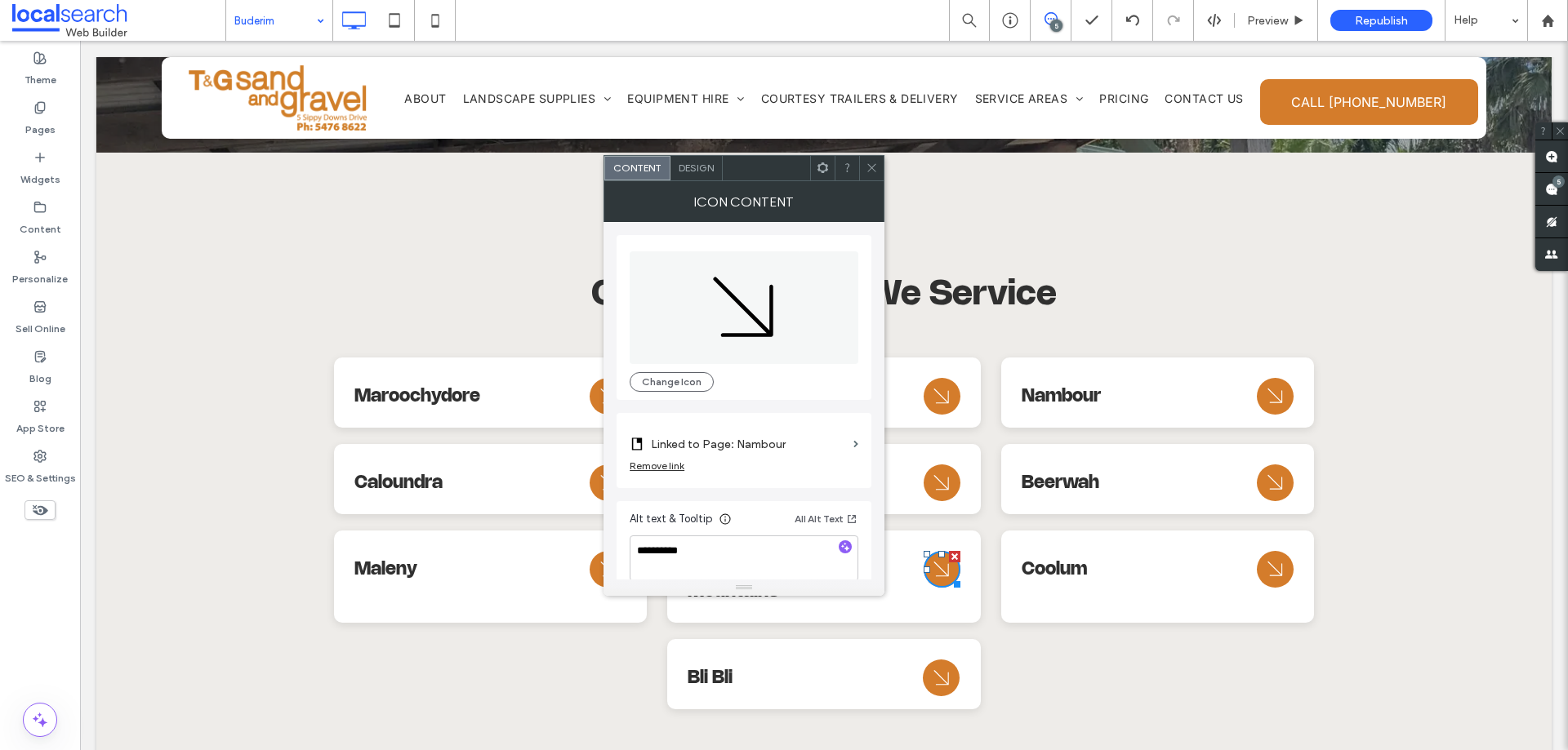
click at [820, 441] on label "Linked to Page: Nambour" at bounding box center [749, 444] width 196 height 30
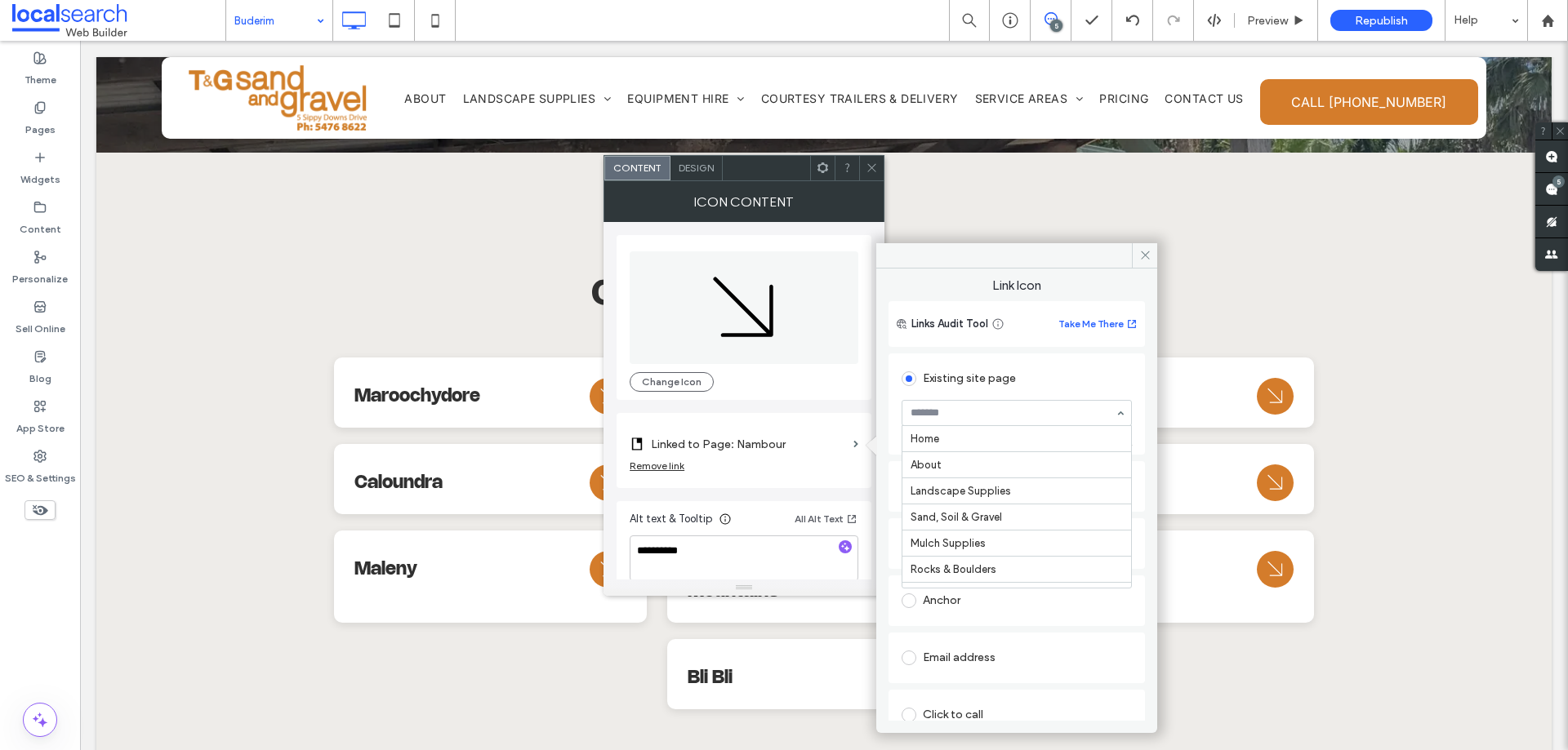
scroll to position [418, 0]
drag, startPoint x: 869, startPoint y: 171, endPoint x: 883, endPoint y: 192, distance: 25.2
click at [869, 171] on icon at bounding box center [871, 168] width 12 height 12
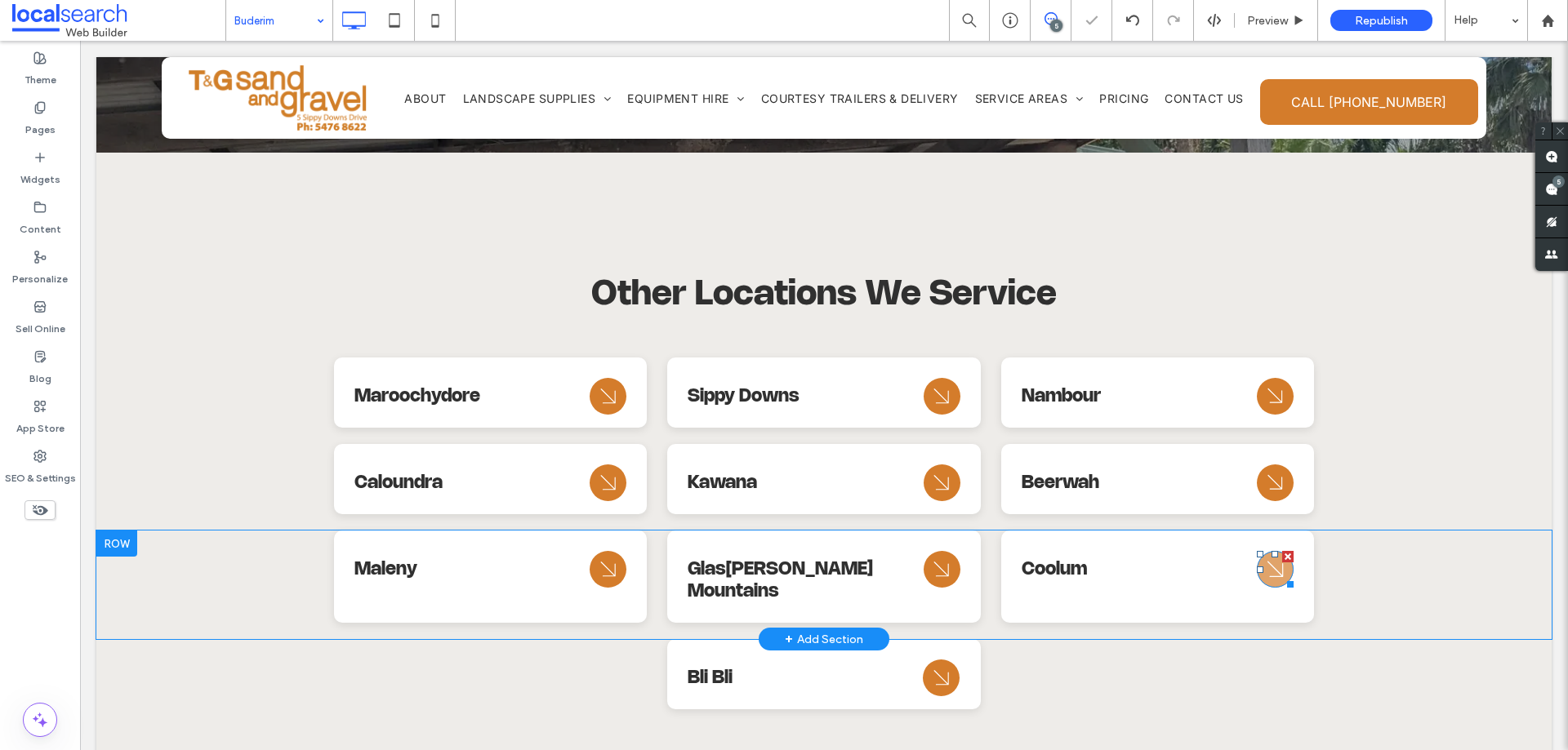
click at [1268, 550] on icon "Arrow Icon" at bounding box center [1275, 569] width 30 height 39
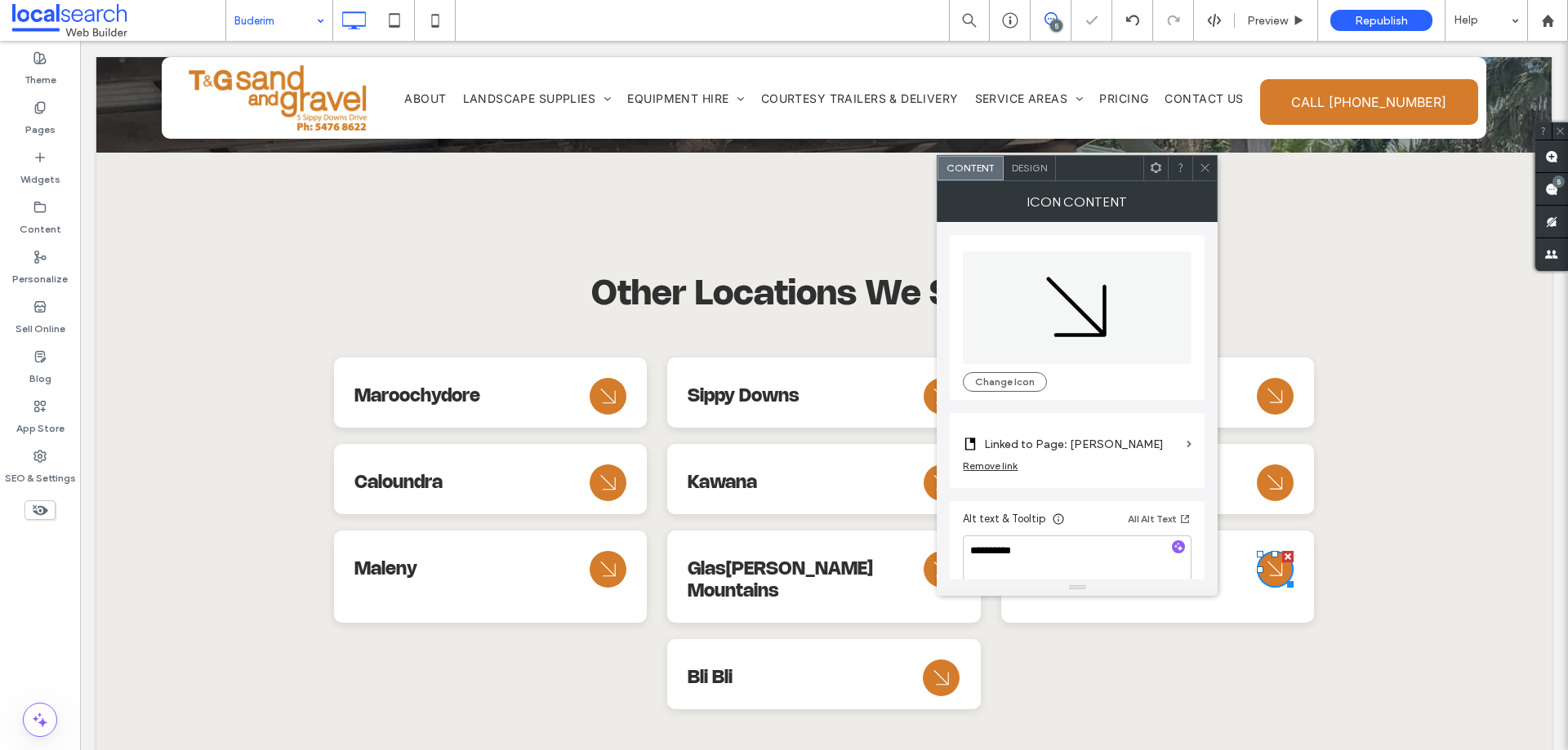
click at [1127, 460] on div "Remove link" at bounding box center [1077, 469] width 229 height 20
click at [1184, 447] on section "Linked to Page: Kawana" at bounding box center [1077, 440] width 229 height 38
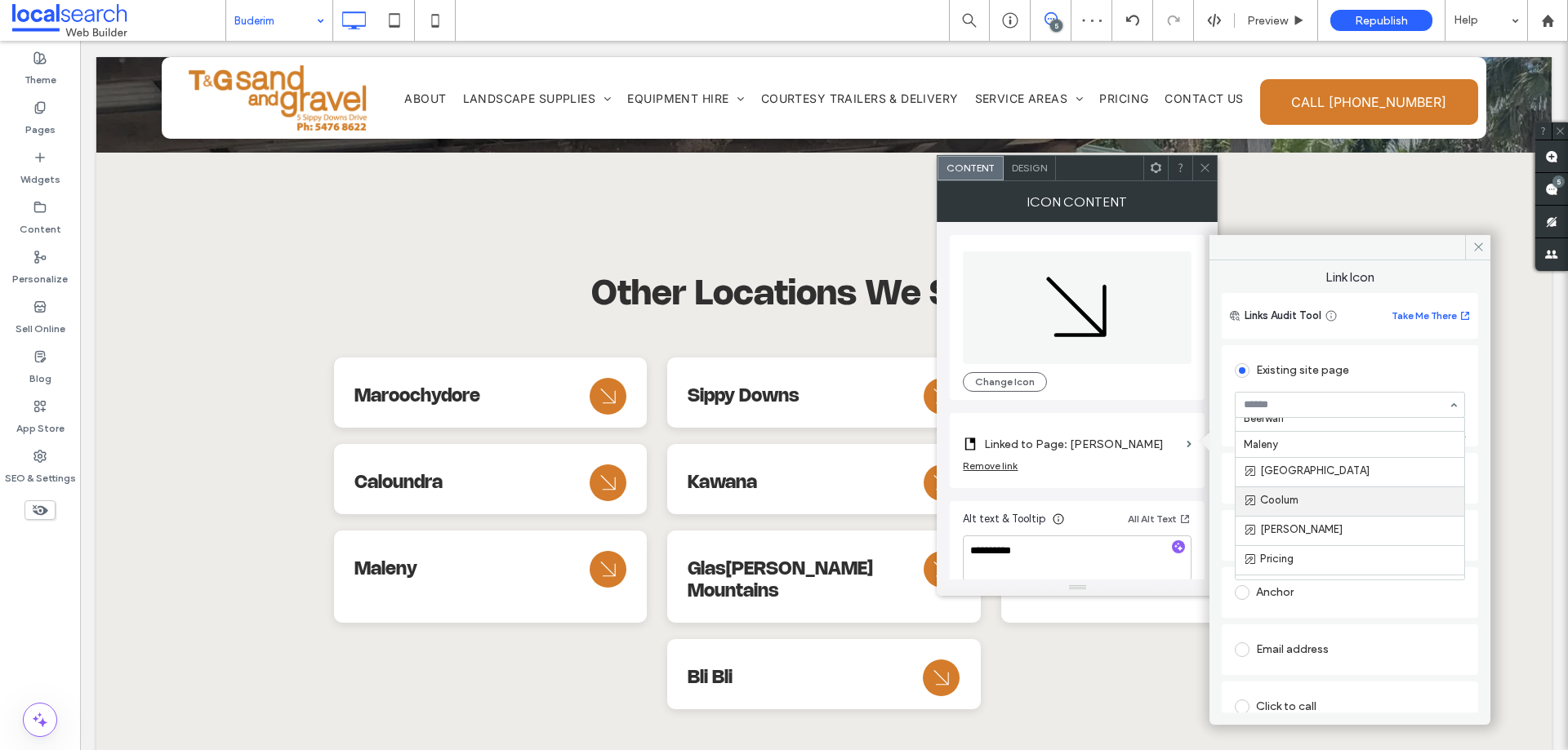
scroll to position [530, 0]
click at [1207, 177] on span at bounding box center [1205, 168] width 12 height 24
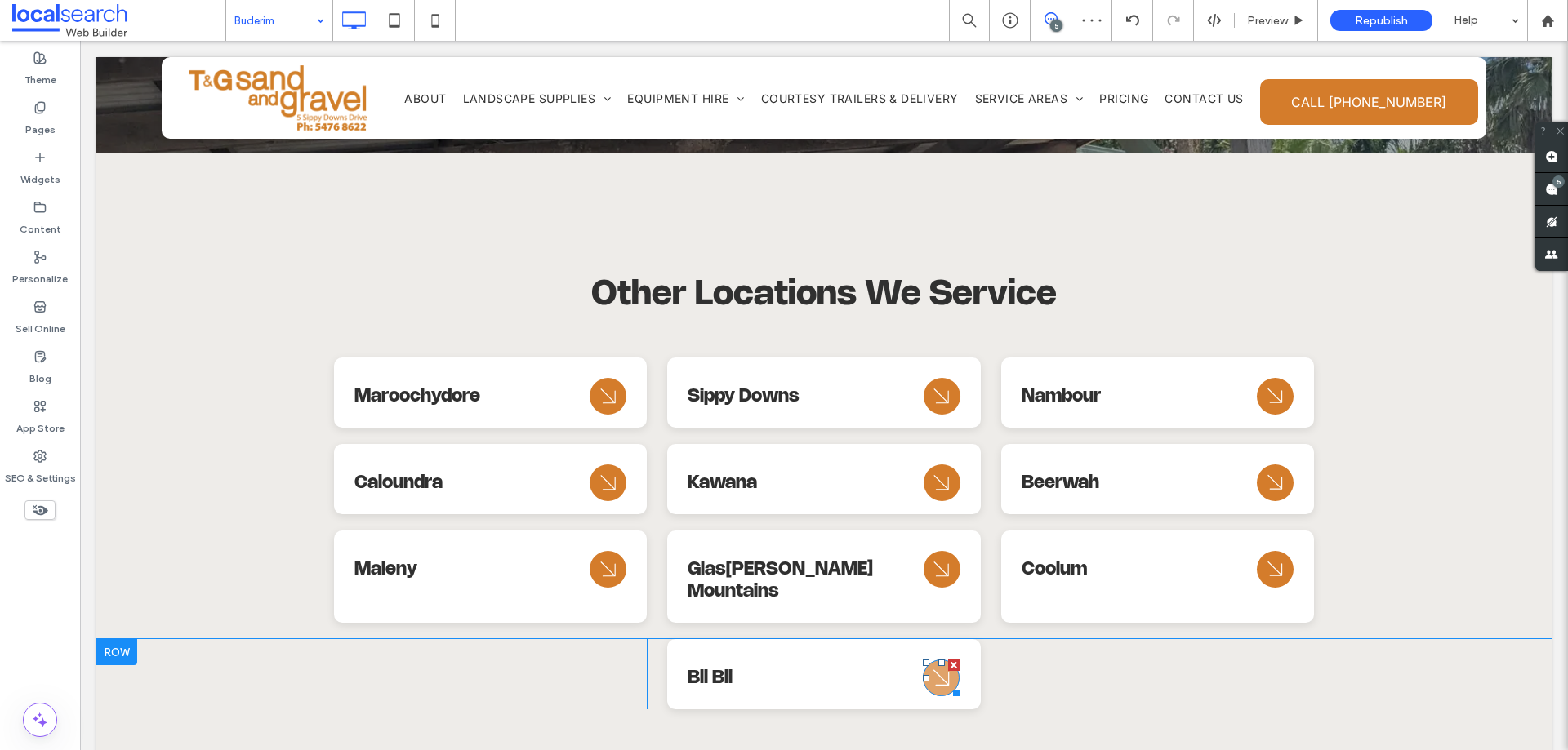
click at [932, 659] on icon "Arrow Icon" at bounding box center [942, 678] width 30 height 39
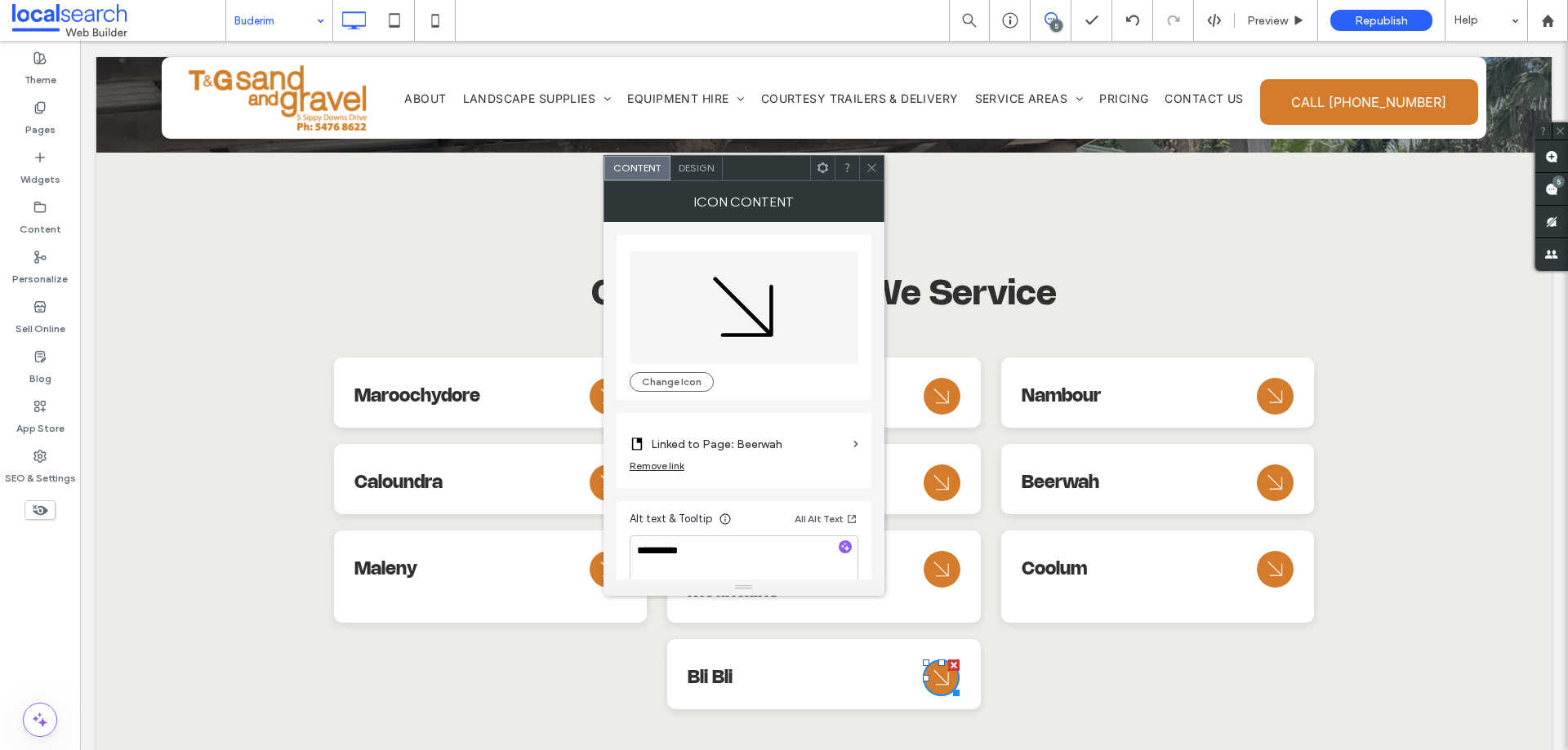
click at [834, 443] on label "Linked to Page: Beerwah" at bounding box center [749, 444] width 196 height 30
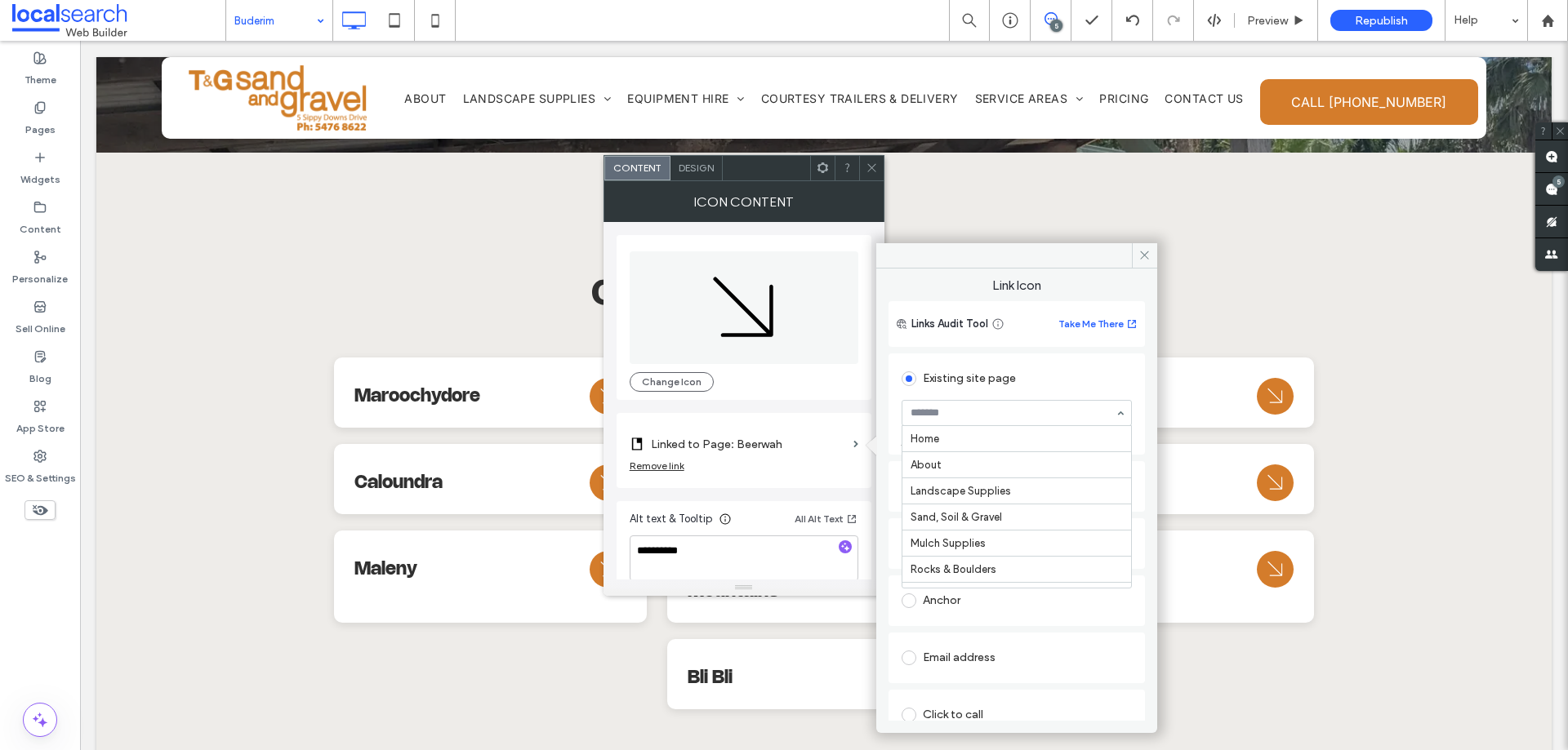
scroll to position [496, 0]
drag, startPoint x: 874, startPoint y: 166, endPoint x: 840, endPoint y: 158, distance: 34.9
click at [873, 166] on icon at bounding box center [871, 168] width 12 height 12
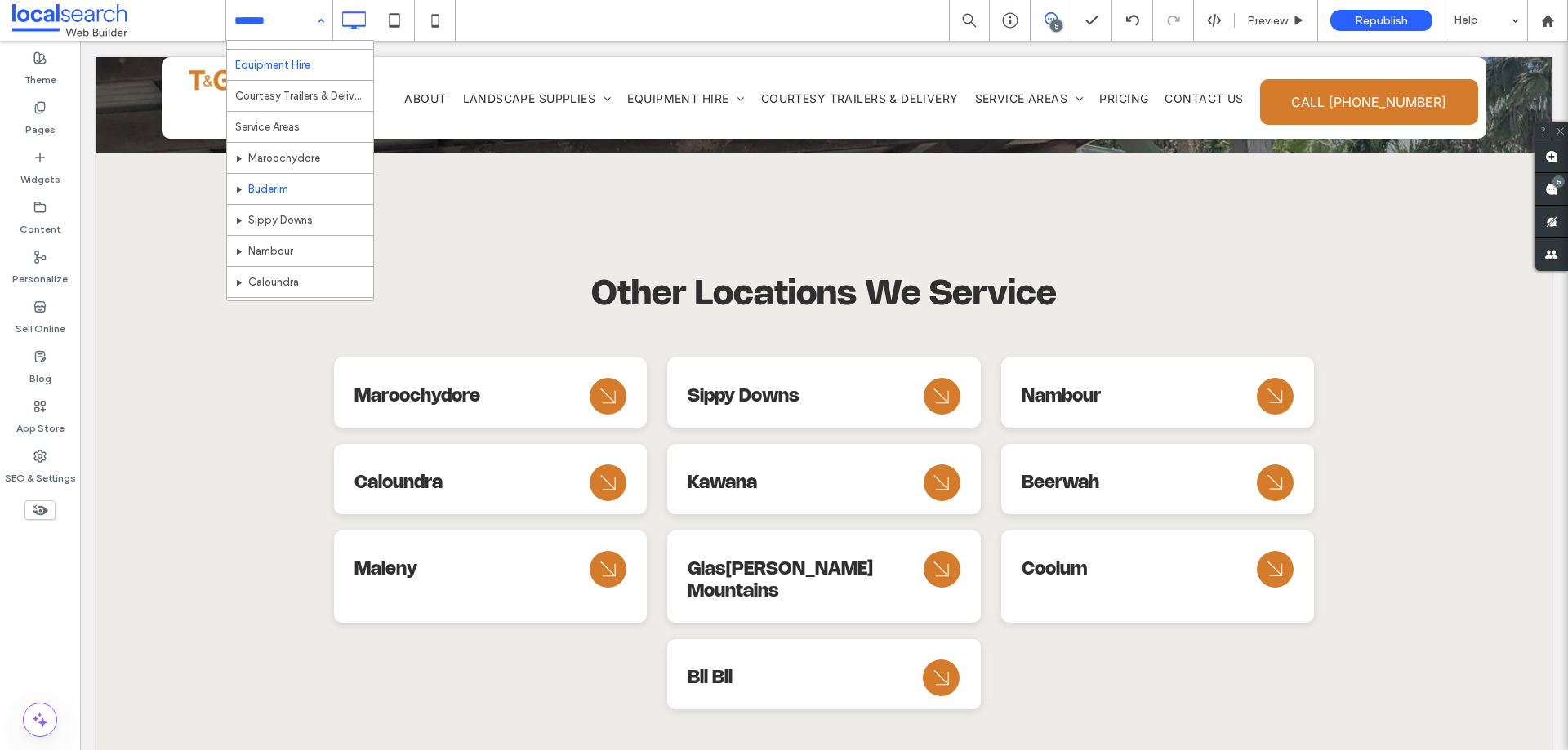
scroll to position [303, 0]
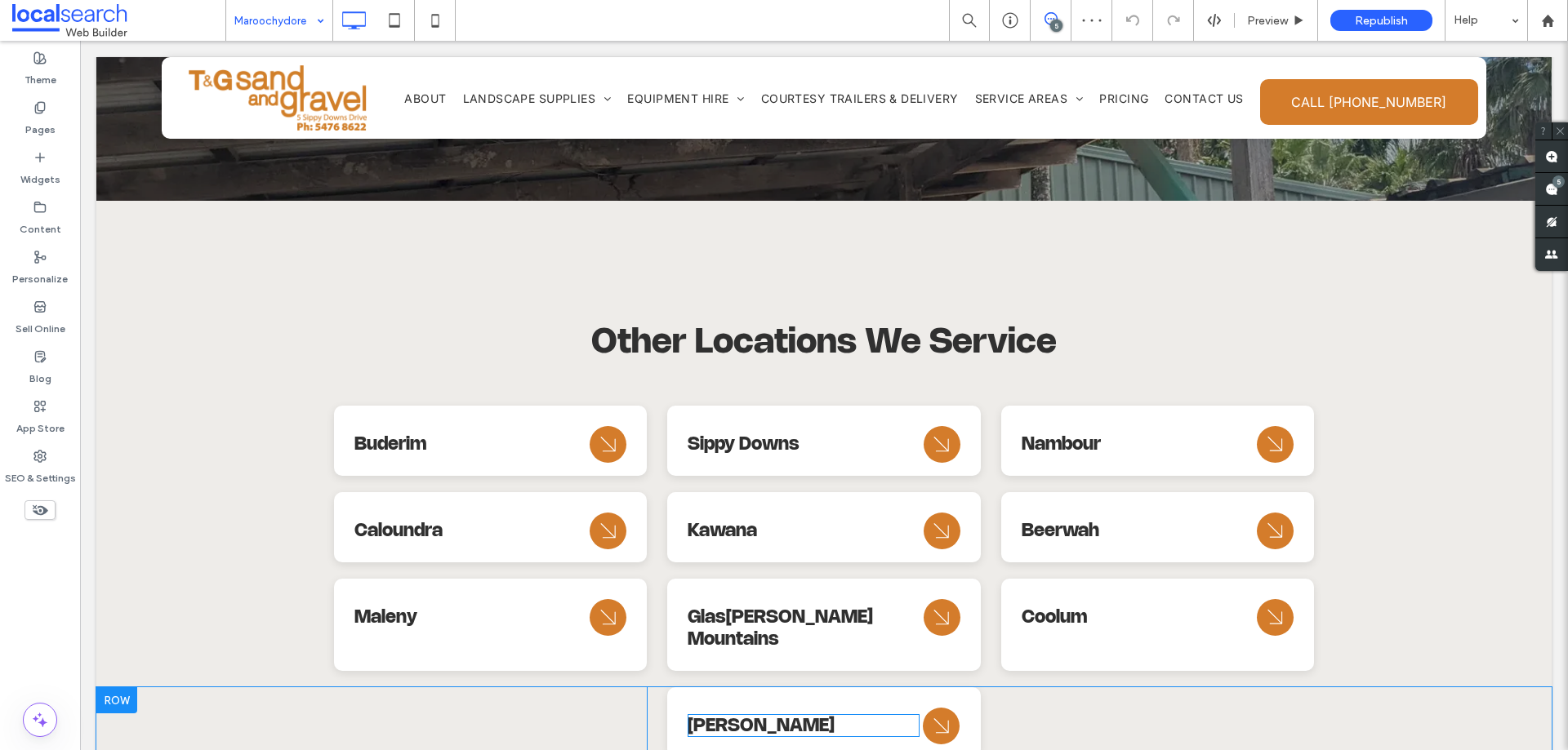
scroll to position [7152, 0]
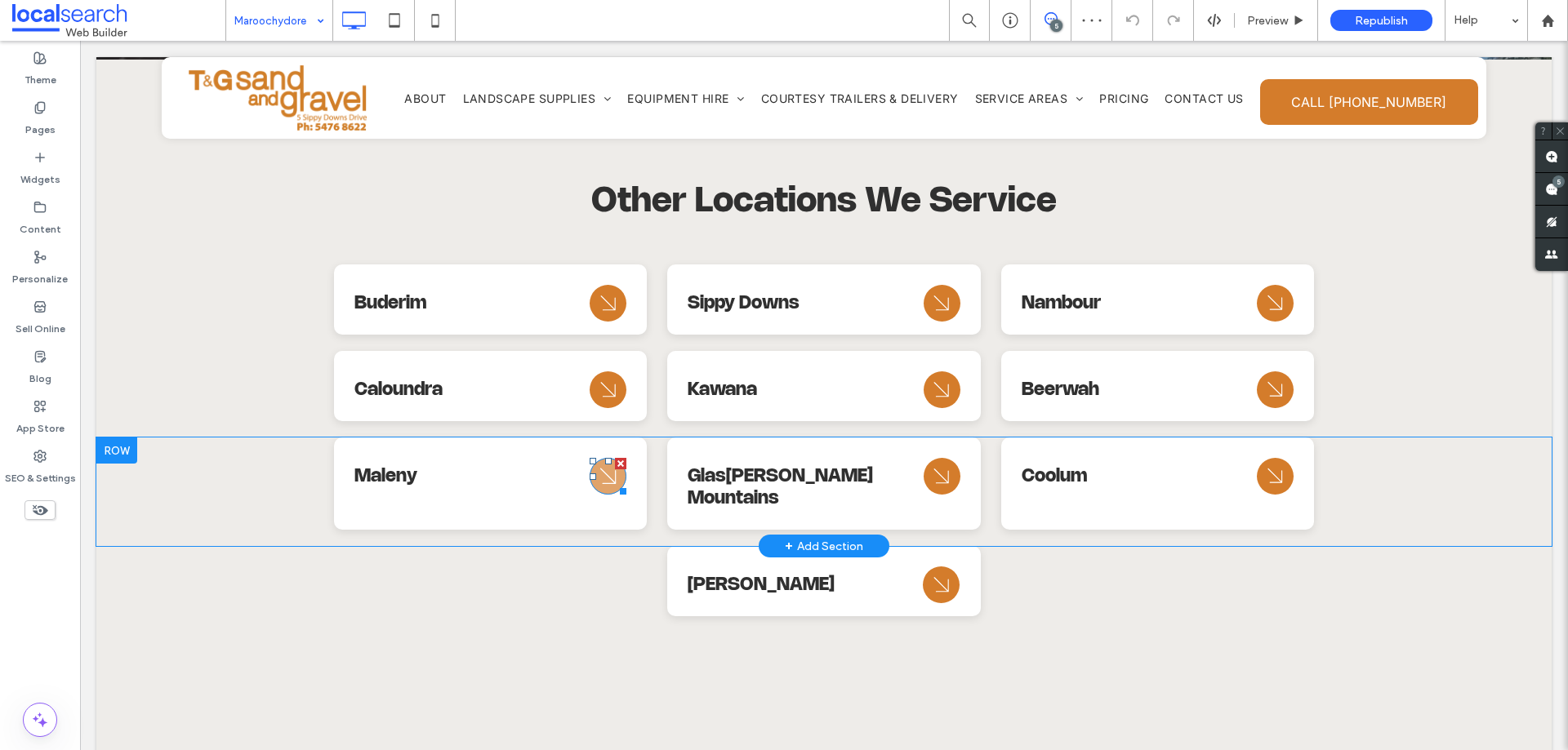
click at [600, 457] on icon "Arrow Icon" at bounding box center [609, 476] width 30 height 39
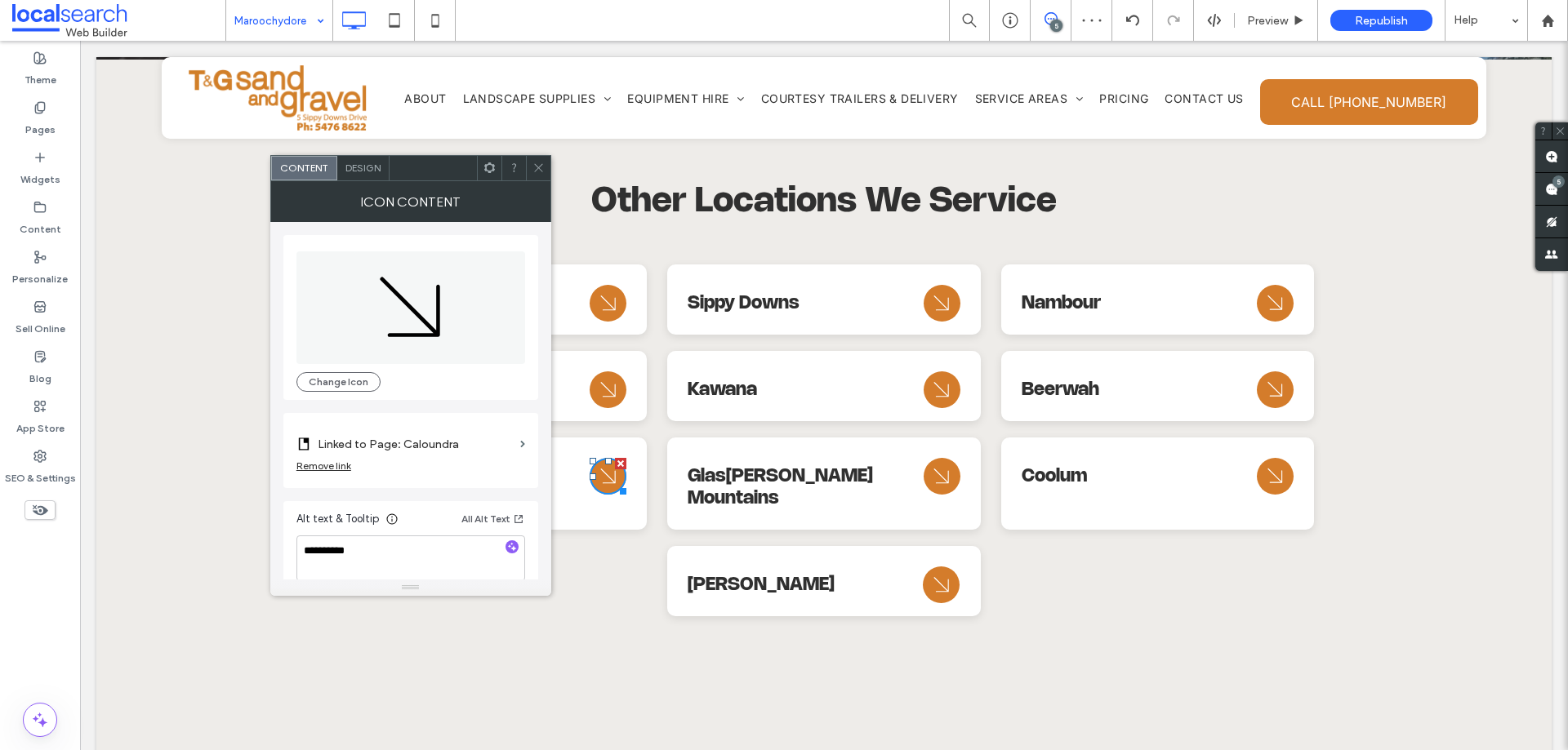
click at [452, 438] on label "Linked to Page: Caloundra" at bounding box center [415, 444] width 196 height 30
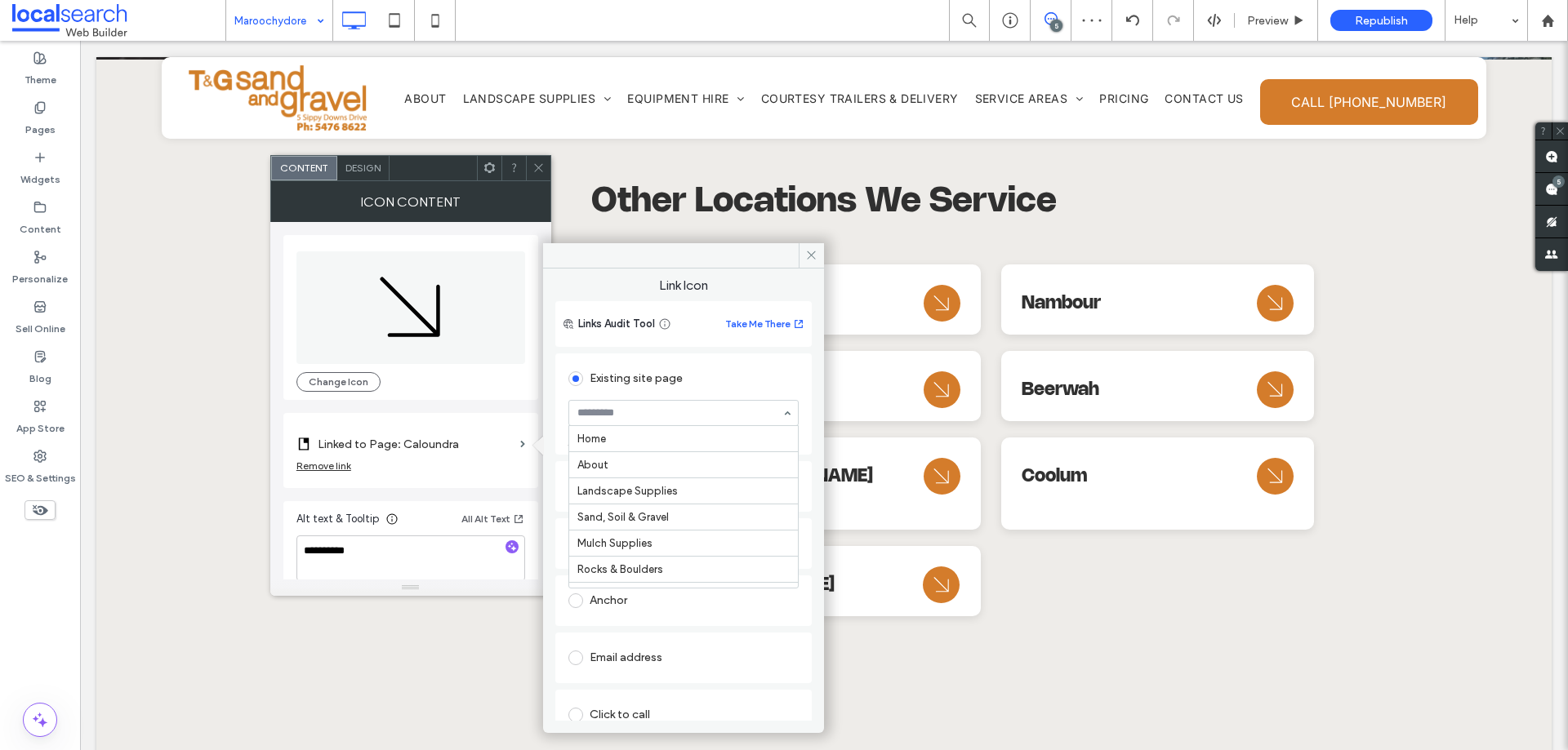
scroll to position [444, 0]
click at [538, 169] on icon at bounding box center [539, 168] width 12 height 12
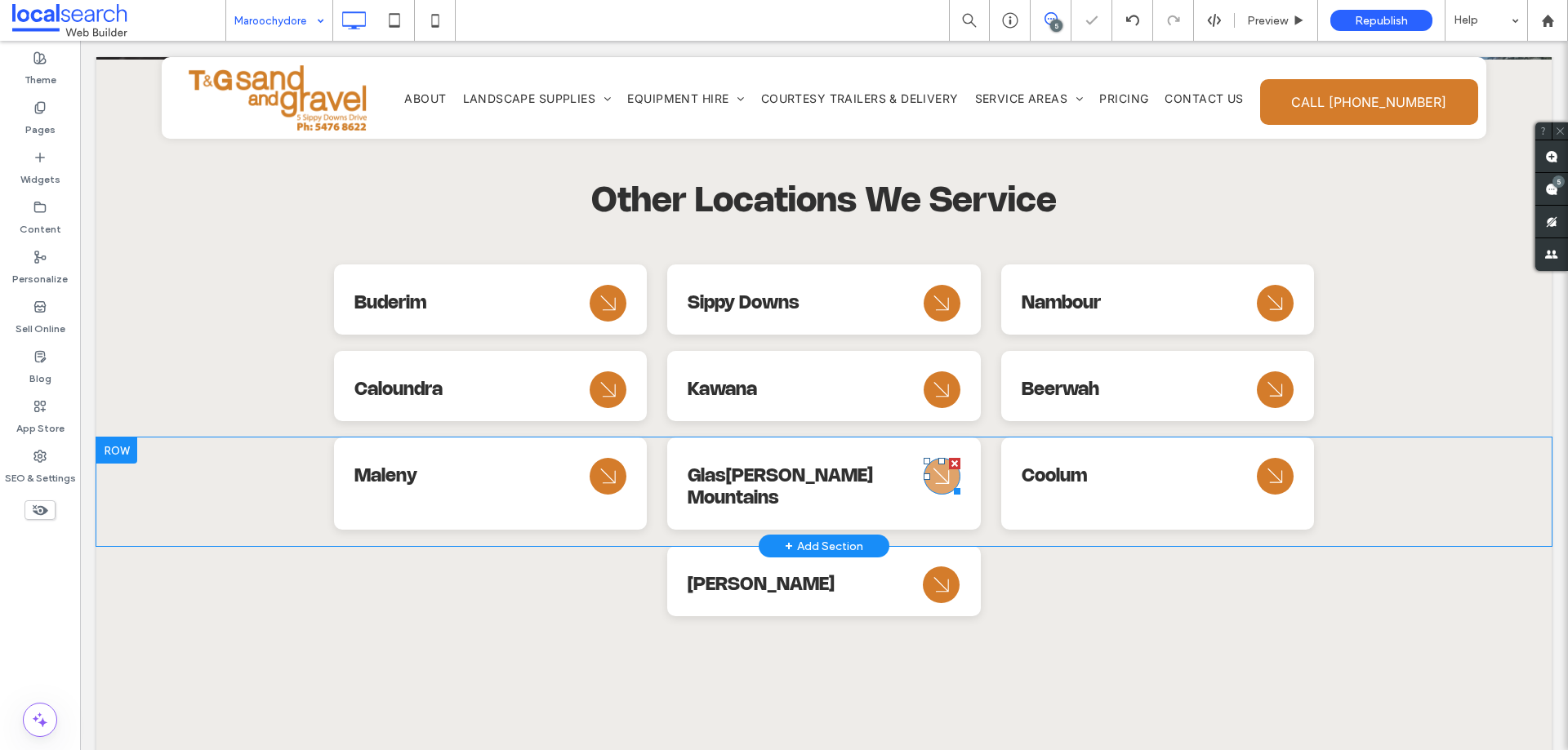
click at [928, 457] on icon "Arrow Icon" at bounding box center [942, 476] width 30 height 39
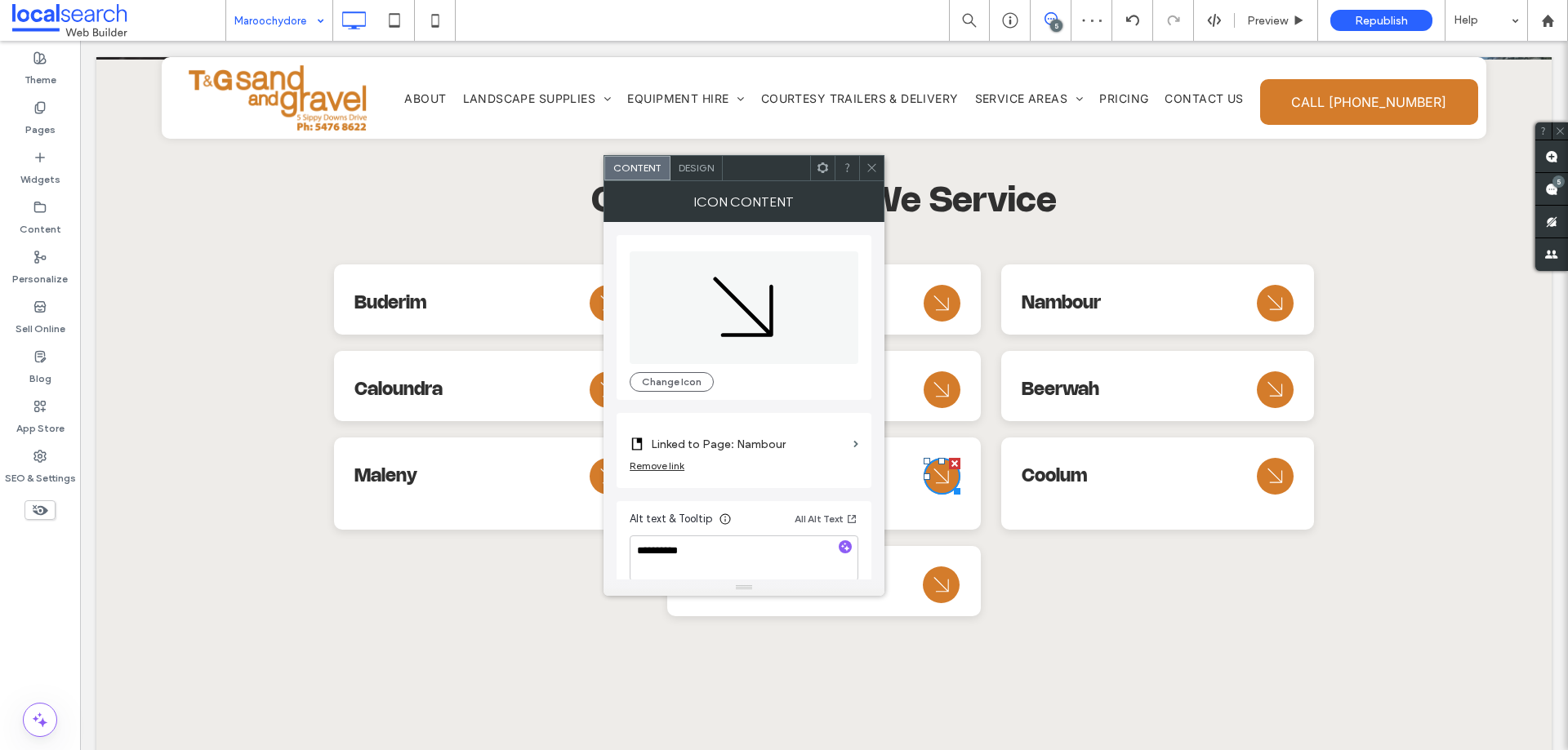
click at [820, 437] on label "Linked to Page: Nambour" at bounding box center [749, 444] width 196 height 30
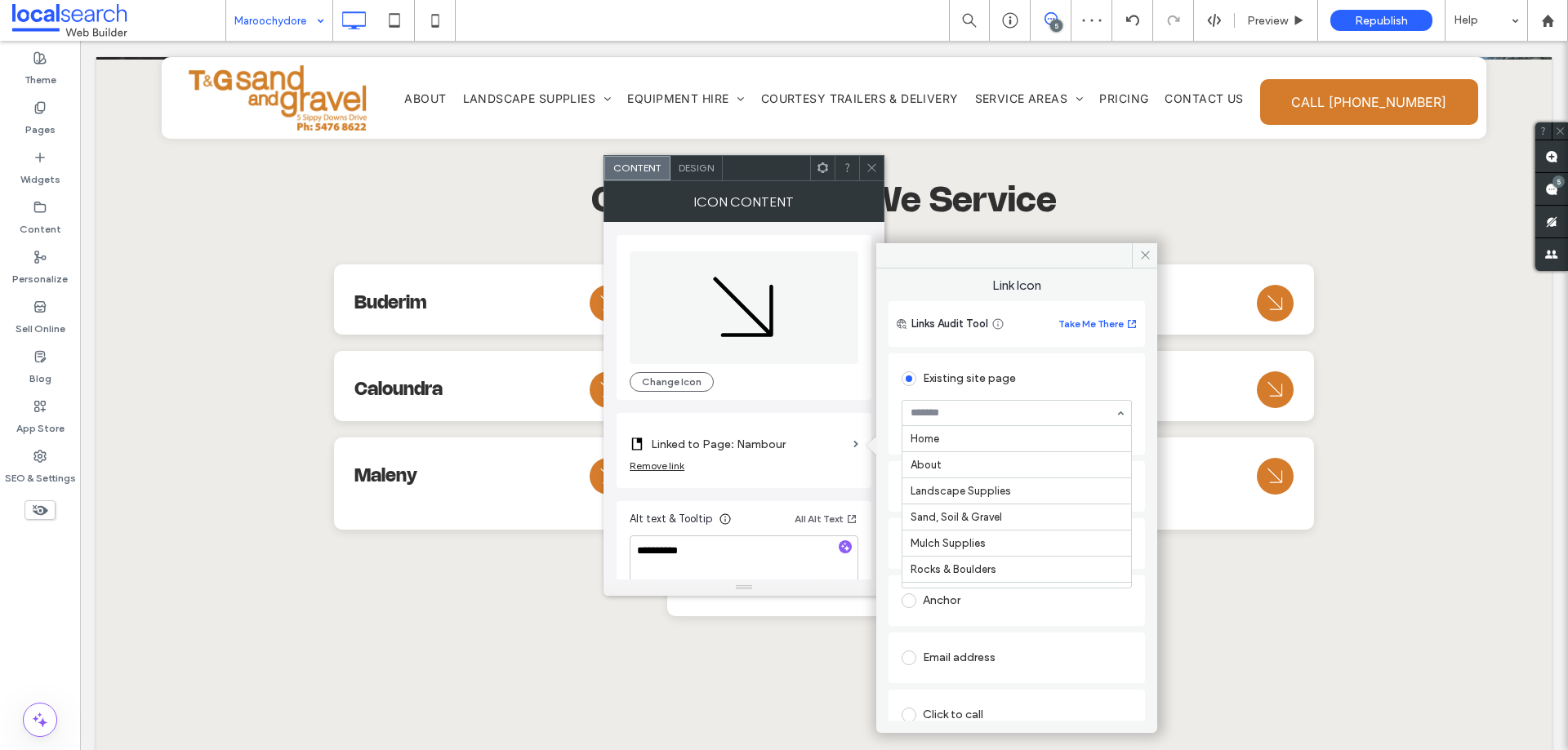
scroll to position [418, 0]
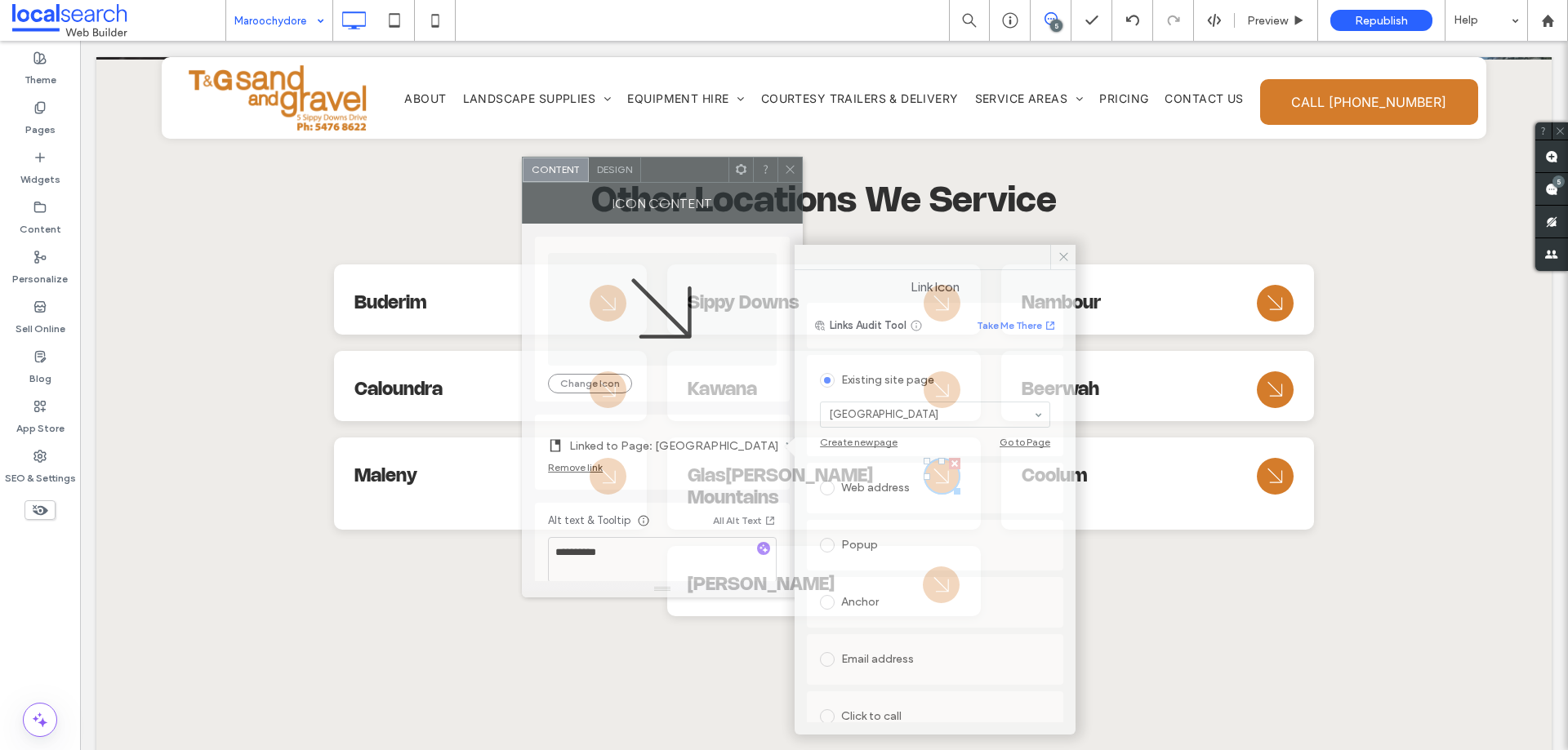
drag, startPoint x: 791, startPoint y: 176, endPoint x: 709, endPoint y: 177, distance: 82.0
click at [709, 177] on div at bounding box center [684, 170] width 87 height 24
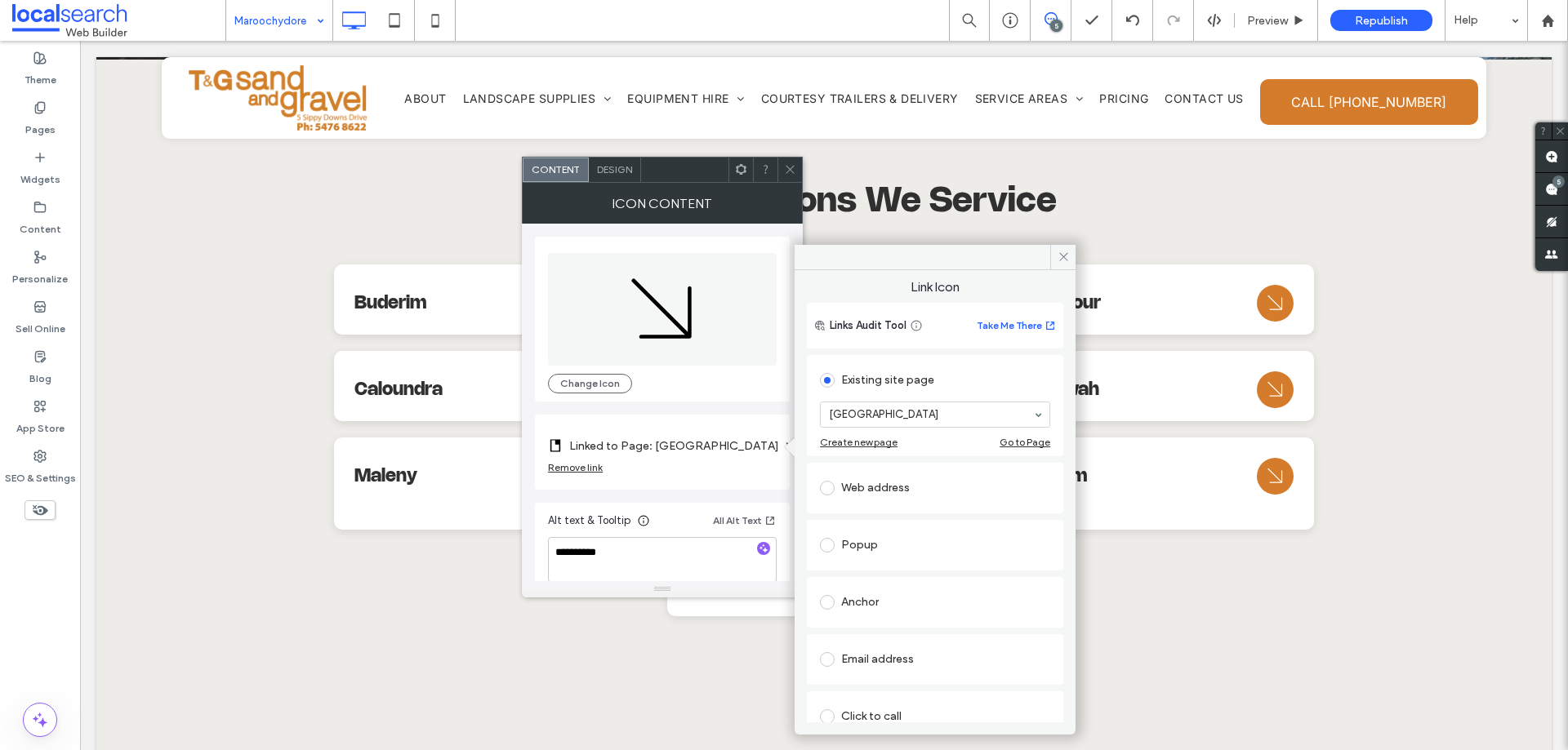
click at [791, 171] on icon at bounding box center [790, 170] width 12 height 12
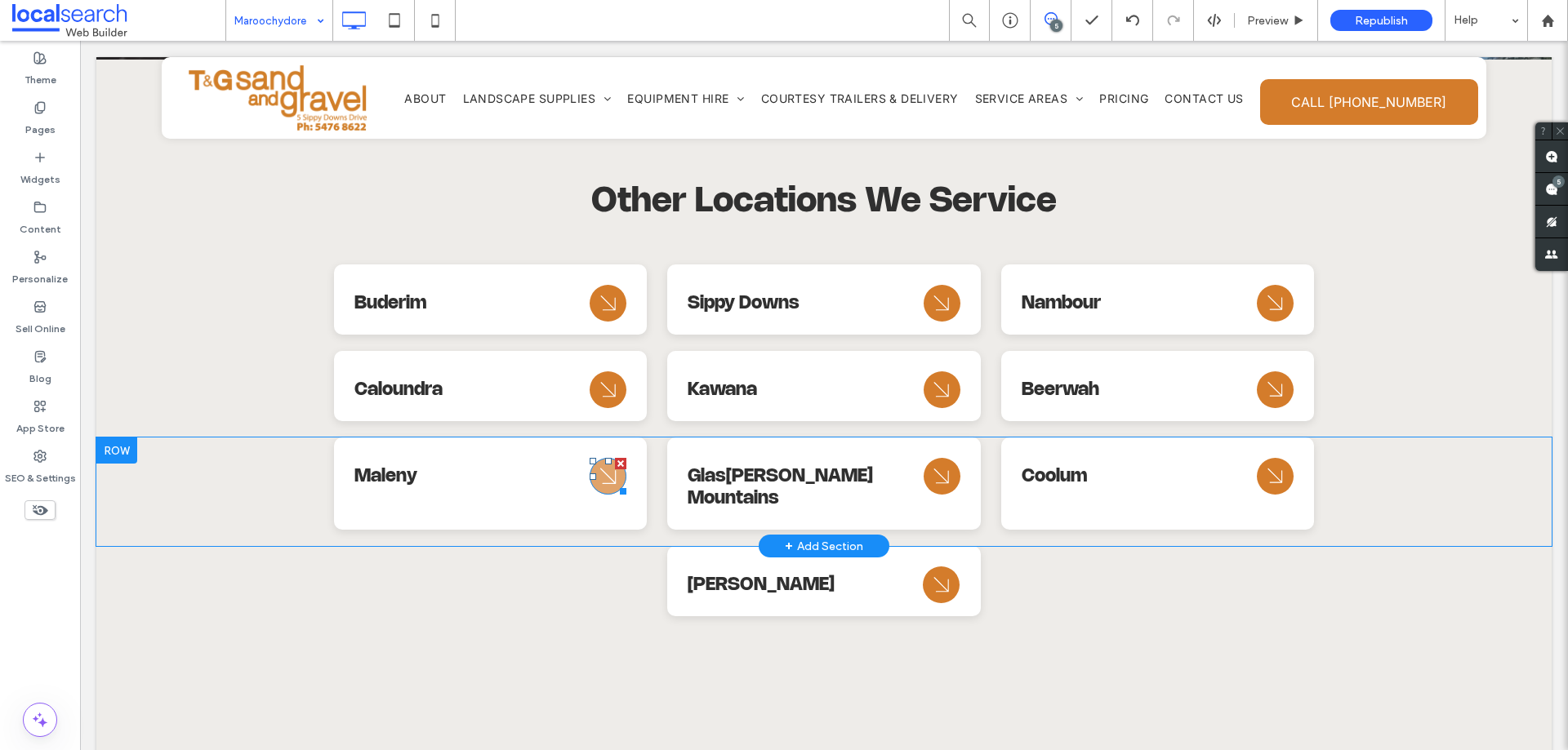
click at [605, 457] on icon "Arrow Icon" at bounding box center [609, 476] width 30 height 39
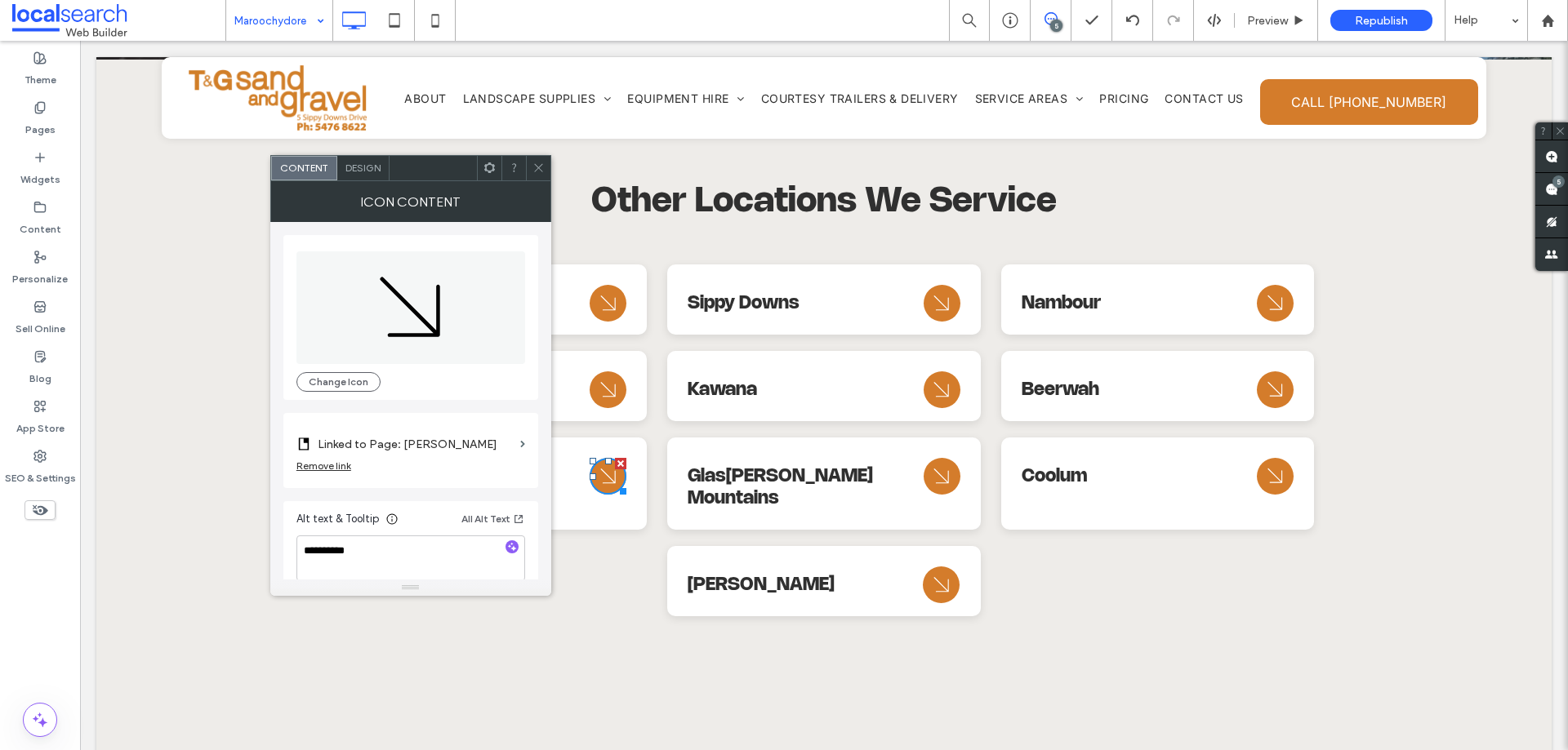
click at [533, 171] on icon at bounding box center [539, 168] width 12 height 12
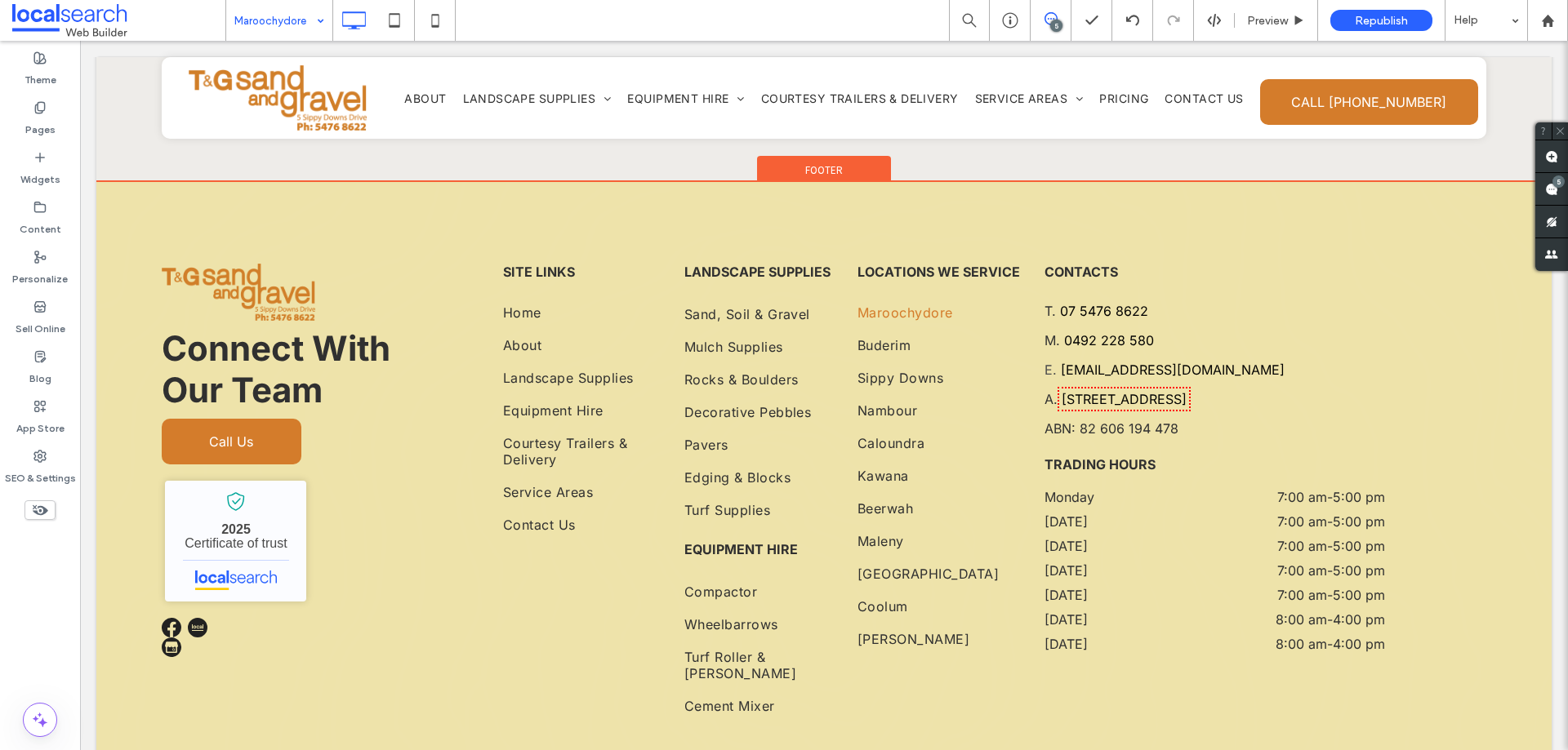
scroll to position [7798, 0]
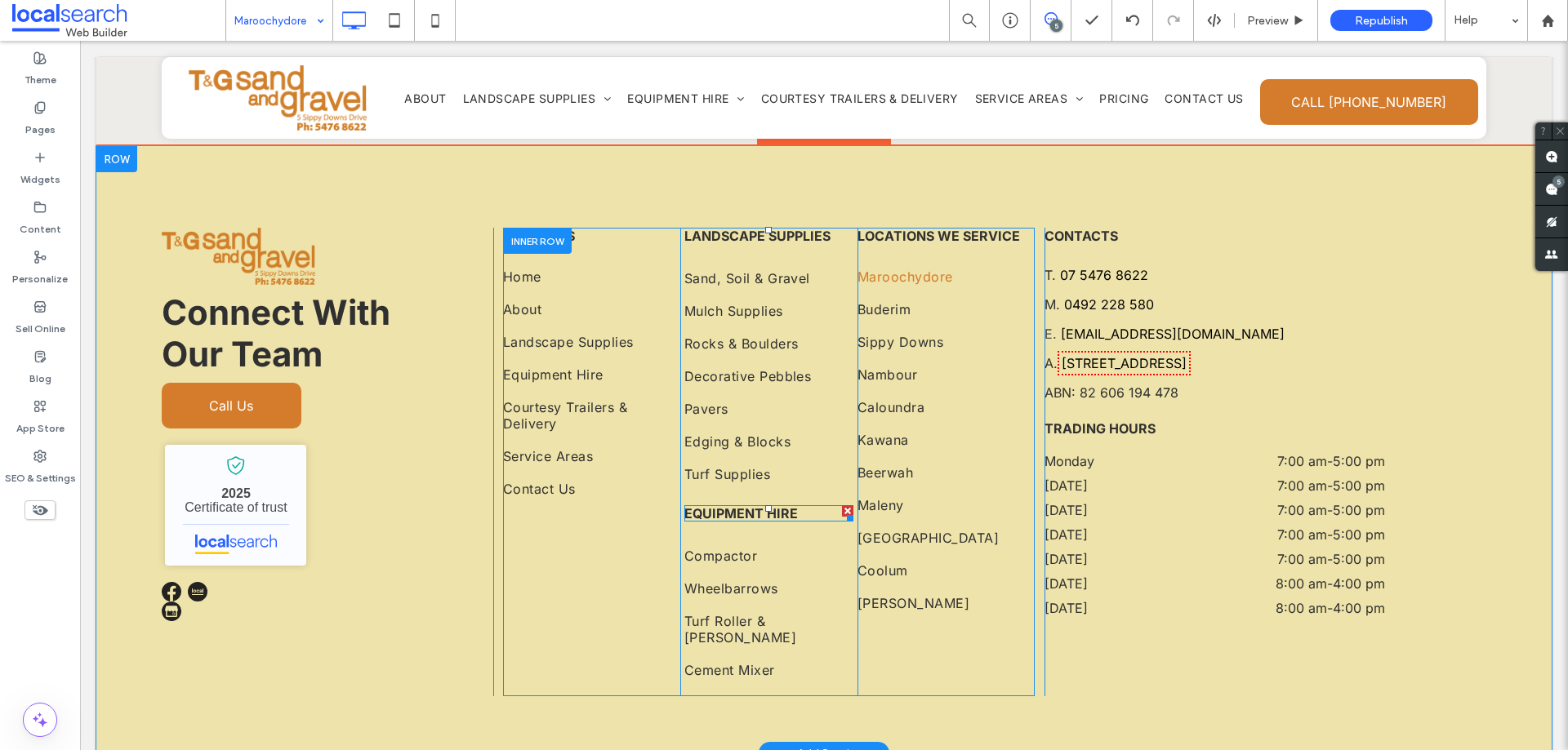
click at [841, 509] on div at bounding box center [847, 515] width 12 height 12
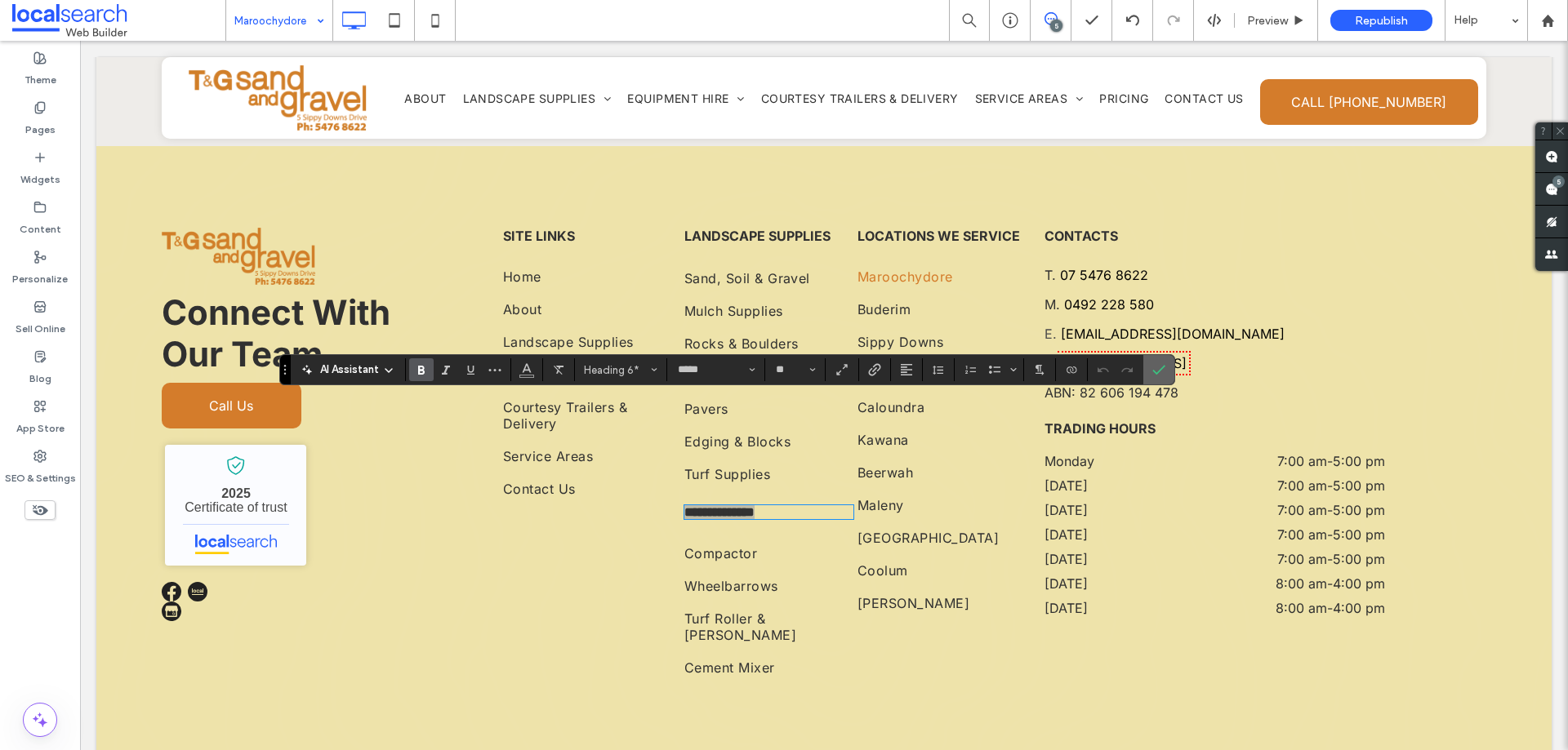
click at [1157, 367] on icon "Confirm" at bounding box center [1158, 369] width 13 height 13
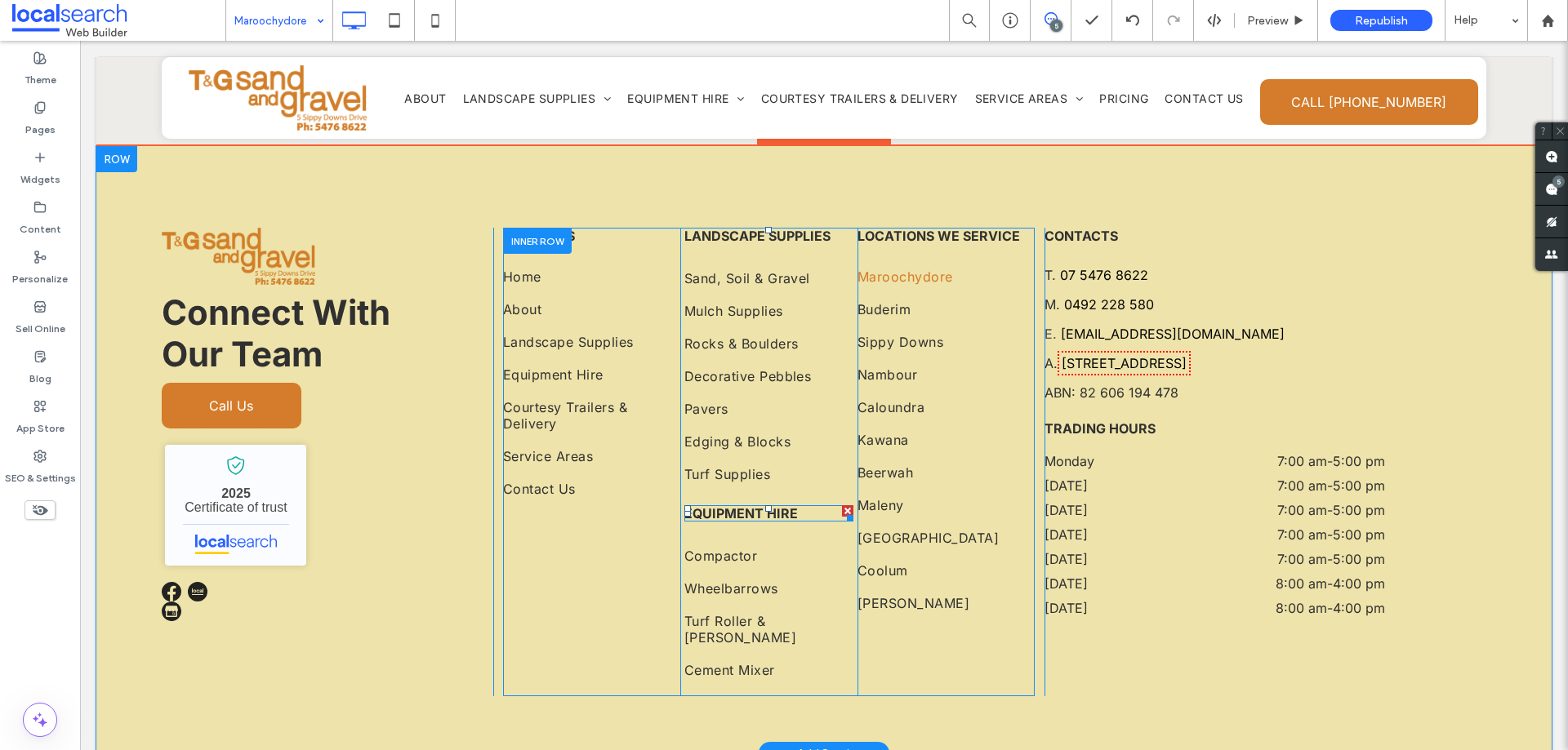
click at [842, 506] on div at bounding box center [847, 511] width 11 height 11
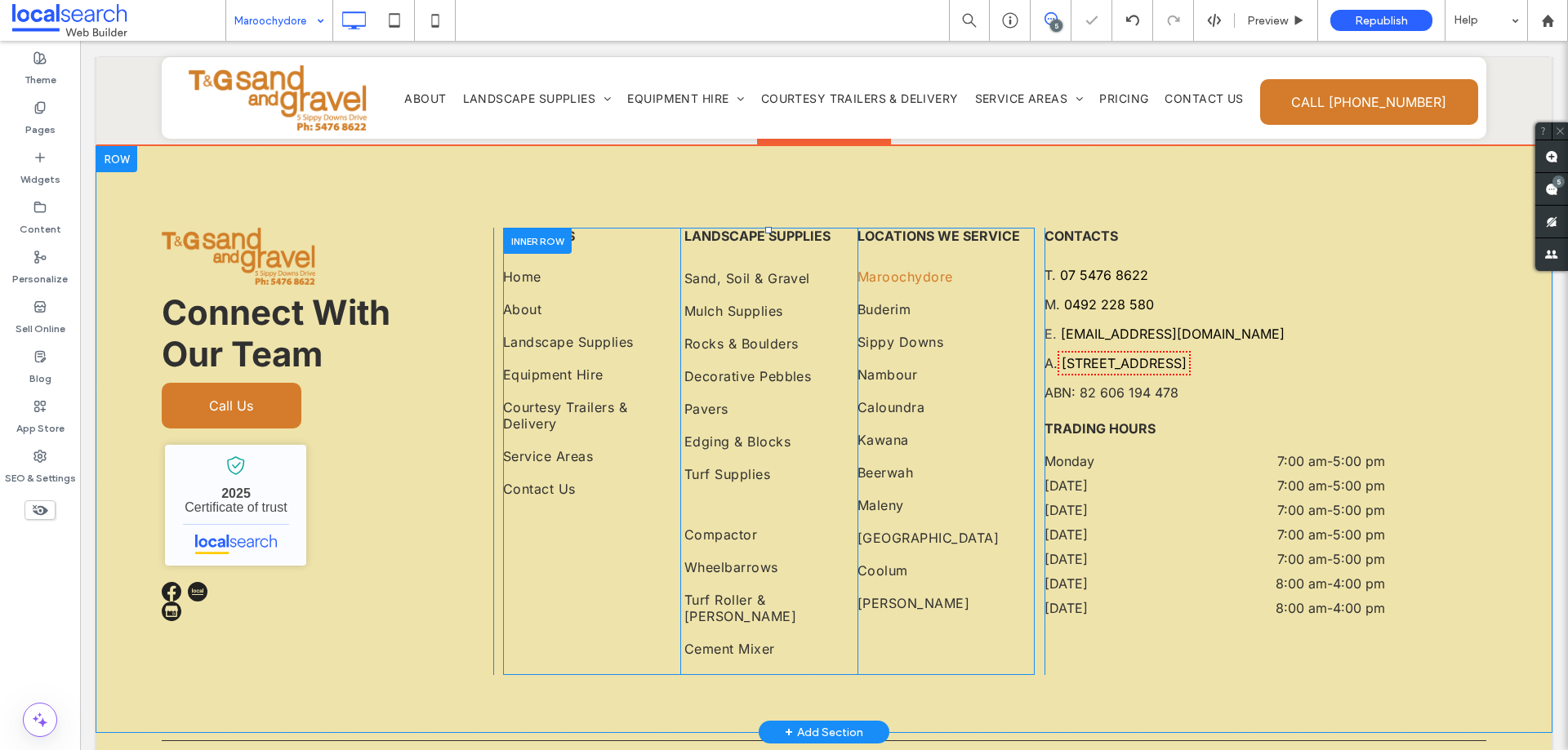
scroll to position [7791, 0]
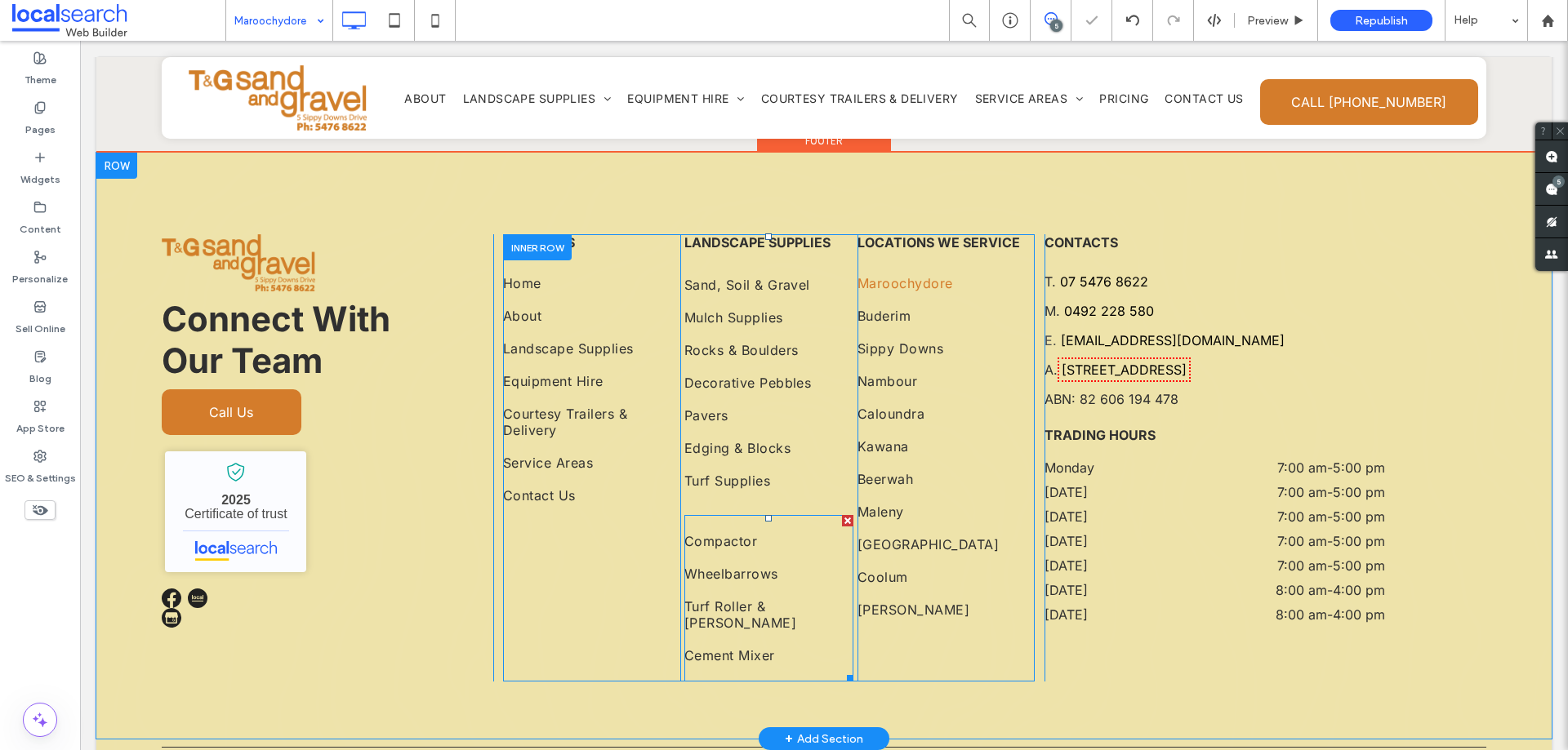
click at [842, 515] on div at bounding box center [847, 520] width 11 height 11
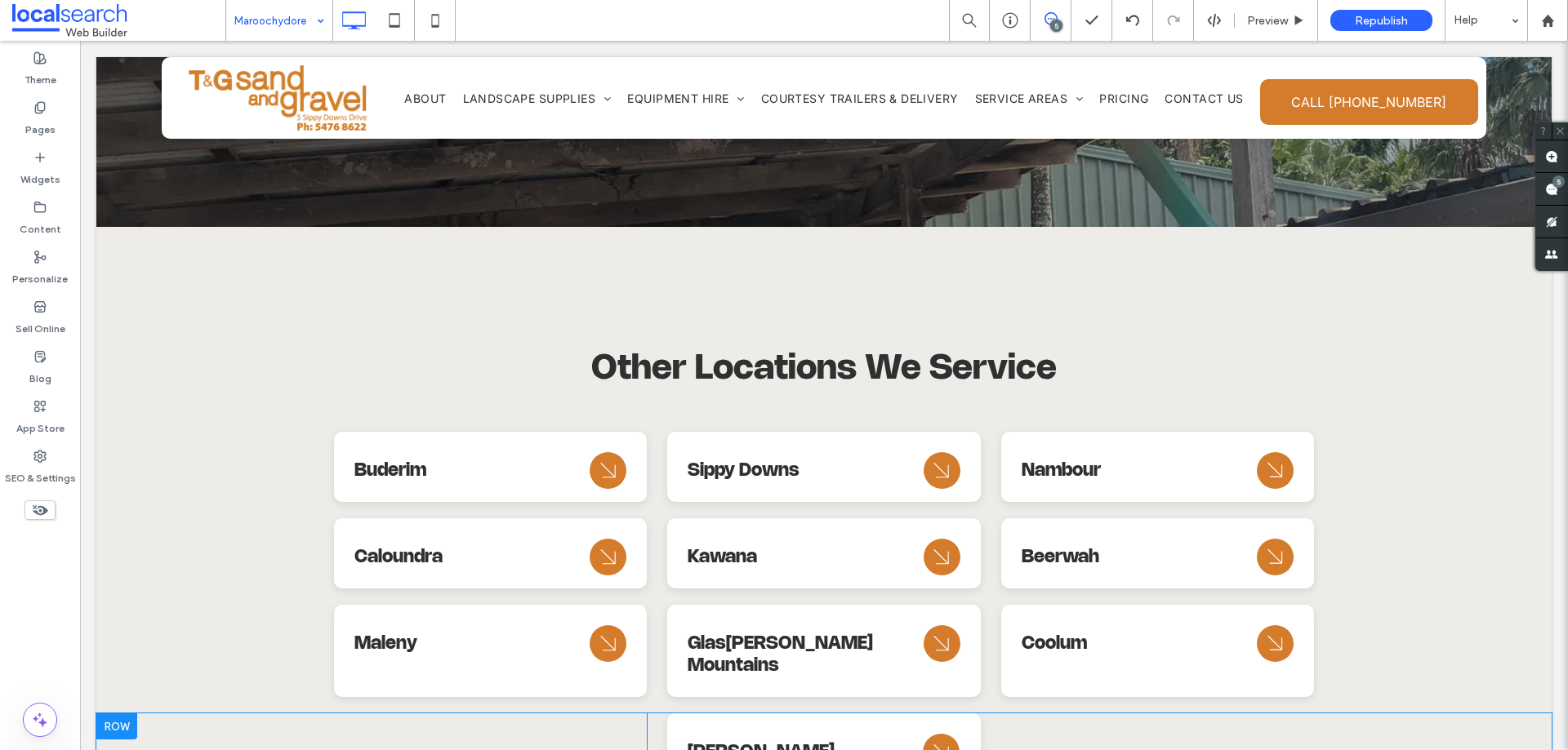
scroll to position [7056, 0]
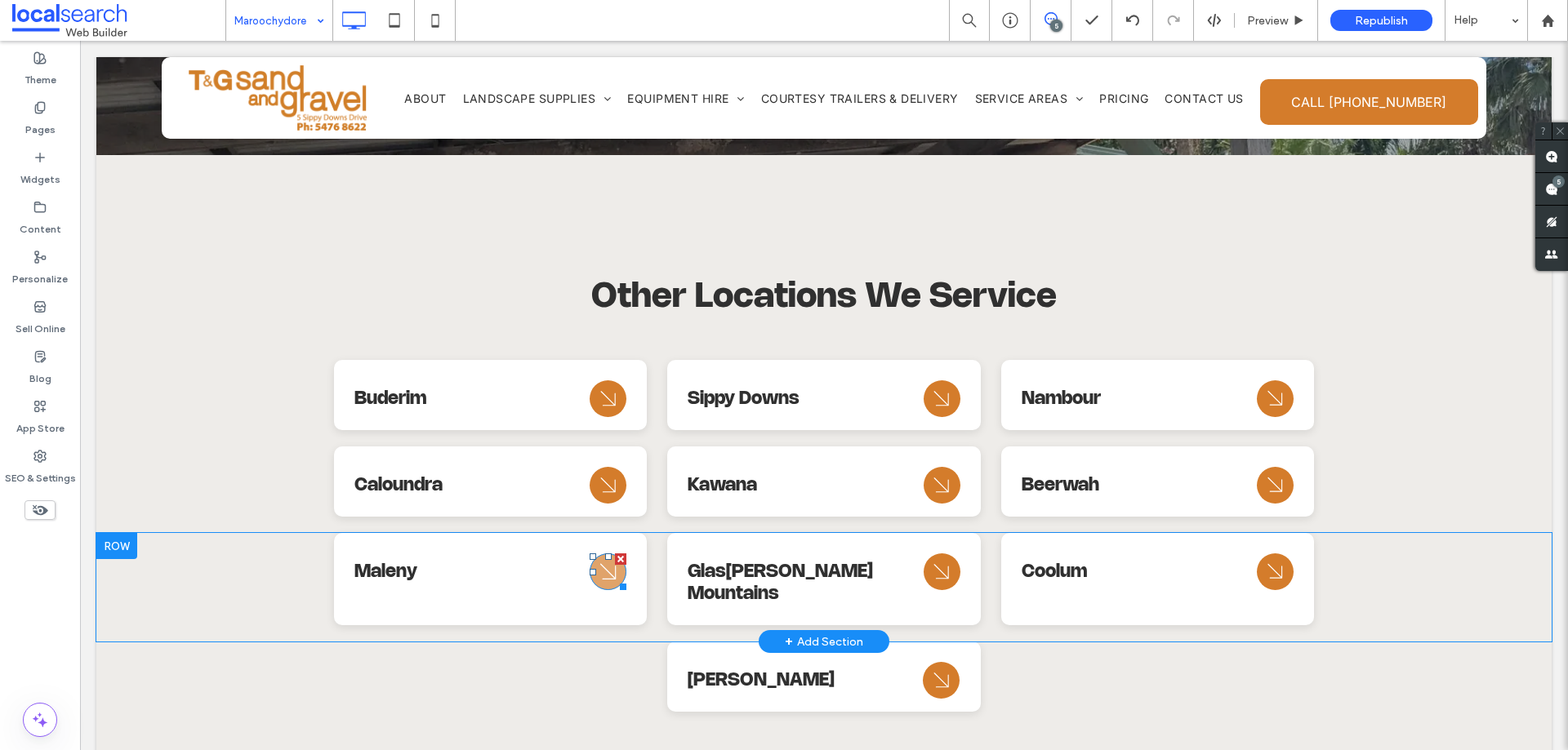
click at [594, 552] on icon "Arrow Icon" at bounding box center [609, 572] width 30 height 39
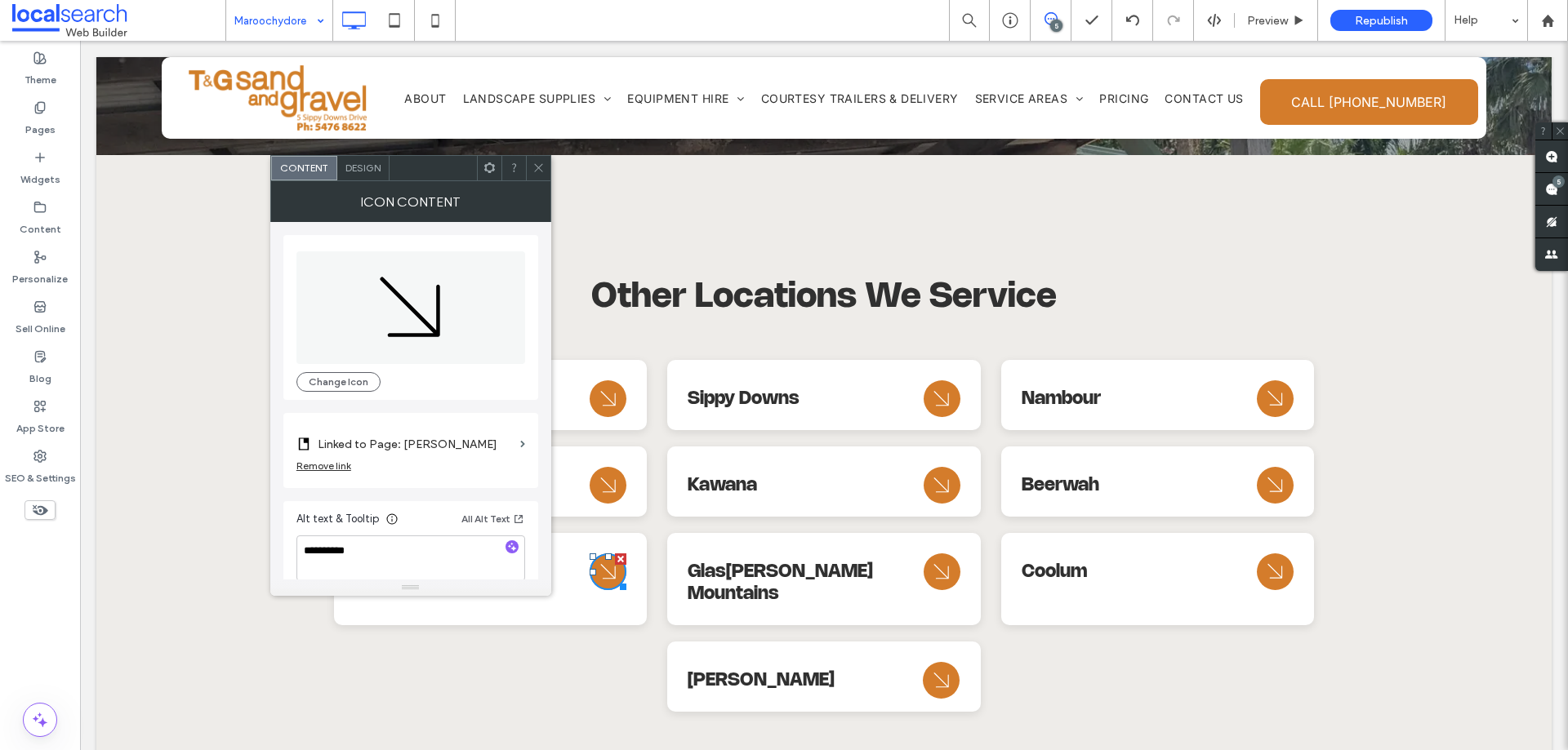
click at [536, 171] on icon at bounding box center [539, 168] width 12 height 12
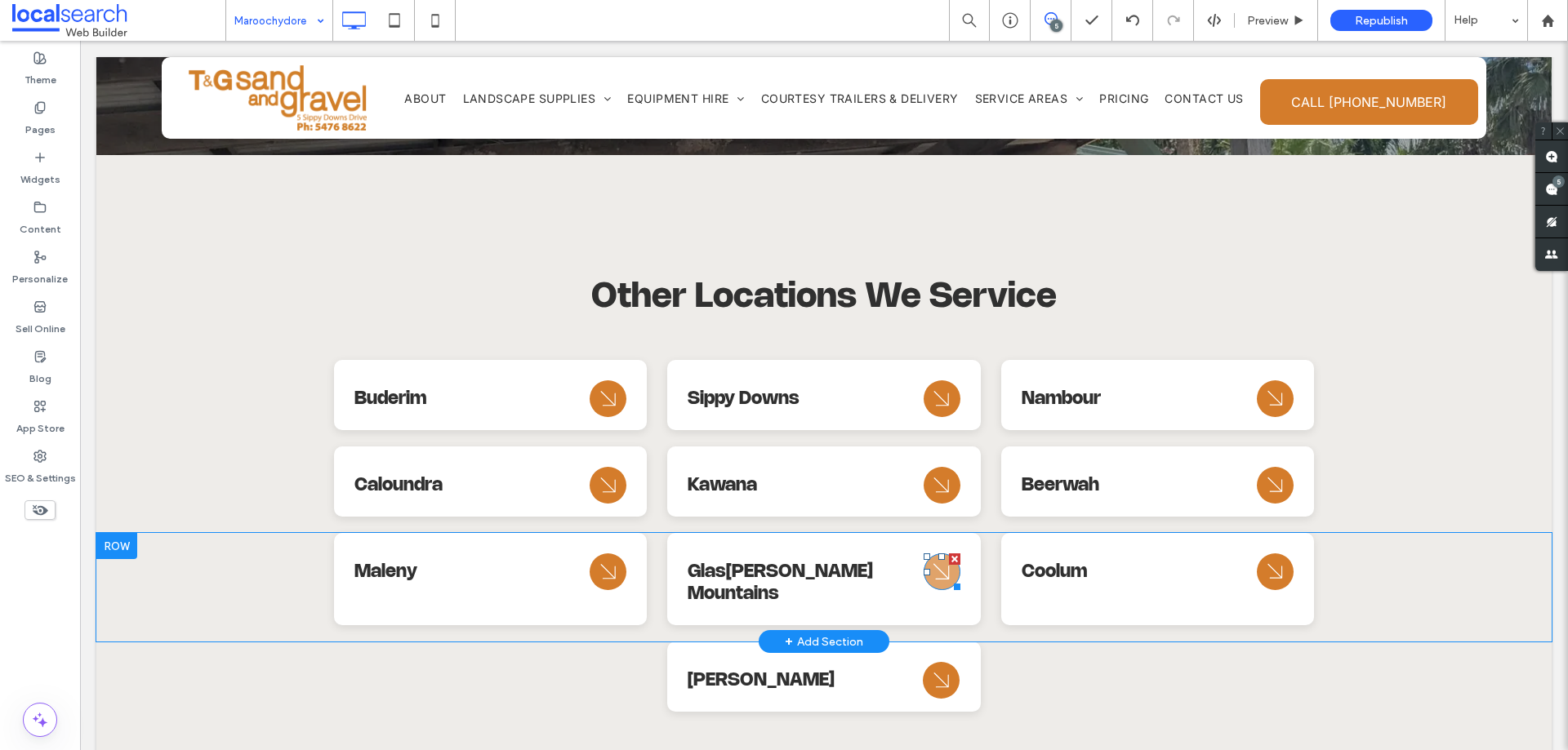
click at [933, 564] on icon at bounding box center [941, 572] width 16 height 16
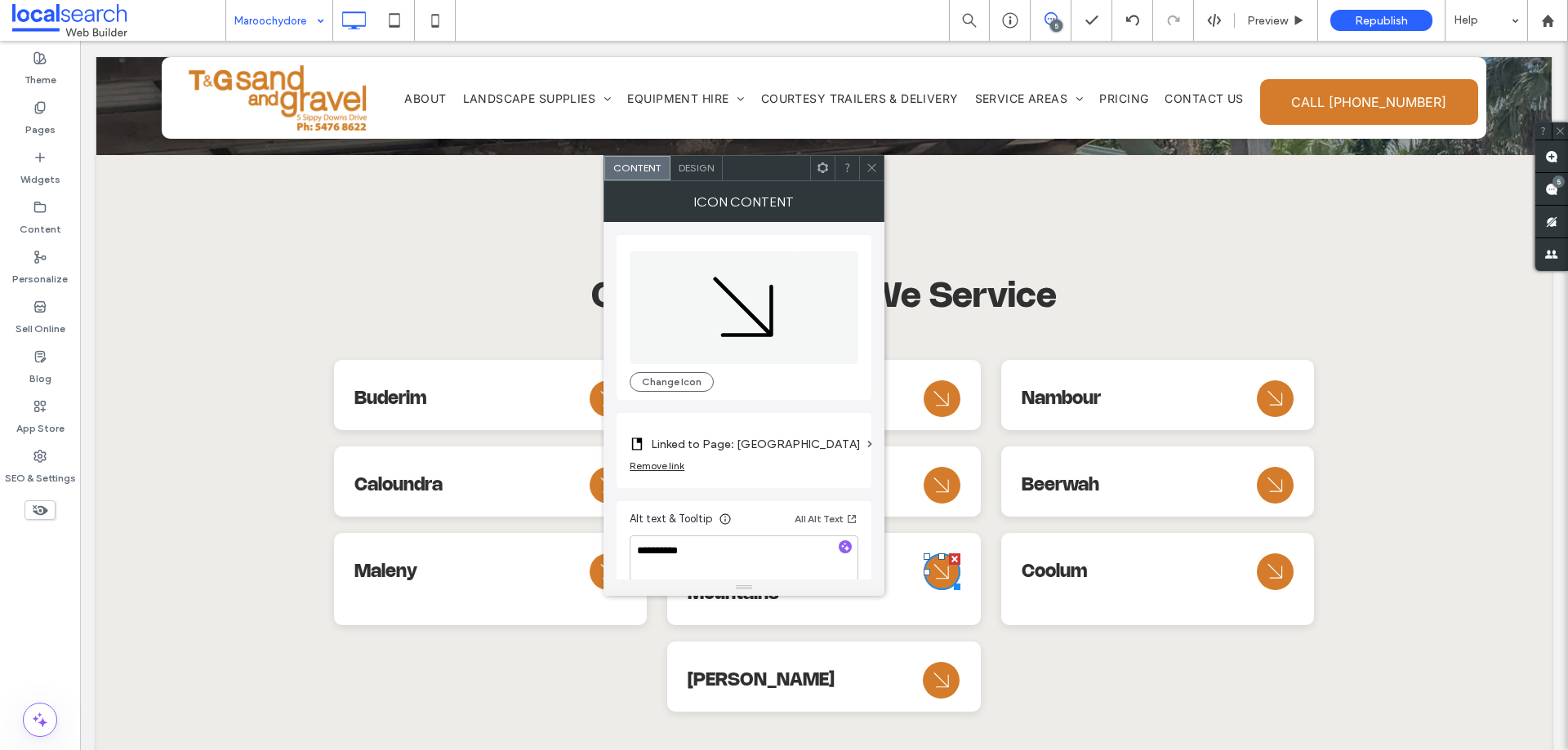
drag, startPoint x: 869, startPoint y: 164, endPoint x: 1030, endPoint y: 349, distance: 245.2
click at [869, 164] on icon at bounding box center [871, 168] width 12 height 12
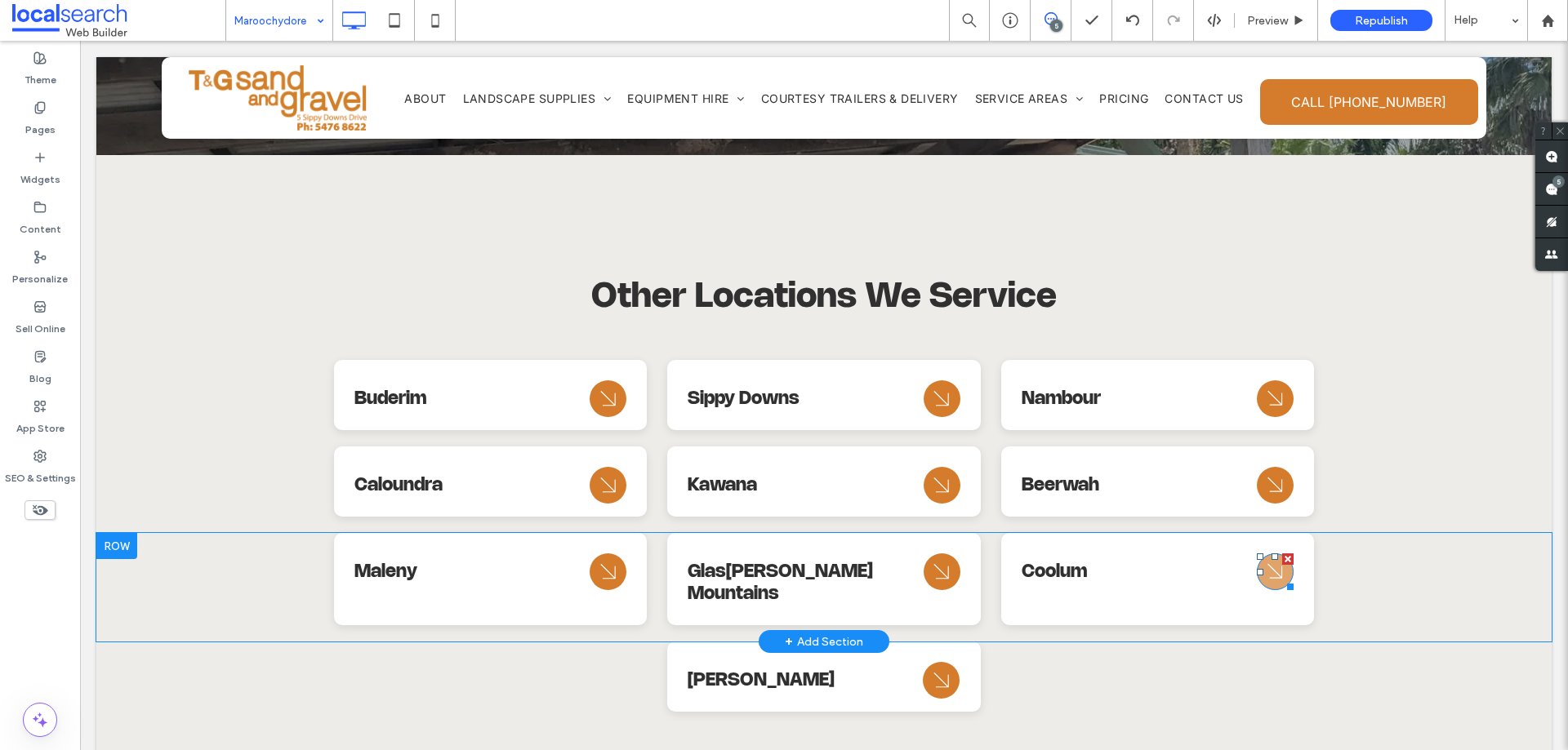
click at [1282, 578] on div at bounding box center [1288, 584] width 12 height 12
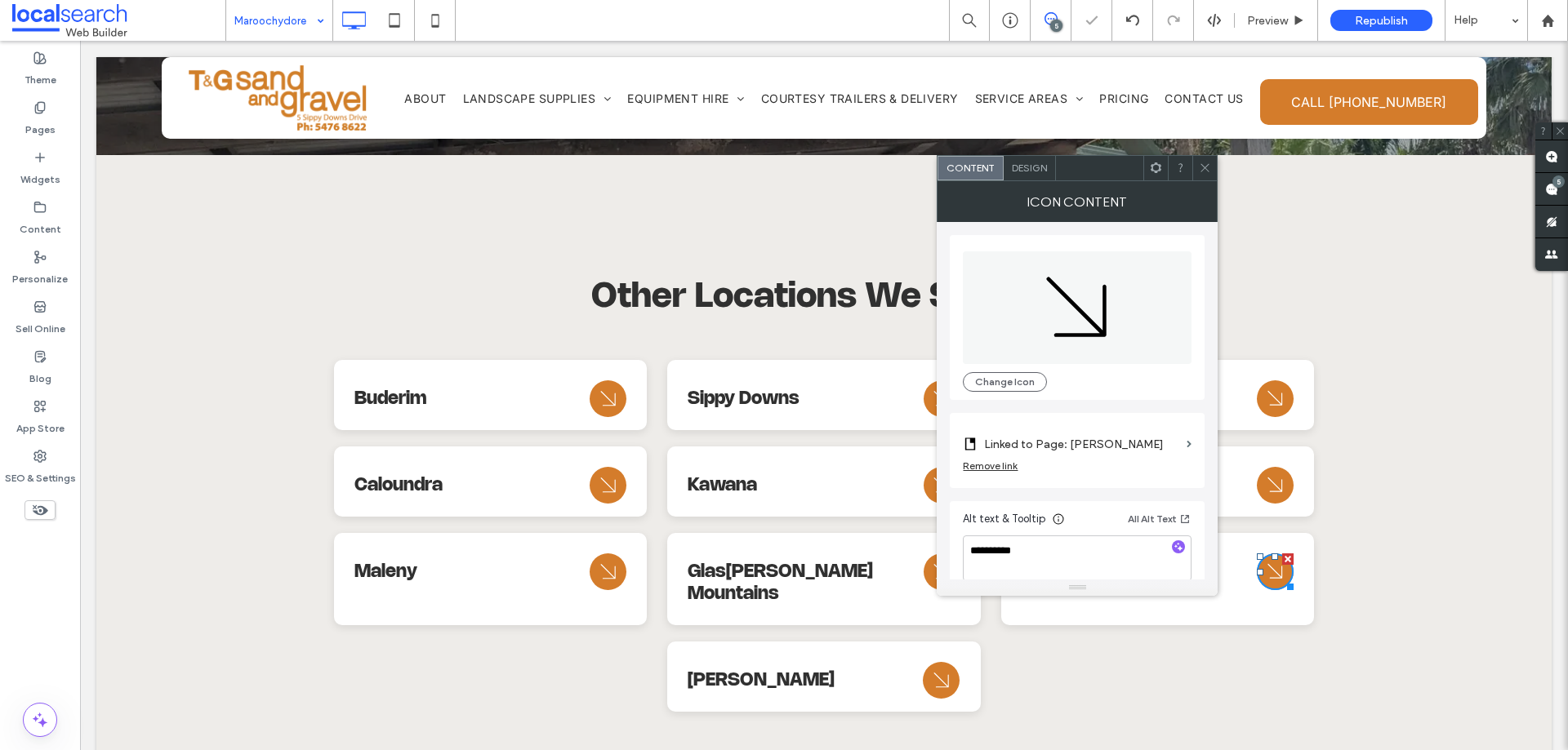
click at [1147, 442] on label "Linked to Page: Kawana" at bounding box center [1081, 444] width 196 height 30
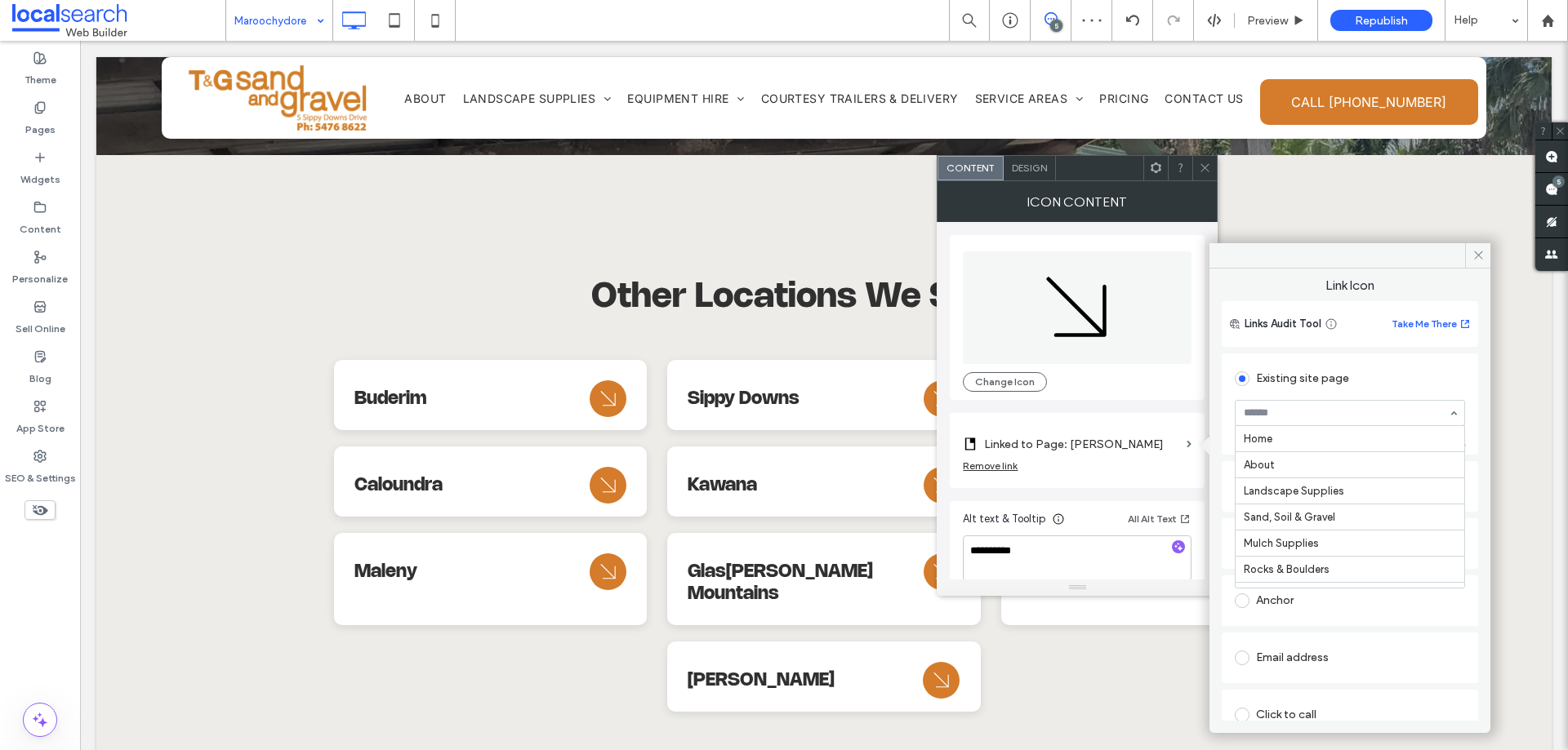
scroll to position [470, 0]
click at [1203, 171] on use at bounding box center [1205, 168] width 8 height 8
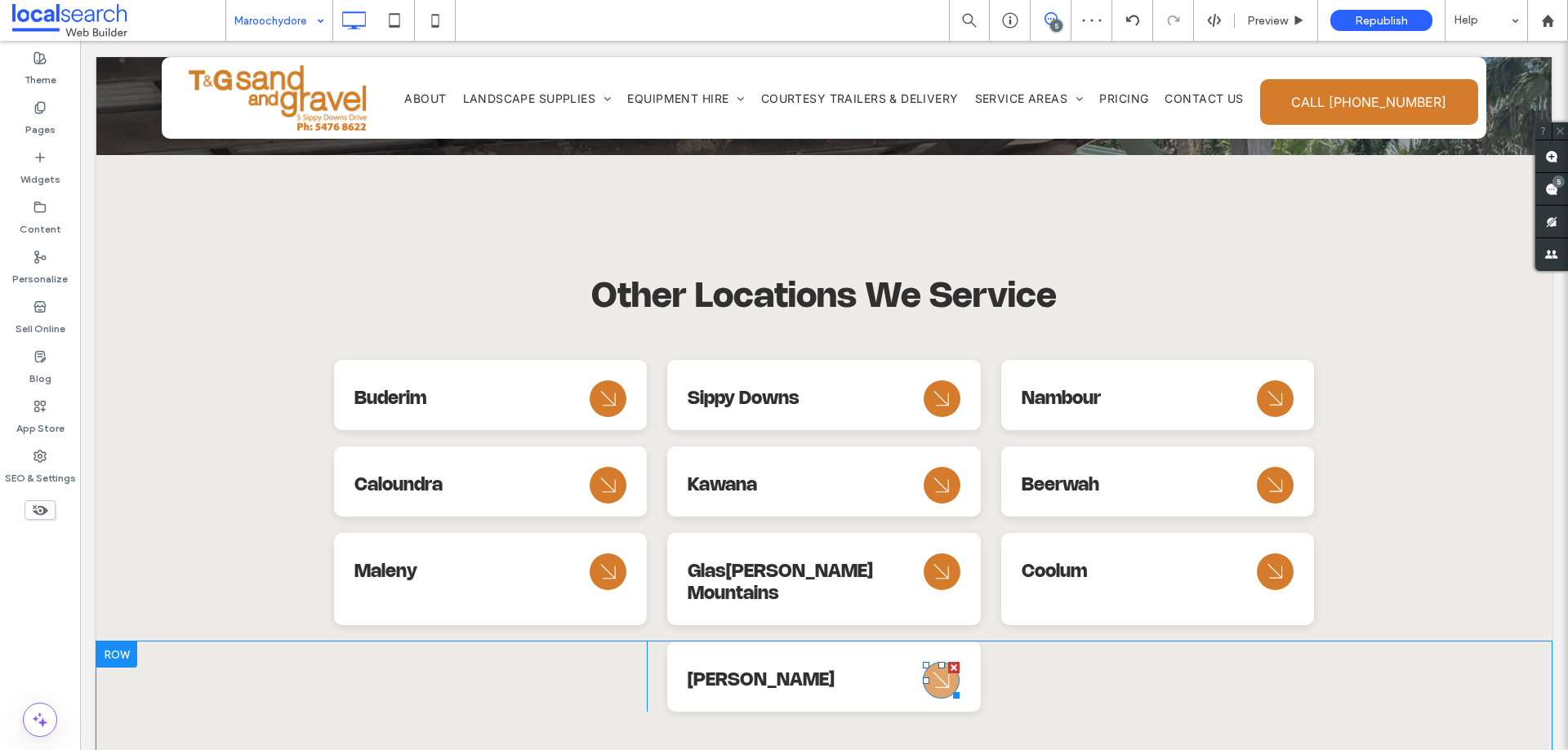
click at [940, 673] on icon at bounding box center [941, 680] width 16 height 16
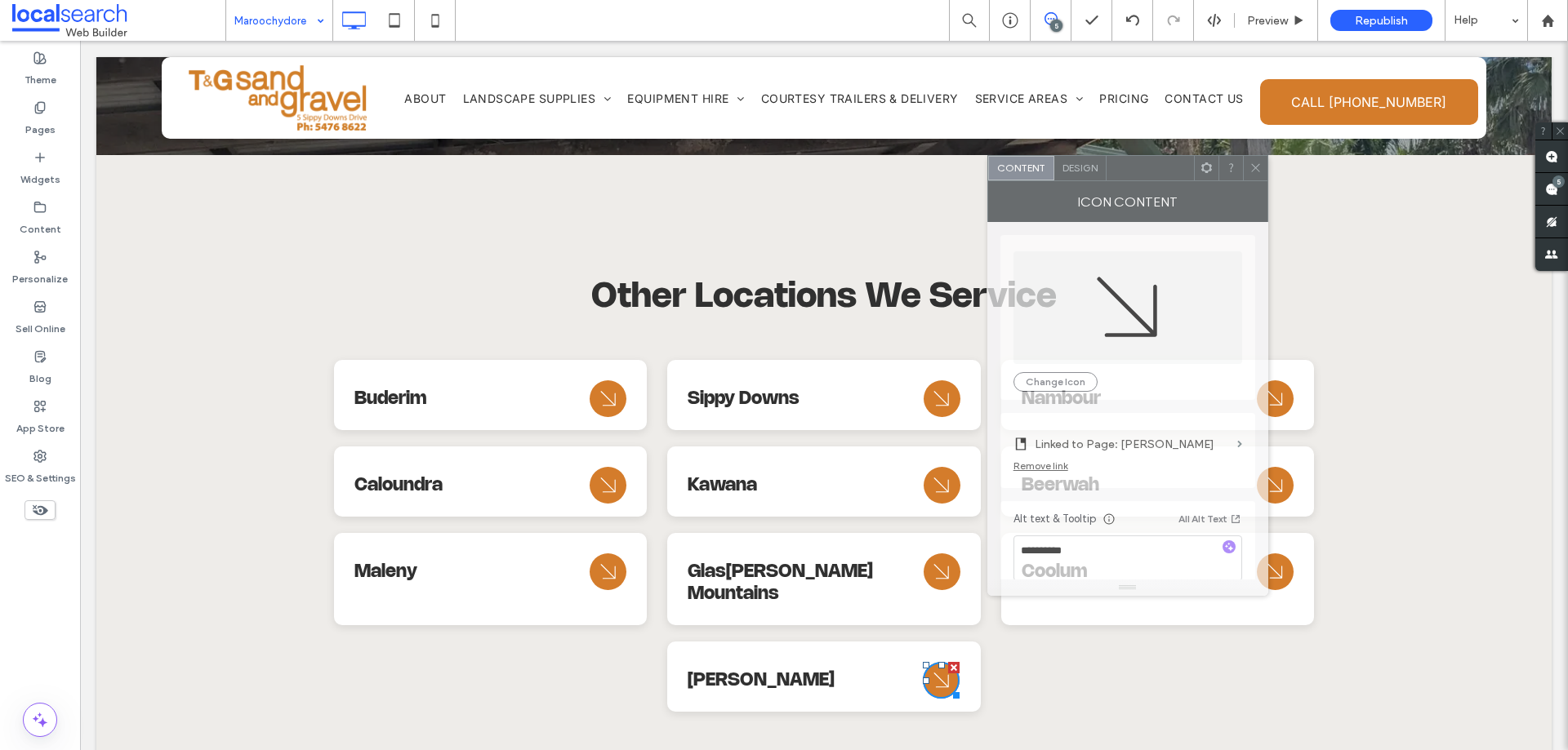
drag, startPoint x: 783, startPoint y: 169, endPoint x: 1204, endPoint y: 189, distance: 421.5
click at [1194, 170] on div at bounding box center [1150, 168] width 87 height 24
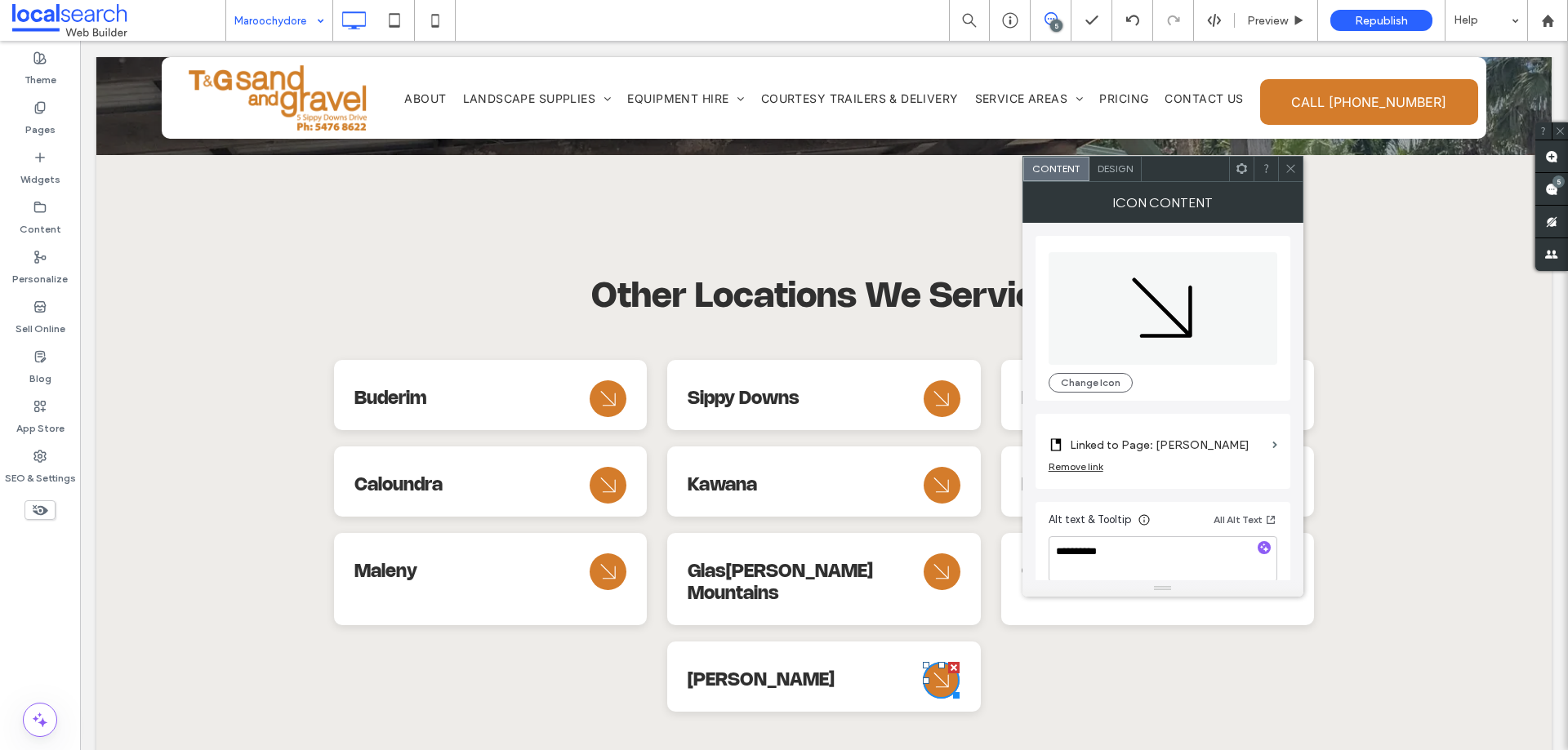
click at [1179, 444] on label "Linked to Page: Maleny" at bounding box center [1168, 445] width 196 height 30
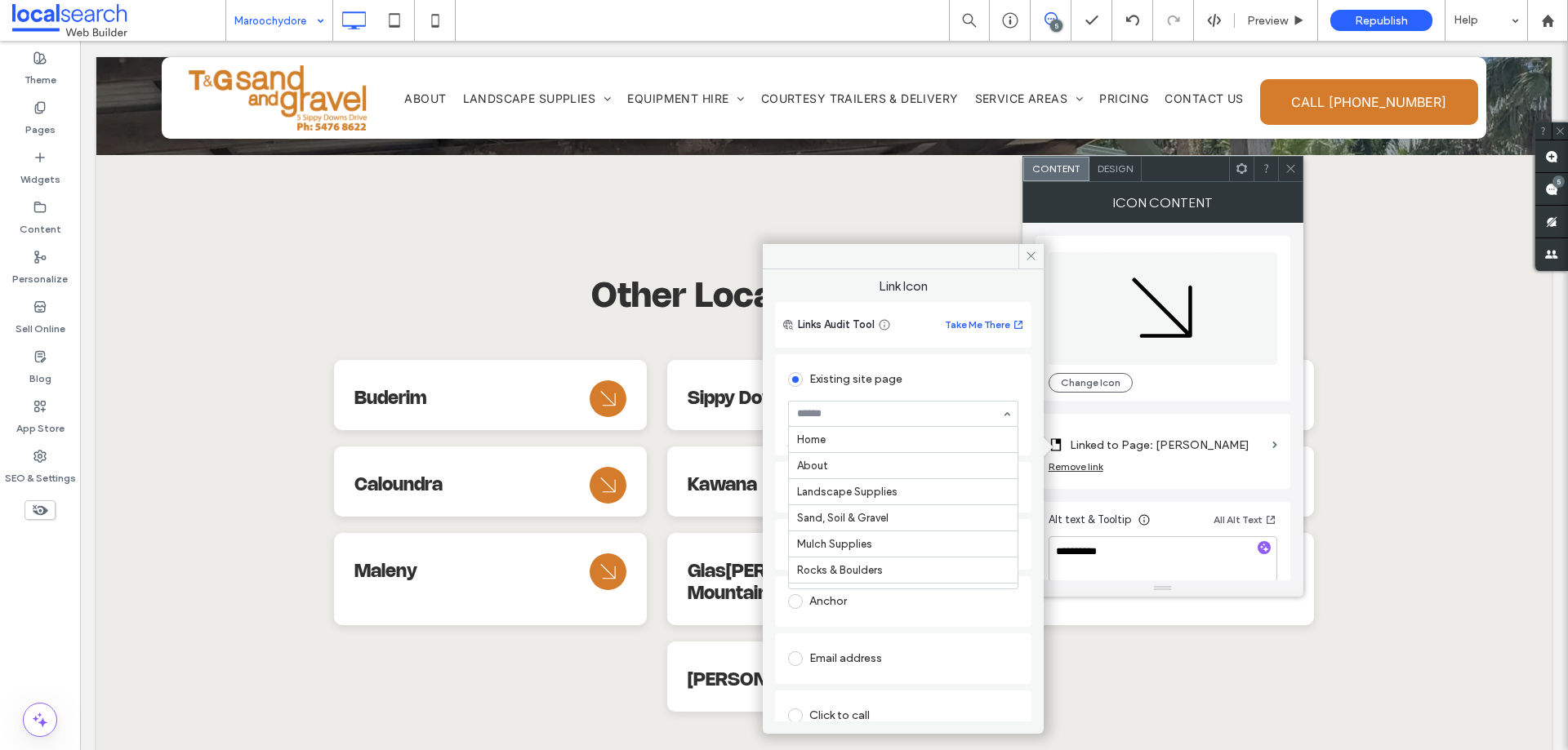
scroll to position [522, 0]
click at [1026, 255] on icon at bounding box center [1031, 256] width 12 height 12
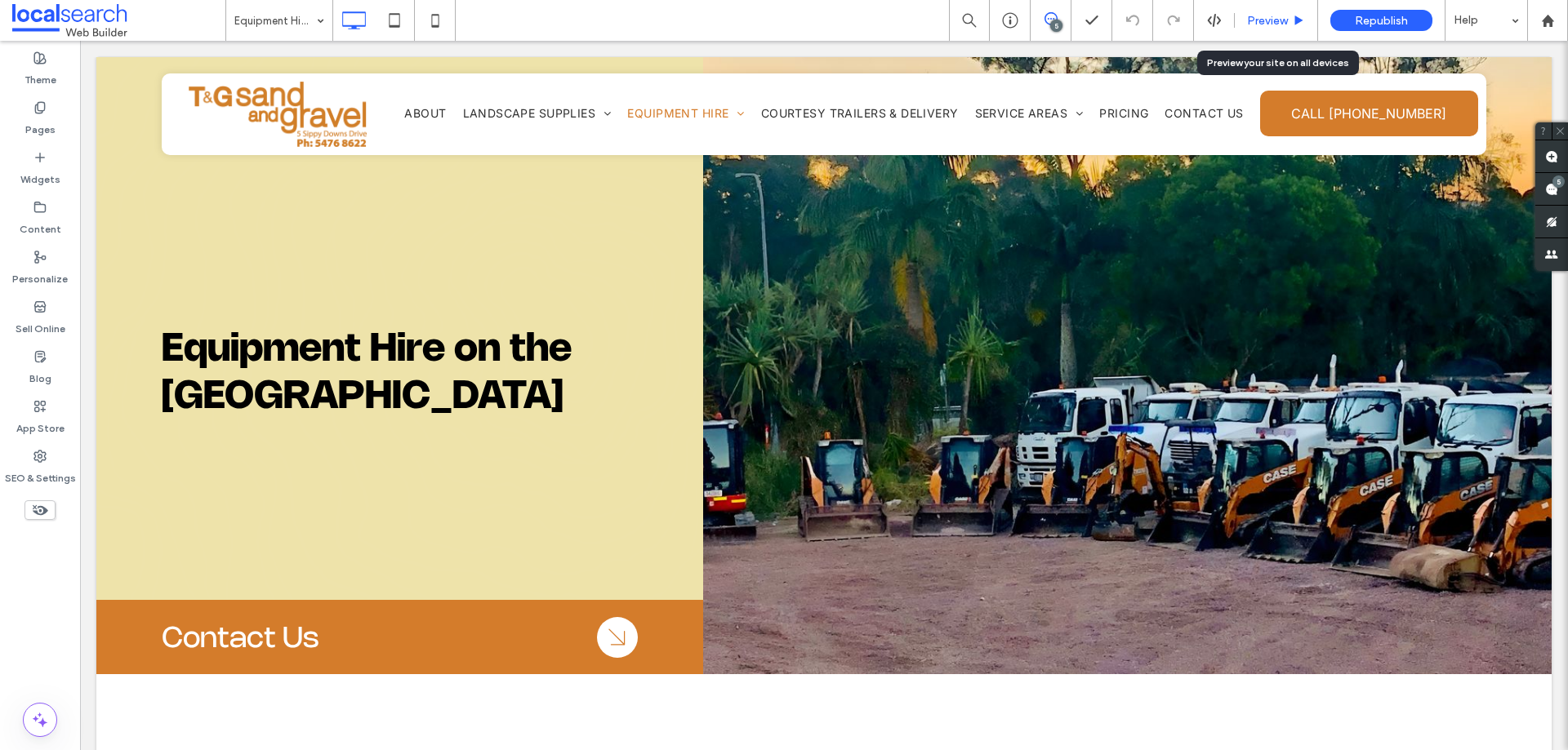
click at [1297, 15] on icon at bounding box center [1299, 21] width 12 height 12
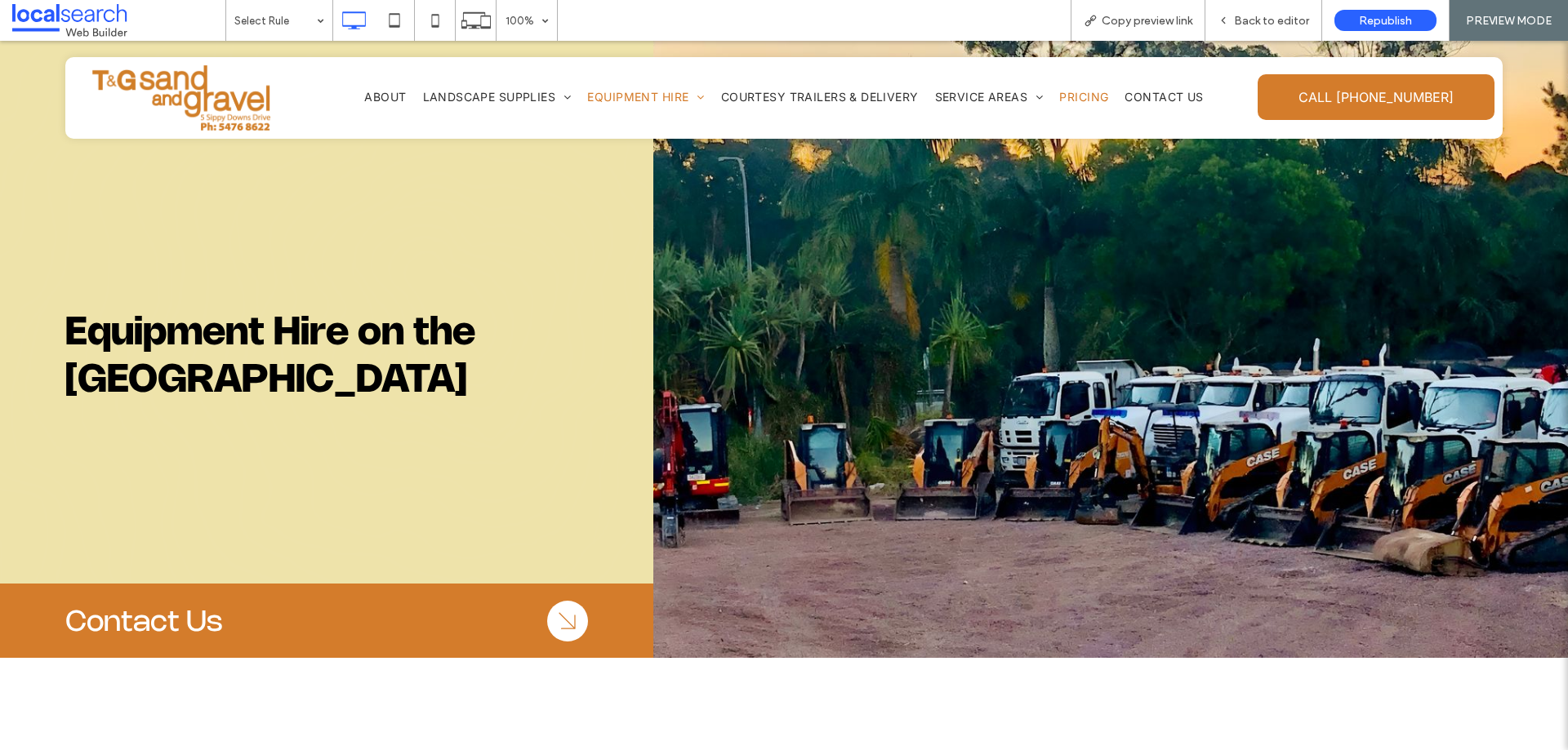
click at [1078, 98] on span "Pricing" at bounding box center [1084, 97] width 49 height 14
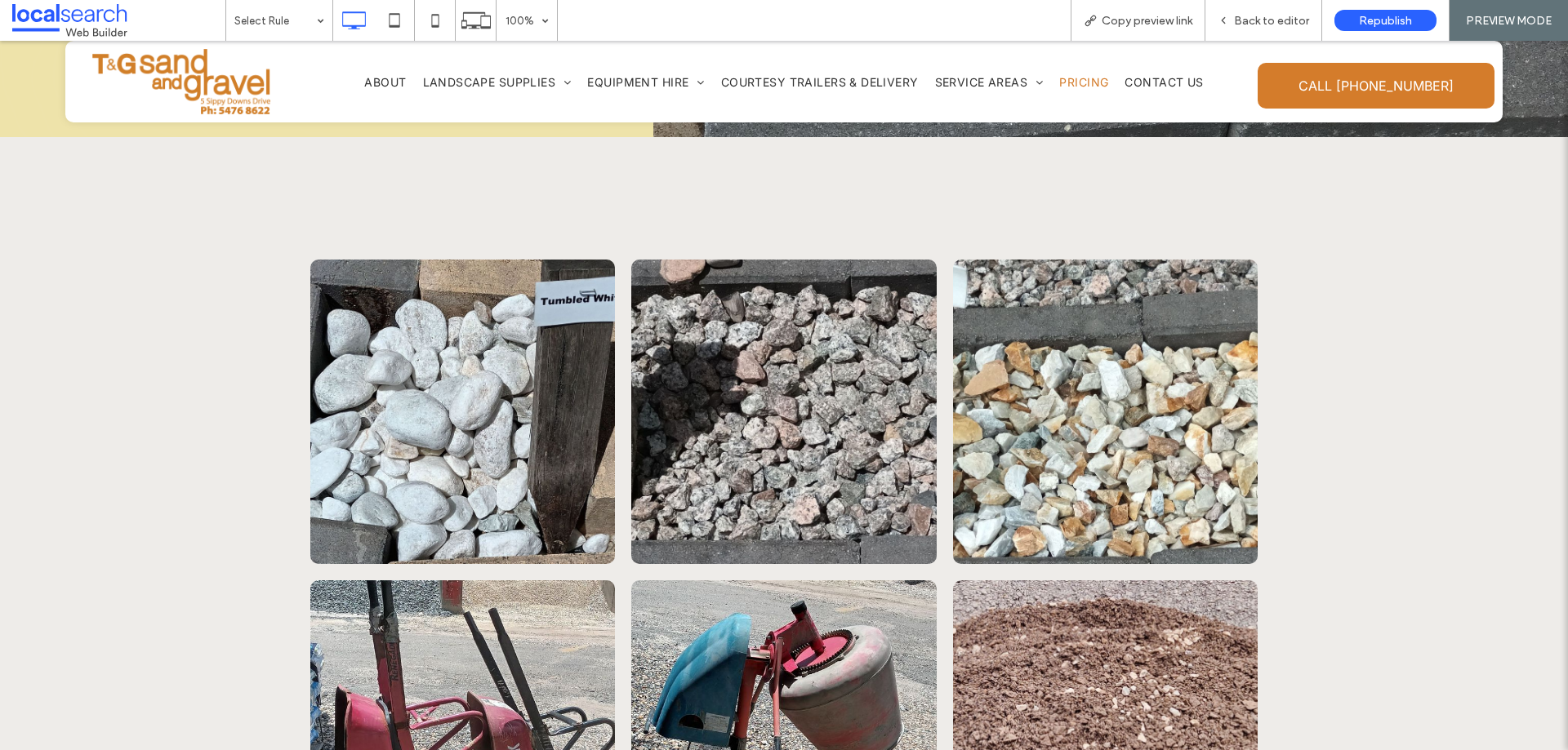
scroll to position [572, 0]
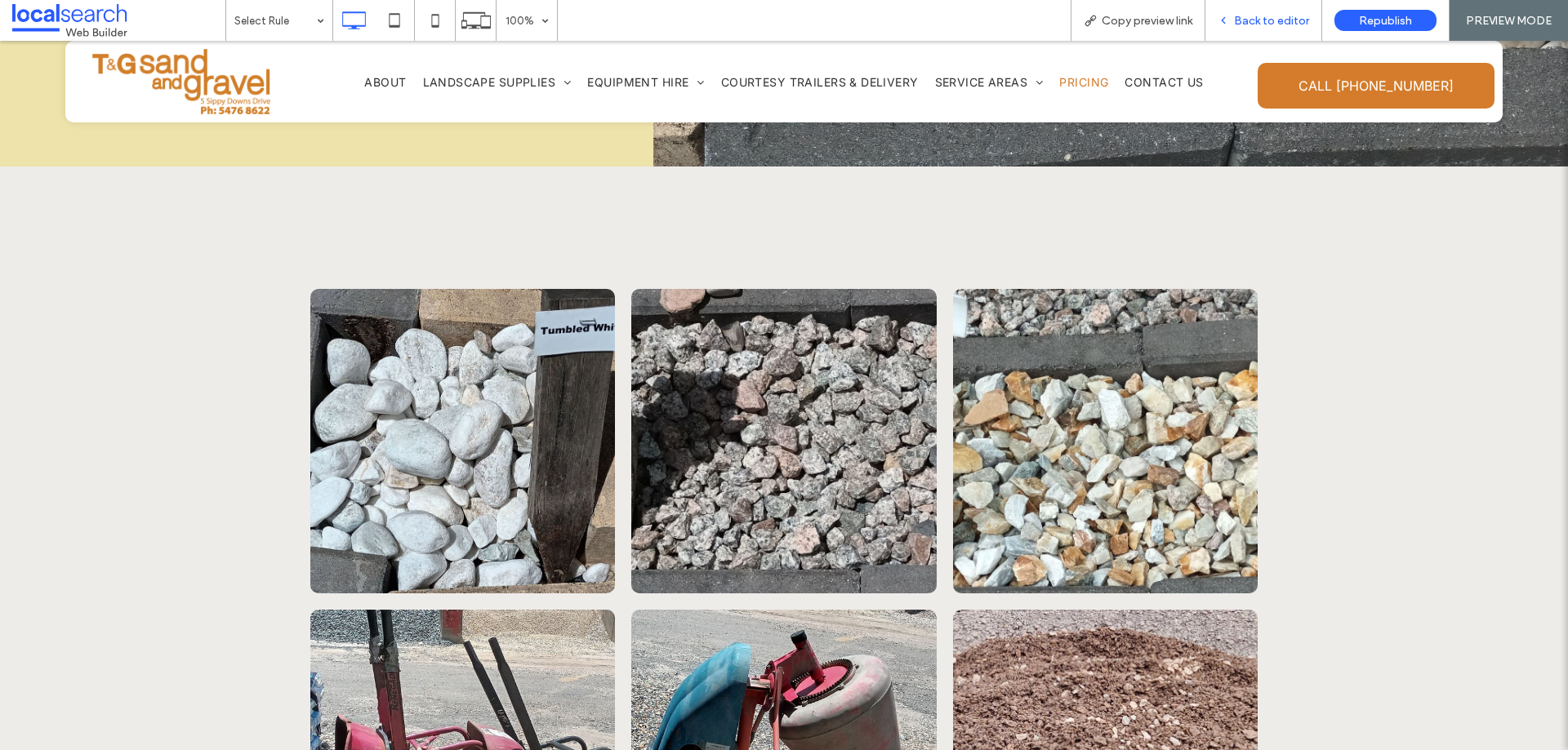
drag, startPoint x: 1275, startPoint y: 5, endPoint x: 1286, endPoint y: 26, distance: 23.7
click at [1286, 26] on span "Back to editor" at bounding box center [1271, 21] width 75 height 14
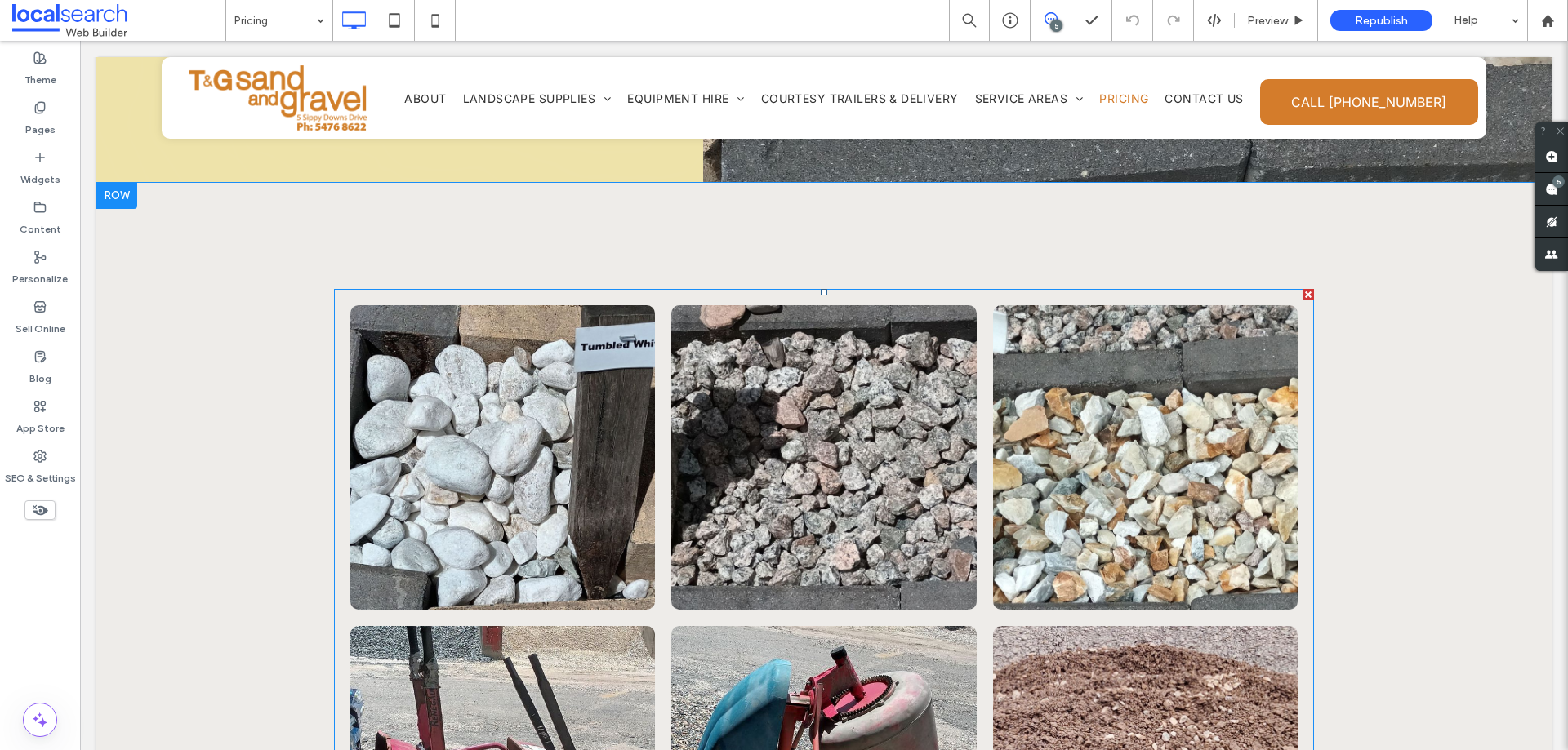
click at [1110, 449] on link at bounding box center [1146, 458] width 305 height 305
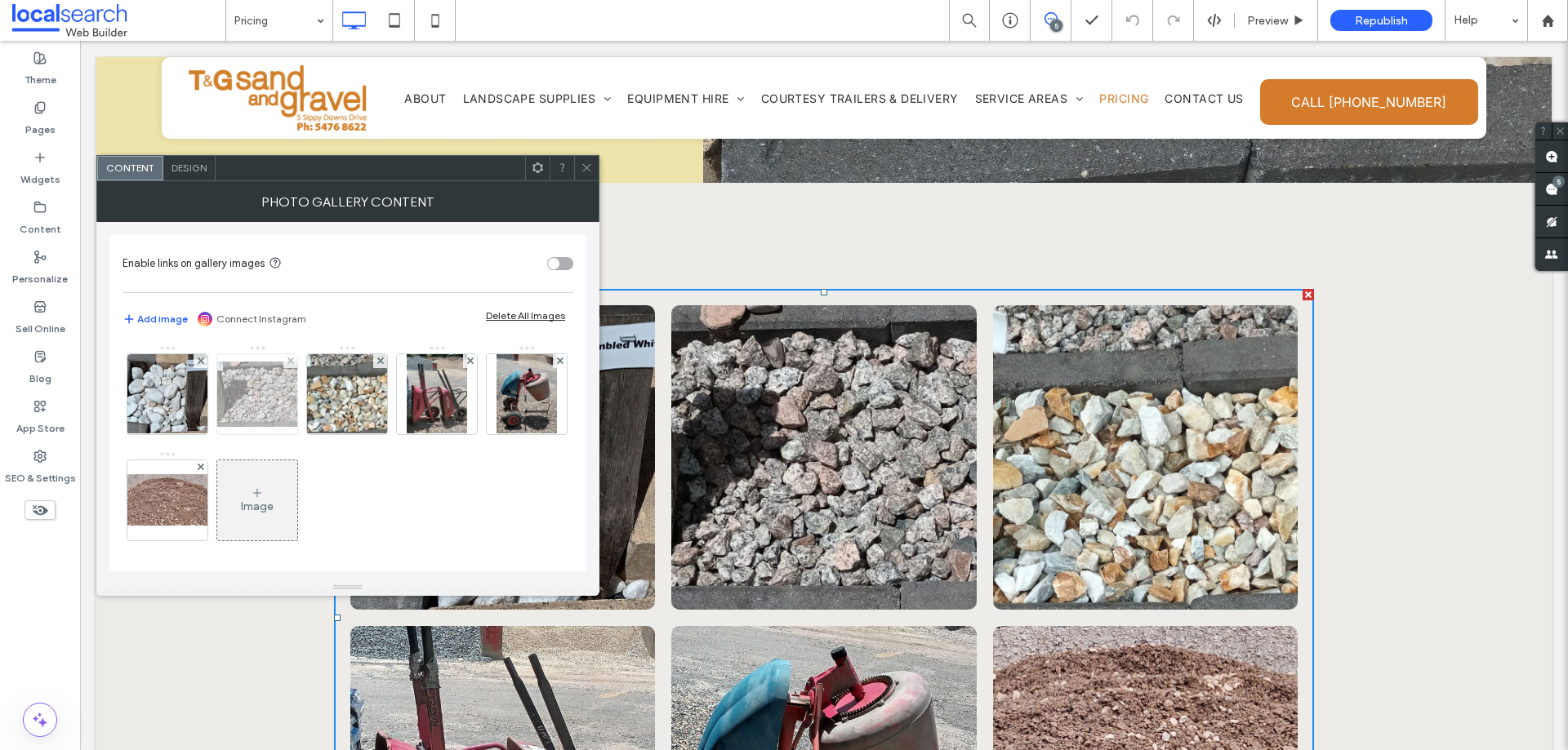
click at [271, 406] on img at bounding box center [257, 394] width 131 height 65
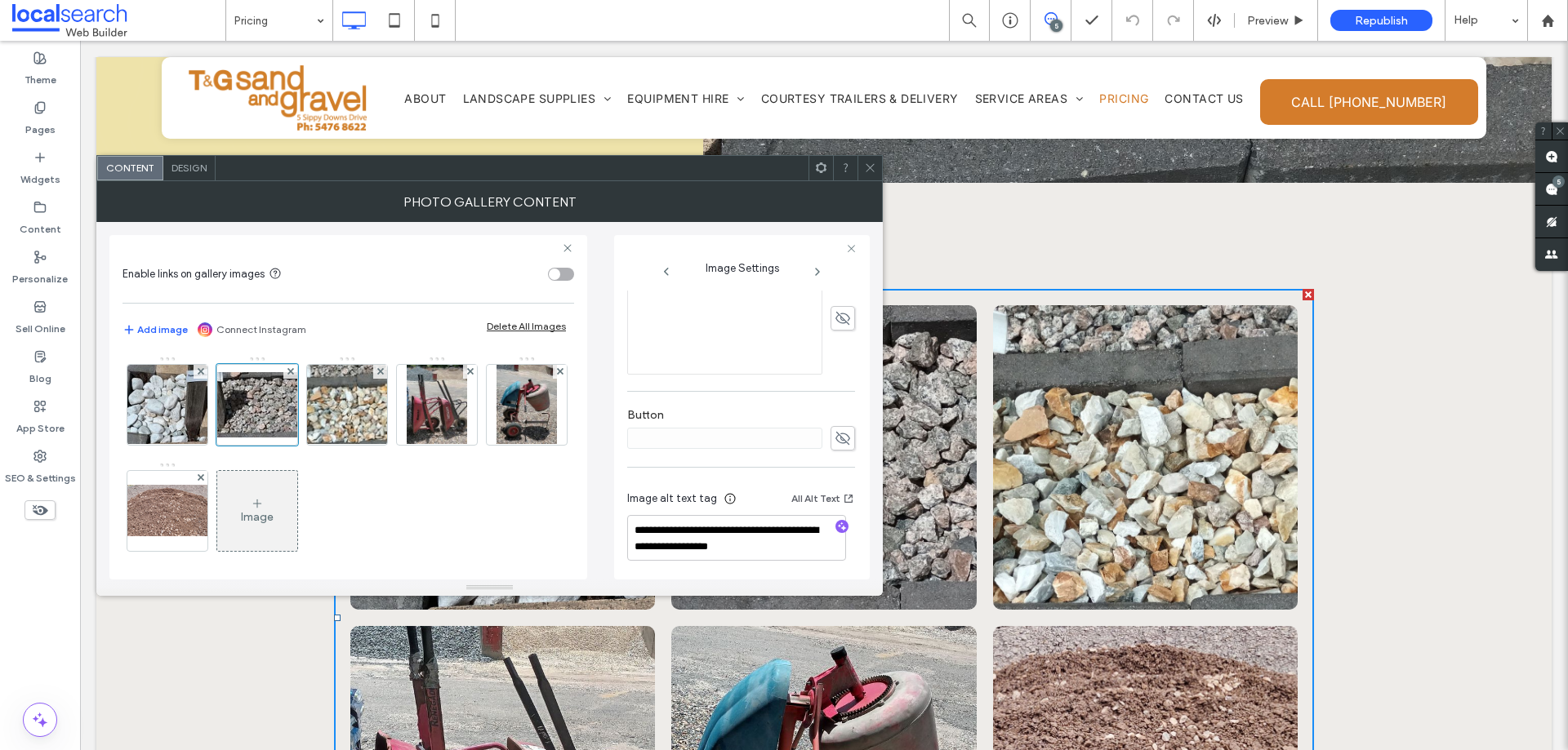
scroll to position [411, 0]
drag, startPoint x: 638, startPoint y: 526, endPoint x: 792, endPoint y: 546, distance: 155.3
click at [792, 546] on textarea "**********" at bounding box center [736, 535] width 219 height 46
click at [769, 532] on textarea "**********" at bounding box center [736, 535] width 219 height 46
drag, startPoint x: 757, startPoint y: 532, endPoint x: 817, endPoint y: 542, distance: 60.8
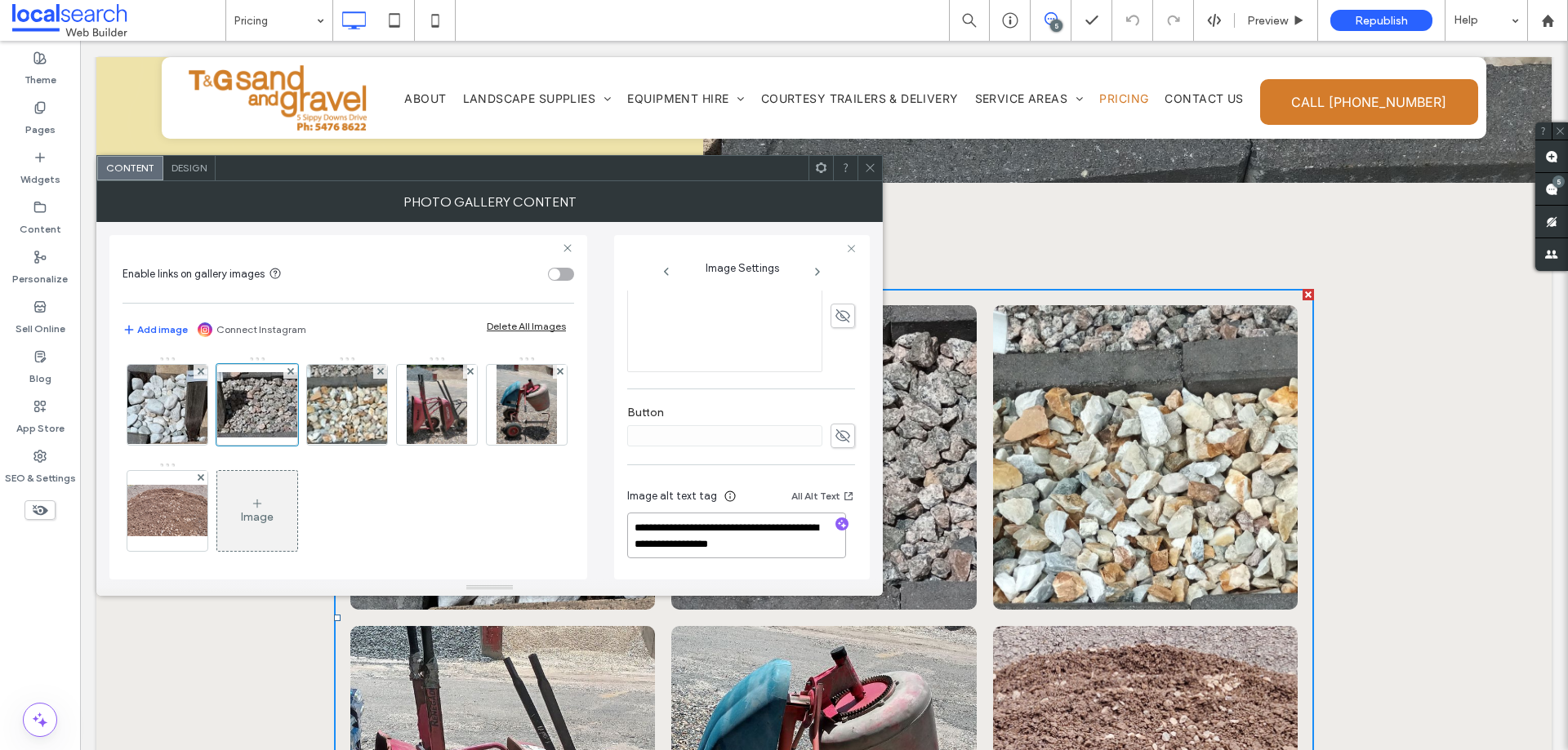
click at [817, 542] on textarea "**********" at bounding box center [736, 535] width 219 height 46
click at [474, 515] on div "Image" at bounding box center [347, 462] width 450 height 212
click at [346, 414] on img at bounding box center [347, 405] width 129 height 80
click at [724, 526] on textarea "**********" at bounding box center [736, 535] width 219 height 46
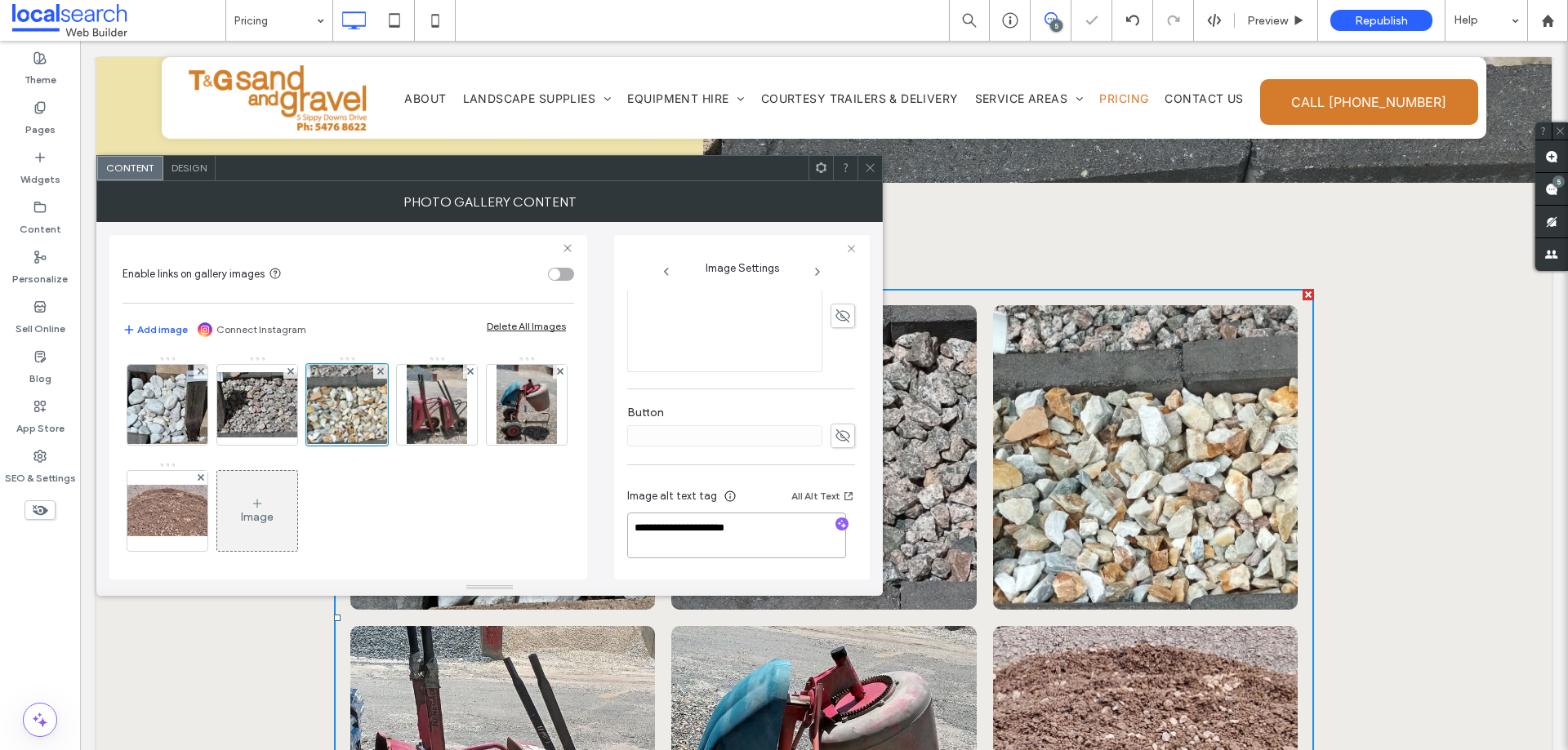
paste textarea "**********"
type textarea "**********"
drag, startPoint x: 533, startPoint y: 449, endPoint x: 455, endPoint y: 468, distance: 80.3
click at [529, 452] on div "Image" at bounding box center [347, 462] width 450 height 212
click at [865, 160] on span at bounding box center [870, 168] width 12 height 24
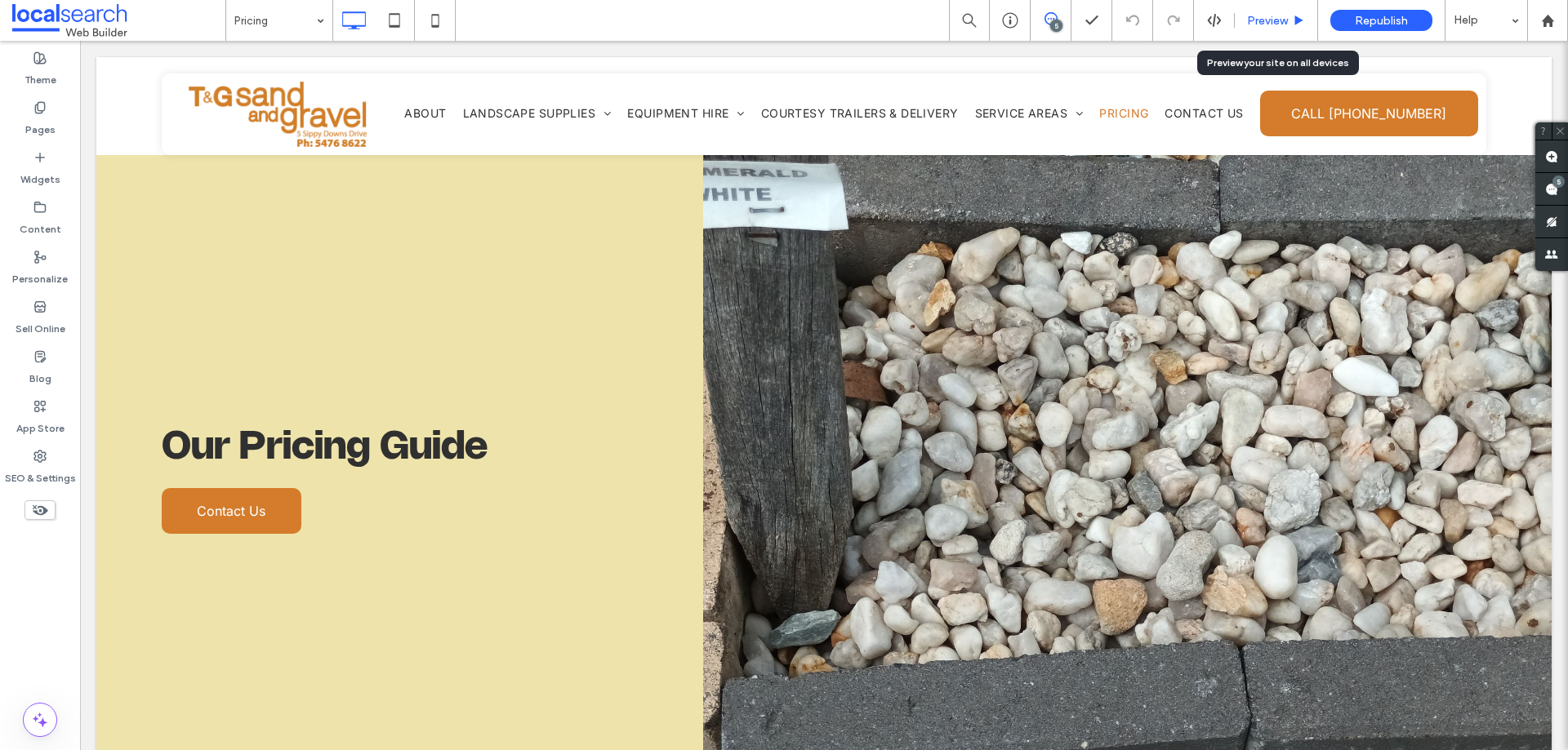
click at [1253, 21] on span "Preview" at bounding box center [1267, 21] width 41 height 14
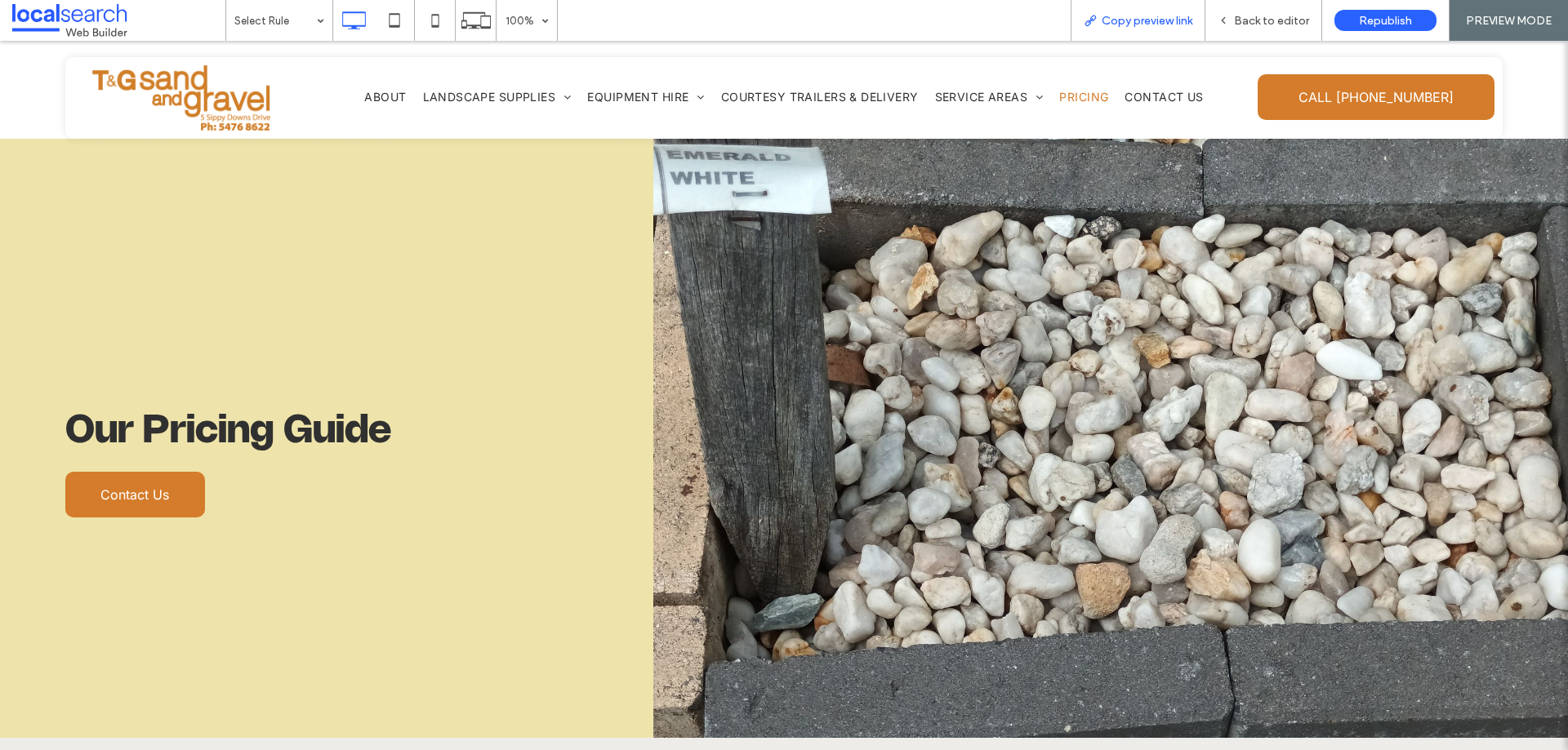
click at [1148, 22] on span "Copy preview link" at bounding box center [1147, 21] width 91 height 14
click at [310, 21] on div "Show None Show on visit" at bounding box center [279, 20] width 106 height 41
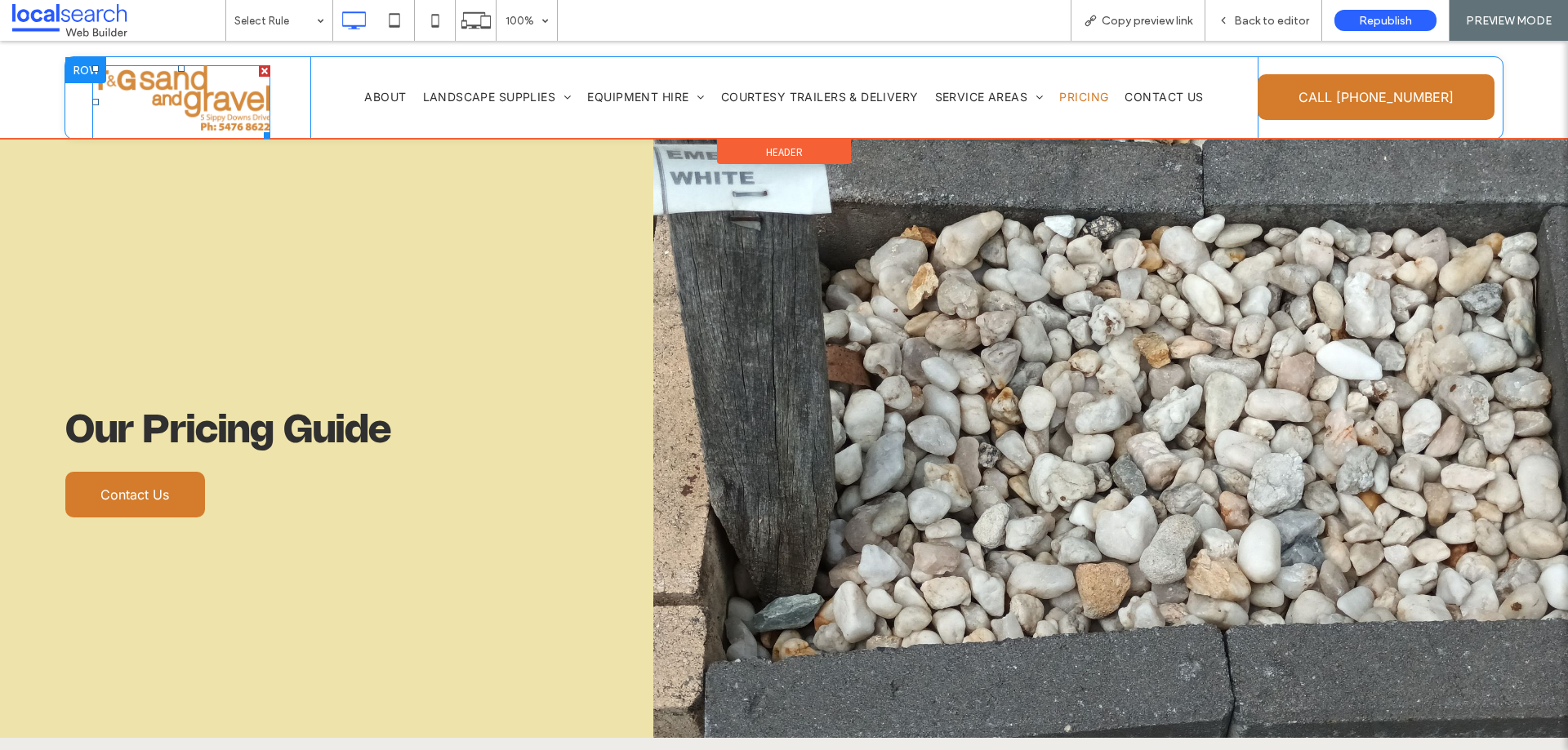
click at [164, 100] on img at bounding box center [181, 97] width 178 height 65
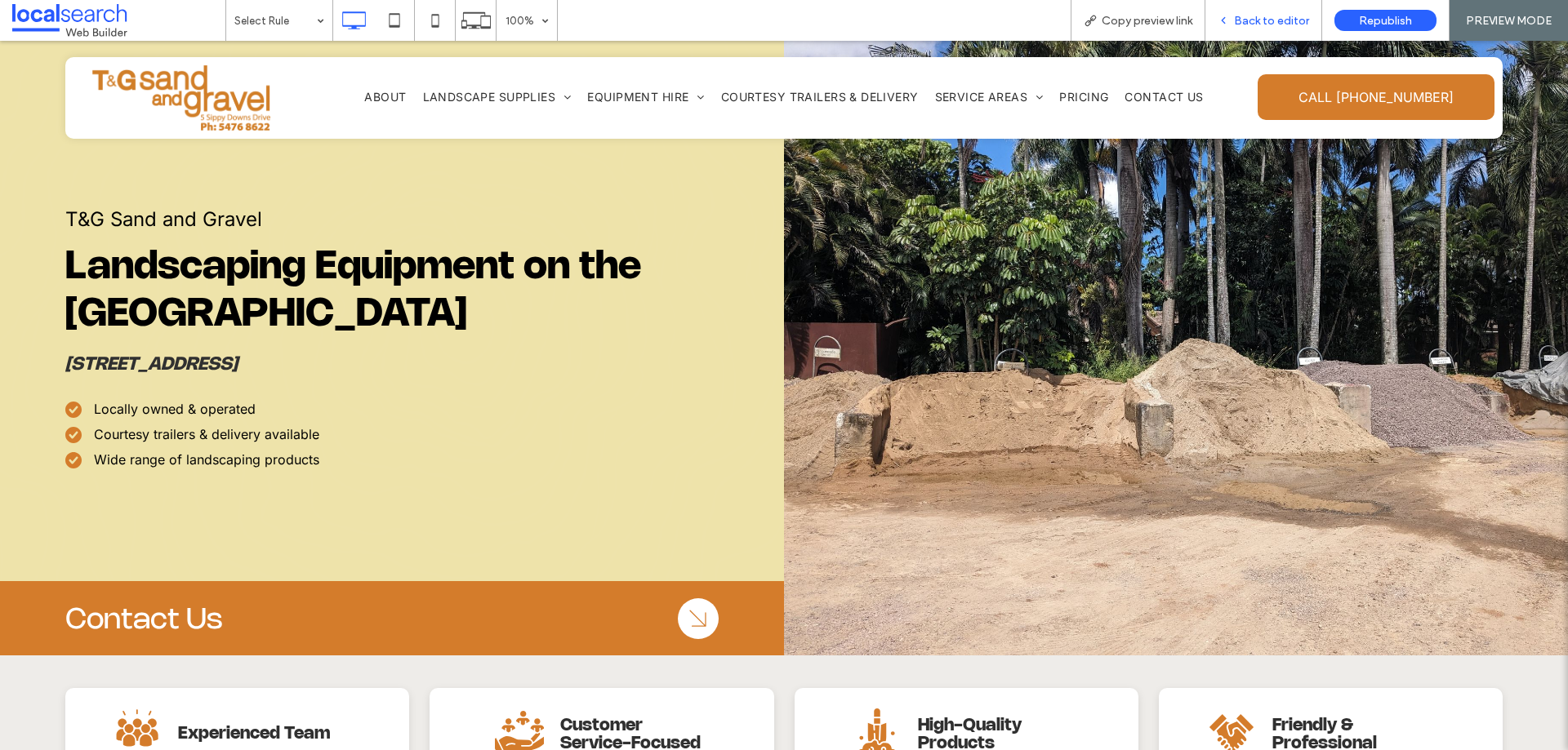
drag, startPoint x: 1209, startPoint y: 6, endPoint x: 1266, endPoint y: 19, distance: 58.5
click at [1266, 19] on span "Back to editor" at bounding box center [1271, 21] width 75 height 14
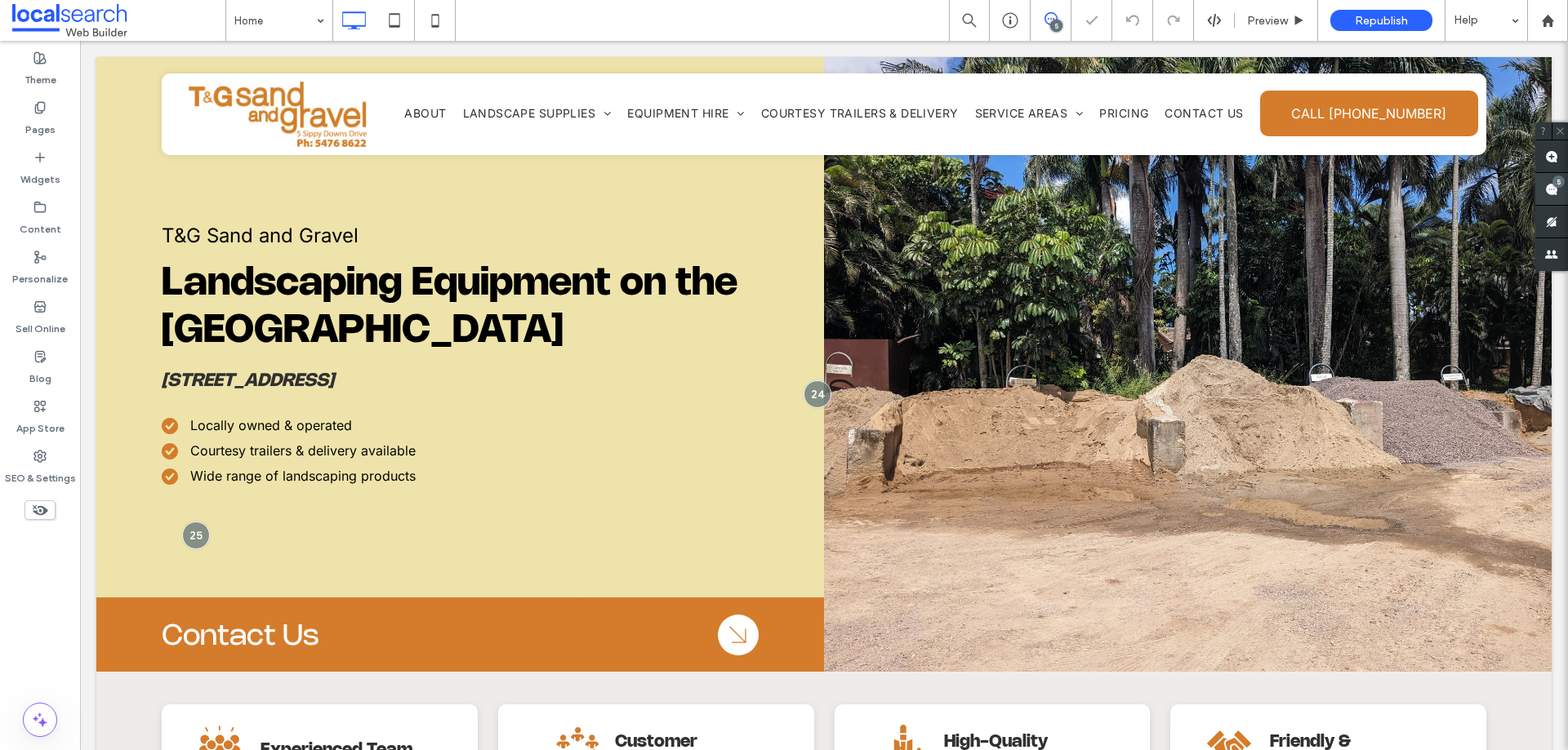
click at [1551, 183] on use at bounding box center [1551, 189] width 13 height 13
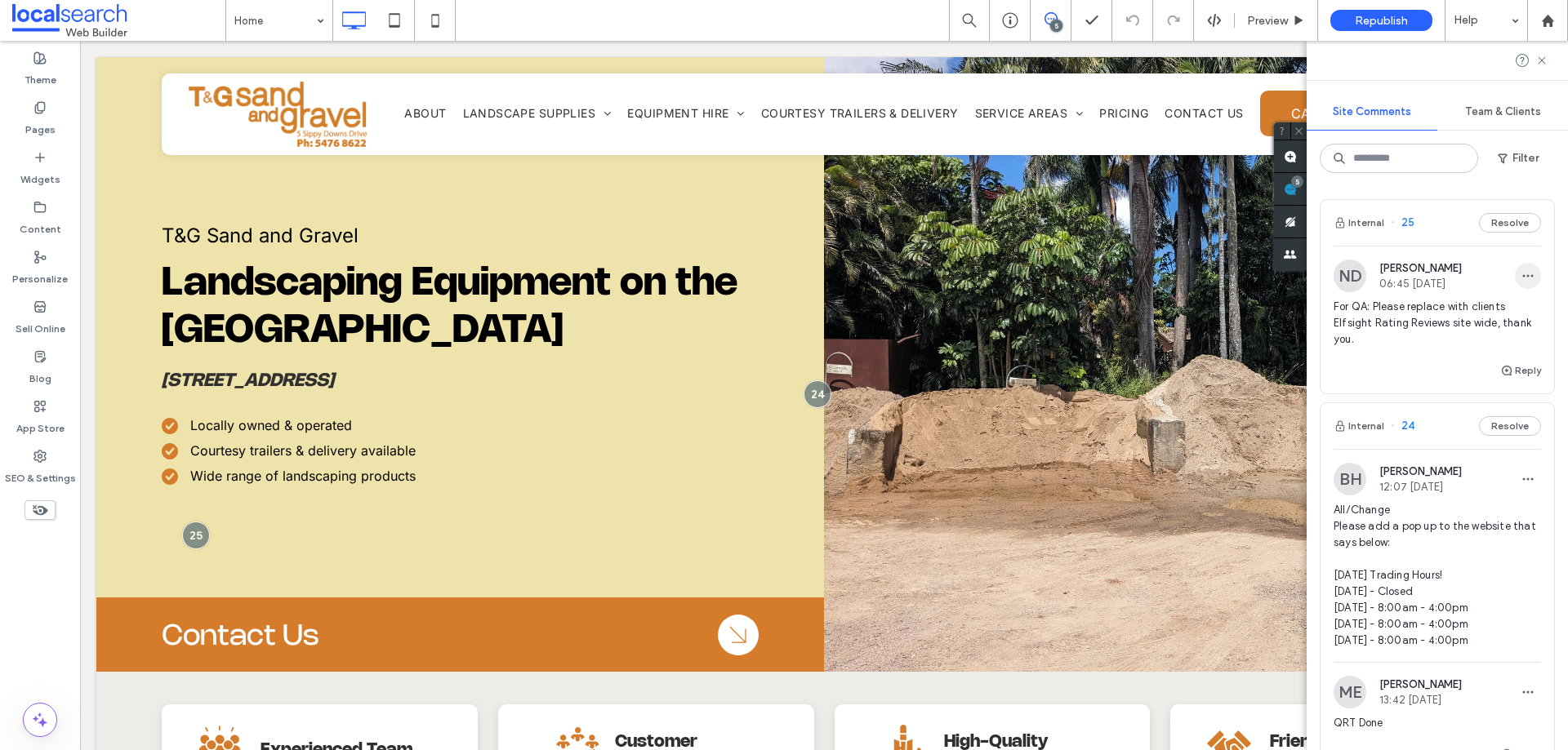
click at [1523, 275] on use "button" at bounding box center [1528, 276] width 10 height 3
click at [1457, 350] on div "Delete" at bounding box center [1455, 350] width 145 height 31
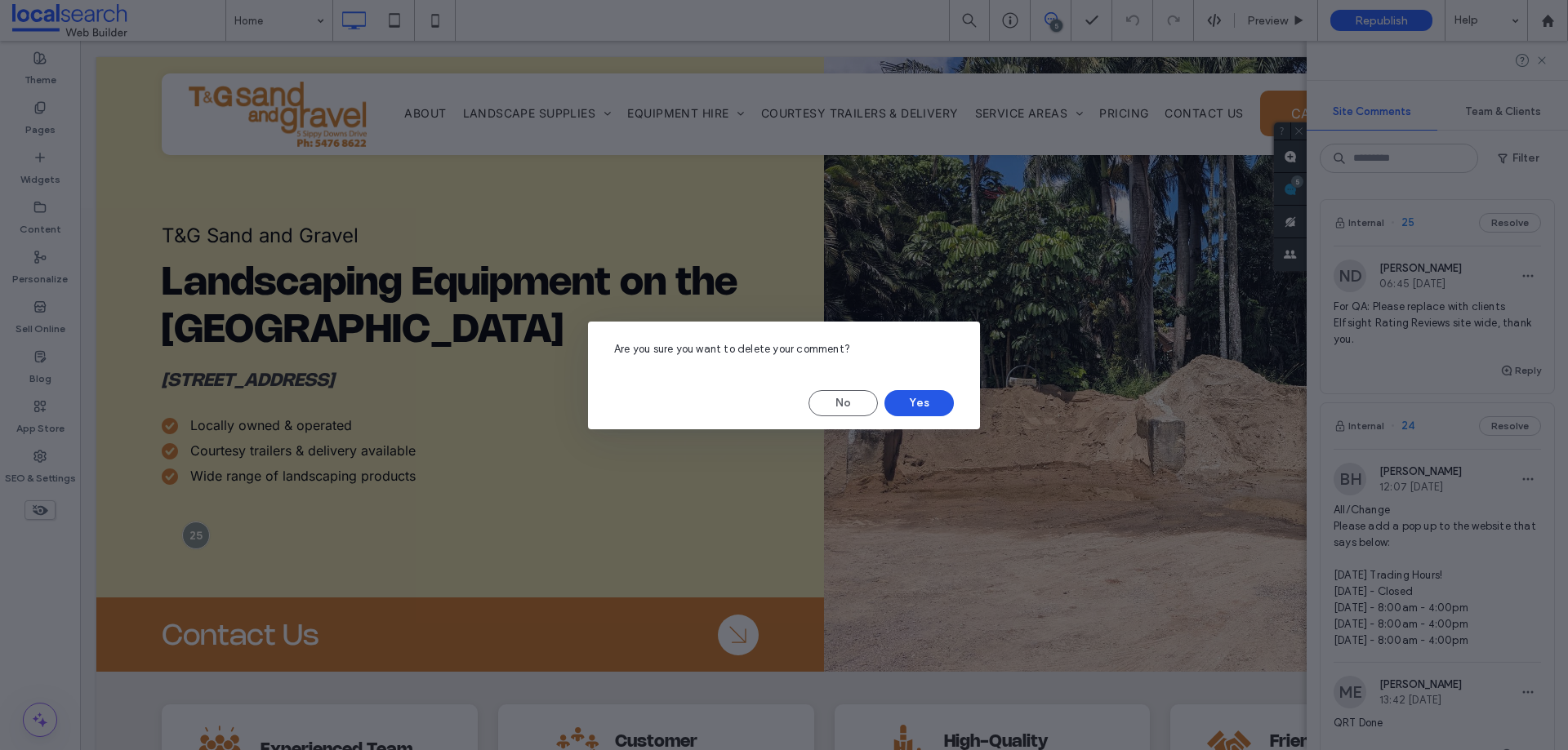
click at [942, 406] on button "Yes" at bounding box center [919, 403] width 70 height 26
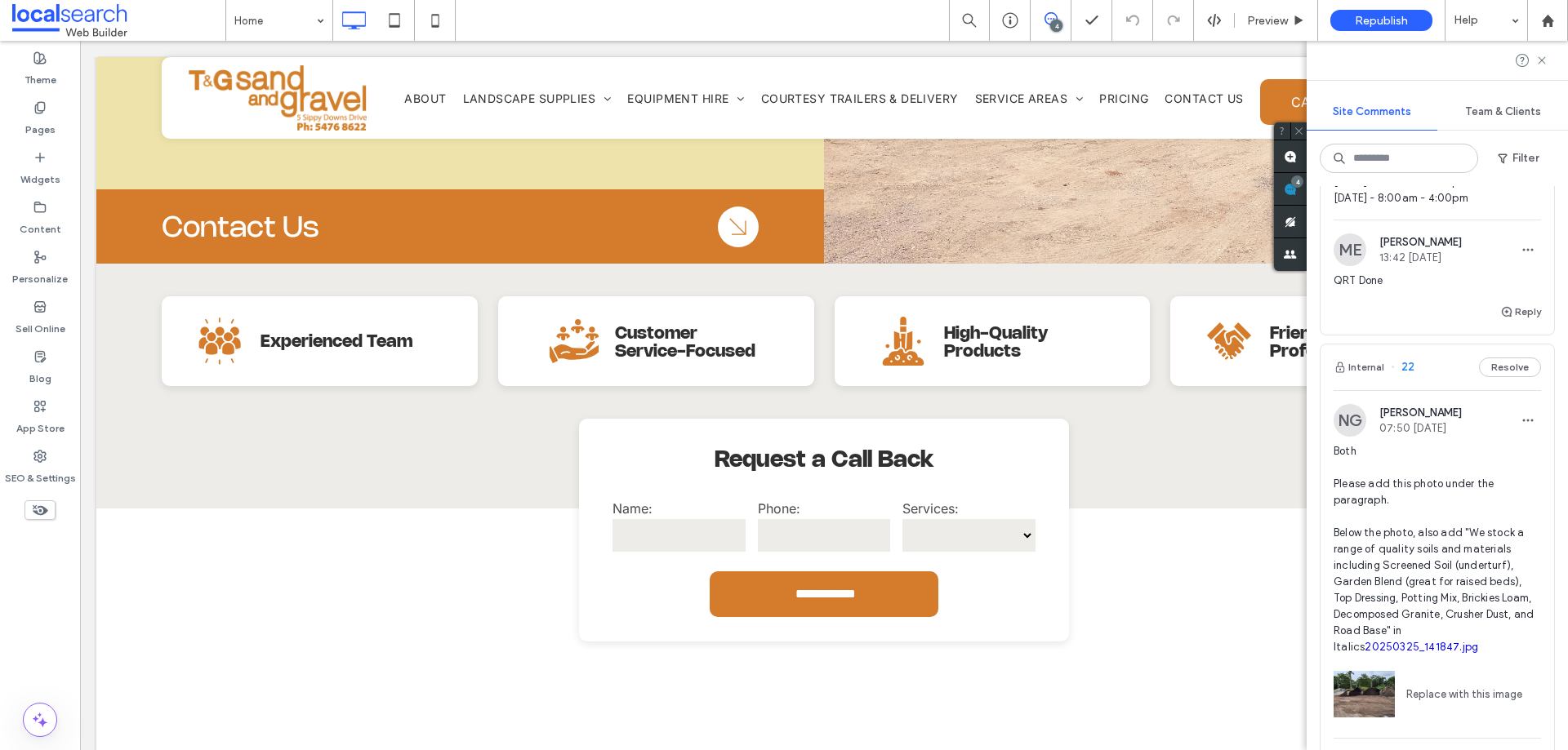
scroll to position [408, 0]
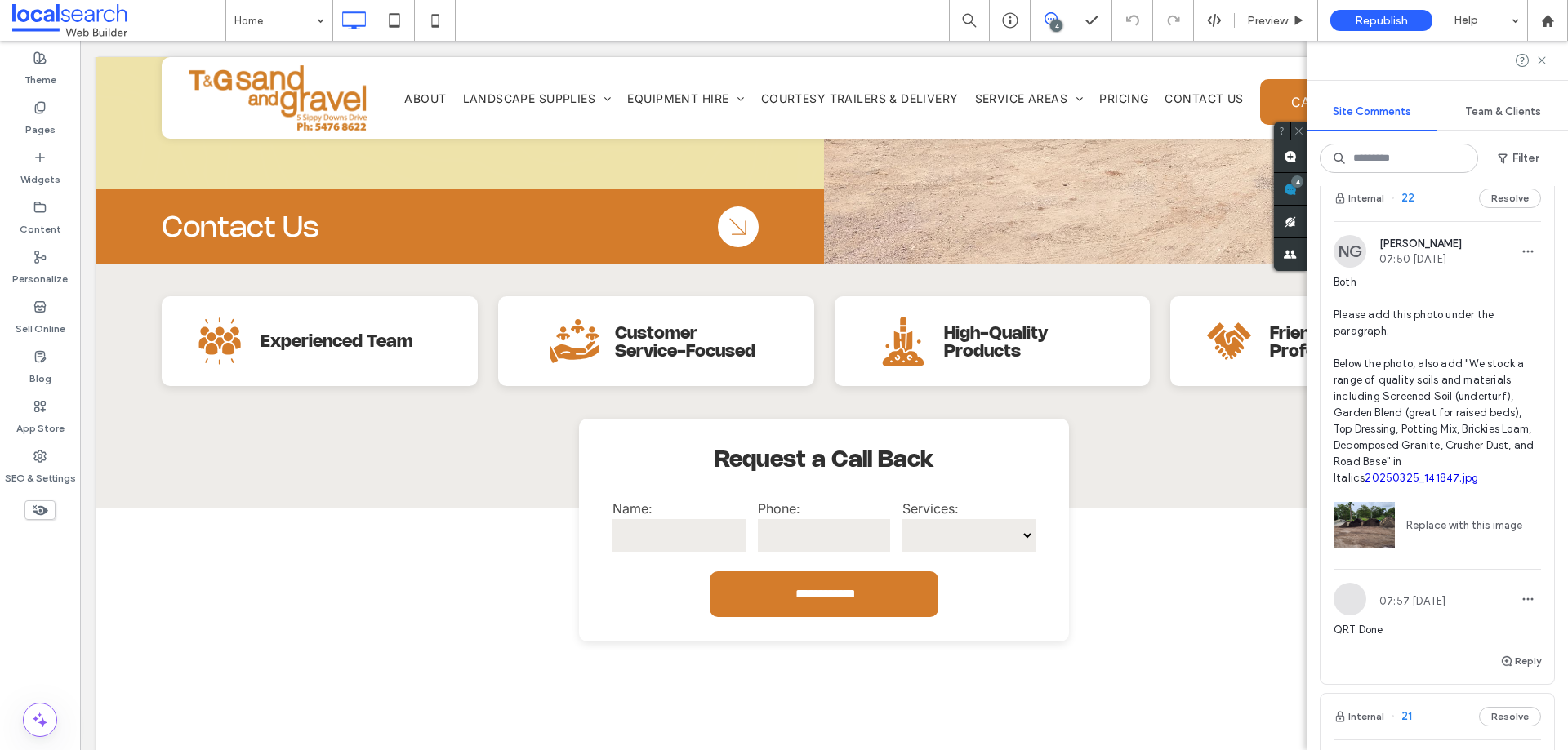
drag, startPoint x: 1546, startPoint y: 58, endPoint x: 1567, endPoint y: 138, distance: 82.7
click at [1545, 58] on icon at bounding box center [1541, 60] width 13 height 13
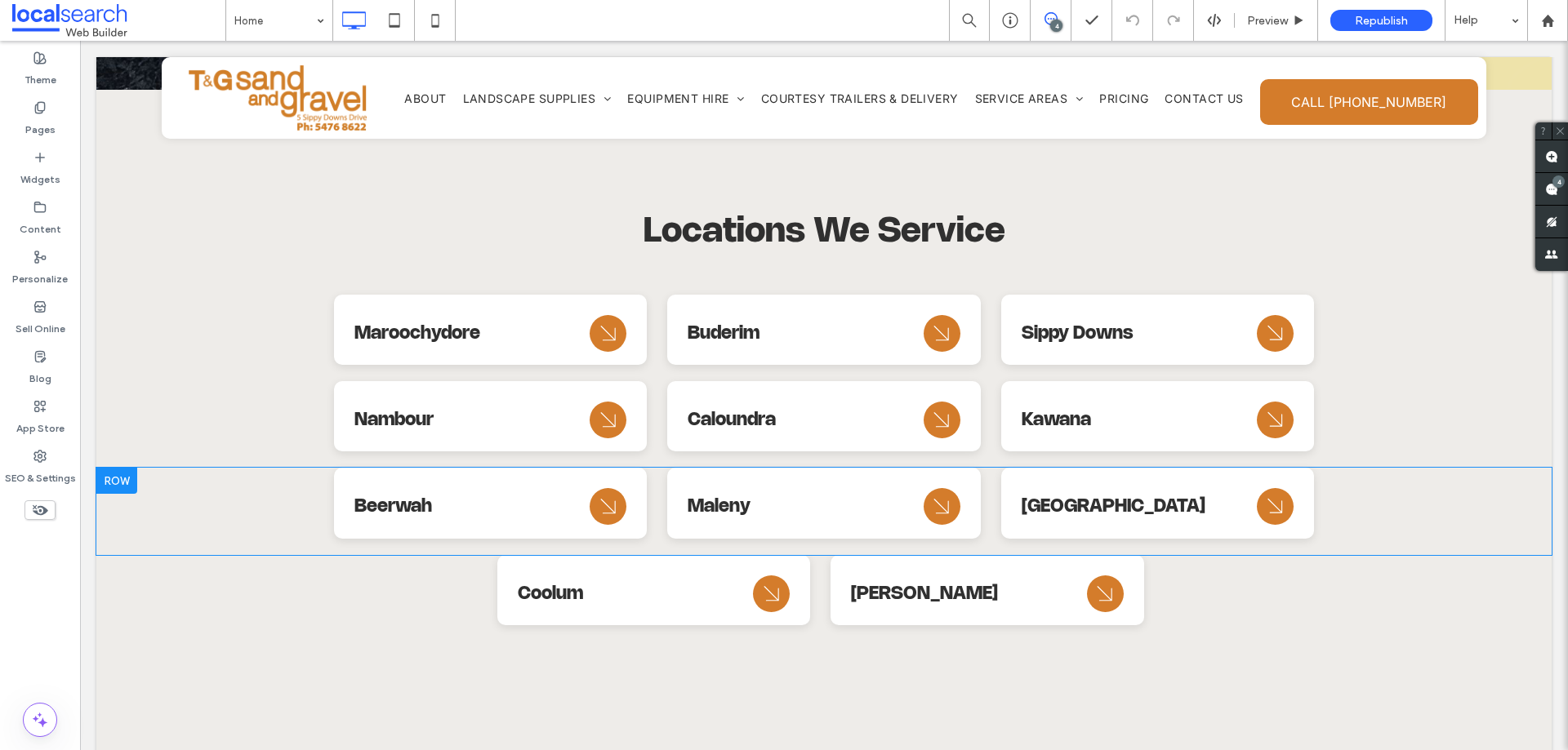
scroll to position [7057, 0]
click at [594, 506] on icon "Arrow Icon" at bounding box center [609, 506] width 30 height 39
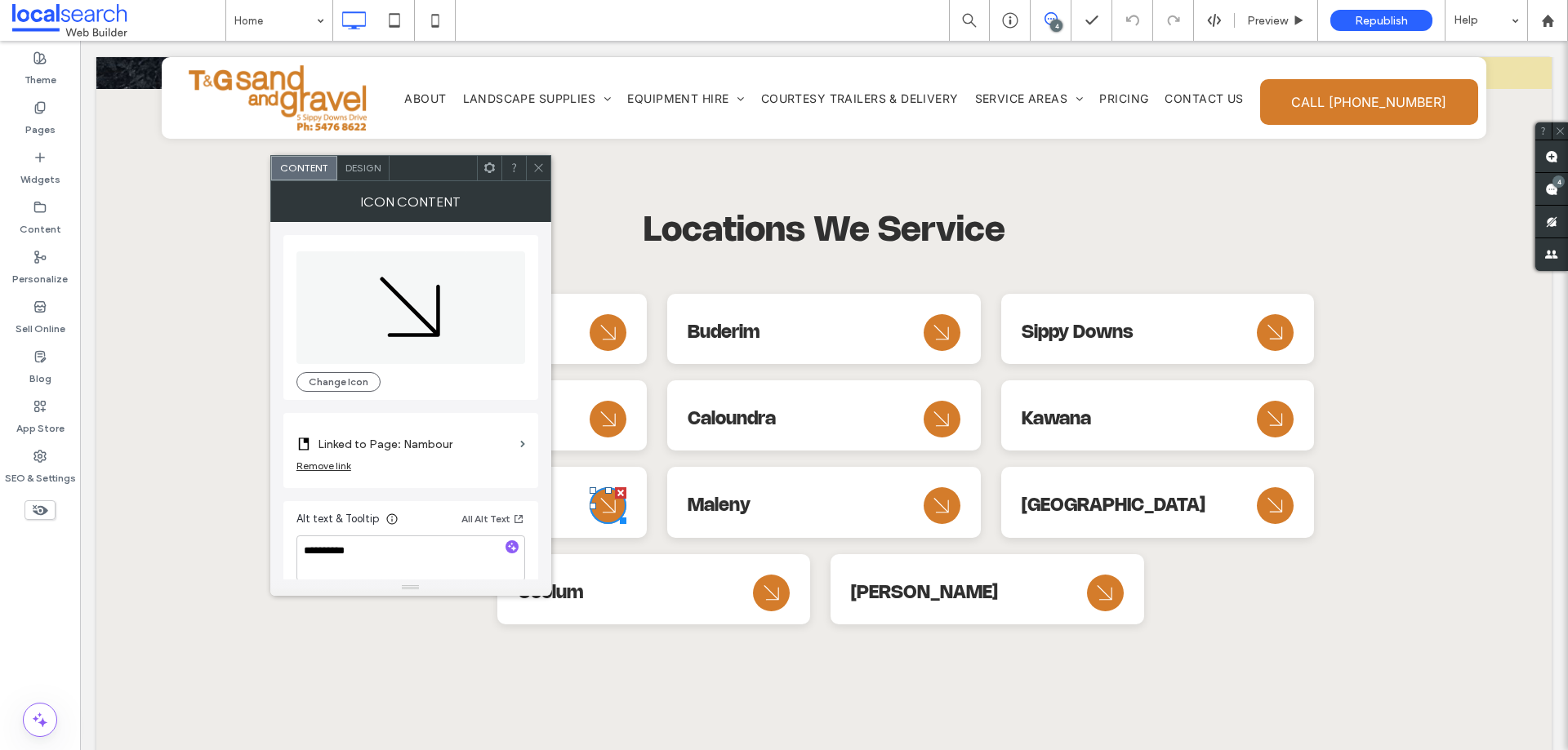
click at [471, 429] on label "Linked to Page: Nambour" at bounding box center [415, 444] width 196 height 30
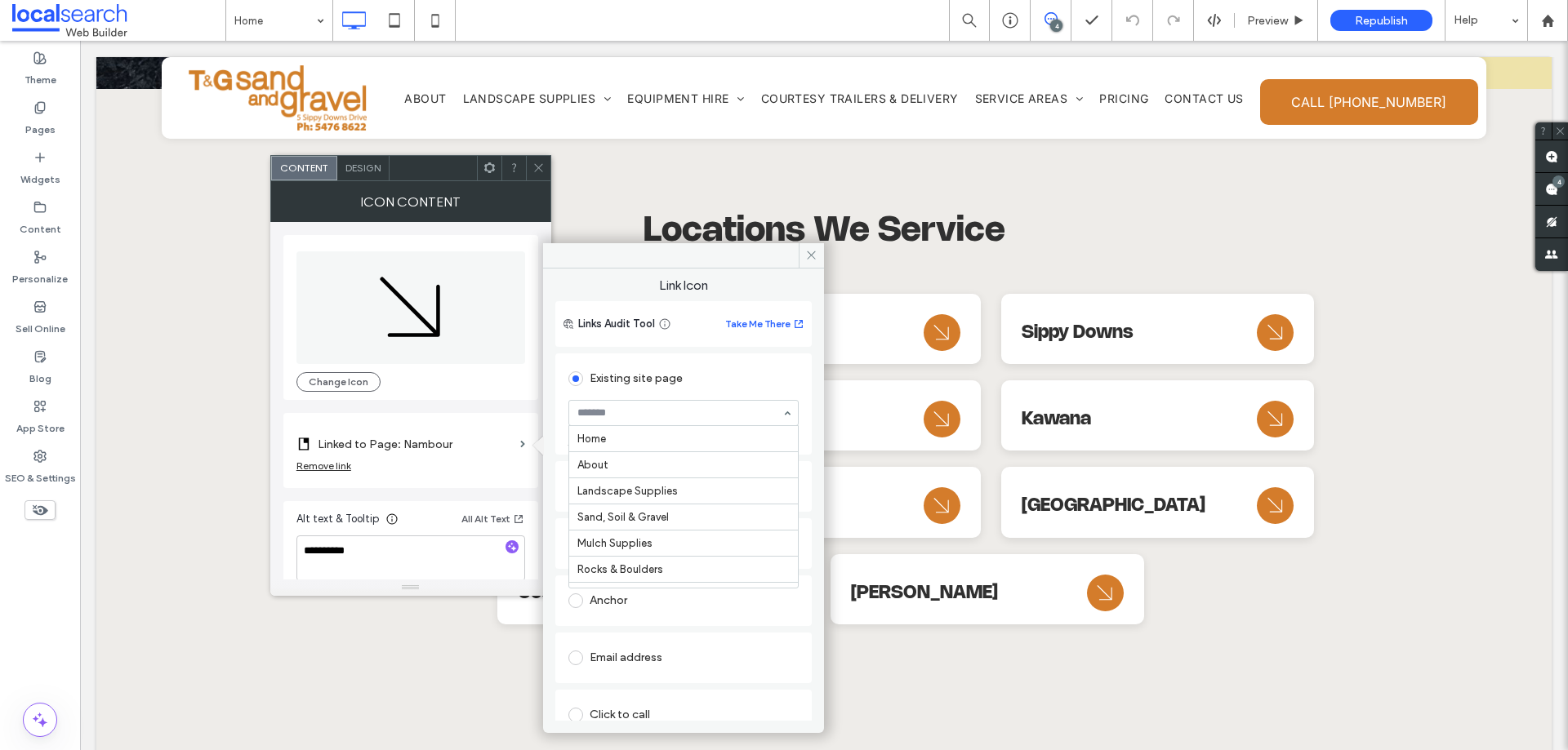
scroll to position [418, 0]
click at [542, 164] on use at bounding box center [537, 168] width 8 height 8
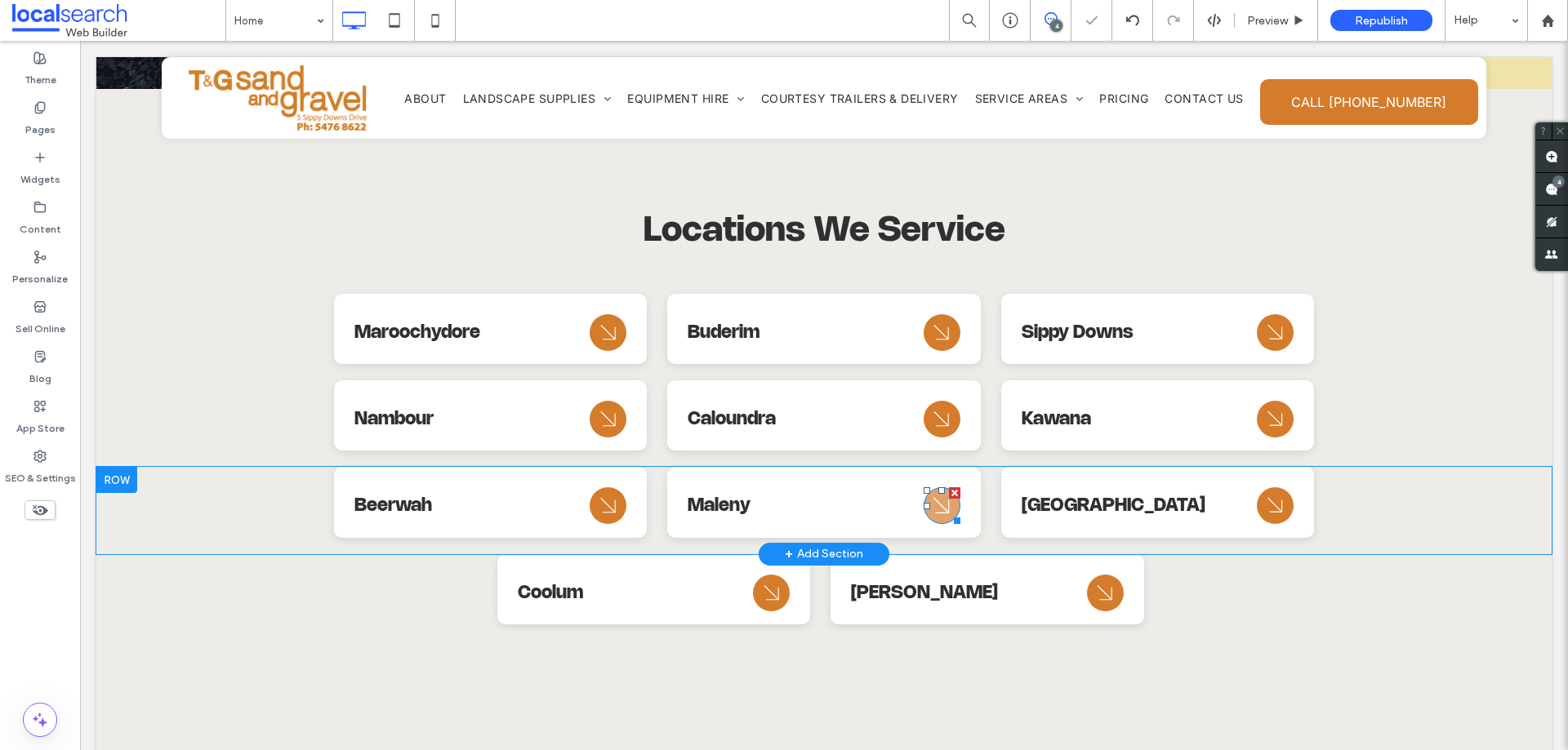
click at [938, 489] on icon "Arrow Icon" at bounding box center [942, 506] width 30 height 39
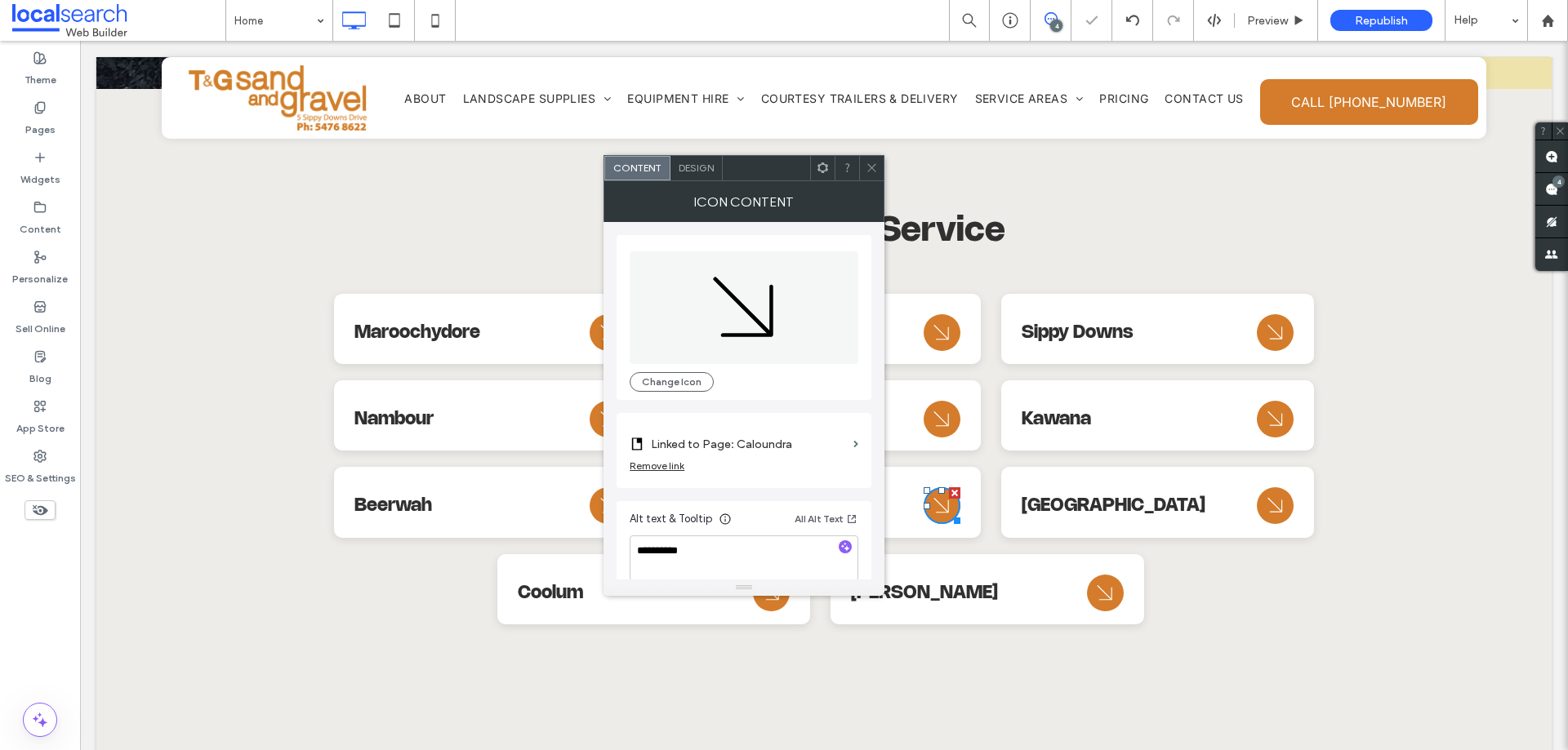
click at [780, 452] on label "Linked to Page: Caloundra" at bounding box center [749, 444] width 196 height 30
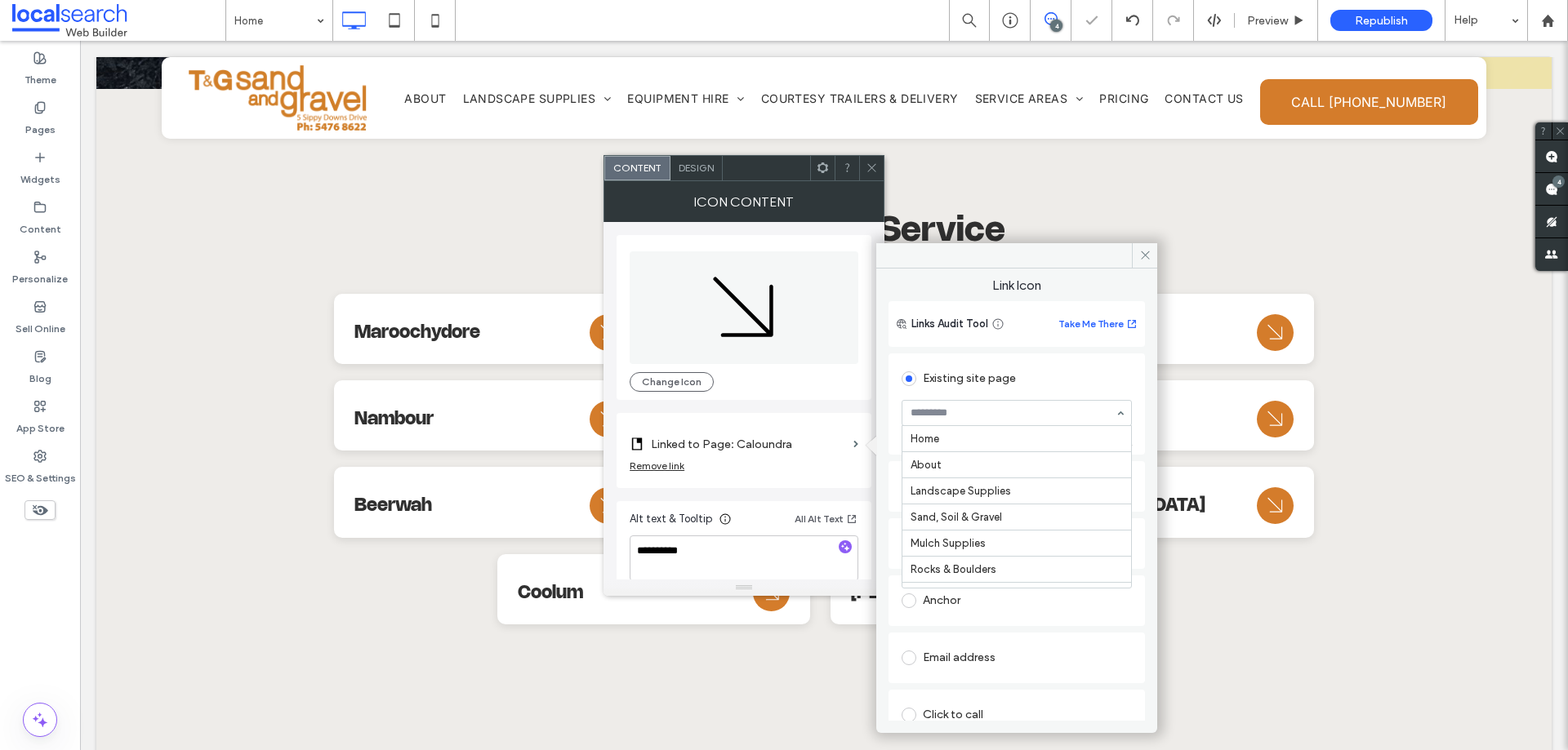
scroll to position [444, 0]
click at [863, 170] on div at bounding box center [871, 168] width 24 height 24
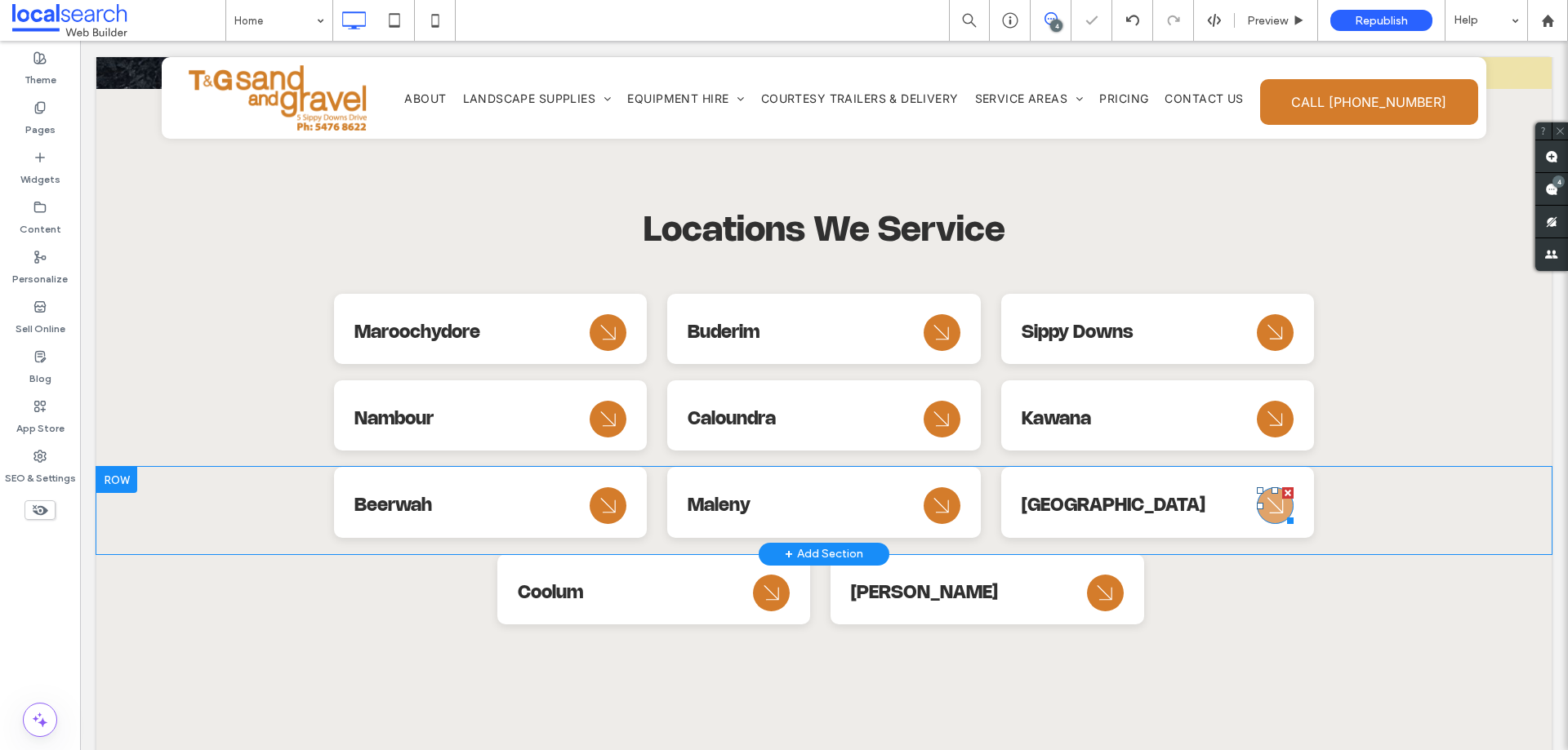
click at [1270, 497] on icon "Arrow Icon" at bounding box center [1275, 506] width 30 height 39
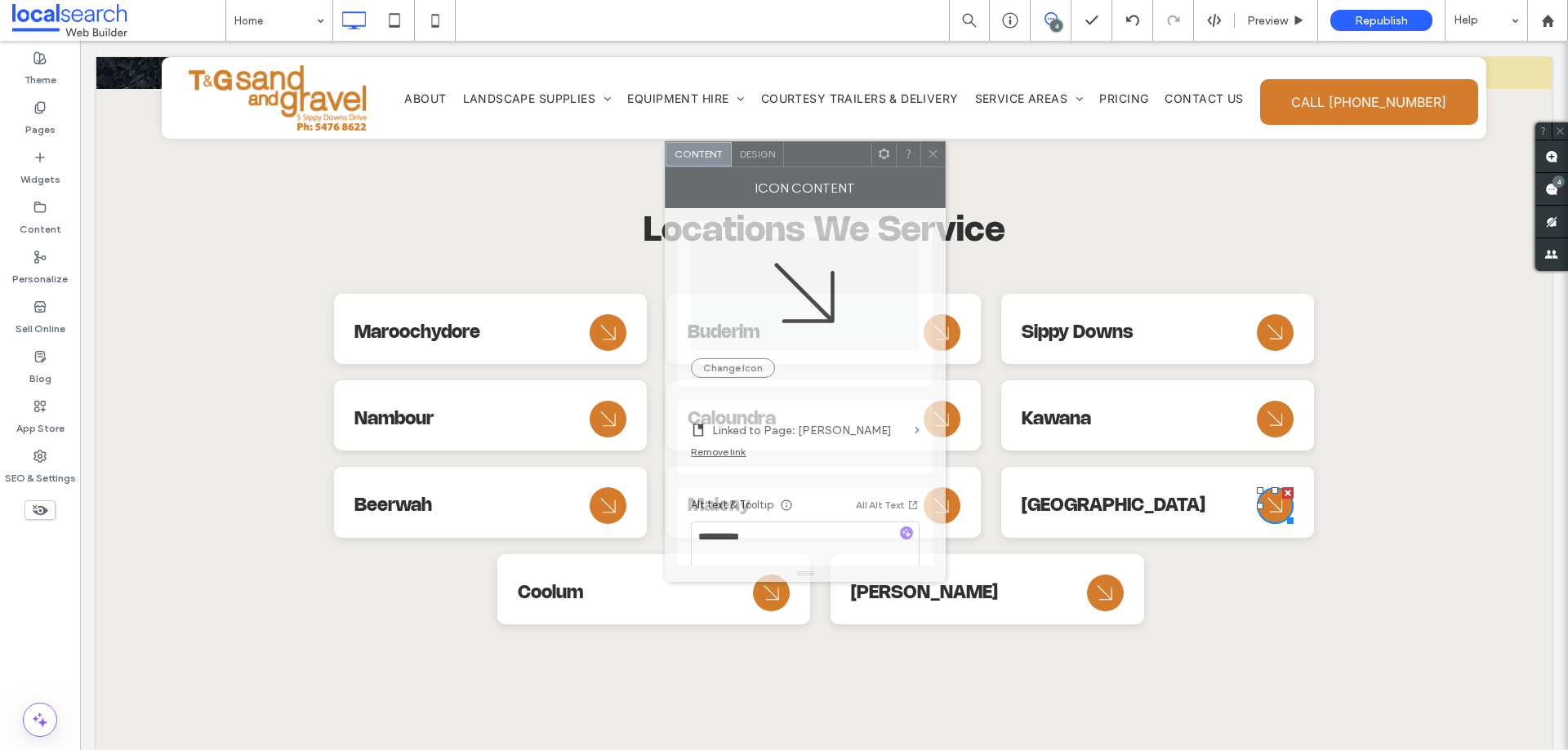
drag, startPoint x: 1091, startPoint y: 172, endPoint x: 791, endPoint y: 377, distance: 363.4
click at [836, 158] on div at bounding box center [827, 154] width 87 height 24
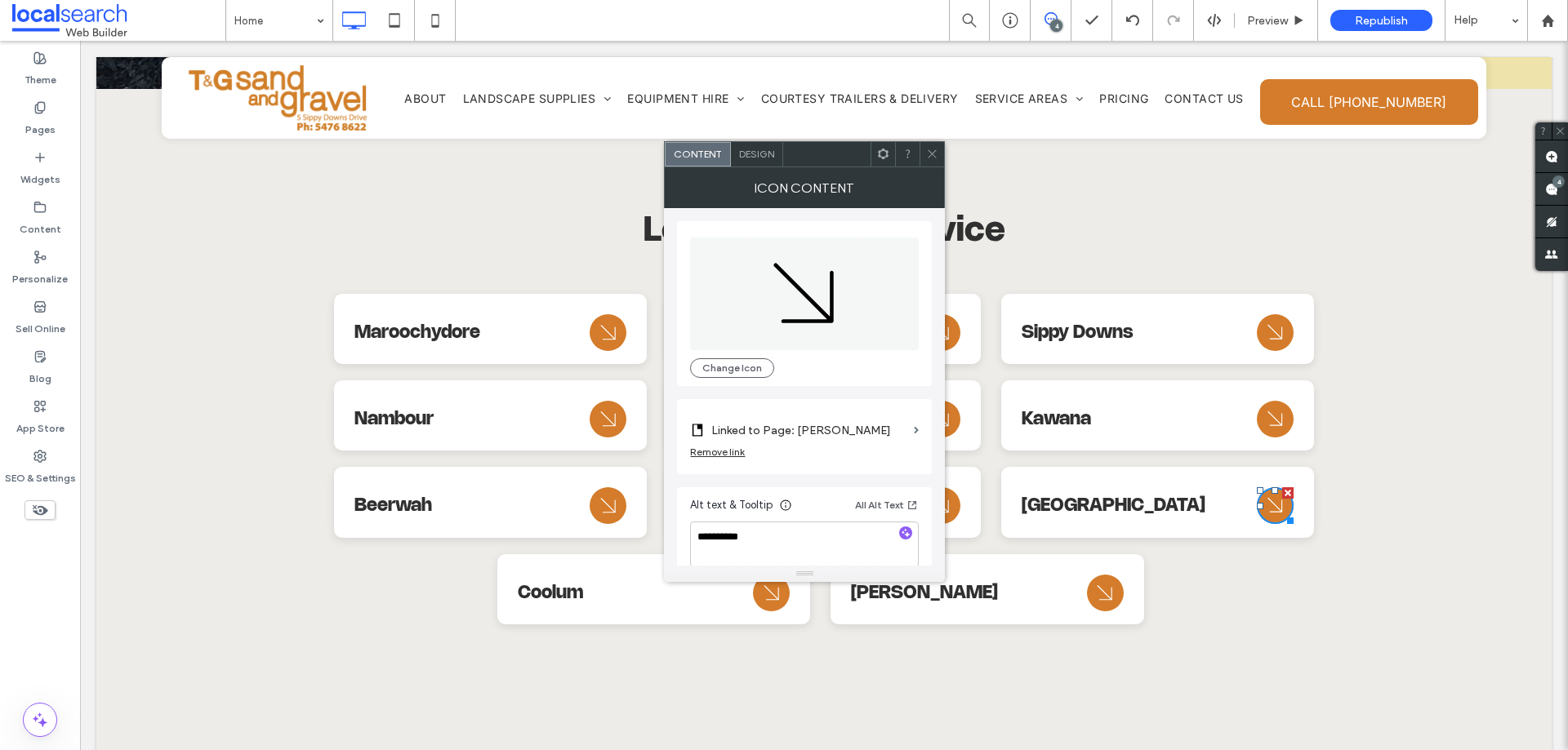
click at [809, 436] on label "Linked to Page: [PERSON_NAME]" at bounding box center [809, 430] width 196 height 30
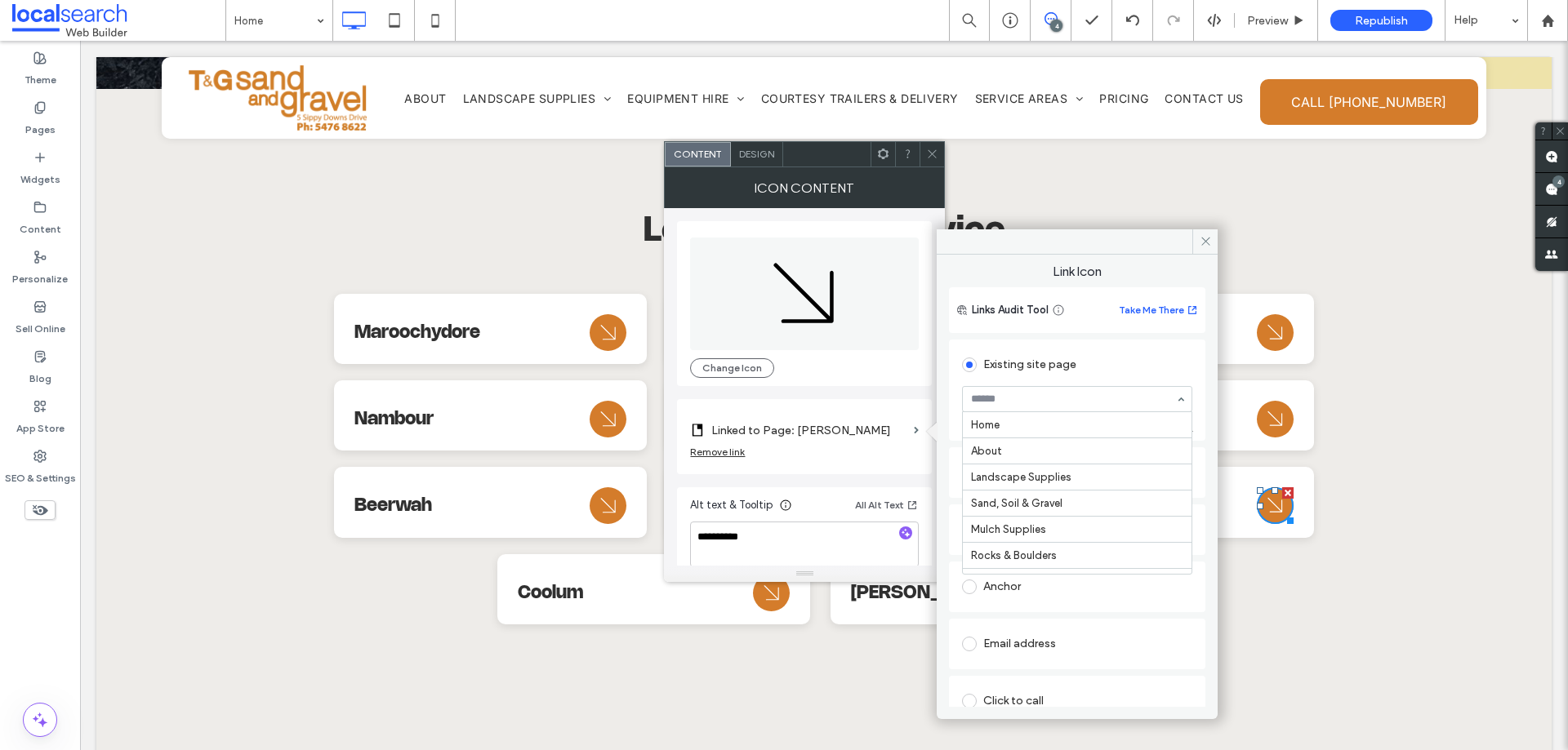
scroll to position [470, 0]
click at [932, 158] on icon at bounding box center [932, 154] width 12 height 12
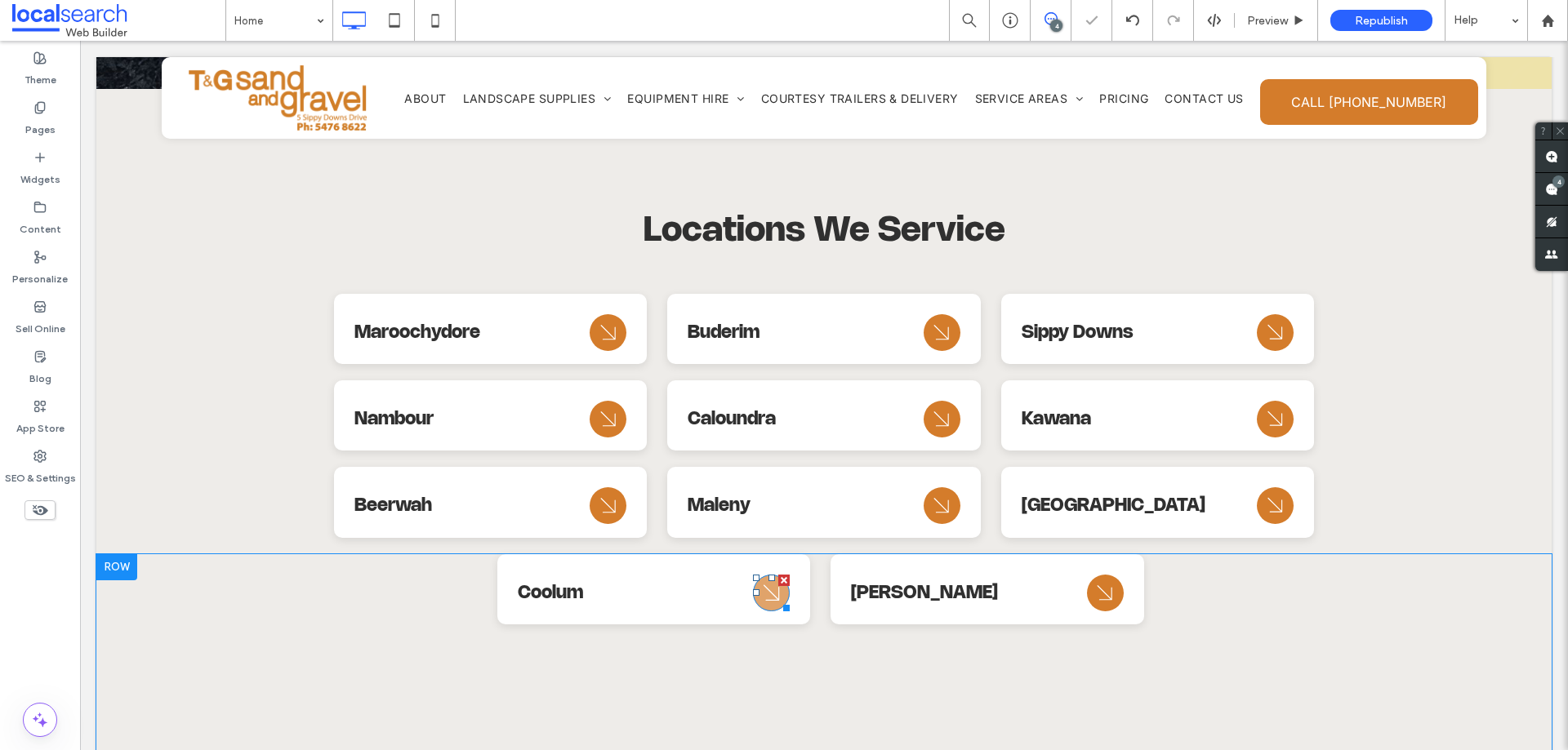
click at [777, 599] on div at bounding box center [784, 605] width 12 height 12
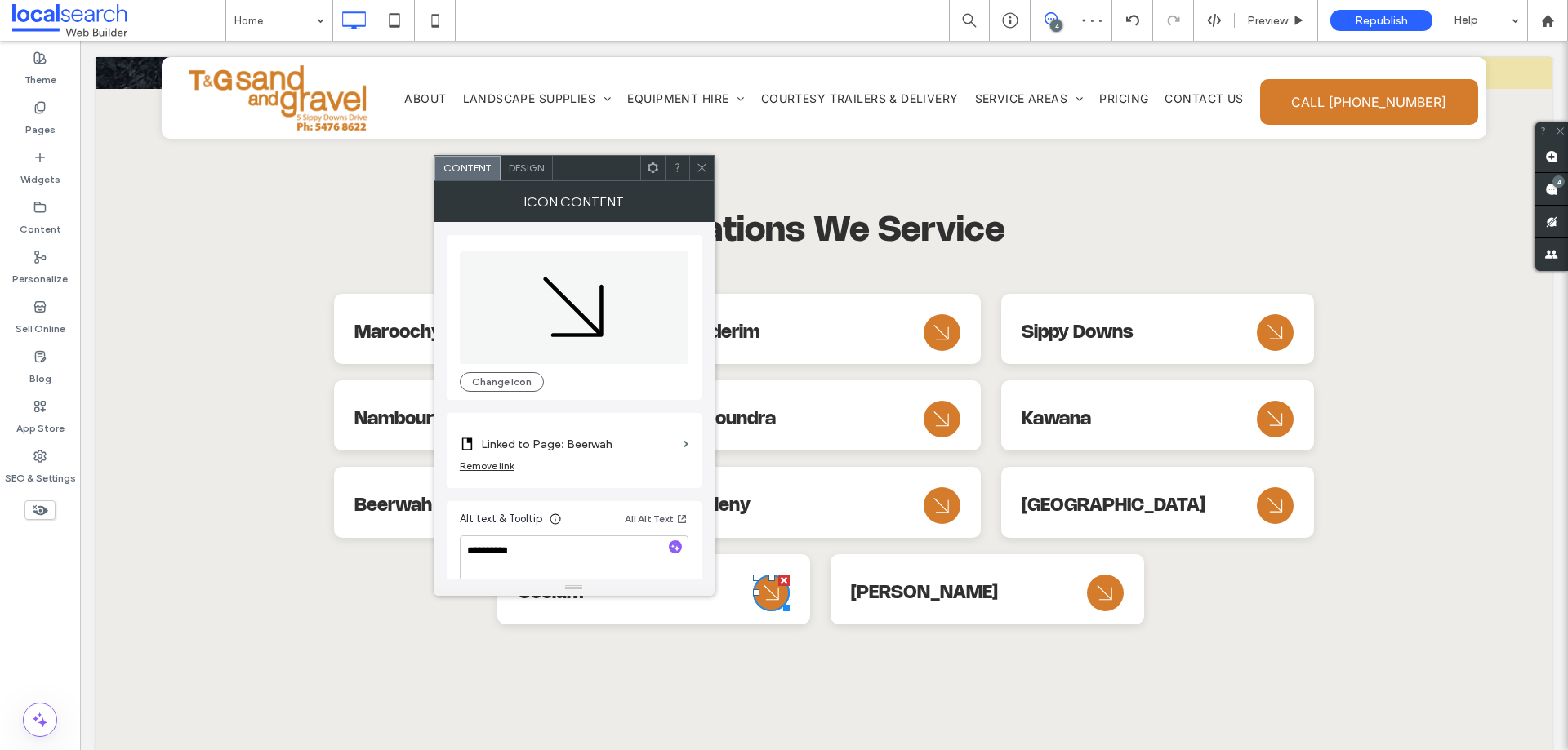
drag, startPoint x: 653, startPoint y: 445, endPoint x: 662, endPoint y: 437, distance: 12.0
click at [654, 445] on label "Linked to Page: Beerwah" at bounding box center [578, 444] width 196 height 30
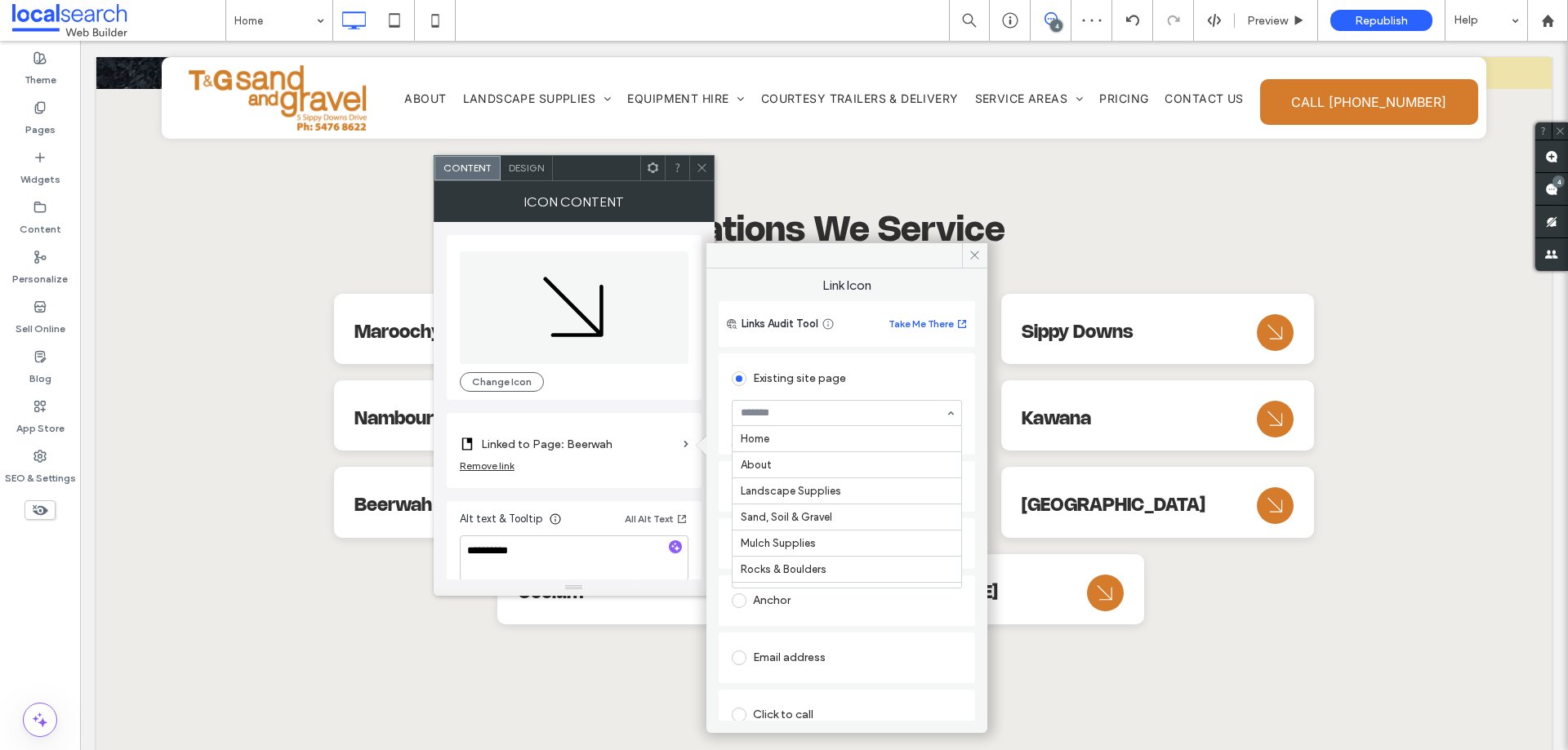
scroll to position [496, 0]
click at [703, 164] on icon at bounding box center [702, 168] width 12 height 12
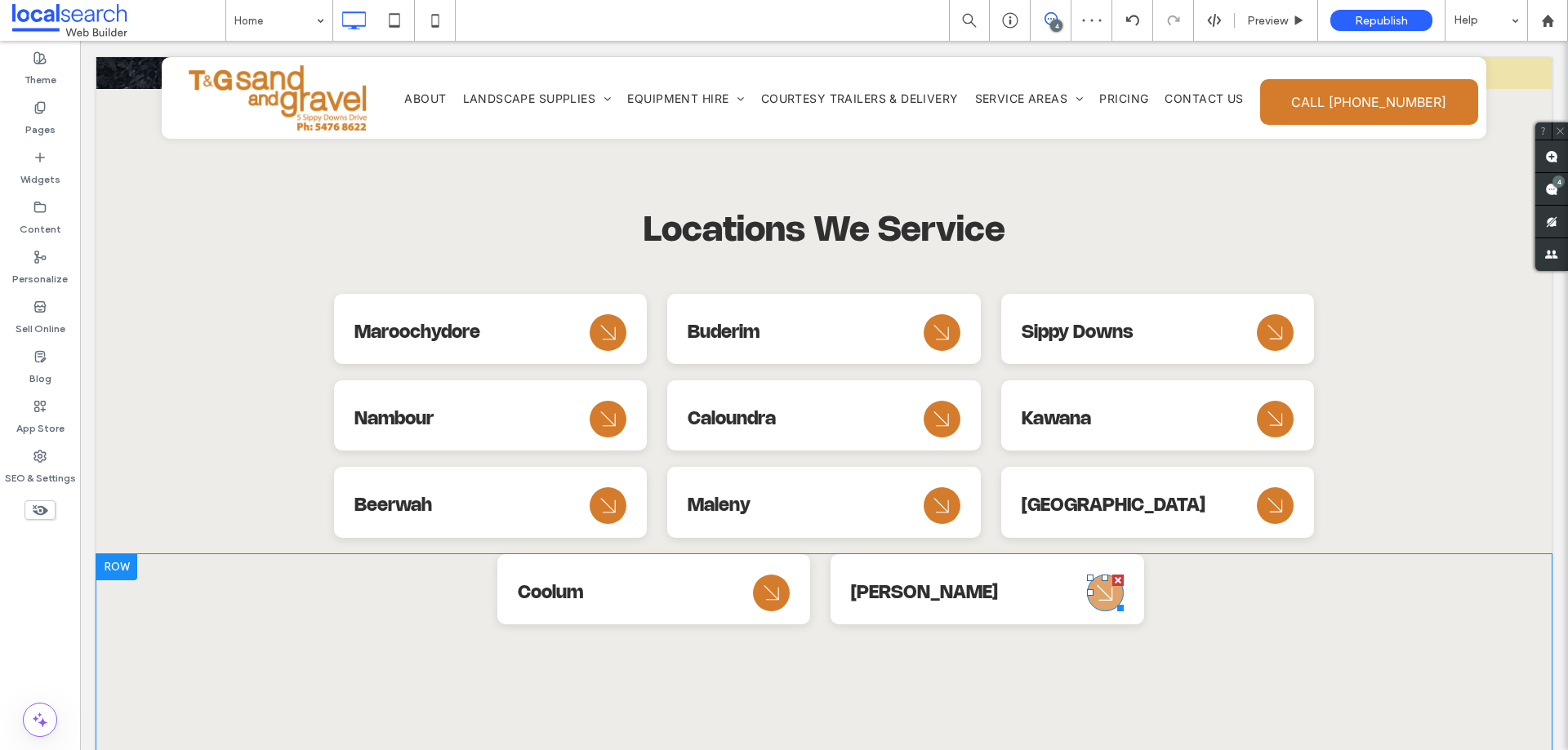
click at [1092, 587] on icon "Arrow Icon" at bounding box center [1105, 592] width 30 height 39
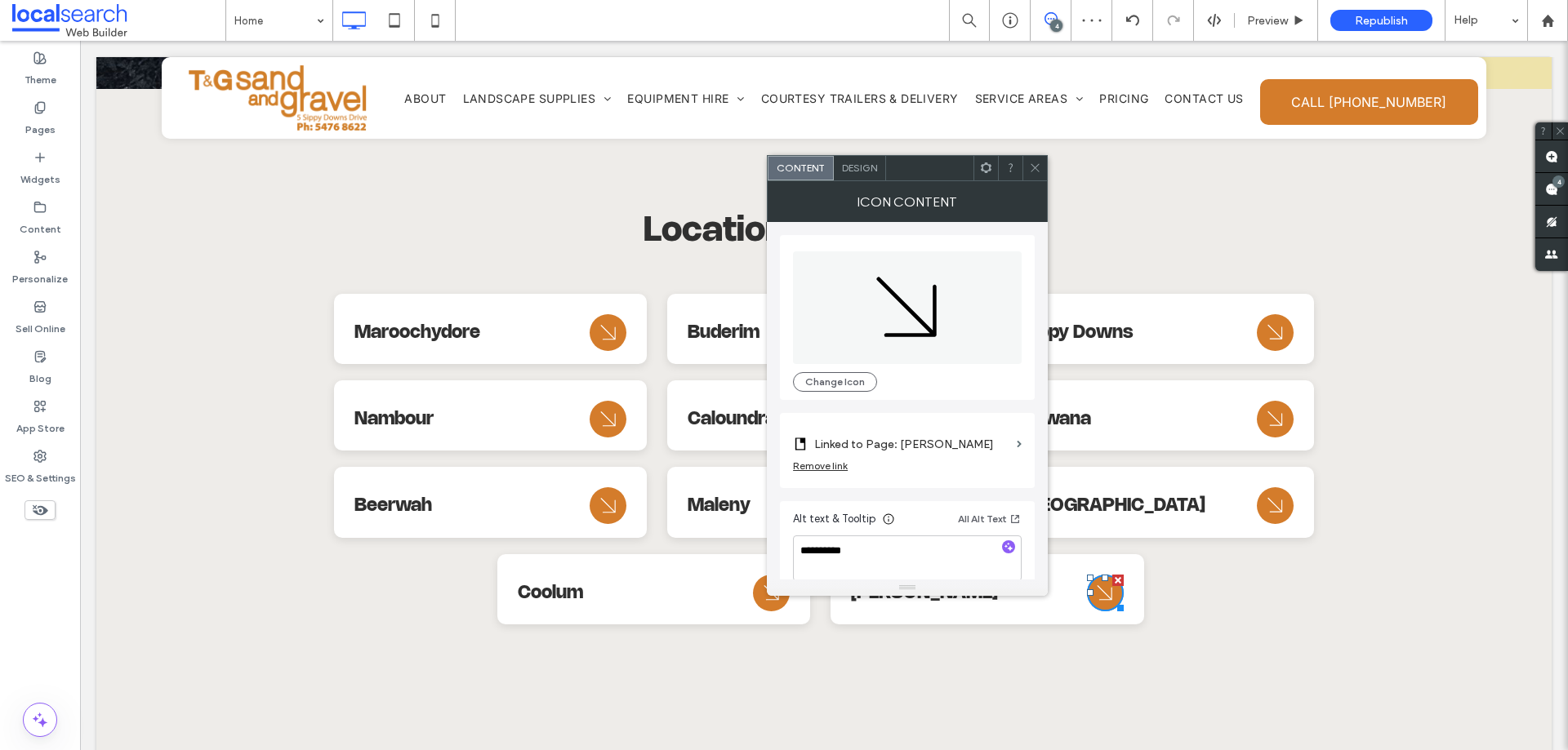
click at [938, 432] on label "Linked to Page: [PERSON_NAME]" at bounding box center [912, 444] width 196 height 30
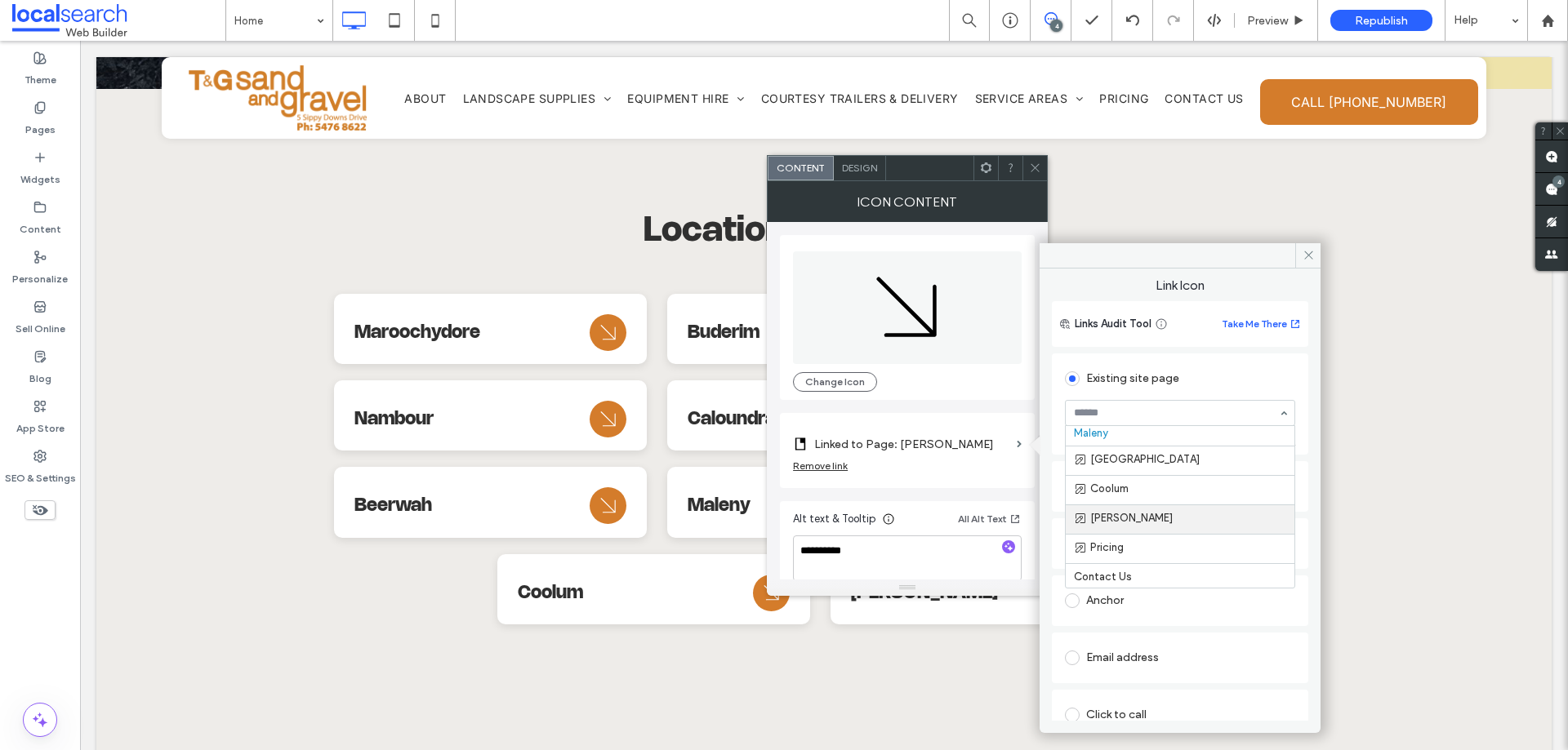
scroll to position [0, 0]
click at [1031, 177] on span at bounding box center [1035, 168] width 12 height 24
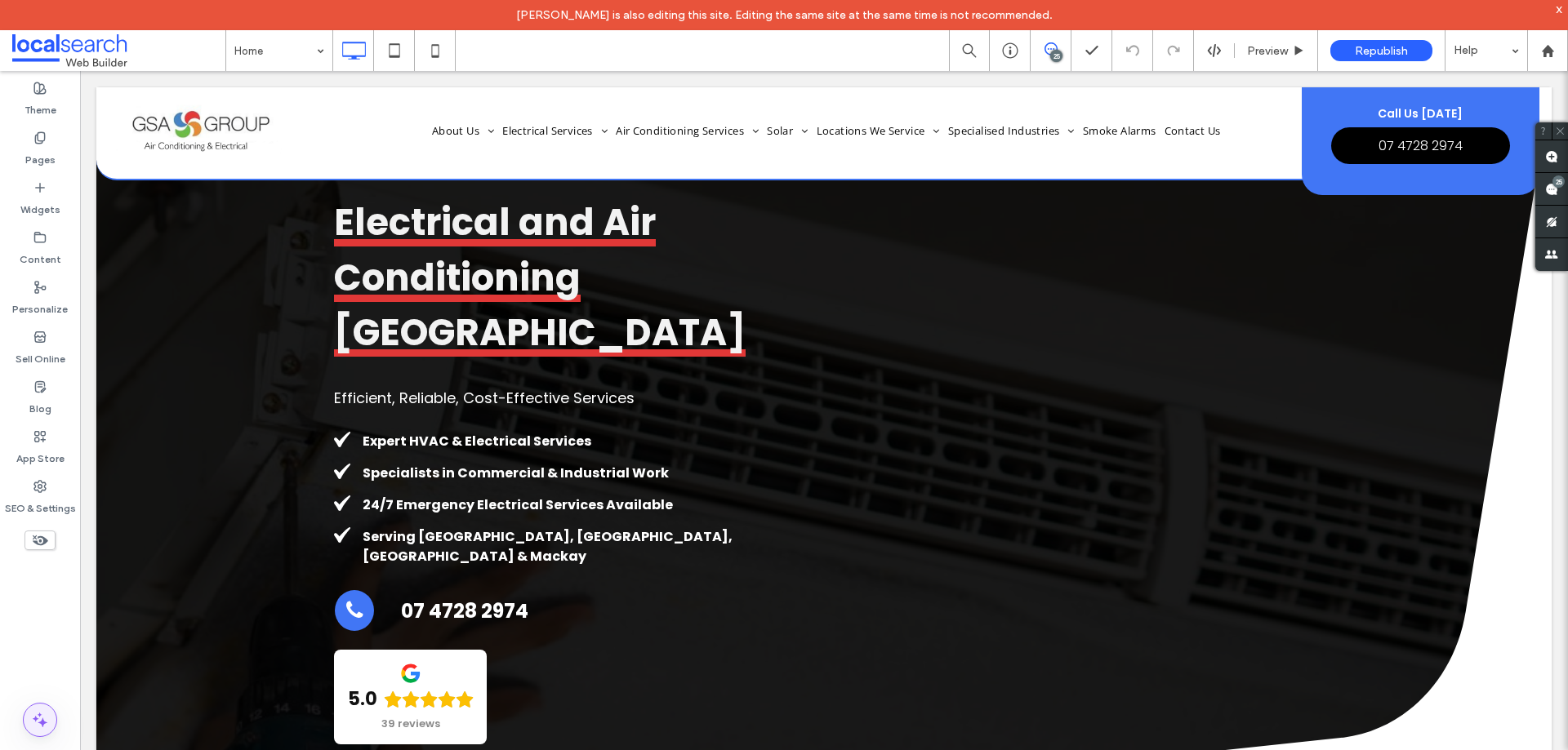
click at [44, 711] on icon at bounding box center [40, 720] width 20 height 20
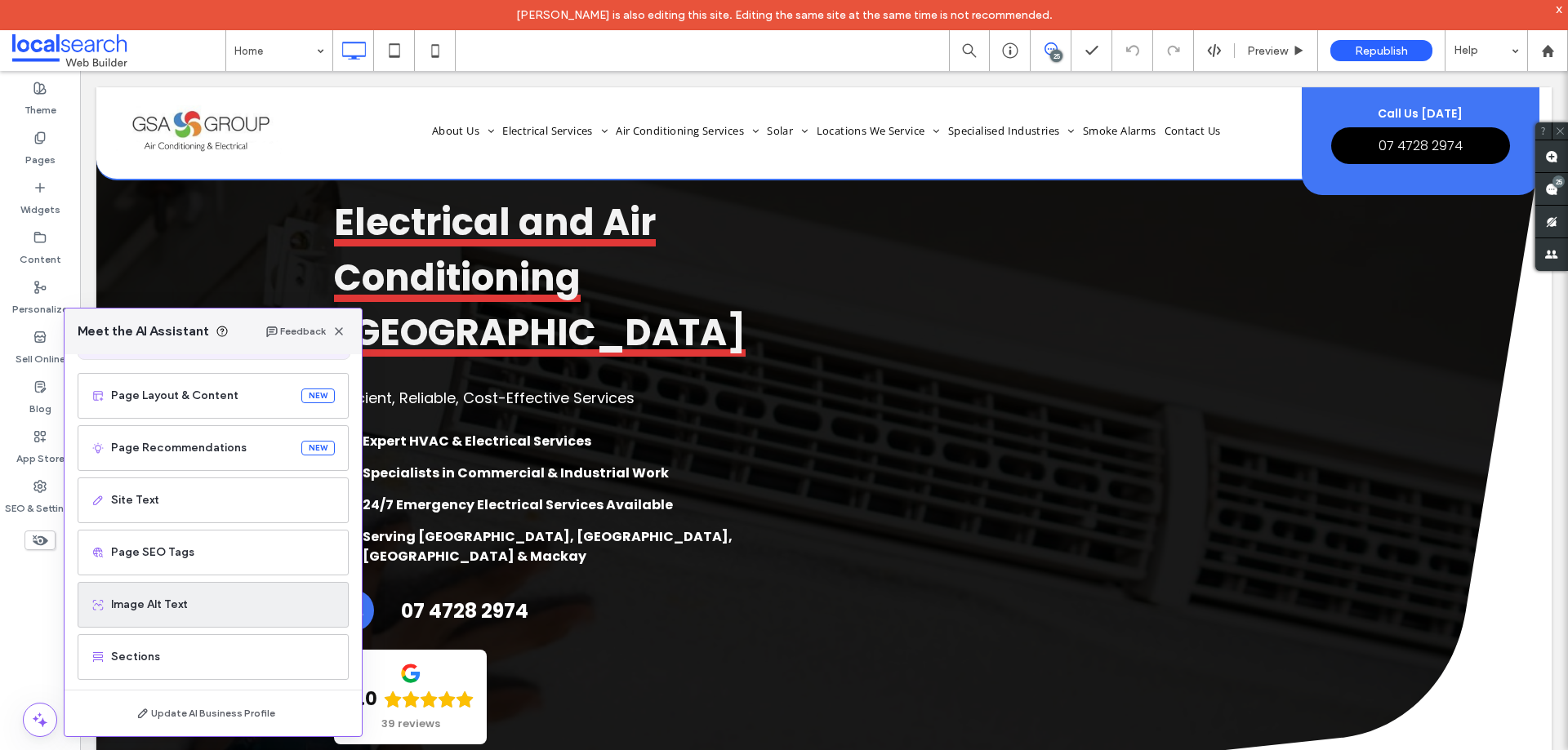
scroll to position [104, 0]
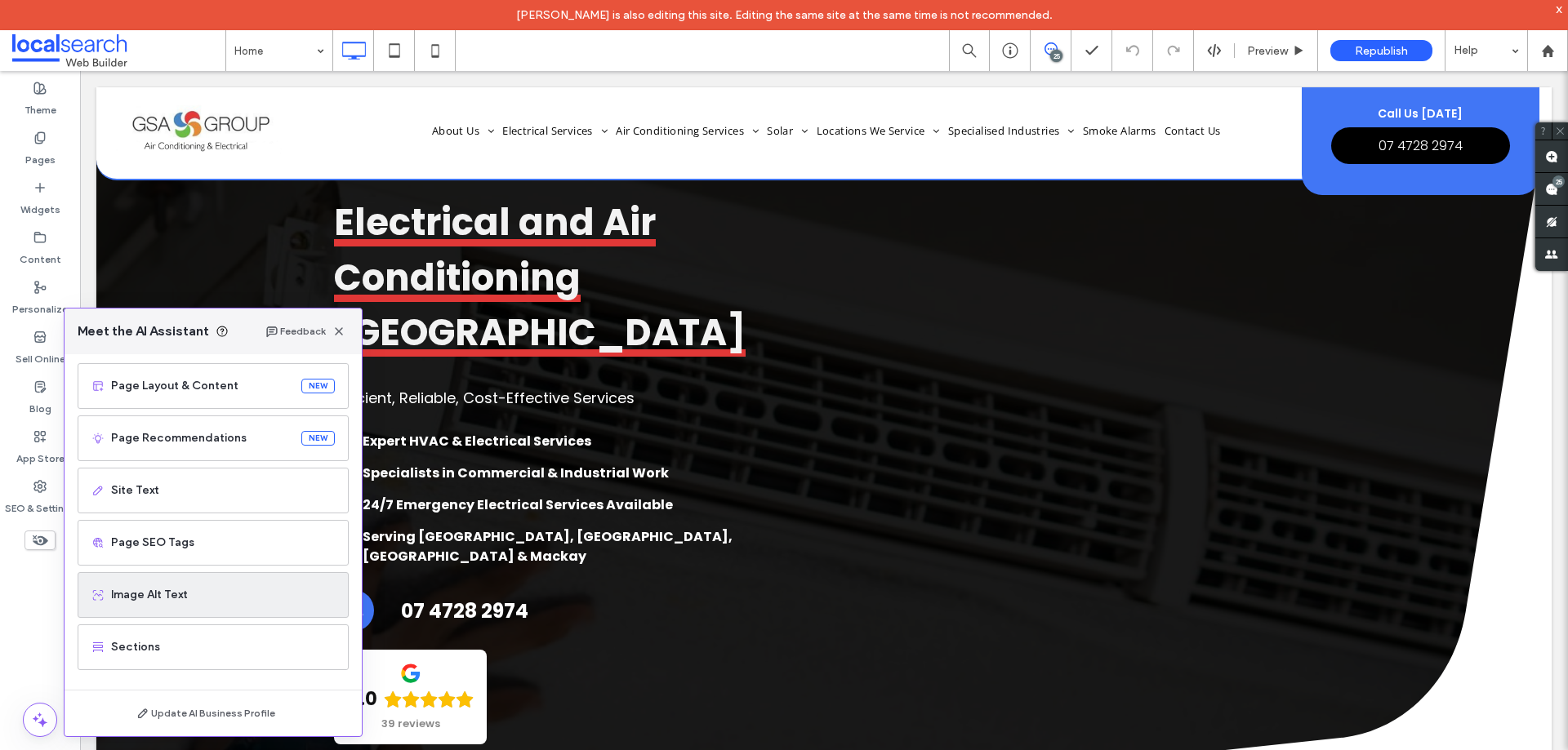
click at [212, 596] on span "Image Alt Text" at bounding box center [223, 594] width 224 height 17
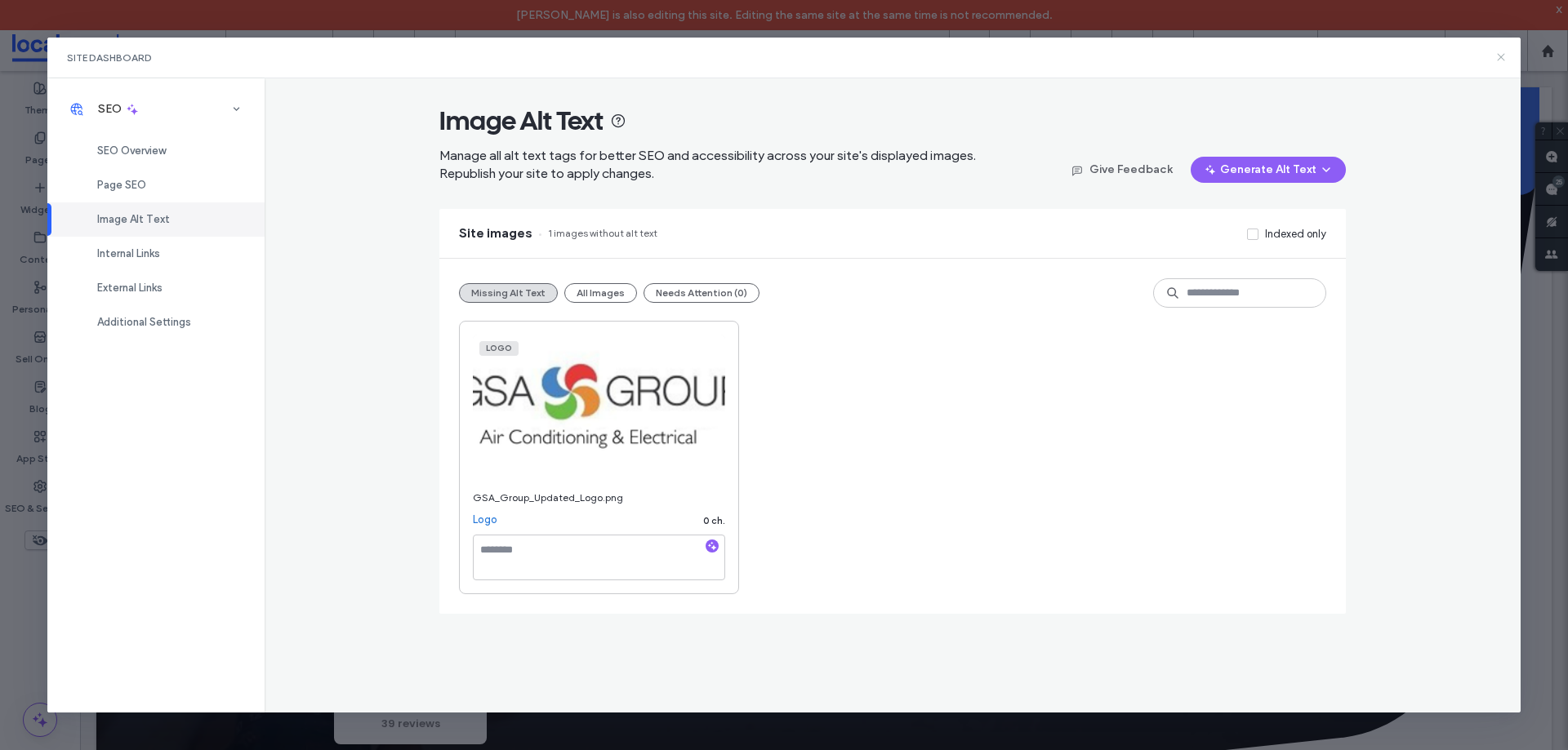
click at [1501, 61] on icon at bounding box center [1500, 57] width 13 height 13
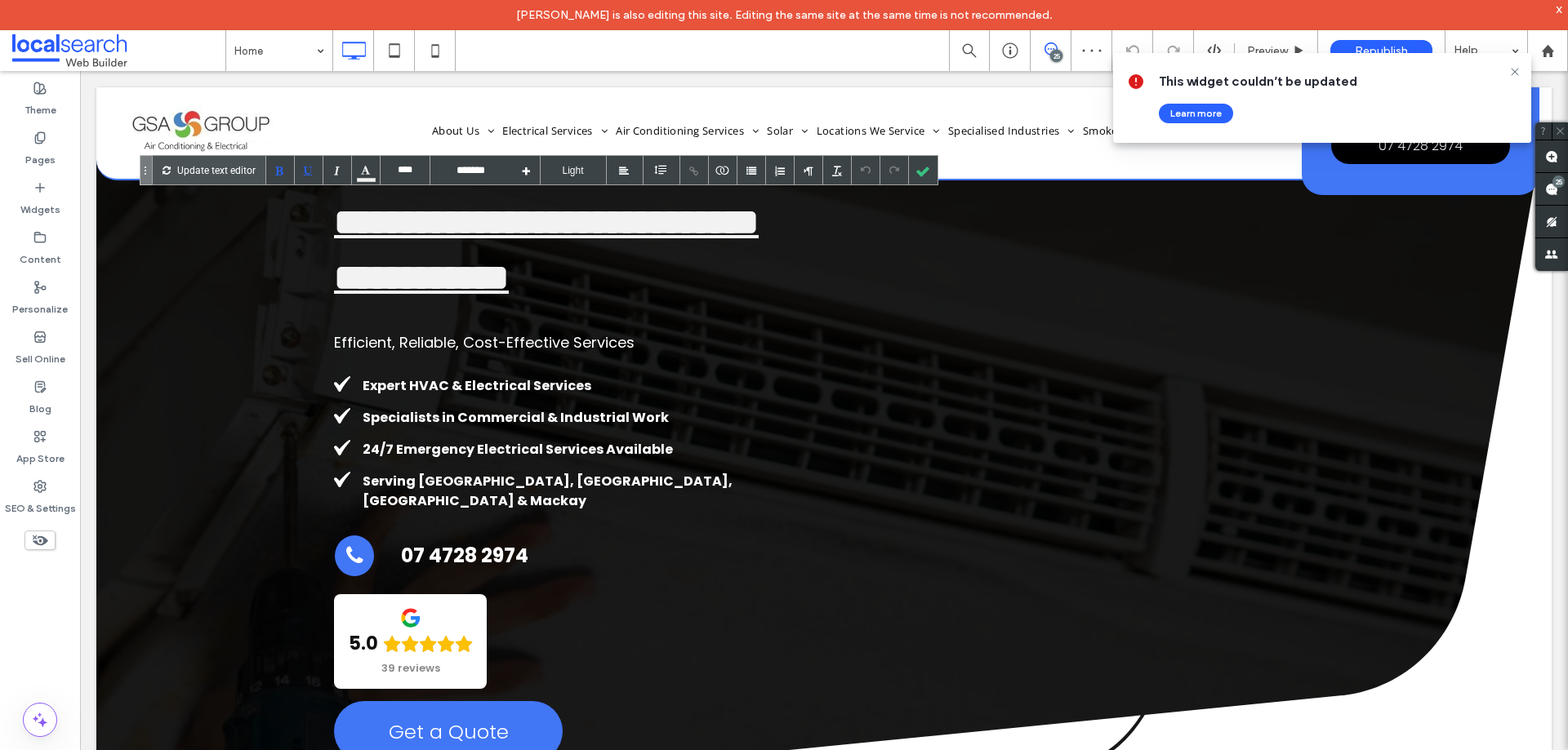
scroll to position [0, 0]
type input "****"
click at [644, 246] on span "**********" at bounding box center [547, 249] width 425 height 91
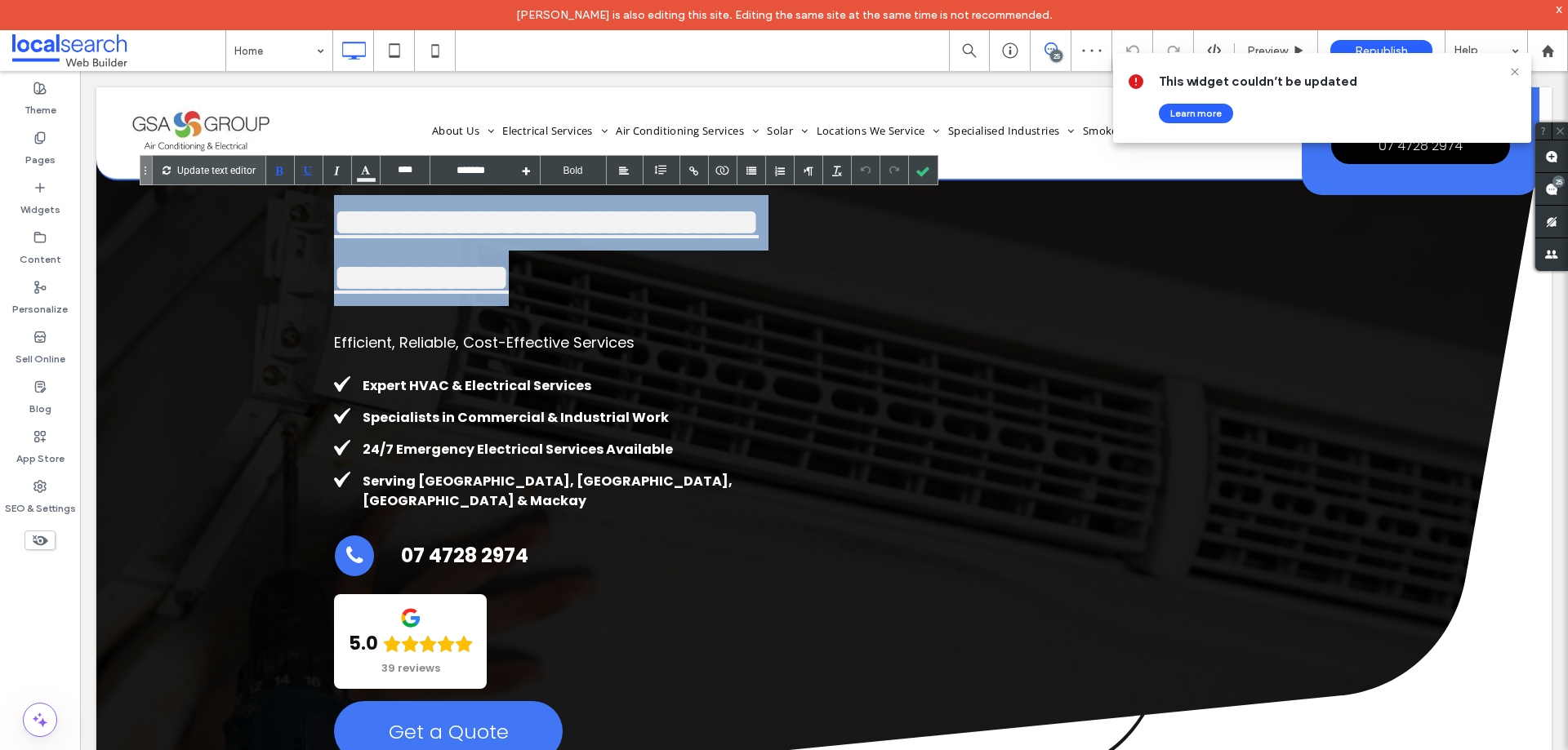
copy span "**********"
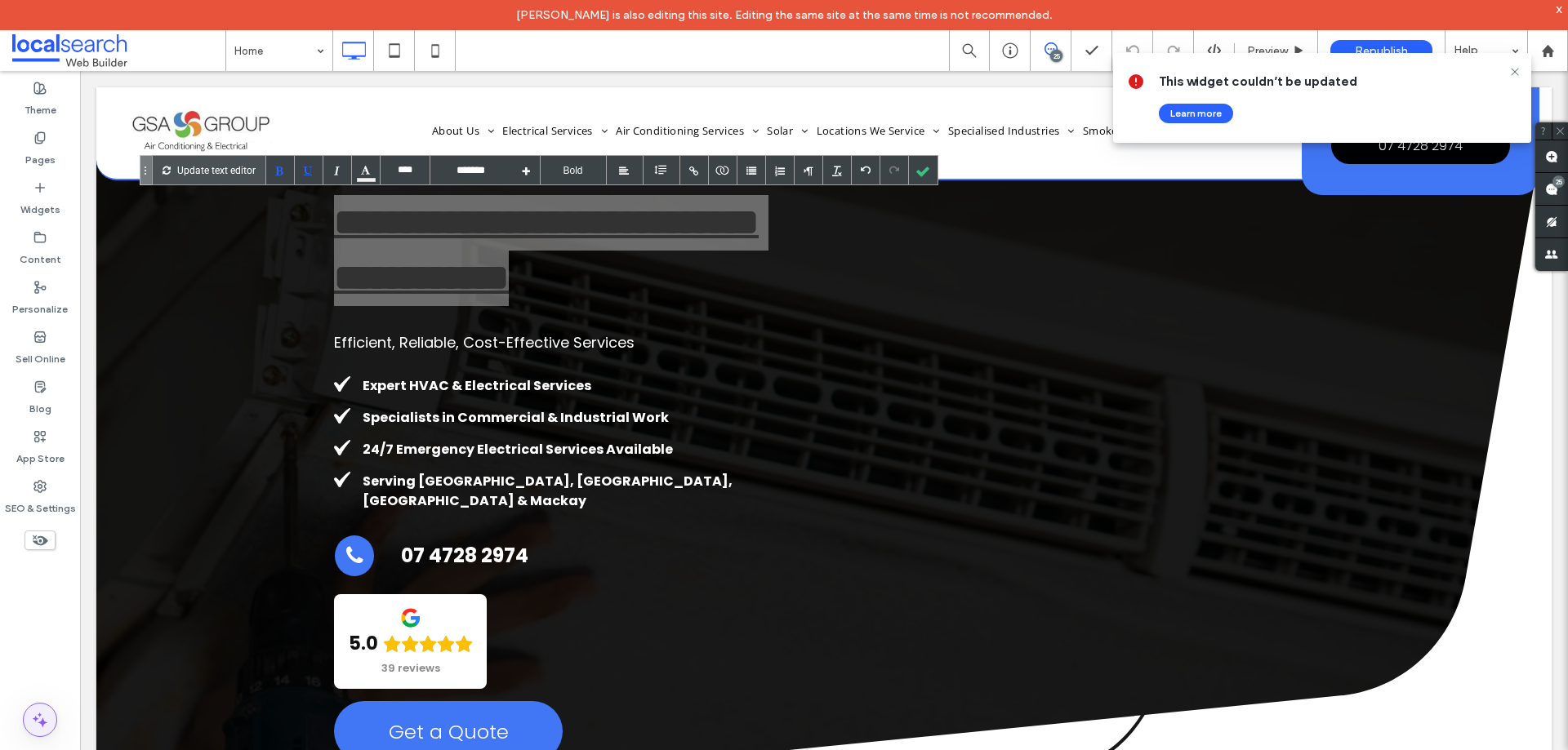
click at [39, 717] on icon at bounding box center [40, 720] width 20 height 20
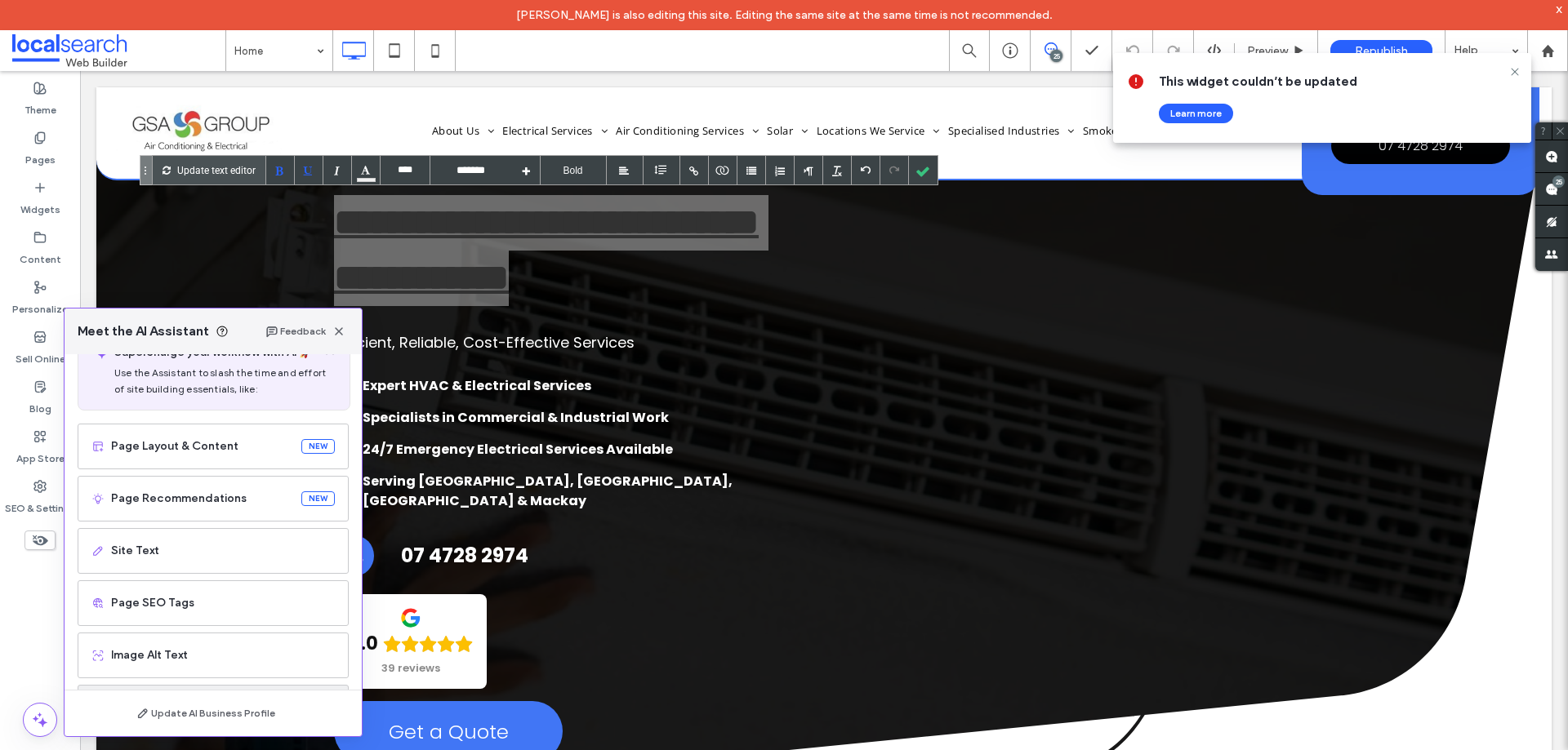
scroll to position [104, 0]
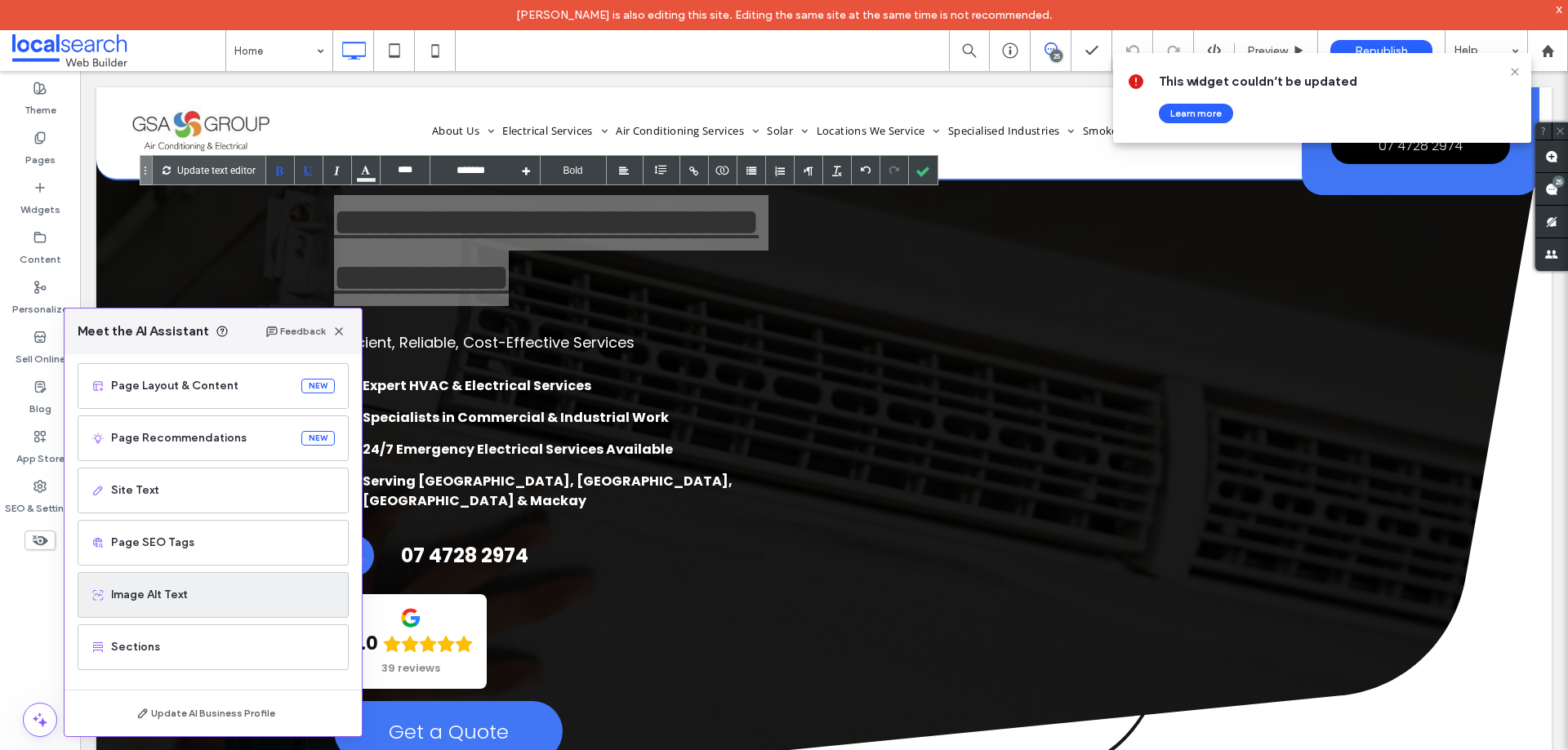
click at [198, 597] on span "Image Alt Text" at bounding box center [223, 594] width 224 height 17
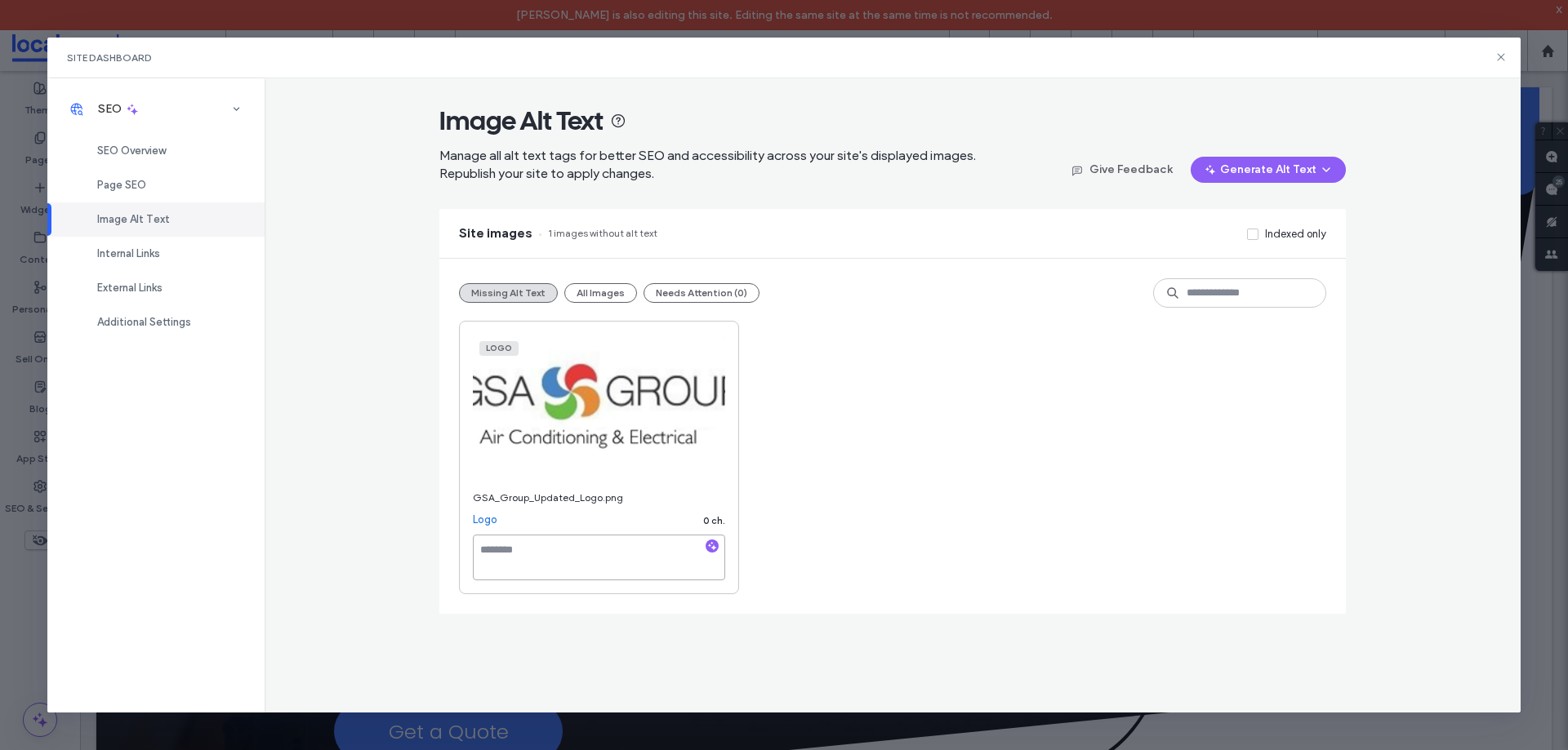
click at [536, 542] on textarea at bounding box center [599, 557] width 252 height 46
paste textarea "**********"
type textarea "**********"
click at [889, 549] on div "**********" at bounding box center [892, 458] width 867 height 273
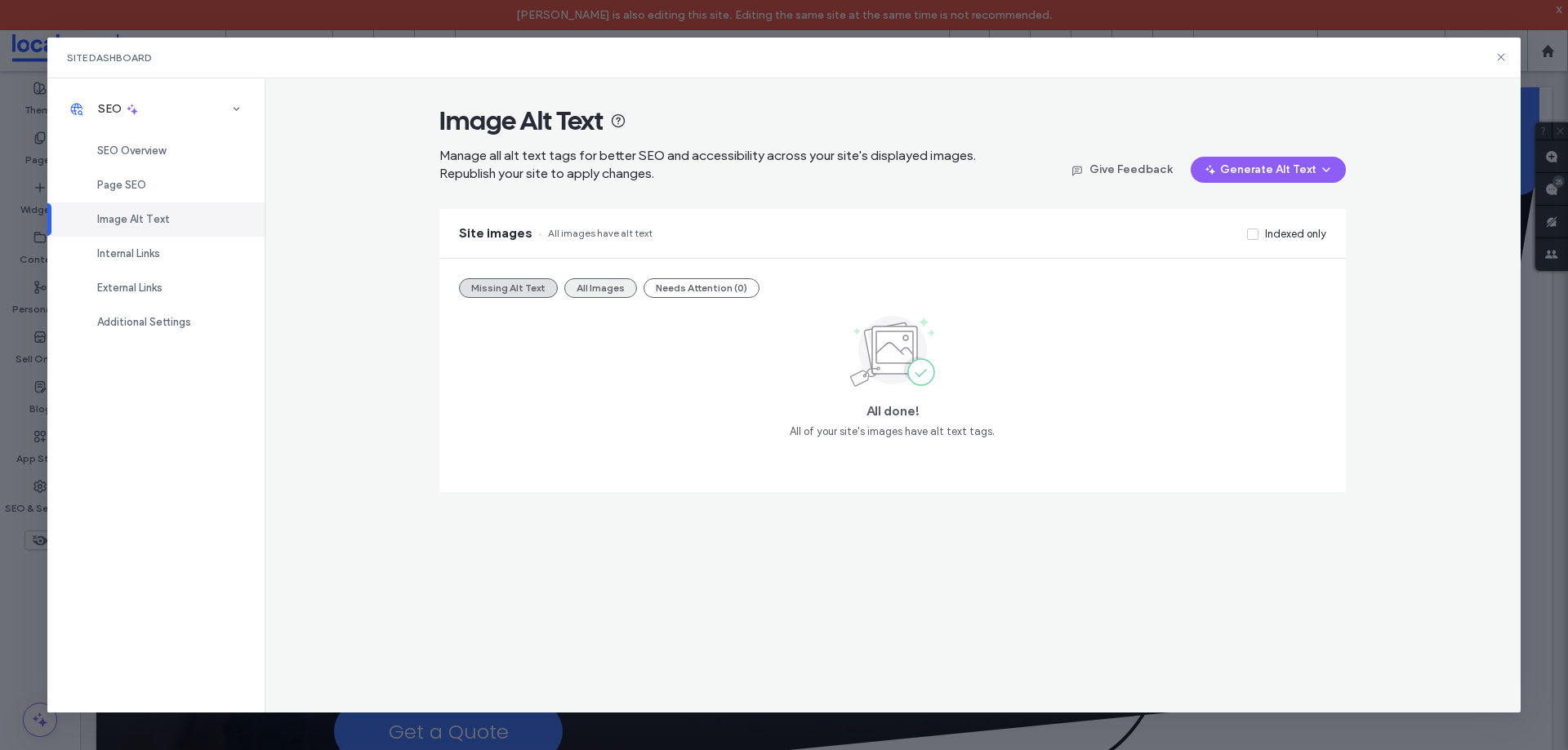
click at [573, 281] on button "All Images" at bounding box center [600, 288] width 72 height 20
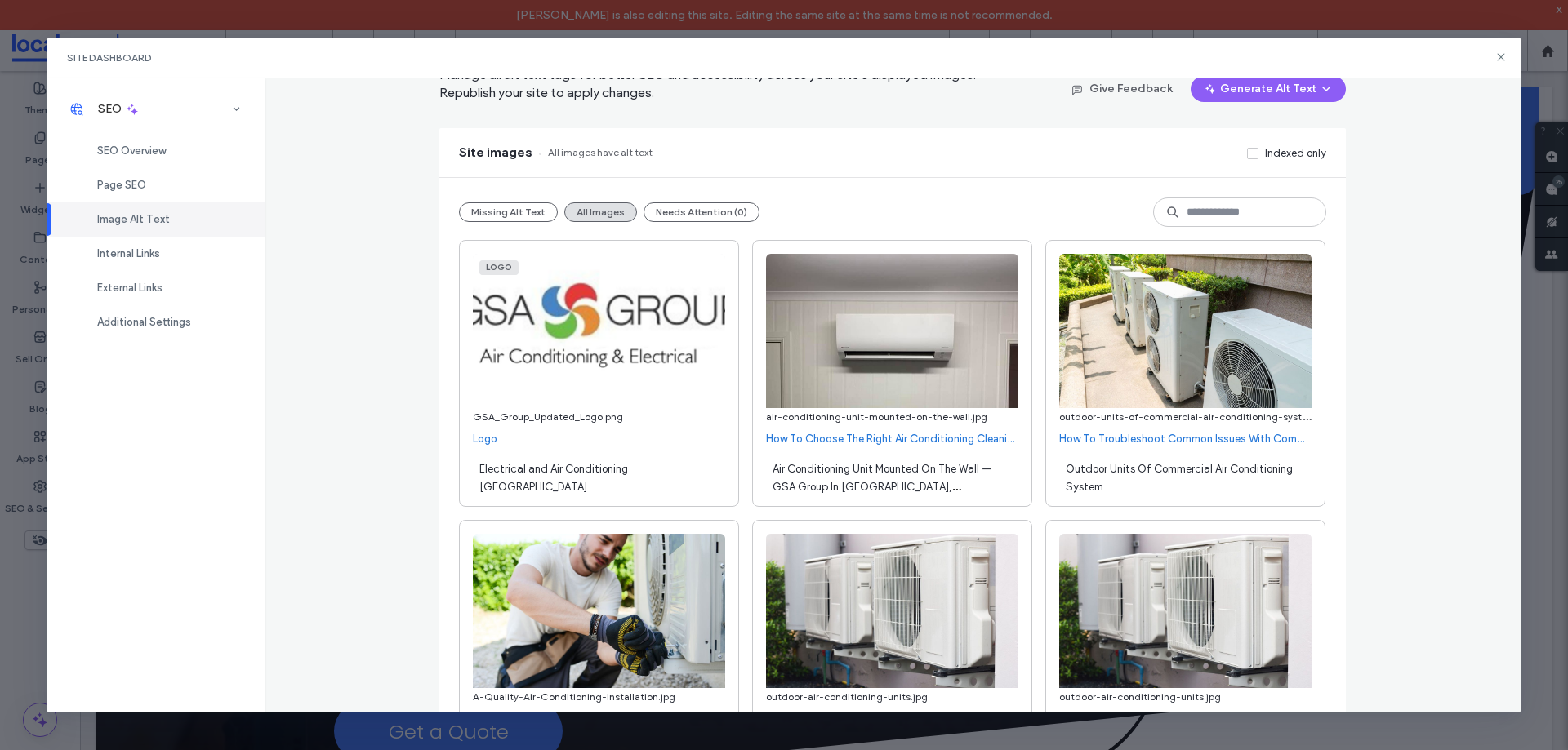
scroll to position [82, 0]
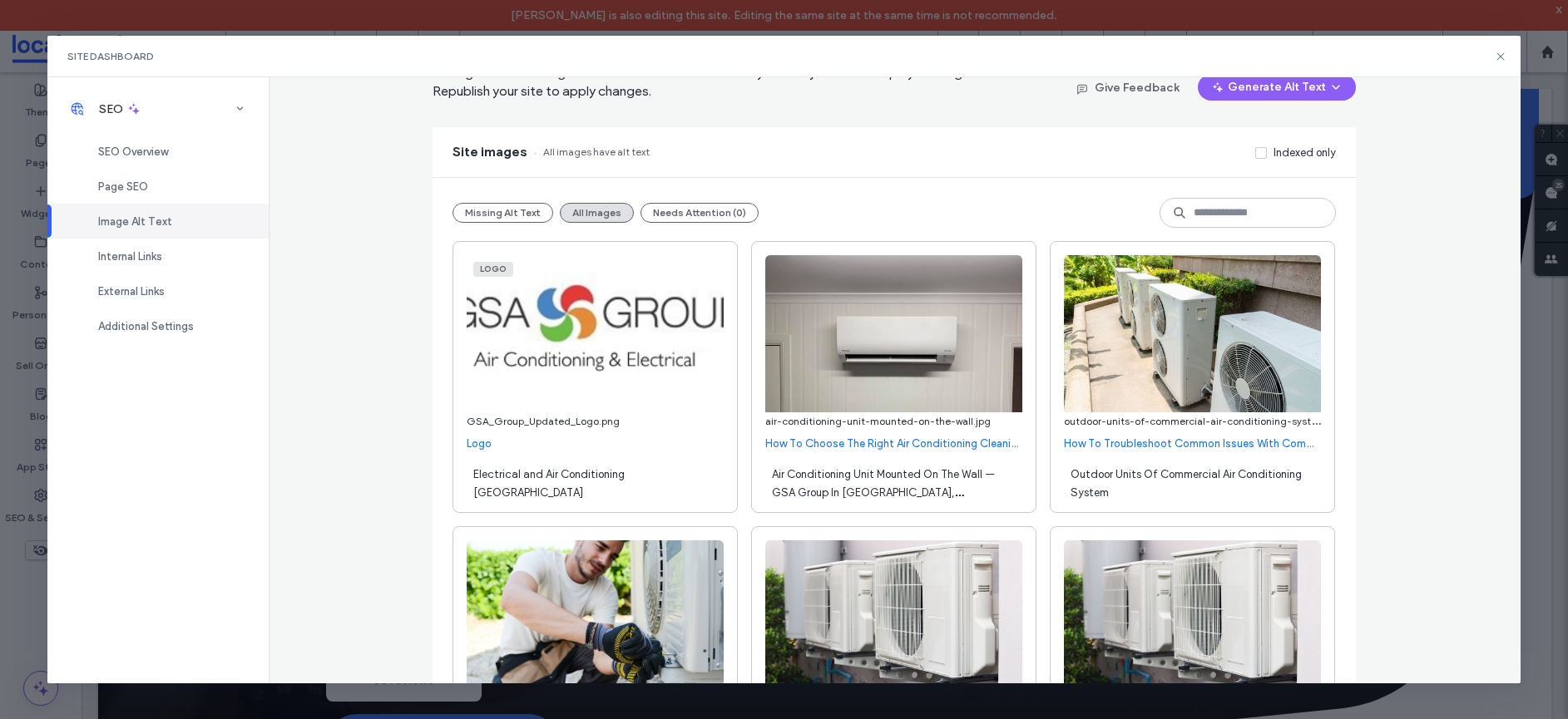
drag, startPoint x: 234, startPoint y: 657, endPoint x: 247, endPoint y: 653, distance: 13.6
click at [234, 657] on div "SEO SEO Overview Page SEO Image Alt Text Internal Links External Links Addition…" at bounding box center [157, 380] width 221 height 606
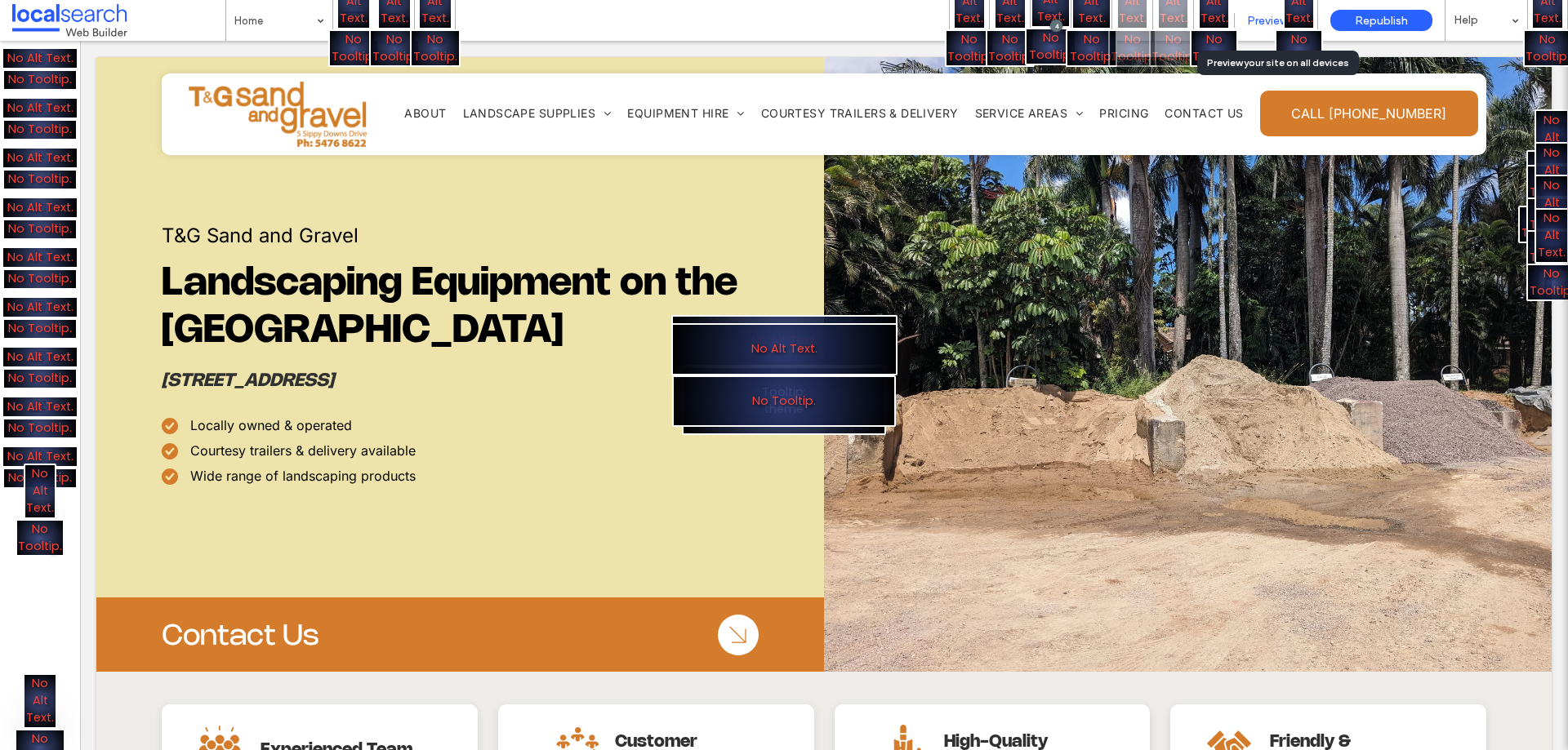
click at [1265, 16] on span "Preview" at bounding box center [1267, 21] width 41 height 14
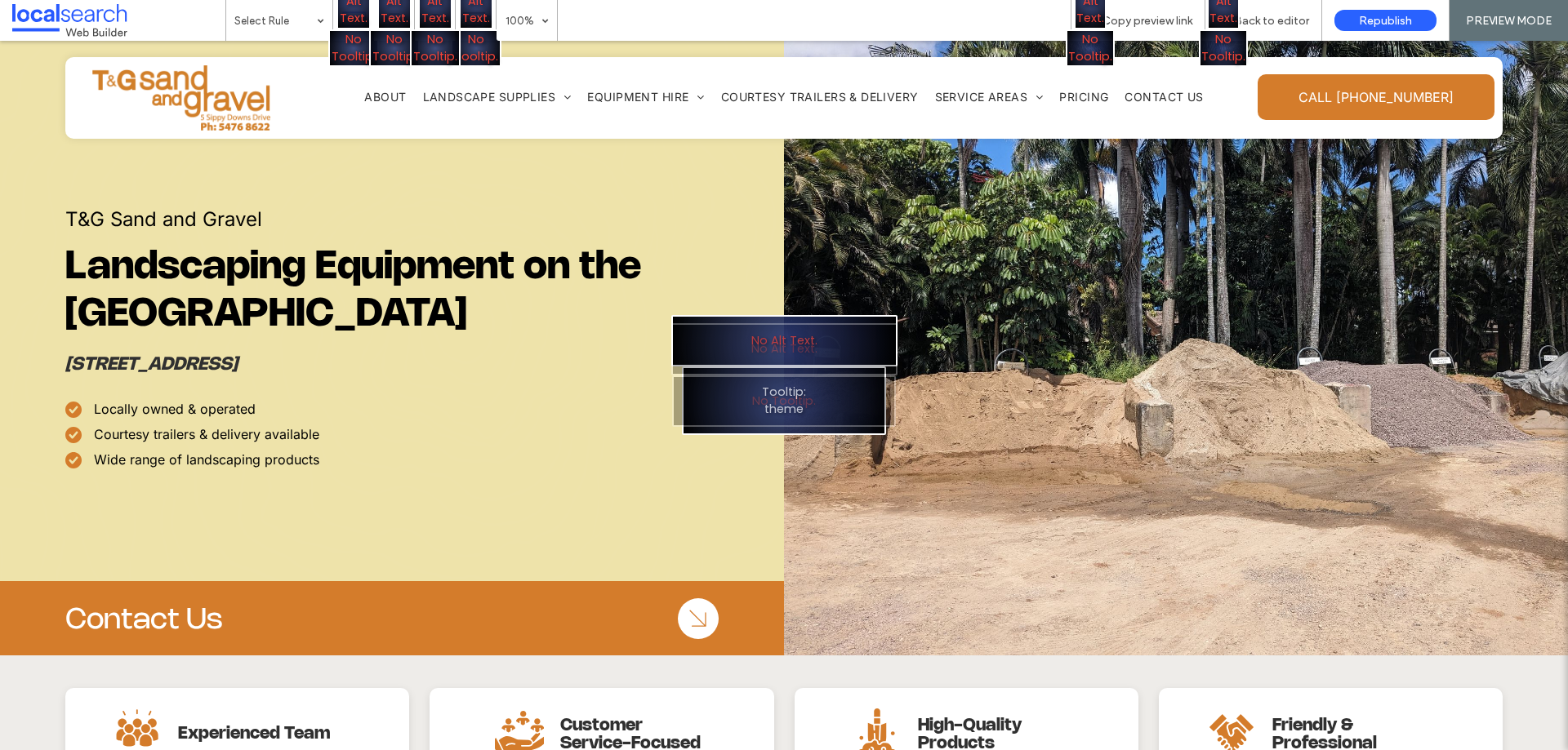
drag, startPoint x: 1557, startPoint y: 89, endPoint x: 1558, endPoint y: 107, distance: 18.0
click at [1558, 107] on div "No Alt Text. No Tooltip." at bounding box center [784, 375] width 1568 height 750
drag, startPoint x: 1564, startPoint y: 86, endPoint x: 1567, endPoint y: 217, distance: 131.0
click at [1567, 217] on div "No Alt Text. No Tooltip." at bounding box center [784, 375] width 1568 height 750
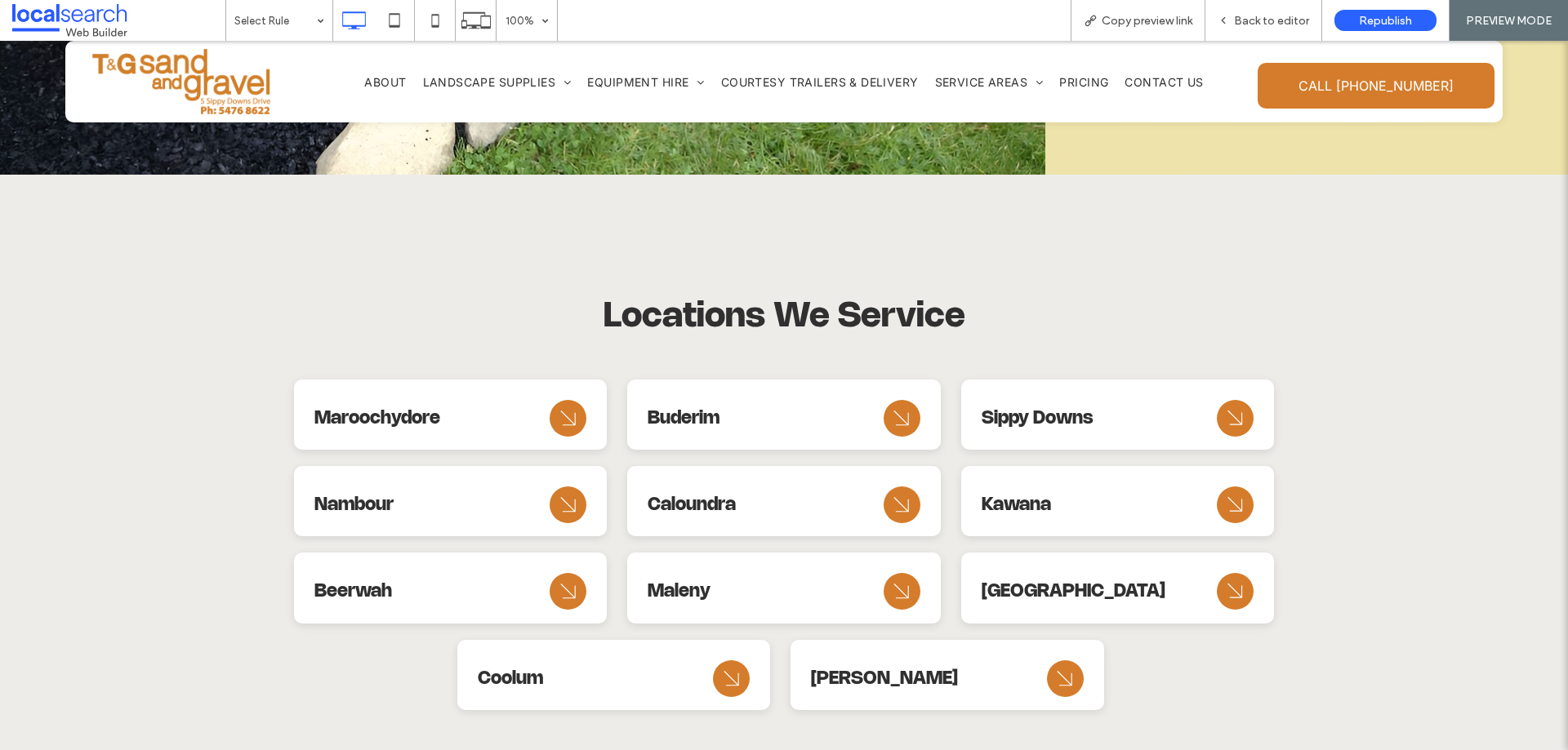
scroll to position [7759, 0]
